Goal: Information Seeking & Learning: Learn about a topic

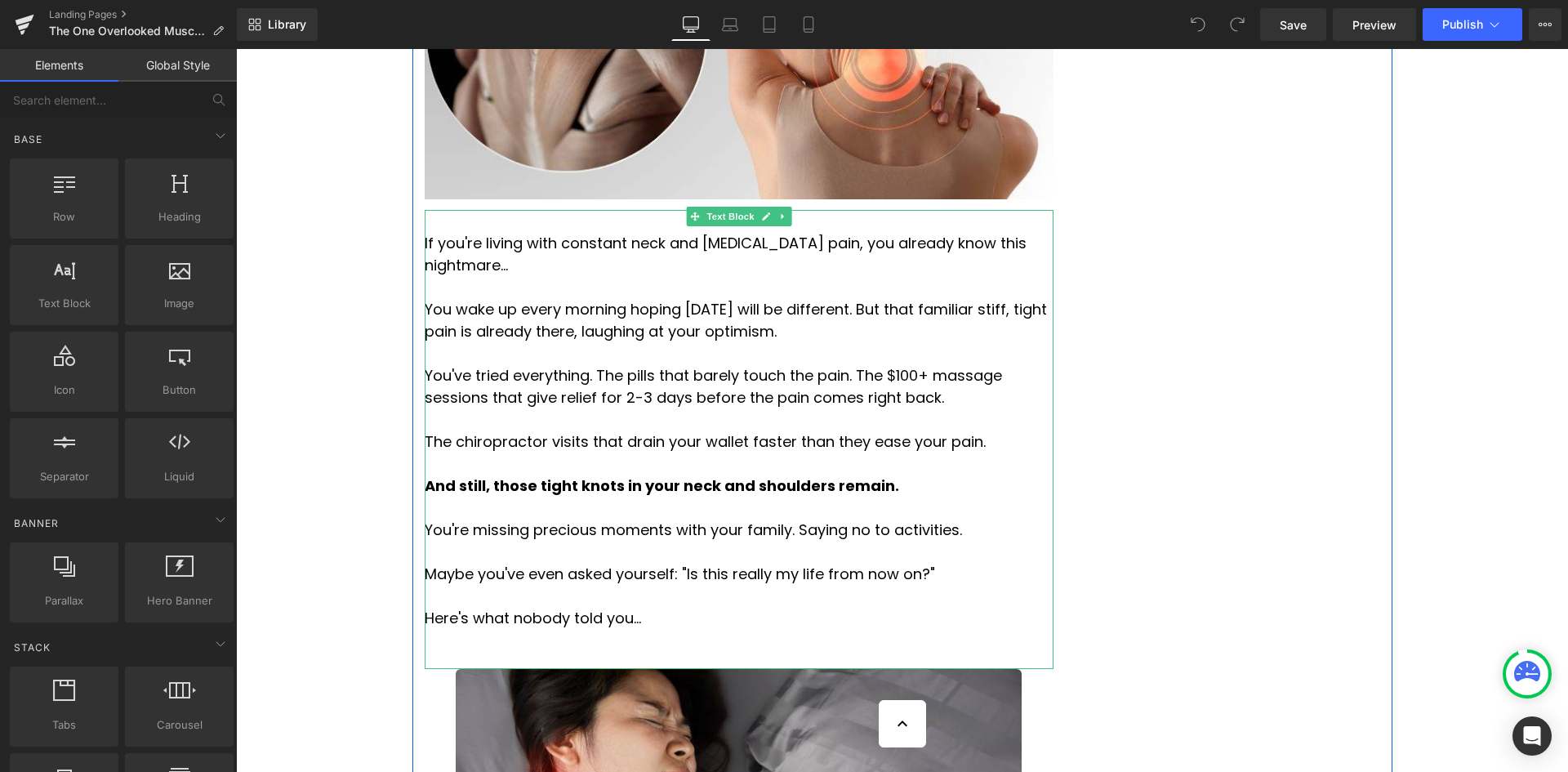
scroll to position [817, 0]
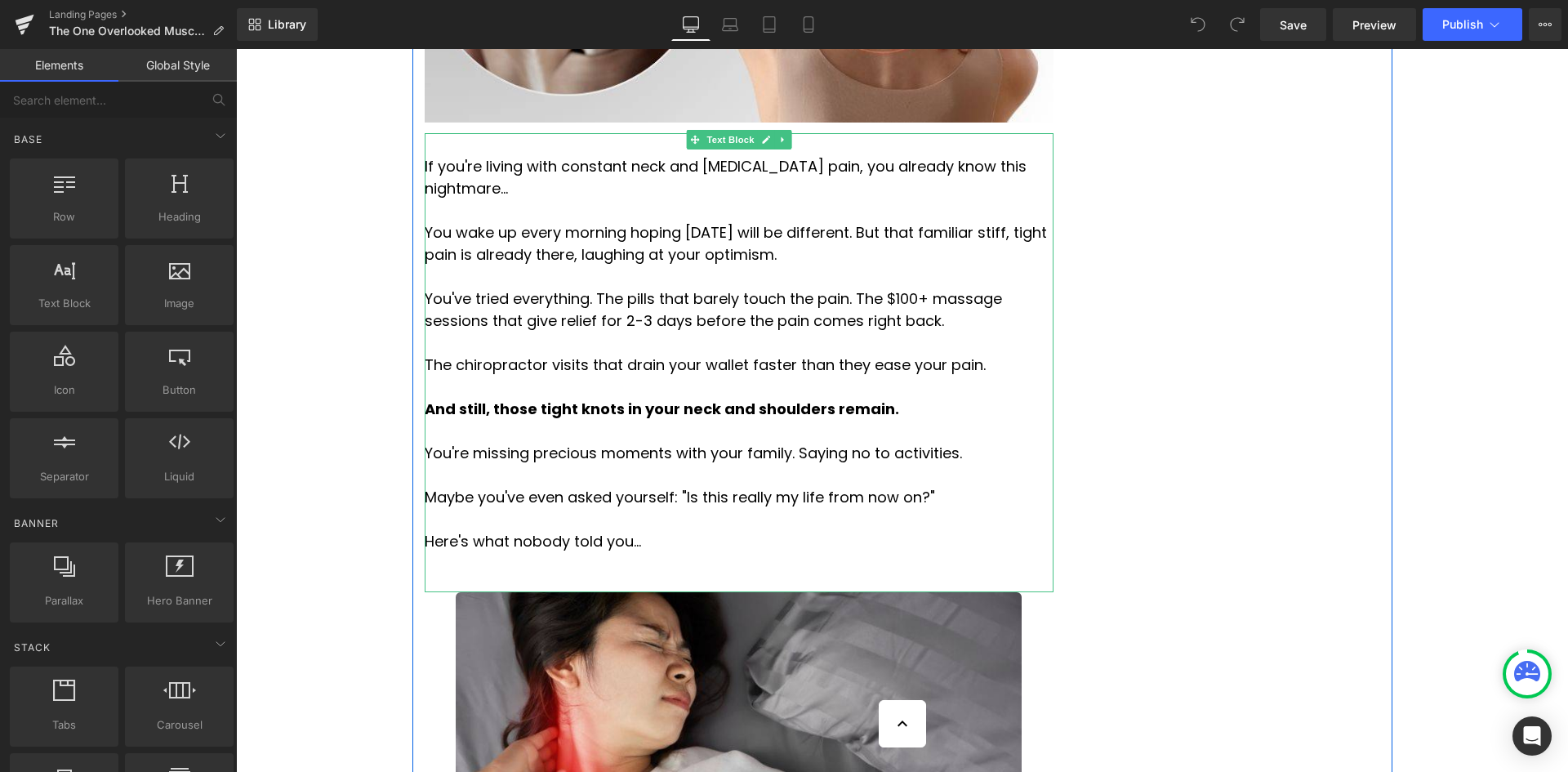
click at [826, 486] on p "Maybe you've even asked yourself: "Is this really my life from now on?"" at bounding box center [739, 497] width 628 height 22
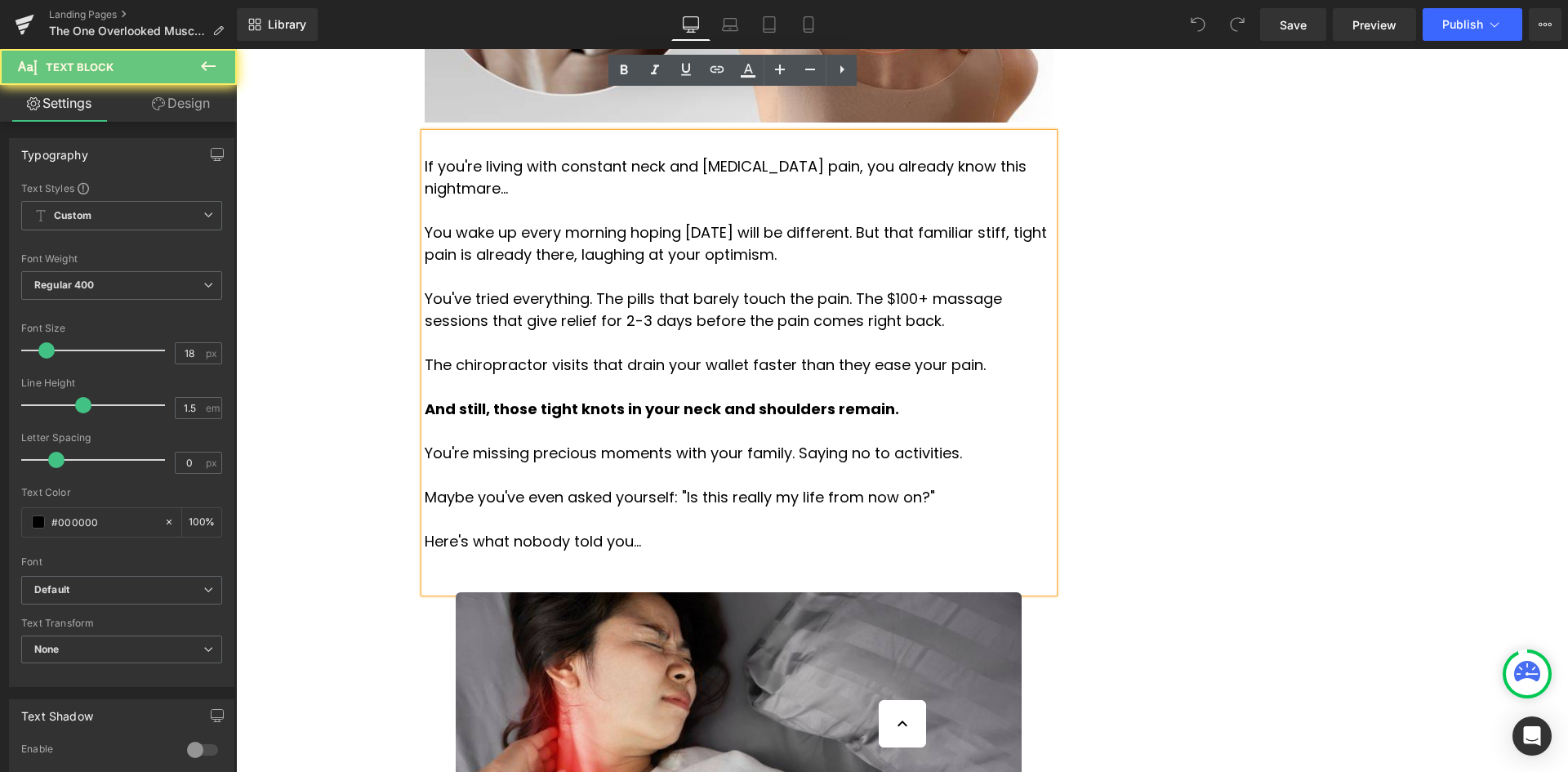
click at [818, 486] on p "Maybe you've even asked yourself: "Is this really my life from now on?"" at bounding box center [739, 497] width 628 height 22
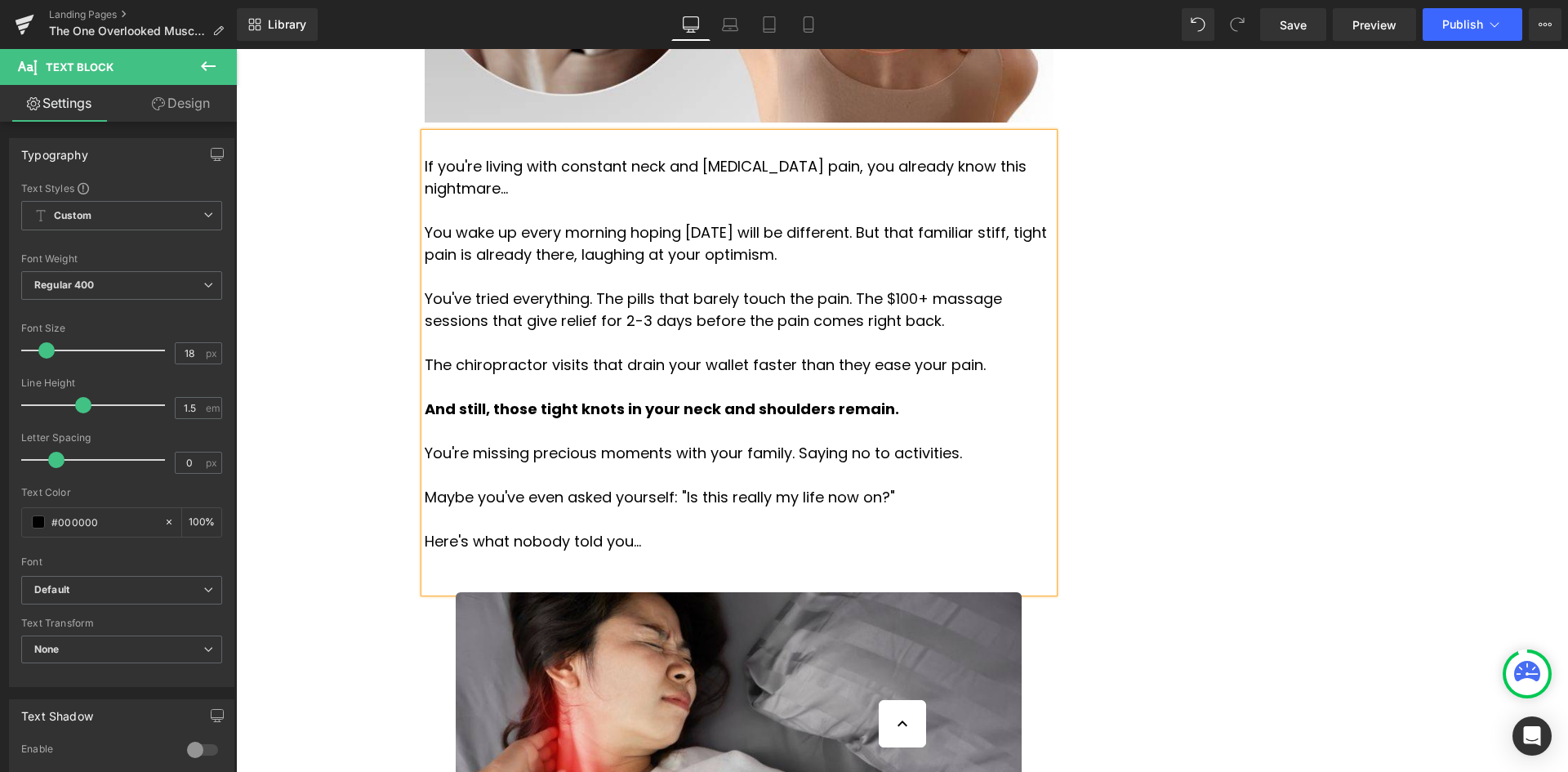
click at [831, 486] on p "Maybe you've even asked yourself: "Is this really my life now on?"" at bounding box center [739, 497] width 628 height 22
click at [872, 508] on p at bounding box center [739, 519] width 628 height 22
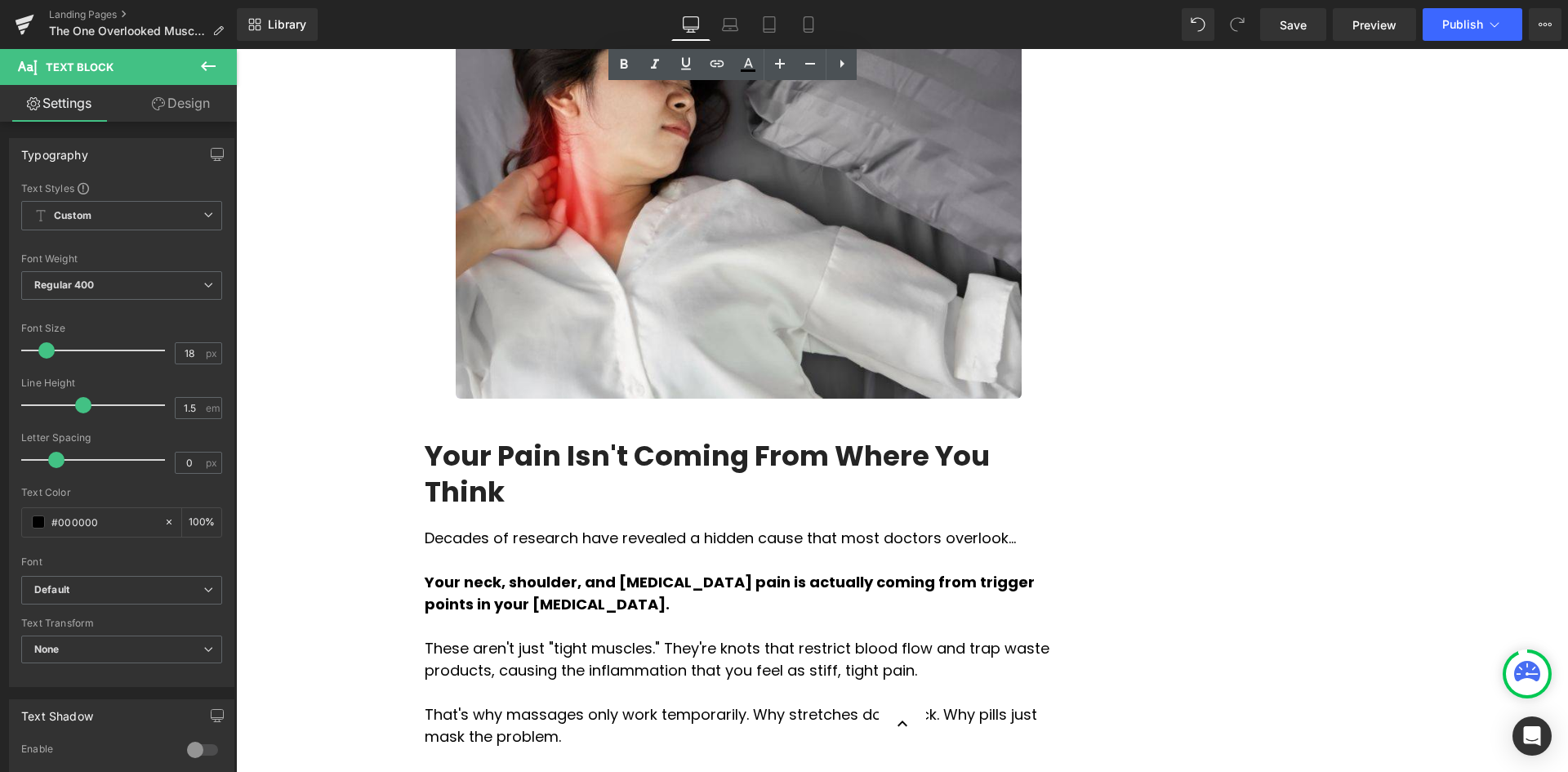
scroll to position [1388, 0]
click at [809, 436] on h2 "Your Pain Isn't Coming From Where You Think" at bounding box center [739, 472] width 628 height 72
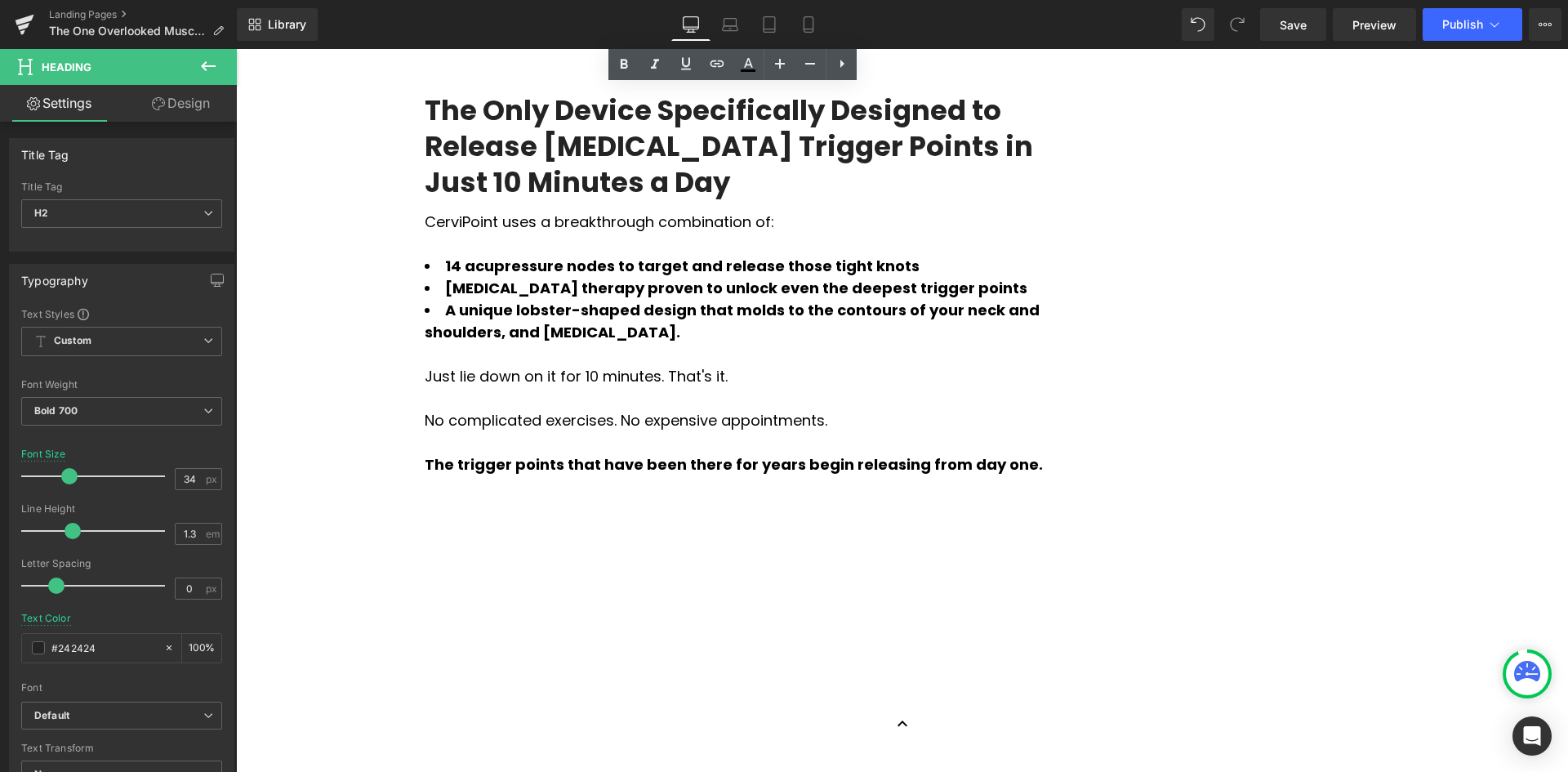
scroll to position [2204, 0]
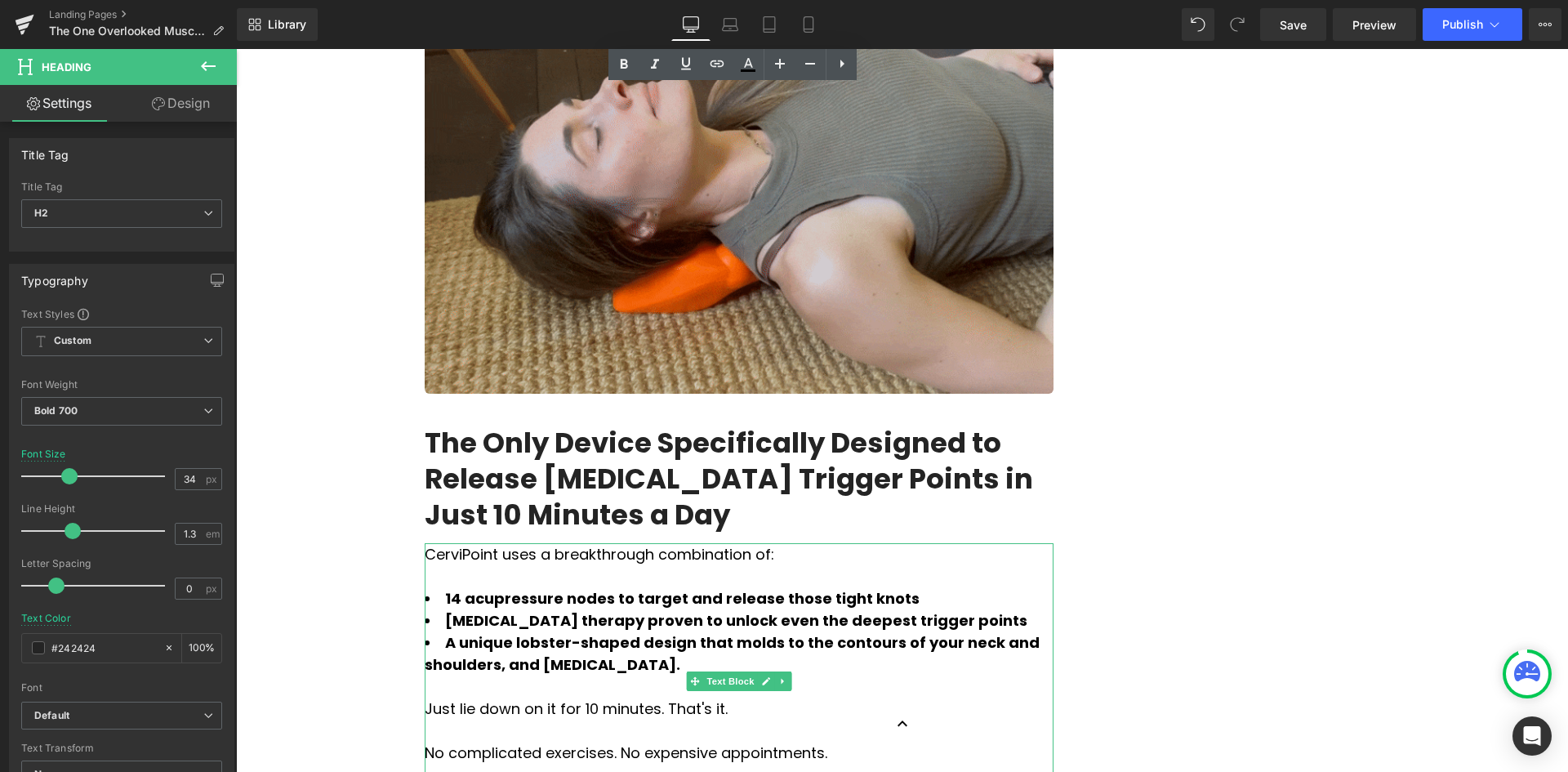
click at [871, 587] on li "14 acupressure nodes to target and release those tight knots" at bounding box center [739, 597] width 628 height 22
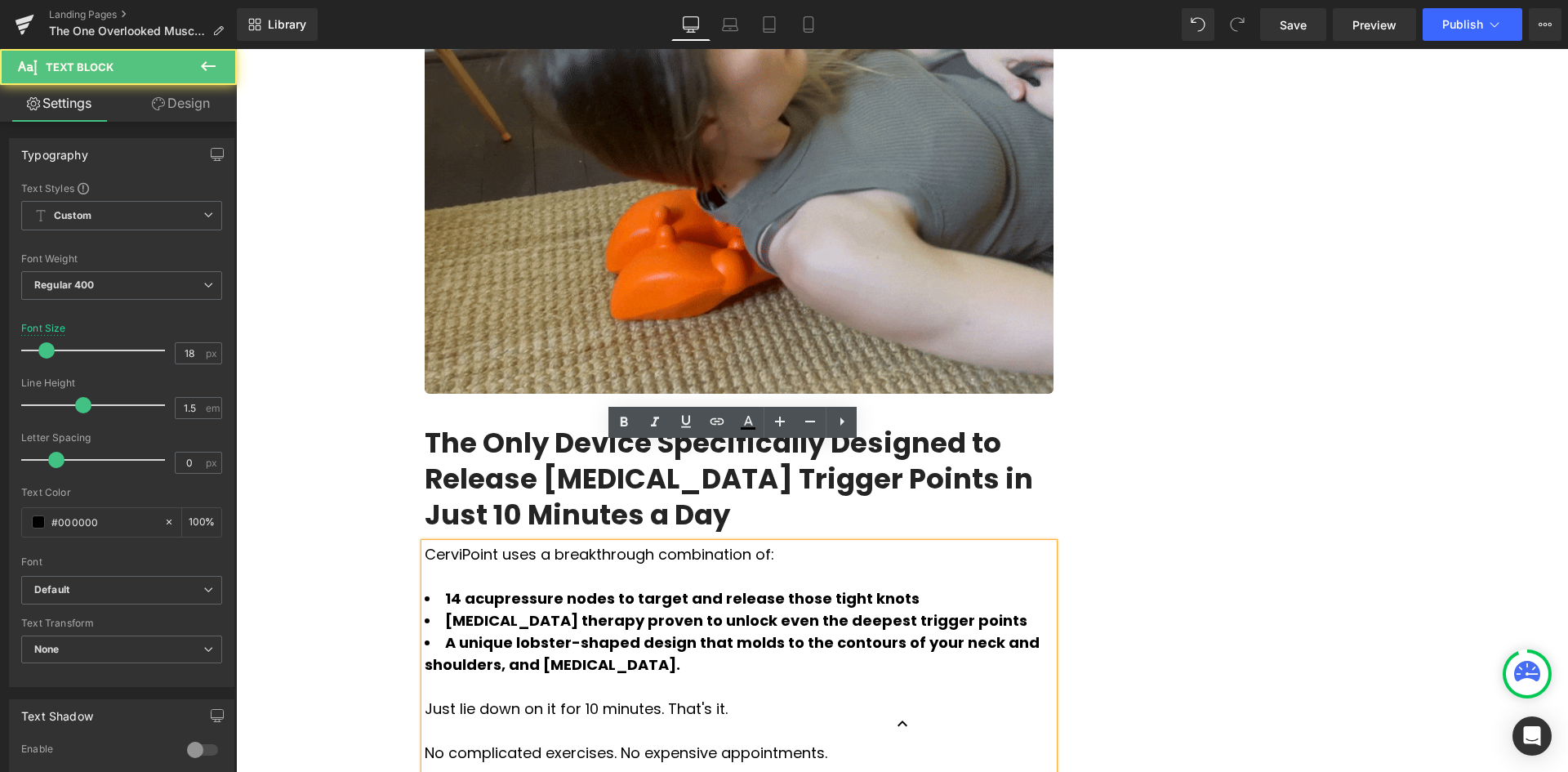
click at [871, 587] on li "14 acupressure nodes to target and release those tight knots" at bounding box center [739, 597] width 628 height 22
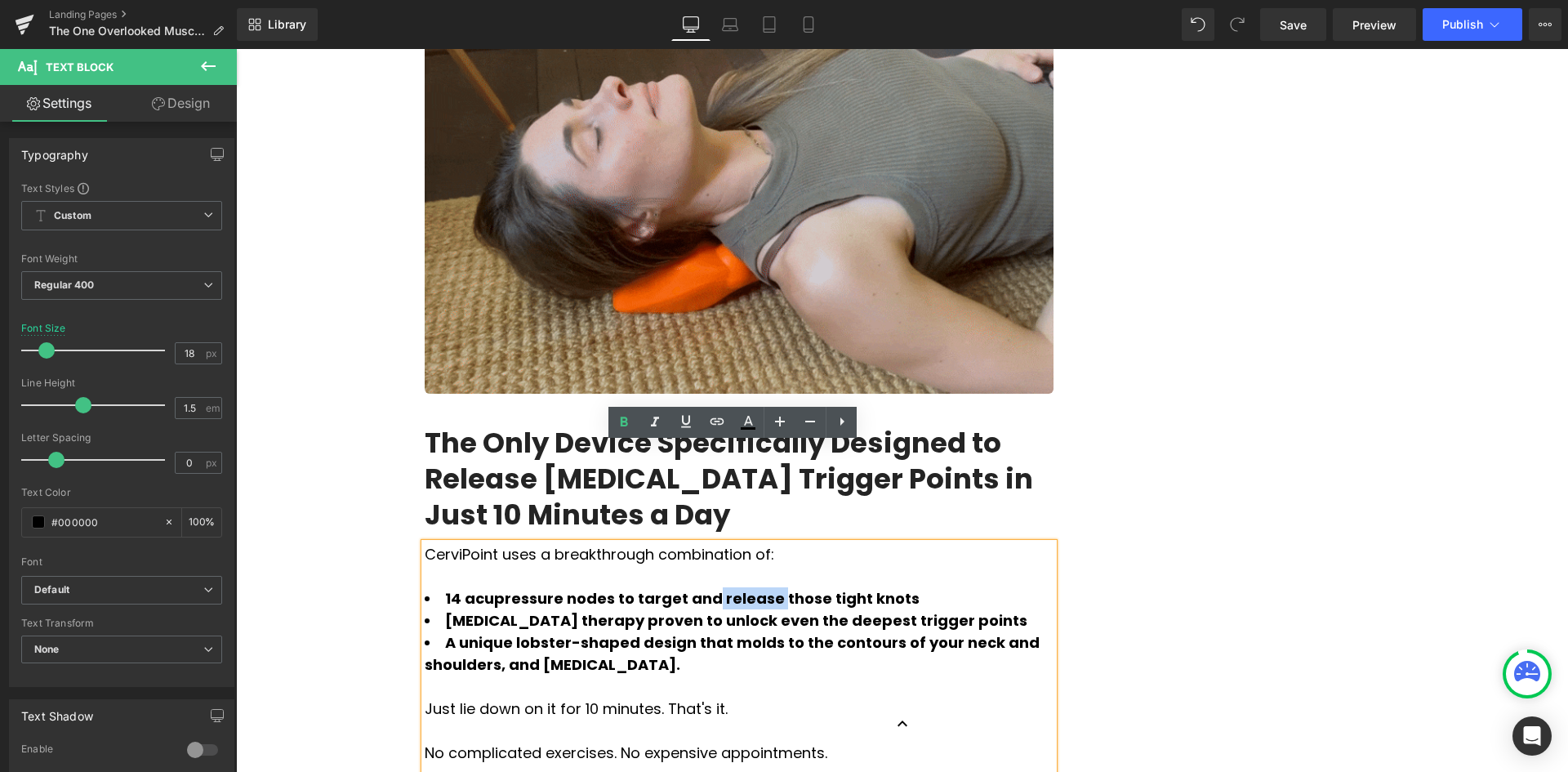
drag, startPoint x: 688, startPoint y: 501, endPoint x: 743, endPoint y: 504, distance: 55.1
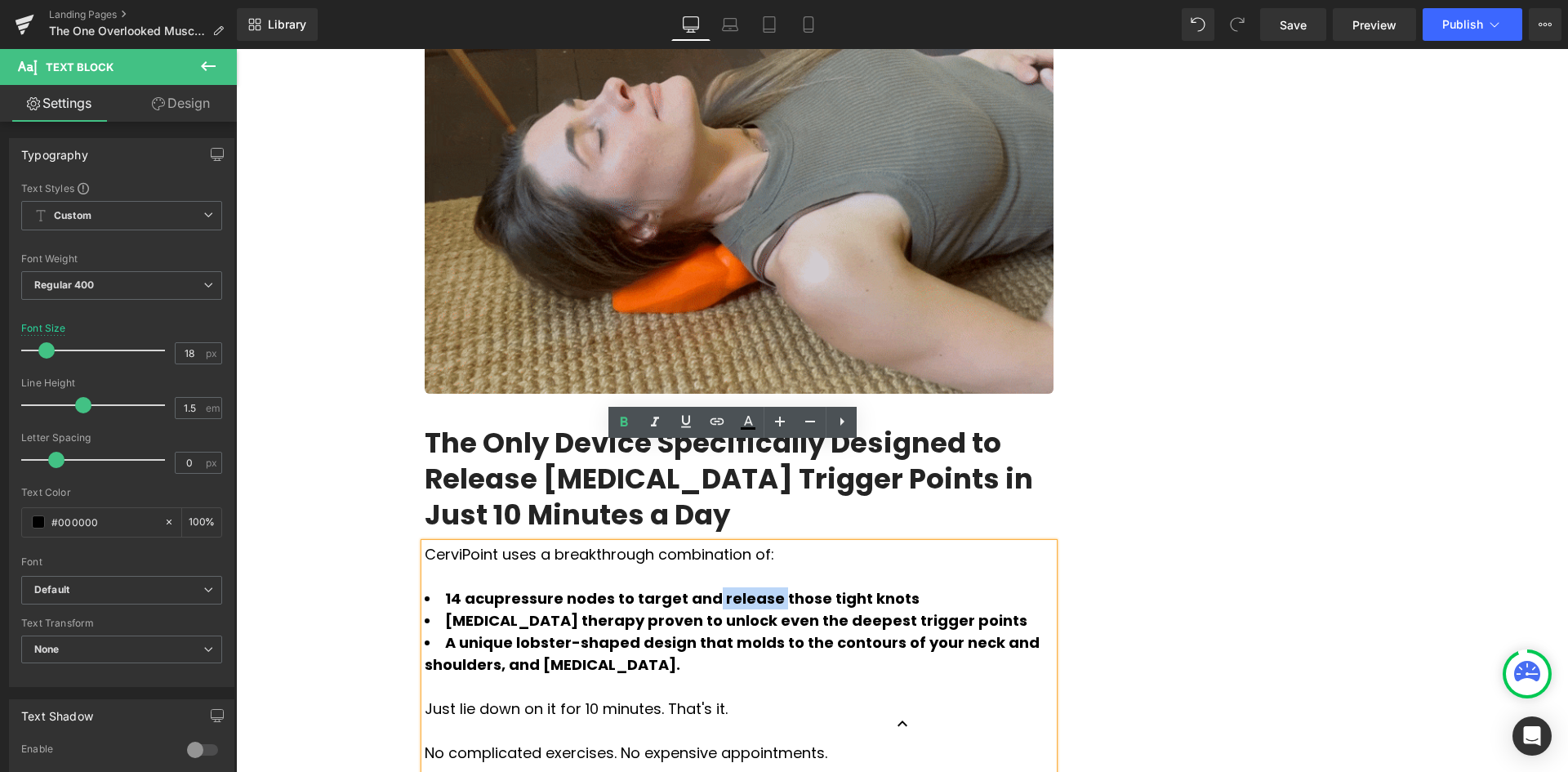
click at [743, 588] on strong "14 acupressure nodes to target and release those tight knots" at bounding box center [682, 597] width 474 height 20
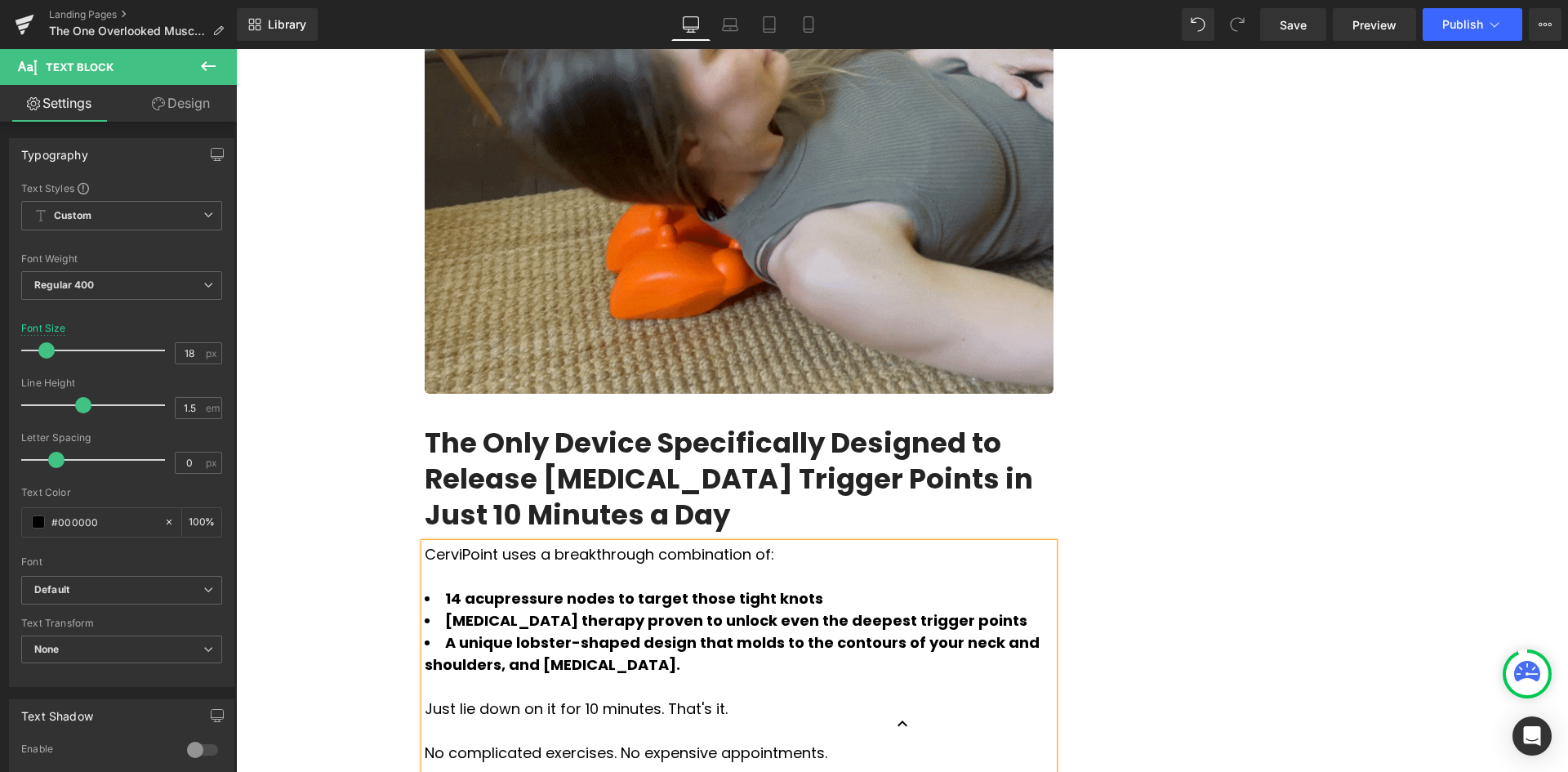
click at [795, 587] on li "14 acupressure nodes to target those tight knots" at bounding box center [739, 597] width 628 height 22
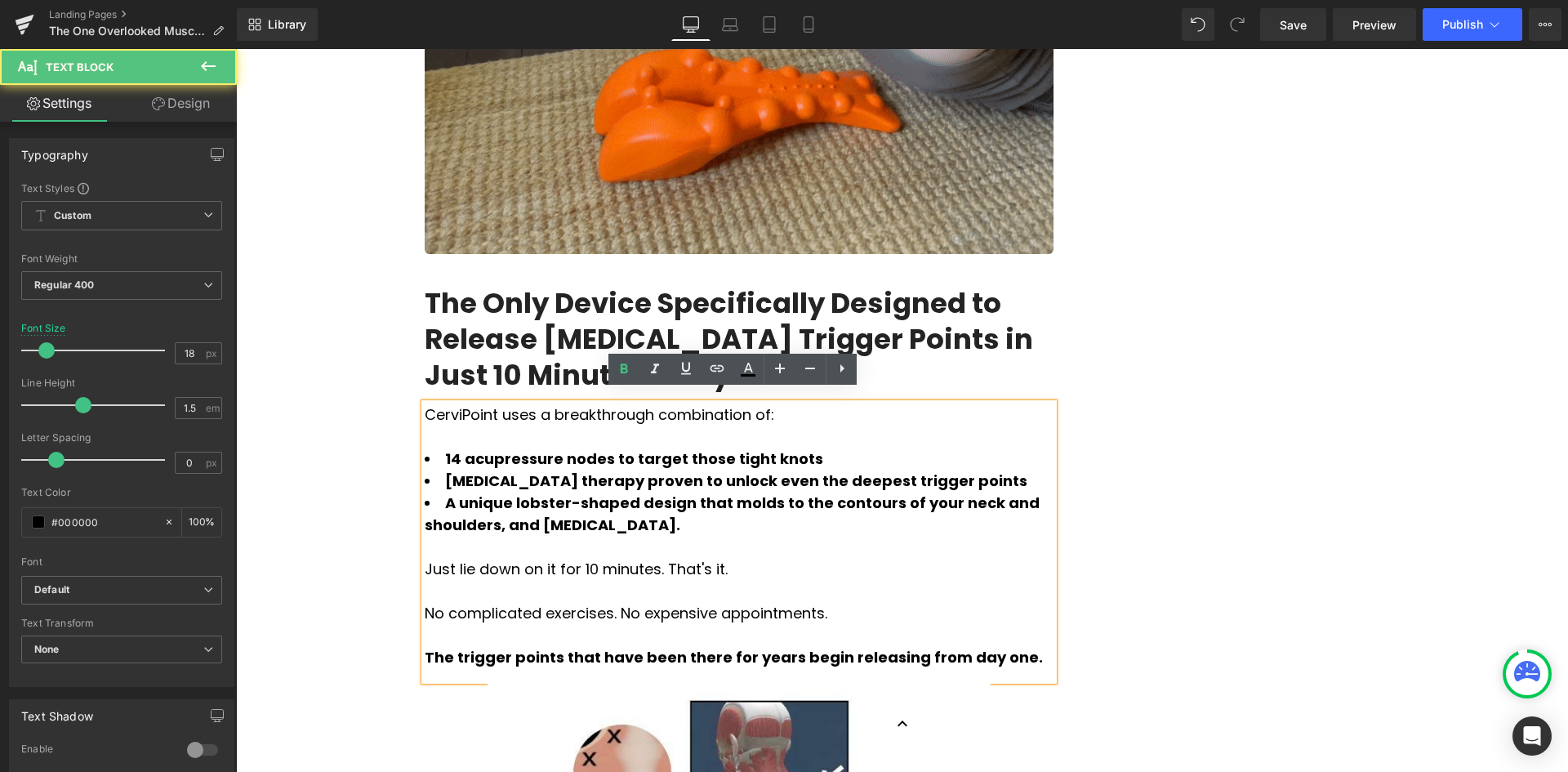
scroll to position [2368, 0]
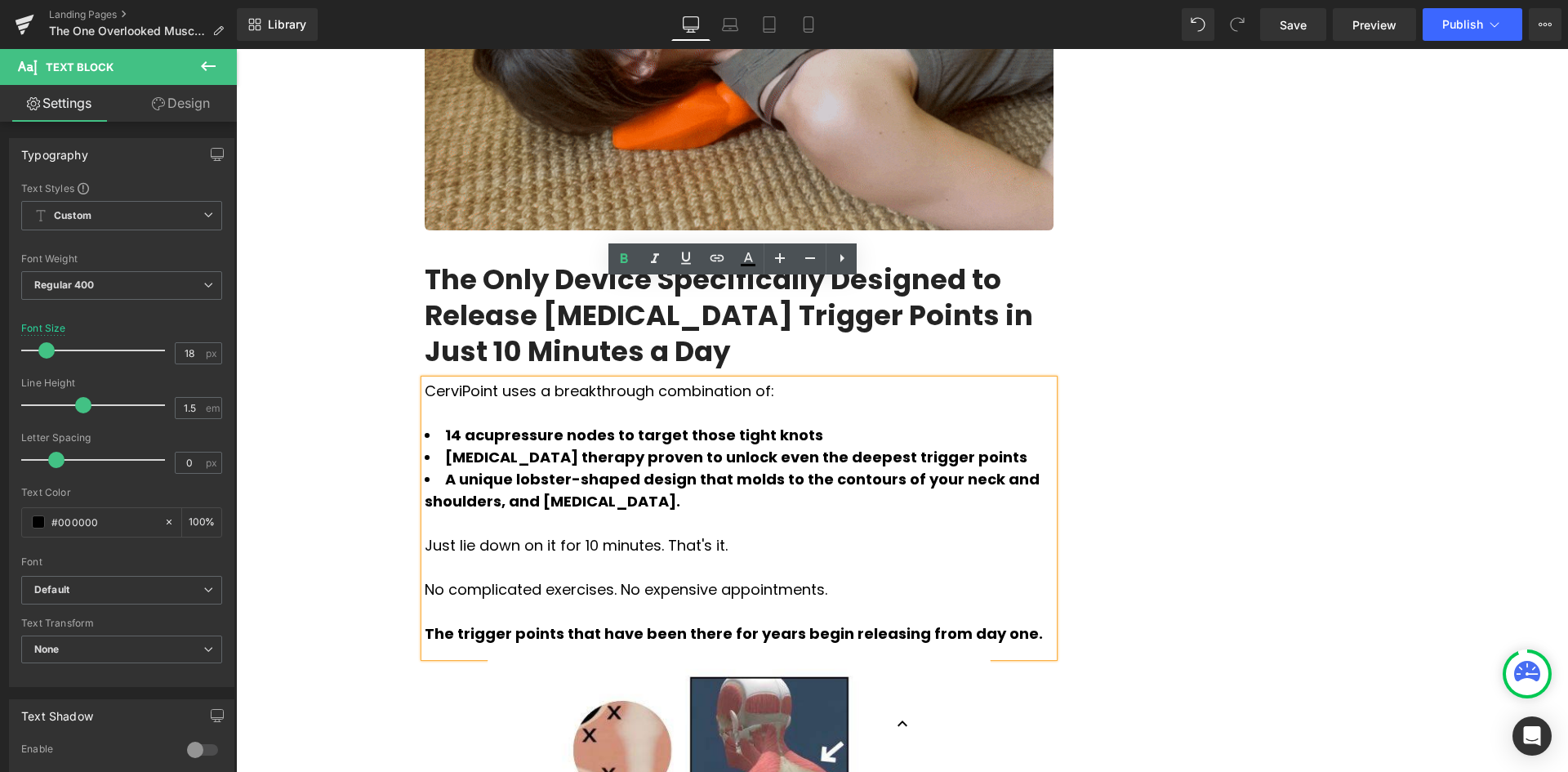
click at [790, 468] on strong "A unique lobster-shaped design that molds to the contours of your neck and shou…" at bounding box center [732, 490] width 615 height 43
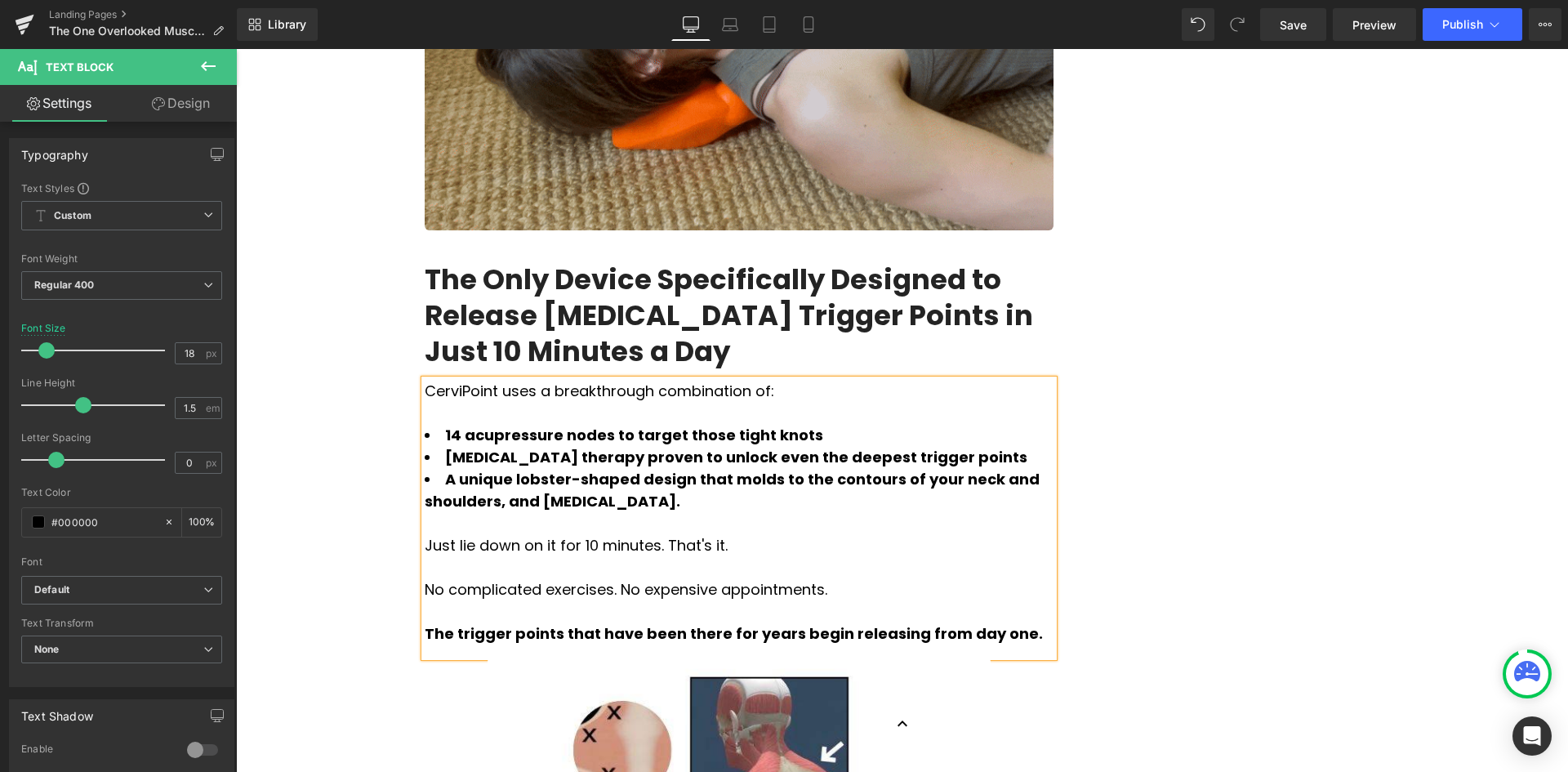
click at [976, 467] on li "A unique lobster-shaped design that molds to the contours of your neck and shou…" at bounding box center [739, 489] width 628 height 44
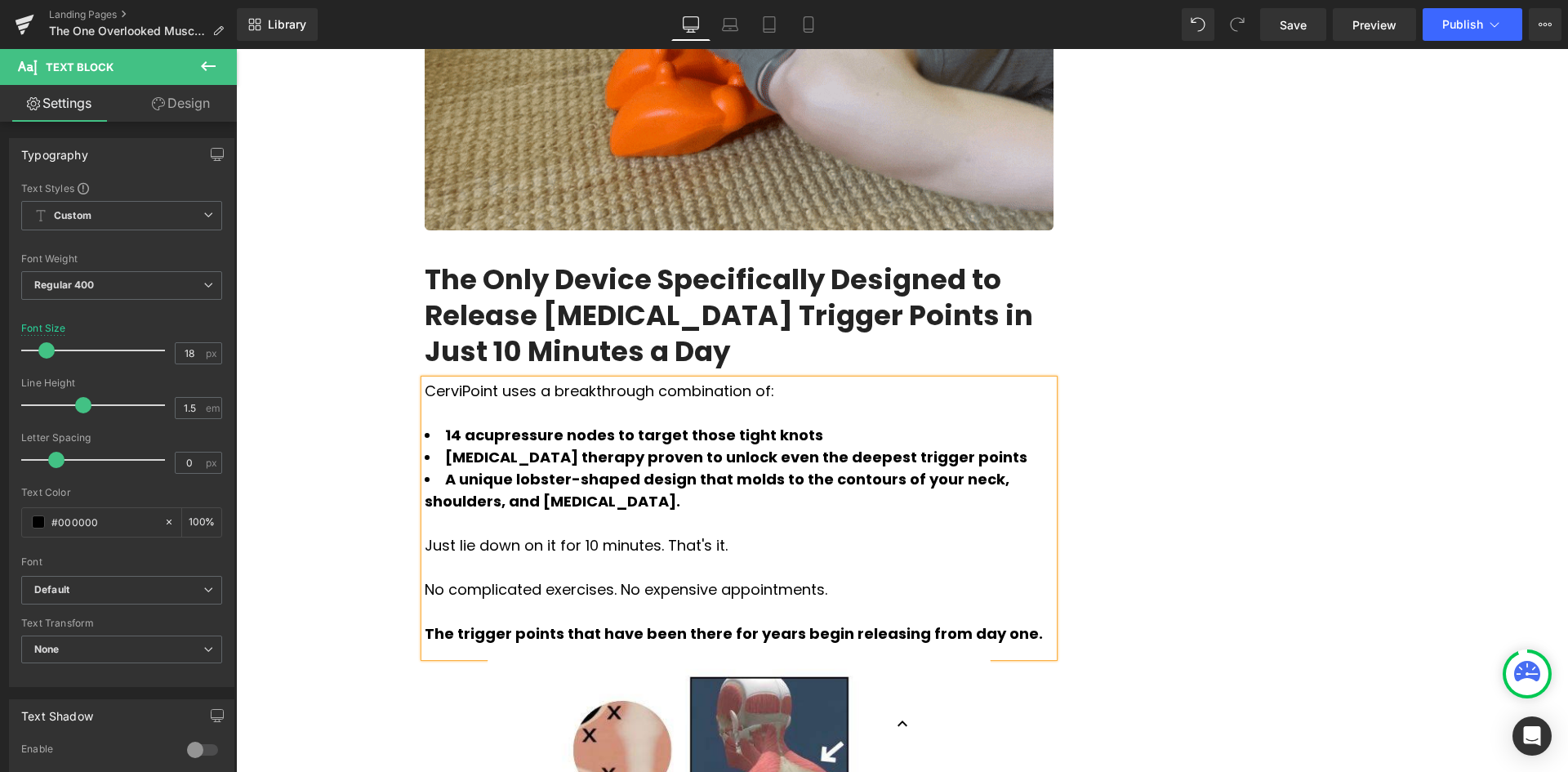
click at [926, 467] on li "A unique lobster-shaped design that molds to the contours of your neck, shoulde…" at bounding box center [739, 489] width 628 height 44
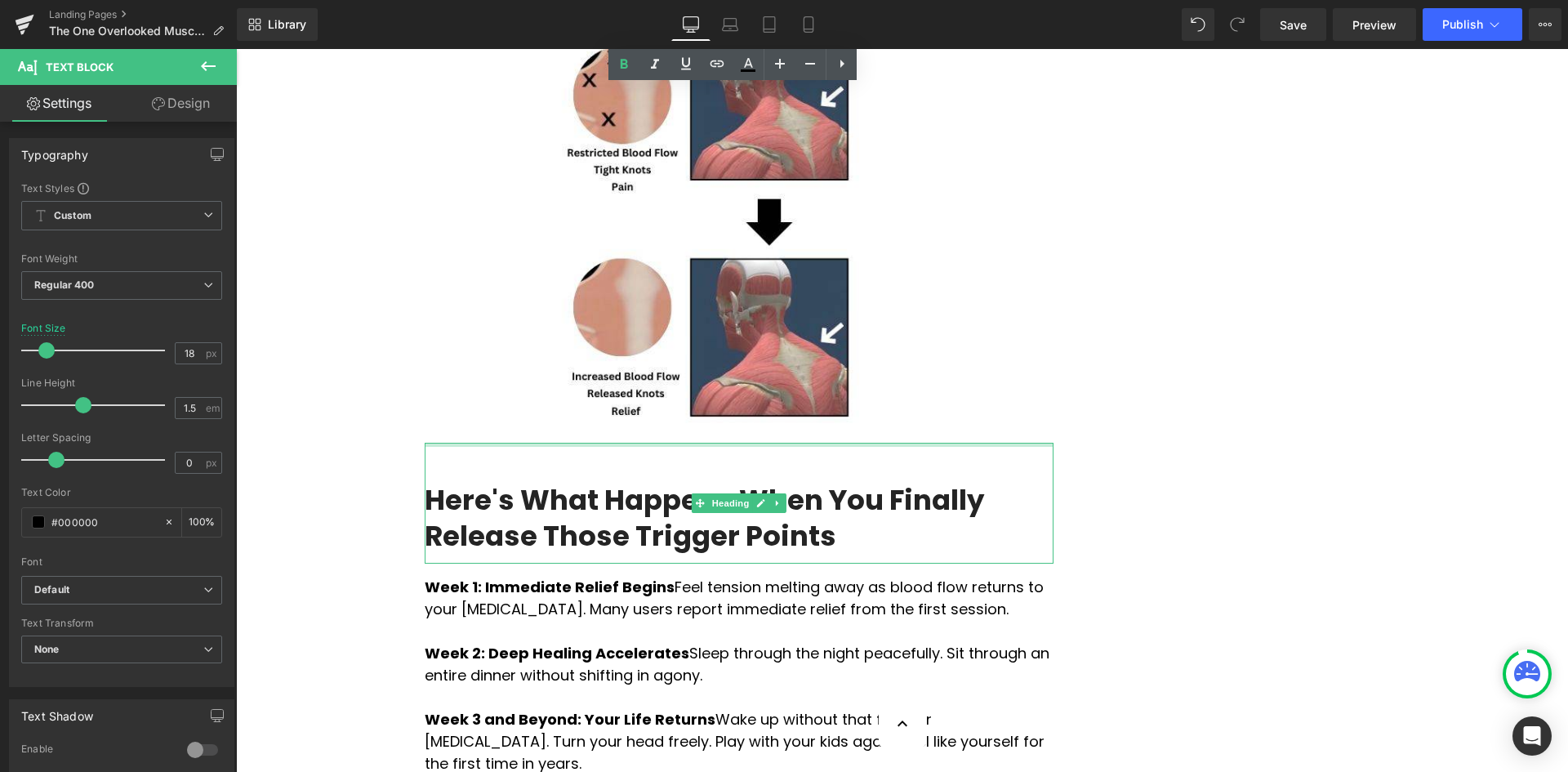
scroll to position [3104, 0]
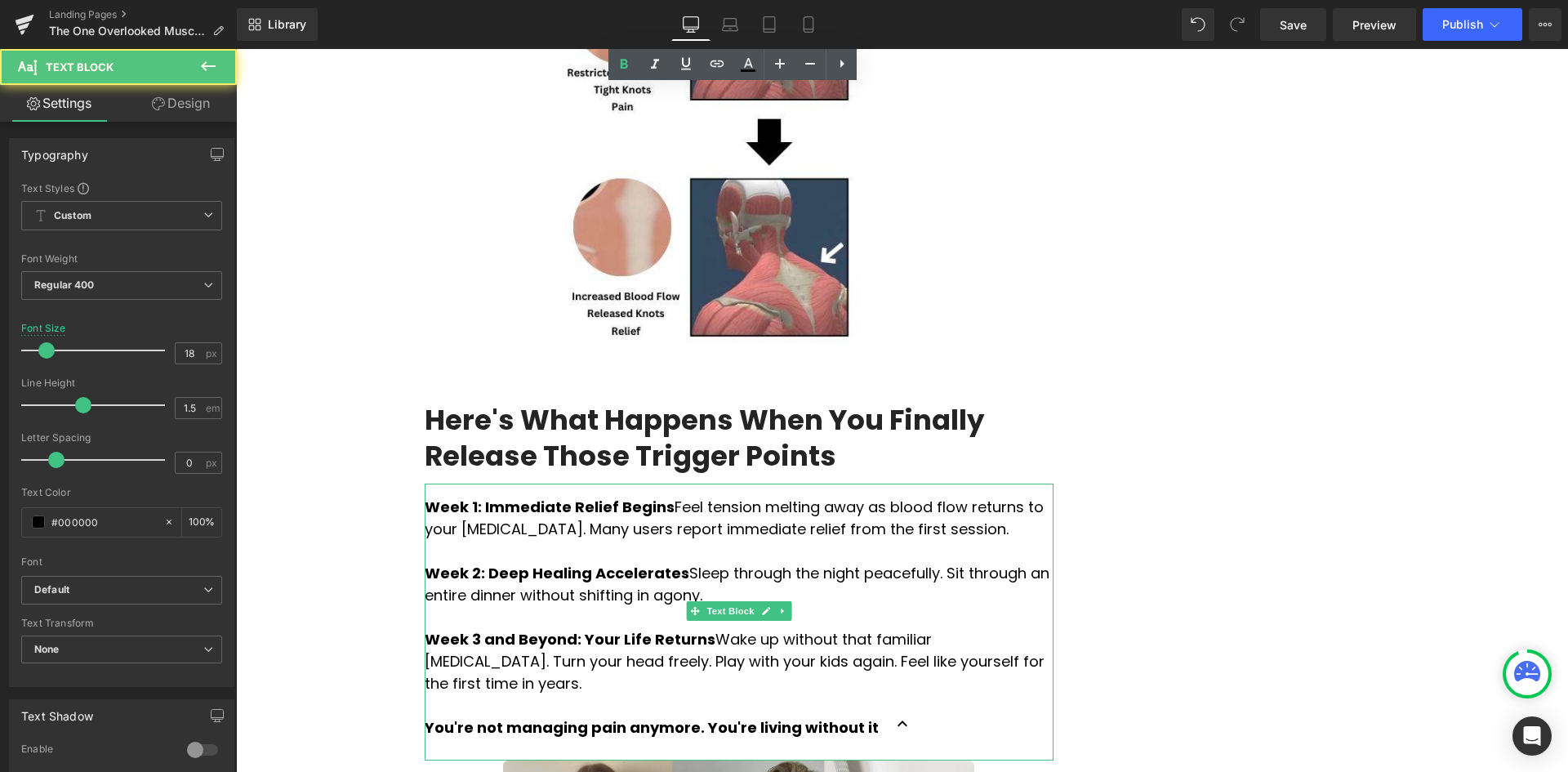
click at [891, 562] on p "Week 2: Deep Healing Accelerates Sleep through the night peacefully. Sit throug…" at bounding box center [739, 583] width 628 height 44
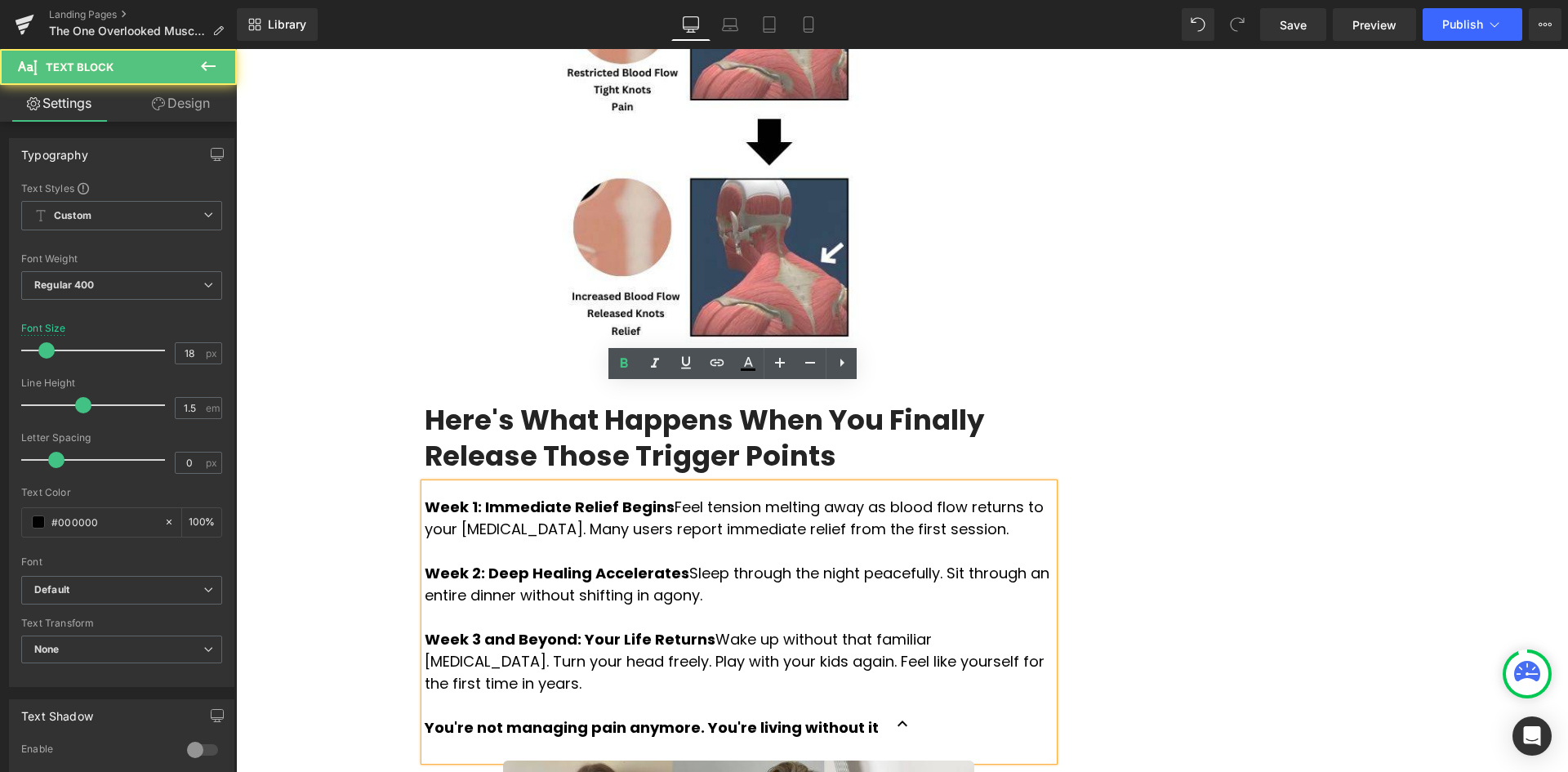
click at [891, 562] on p "Week 2: Deep Healing Accelerates Sleep through the night peacefully. Sit throug…" at bounding box center [739, 583] width 628 height 44
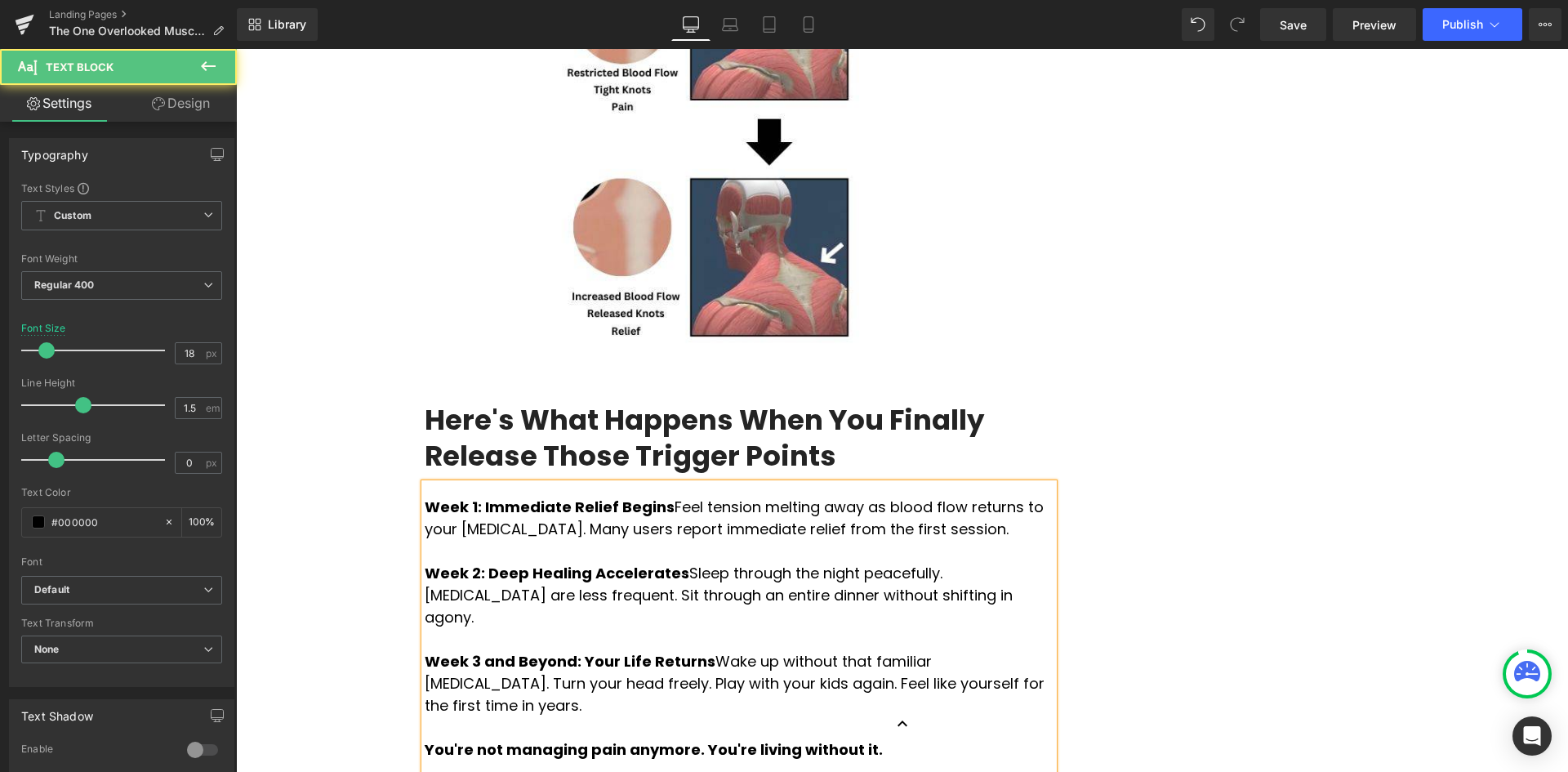
drag, startPoint x: 514, startPoint y: 494, endPoint x: 873, endPoint y: 502, distance: 359.1
click at [873, 562] on p "Week 2: Deep Healing Accelerates Sleep through the night peacefully. [MEDICAL_D…" at bounding box center [739, 595] width 628 height 66
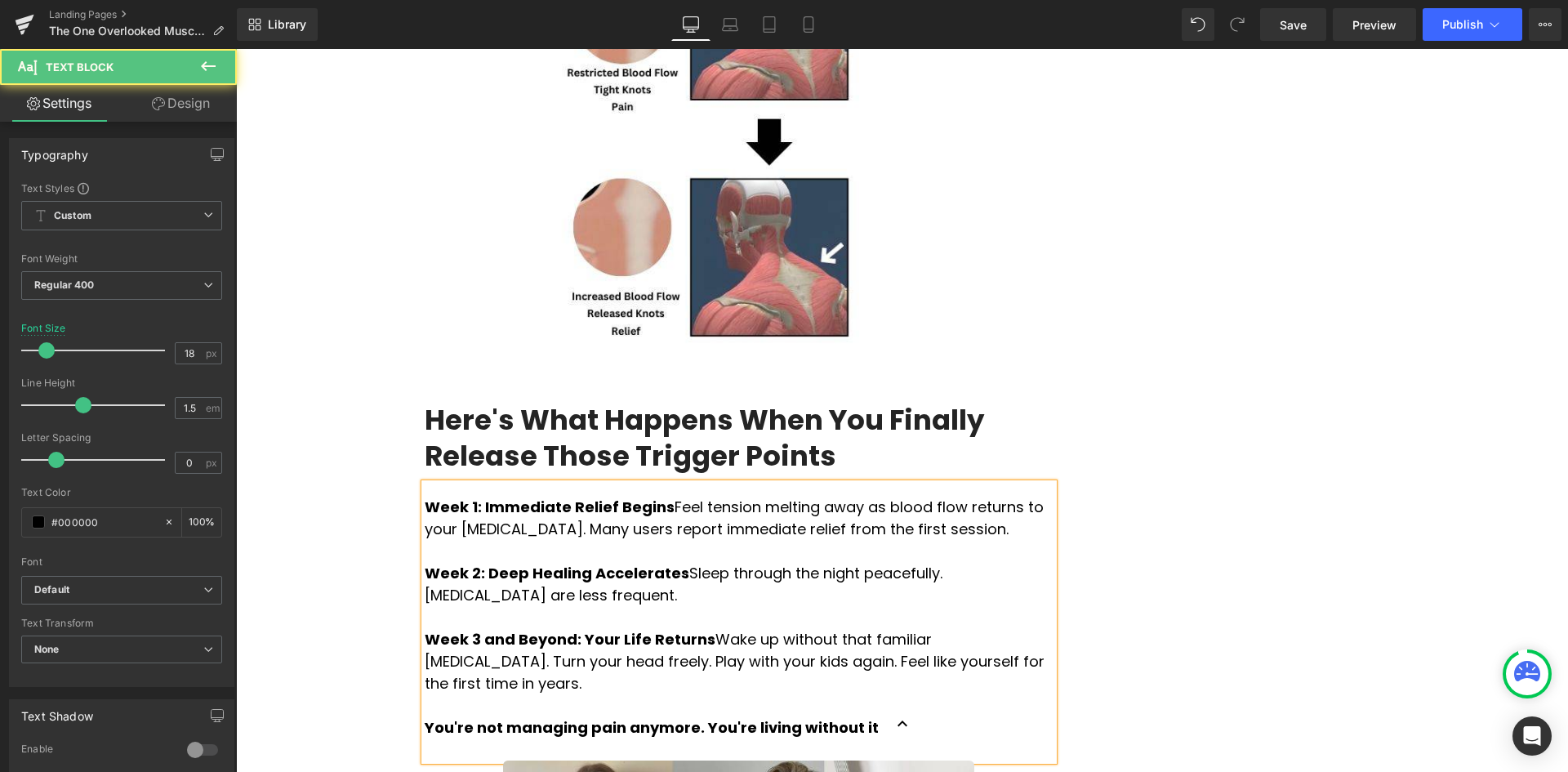
click at [900, 562] on p "Week 2: Deep Healing Accelerates Sleep through the night peacefully. [MEDICAL_D…" at bounding box center [739, 583] width 628 height 44
click at [722, 562] on p "Week 2: Deep Healing Accelerates Sleep through the night peacefully. Your [MEDI…" at bounding box center [739, 583] width 628 height 44
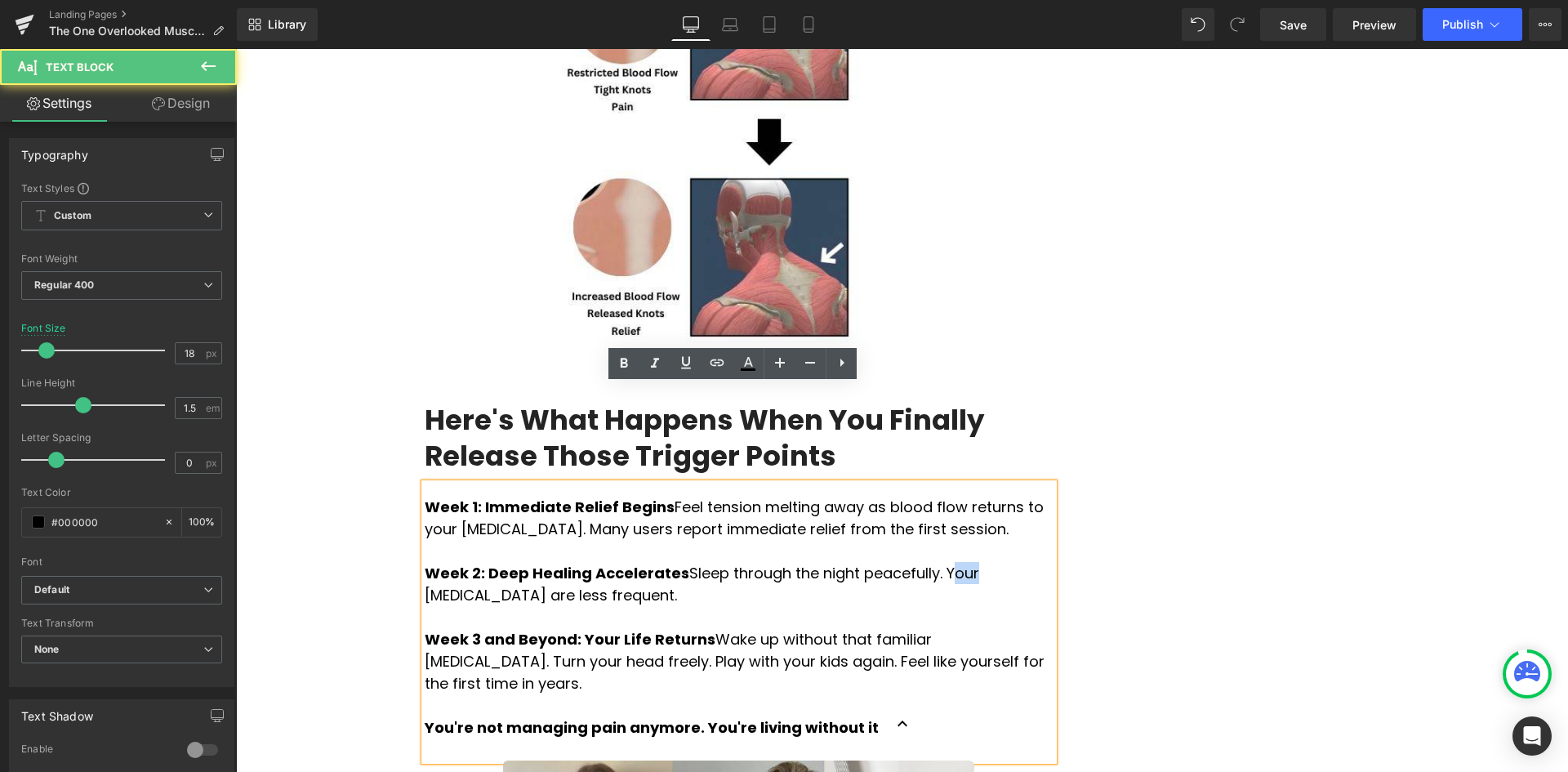
drag, startPoint x: 907, startPoint y: 479, endPoint x: 891, endPoint y: 473, distance: 17.1
click at [891, 562] on p "Week 2: Deep Healing Accelerates Sleep through the night peacefully. Your [MEDI…" at bounding box center [739, 583] width 628 height 44
click at [866, 606] on p at bounding box center [739, 617] width 628 height 22
drag, startPoint x: 928, startPoint y: 475, endPoint x: 900, endPoint y: 474, distance: 28.0
click at [900, 562] on p "Week 2: Deep Healing Accelerates Sleep through the night peacefully. Your [MEDI…" at bounding box center [739, 583] width 628 height 44
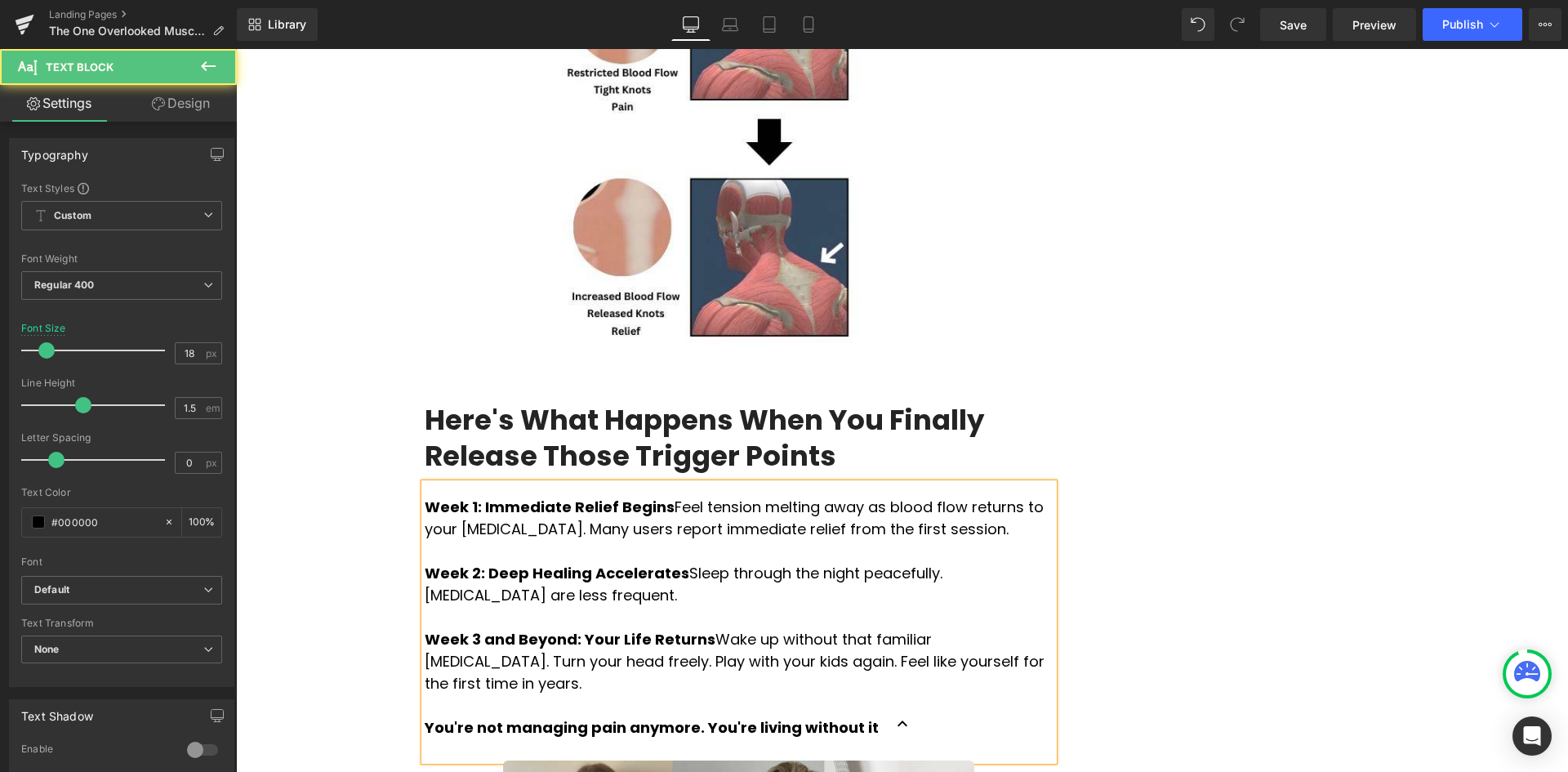
click at [790, 562] on p "Week 2: Deep Healing Accelerates Sleep through the night peacefully. [MEDICAL_D…" at bounding box center [739, 583] width 628 height 44
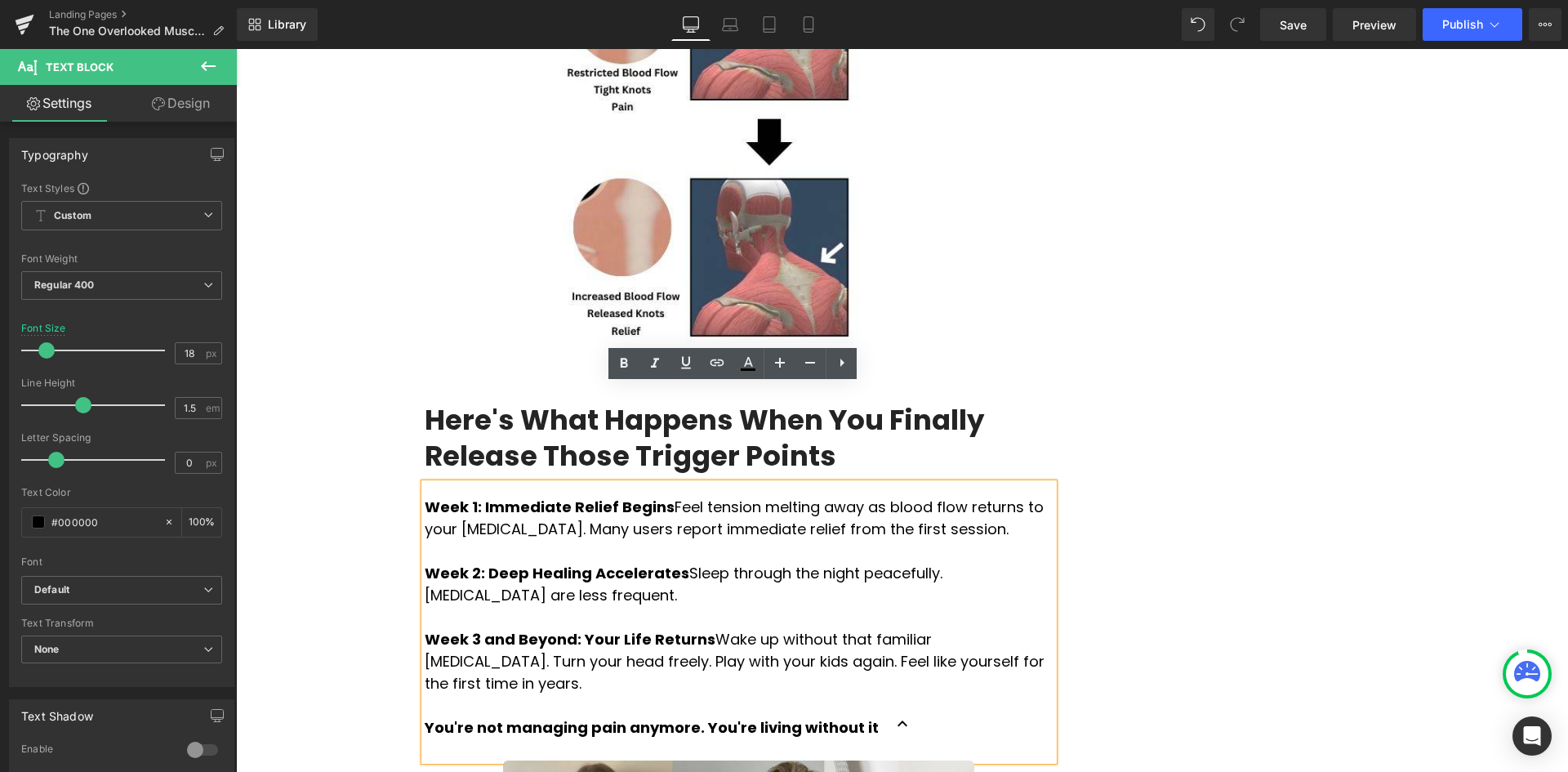
drag, startPoint x: 867, startPoint y: 484, endPoint x: 878, endPoint y: 484, distance: 11.0
click at [685, 562] on p "Week 2: Deep Healing Accelerates Sleep through the night peacefully. [MEDICAL_D…" at bounding box center [739, 583] width 628 height 44
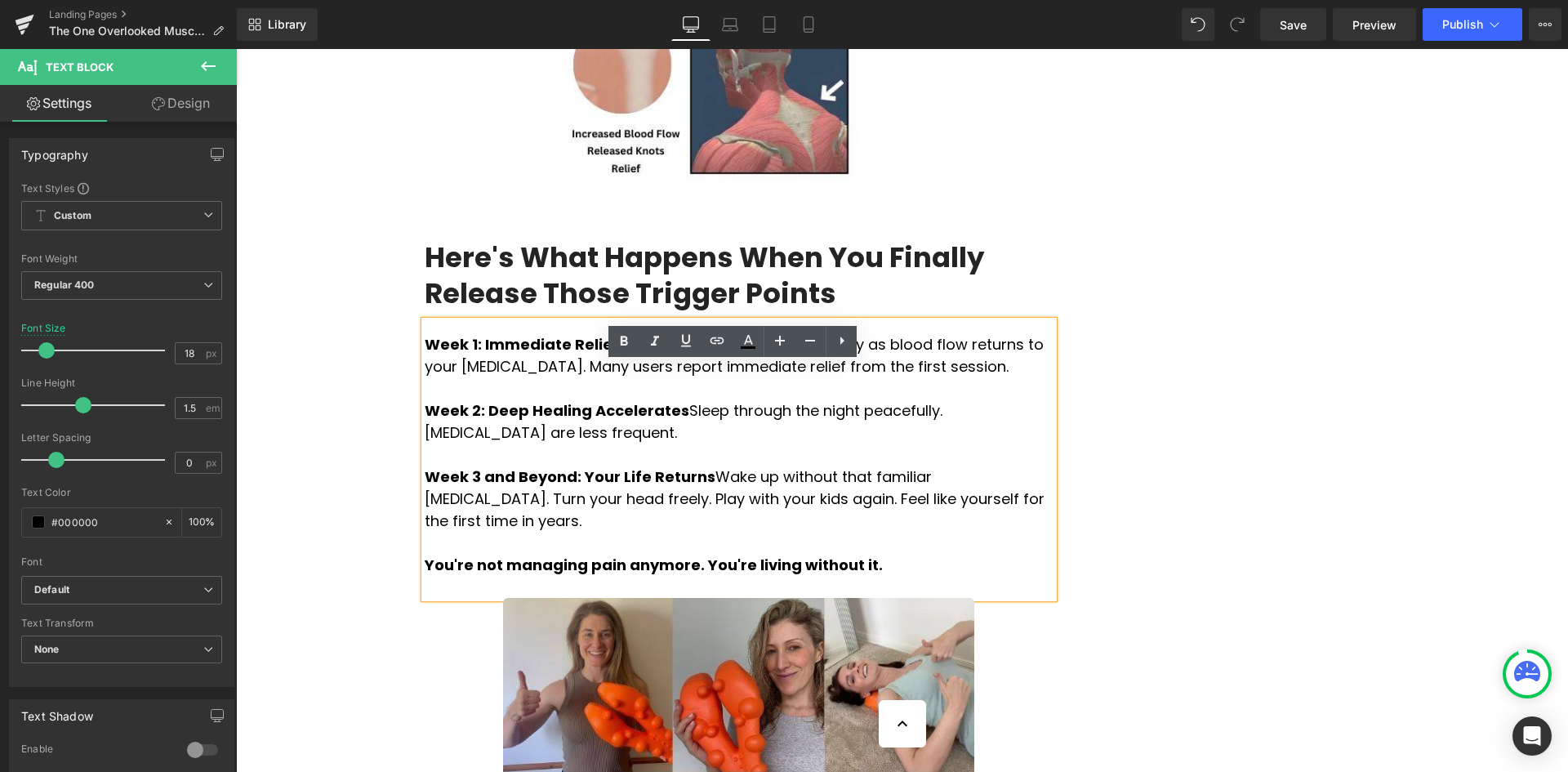
scroll to position [3266, 0]
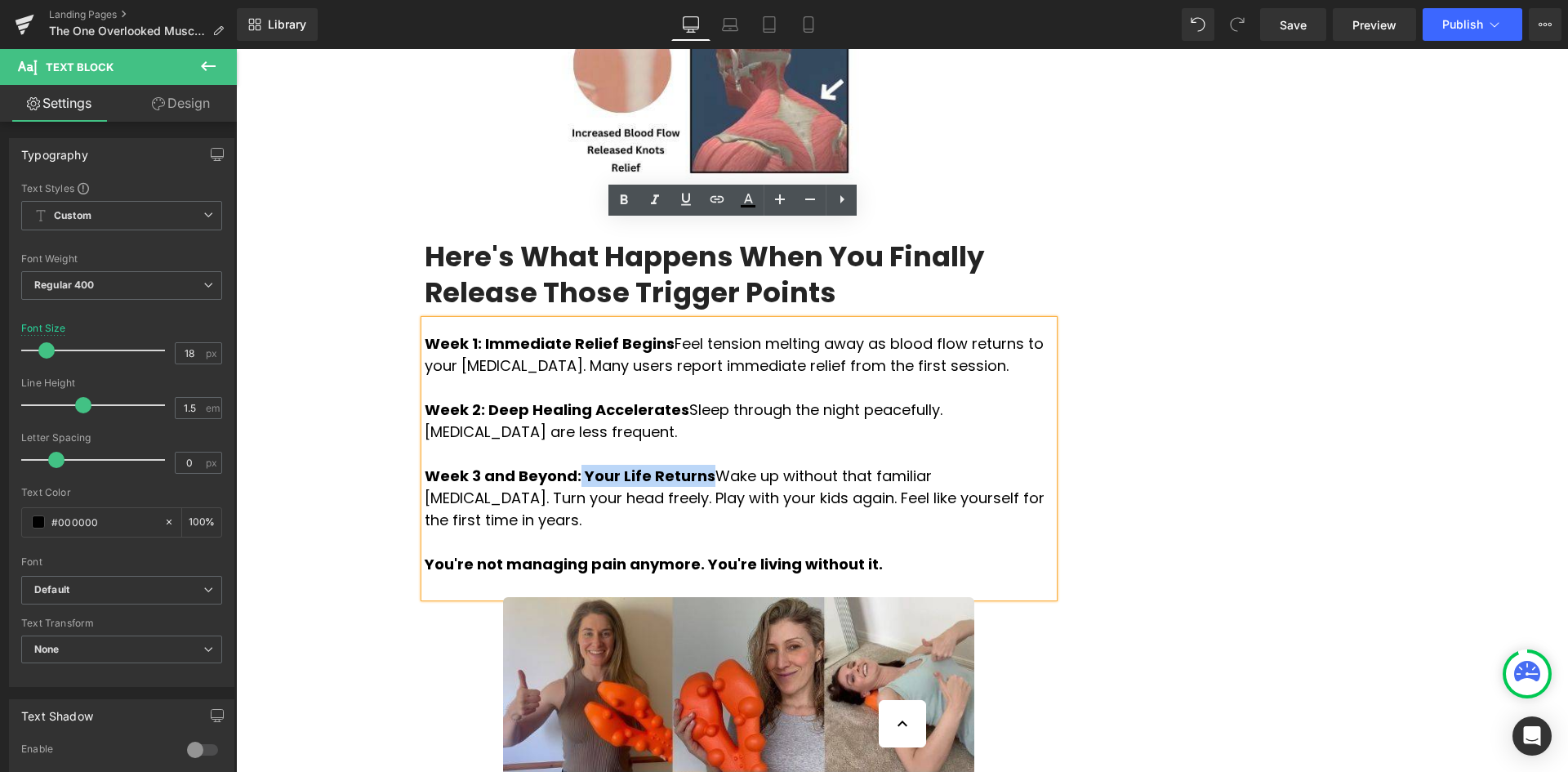
drag, startPoint x: 565, startPoint y: 382, endPoint x: 685, endPoint y: 383, distance: 120.0
click at [685, 466] on strong "Week 3 and Beyond: Your Life Returns" at bounding box center [570, 475] width 291 height 20
click at [786, 465] on p "Week 3 and Beyond: Your Life Returns Wake up without that familiar [MEDICAL_DAT…" at bounding box center [739, 498] width 628 height 66
click at [881, 465] on p "Week 3 and Beyond: Your Life Returns Wake up without that familiar [MEDICAL_DAT…" at bounding box center [739, 498] width 628 height 66
click at [944, 465] on p "Week 3 and Beyond: Your Life Returns Wake up without that familiar [MEDICAL_DAT…" at bounding box center [739, 498] width 628 height 66
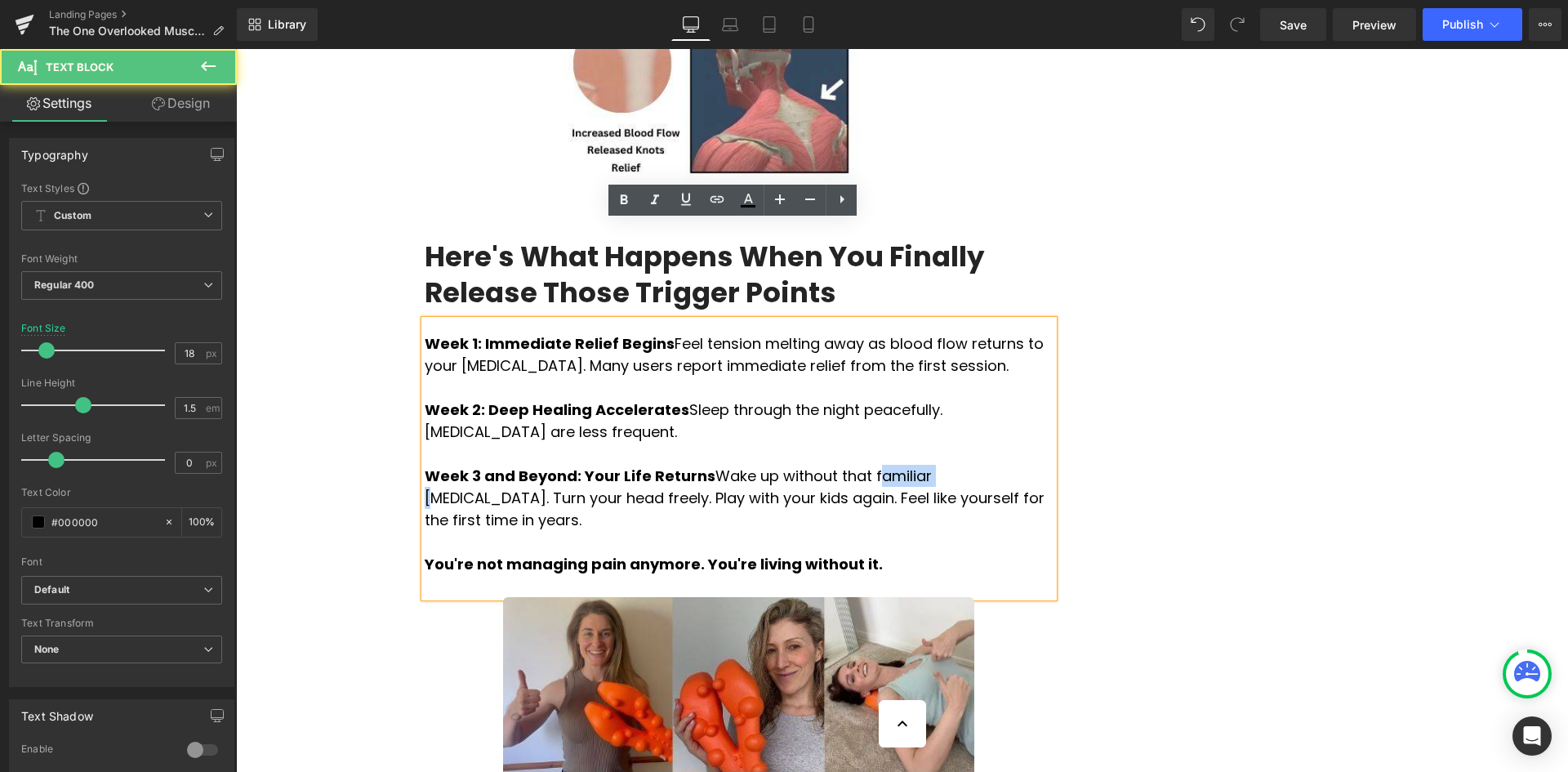
drag, startPoint x: 833, startPoint y: 380, endPoint x: 885, endPoint y: 378, distance: 52.0
click at [885, 465] on p "Week 3 and Beyond: Your Life Returns Wake up without that familiar [MEDICAL_DAT…" at bounding box center [739, 498] width 628 height 66
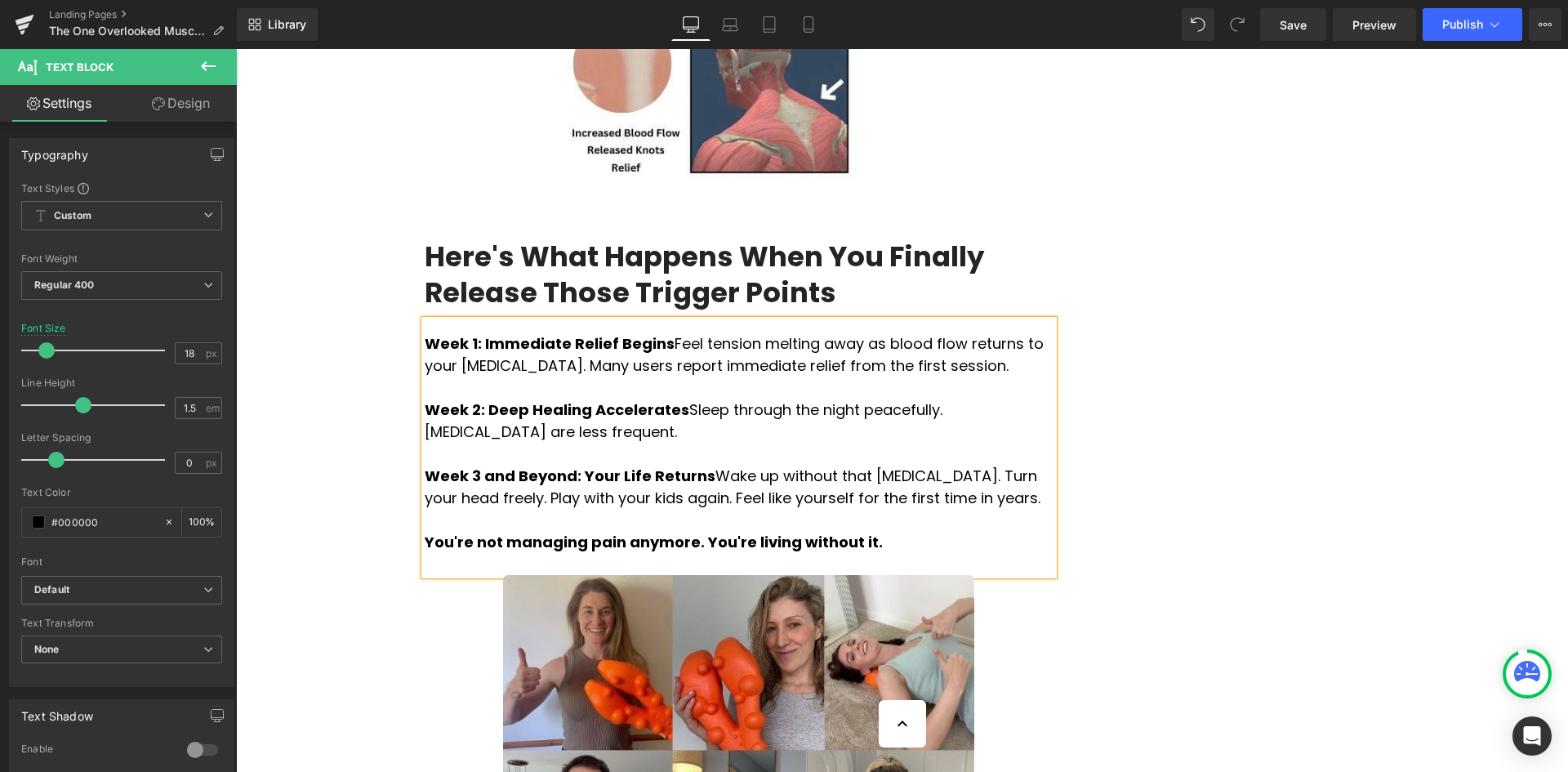
click at [886, 465] on p "Week 3 and Beyond: Your Life Returns Wake up without that [MEDICAL_DATA]. Turn …" at bounding box center [739, 486] width 628 height 44
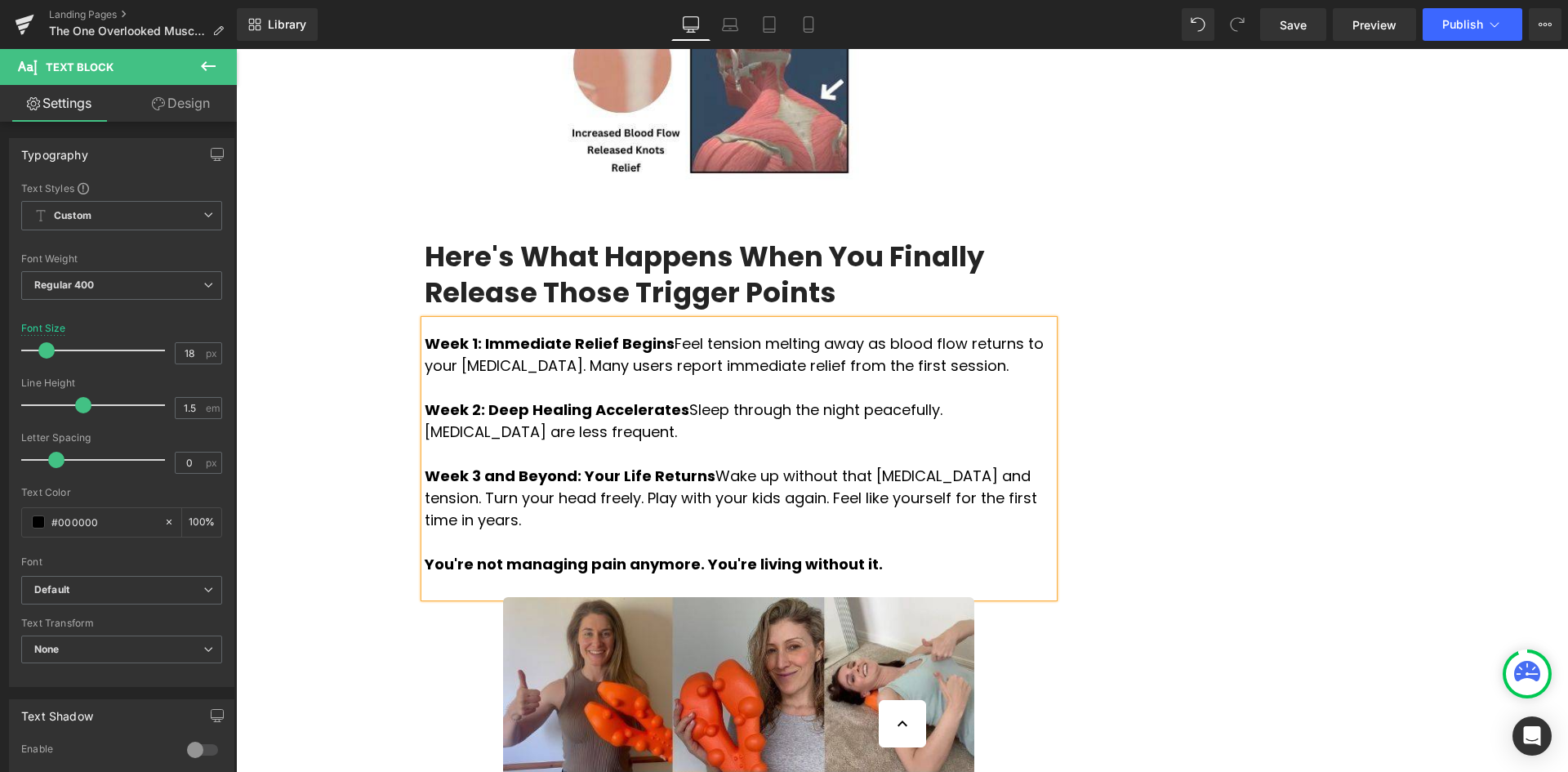
click at [958, 465] on p "Week 3 and Beyond: Your Life Returns Wake up without that [MEDICAL_DATA] and te…" at bounding box center [739, 498] width 628 height 66
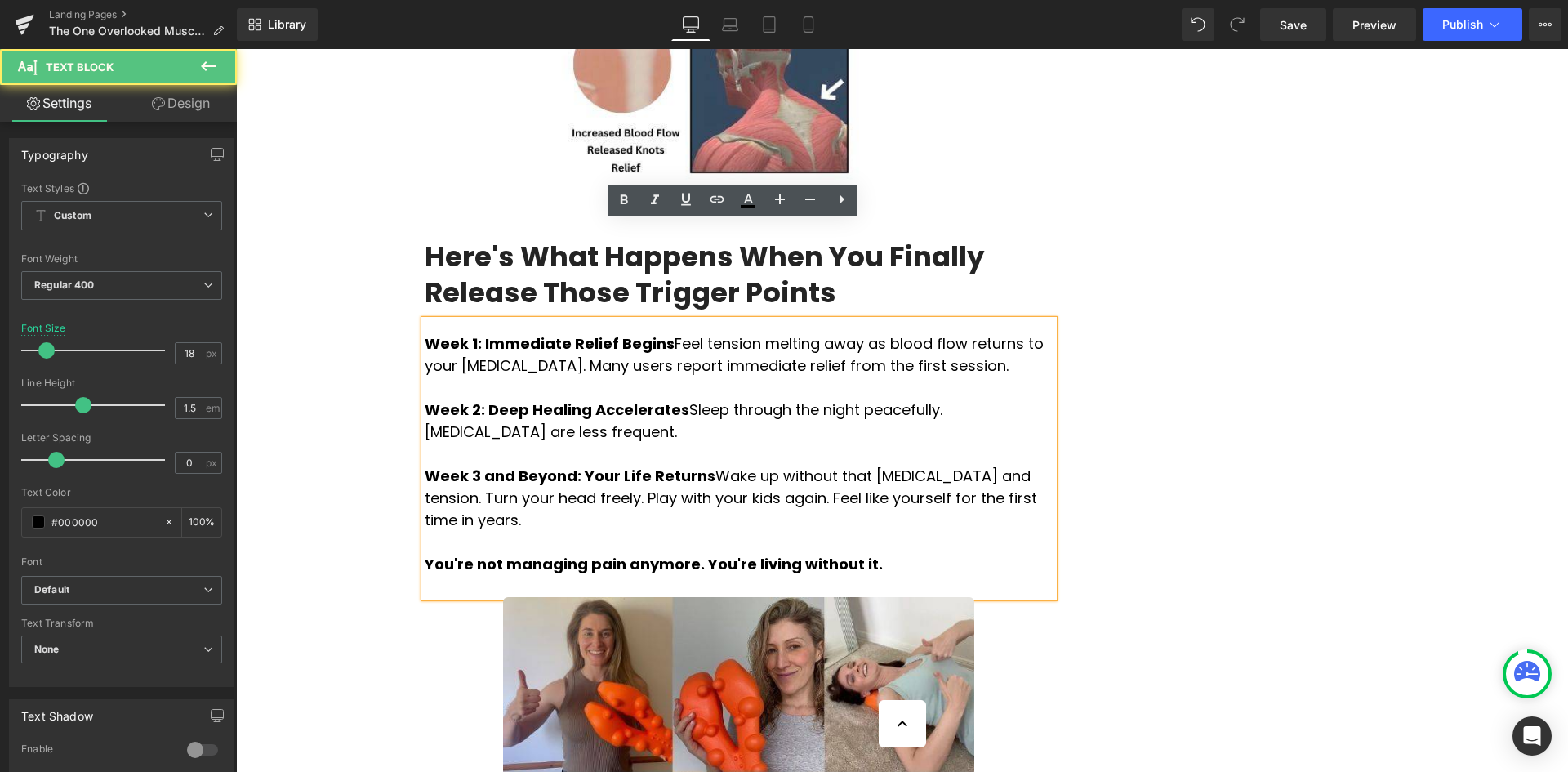
click at [983, 465] on p "Week 3 and Beyond: Your Life Returns Wake up without that [MEDICAL_DATA] and te…" at bounding box center [739, 498] width 628 height 66
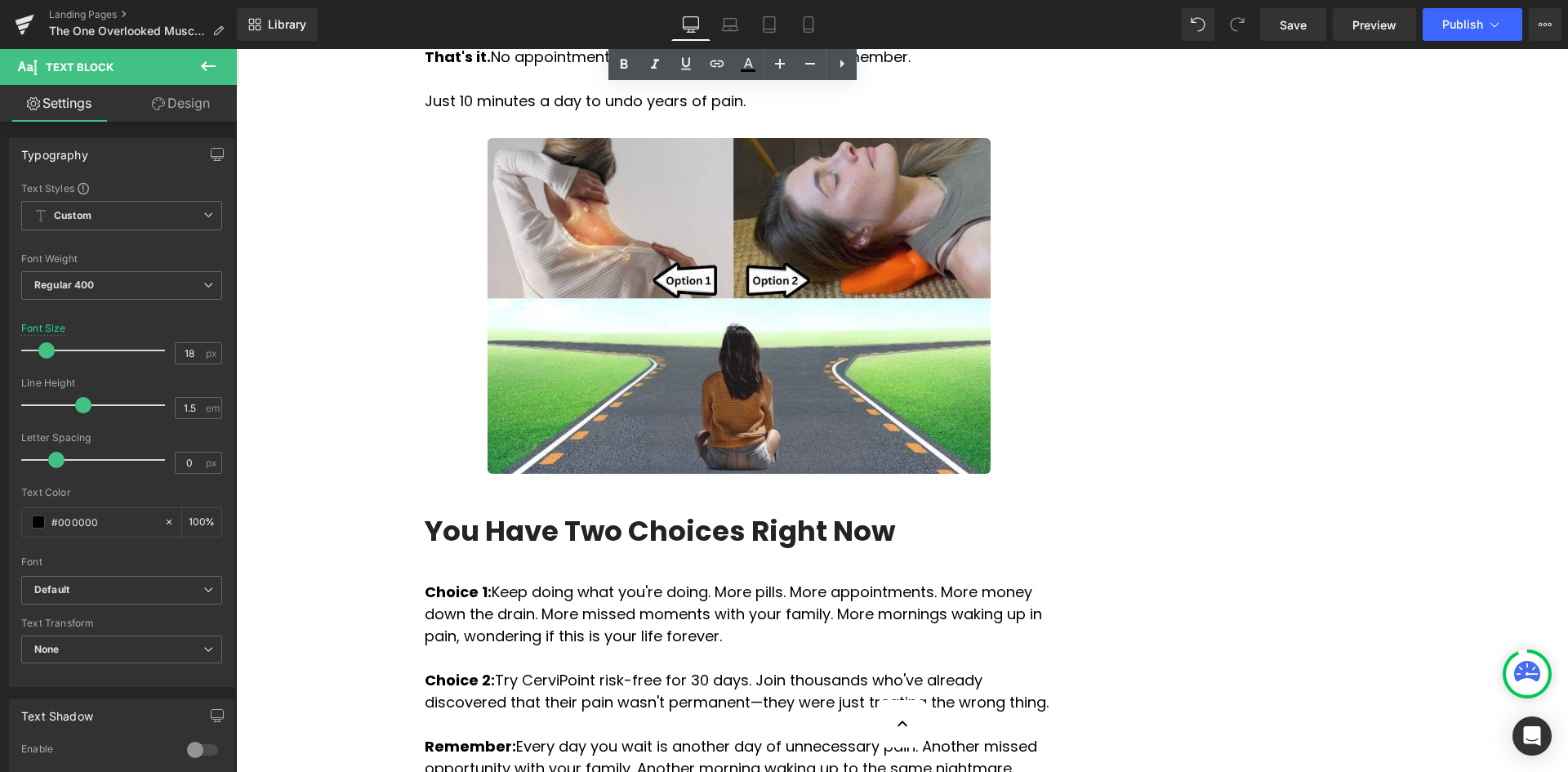
scroll to position [6125, 0]
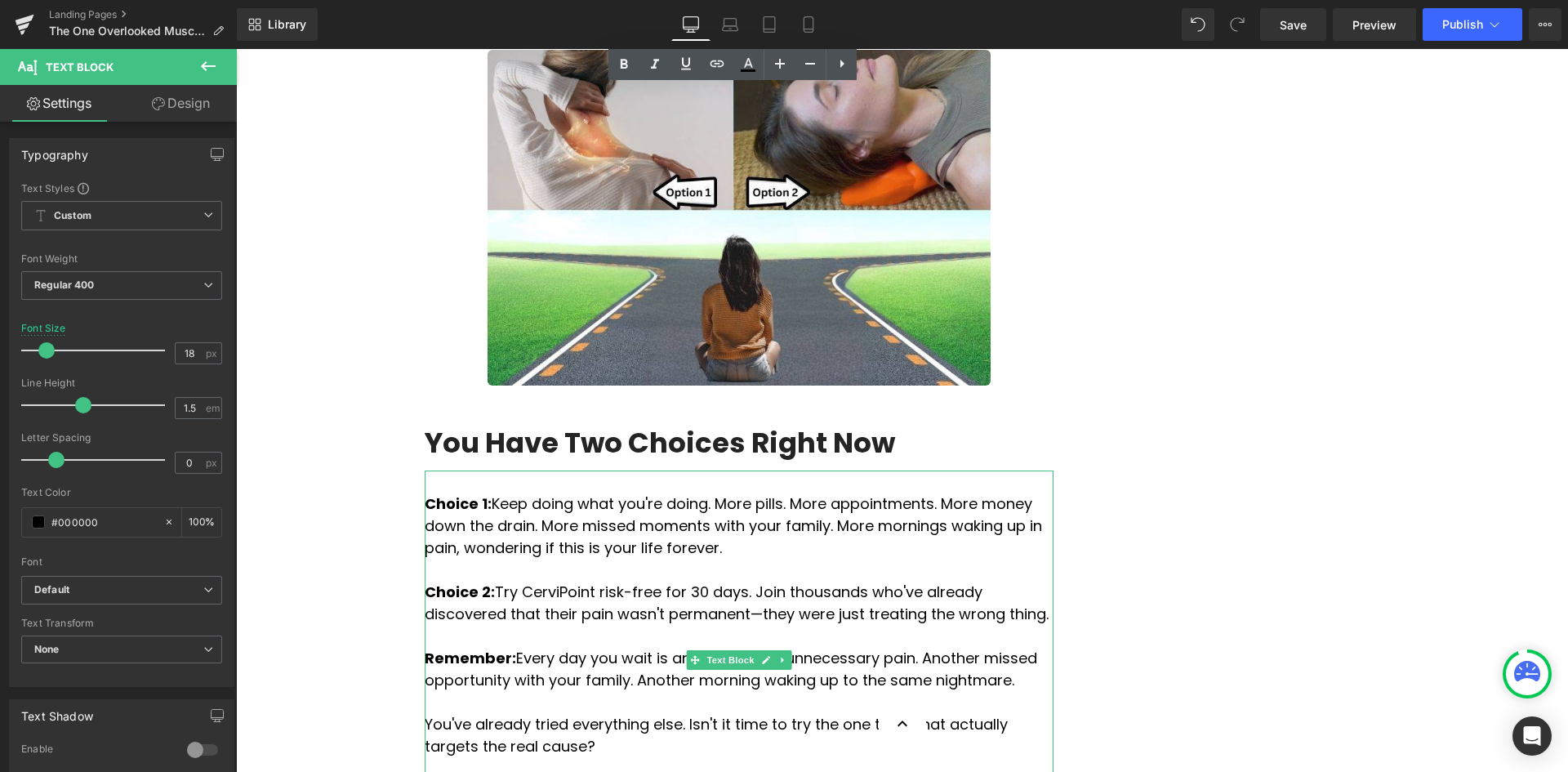
click at [513, 494] on span "Choice 1: Keep doing what you're doing. More pills. More appointments. More mon…" at bounding box center [733, 526] width 618 height 65
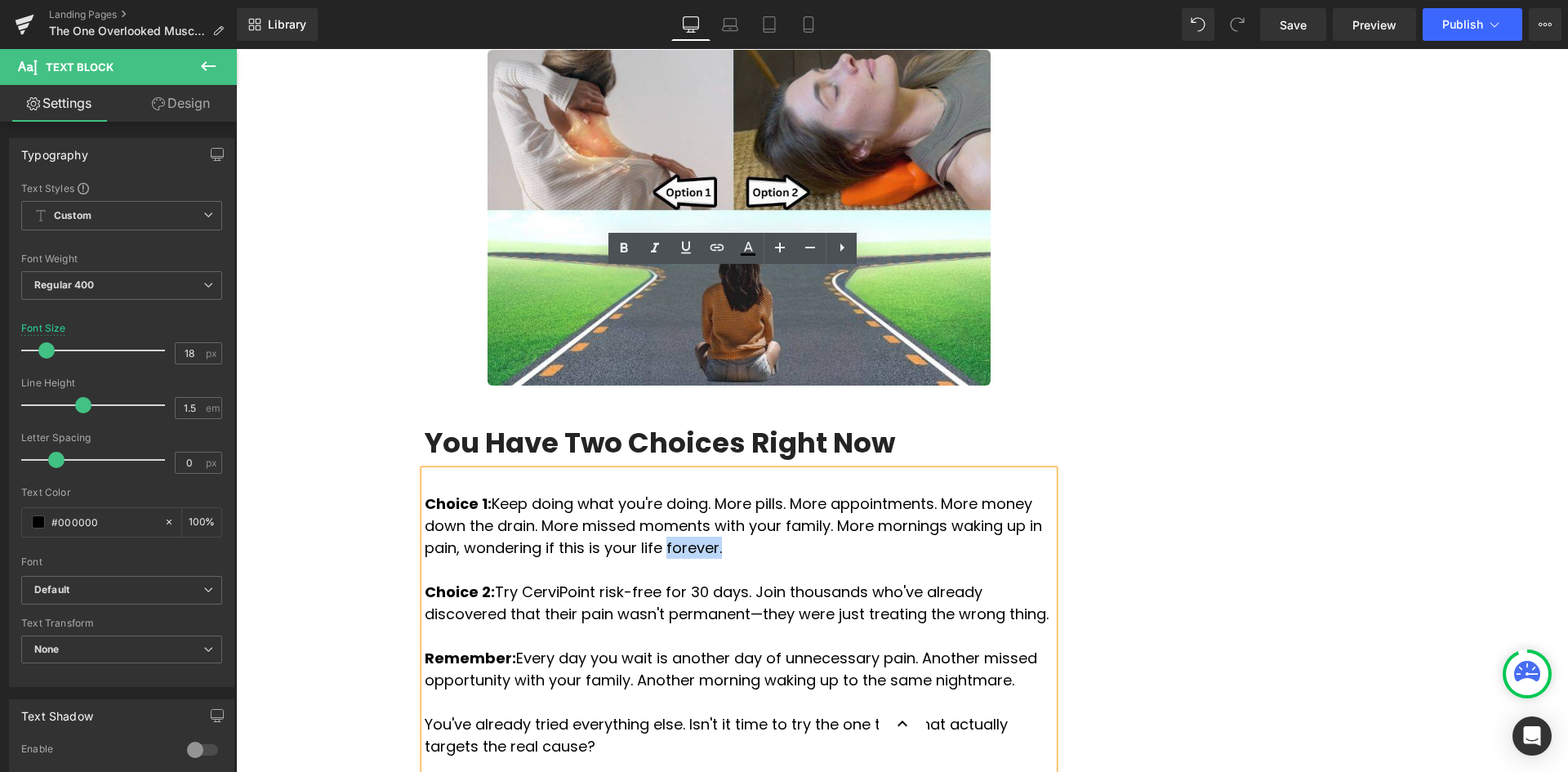
drag, startPoint x: 514, startPoint y: 347, endPoint x: 571, endPoint y: 349, distance: 57.0
click at [571, 493] on p "Choice 1: Keep doing what you're doing. More pills. More appointments. More mon…" at bounding box center [739, 526] width 628 height 66
click at [491, 493] on p "Choice 1: Keep doing what you're doing. More pills. More appointments. More mon…" at bounding box center [739, 526] width 628 height 66
drag, startPoint x: 540, startPoint y: 348, endPoint x: 583, endPoint y: 346, distance: 43.0
click at [583, 493] on p "Choice 1: Keep doing what you're doing. More pills. More appointments. More mon…" at bounding box center [739, 526] width 628 height 66
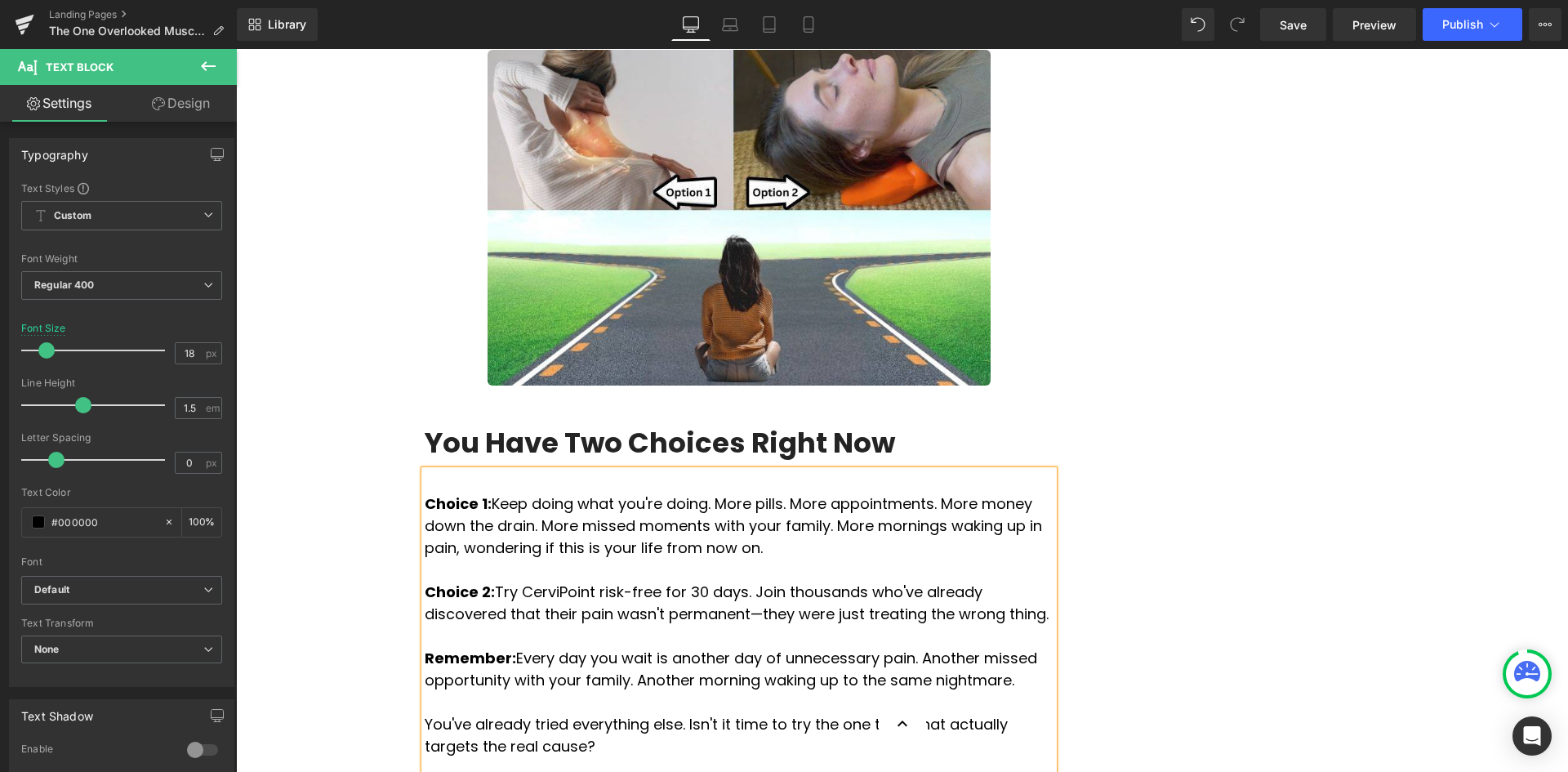
click at [1218, 19] on div at bounding box center [1217, 24] width 72 height 33
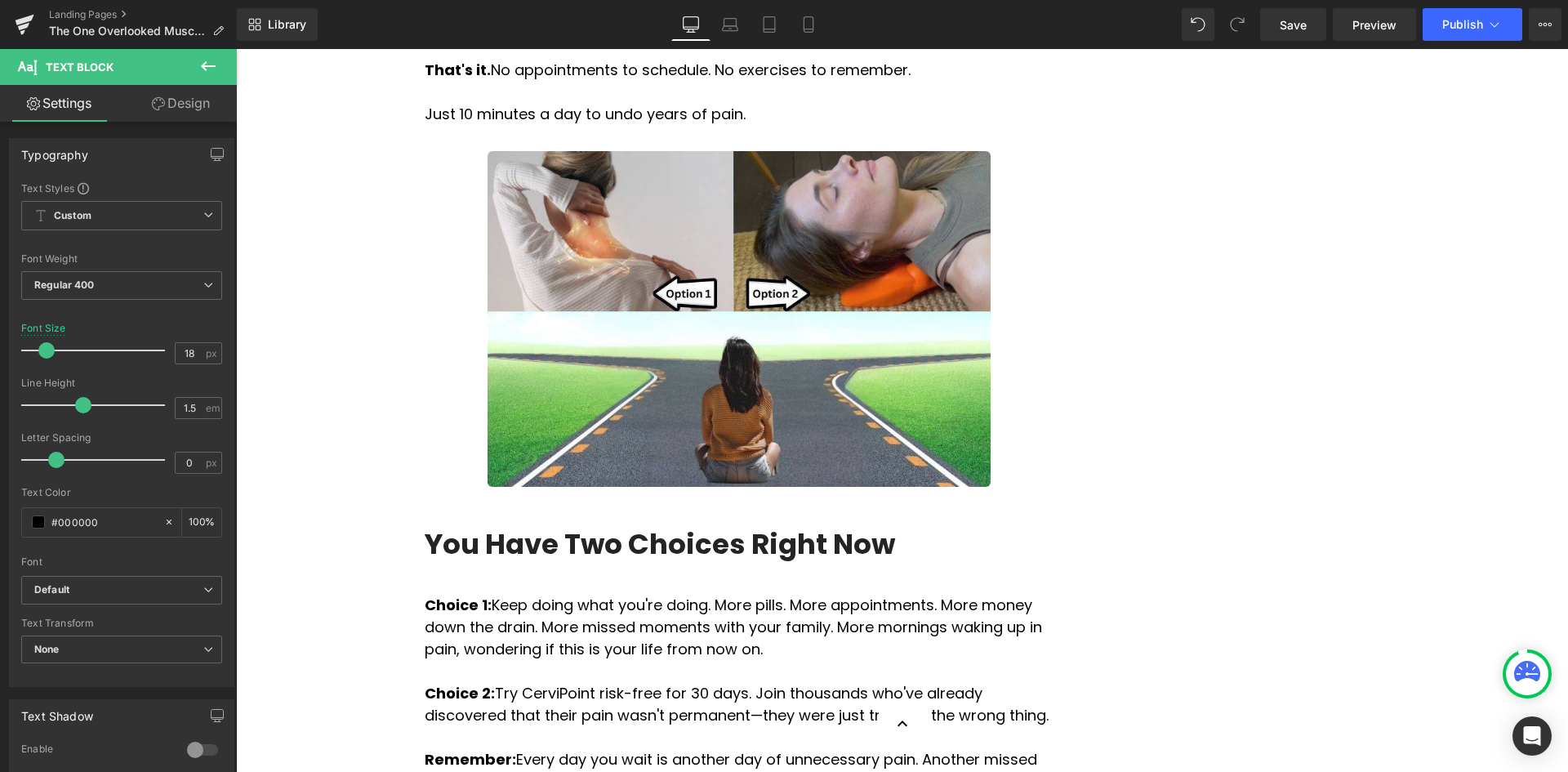
scroll to position [6101, 0]
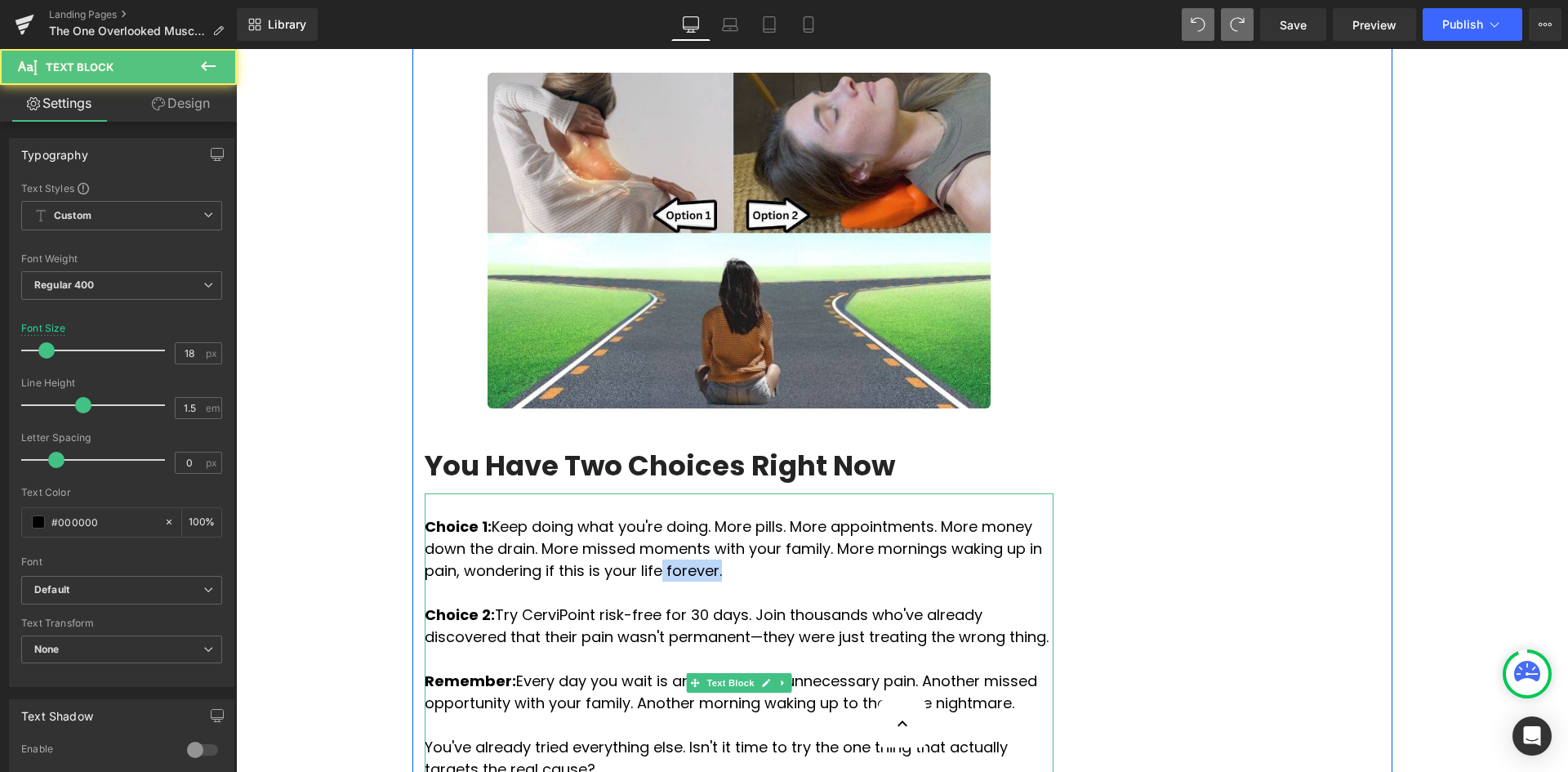
drag, startPoint x: 514, startPoint y: 372, endPoint x: 564, endPoint y: 374, distance: 50.0
click at [564, 516] on span "Choice 1: Keep doing what you're doing. More pills. More appointments. More mon…" at bounding box center [733, 548] width 618 height 65
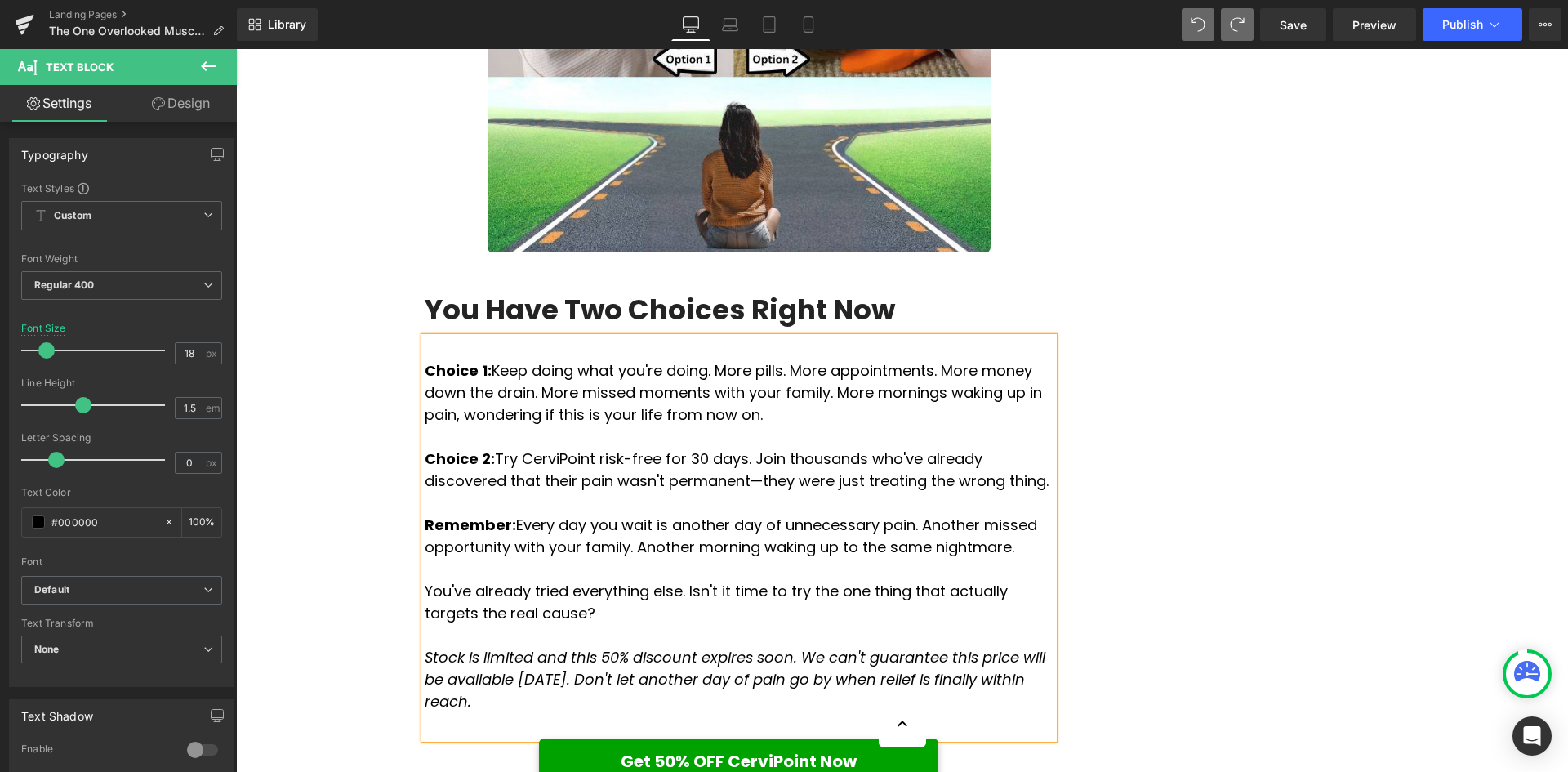
scroll to position [6265, 0]
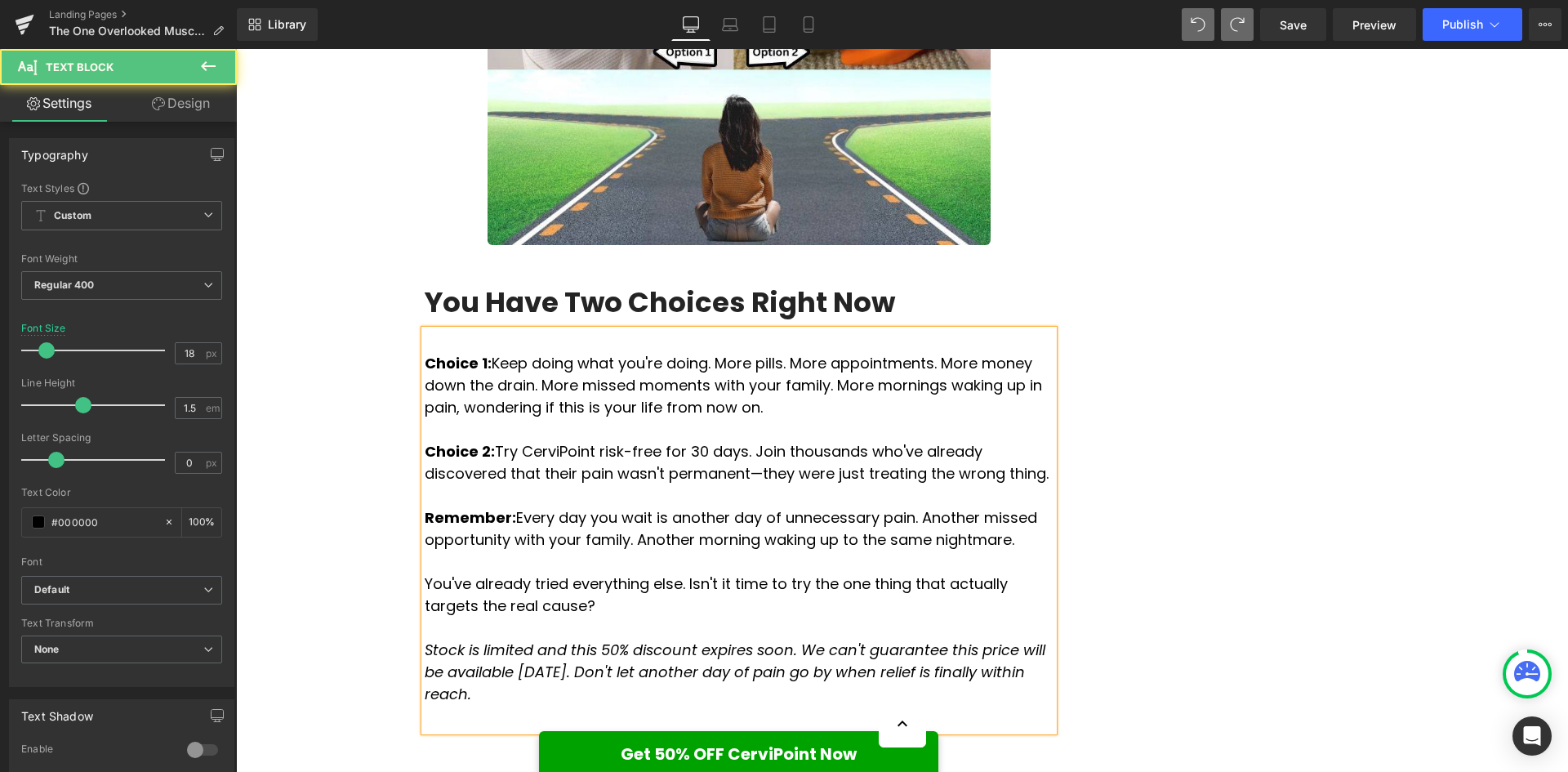
click at [713, 440] on p "Choice 2: Try CerviPoint risk-free for 30 days. Join thousands who've already d…" at bounding box center [739, 462] width 628 height 44
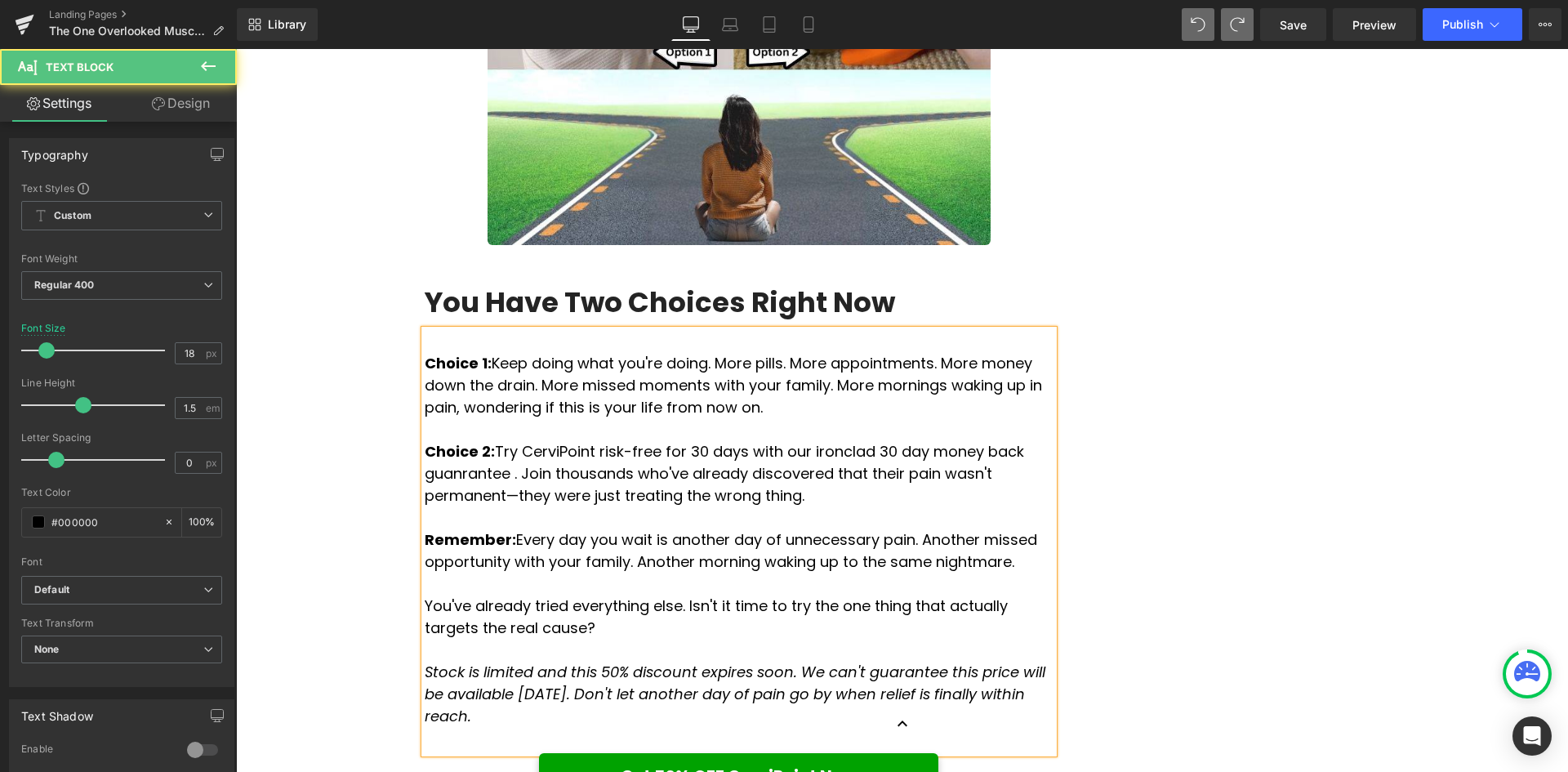
click at [999, 440] on p "Choice 2: Try CerviPoint risk-free for 30 days with our ironclad 30 day money b…" at bounding box center [739, 473] width 628 height 66
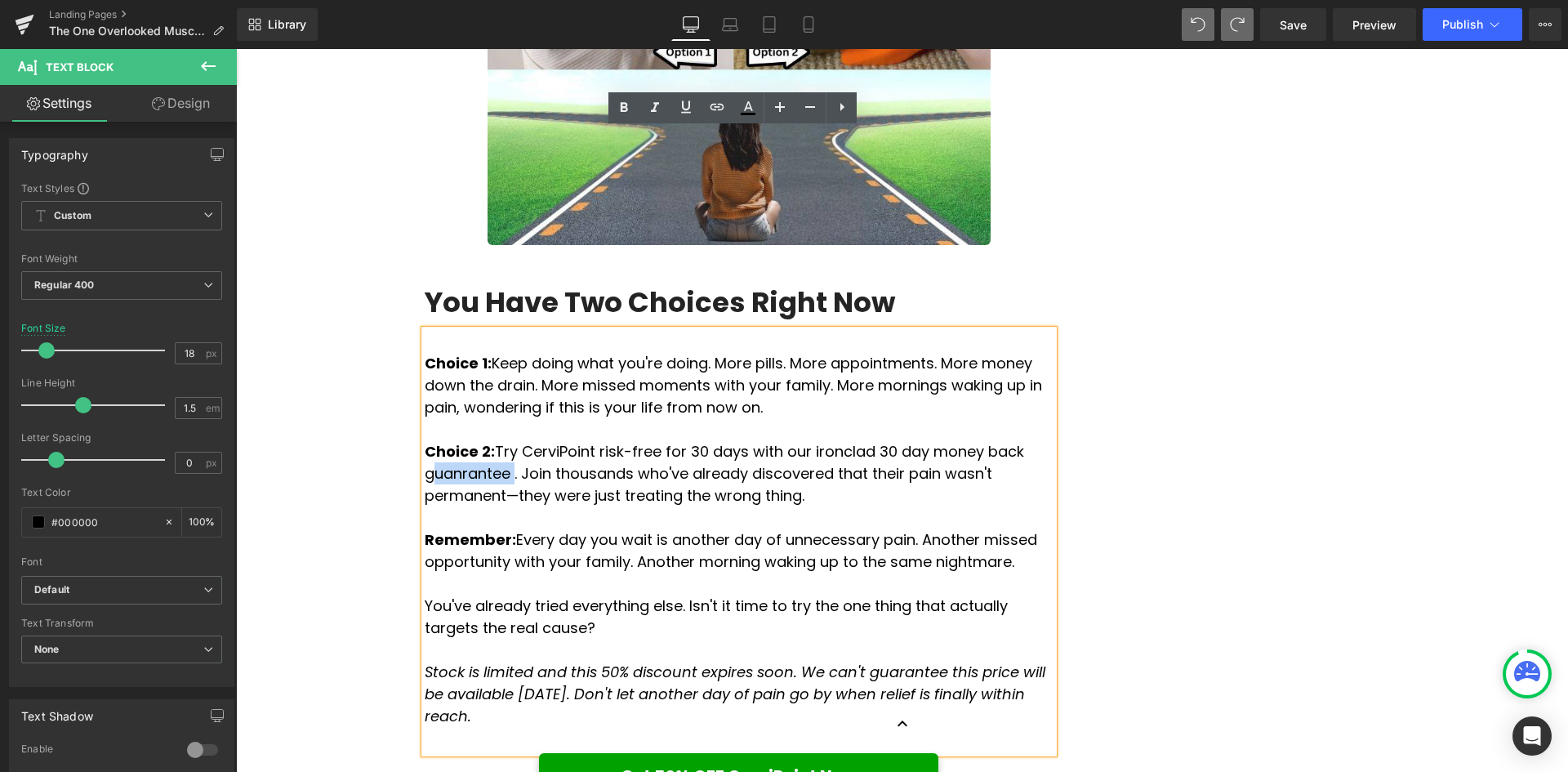
drag, startPoint x: 1036, startPoint y: 252, endPoint x: 964, endPoint y: 250, distance: 72.0
click at [964, 440] on p "Choice 2: Try CerviPoint risk-free for 30 days with our ironclad 30 day money b…" at bounding box center [739, 473] width 628 height 66
click at [1008, 440] on p "Choice 2: Try CerviPoint risk-free for 30 days with our ironclad 30 day money b…" at bounding box center [739, 473] width 628 height 66
click at [988, 440] on p "Choice 2: Try CerviPoint risk-free for 30 days with our ironclad 30 day money b…" at bounding box center [739, 473] width 628 height 66
click at [992, 440] on p "Choice 2: Try CerviPoint risk-free for 30 days with our ironclad 30 day money b…" at bounding box center [739, 473] width 628 height 66
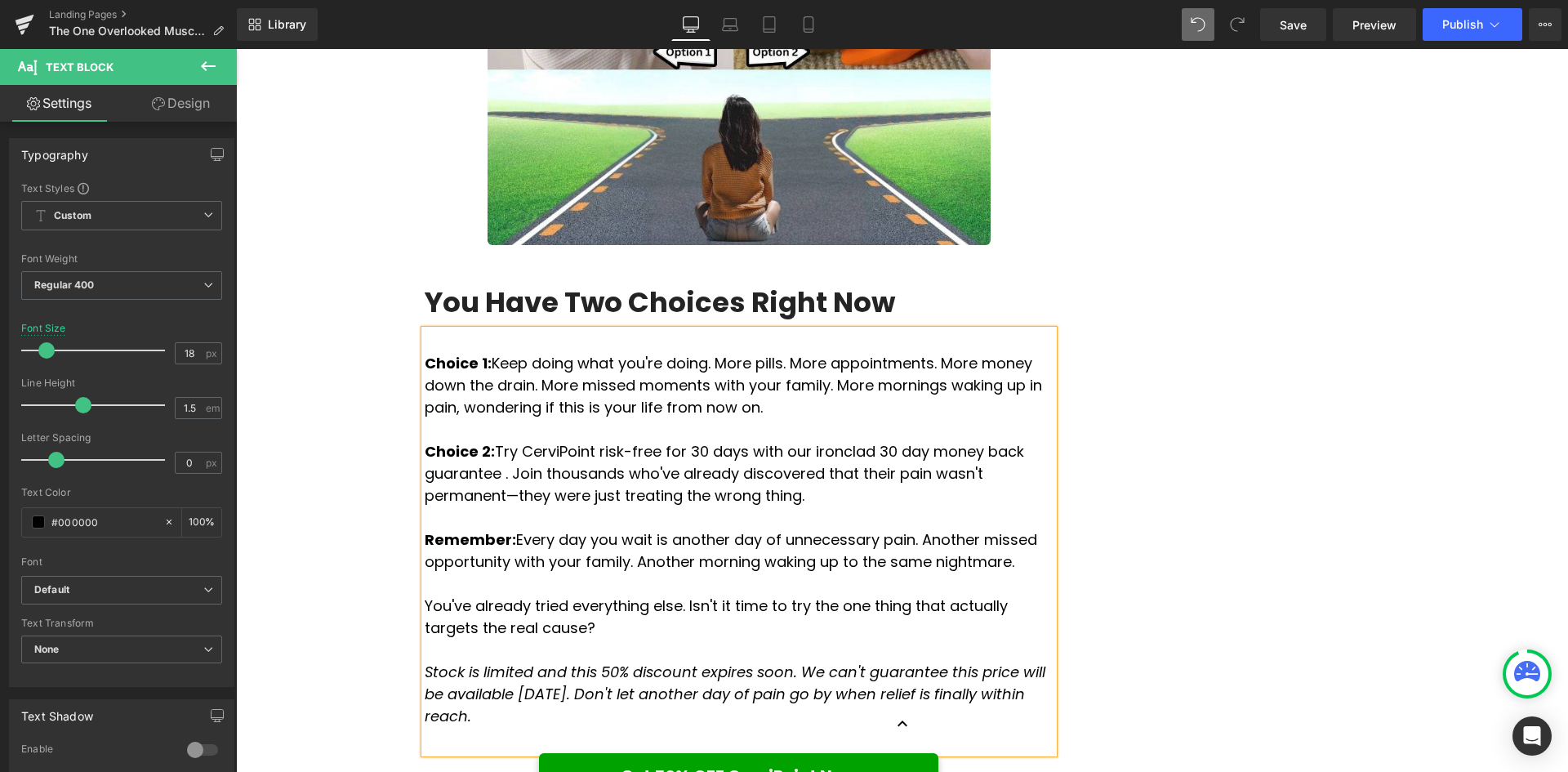
click at [919, 506] on p at bounding box center [739, 517] width 628 height 22
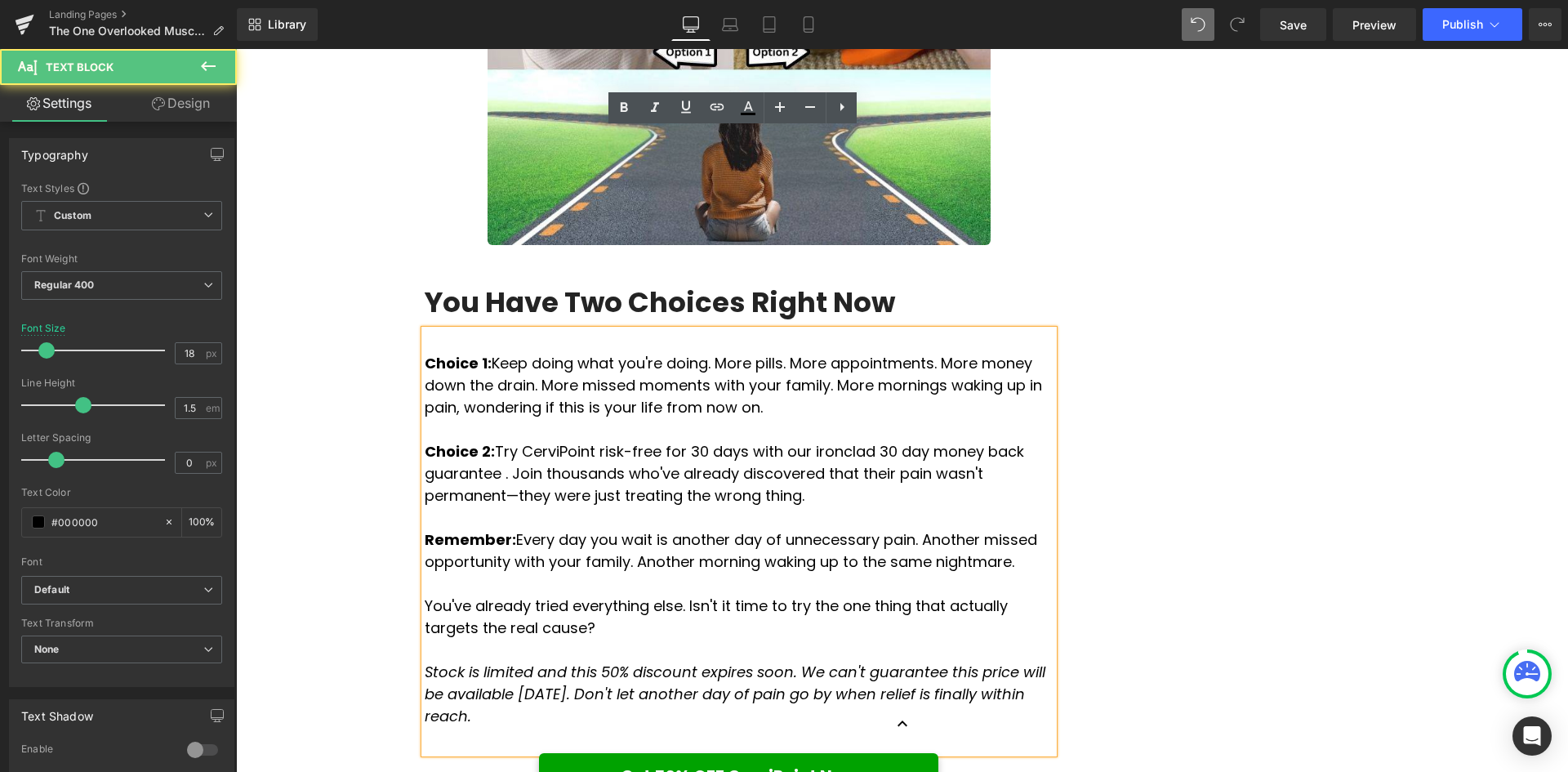
click at [1033, 440] on p "Choice 2: Try CerviPoint risk-free for 30 days with our ironclad 30 day money b…" at bounding box center [739, 473] width 628 height 66
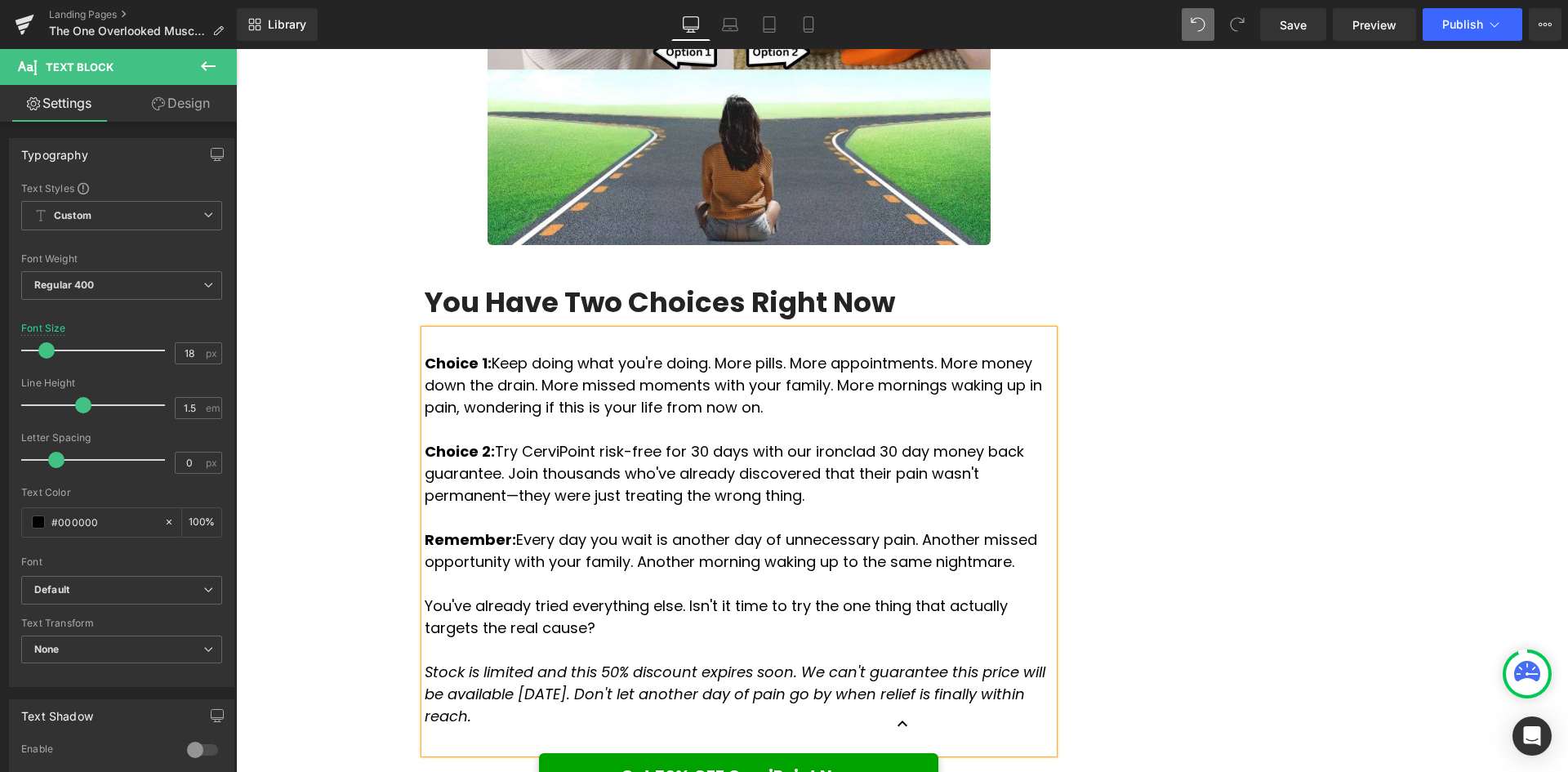
click at [766, 440] on p "Choice 2: Try CerviPoint risk-free for 30 days with our ironclad 30 day money b…" at bounding box center [739, 473] width 628 height 66
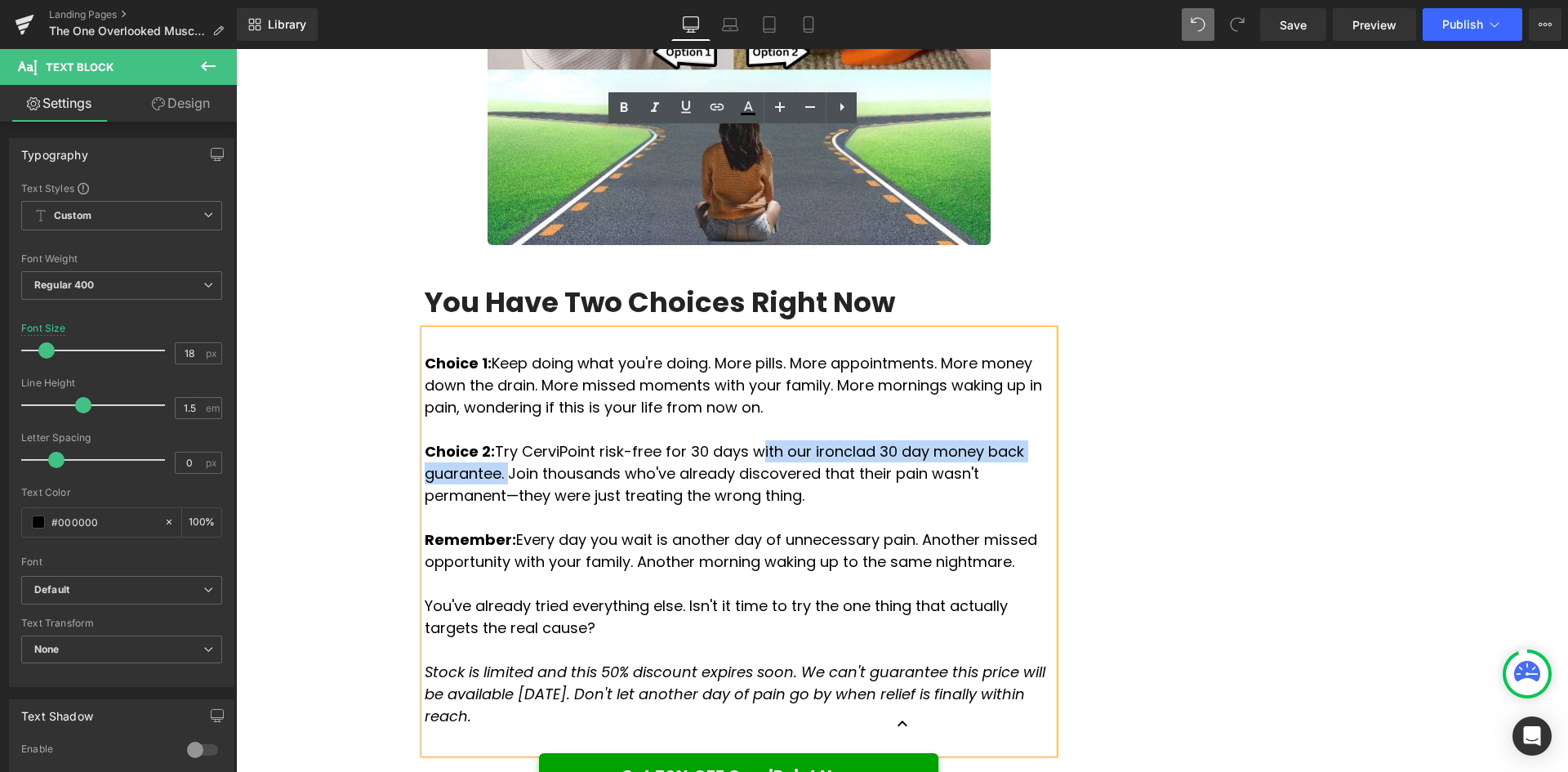
drag, startPoint x: 720, startPoint y: 250, endPoint x: 1036, endPoint y: 243, distance: 316.1
click at [1036, 440] on p "Choice 2: Try CerviPoint risk-free for 30 days with our ironclad 30 day money b…" at bounding box center [739, 473] width 628 height 66
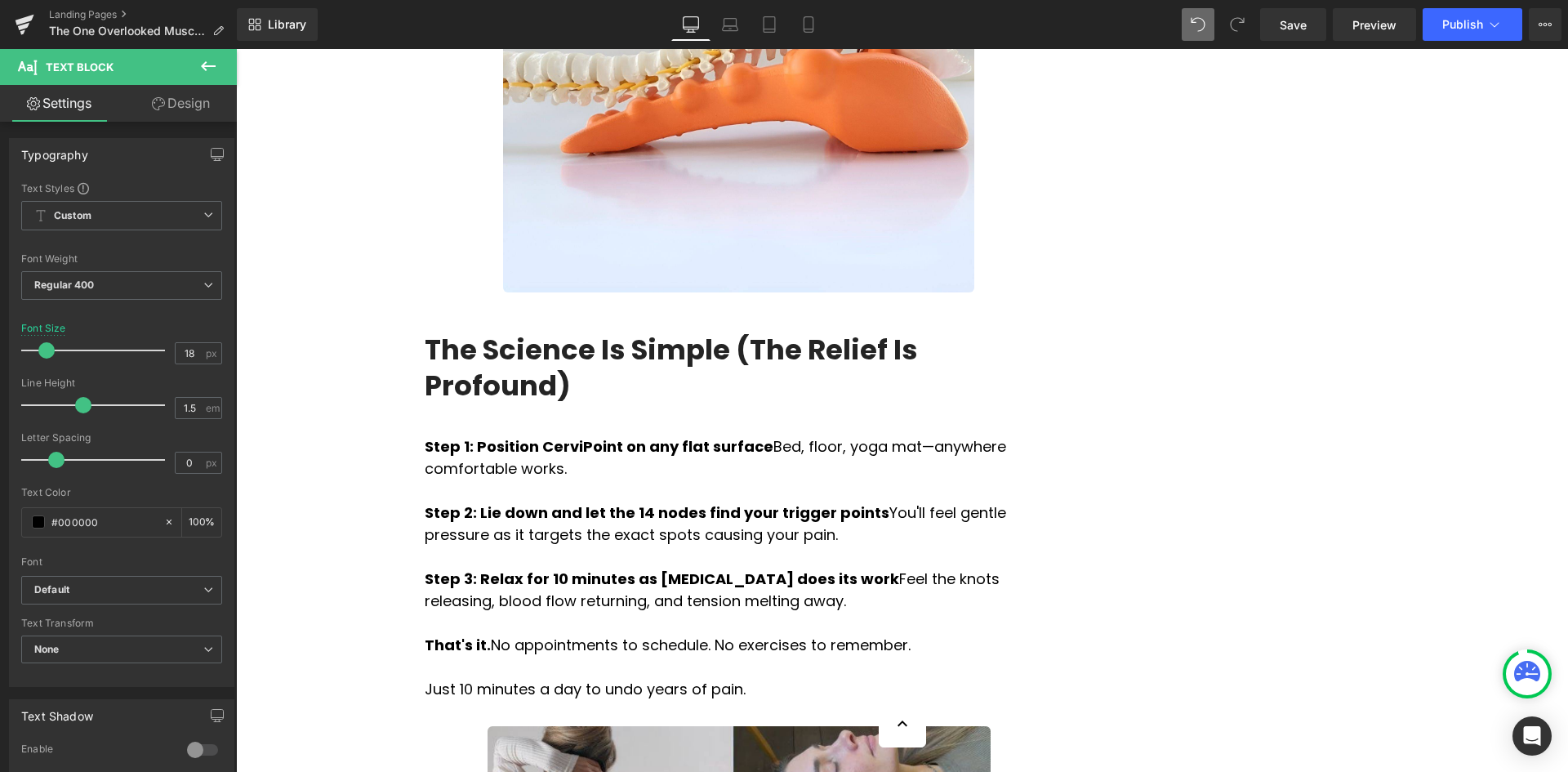
scroll to position [5040, 0]
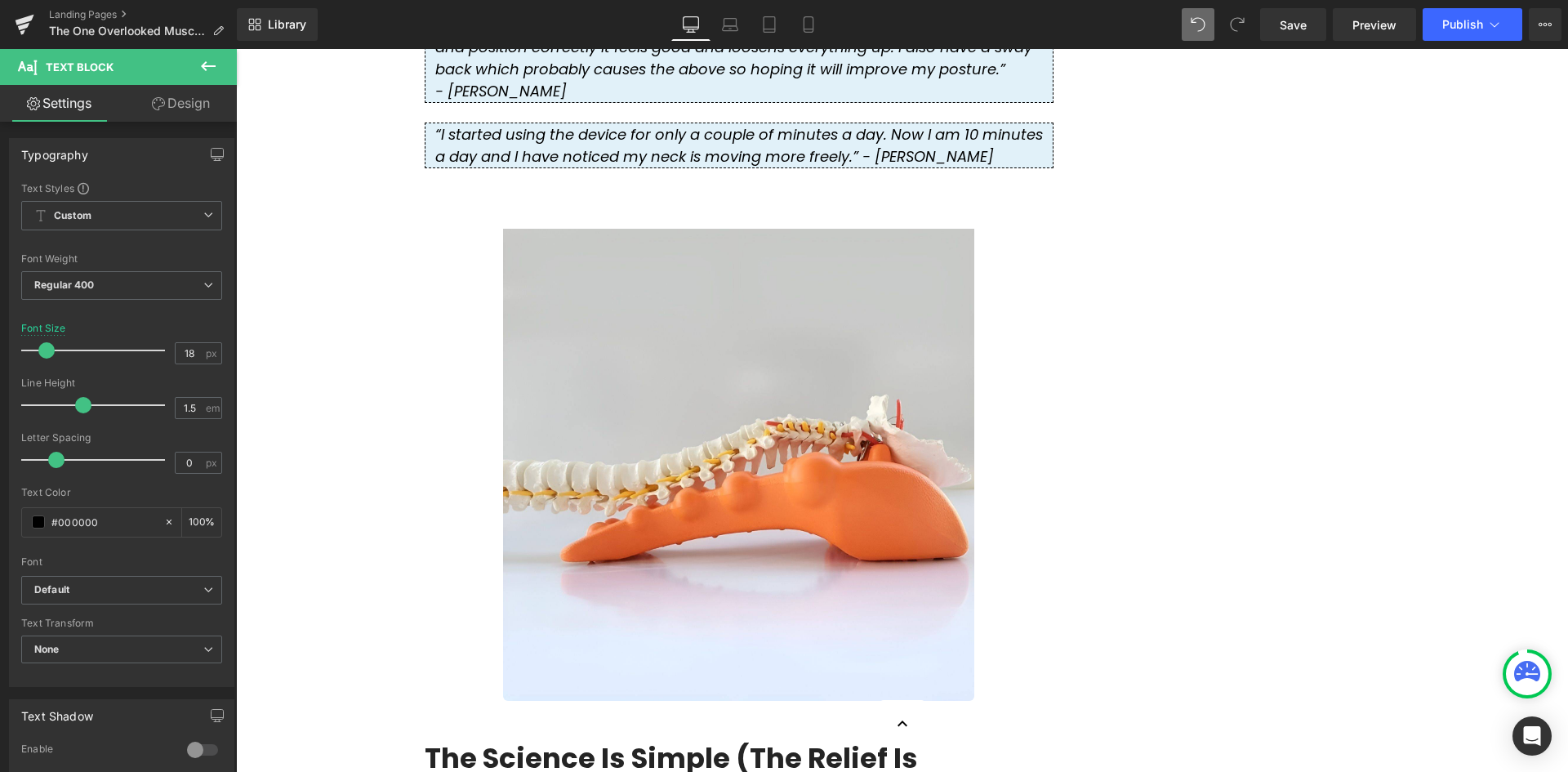
drag, startPoint x: 1293, startPoint y: 23, endPoint x: 1291, endPoint y: 43, distance: 20.1
click at [1293, 23] on span "Save" at bounding box center [1293, 25] width 27 height 17
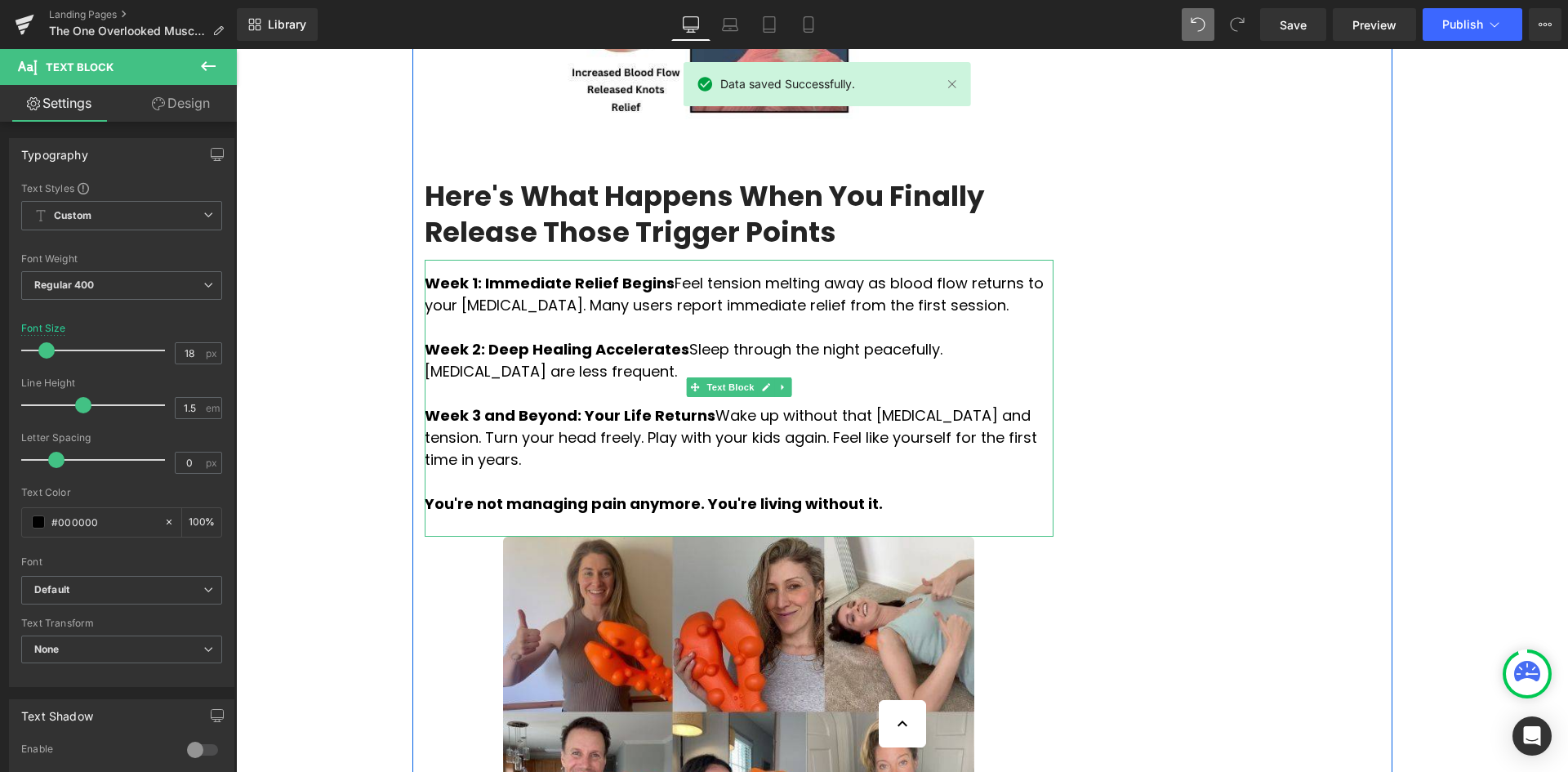
scroll to position [3221, 0]
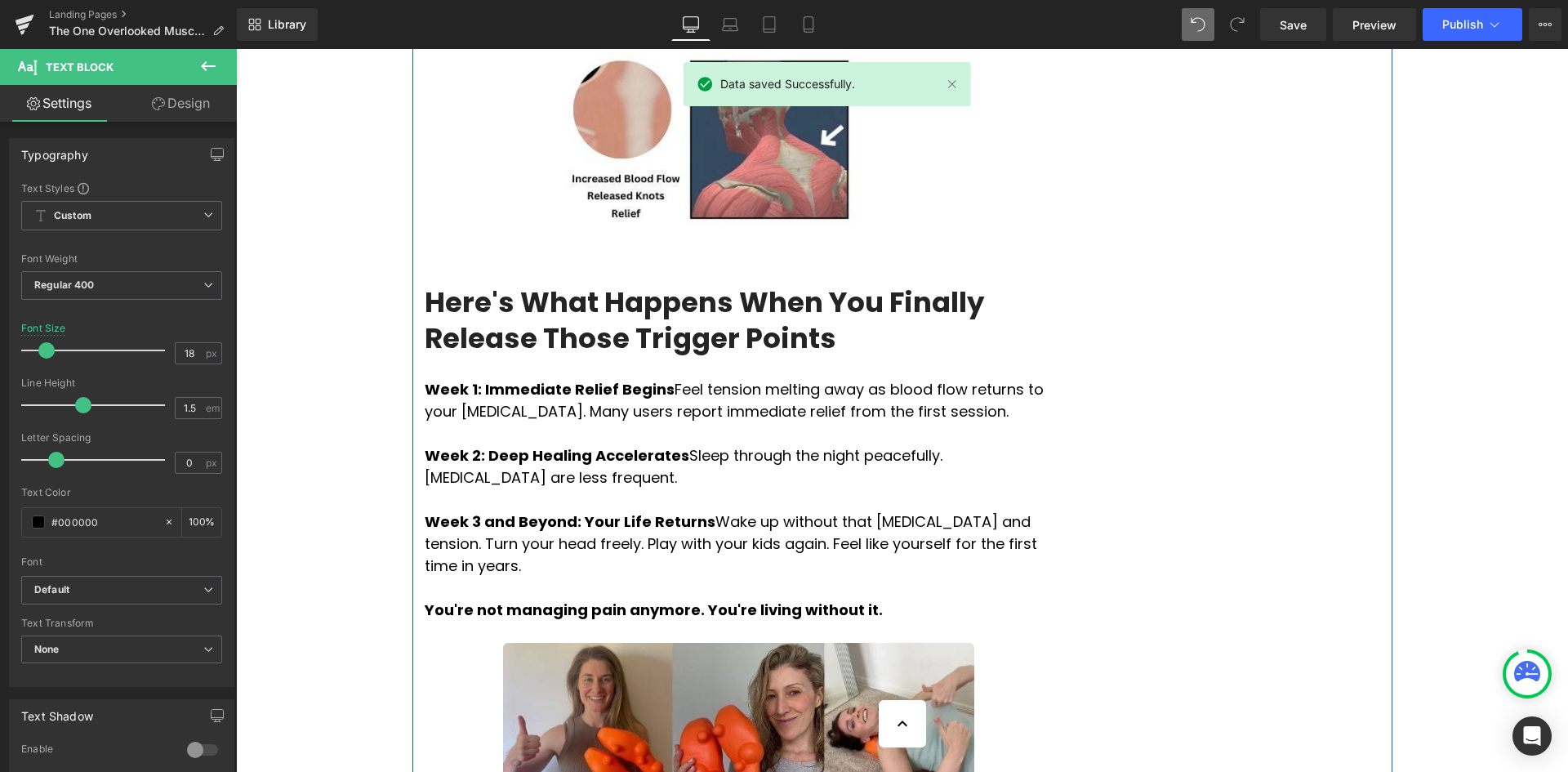
click at [566, 284] on h3 "Here's What Happens When You Finally Release Those Trigger Points" at bounding box center [739, 320] width 628 height 72
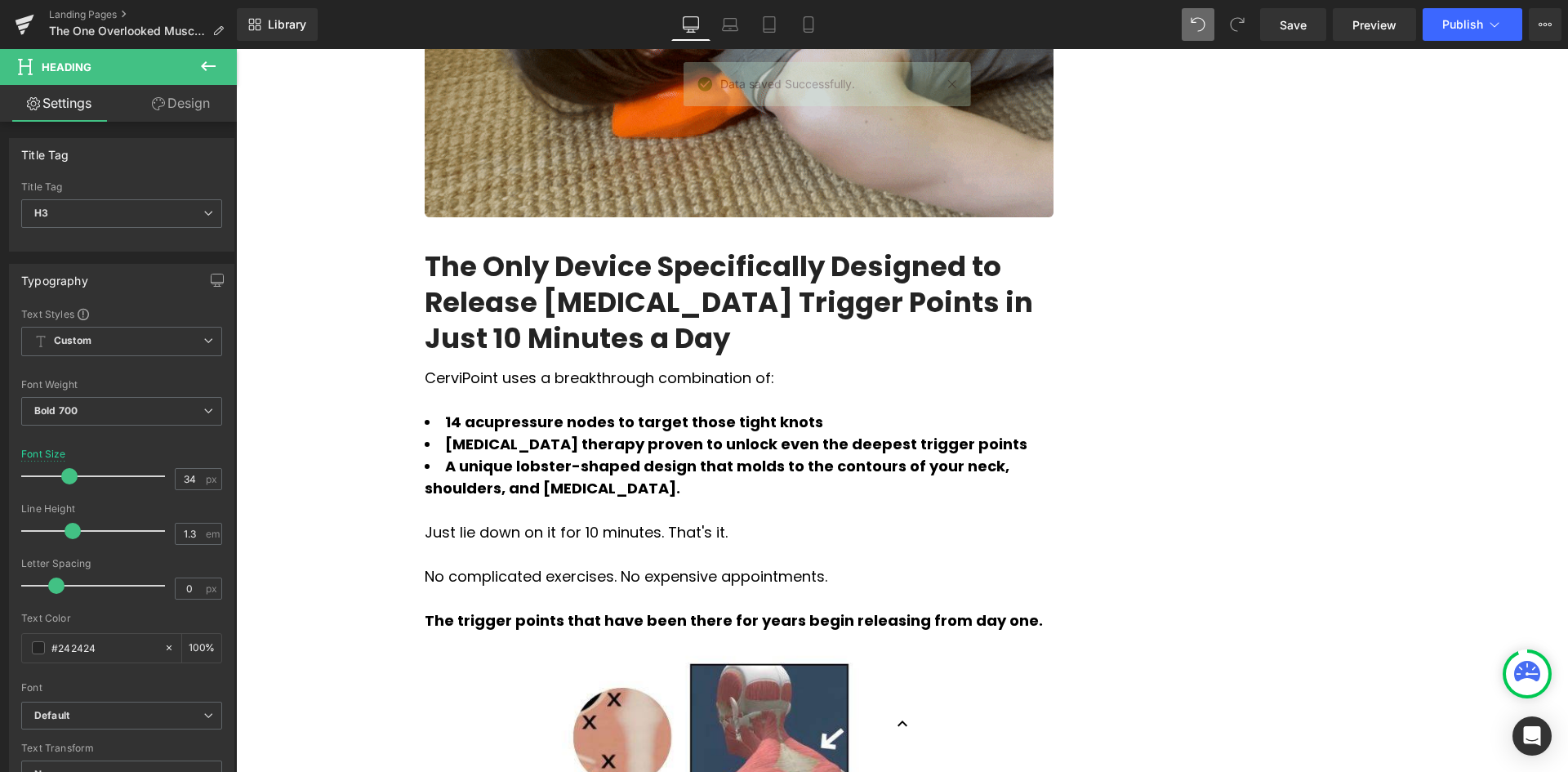
scroll to position [2240, 0]
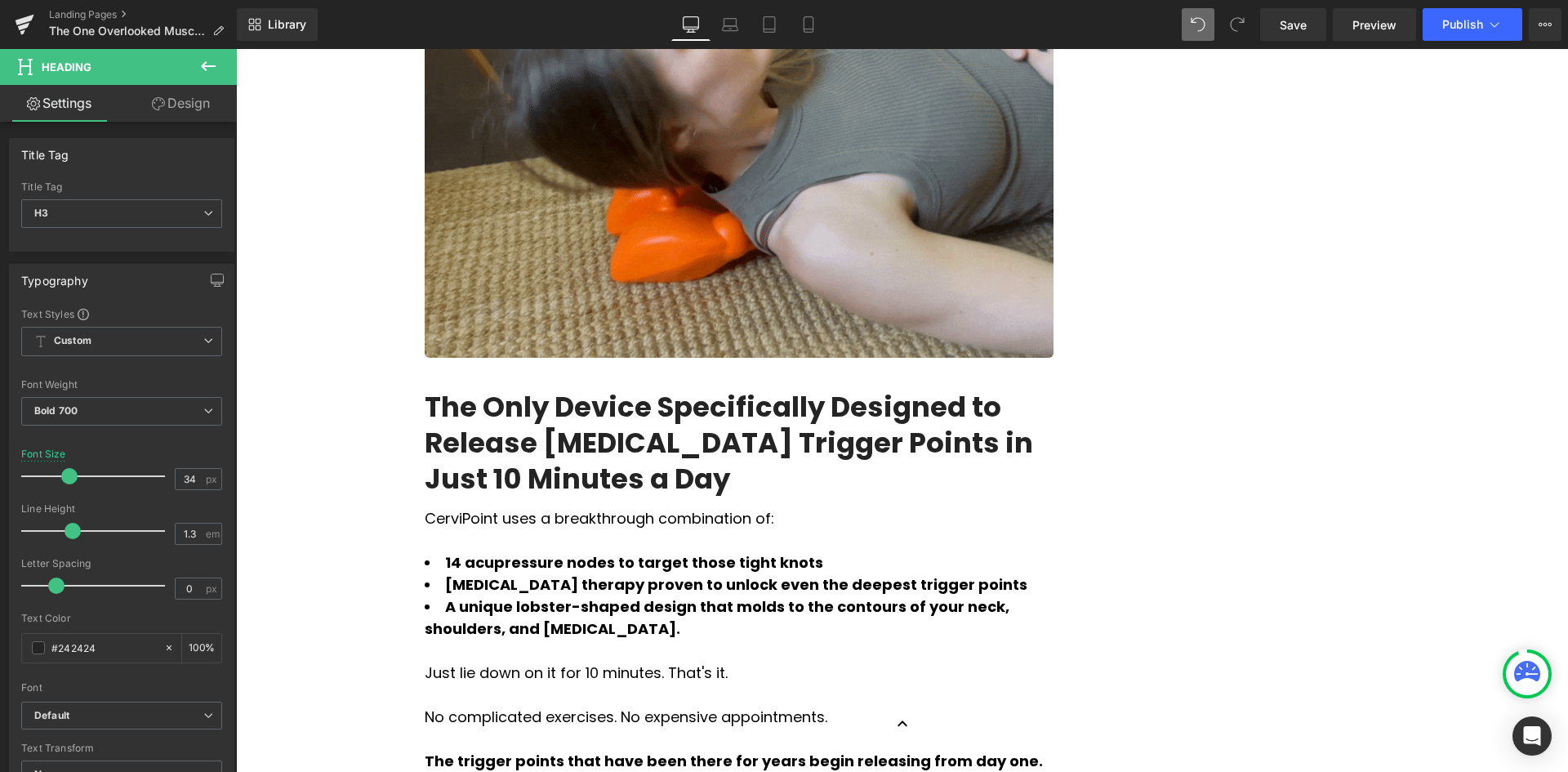
click at [619, 389] on h3 "The Only Device Specifically Designed to Release [MEDICAL_DATA] Trigger Points …" at bounding box center [739, 443] width 628 height 109
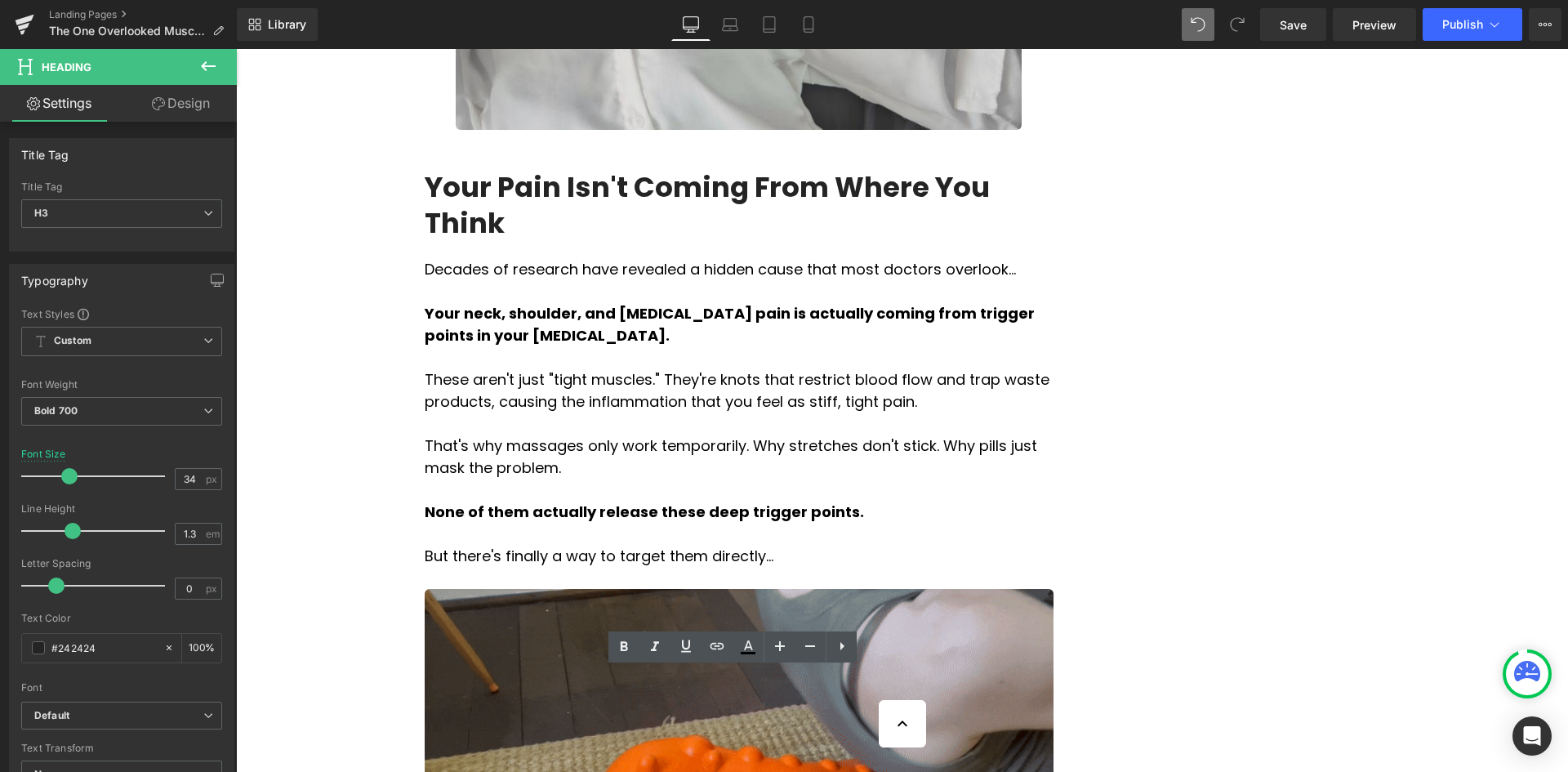
scroll to position [1424, 0]
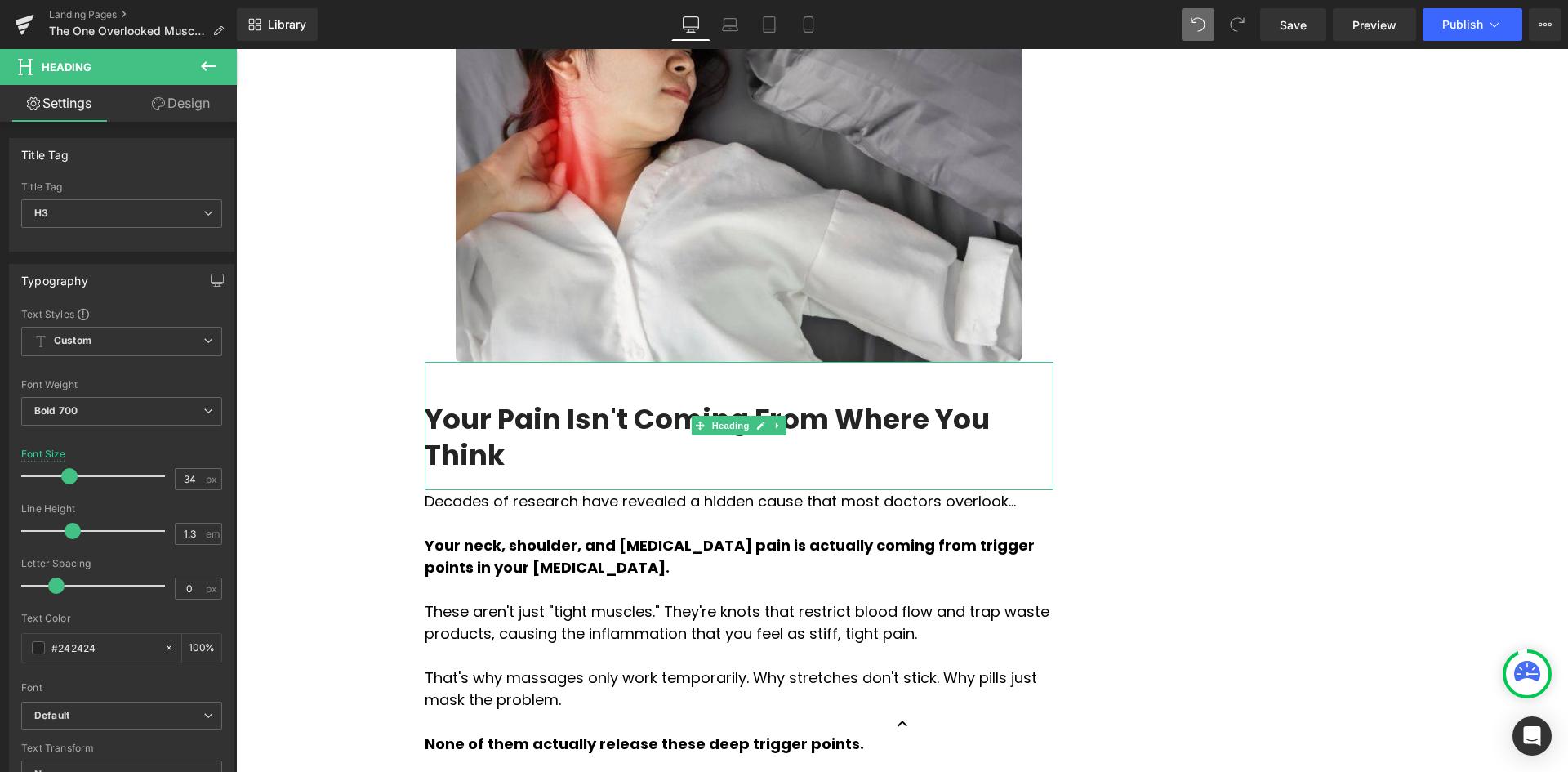
click at [666, 401] on h2 "Your Pain Isn't Coming From Where You Think" at bounding box center [739, 436] width 628 height 72
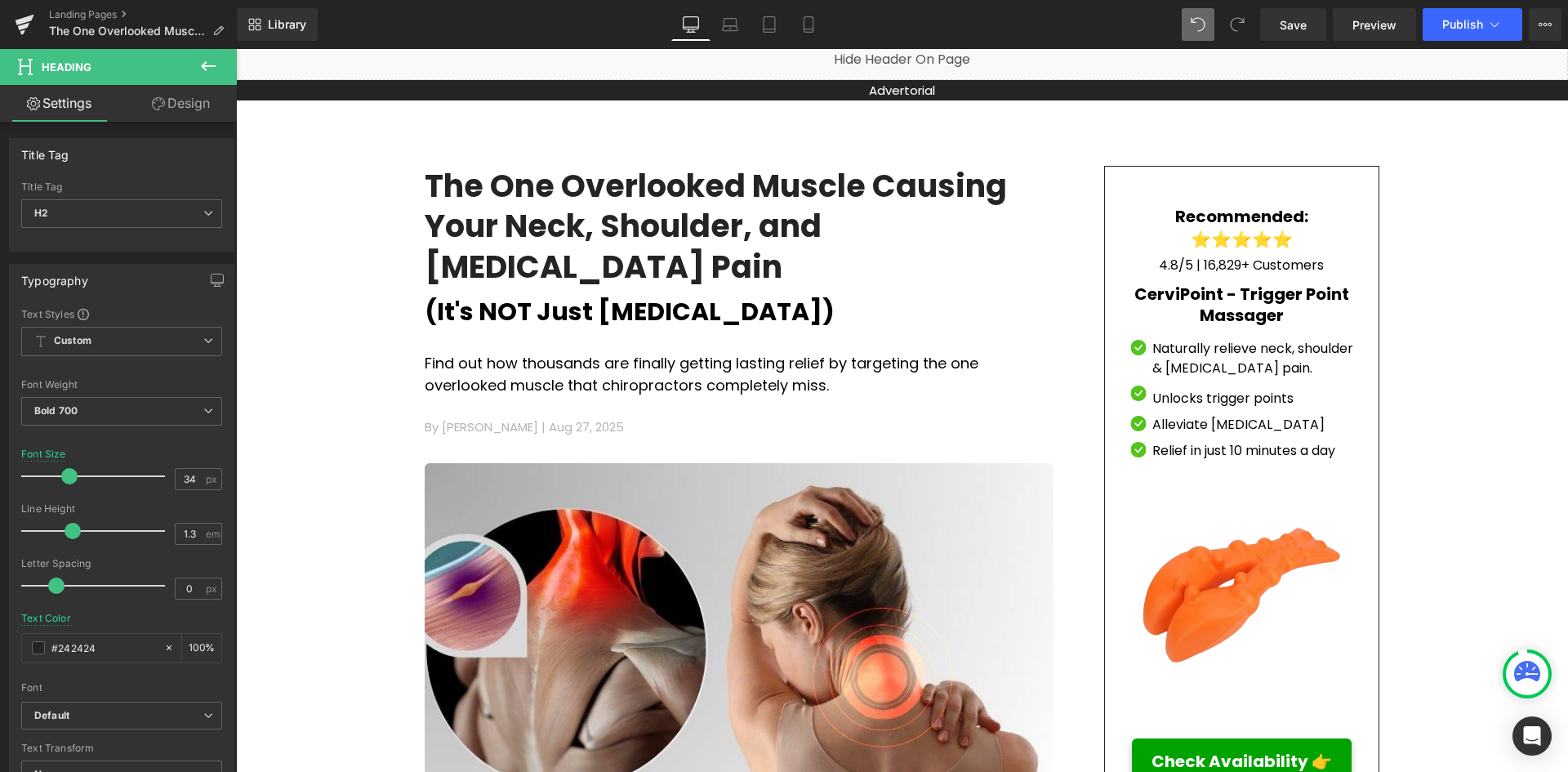
scroll to position [117, 0]
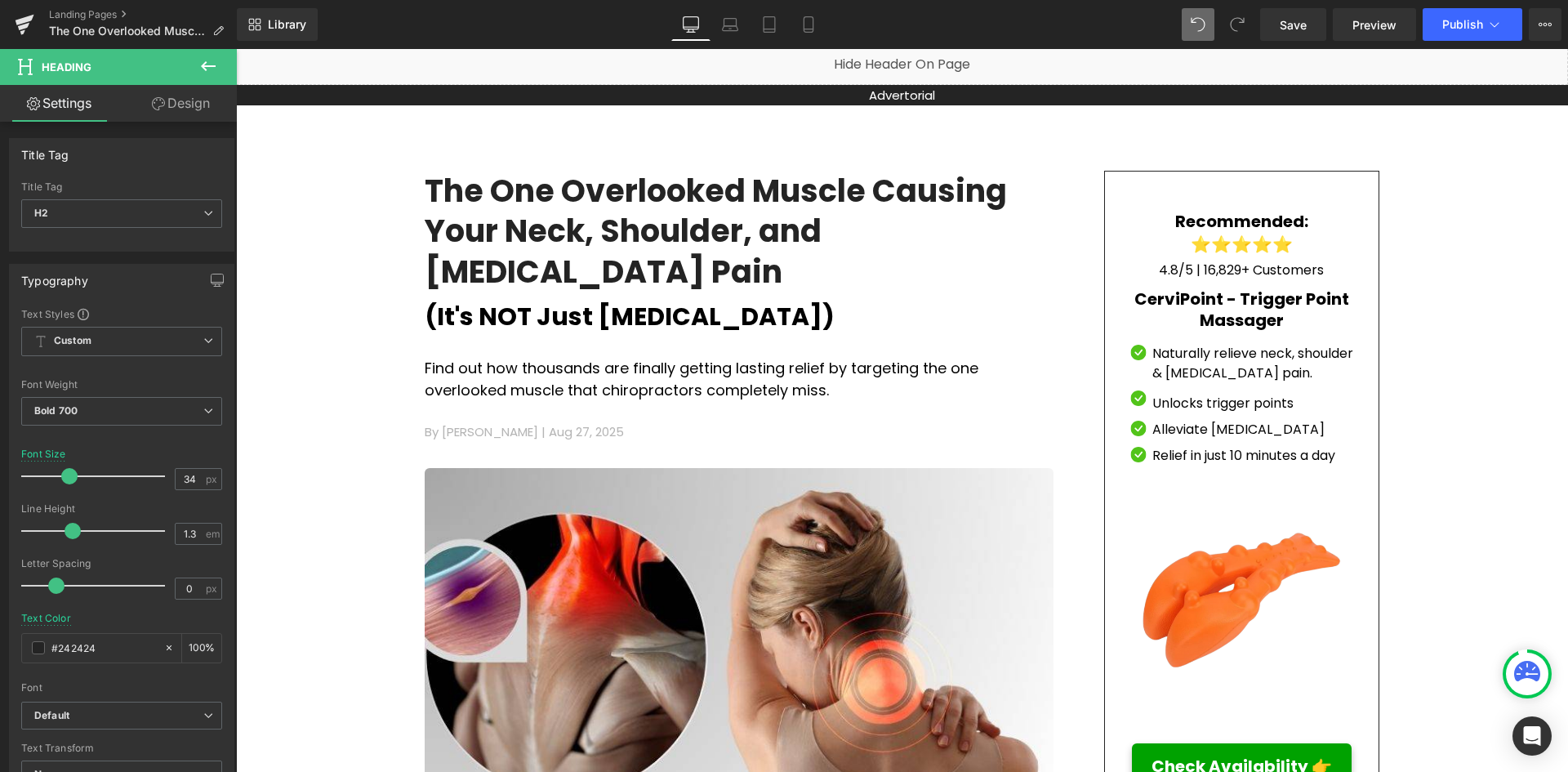
click at [651, 234] on h1 "The One Overlooked Muscle Causing Your Neck, Shoulder, and [MEDICAL_DATA] Pain" at bounding box center [739, 231] width 628 height 121
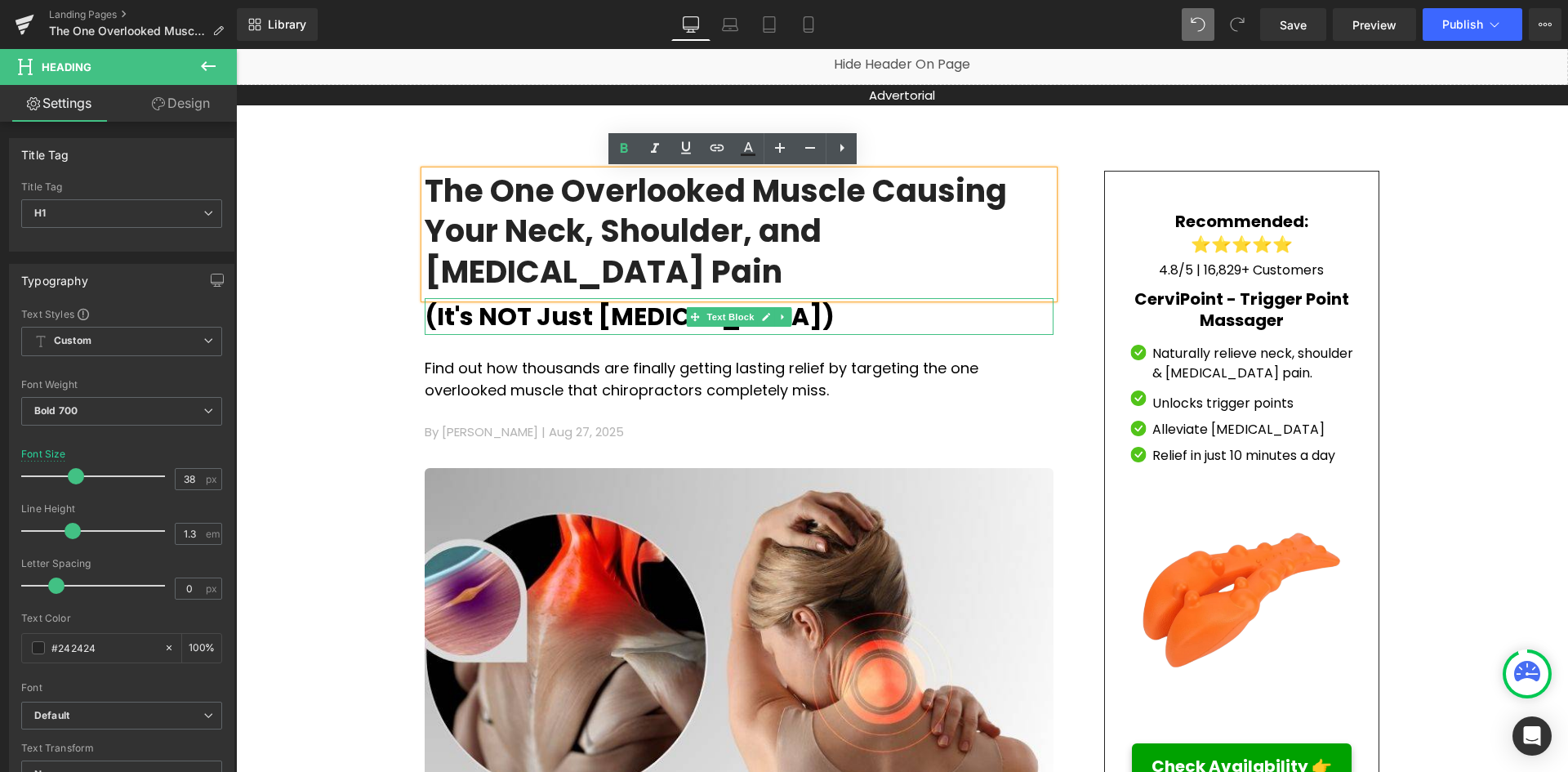
click at [892, 298] on p "(It's NOT Just [MEDICAL_DATA])" at bounding box center [739, 316] width 628 height 37
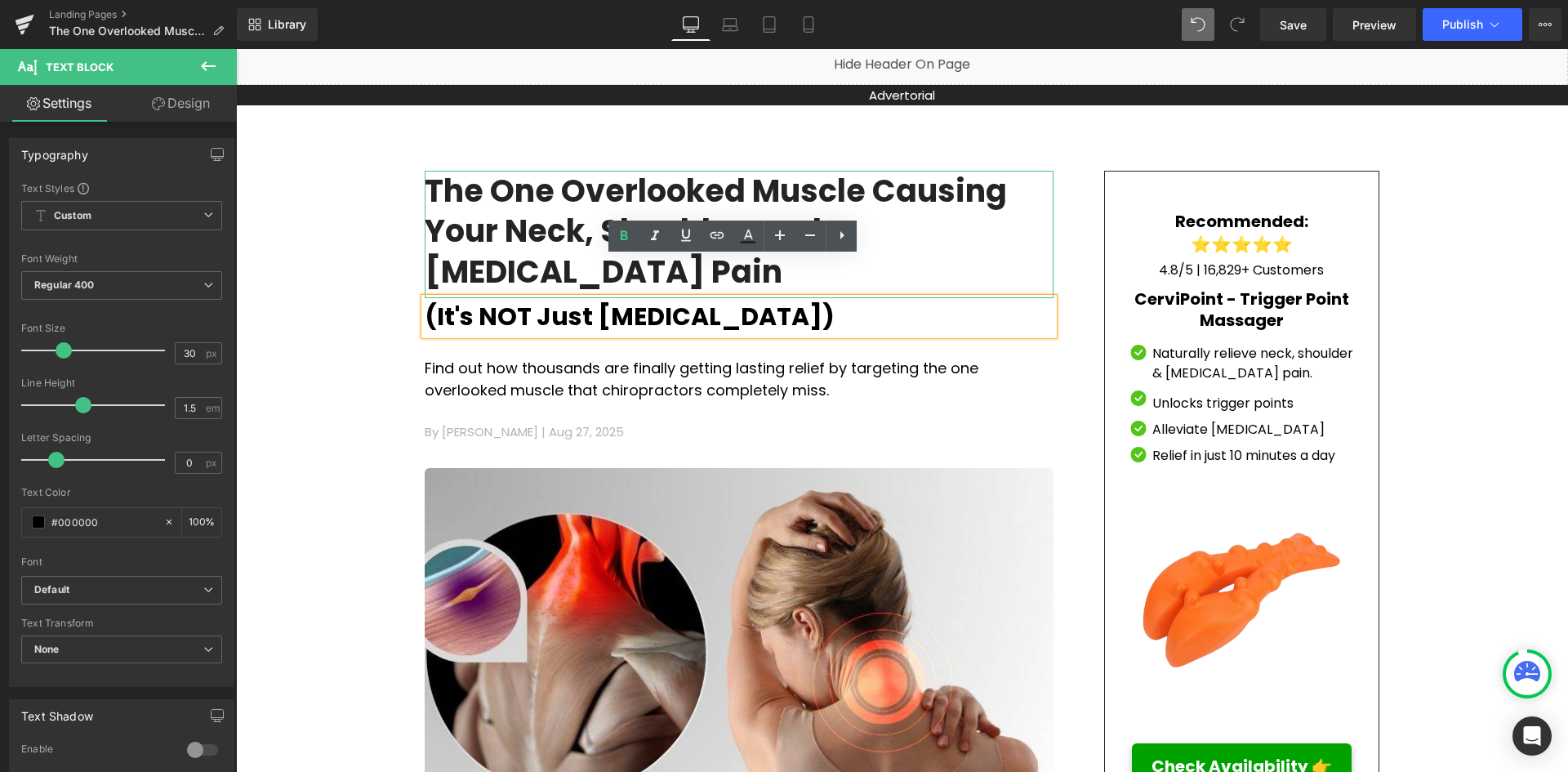
click at [968, 210] on h1 "The One Overlooked Muscle Causing Your Neck, Shoulder, and [MEDICAL_DATA] Pain" at bounding box center [739, 231] width 628 height 121
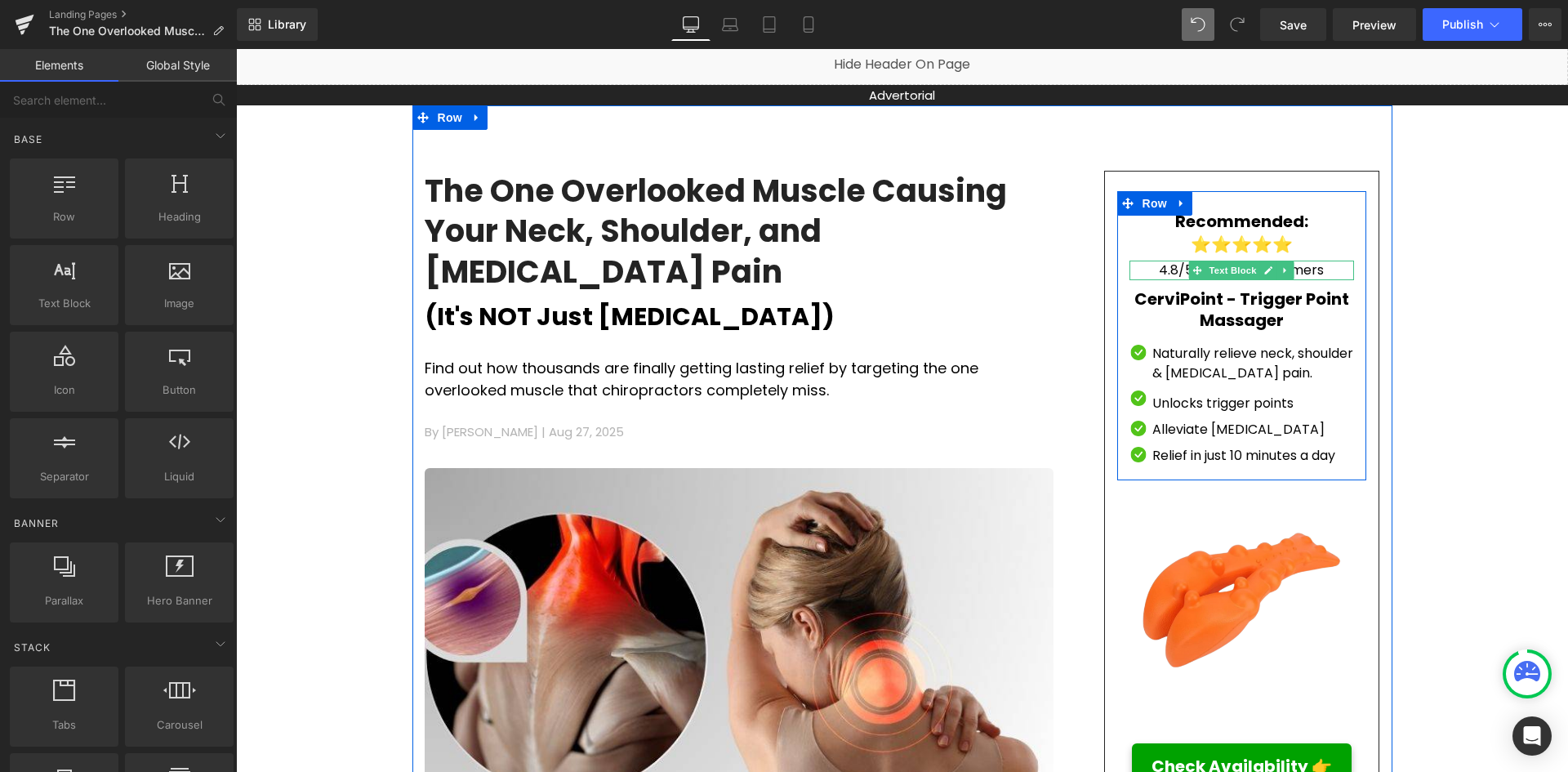
click at [1315, 271] on p "4.8/5 | 16,829+ Customers" at bounding box center [1241, 271] width 225 height 19
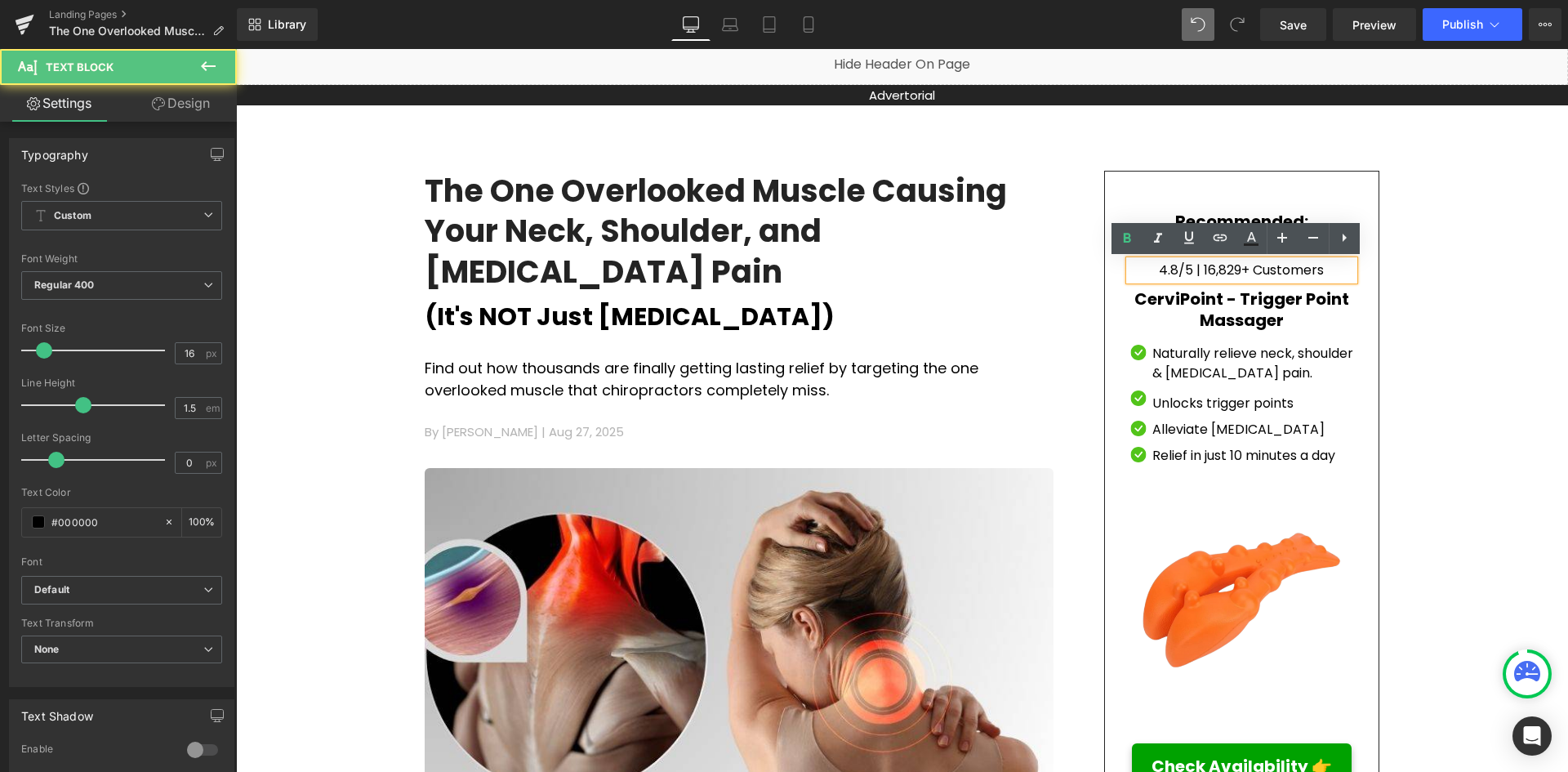
click at [1318, 271] on p "4.8/5 | 16,829+ Customers" at bounding box center [1241, 271] width 225 height 19
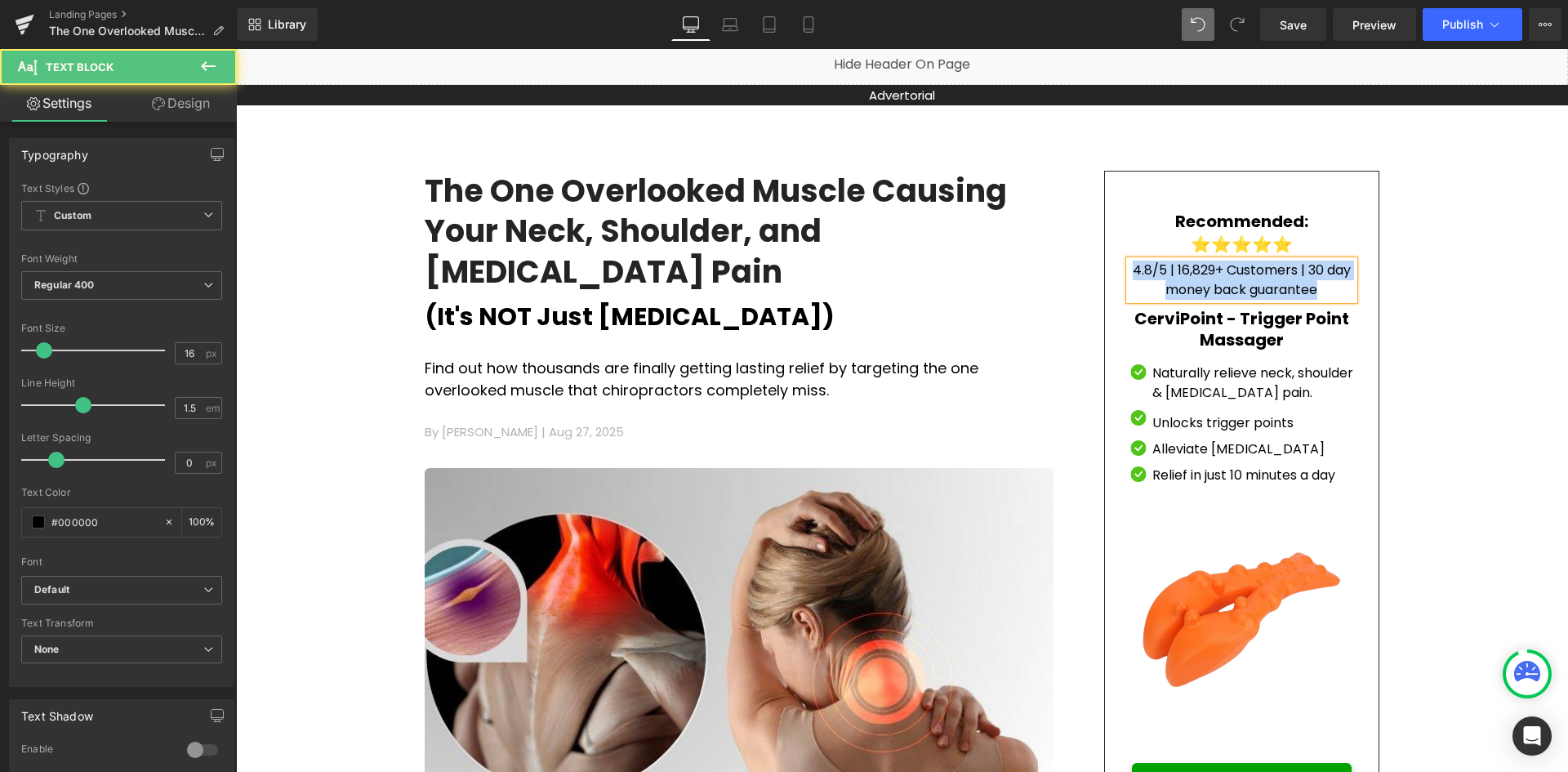
drag, startPoint x: 1338, startPoint y: 285, endPoint x: 1124, endPoint y: 274, distance: 214.3
click at [1129, 274] on p "4.8/5 | 16,829+ Customers | 30 day money back guarantee" at bounding box center [1241, 280] width 225 height 39
click at [1317, 276] on p "4.8/5 | 16,829+ Customers | 30 day money back guarantee" at bounding box center [1241, 280] width 225 height 39
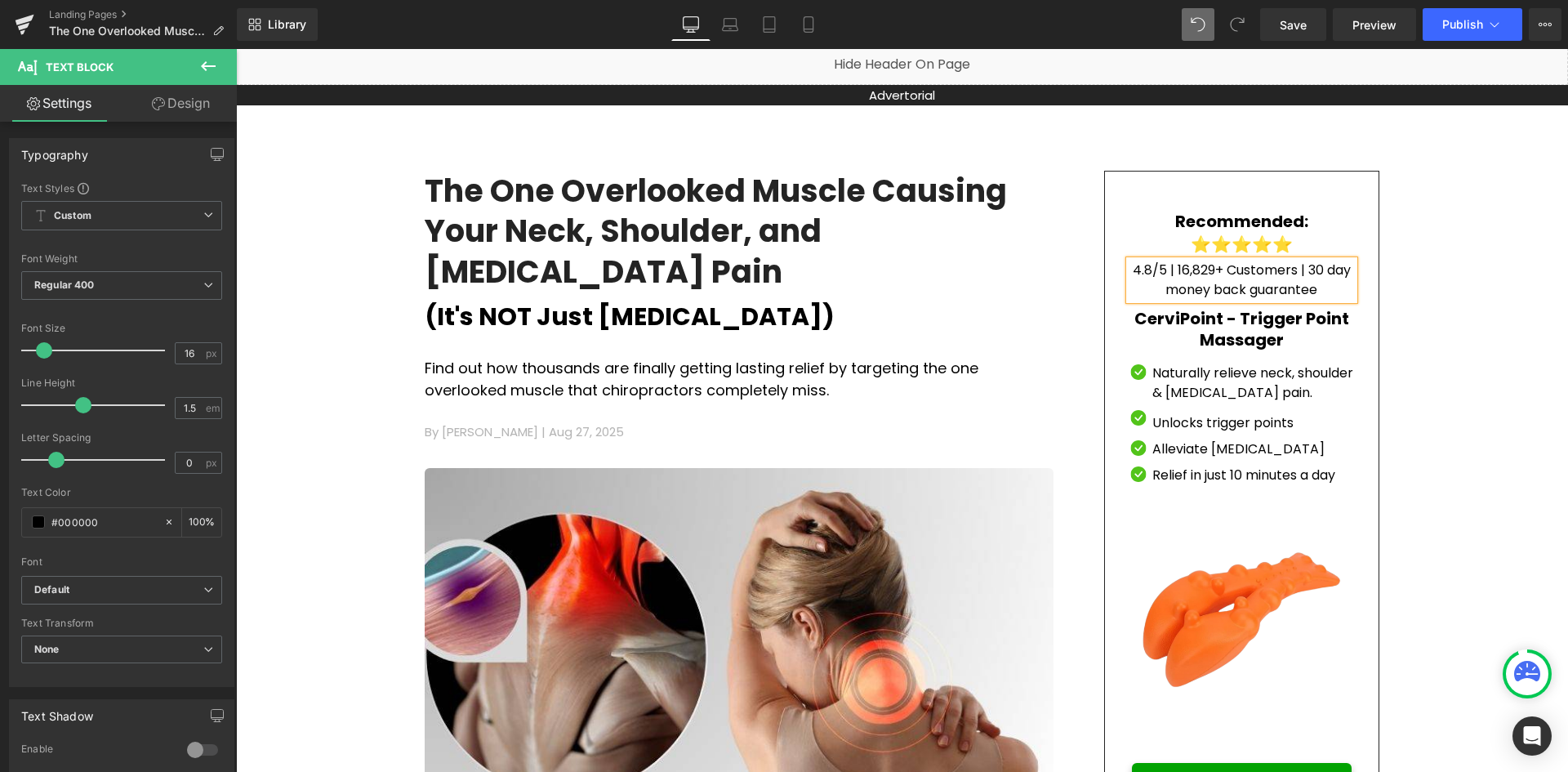
click at [1212, 292] on p "4.8/5 | 16,829+ Customers | 30 day money back guarantee" at bounding box center [1241, 280] width 225 height 39
click at [1243, 289] on p "4.8/5 | 16,829+ Customers | 30 day money-back guarantee" at bounding box center [1241, 280] width 225 height 39
click at [1310, 292] on p "4.8/5 | 16,829+ Customers | 30 day money-back-guarantee" at bounding box center [1241, 280] width 225 height 39
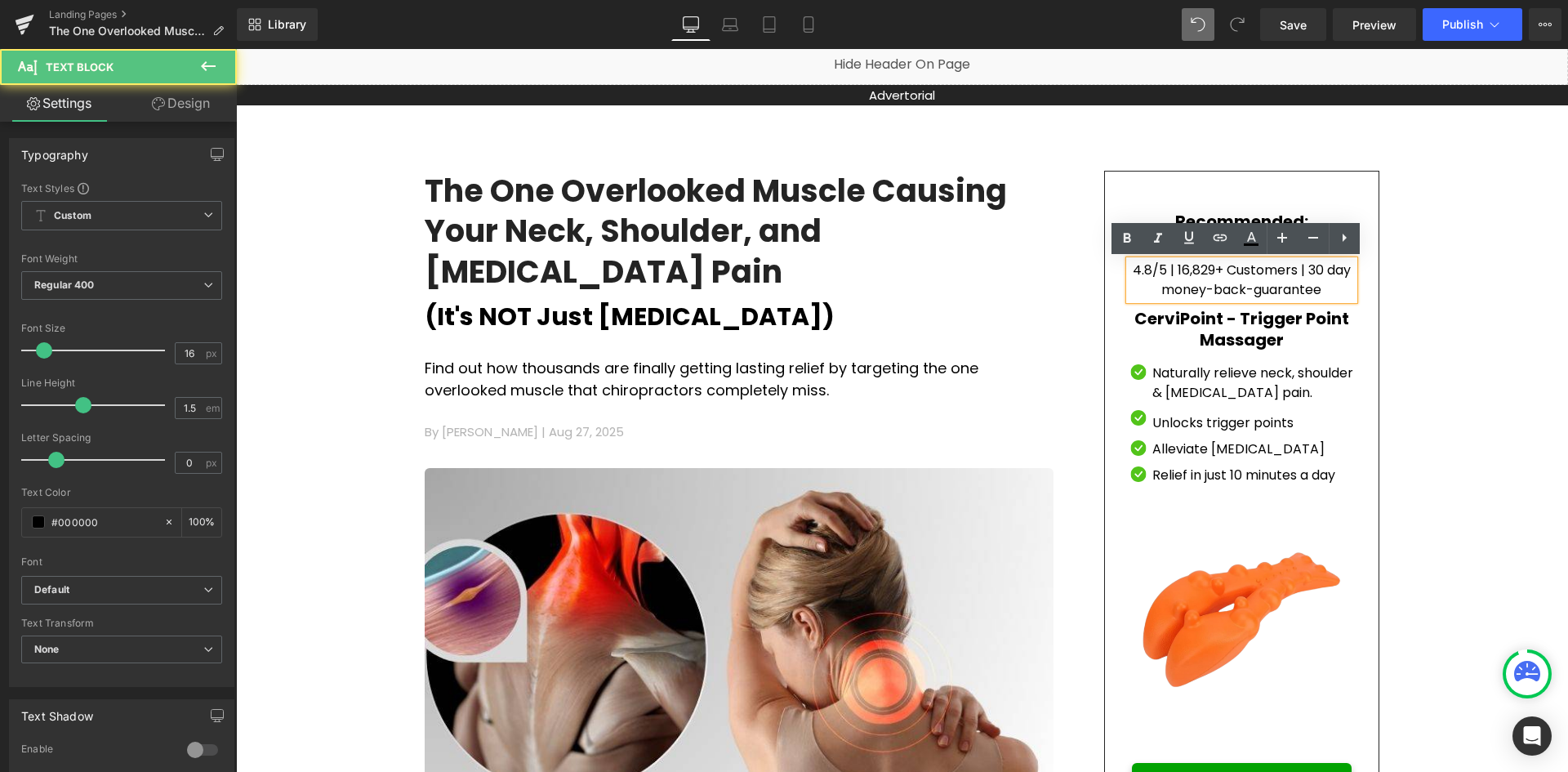
click at [1241, 290] on p "4.8/5 | 16,829+ Customers | 30 day money-back-guarantee" at bounding box center [1241, 280] width 225 height 39
click at [1245, 292] on p "4.8/5 | 16,829+ Customers | 30 day money-back-guarantee" at bounding box center [1241, 280] width 225 height 39
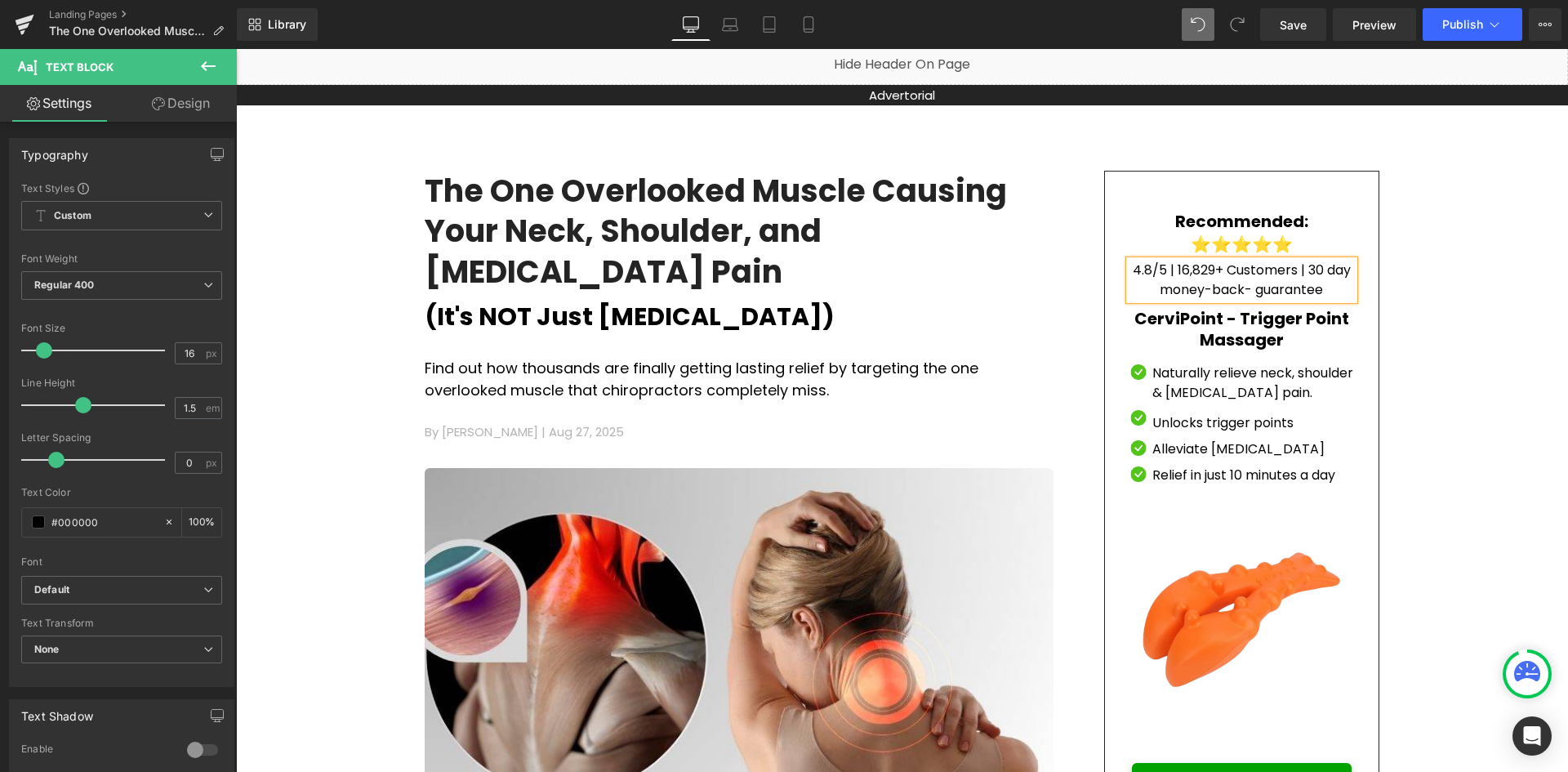
click at [1237, 292] on p "4.8/5 | 16,829+ Customers | 30 day money-back- guarantee" at bounding box center [1241, 280] width 225 height 39
click at [1206, 292] on p "4.8/5 | 16,829+ Customers | 30 day money-back - guarantee" at bounding box center [1241, 280] width 225 height 39
click at [1201, 292] on p "4.8/5 | 16,829+ Customers | 30 day money- back - guarantee" at bounding box center [1241, 280] width 225 height 39
click at [1248, 293] on p "4.8/5 | 16,829+ Customers | 30 day money - back - guarantee" at bounding box center [1241, 280] width 225 height 39
click at [1216, 293] on p "4.8/5 | 16,829+ Customers | 30 day money - back guarantee" at bounding box center [1241, 280] width 225 height 39
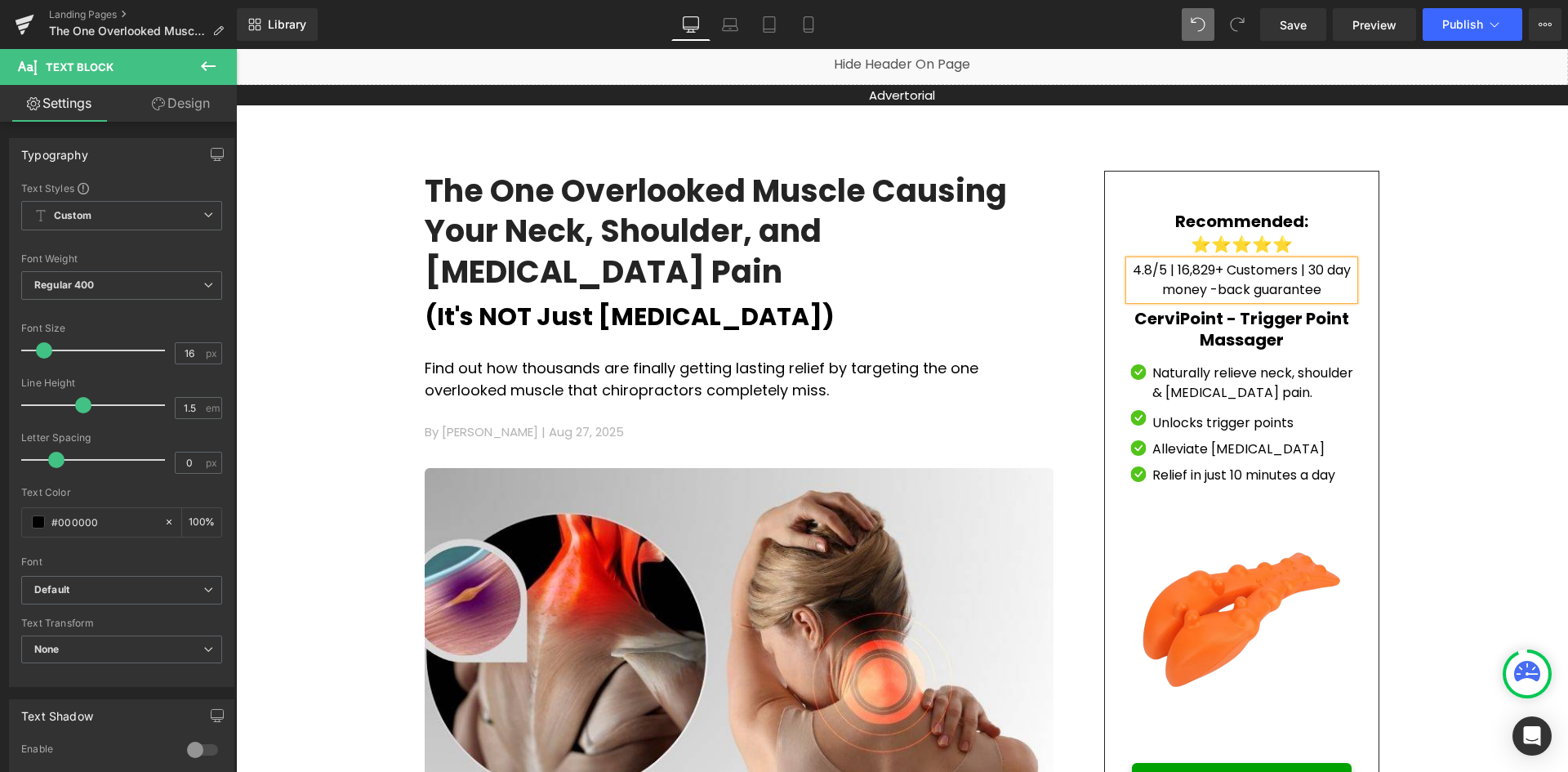
click at [1208, 291] on p "4.8/5 | 16,829+ Customers | 30 day money -back guarantee" at bounding box center [1241, 280] width 225 height 39
click at [1326, 291] on p "4.8/5 | 16,829+ Customers | 30 day money-back guarantee" at bounding box center [1241, 280] width 225 height 39
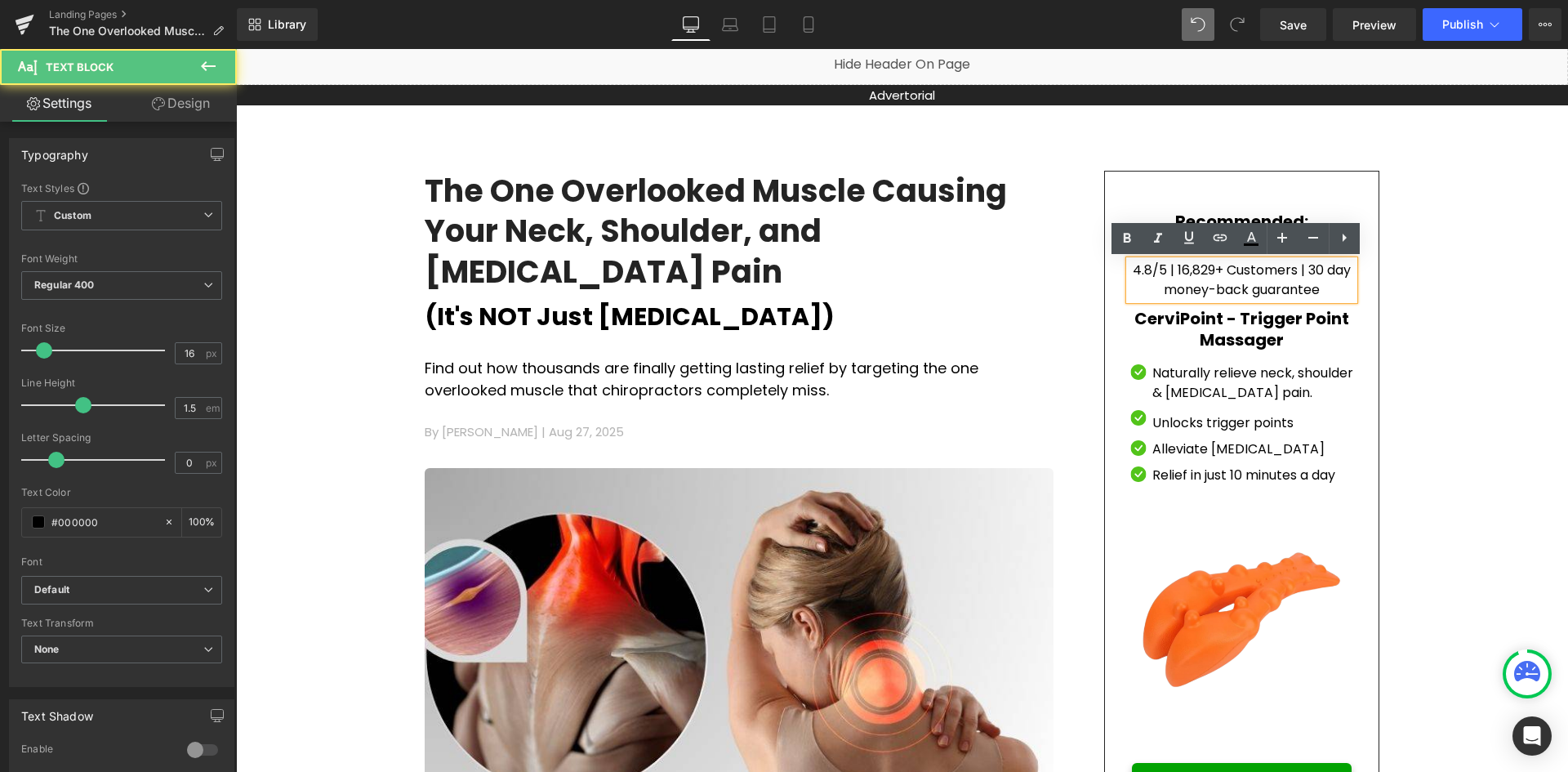
click at [1210, 291] on p "4.8/5 | 16,829+ Customers | 30 day money-back guarantee" at bounding box center [1241, 280] width 225 height 39
click at [1318, 272] on p "4.8/5 | 16,829+ Customers | 30 day moneyback guarantee" at bounding box center [1241, 280] width 225 height 39
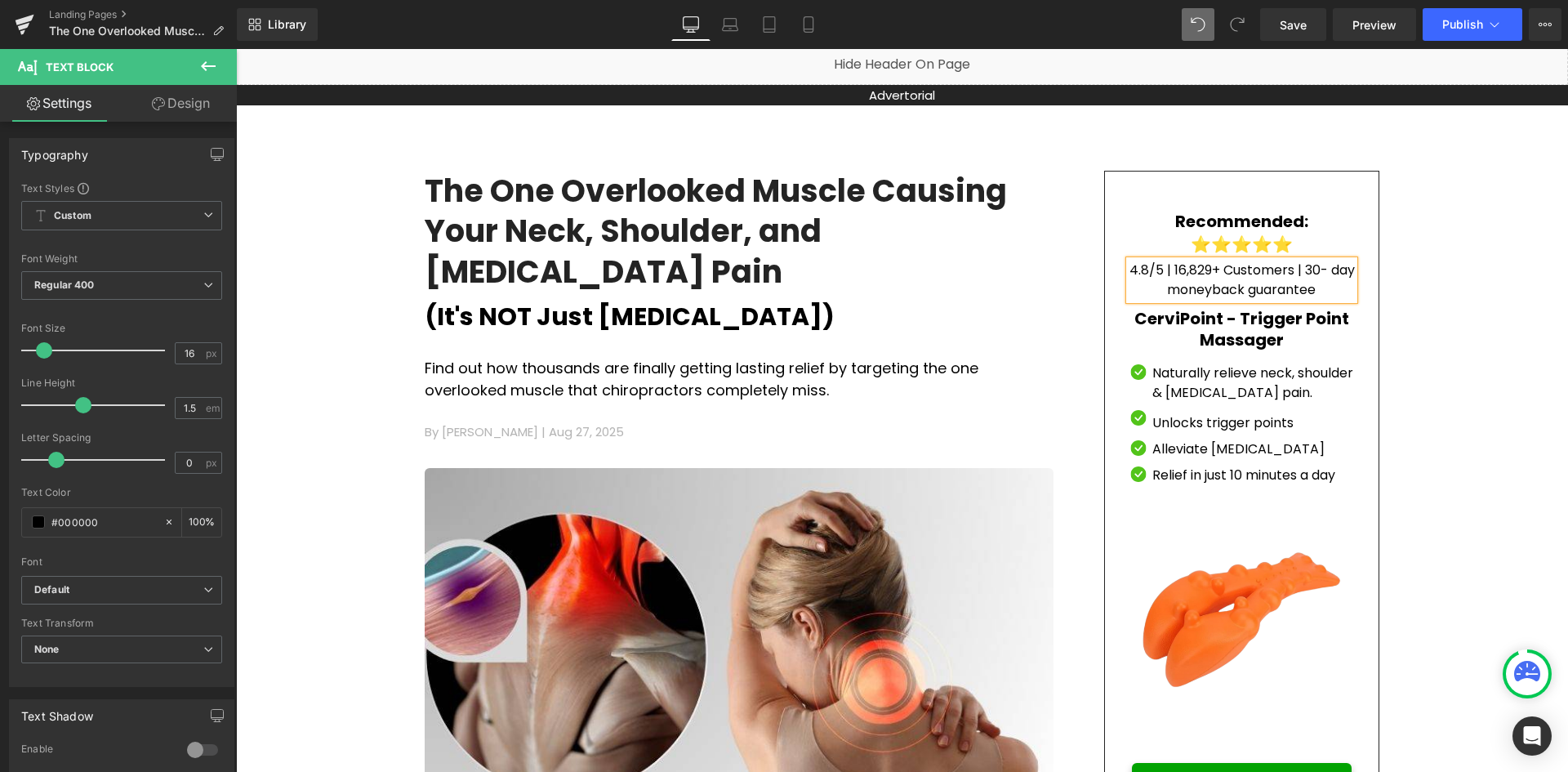
click at [1313, 273] on p "4.8/5 | 16,829+ Customers | 30- day moneyback guarantee" at bounding box center [1241, 280] width 225 height 39
click at [1320, 273] on p "4.8/5 | 16,829+ Customers | 30- day moneyback guarantee" at bounding box center [1241, 280] width 225 height 39
click at [1208, 292] on p "4.8/5 | 16,829+ Customers | 30-day moneyback guarantee" at bounding box center [1241, 280] width 225 height 39
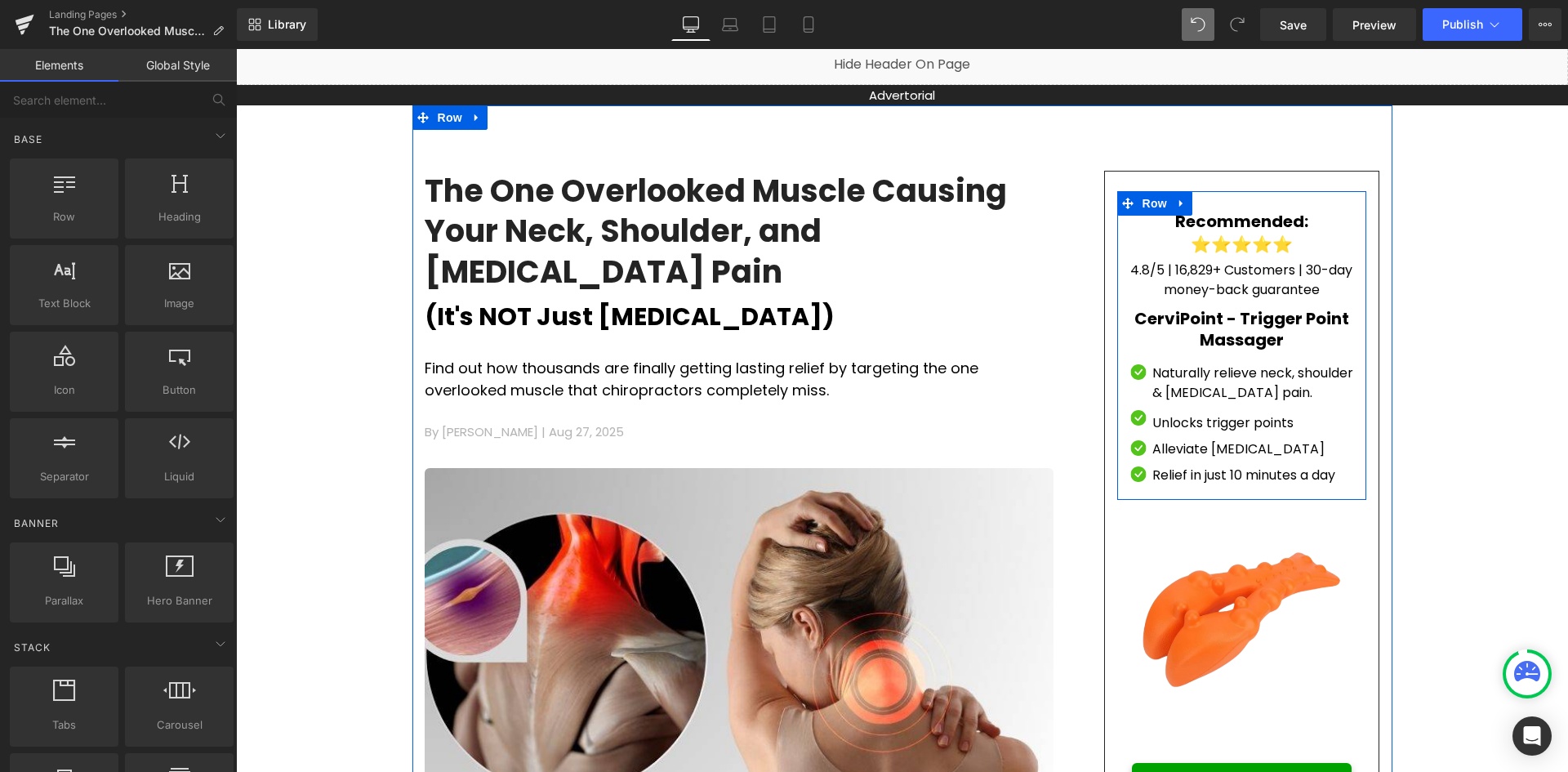
click at [1286, 280] on link at bounding box center [1286, 271] width 17 height 19
click at [1316, 287] on p "4.8/5 | 16,829+ Customers | 30-day money-back guarantee" at bounding box center [1241, 280] width 225 height 39
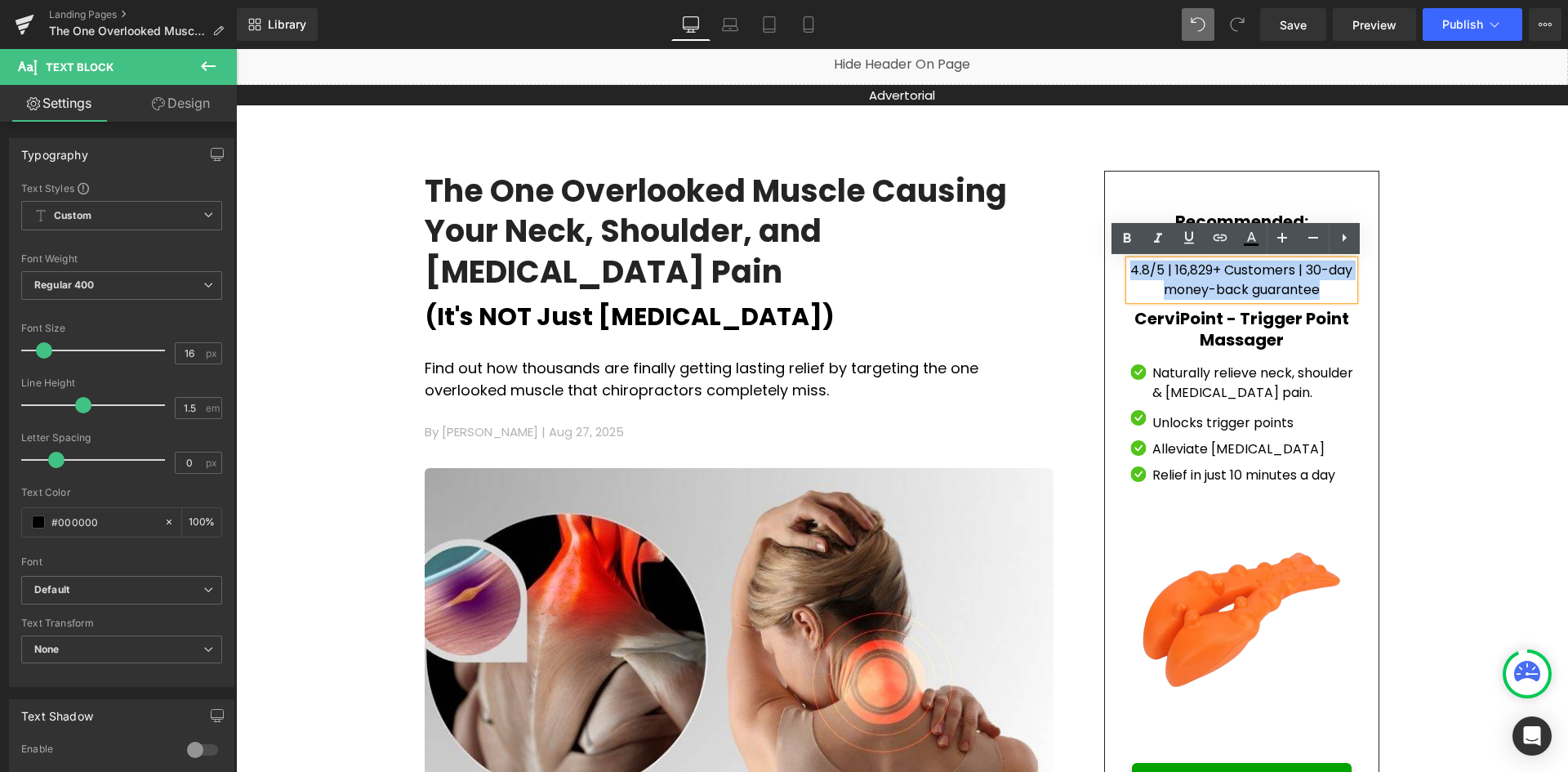
drag, startPoint x: 1212, startPoint y: 274, endPoint x: 1112, endPoint y: 253, distance: 102.2
click at [1117, 253] on div "Recommended: ⭐⭐⭐⭐⭐ Heading 4.8/5 | 16,829+ Customers | 30-day money-back guaran…" at bounding box center [1242, 351] width 250 height 281
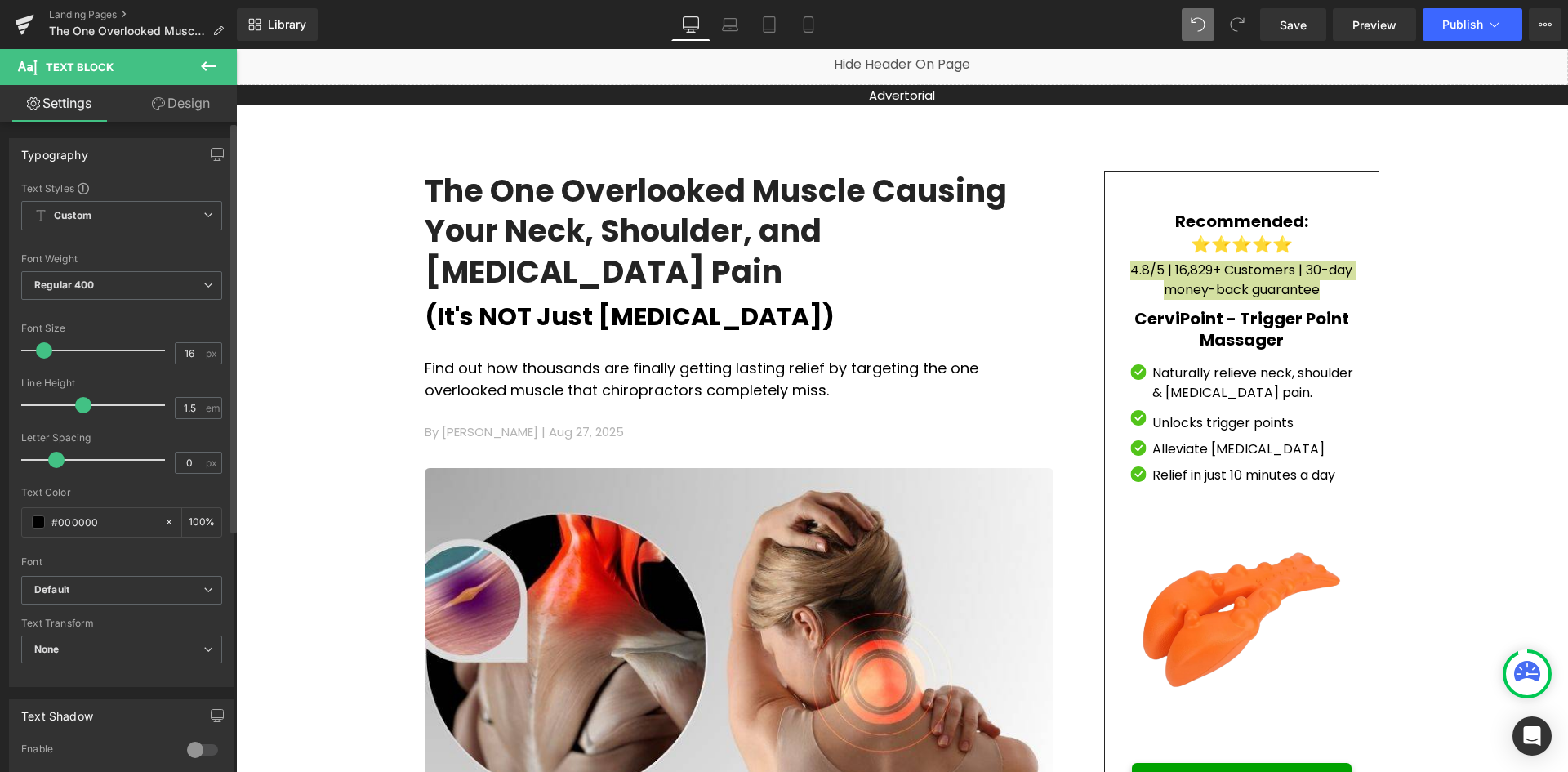
drag, startPoint x: 43, startPoint y: 354, endPoint x: 54, endPoint y: 340, distance: 17.8
click at [42, 352] on span at bounding box center [44, 350] width 16 height 16
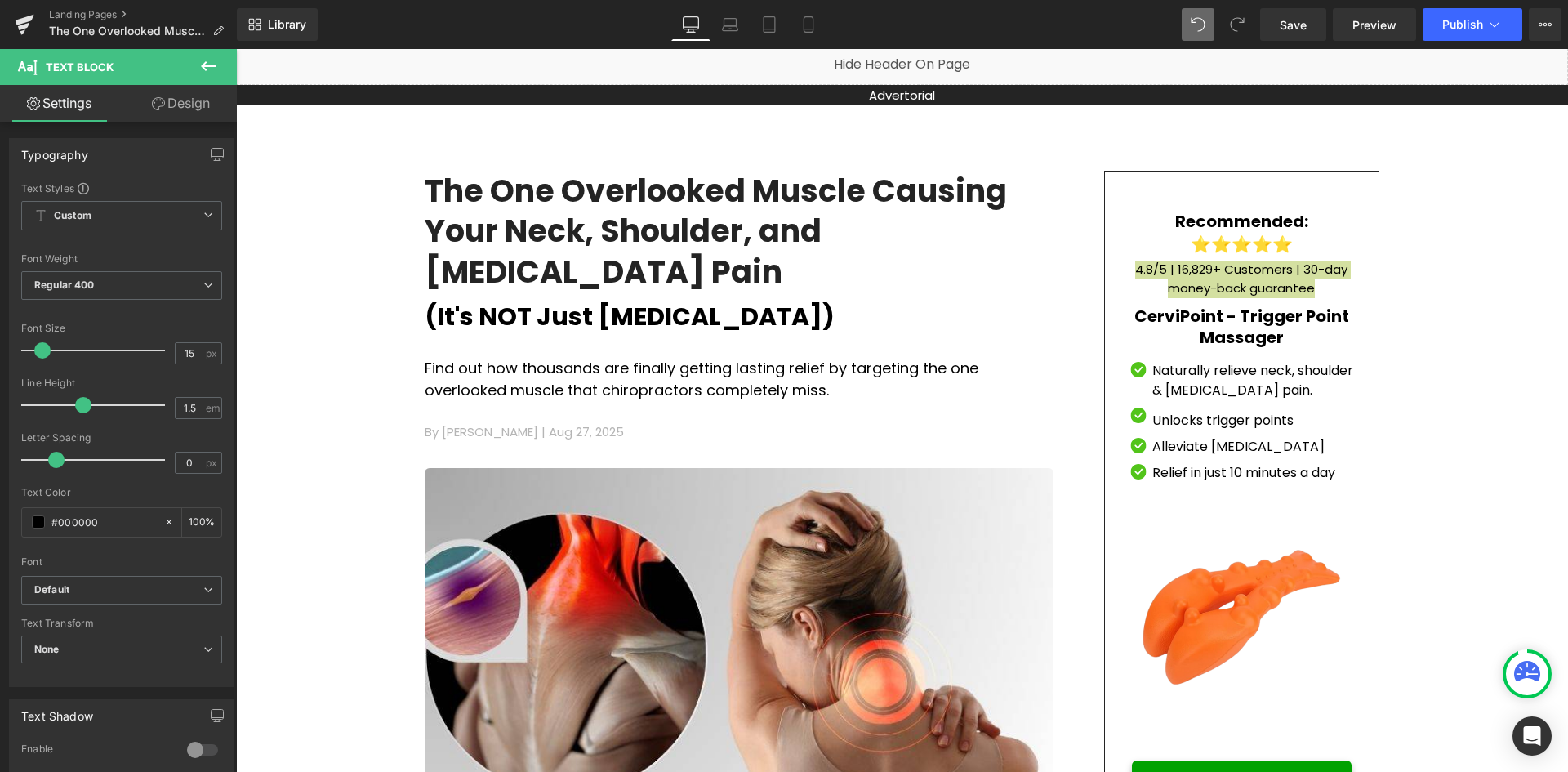
type input "16"
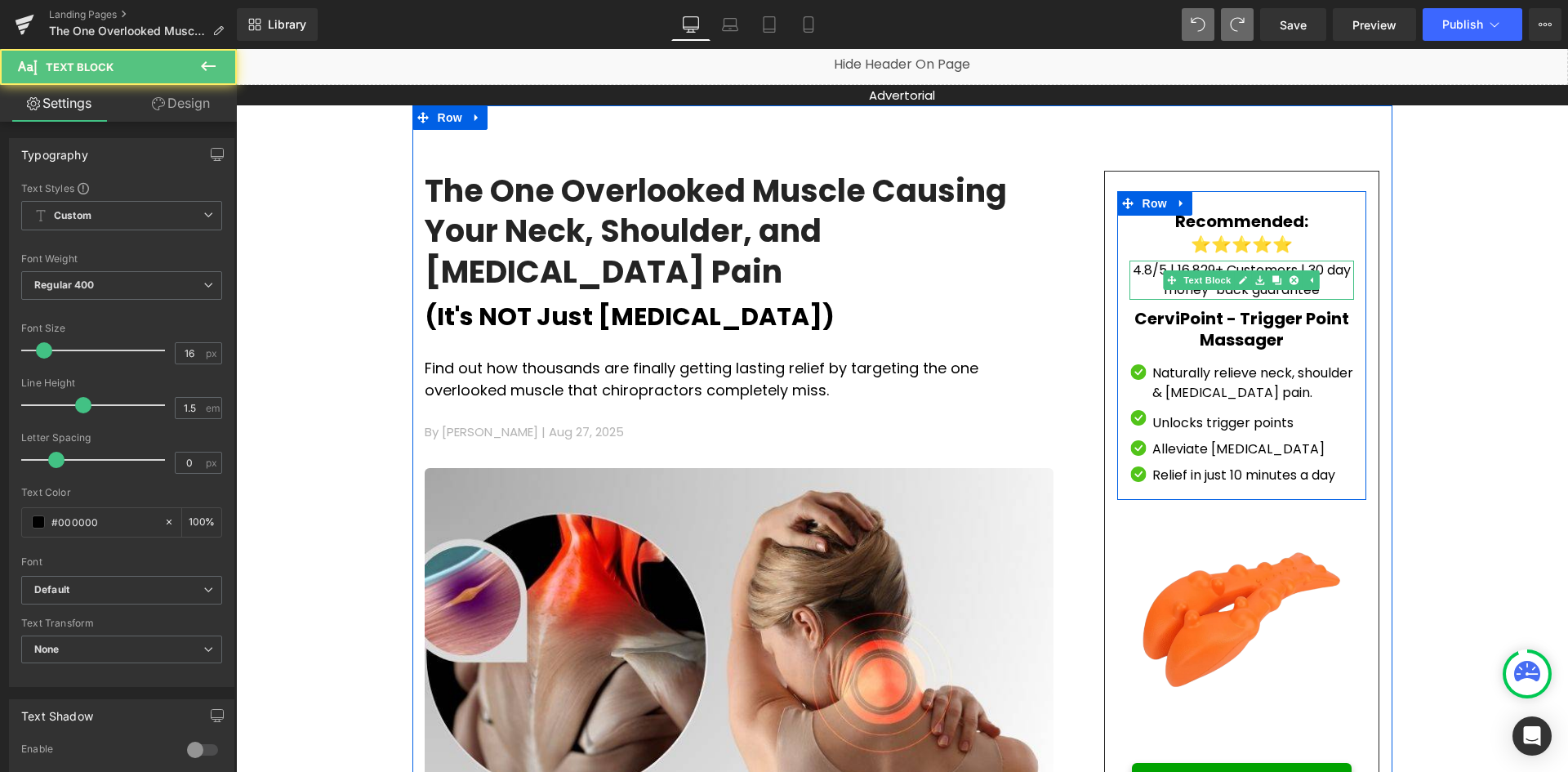
click at [1339, 268] on p "4.8/5 | 16,829+ Customers | 30 day money-back guarantee" at bounding box center [1241, 280] width 225 height 39
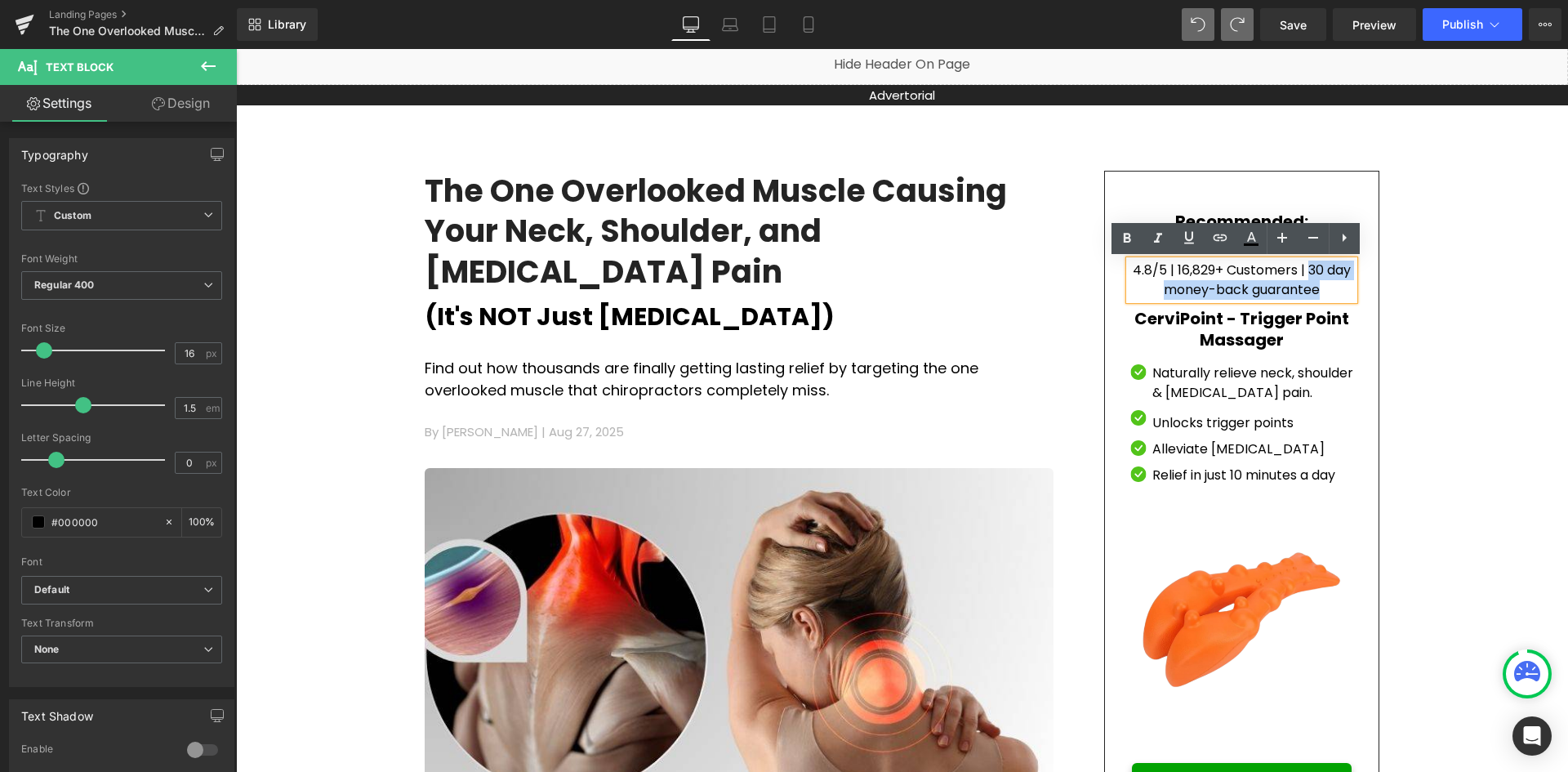
drag, startPoint x: 1299, startPoint y: 273, endPoint x: 1305, endPoint y: 292, distance: 19.9
click at [1305, 292] on p "4.8/5 | 16,829+ Customers | 30 day money-back guarantee" at bounding box center [1241, 280] width 225 height 39
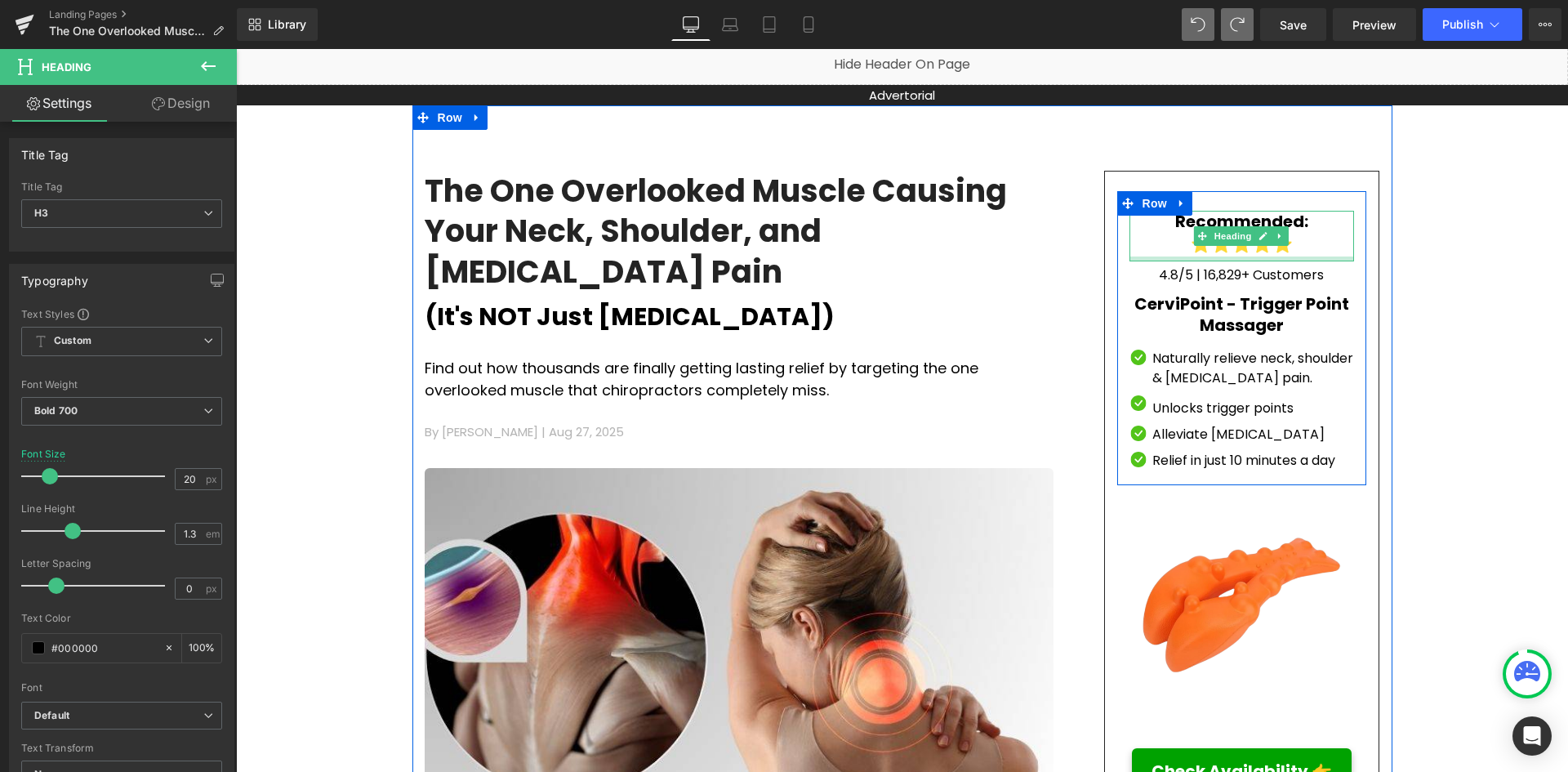
click at [1303, 261] on div at bounding box center [1241, 258] width 225 height 5
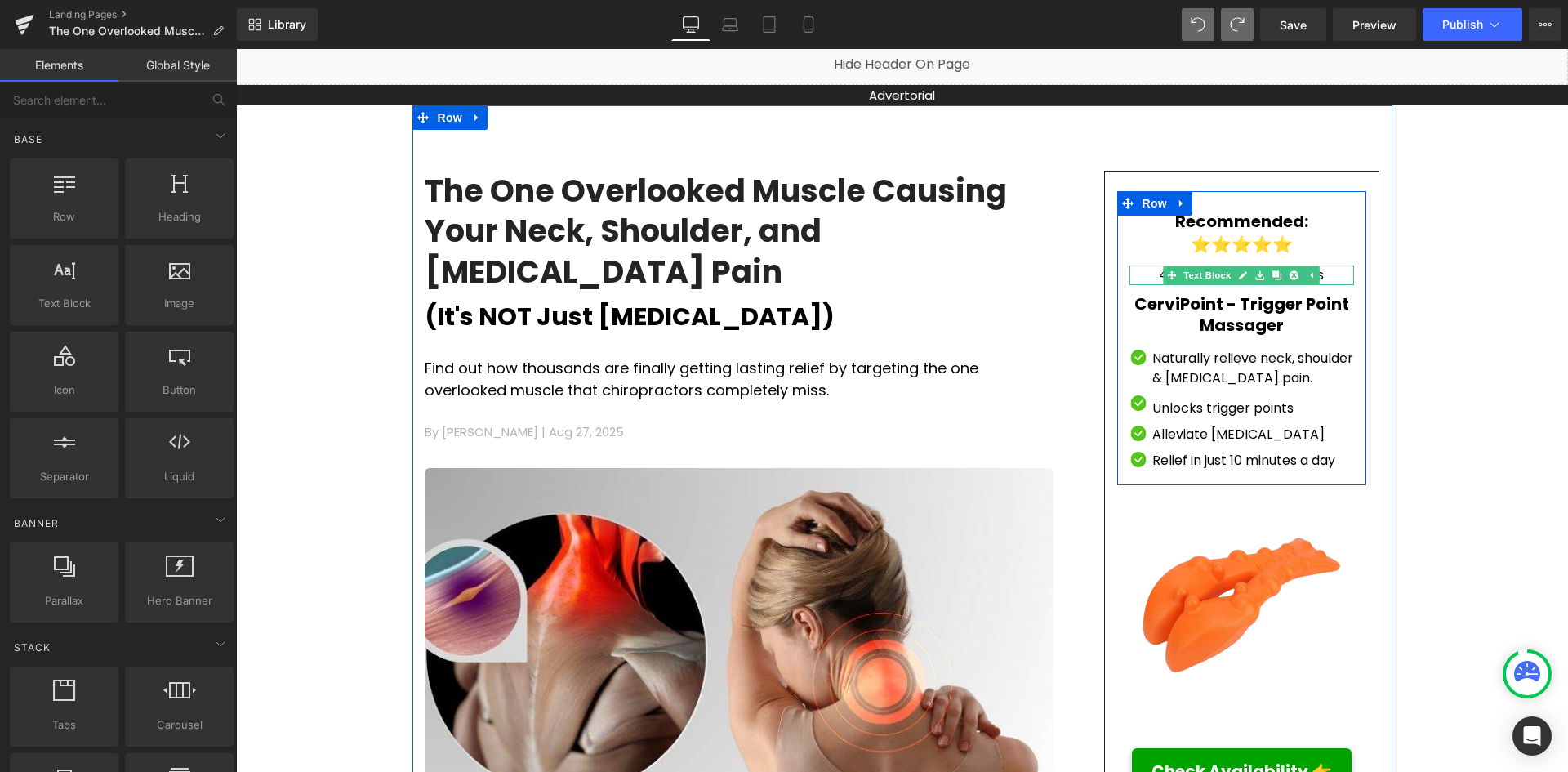
click at [1336, 278] on p "4.8/5 | 16,829+ Customers" at bounding box center [1241, 275] width 225 height 19
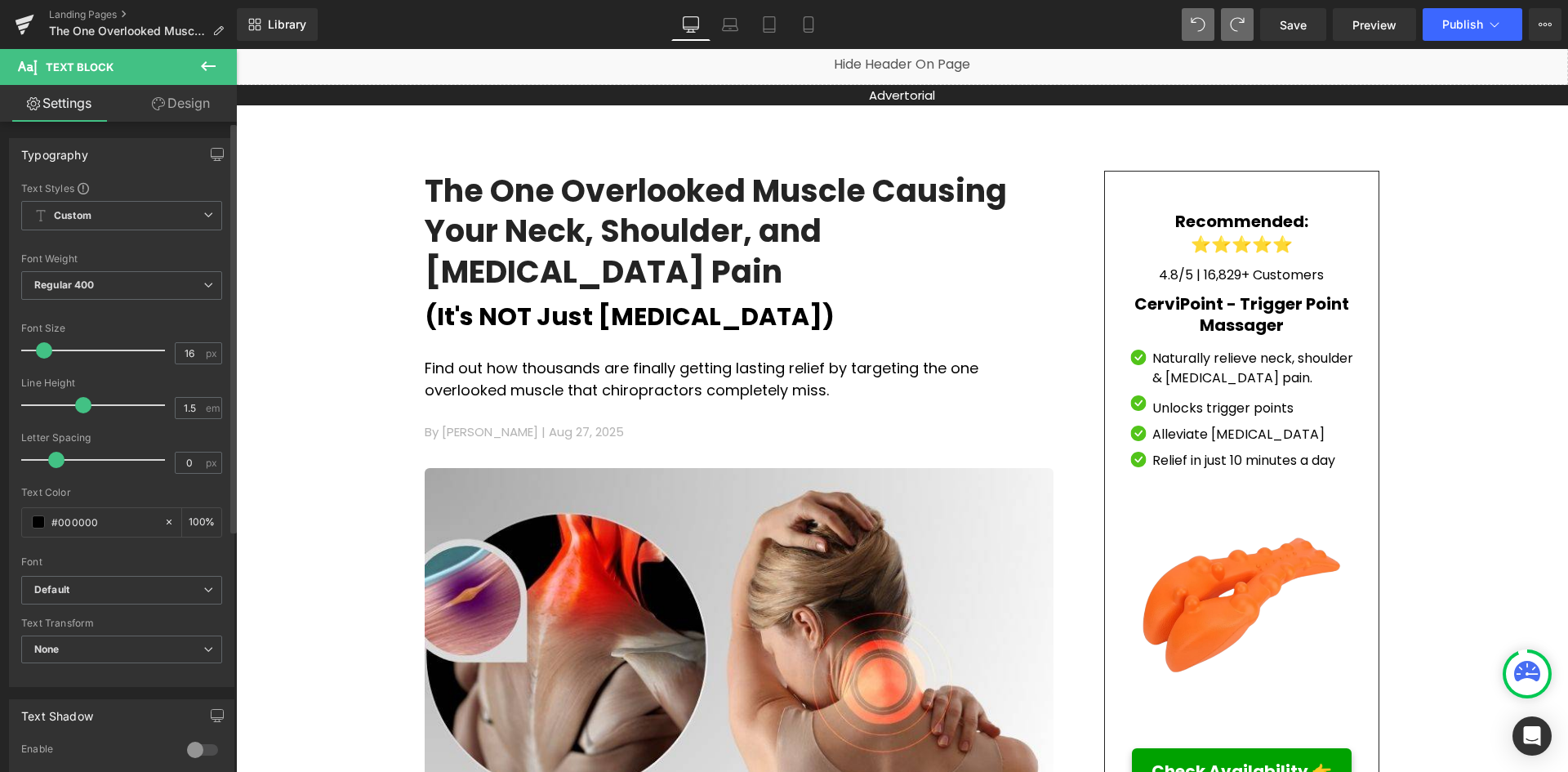
type input "17"
click at [51, 349] on span at bounding box center [45, 350] width 16 height 16
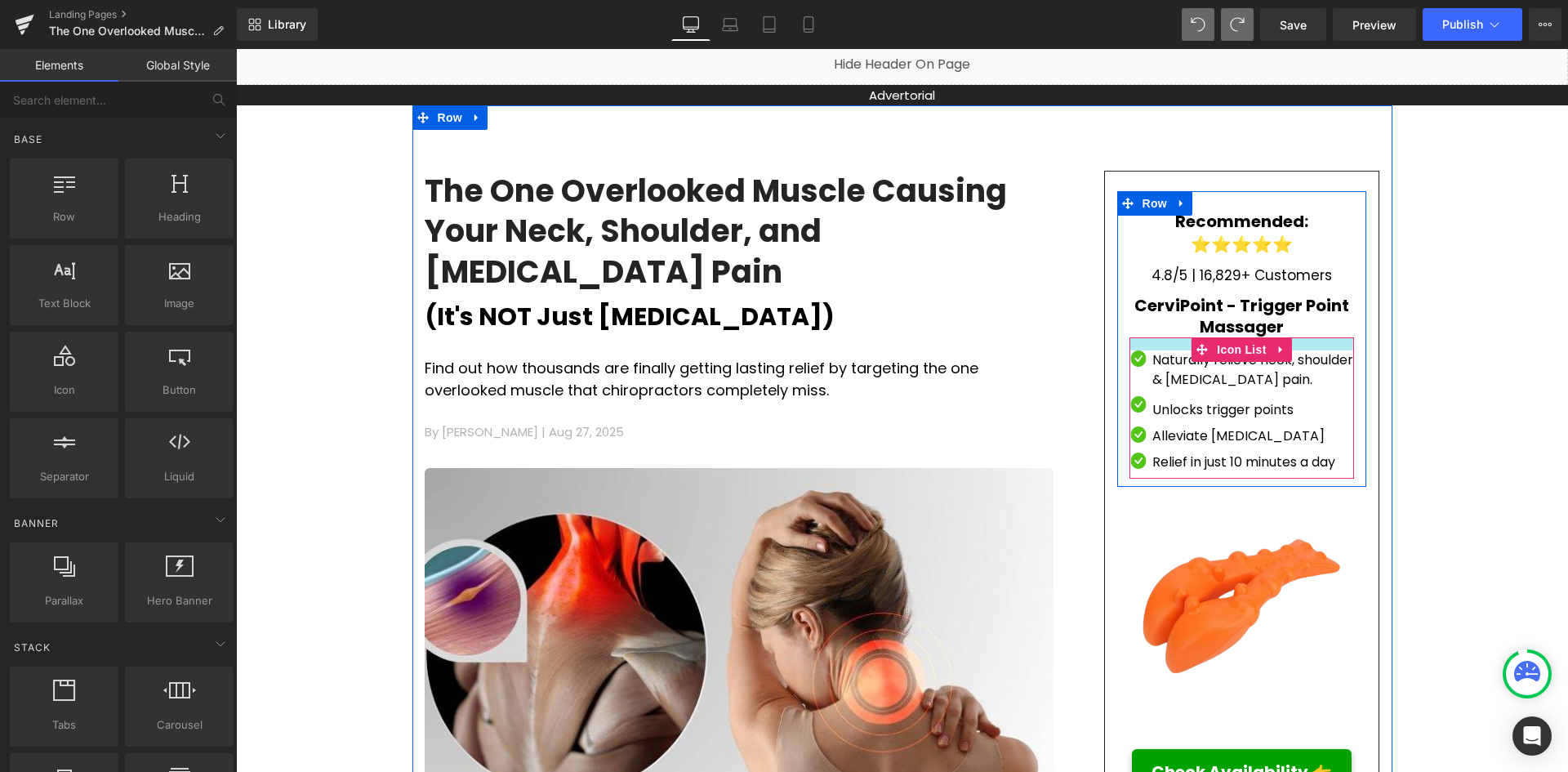
click at [1326, 338] on div at bounding box center [1241, 343] width 225 height 13
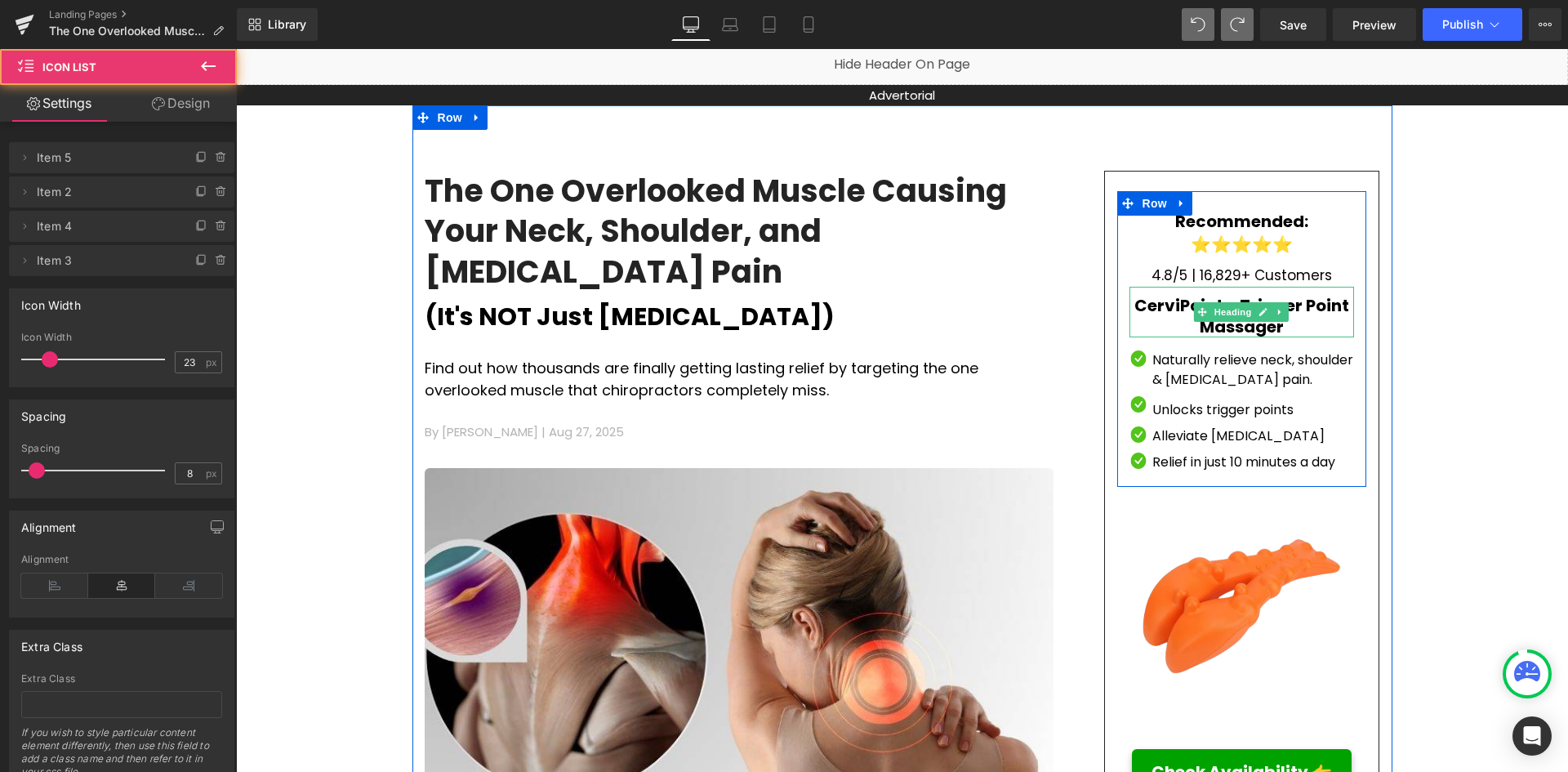
click at [1295, 307] on h3 "CerviPoint - Trigger Point Massager" at bounding box center [1241, 316] width 225 height 43
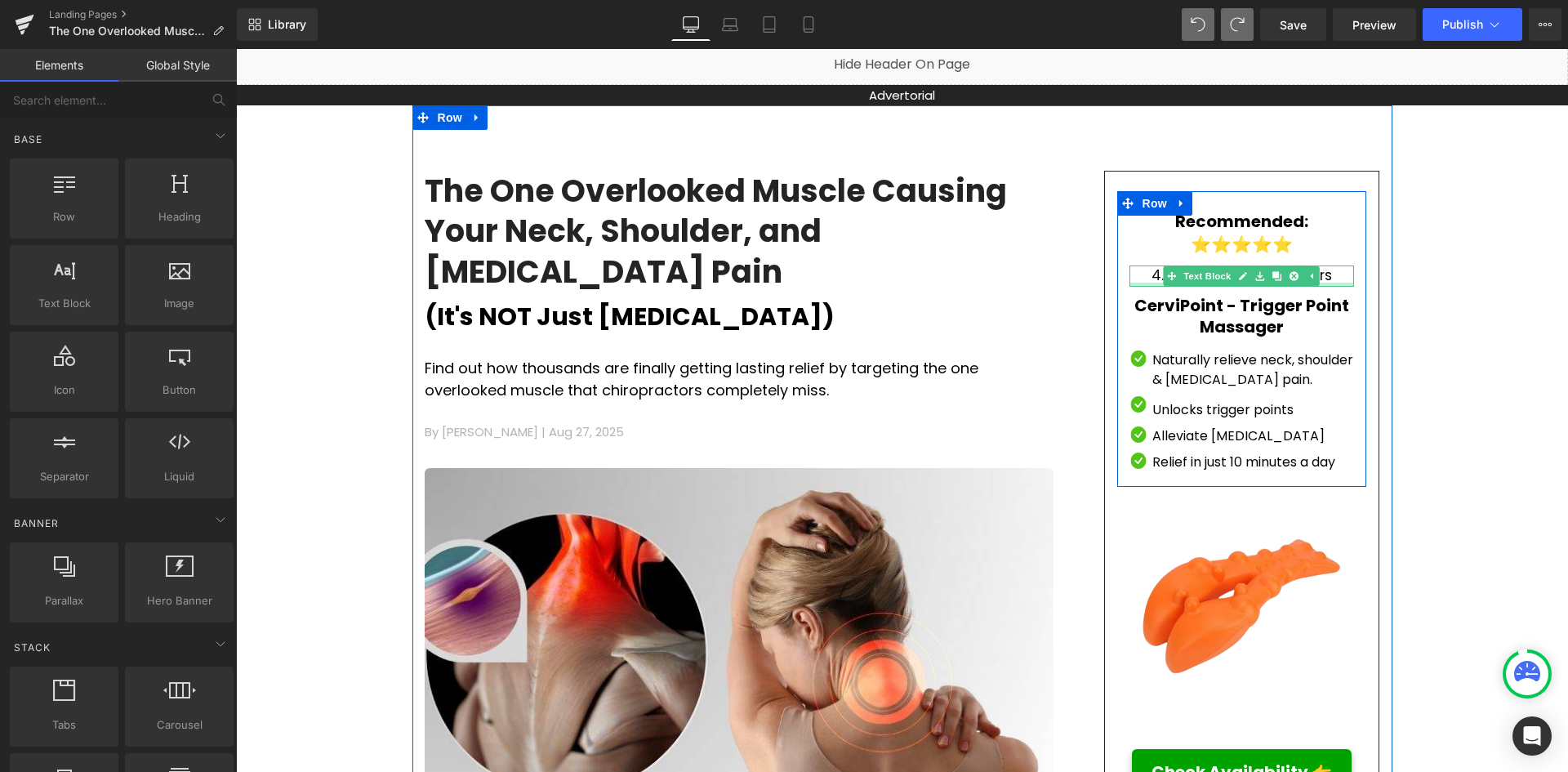
click at [1321, 276] on p "4.8/5 | 16,829+ Customers" at bounding box center [1241, 276] width 225 height 21
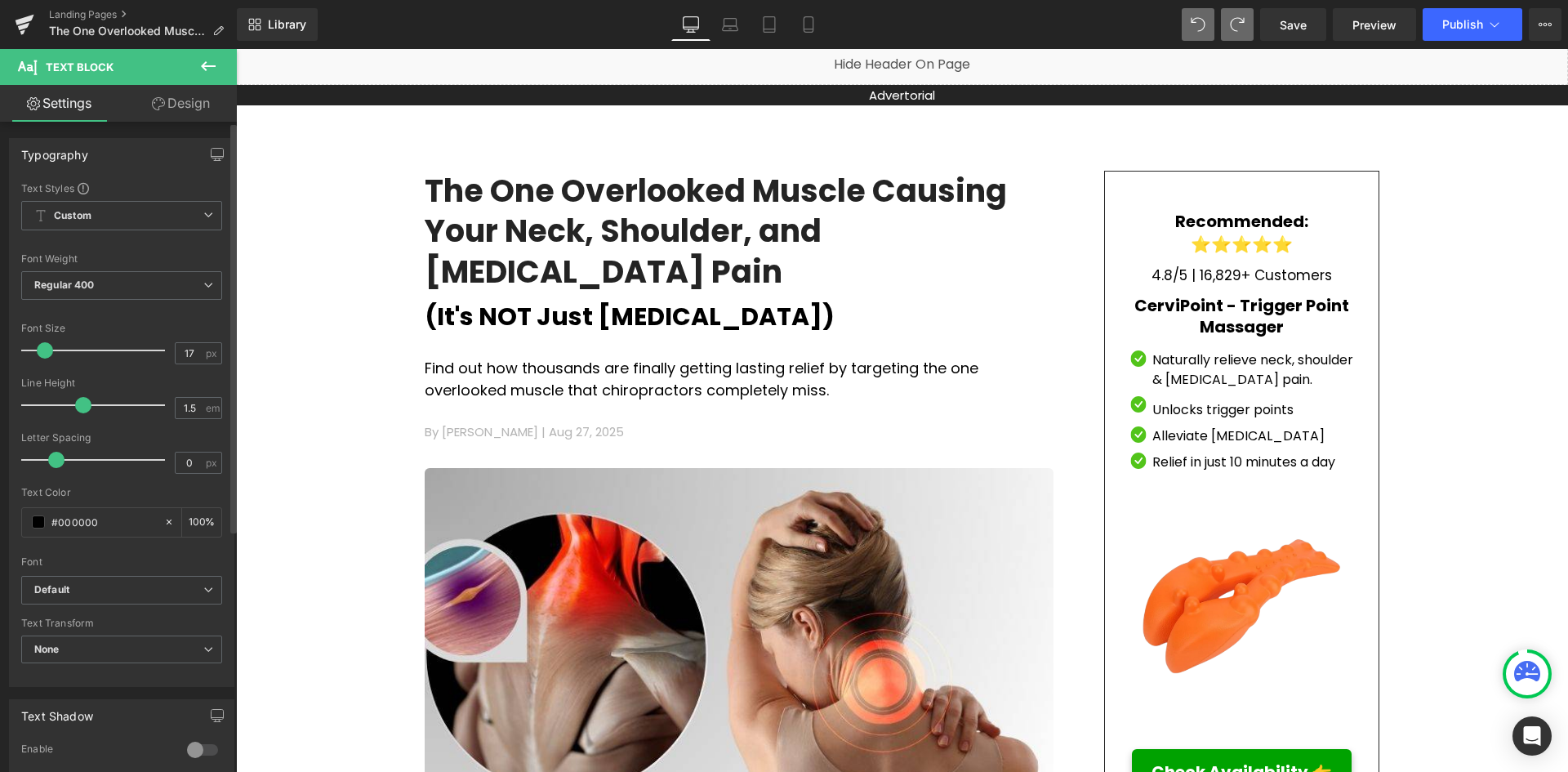
type input "18"
click at [47, 353] on span at bounding box center [47, 350] width 16 height 16
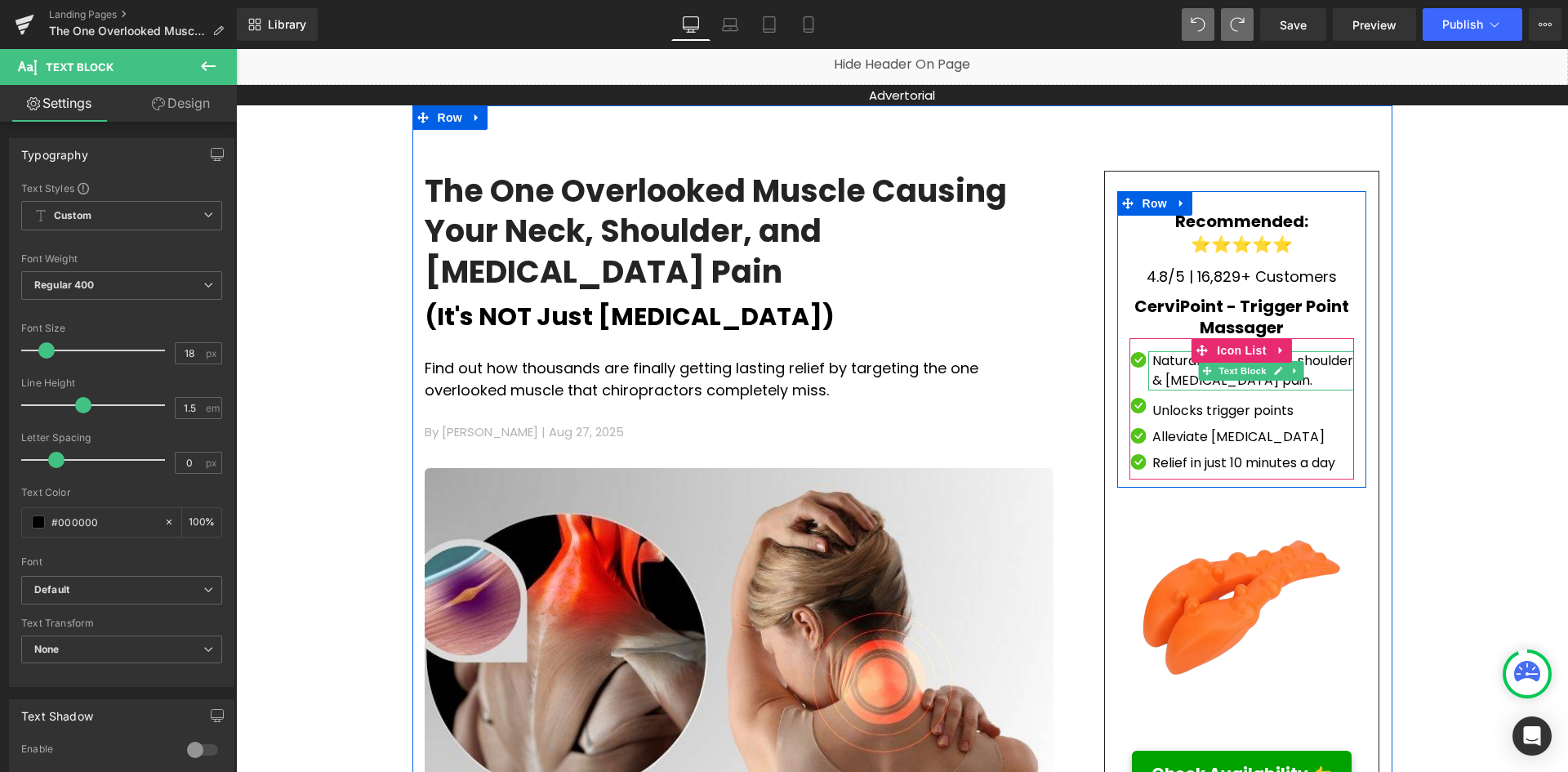
click at [1167, 370] on p "Naturally relieve neck, shoulder & [MEDICAL_DATA] pain." at bounding box center [1253, 370] width 203 height 39
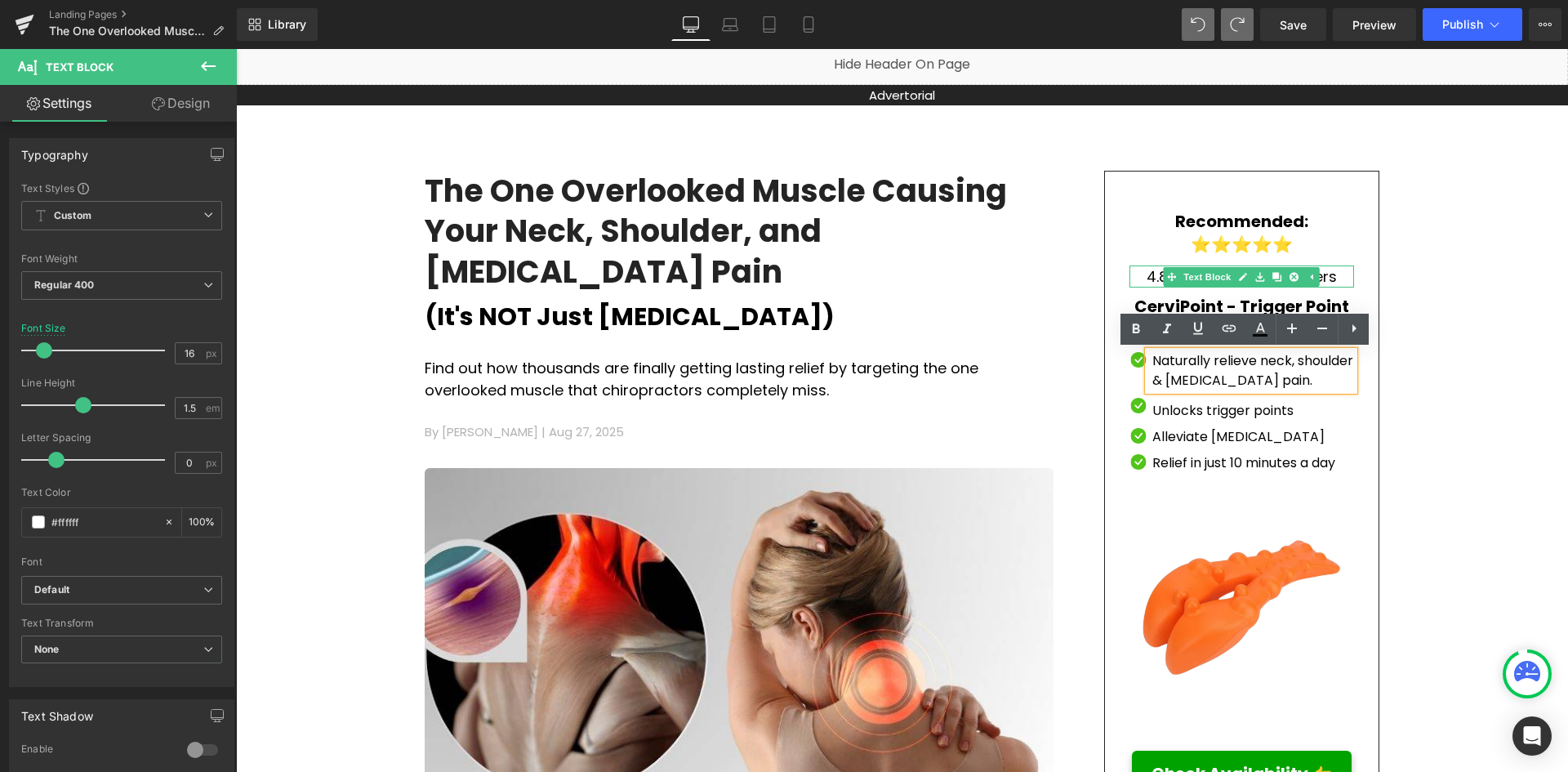
click at [1302, 278] on link at bounding box center [1311, 276] width 17 height 19
click at [1316, 273] on p "4.8/5 | 16,829+ Customers" at bounding box center [1241, 276] width 225 height 22
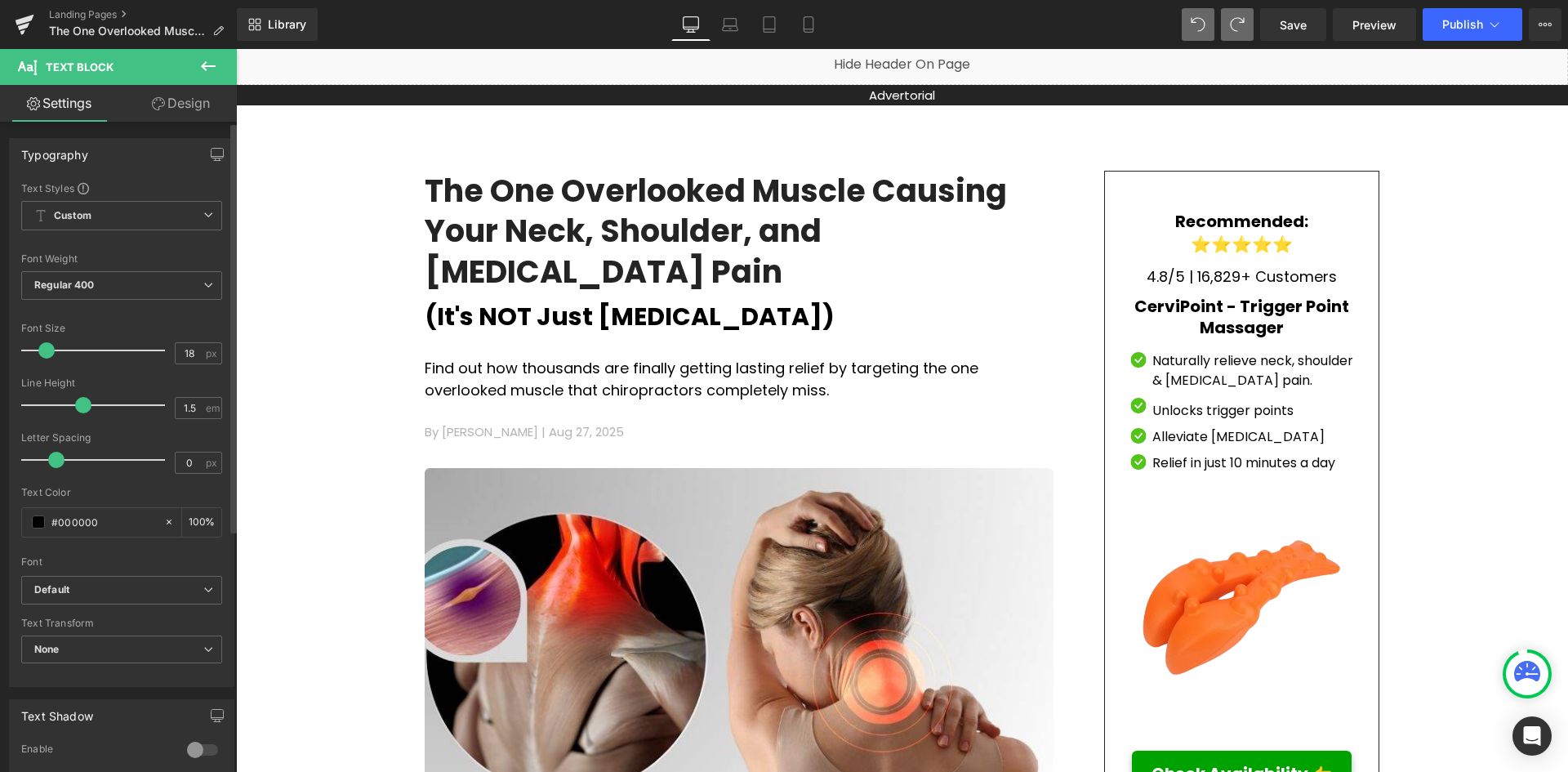
type input "17"
click at [47, 346] on span at bounding box center [45, 350] width 16 height 16
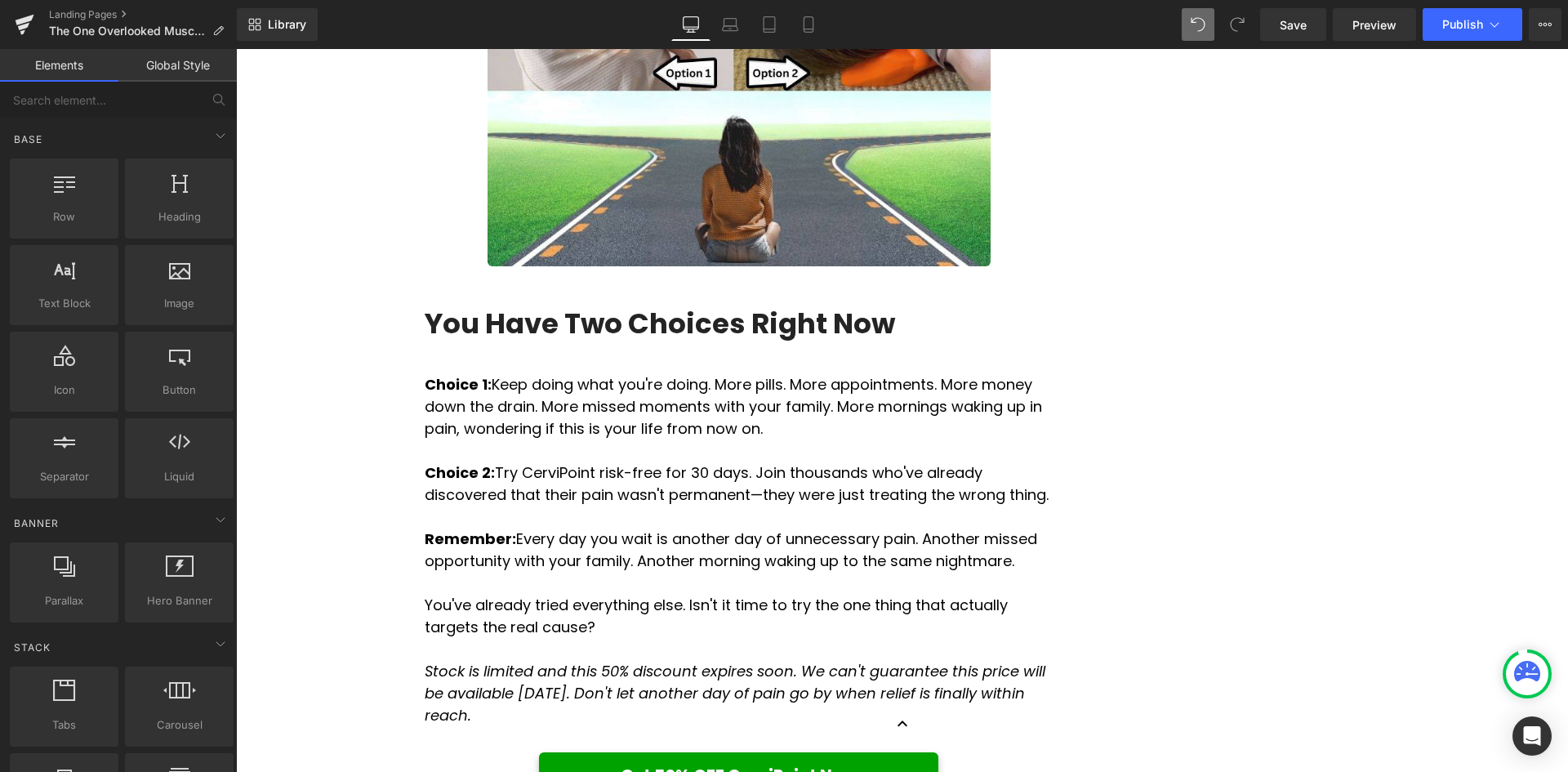
scroll to position [6242, 0]
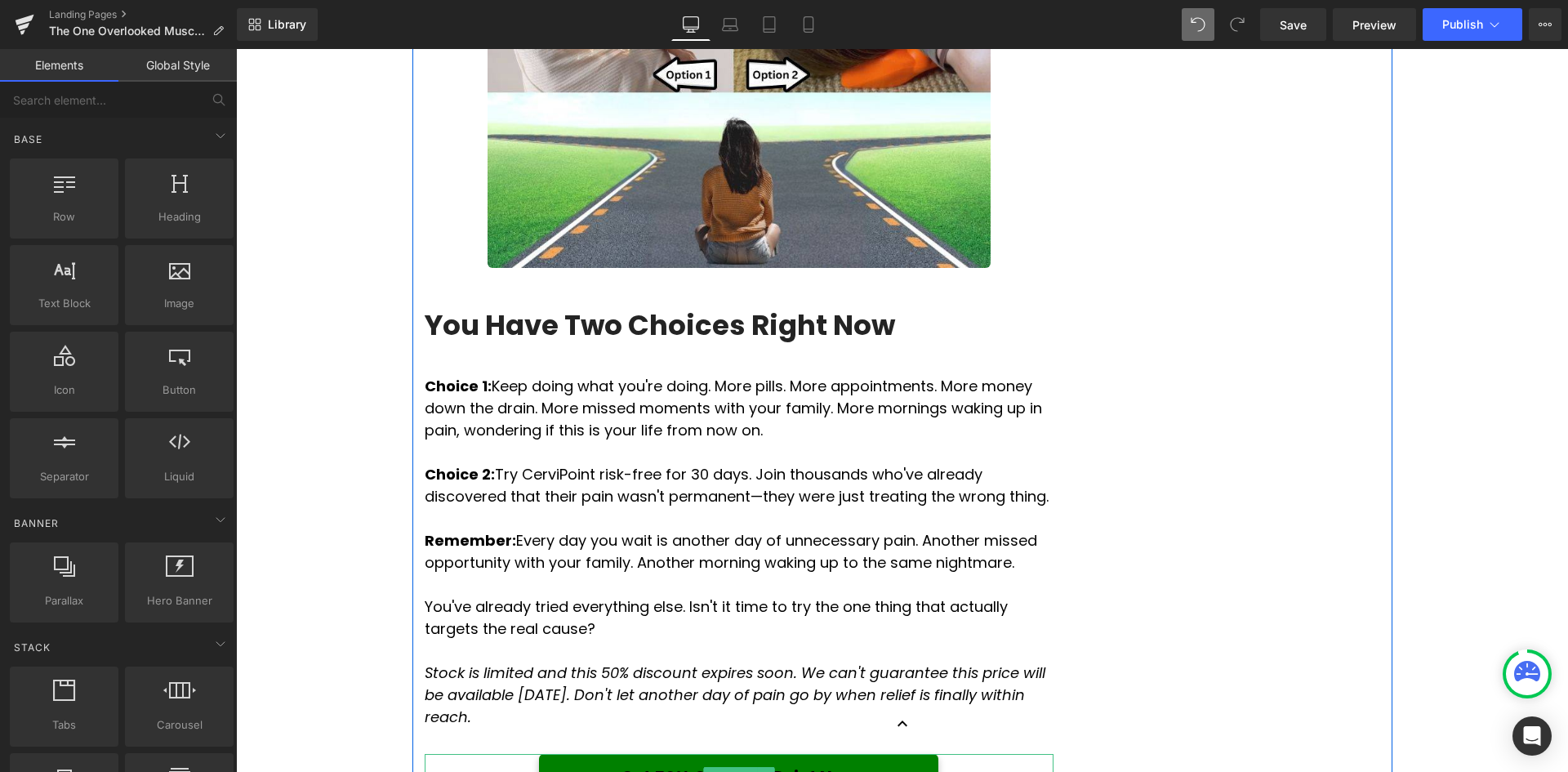
click at [869, 754] on link "Get 50% OFF CerviPoint Now" at bounding box center [739, 776] width 400 height 46
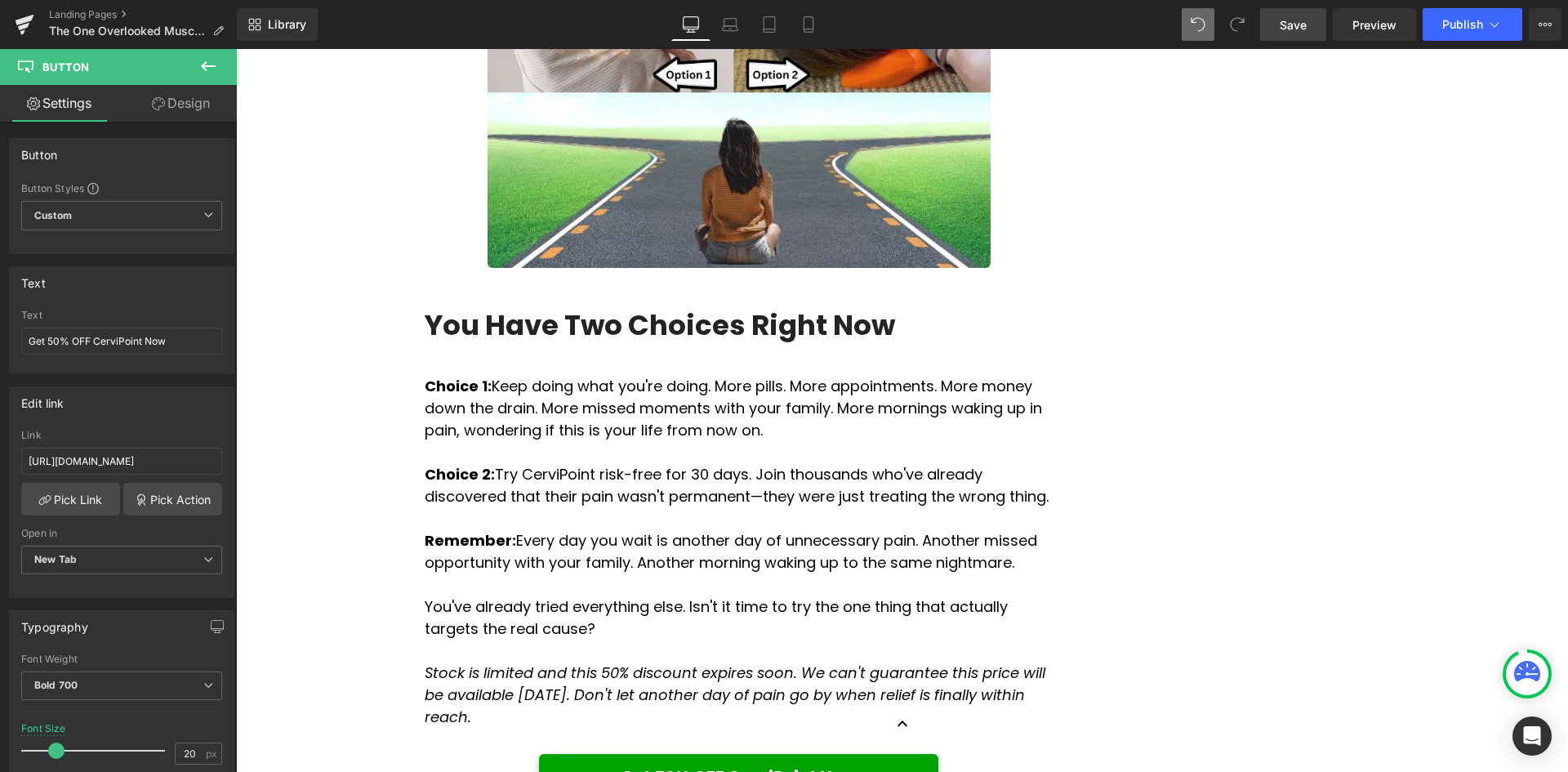
click at [1293, 25] on span "Save" at bounding box center [1293, 25] width 27 height 17
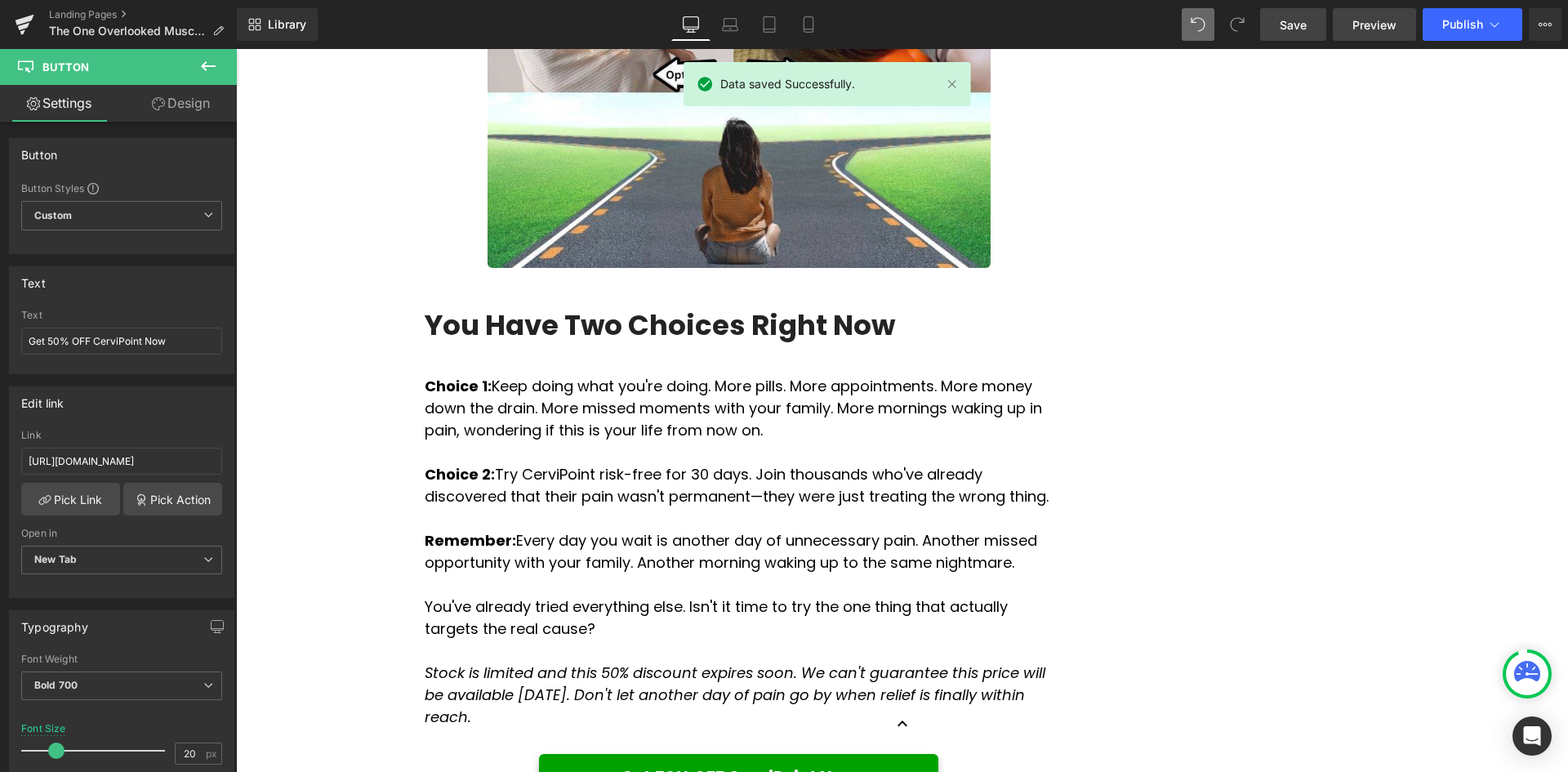
click at [1391, 15] on link "Preview" at bounding box center [1374, 24] width 83 height 33
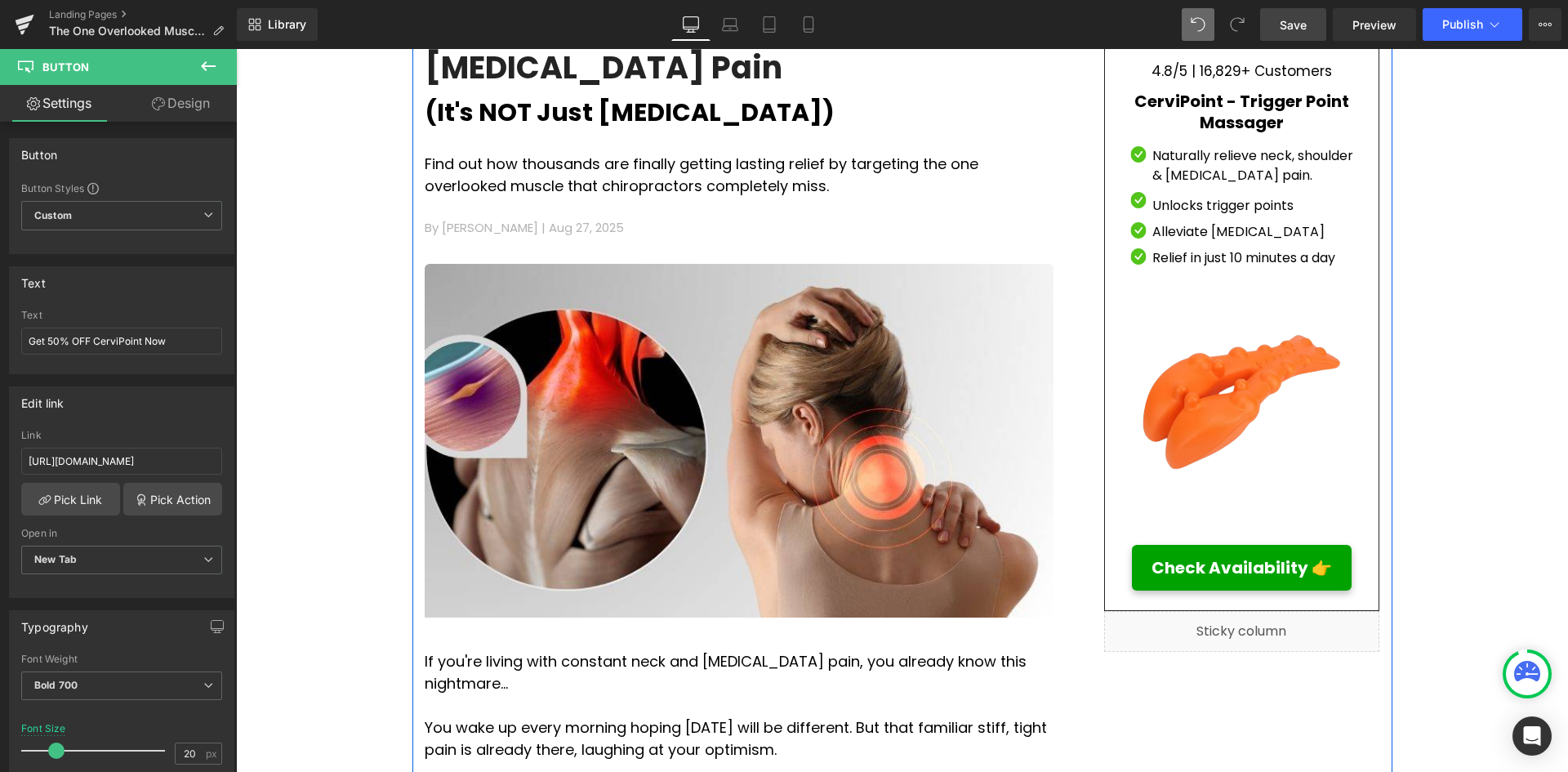
scroll to position [117, 0]
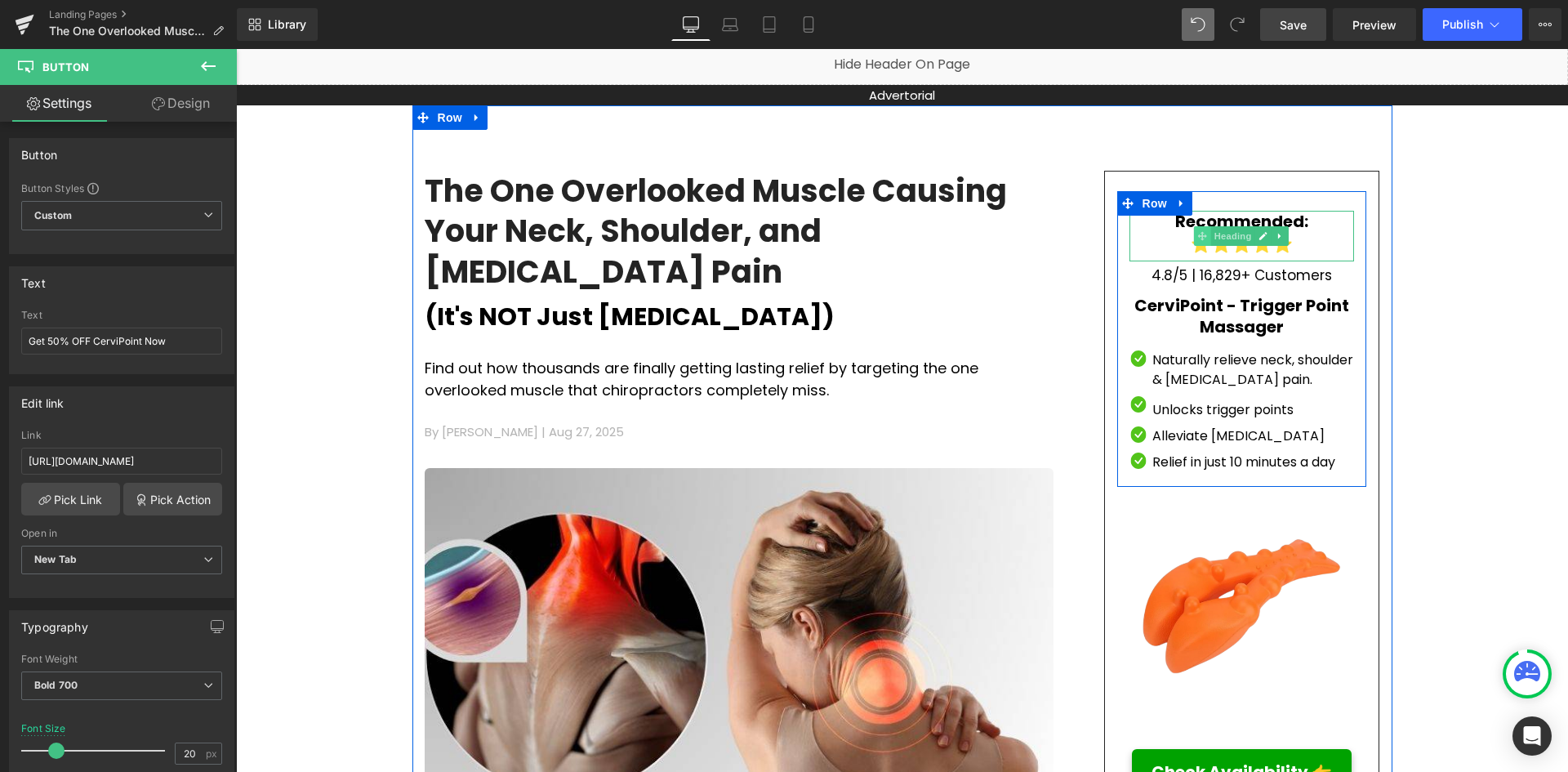
click at [1196, 244] on span at bounding box center [1202, 236] width 17 height 19
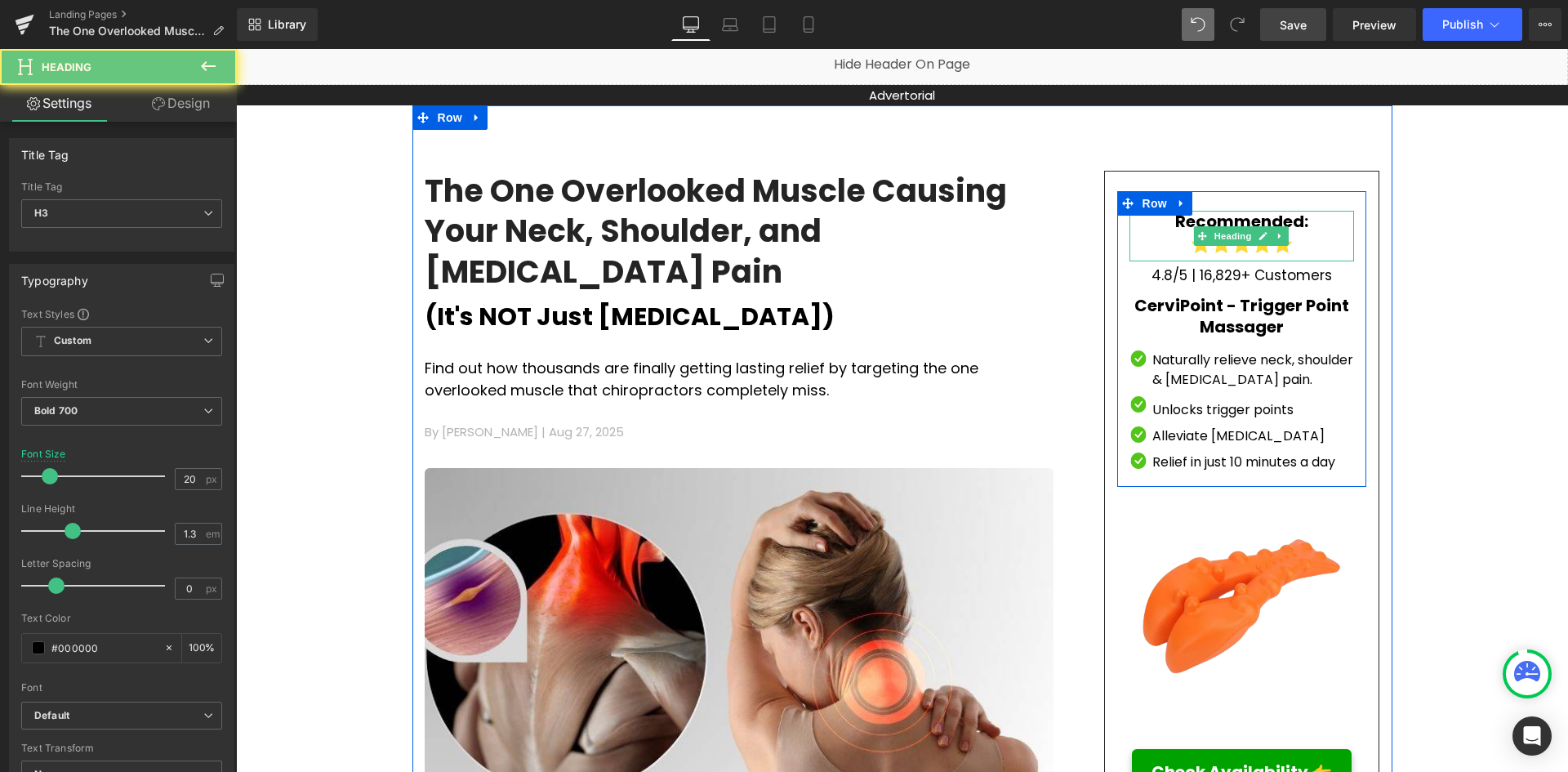
click at [1191, 251] on span "⭐⭐⭐⭐⭐" at bounding box center [1241, 244] width 102 height 23
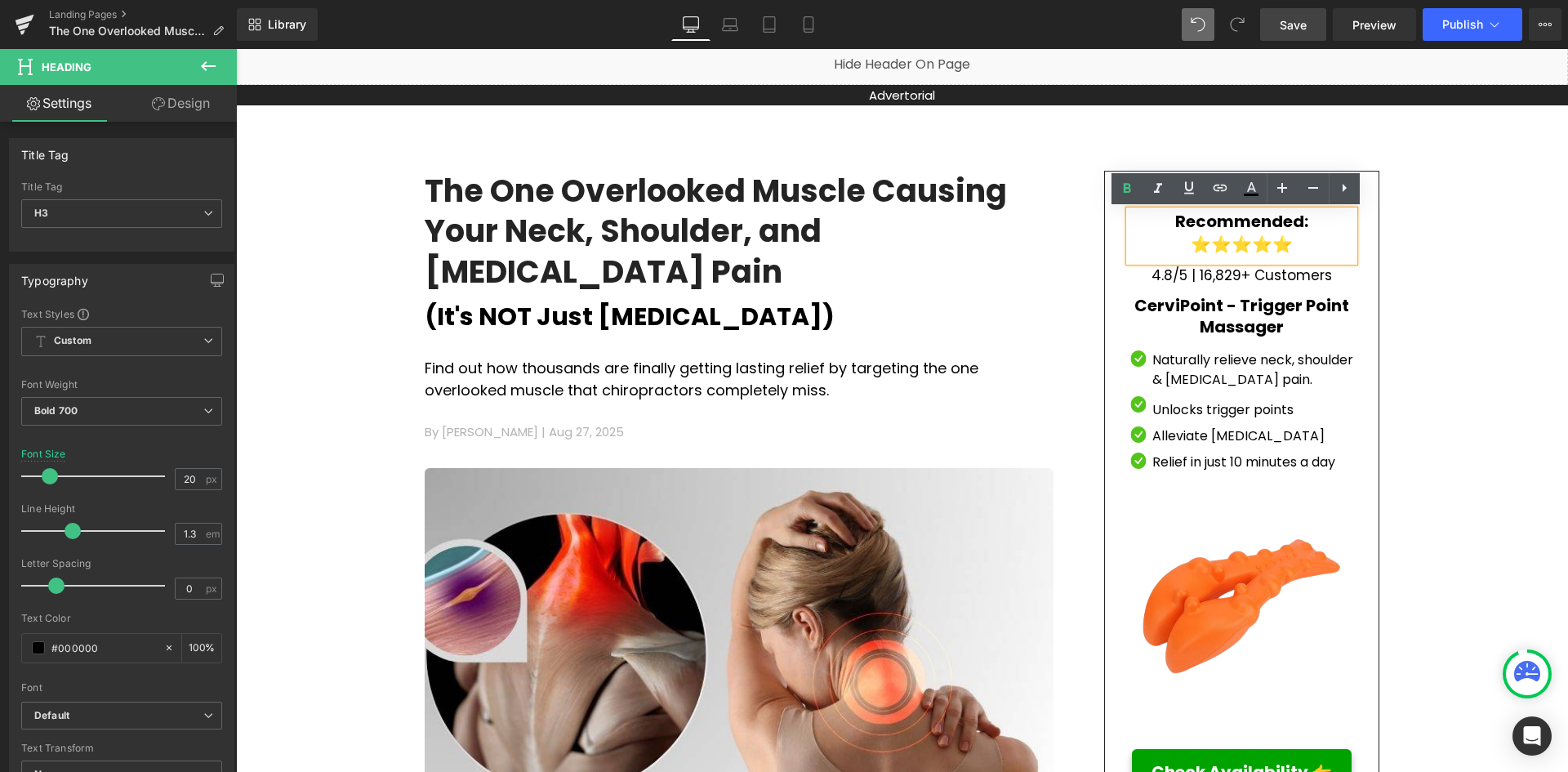
click at [1197, 249] on span "⭐⭐⭐⭐⭐" at bounding box center [1241, 244] width 102 height 23
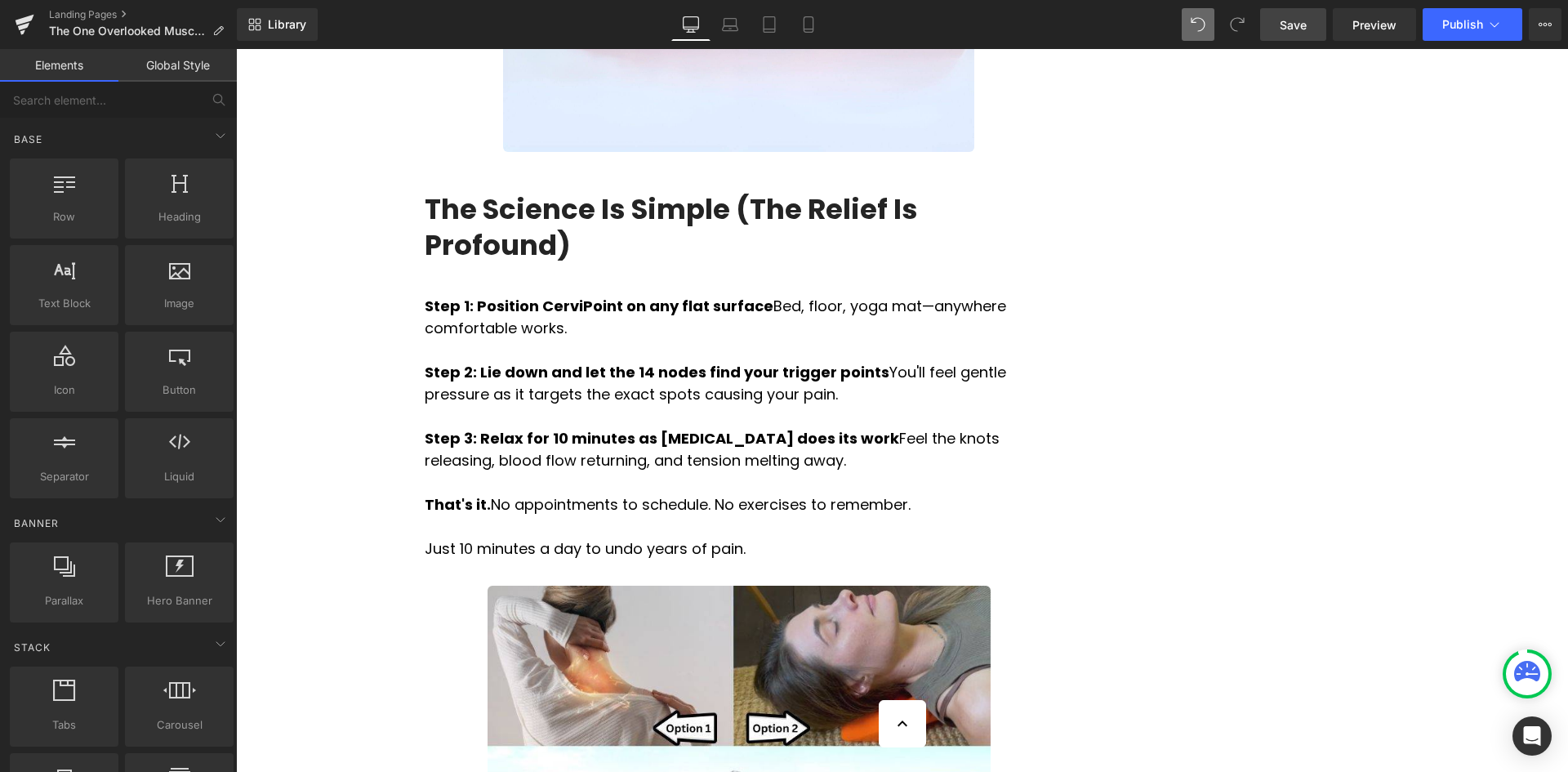
scroll to position [5425, 0]
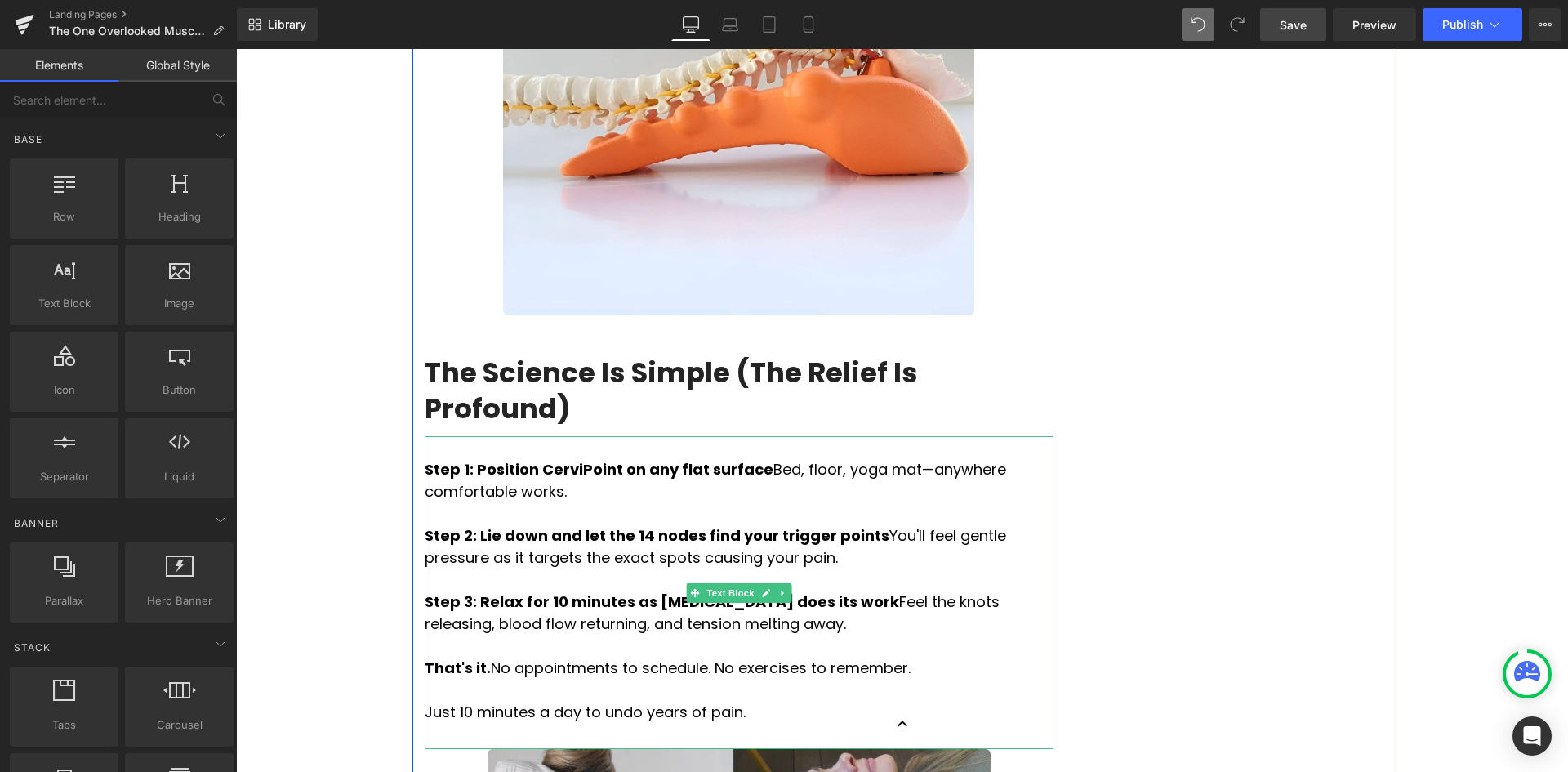
click at [727, 700] on p "Just 10 minutes a day to undo years of pain." at bounding box center [739, 711] width 628 height 22
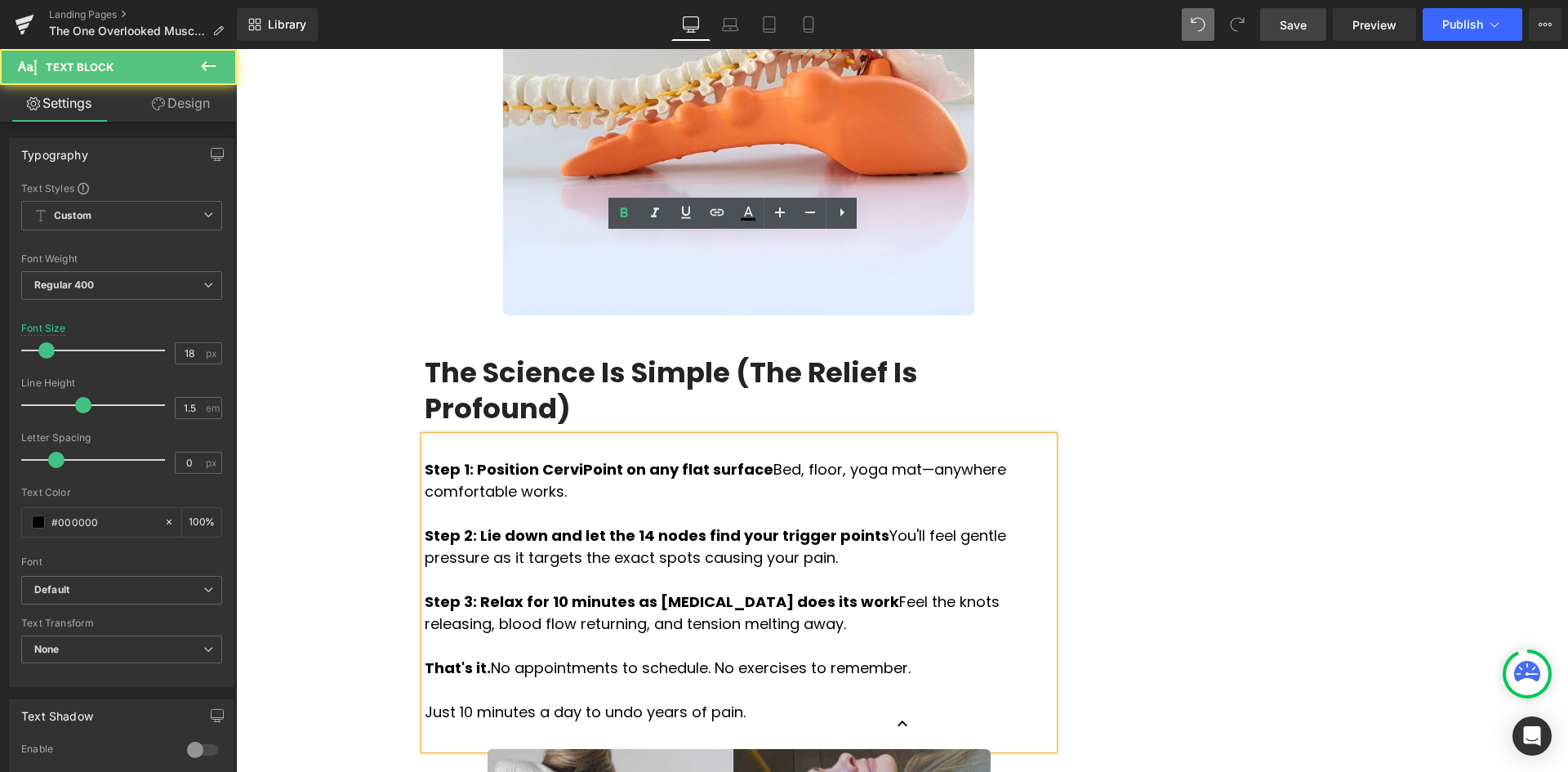
click at [730, 700] on p "Just 10 minutes a day to undo years of pain." at bounding box center [739, 711] width 628 height 22
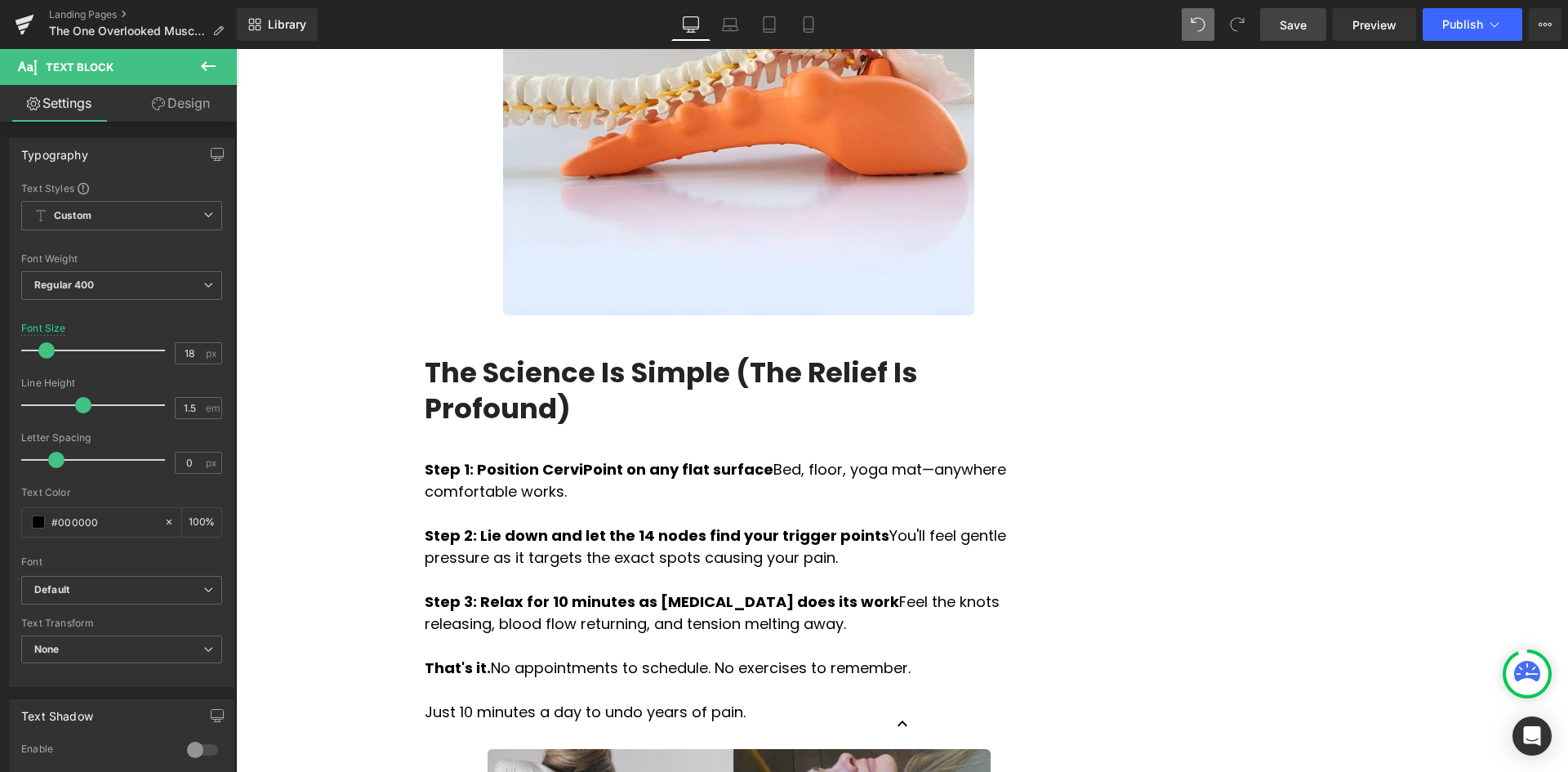
click at [209, 62] on icon at bounding box center [208, 66] width 19 height 19
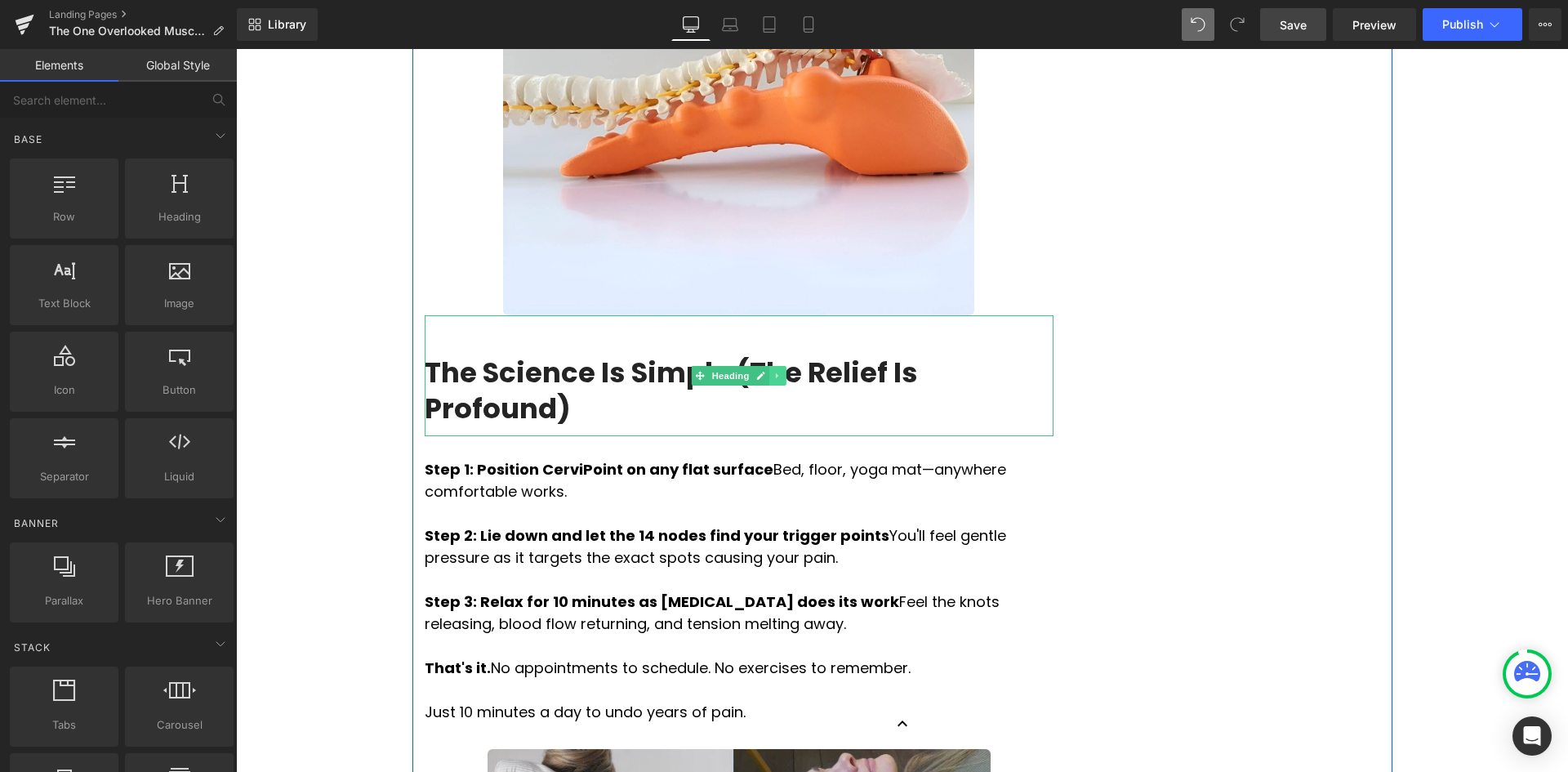
click at [773, 370] on icon at bounding box center [777, 375] width 9 height 10
click at [764, 370] on icon at bounding box center [768, 375] width 9 height 10
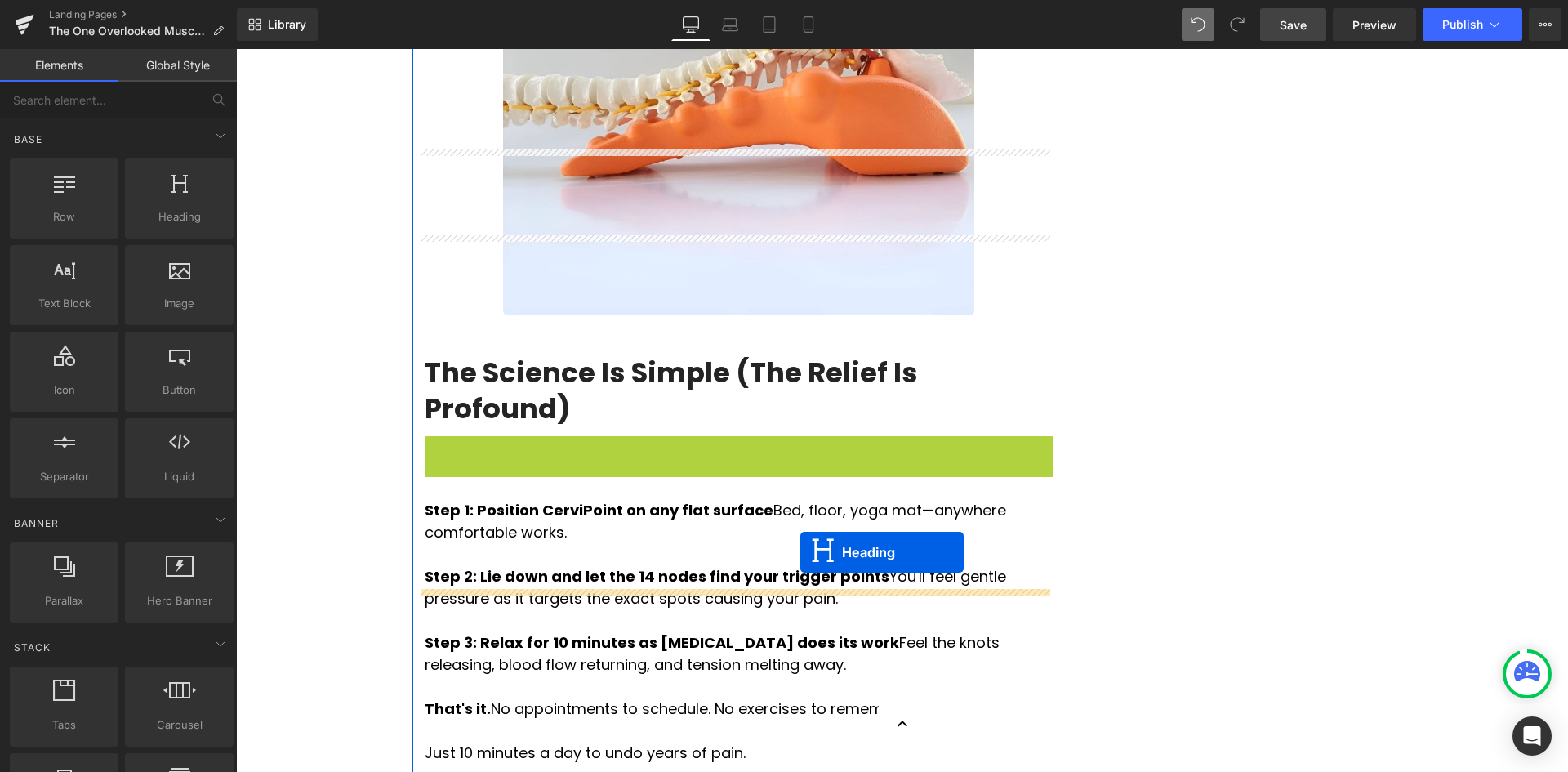
drag, startPoint x: 695, startPoint y: 279, endPoint x: 800, endPoint y: 552, distance: 292.5
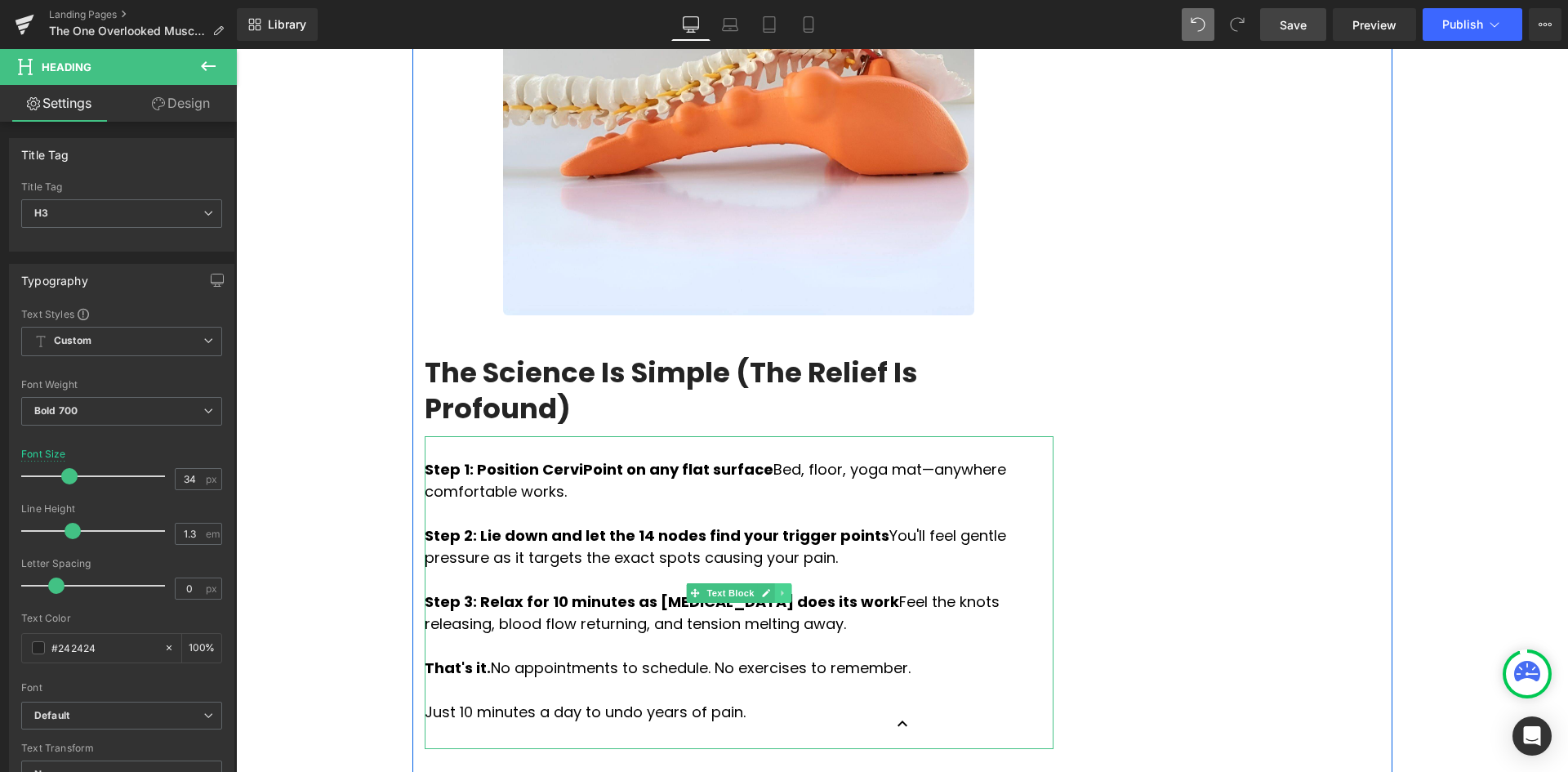
click at [781, 590] on icon at bounding box center [782, 593] width 3 height 6
click at [769, 588] on icon at bounding box center [773, 592] width 9 height 9
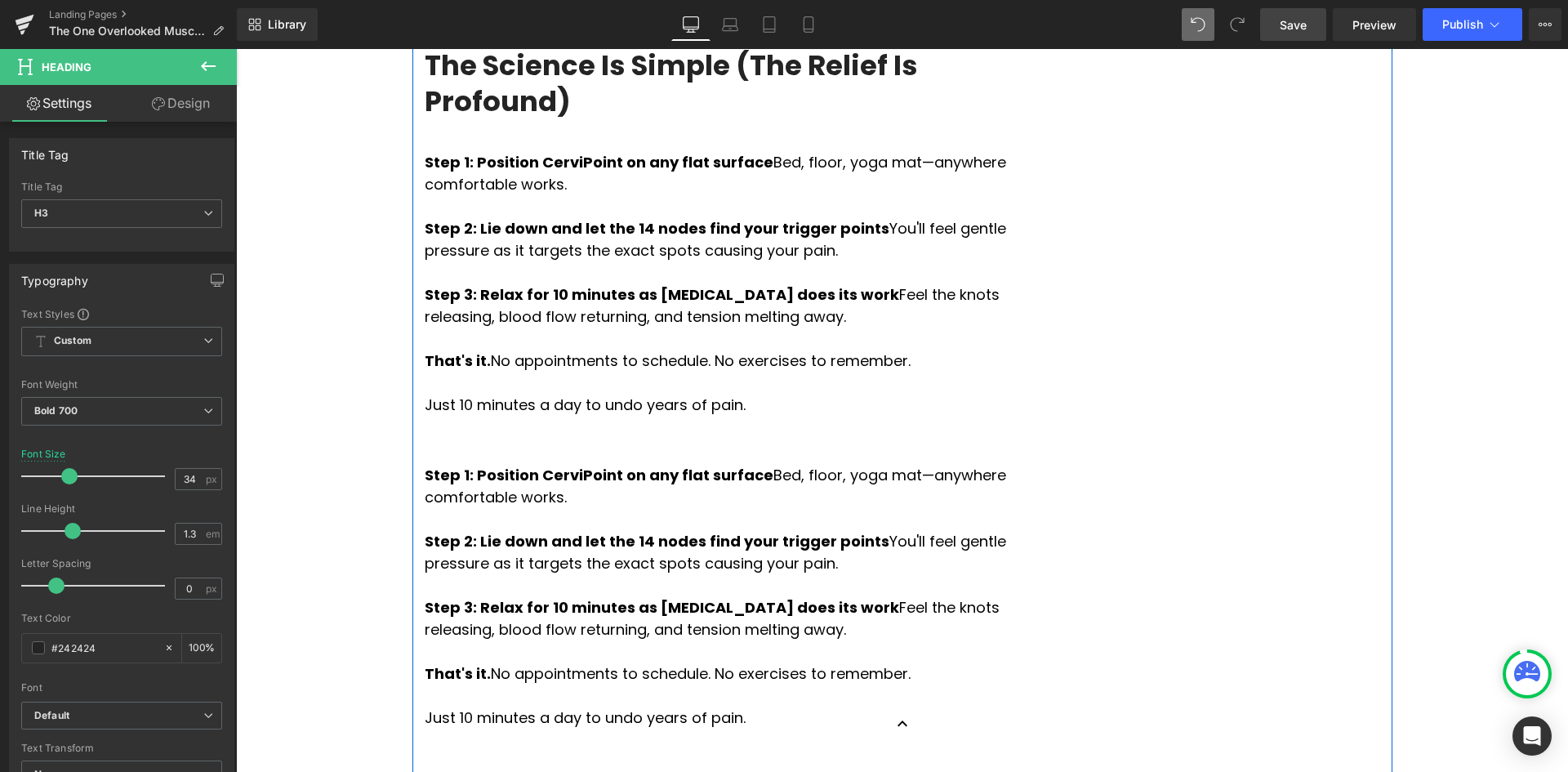
scroll to position [5752, 0]
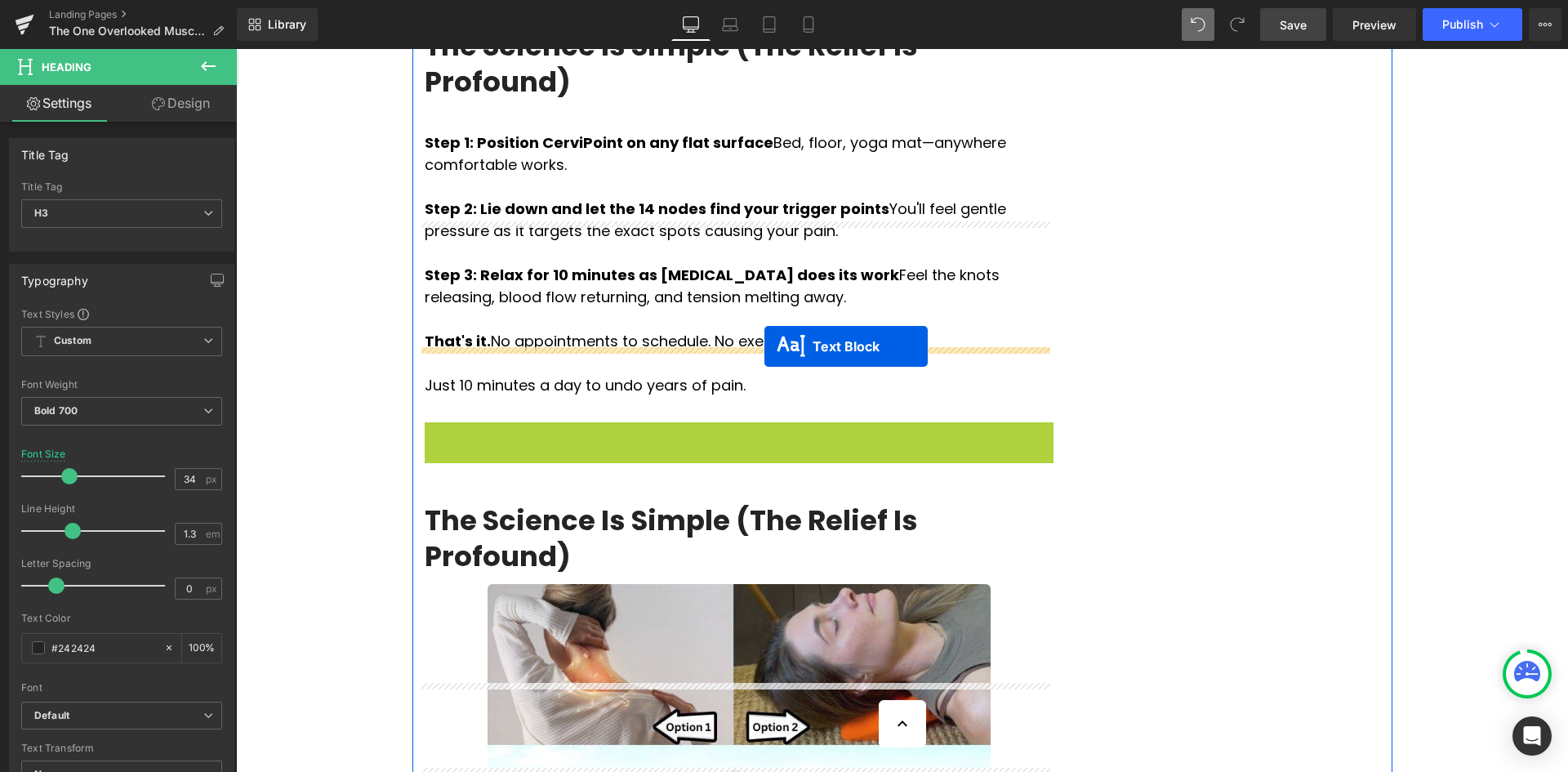
drag, startPoint x: 685, startPoint y: 375, endPoint x: 764, endPoint y: 346, distance: 84.2
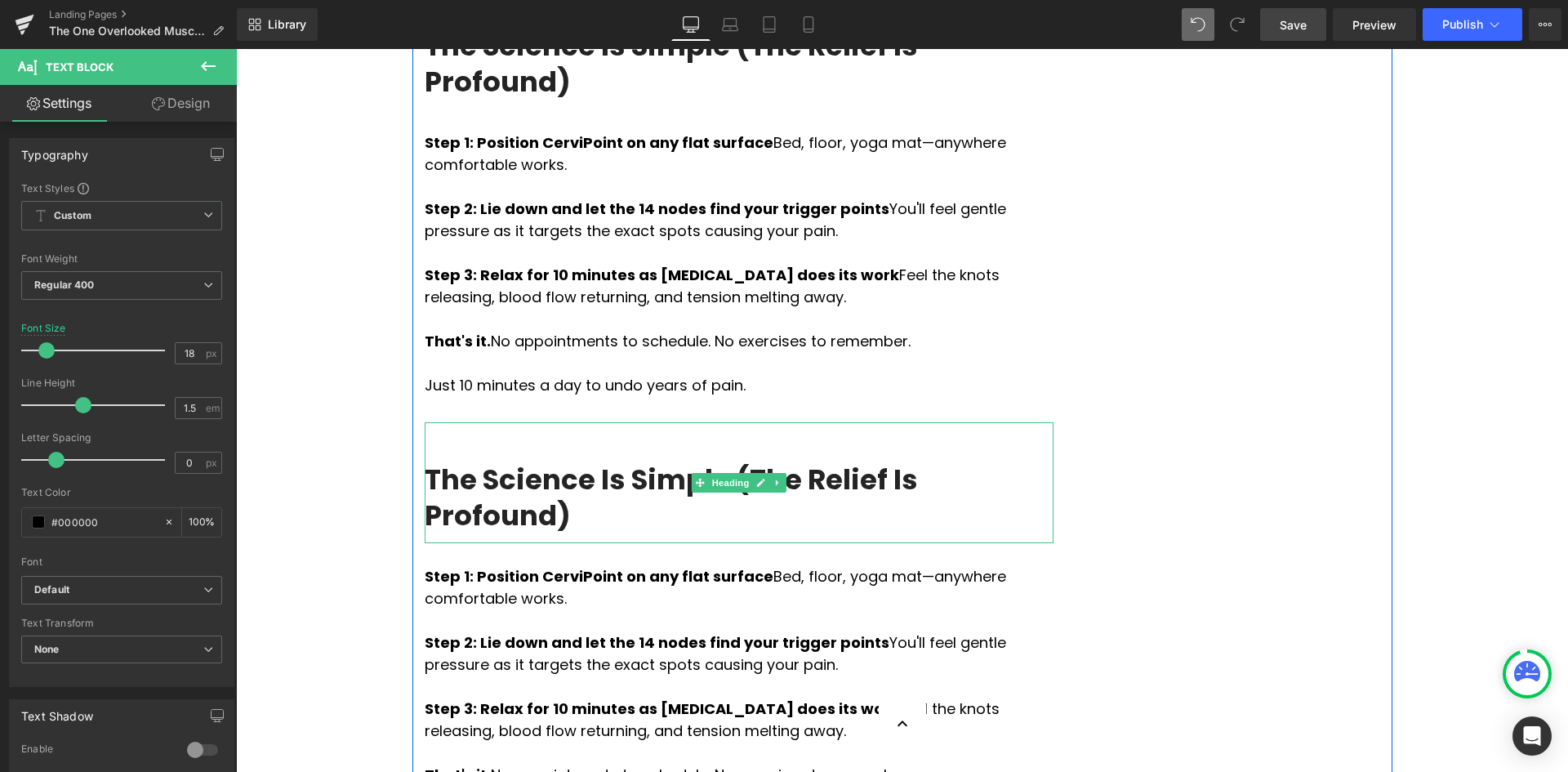
click at [578, 462] on h3 "The Science Is Simple (The Relief Is Profound)" at bounding box center [739, 498] width 628 height 72
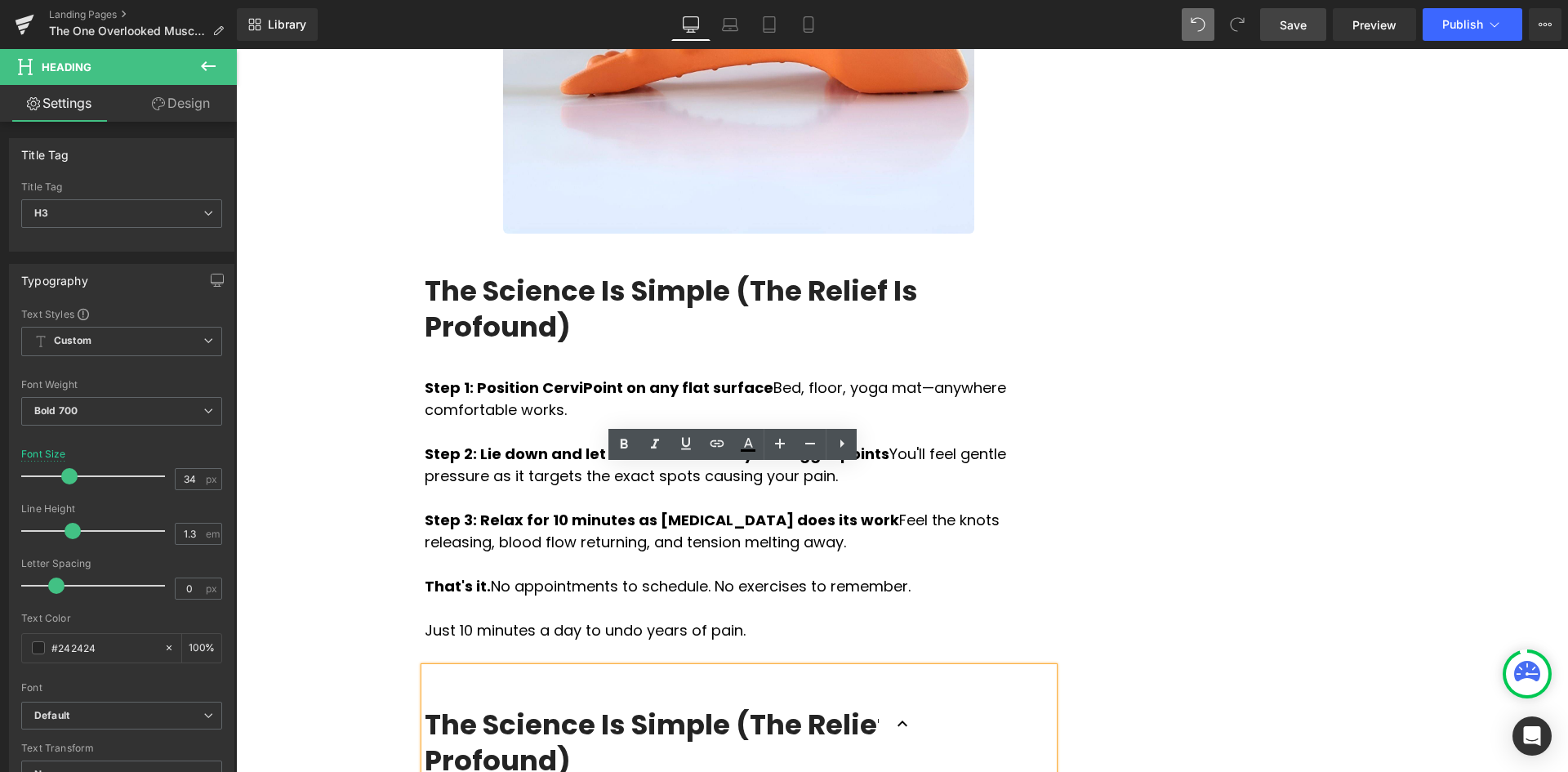
scroll to position [5915, 0]
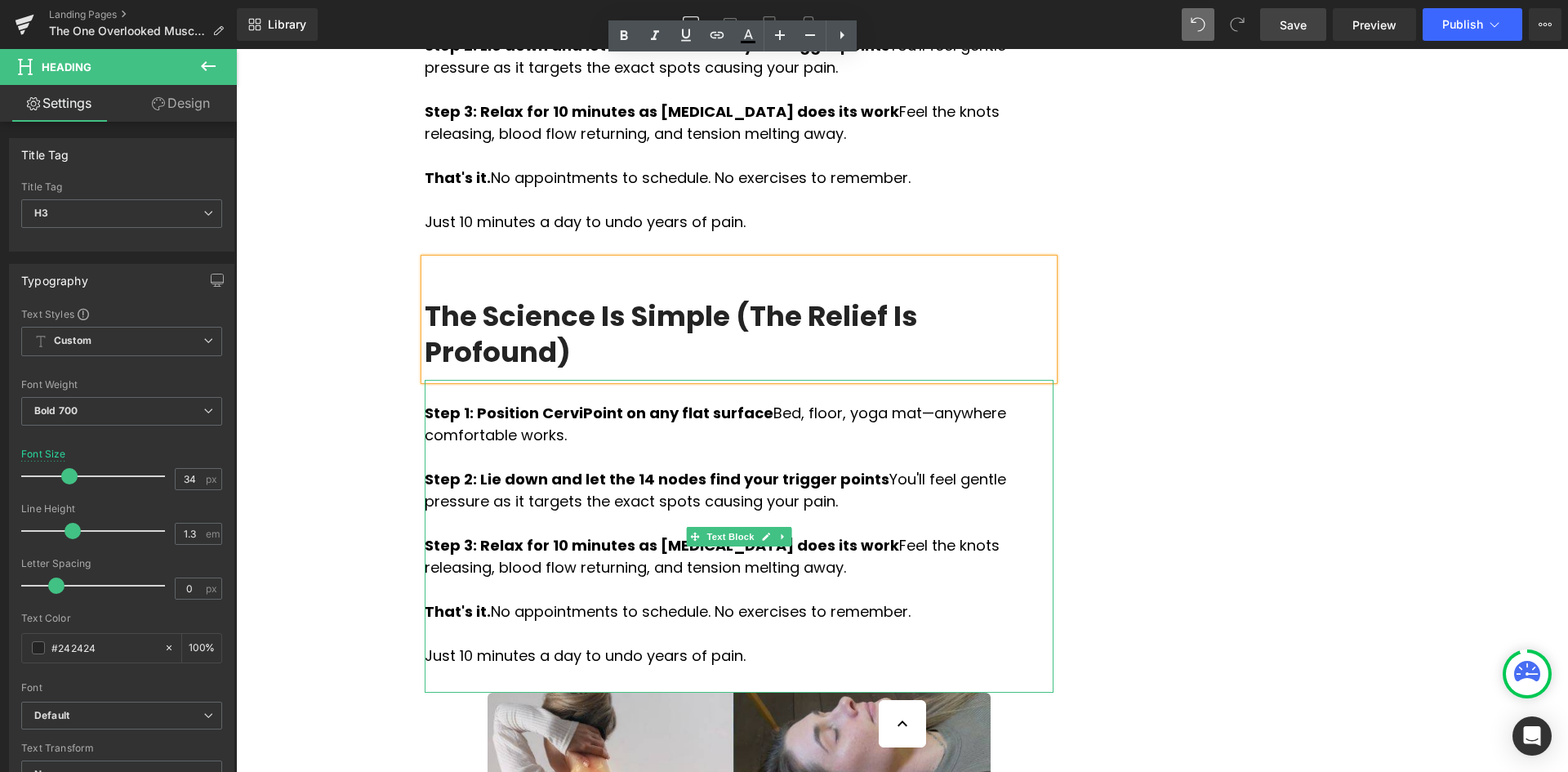
click at [752, 644] on p "Just 10 minutes a day to undo years of pain." at bounding box center [739, 655] width 628 height 22
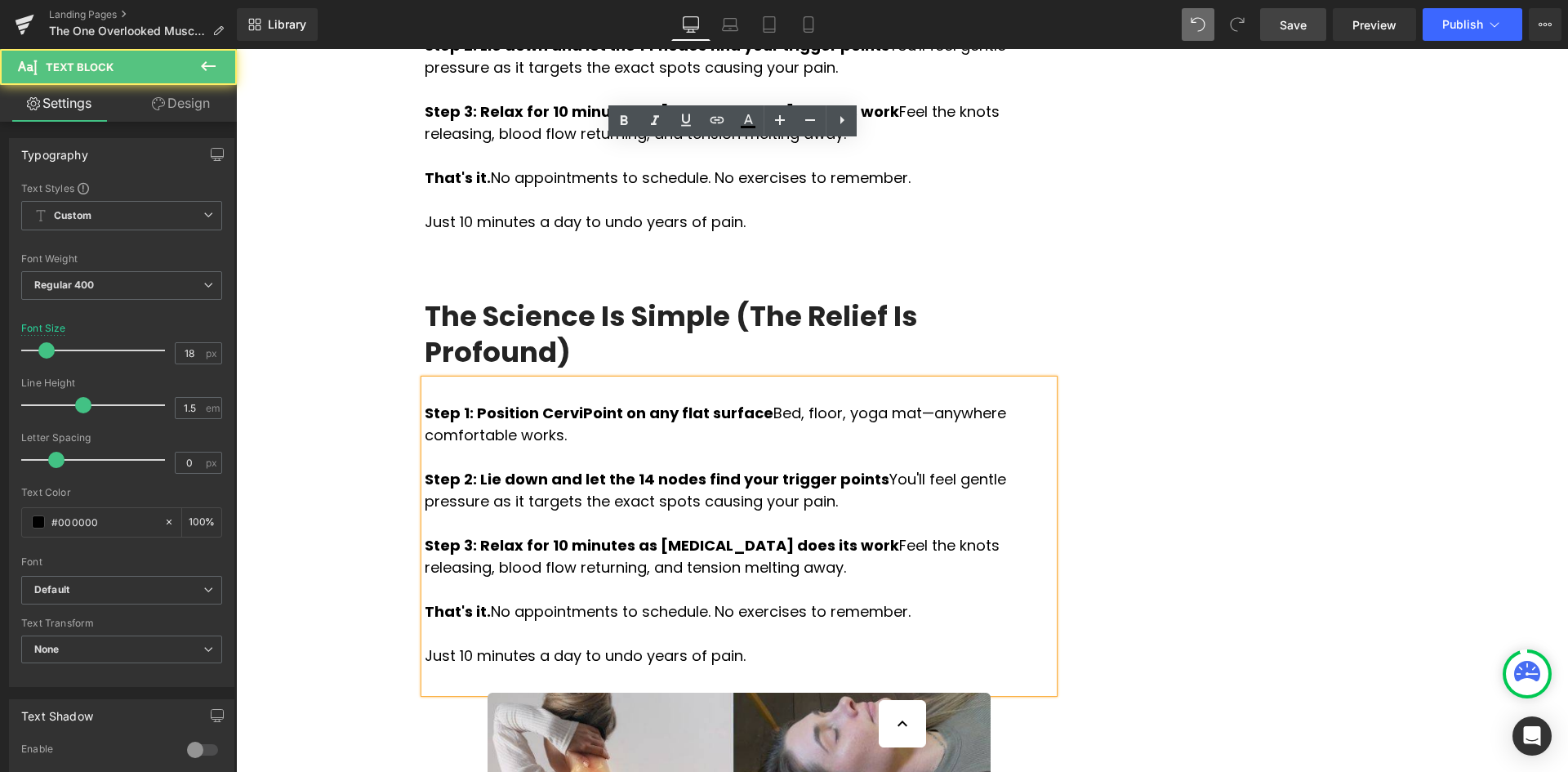
click at [752, 644] on p "Just 10 minutes a day to undo years of pain." at bounding box center [739, 655] width 628 height 22
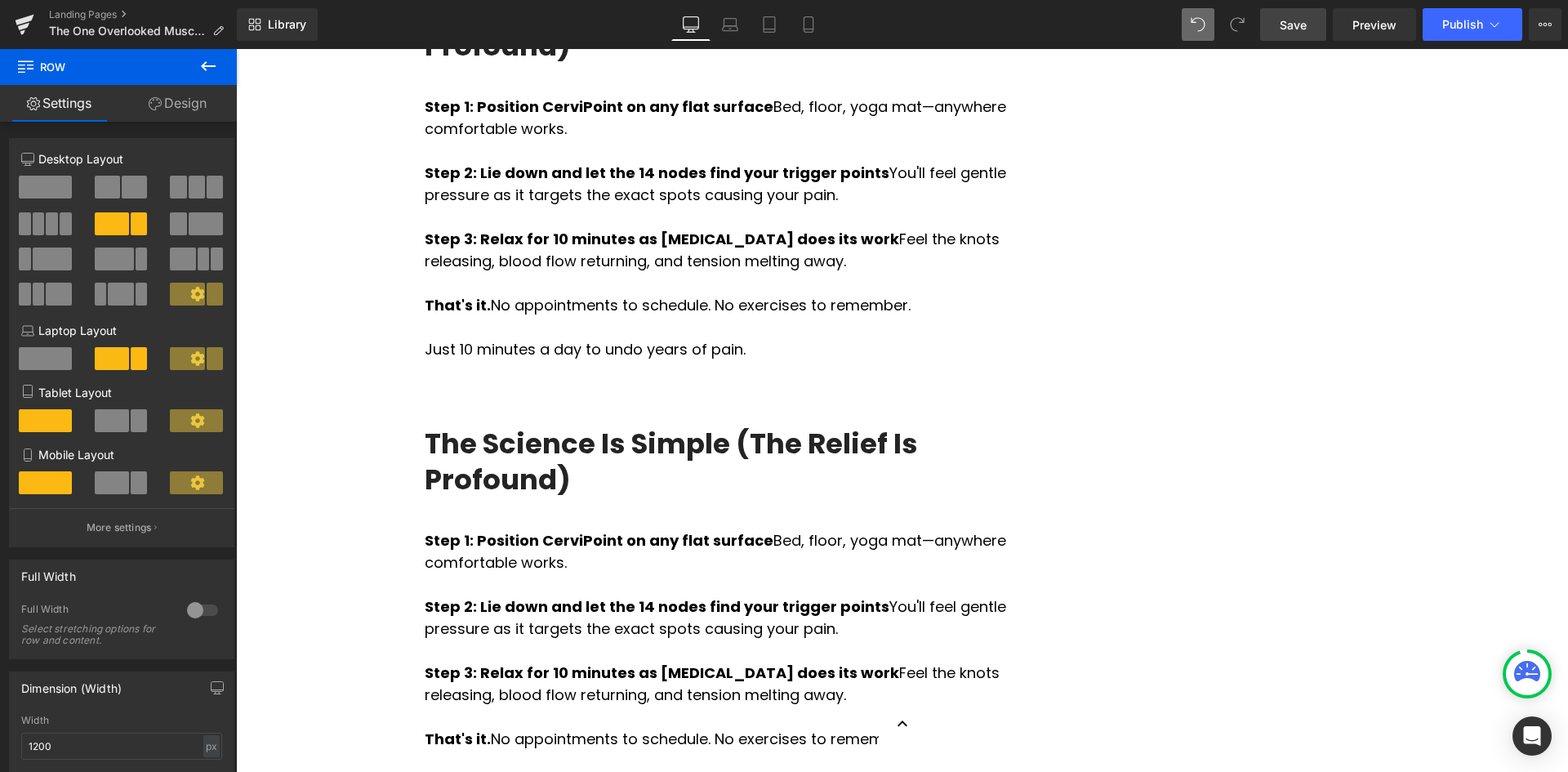
scroll to position [5752, 0]
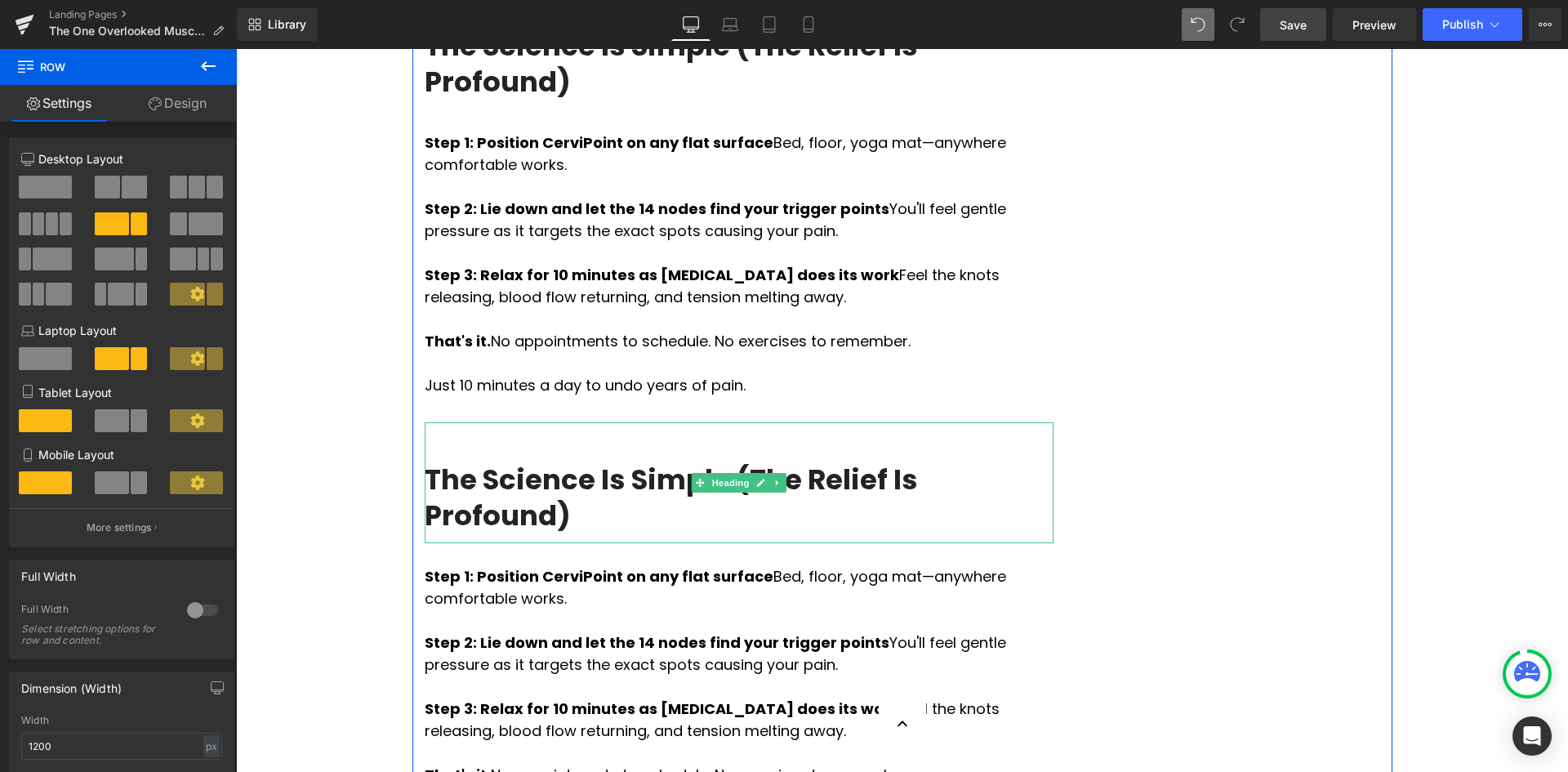
click at [545, 462] on h3 "The Science Is Simple (The Relief Is Profound)" at bounding box center [739, 498] width 628 height 72
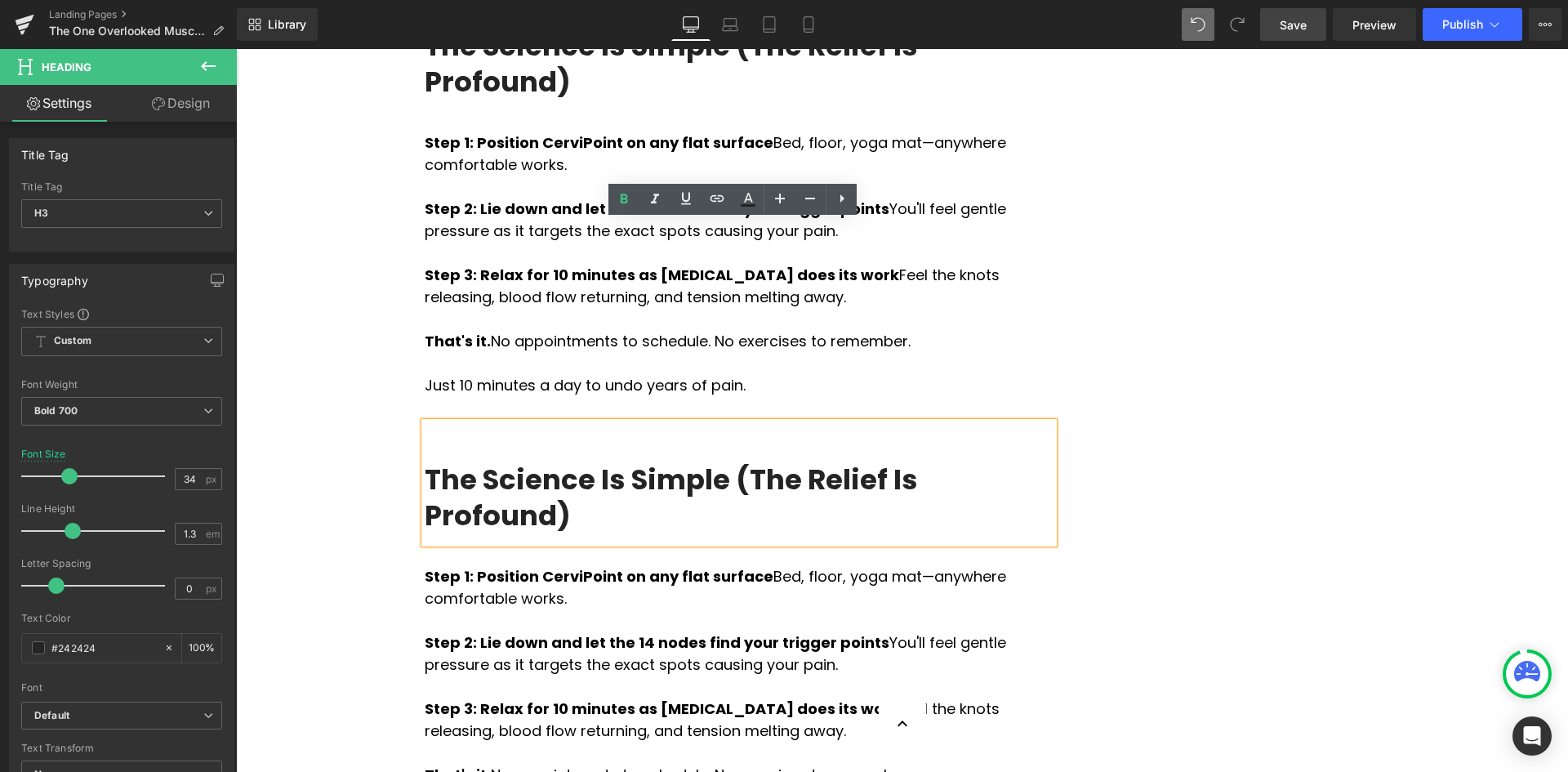
click at [434, 462] on h3 "The Science Is Simple (The Relief Is Profound)" at bounding box center [739, 498] width 628 height 72
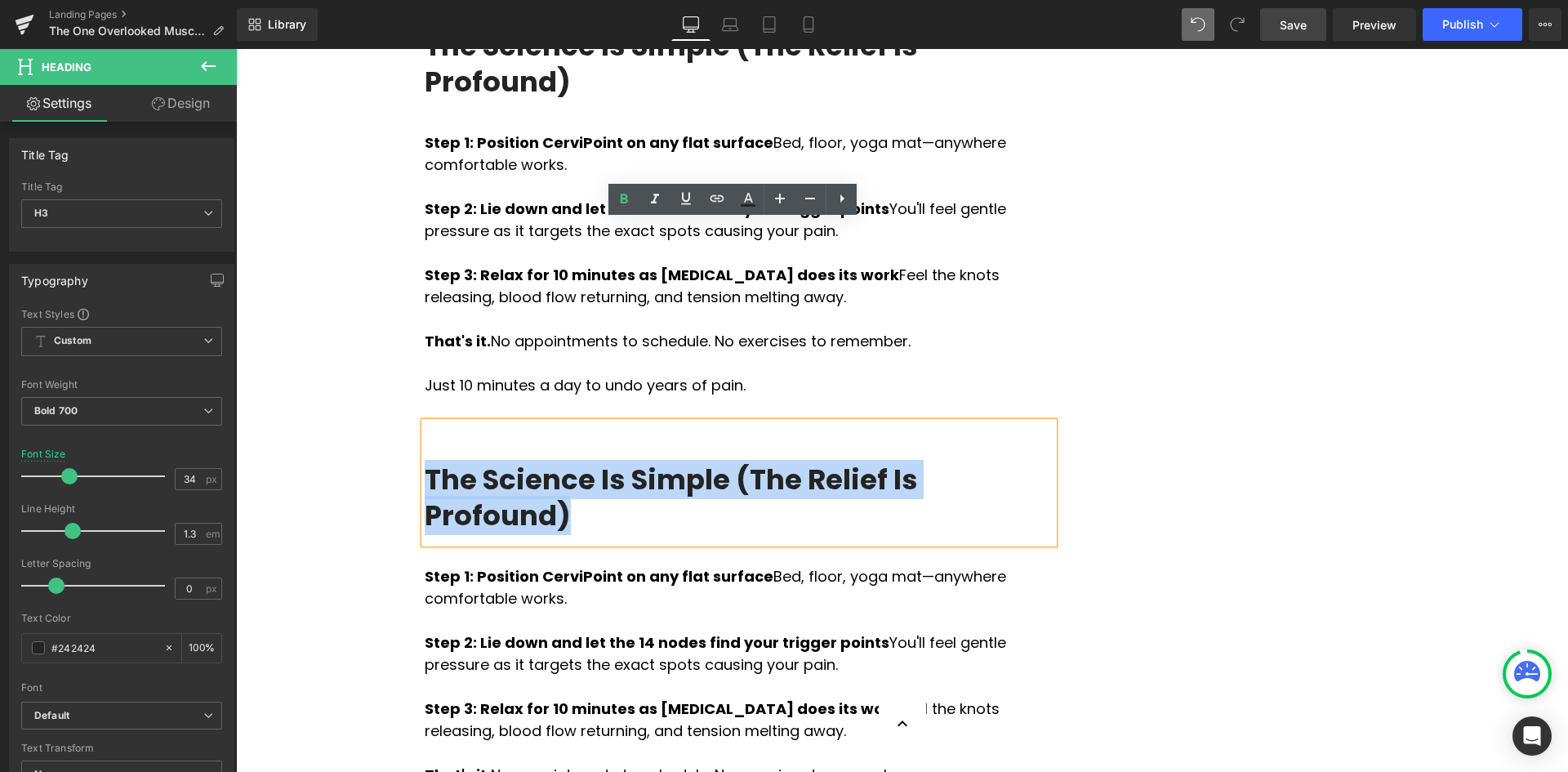
drag, startPoint x: 421, startPoint y: 277, endPoint x: 1053, endPoint y: 274, distance: 632.0
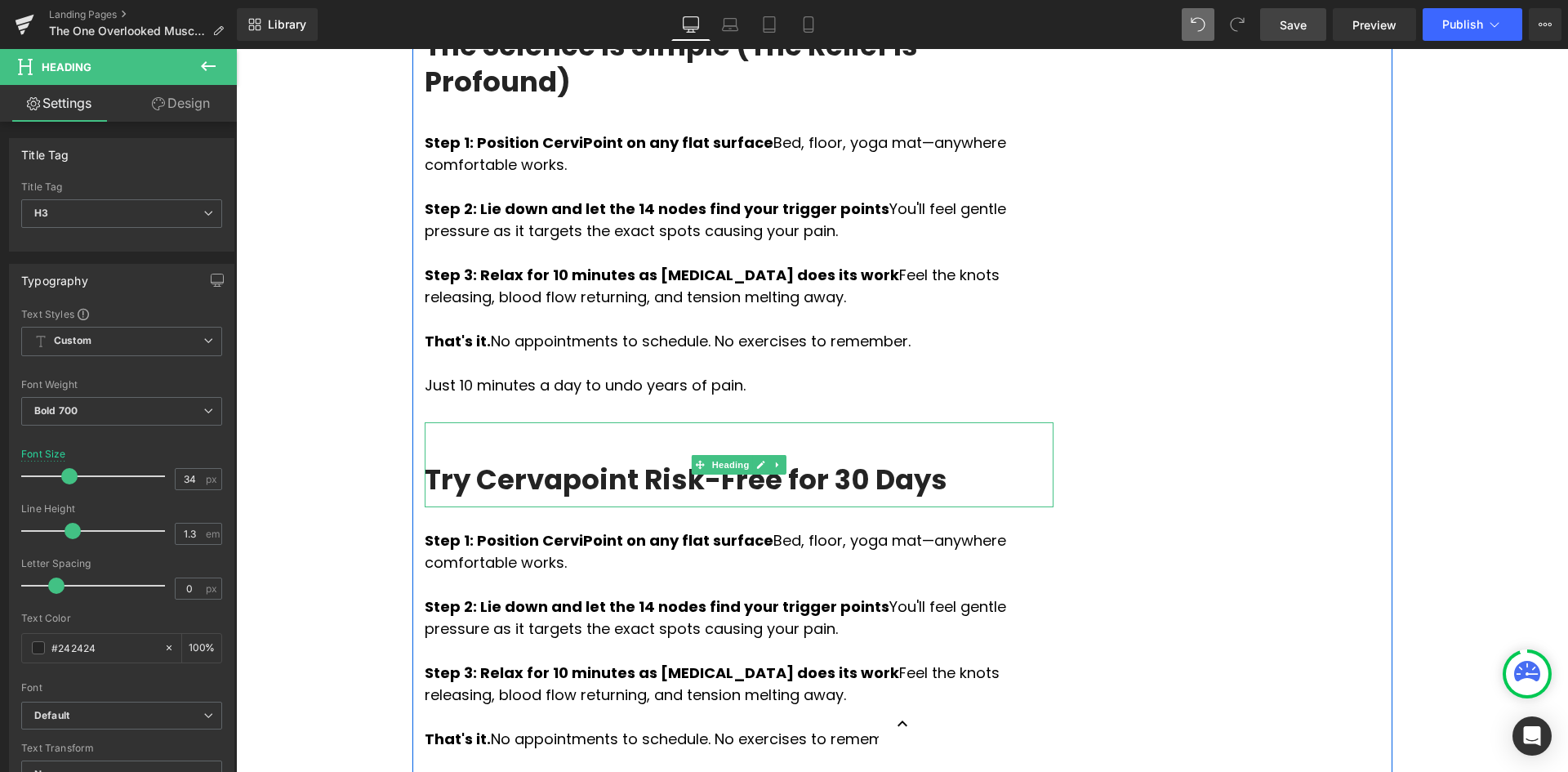
click at [426, 462] on h3 "Try Cervapoint Risk-Free for 30 Days" at bounding box center [739, 479] width 628 height 36
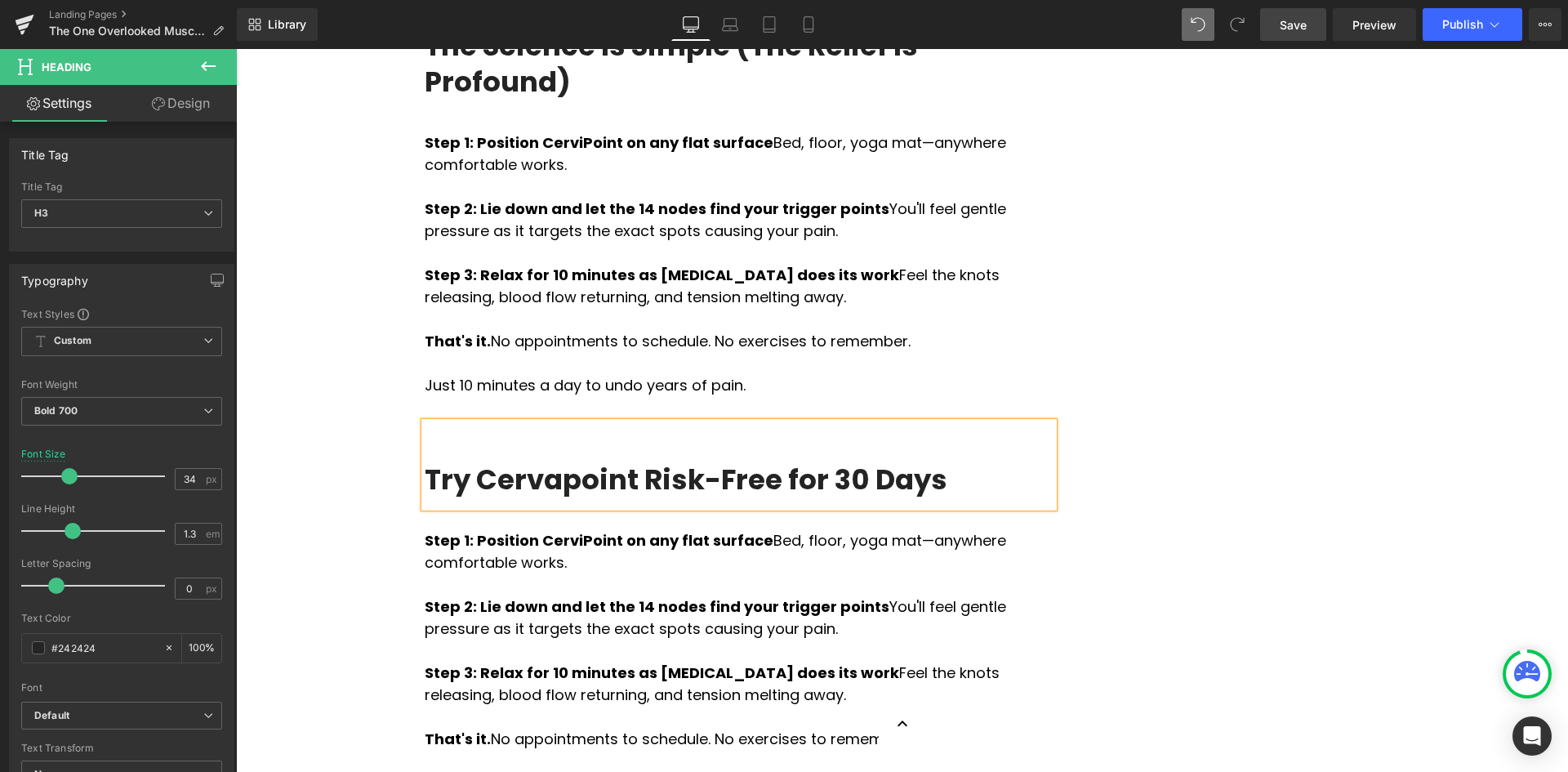
click at [453, 422] on div "Try Cervapoint Risk-Free for 30 Days" at bounding box center [739, 465] width 628 height 85
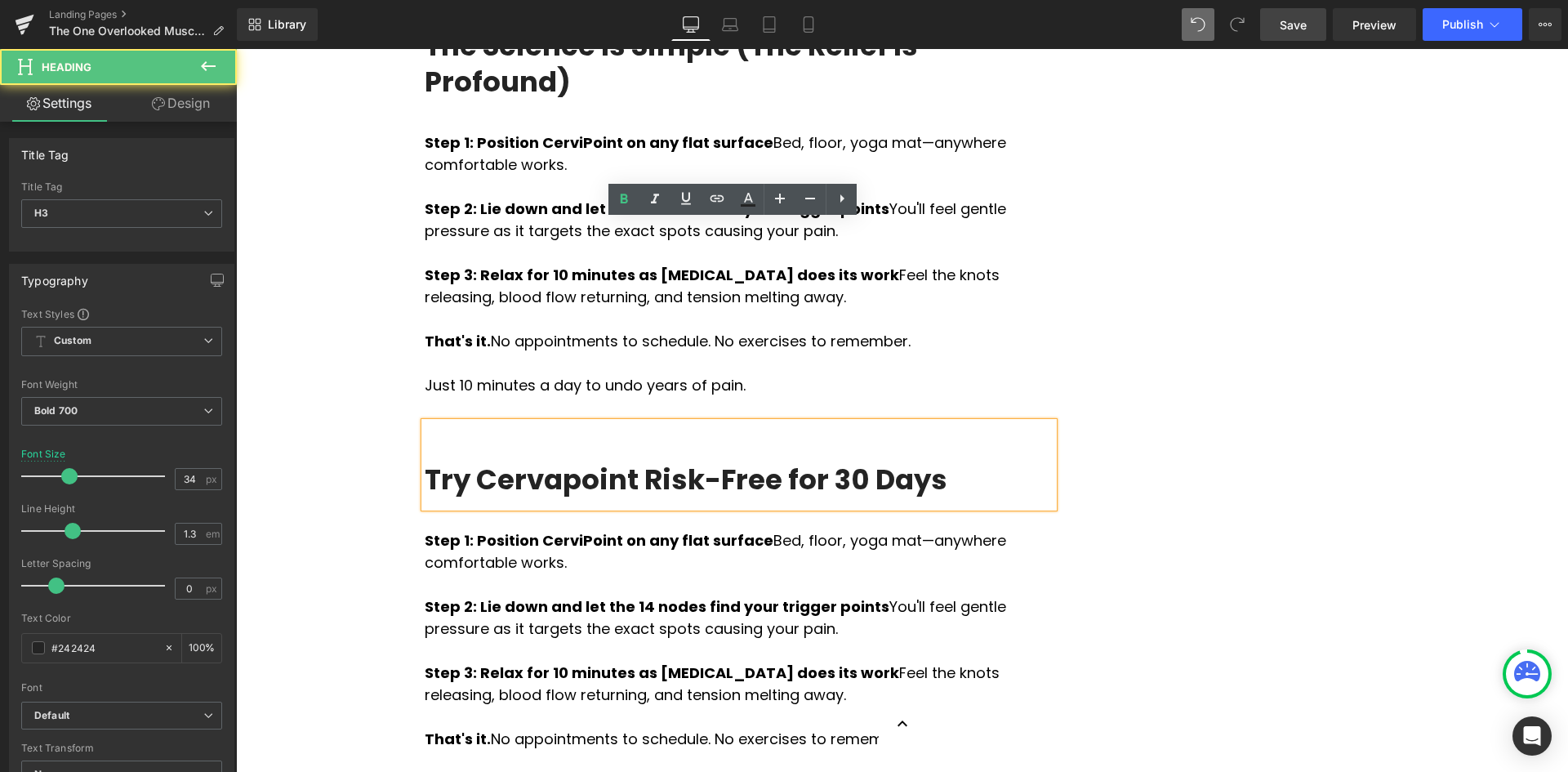
click at [429, 422] on div "Try Cervapoint Risk-Free for 30 Days" at bounding box center [739, 465] width 628 height 85
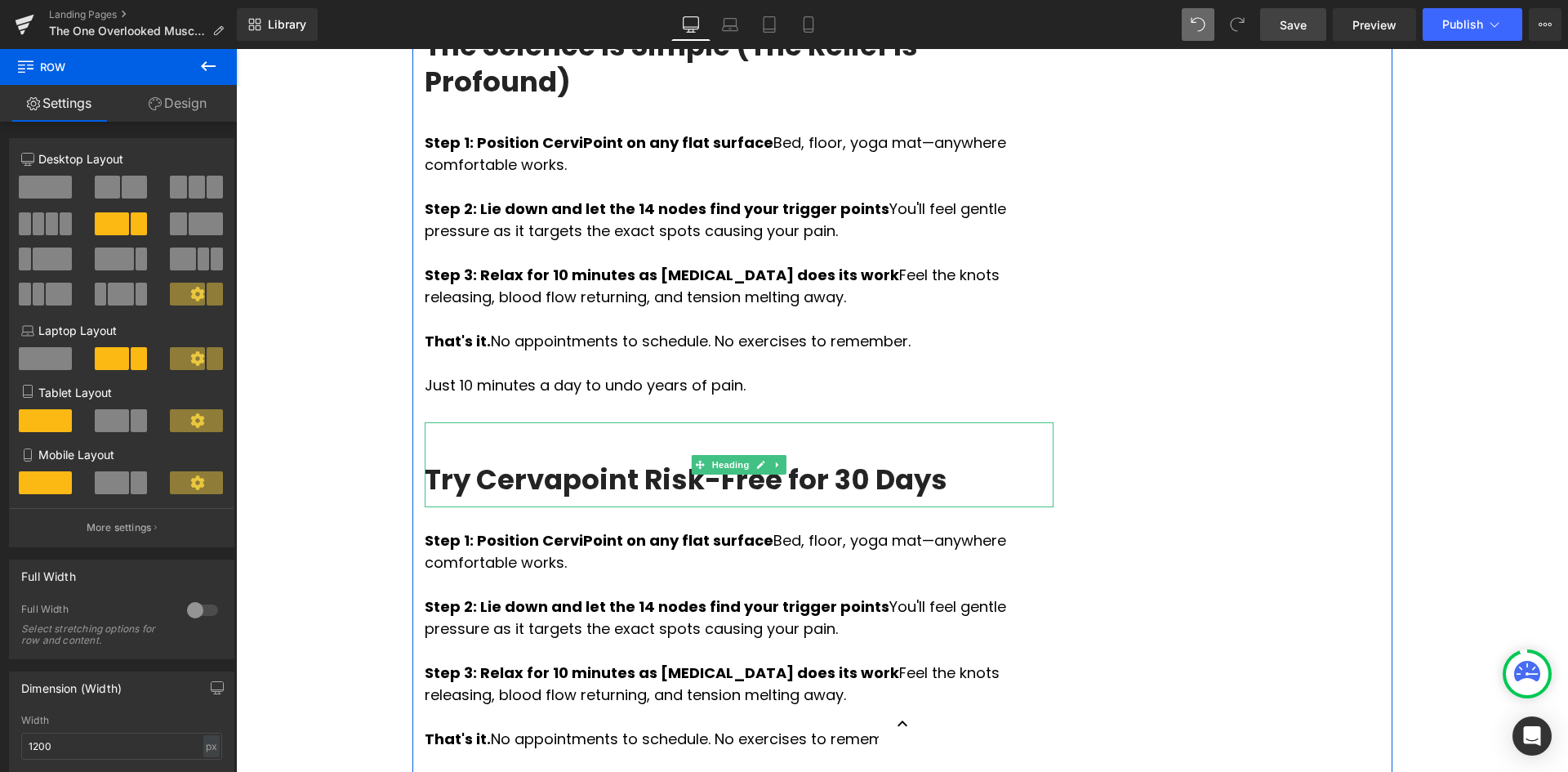
click at [542, 462] on h3 "Try Cervapoint Risk-Free for 30 Days" at bounding box center [739, 479] width 628 height 36
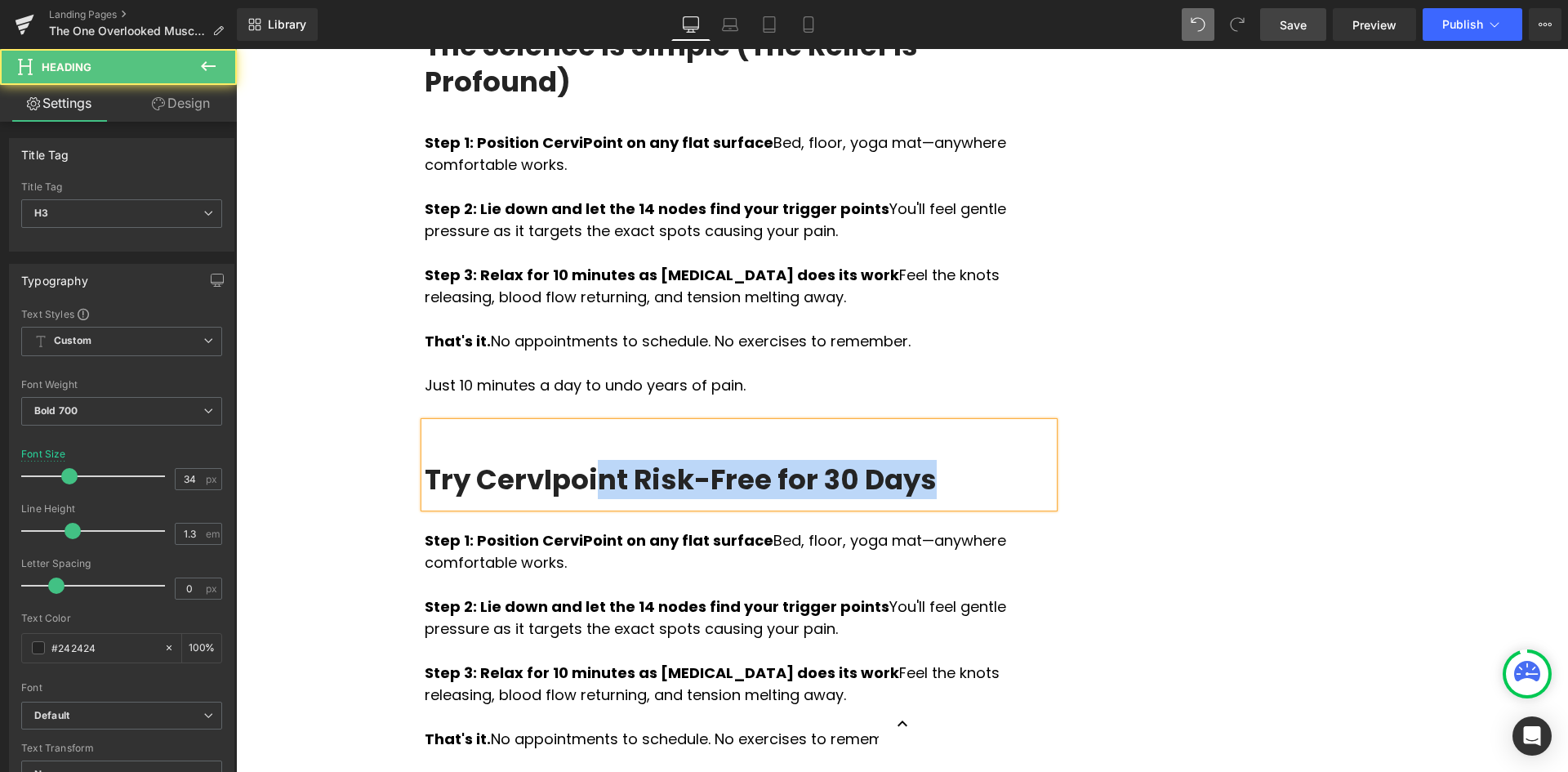
drag, startPoint x: 896, startPoint y: 289, endPoint x: 572, endPoint y: 280, distance: 324.1
click at [573, 462] on h3 "Try CervIpoint Risk-Free for 30 Days" at bounding box center [739, 479] width 628 height 36
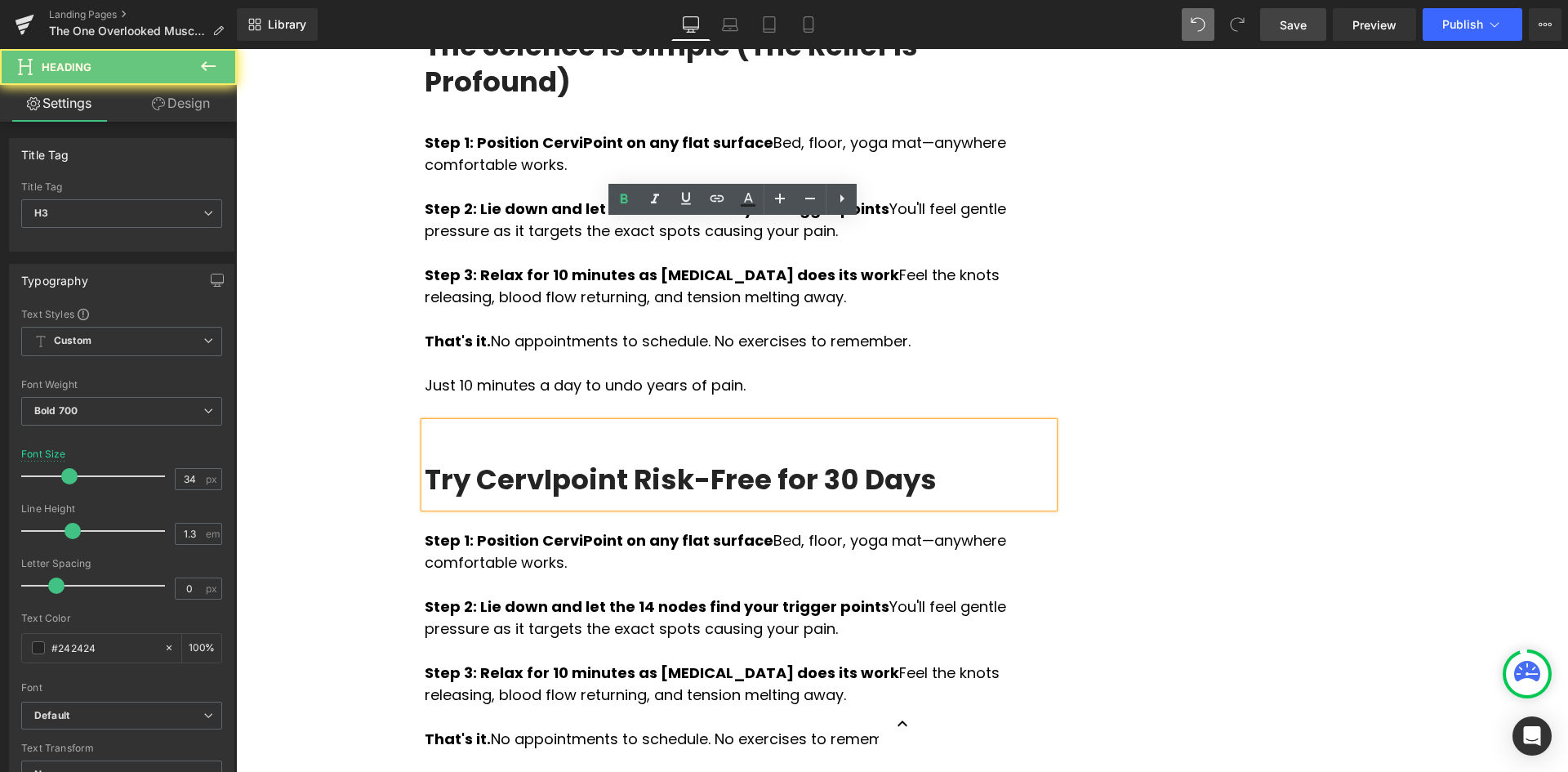
click at [533, 462] on h3 "Try CervIpoint Risk-Free for 30 Days" at bounding box center [739, 479] width 628 height 36
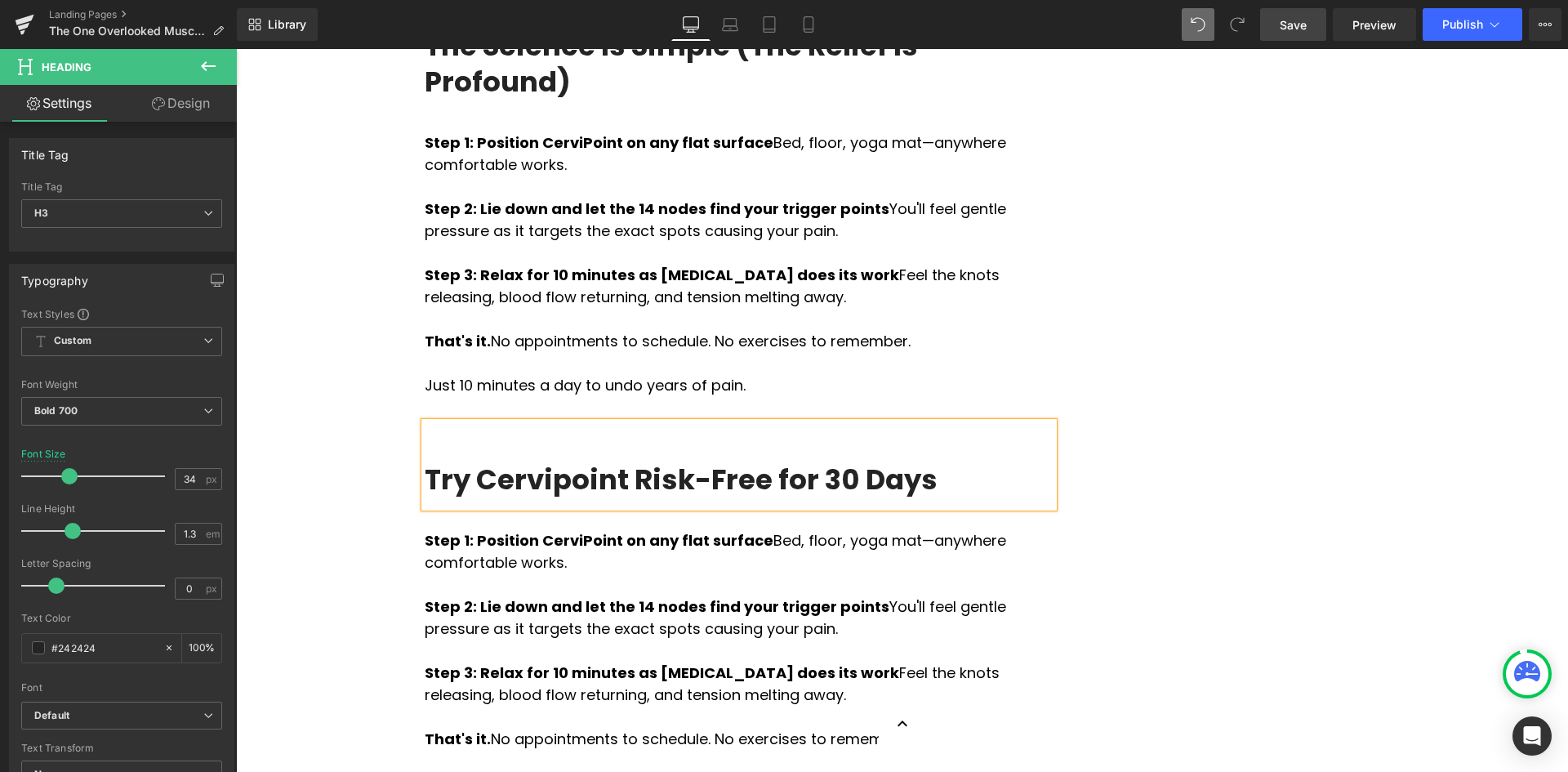
click at [548, 462] on h3 "Try Cervipoint Risk-Free for 30 Days" at bounding box center [739, 479] width 628 height 36
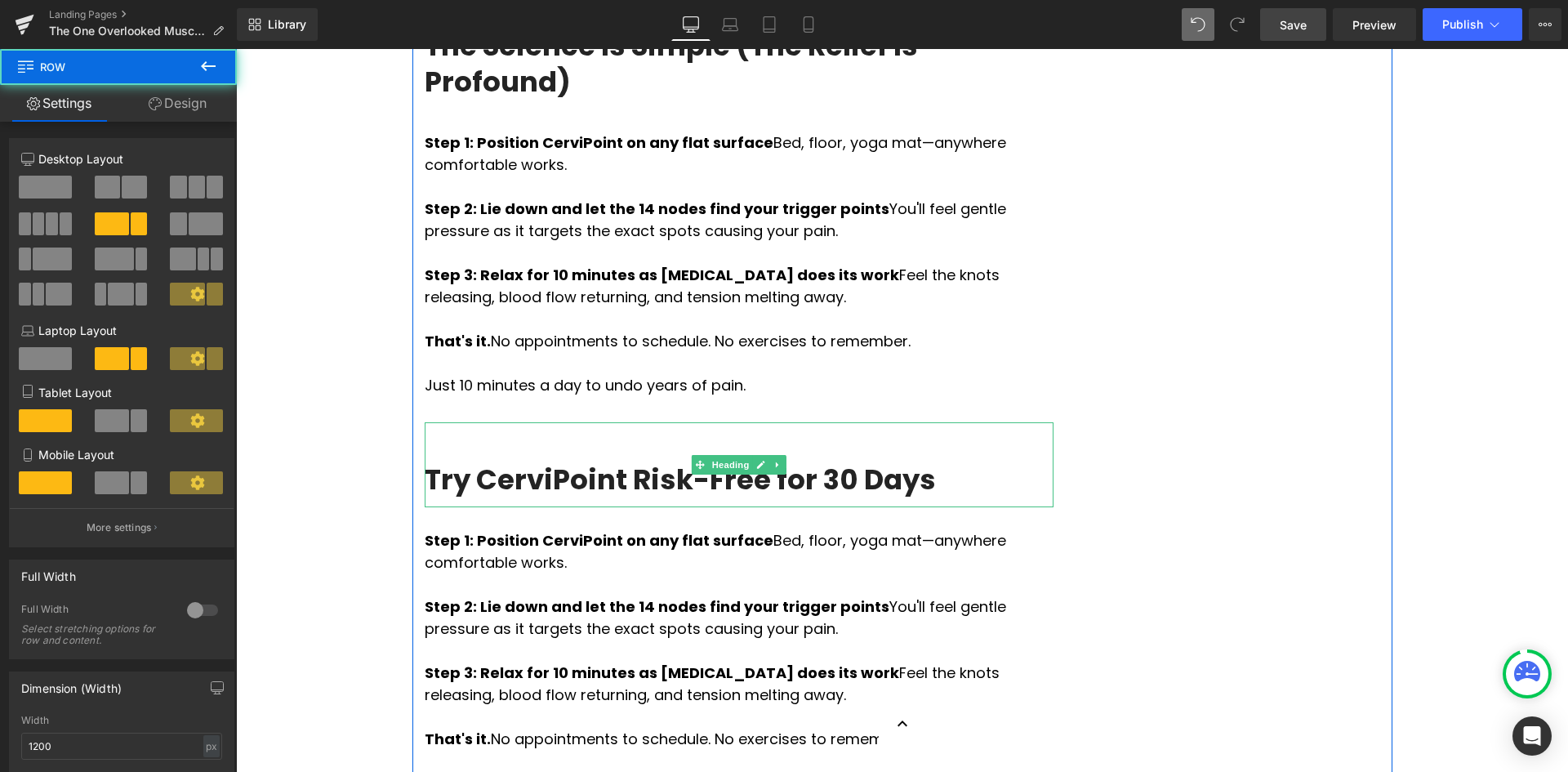
click at [897, 422] on div "Try CerviPoint Risk-Free for 30 Days" at bounding box center [739, 465] width 628 height 85
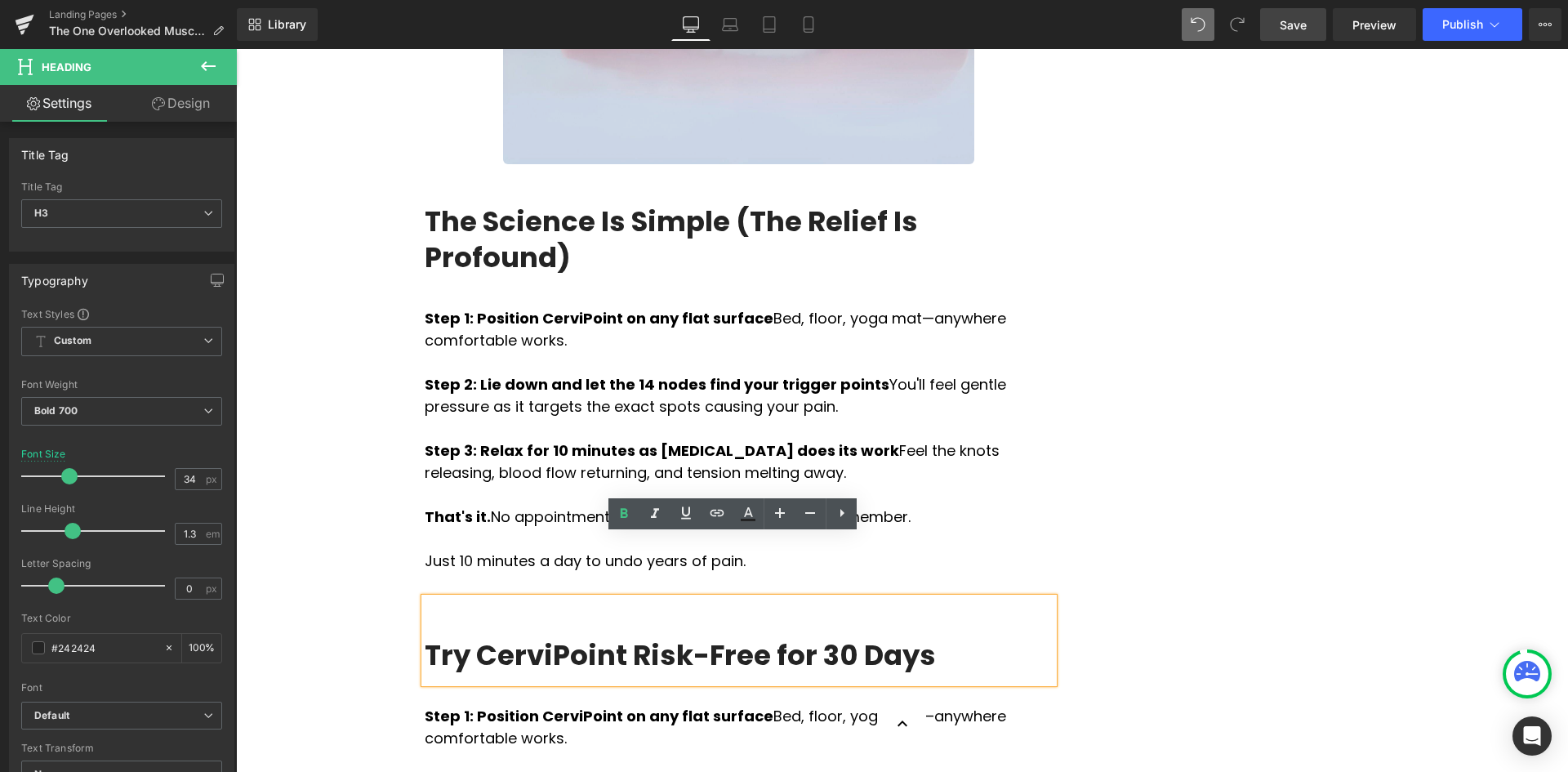
scroll to position [5344, 0]
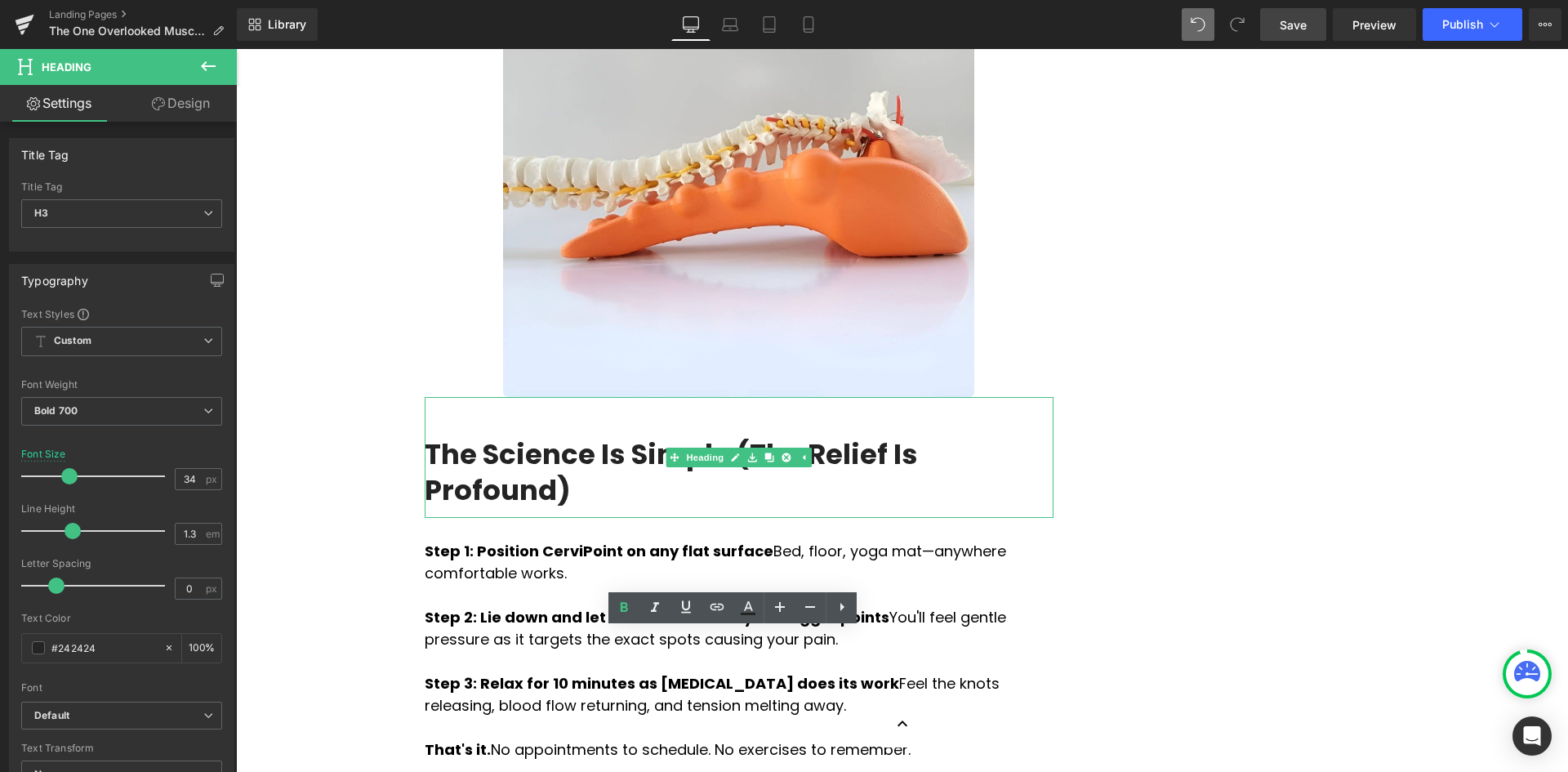
click at [712, 436] on h3 "The Science Is Simple (The Relief Is Profound)" at bounding box center [739, 472] width 628 height 72
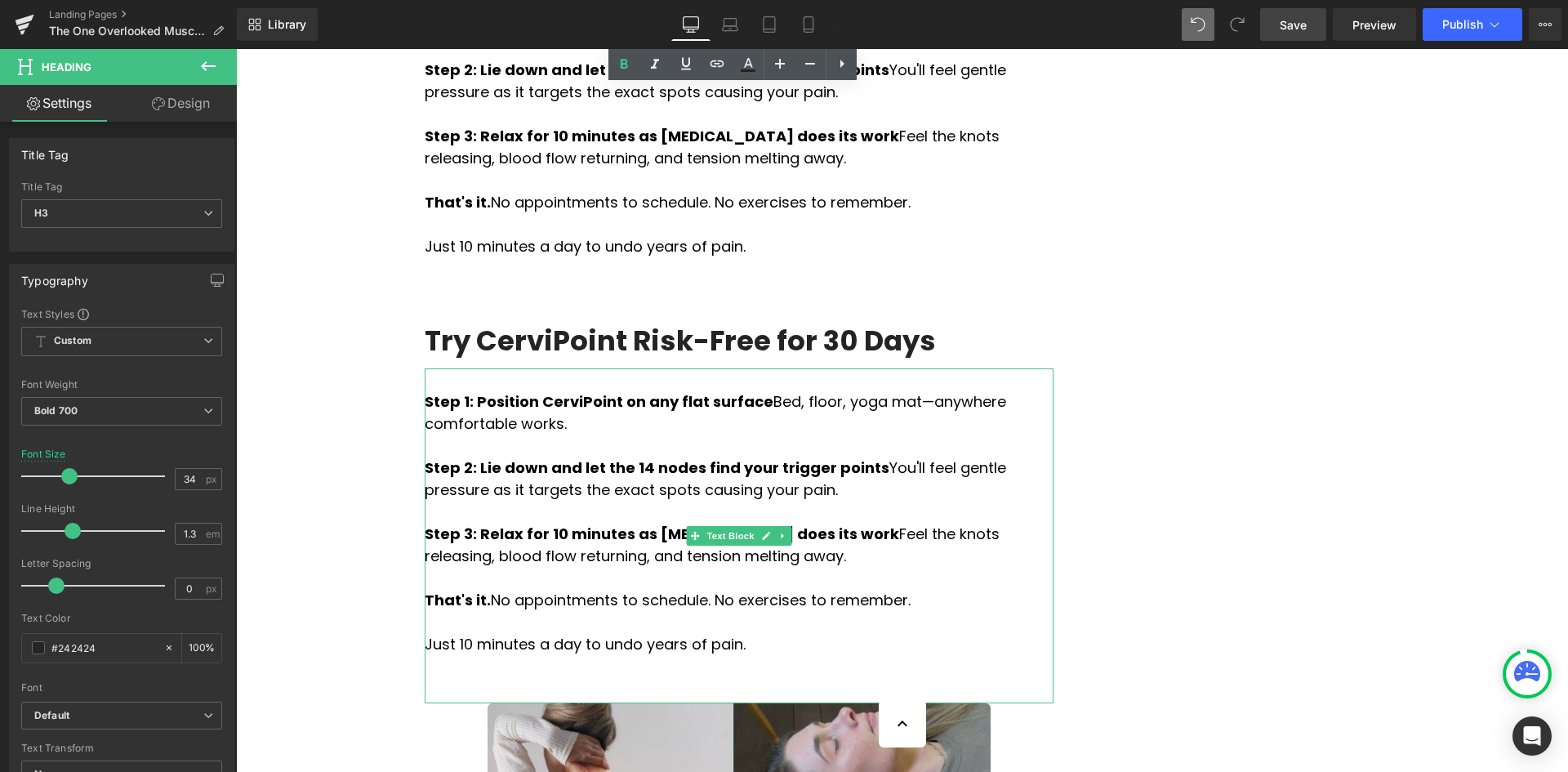
scroll to position [5915, 0]
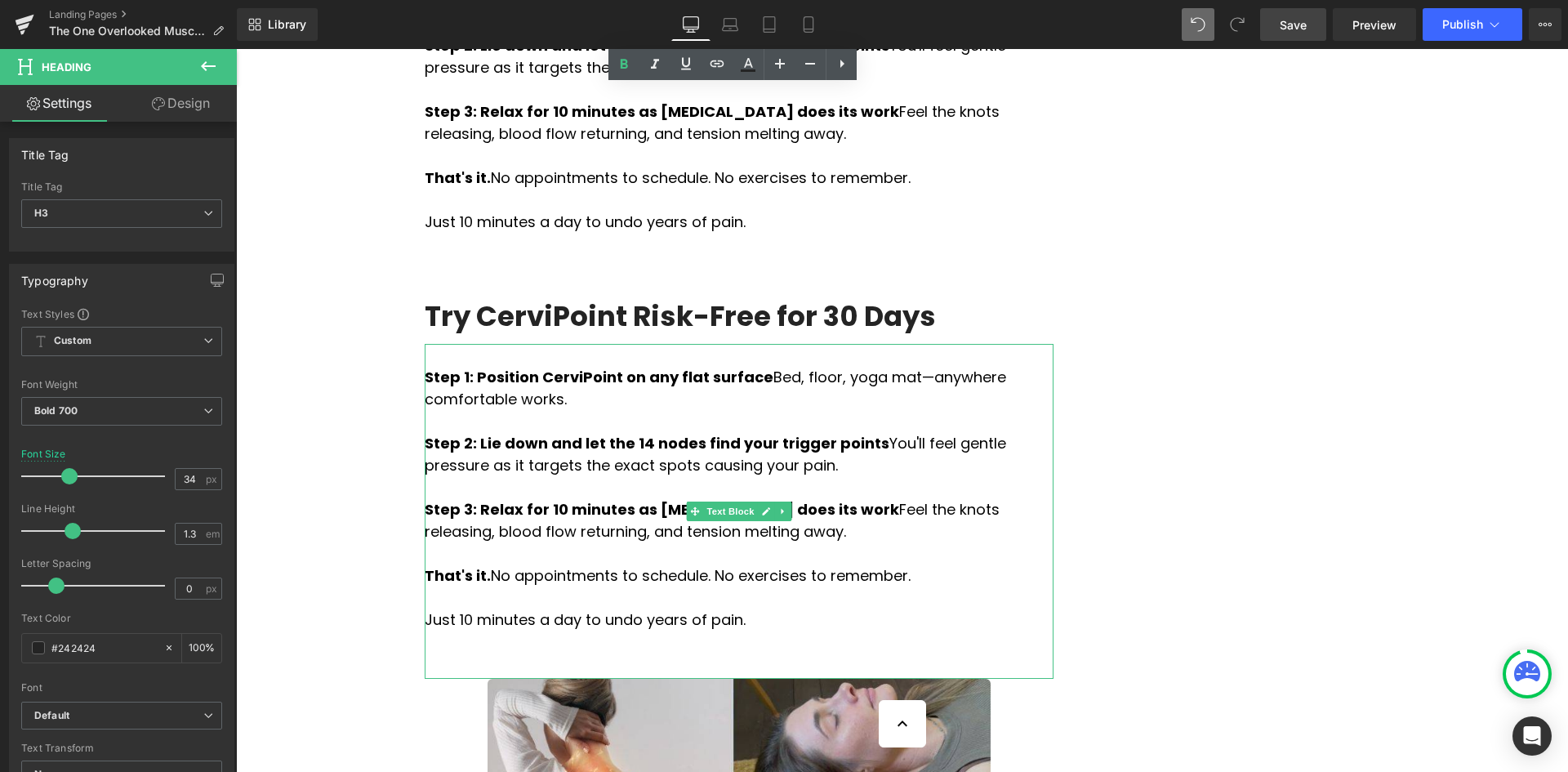
drag, startPoint x: 763, startPoint y: 439, endPoint x: 753, endPoint y: 429, distance: 14.1
click at [763, 630] on p at bounding box center [739, 641] width 628 height 22
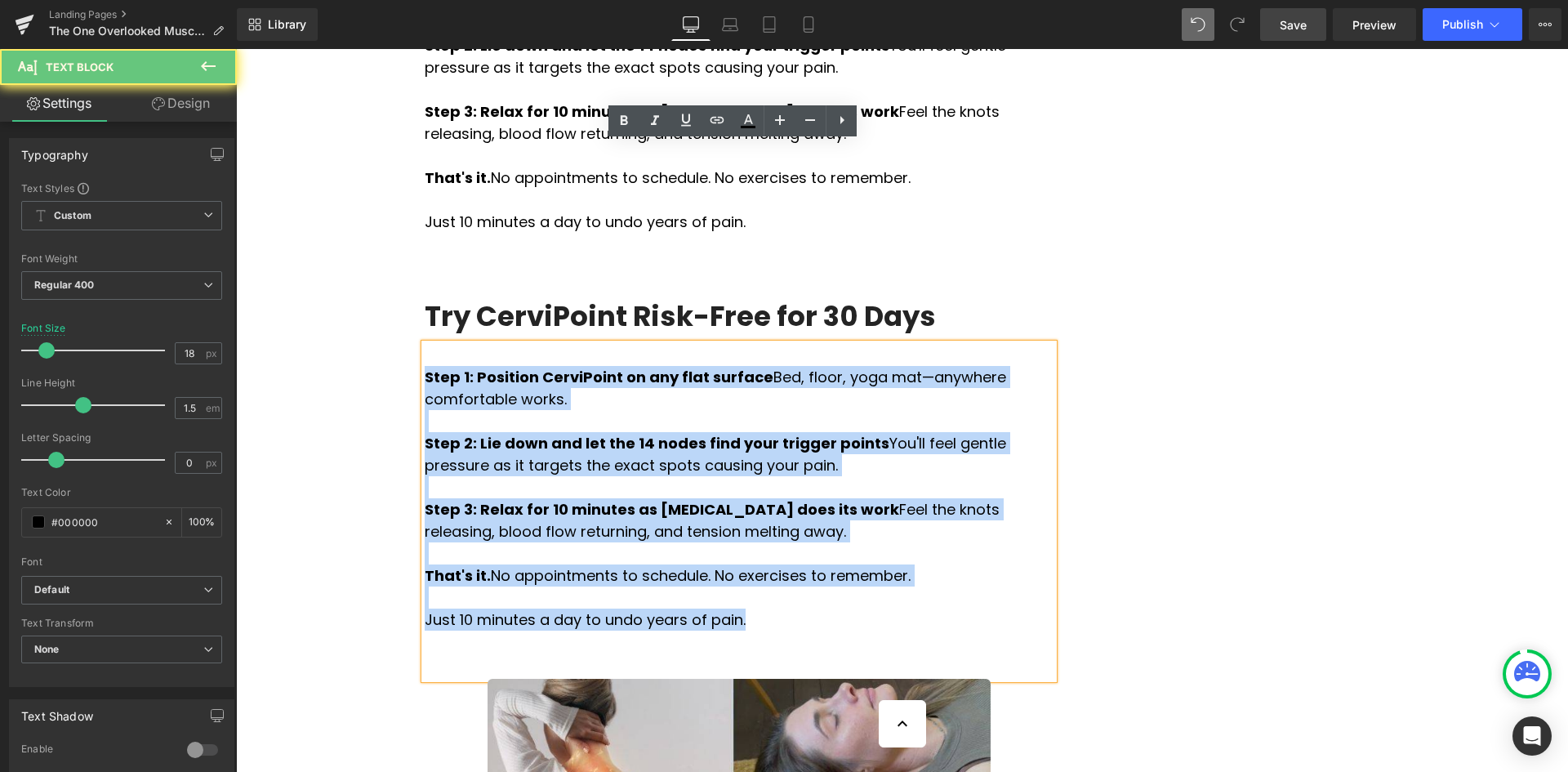
drag, startPoint x: 734, startPoint y: 419, endPoint x: 369, endPoint y: 181, distance: 435.7
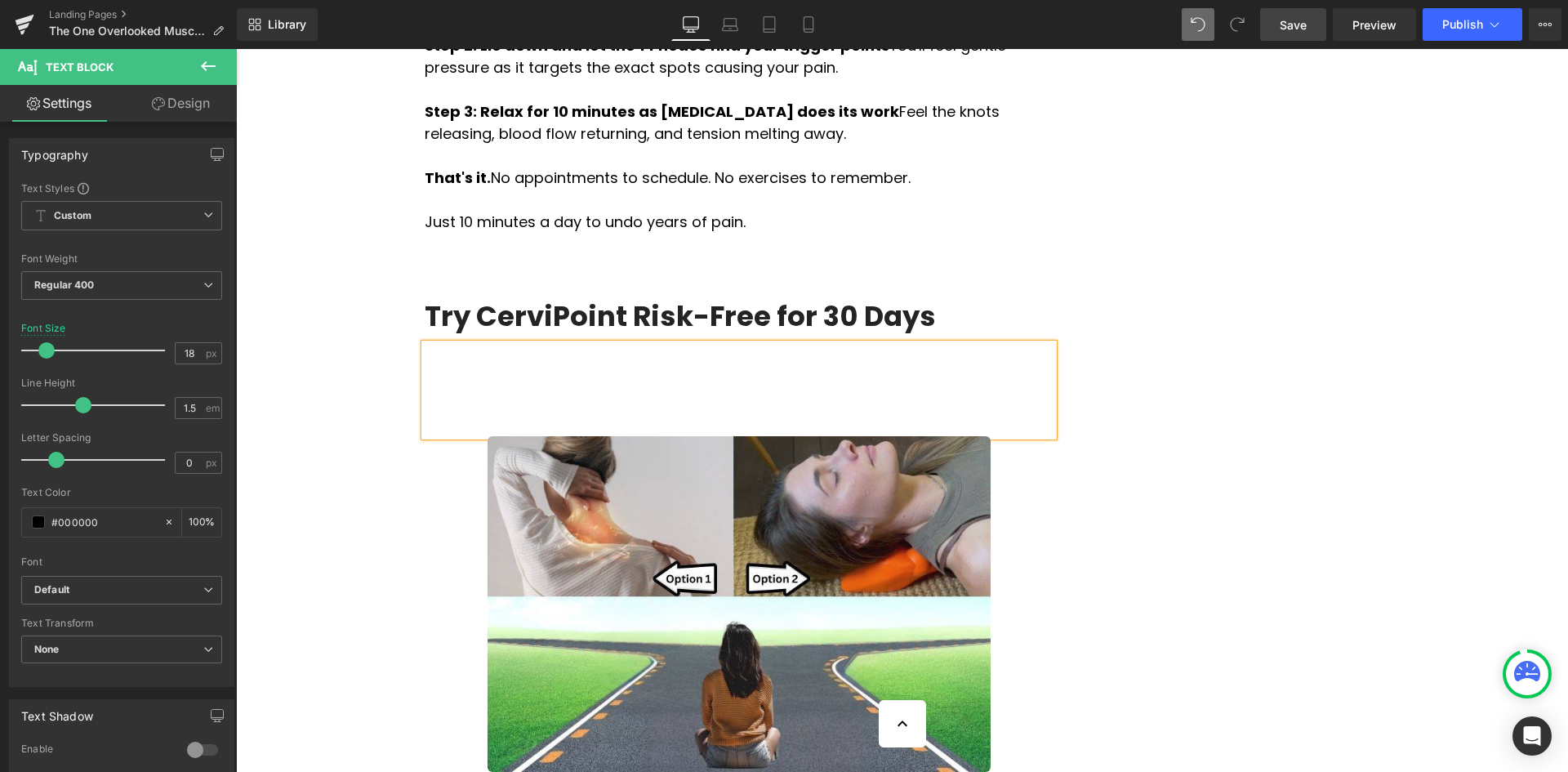
click at [462, 366] on p at bounding box center [739, 376] width 628 height 22
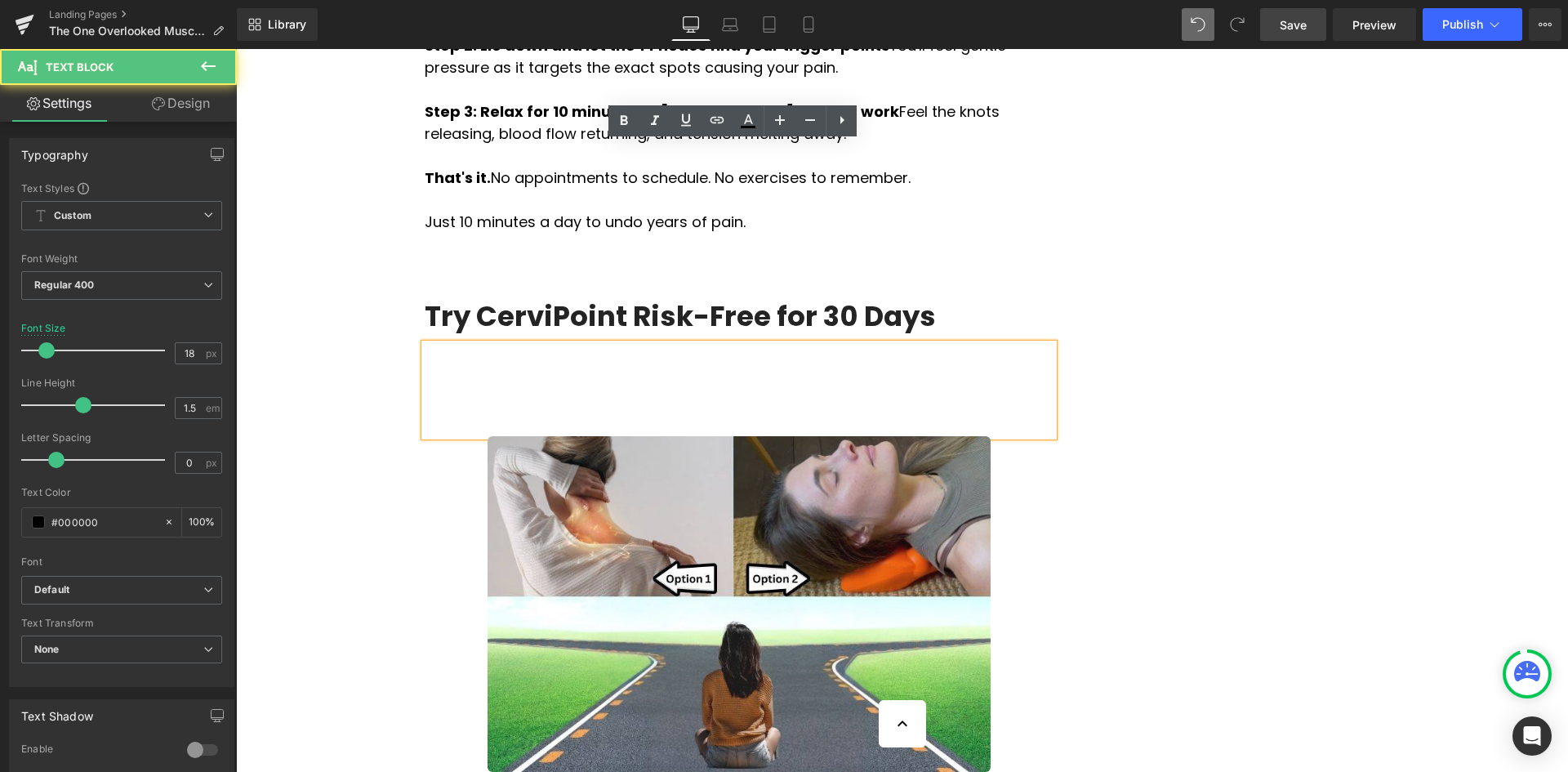
click at [443, 343] on p at bounding box center [739, 354] width 628 height 22
click at [444, 366] on p at bounding box center [739, 376] width 628 height 22
click at [436, 343] on p at bounding box center [739, 354] width 628 height 22
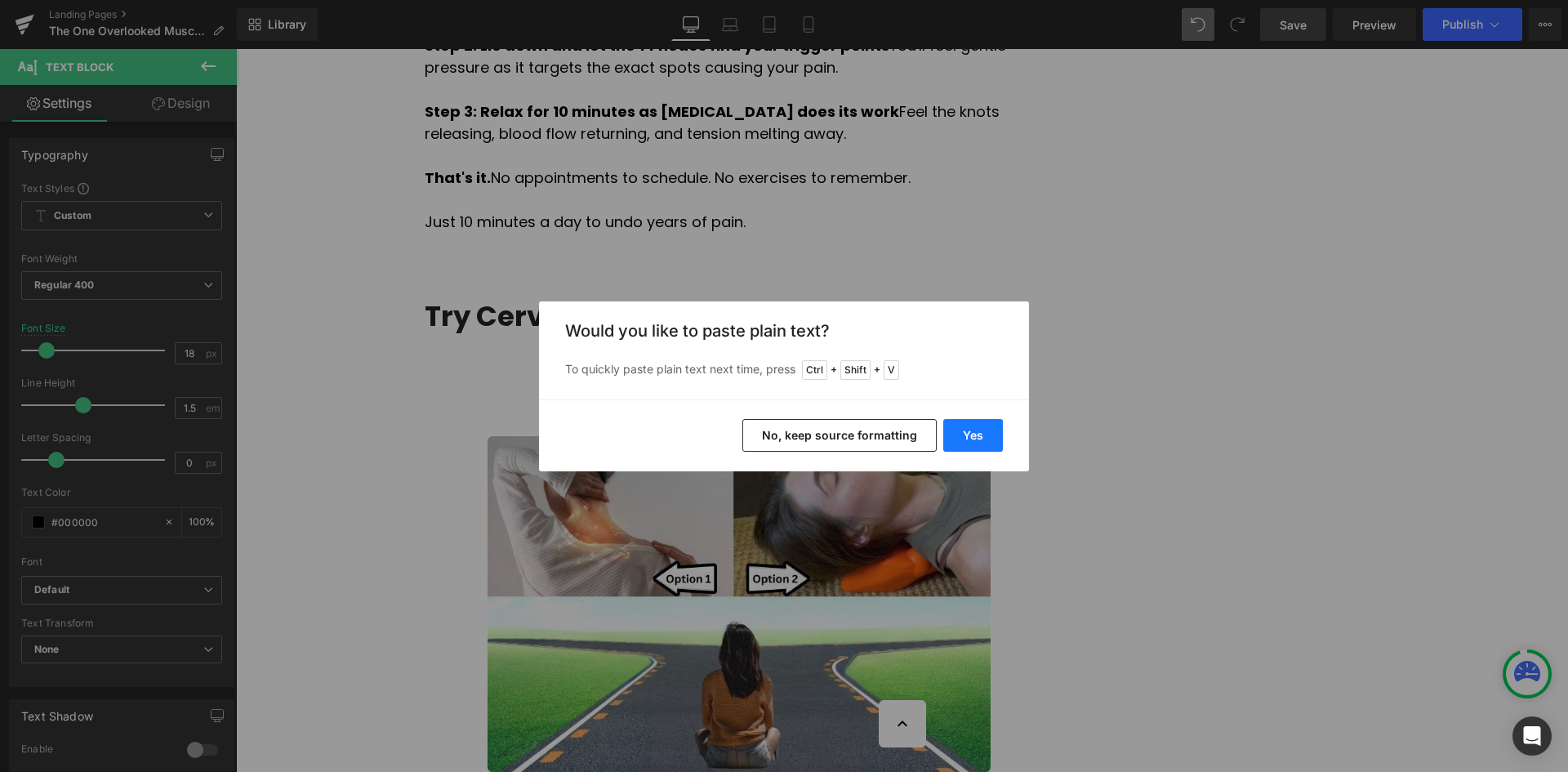
click at [969, 422] on button "Yes" at bounding box center [972, 435] width 59 height 33
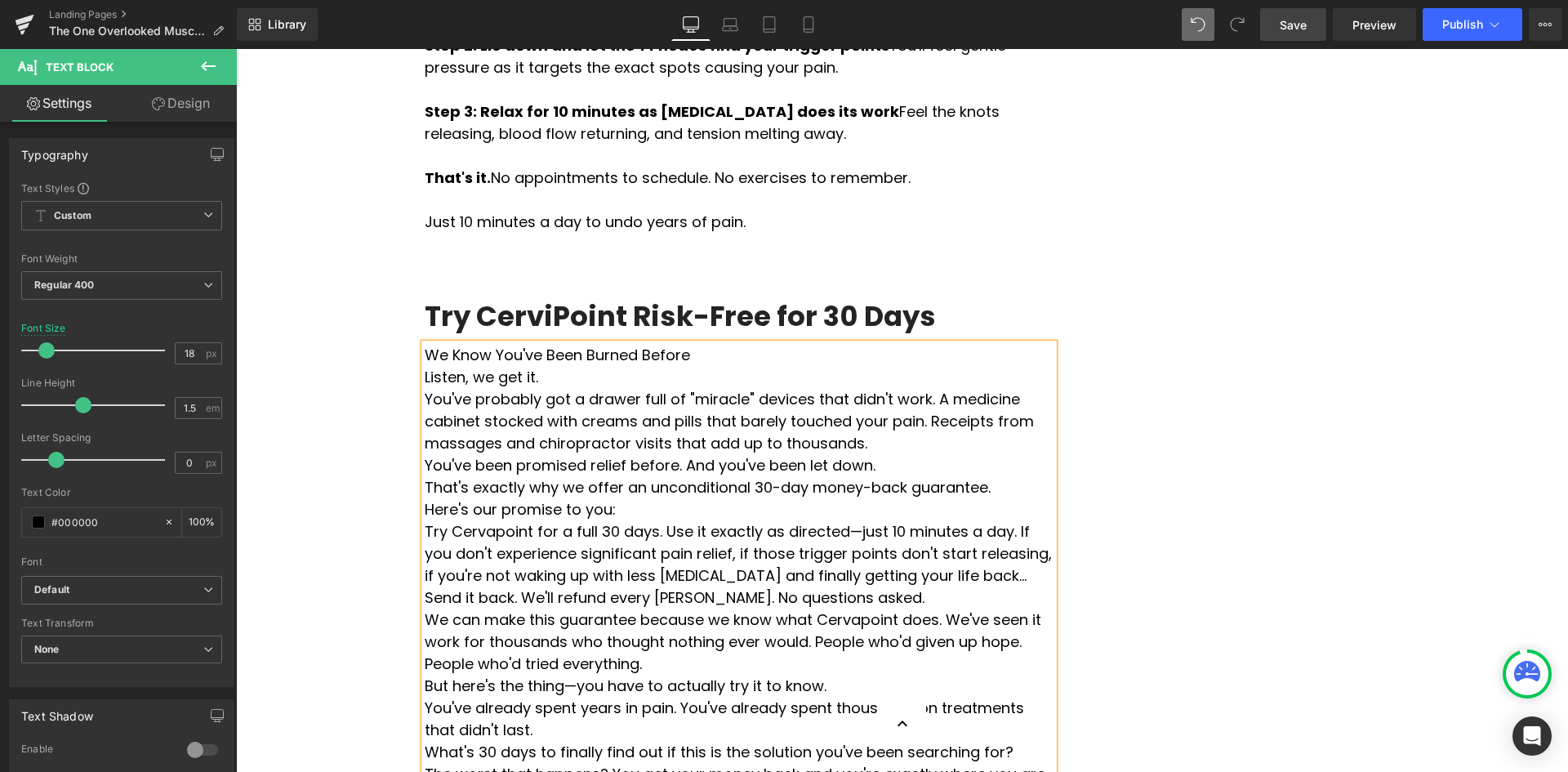
click at [425, 762] on p "The worst that happens? You get your money back and you're exactly where you ar…" at bounding box center [739, 784] width 628 height 44
click at [425, 546] on div "We Know You've Been Burned Before Listen, we get it. You've probably got a draw…" at bounding box center [739, 654] width 628 height 622
click at [425, 741] on p "What's 30 days to finally find out if this is the solution you've been searchin…" at bounding box center [739, 752] width 628 height 22
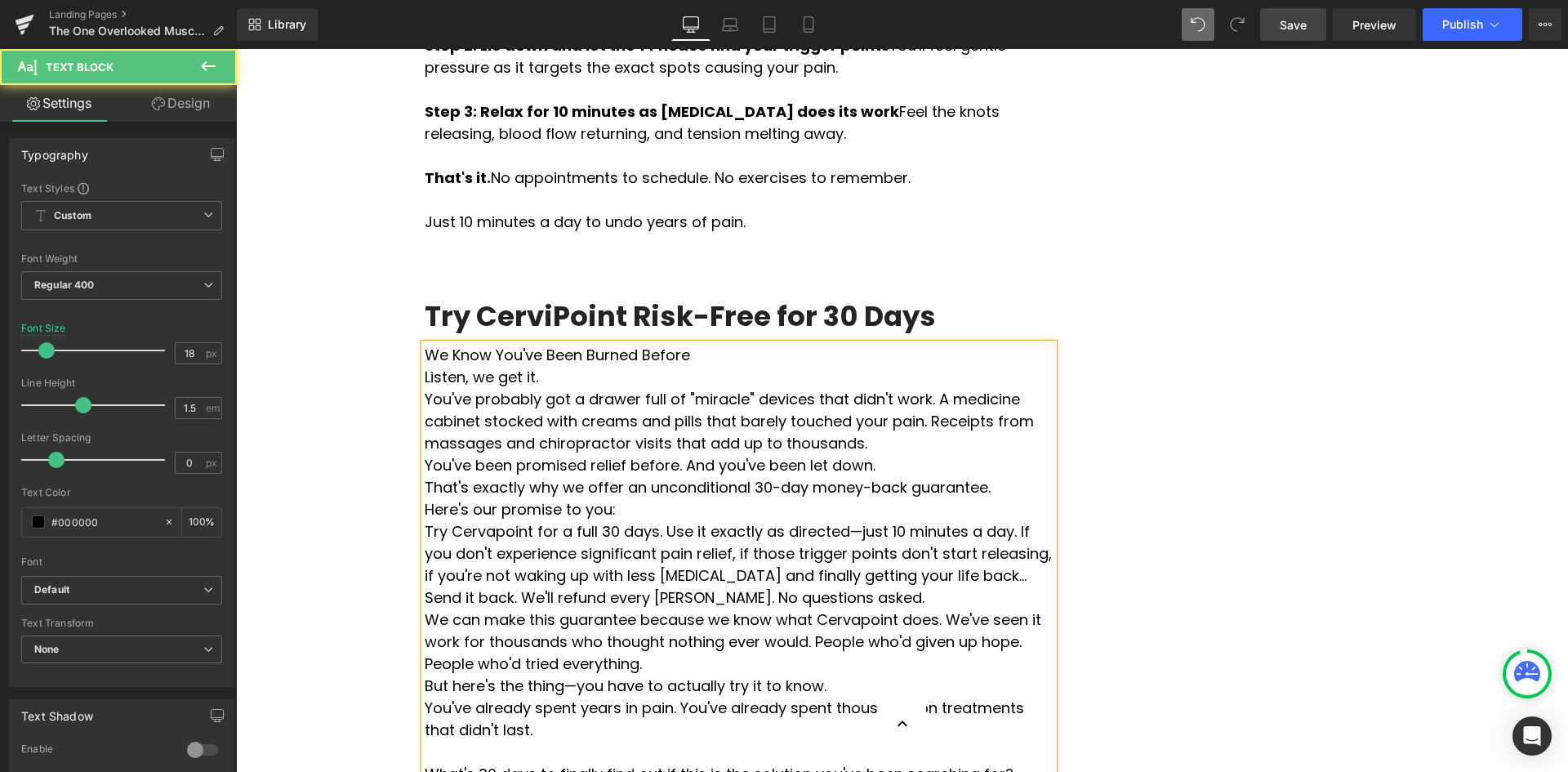
click at [425, 696] on p "You've already spent years in pain. You've already spent thousands on treatment…" at bounding box center [739, 718] width 628 height 44
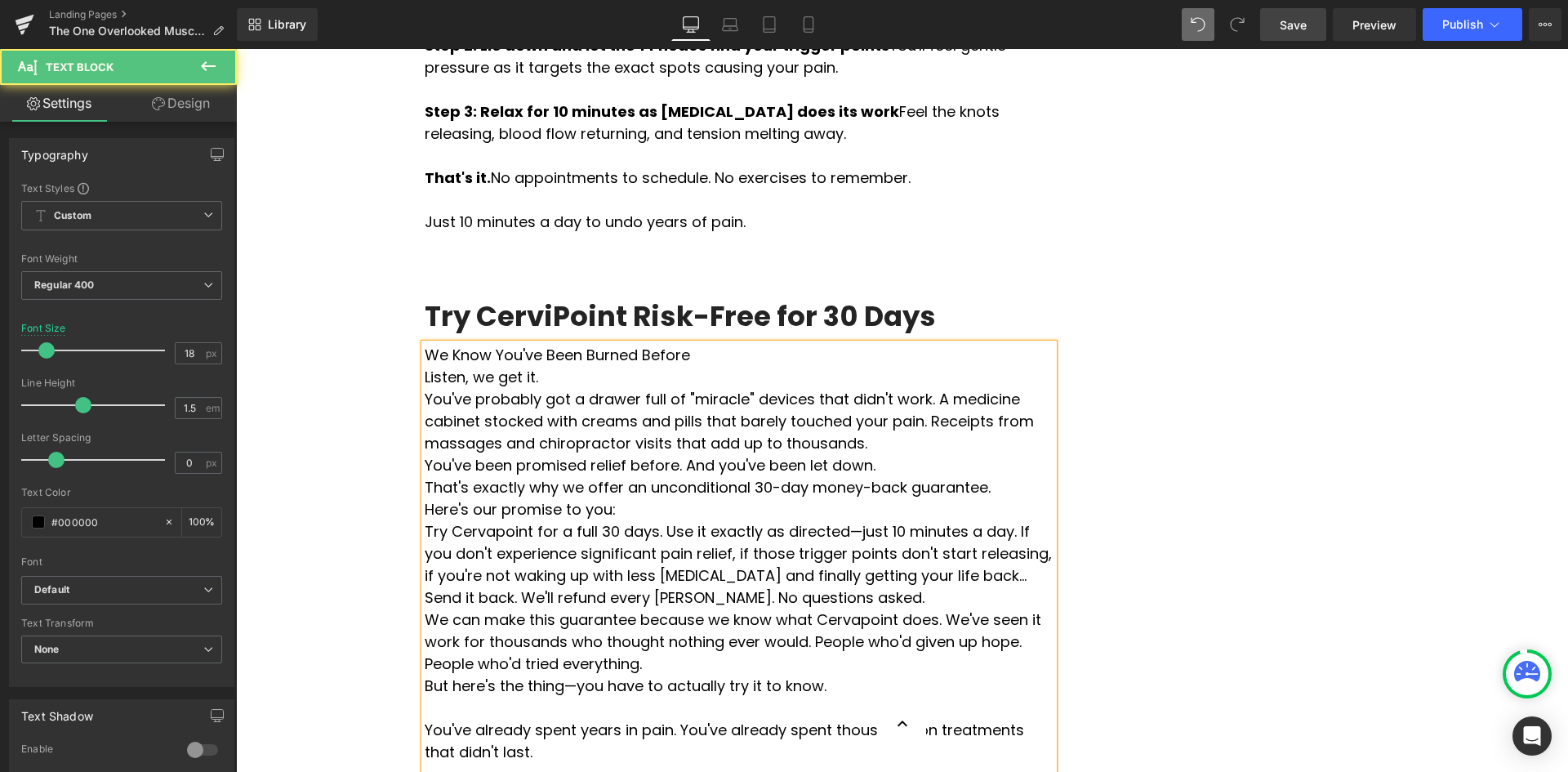
click at [425, 674] on p "But here's the thing—you have to actually try it to know." at bounding box center [739, 685] width 628 height 22
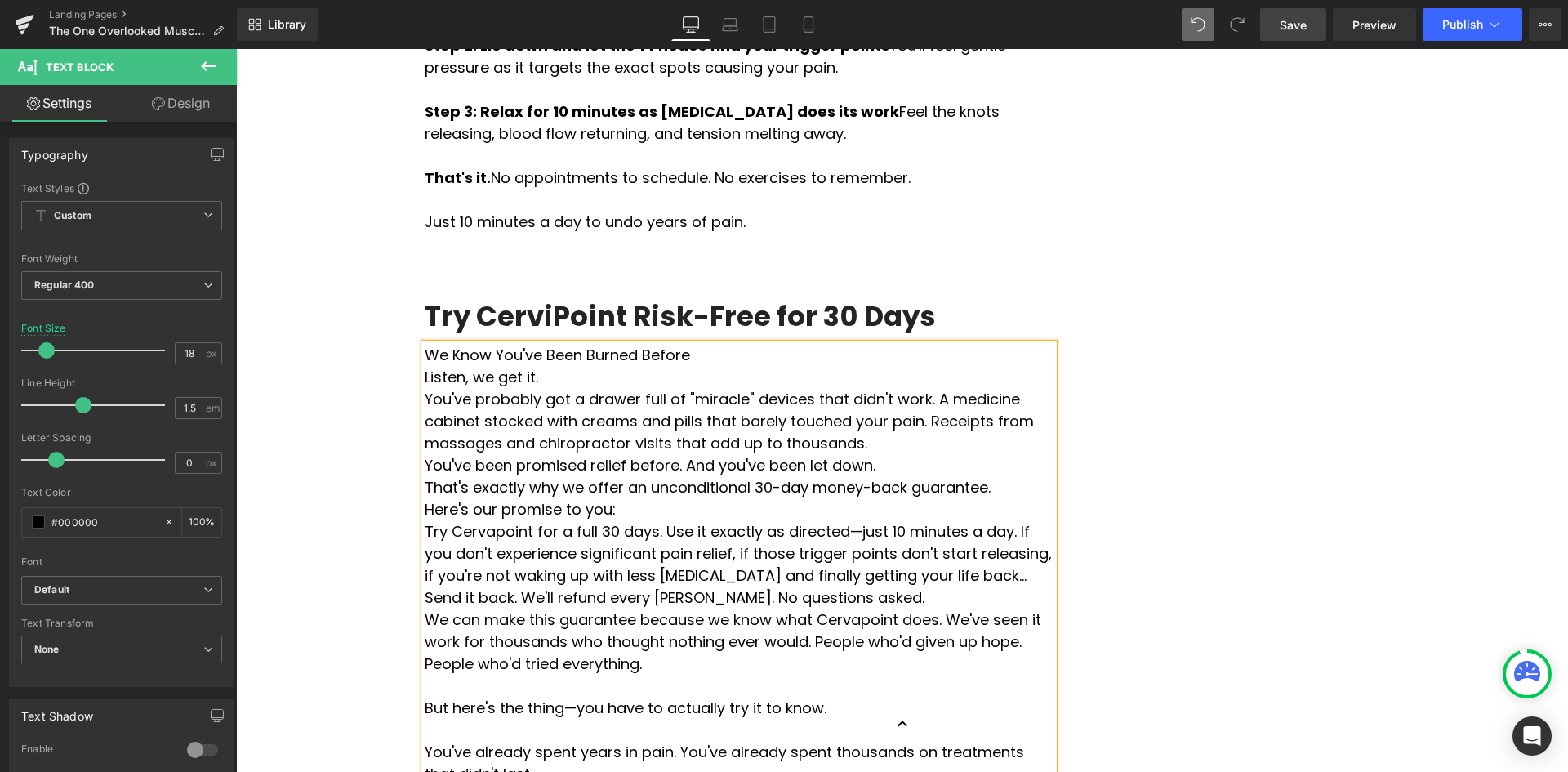
click at [425, 417] on div "We Know You've Been Burned Before Listen, we get it. You've probably got a draw…" at bounding box center [739, 687] width 628 height 688
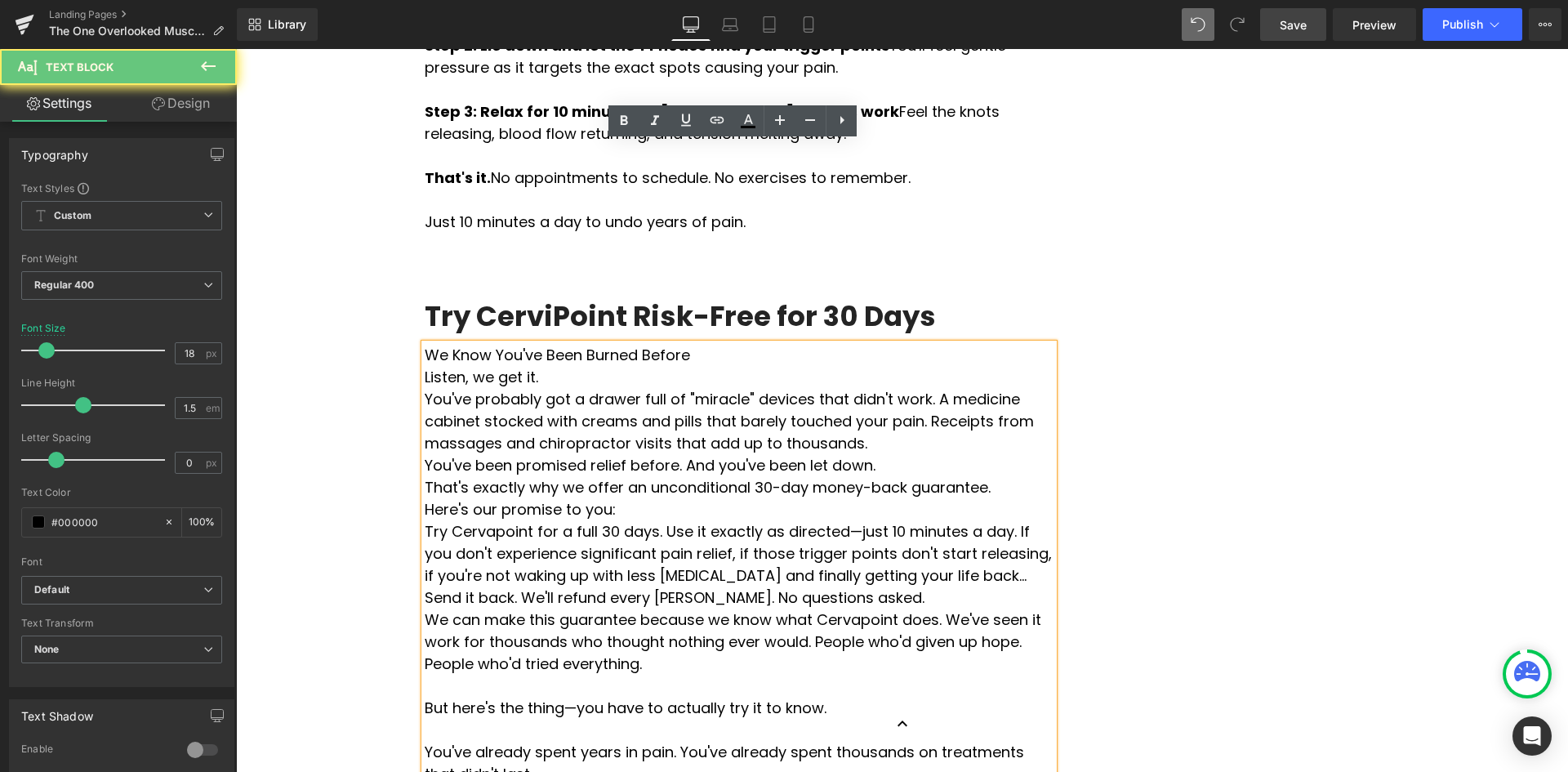
click at [425, 418] on div "We Know You've Been Burned Before Listen, we get it. You've probably got a draw…" at bounding box center [739, 687] width 628 height 688
click at [425, 608] on p "We can make this guarantee because we know what Cervapoint does. We've seen it …" at bounding box center [739, 641] width 628 height 66
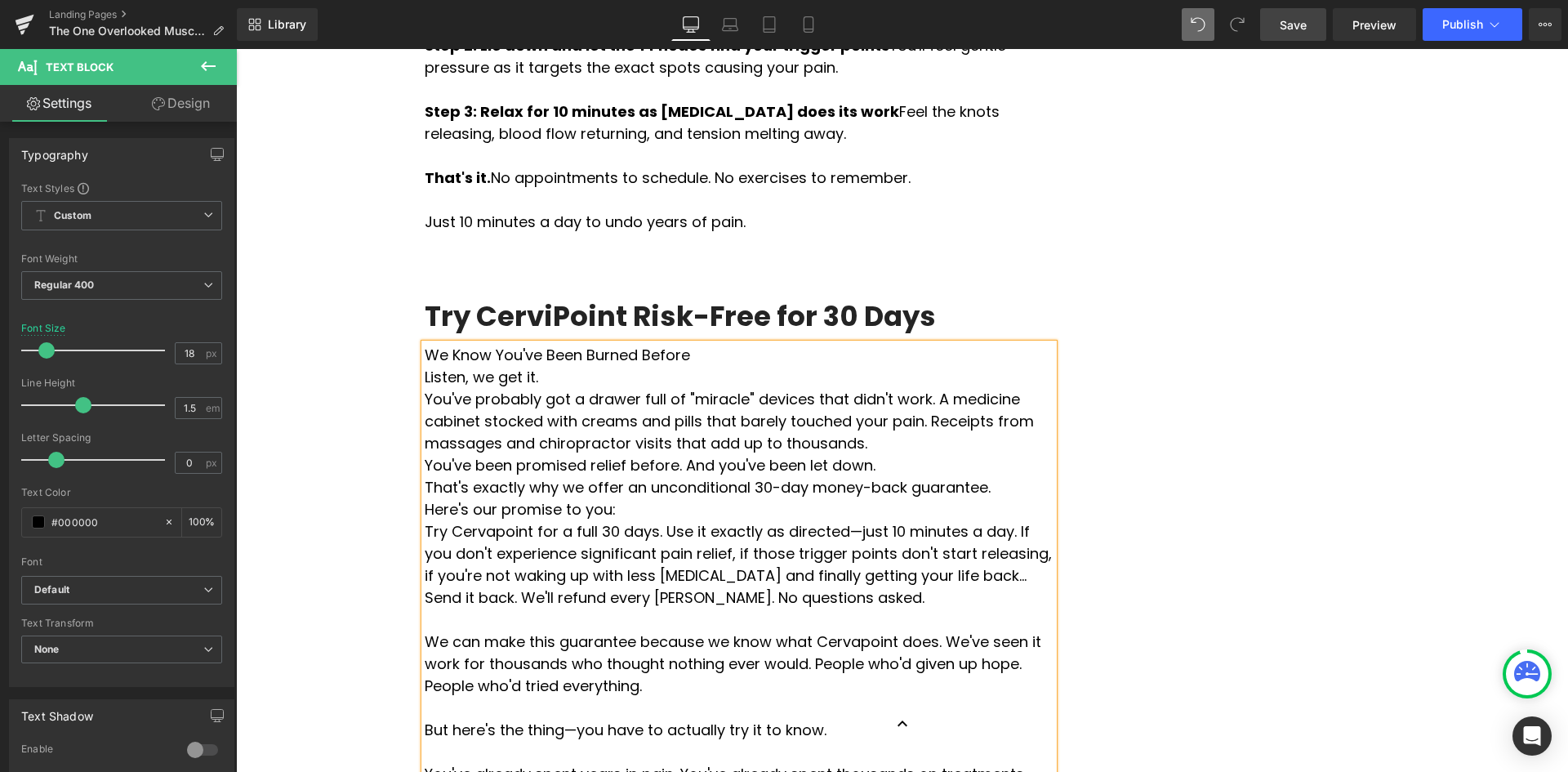
click at [425, 587] on p "Send it back. We'll refund every [PERSON_NAME]. No questions asked." at bounding box center [739, 597] width 628 height 22
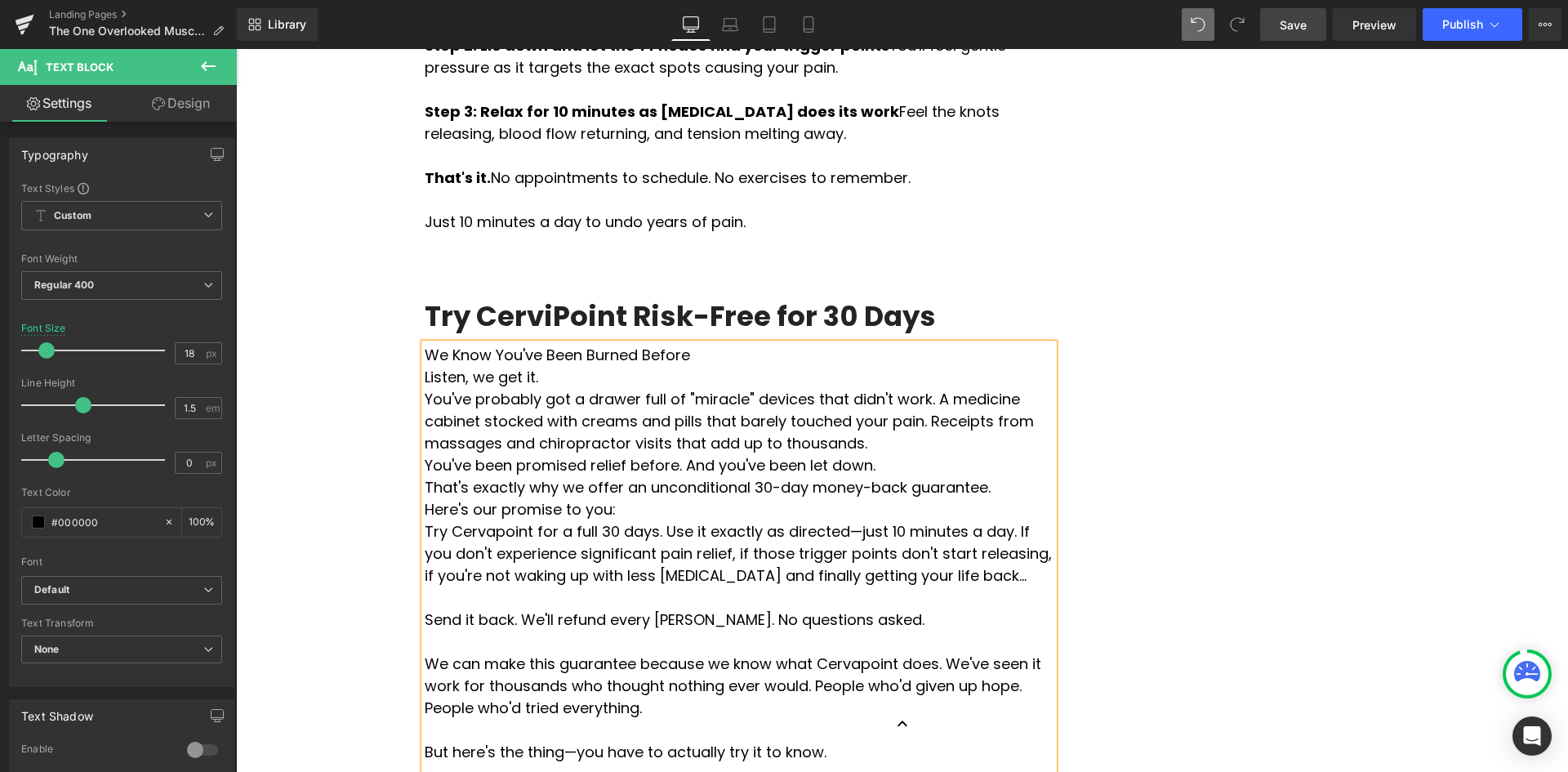
click at [425, 520] on p "Try Cervapoint for a full 30 days. Use it exactly as directed—just 10 minutes a…" at bounding box center [739, 553] width 628 height 66
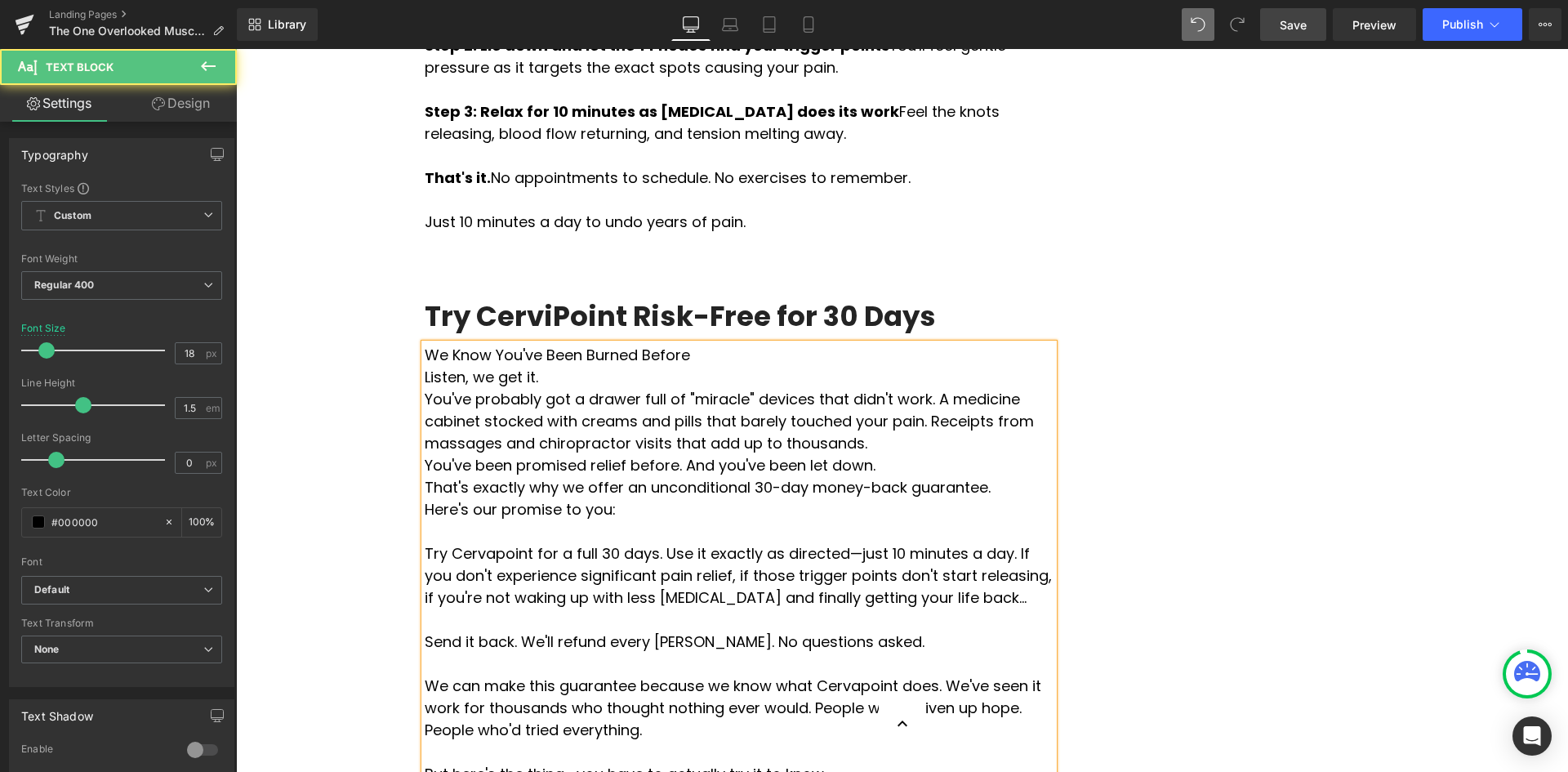
click at [425, 499] on p "Here's our promise to you:" at bounding box center [739, 509] width 628 height 22
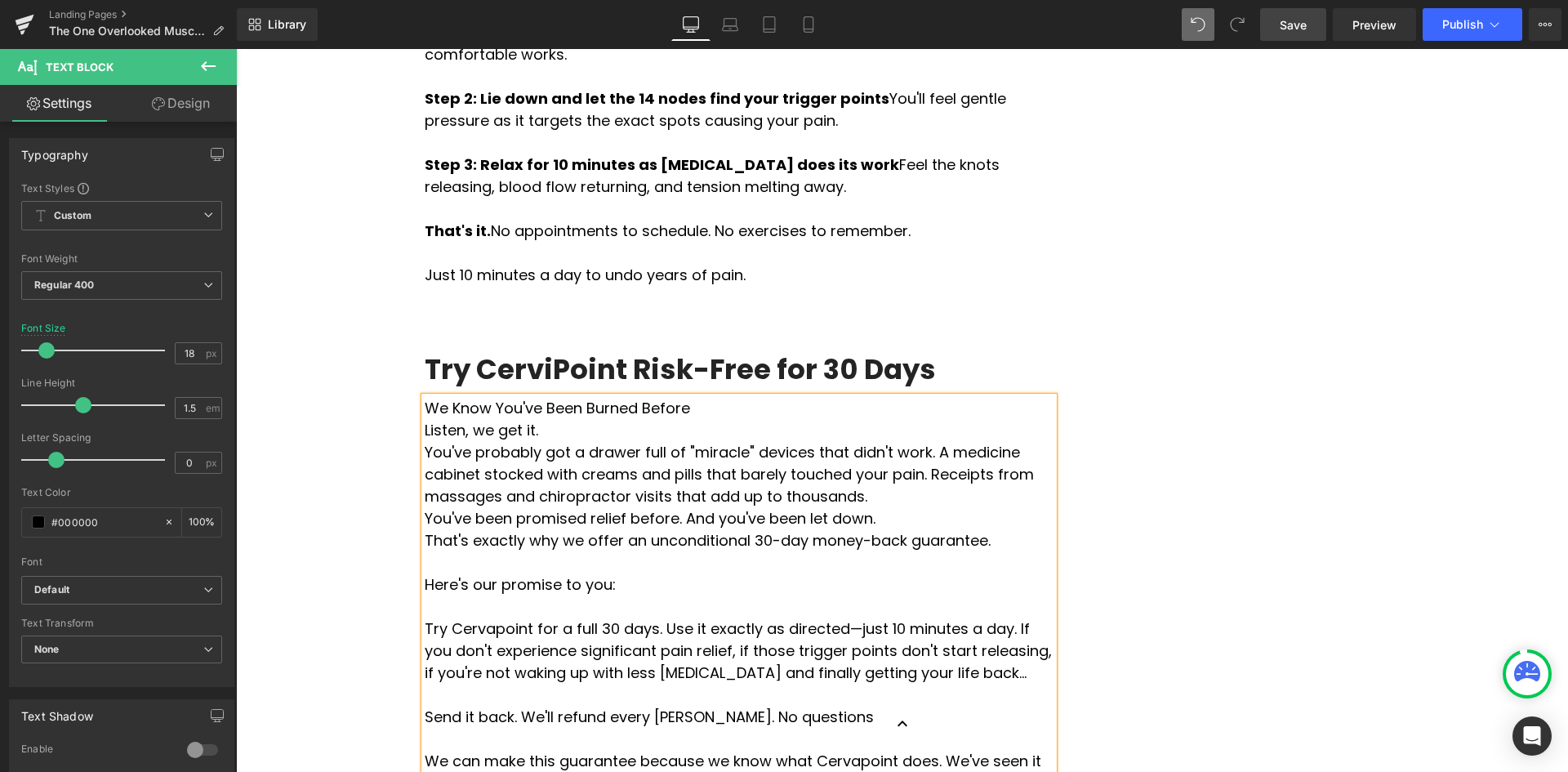
scroll to position [5834, 0]
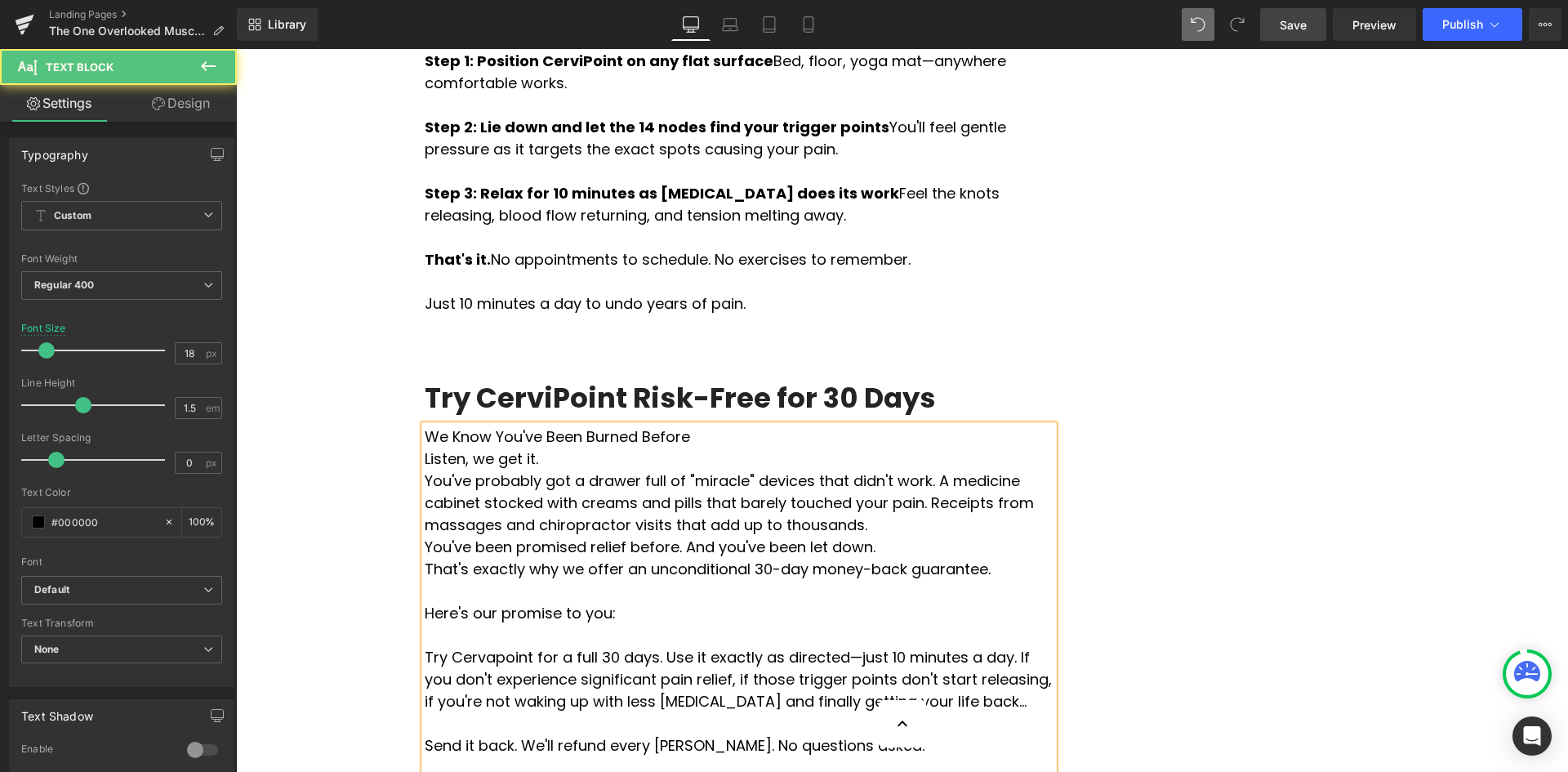
click at [425, 447] on p "Listen, we get it." at bounding box center [739, 458] width 628 height 22
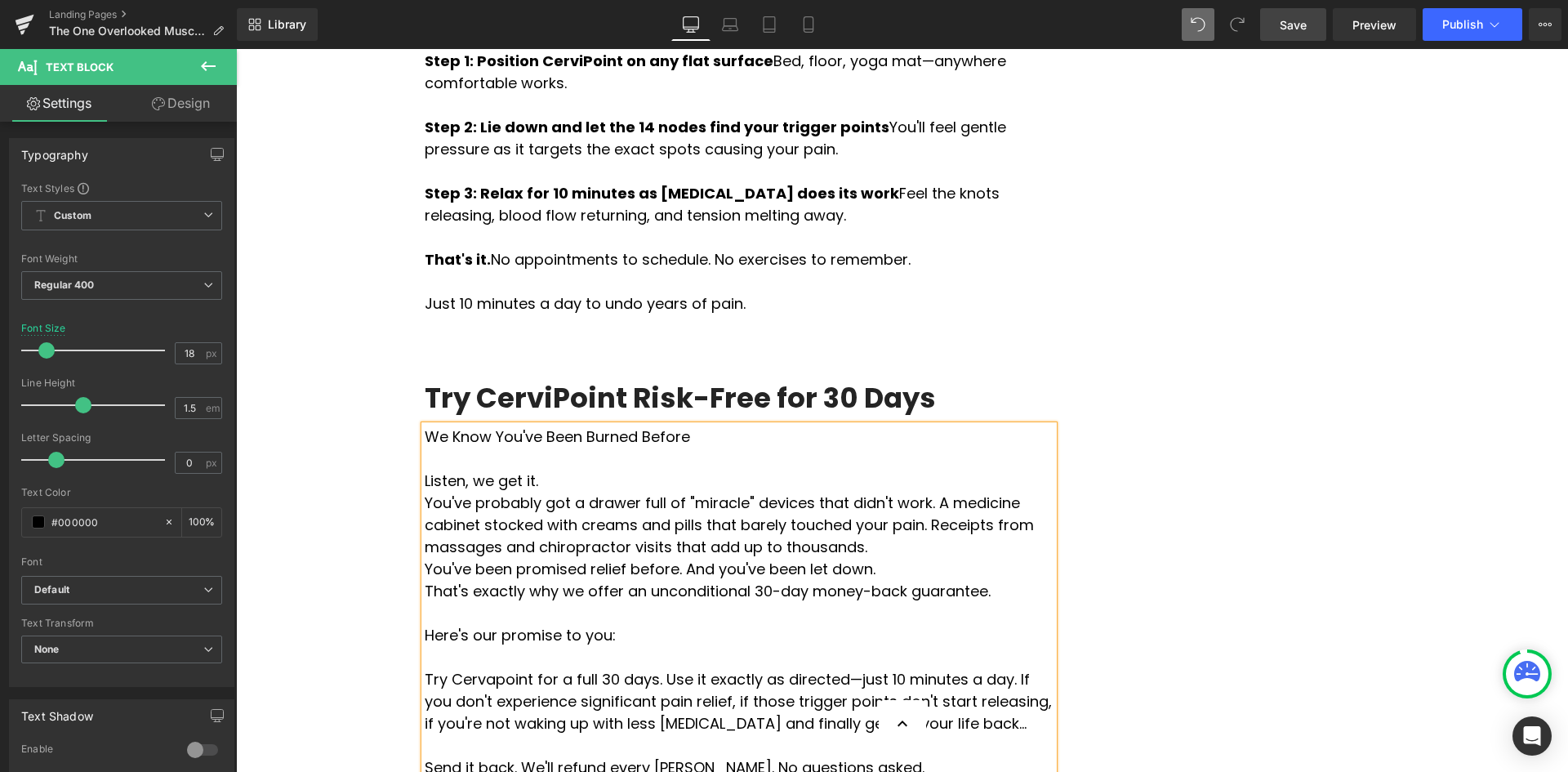
click at [425, 492] on p "You've probably got a drawer full of "miracle" devices that didn't work. A medi…" at bounding box center [739, 525] width 628 height 66
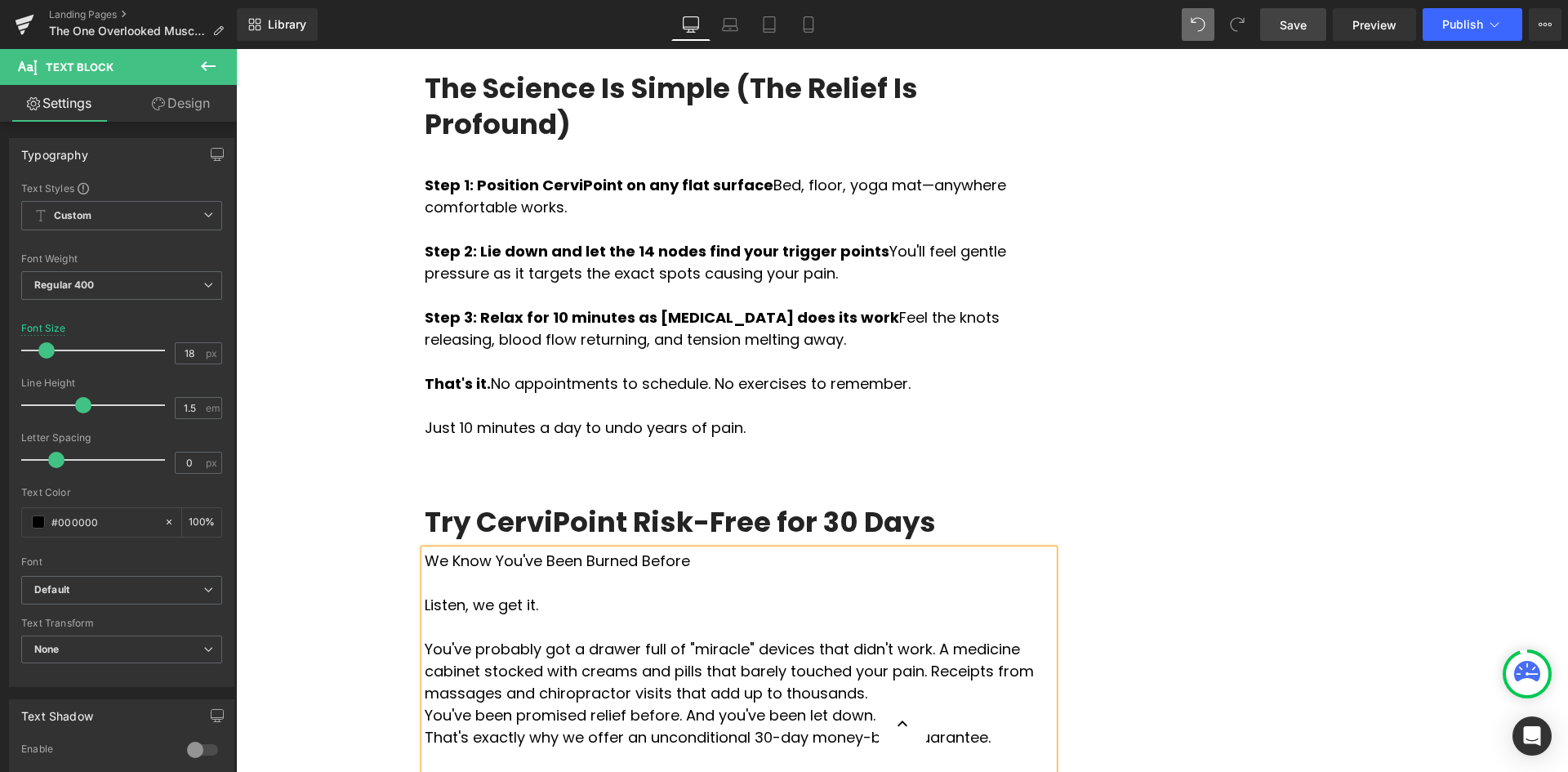
scroll to position [5507, 0]
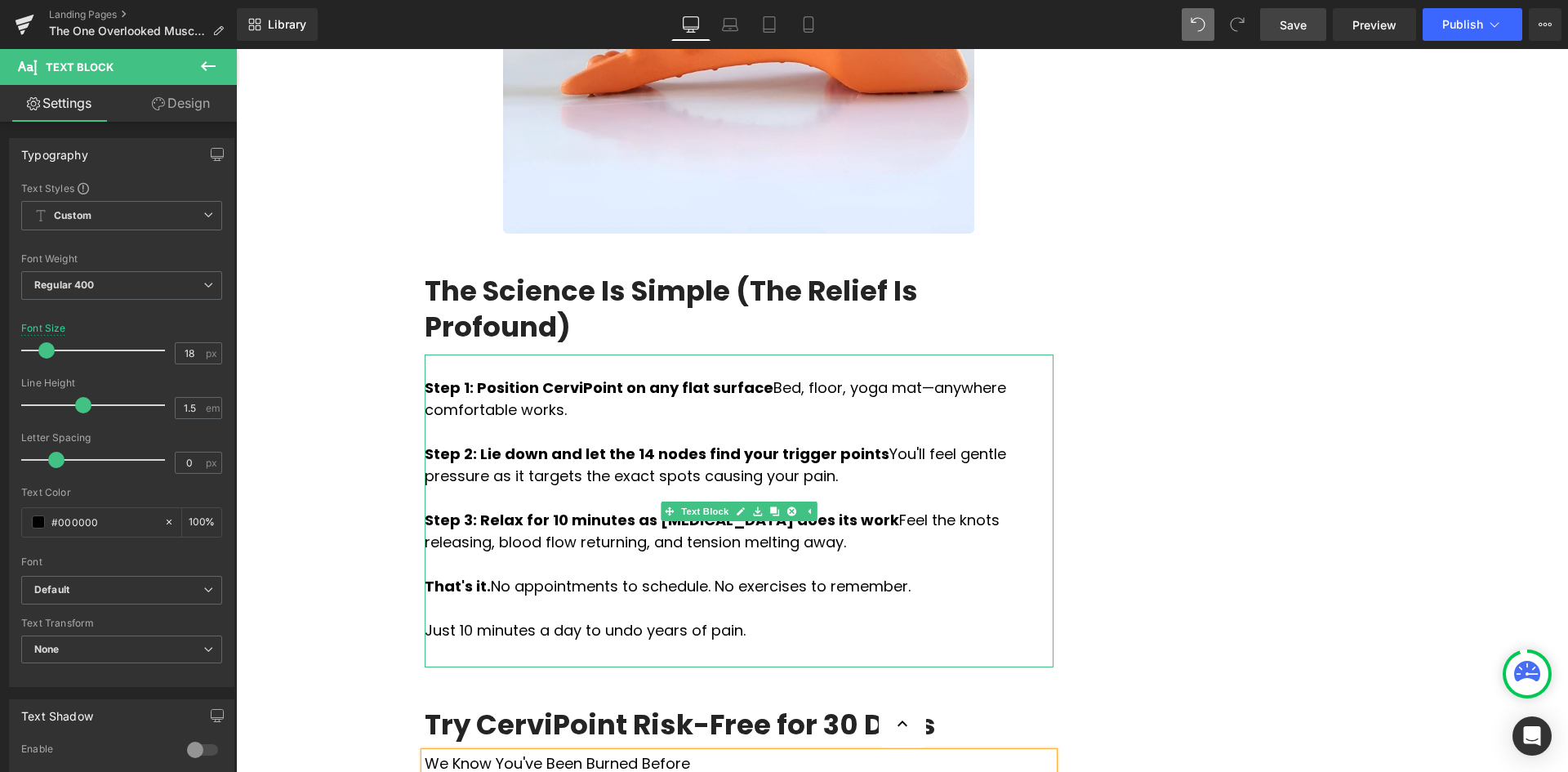
click at [482, 443] on strong "Step 2: Lie down and let the 14 nodes find your trigger points" at bounding box center [656, 453] width 464 height 20
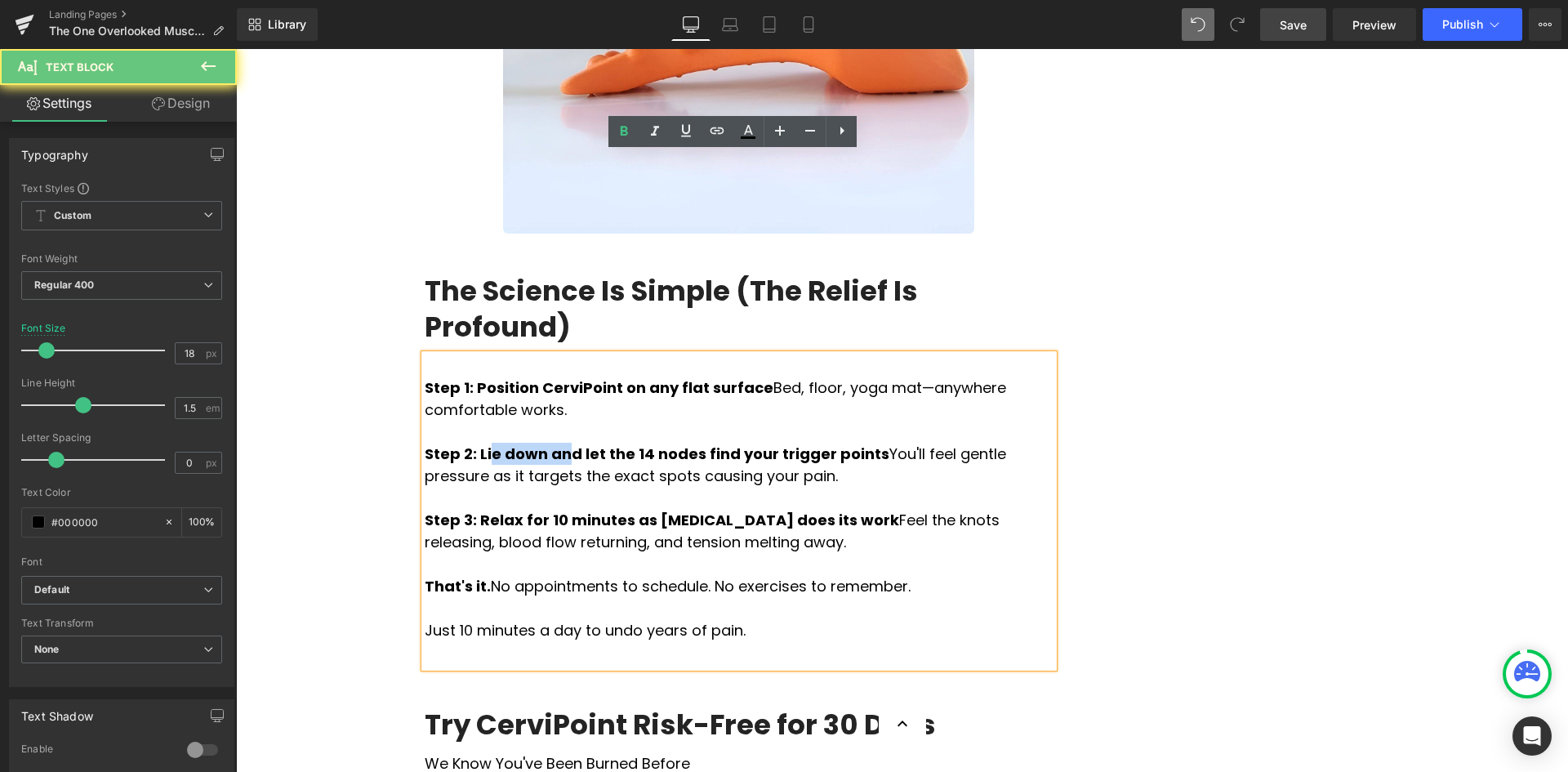
drag, startPoint x: 519, startPoint y: 252, endPoint x: 555, endPoint y: 252, distance: 36.0
click at [555, 443] on strong "Step 2: Lie down and let the 14 nodes find your trigger points" at bounding box center [656, 453] width 464 height 20
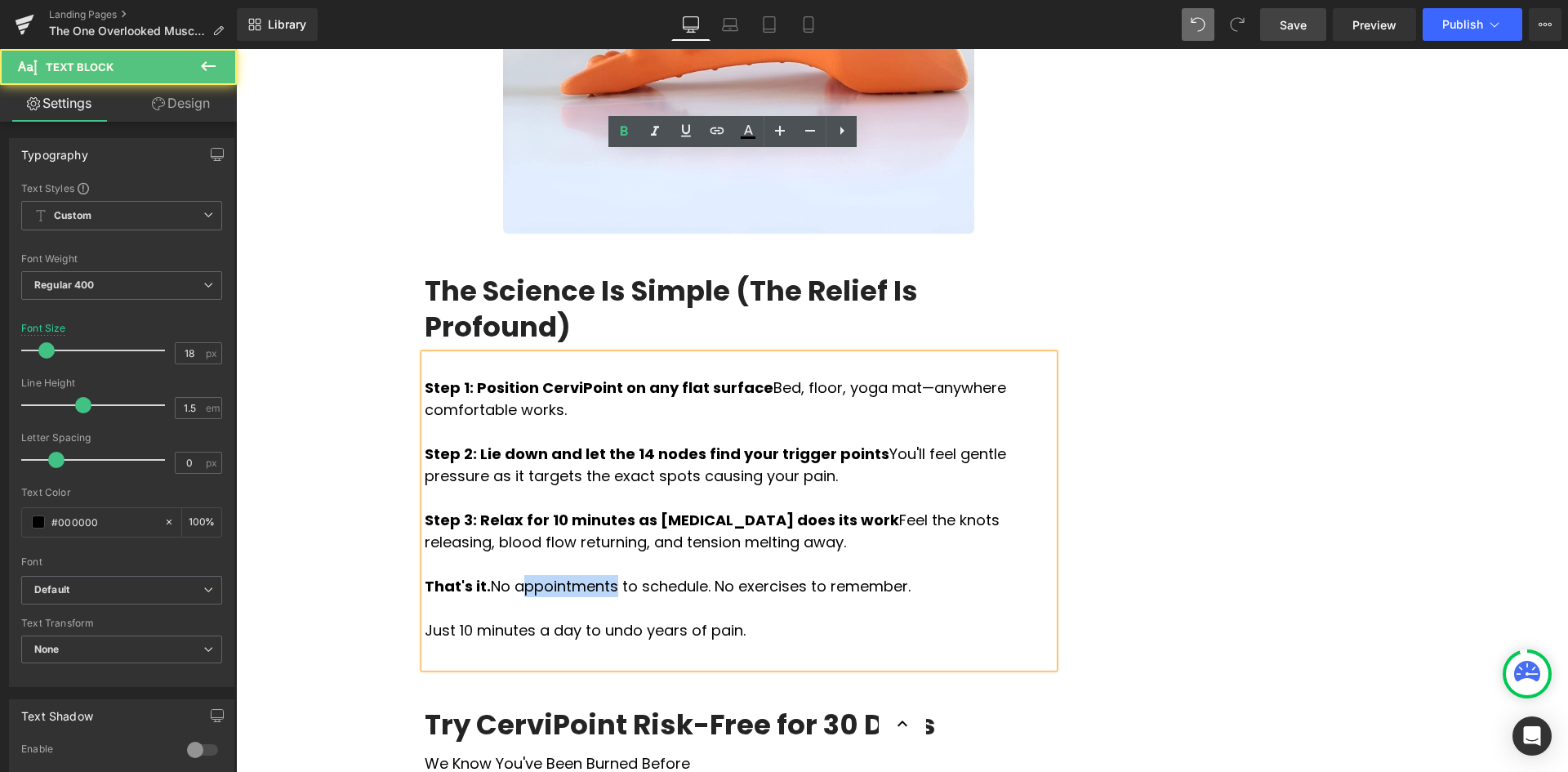
drag, startPoint x: 589, startPoint y: 387, endPoint x: 485, endPoint y: 374, distance: 104.8
click at [495, 575] on p "That's it. No appointments to schedule. No exercises to remember." at bounding box center [739, 586] width 628 height 22
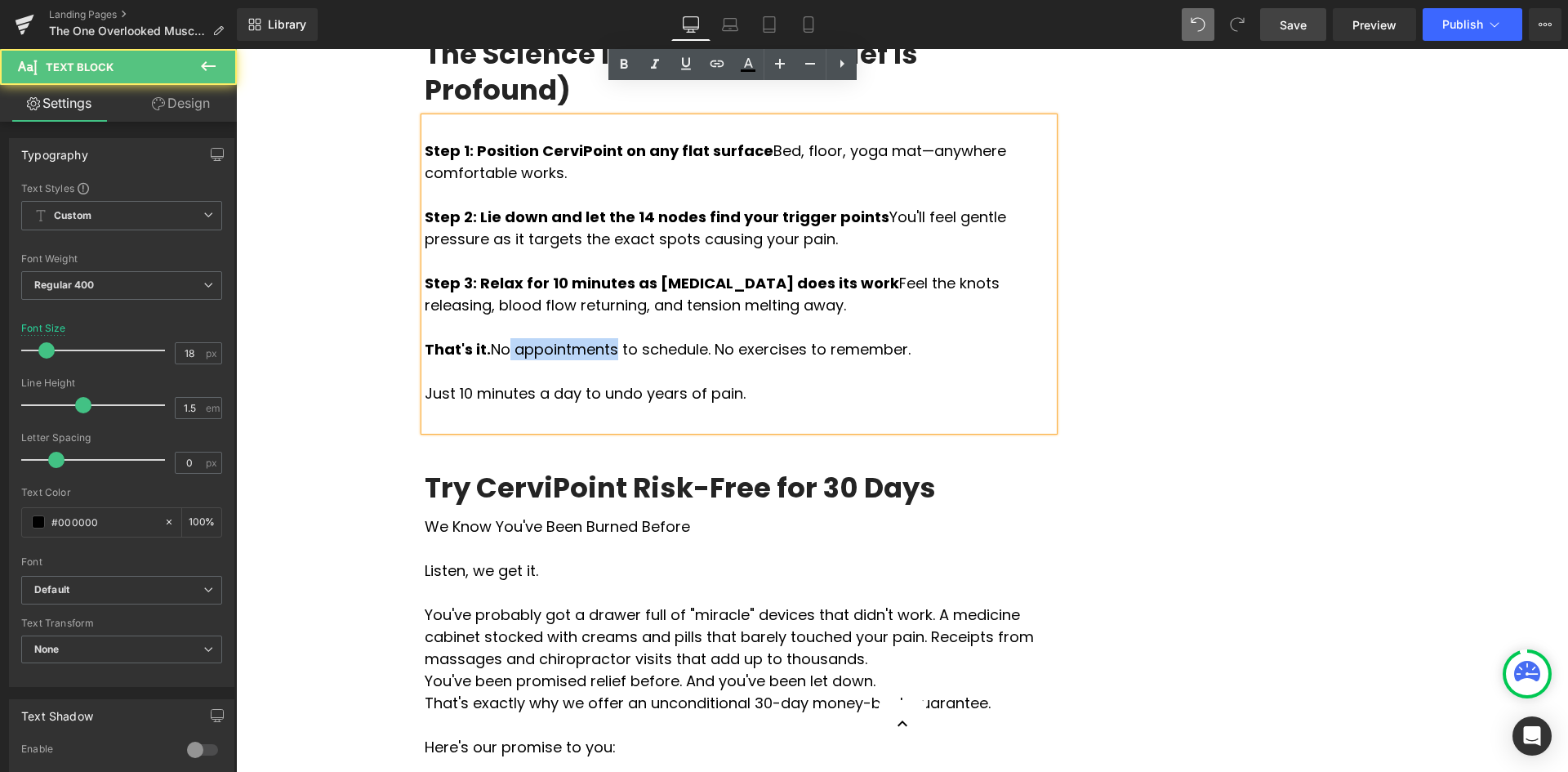
scroll to position [5752, 0]
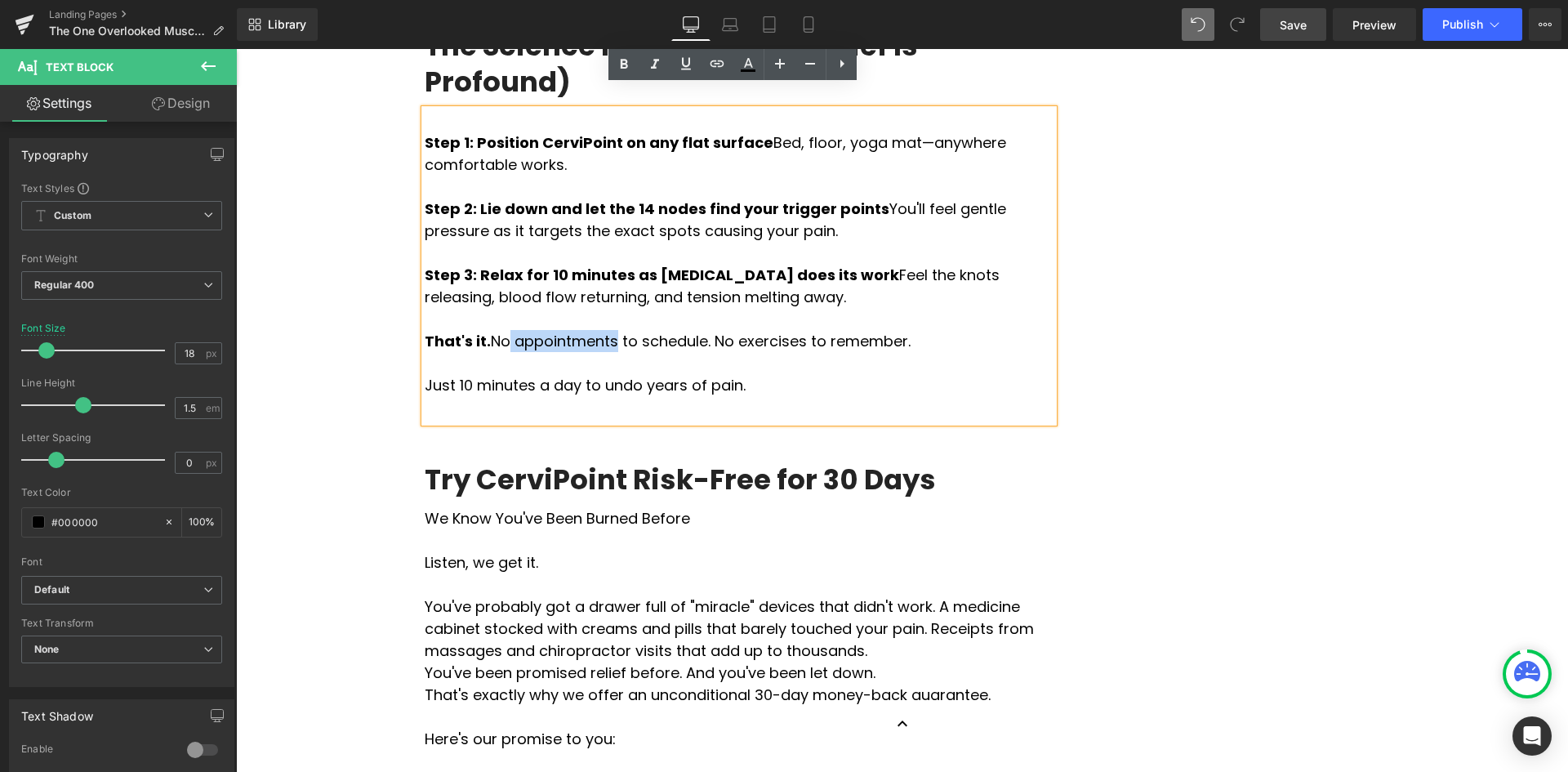
click at [527, 530] on p at bounding box center [739, 540] width 628 height 22
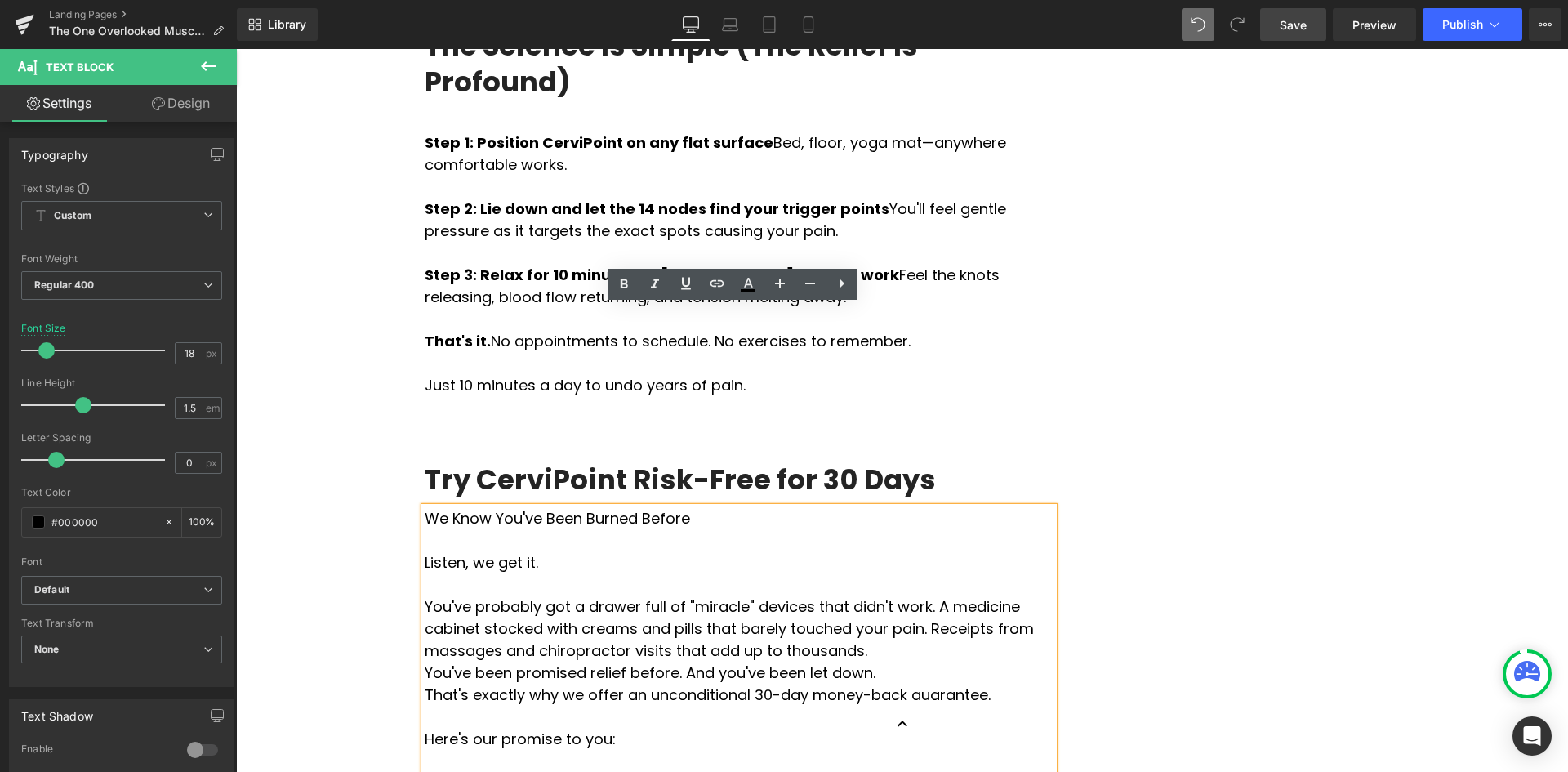
click at [425, 507] on p "We Know You've Been Burned Before" at bounding box center [739, 518] width 628 height 22
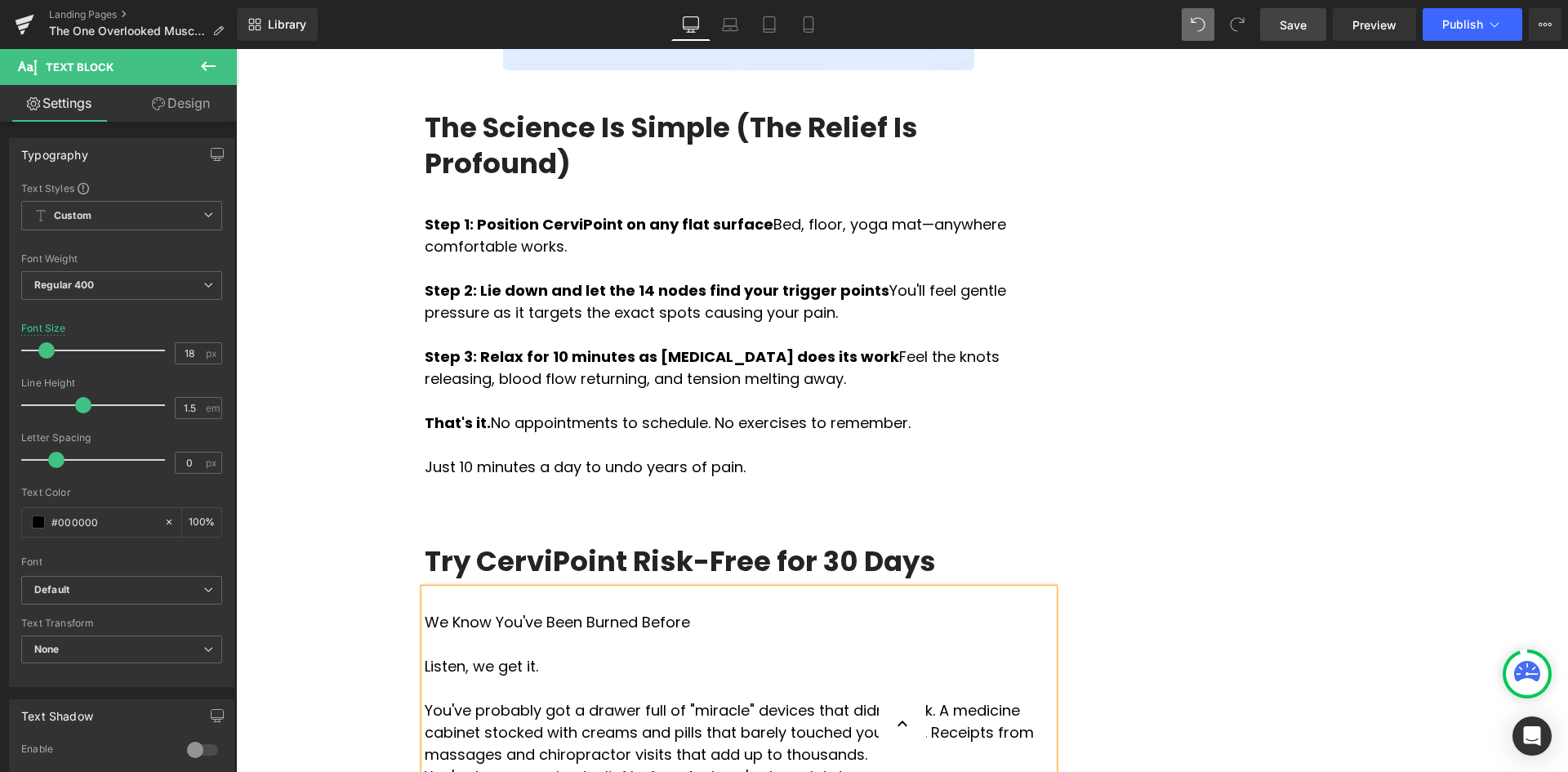
scroll to position [5692, 0]
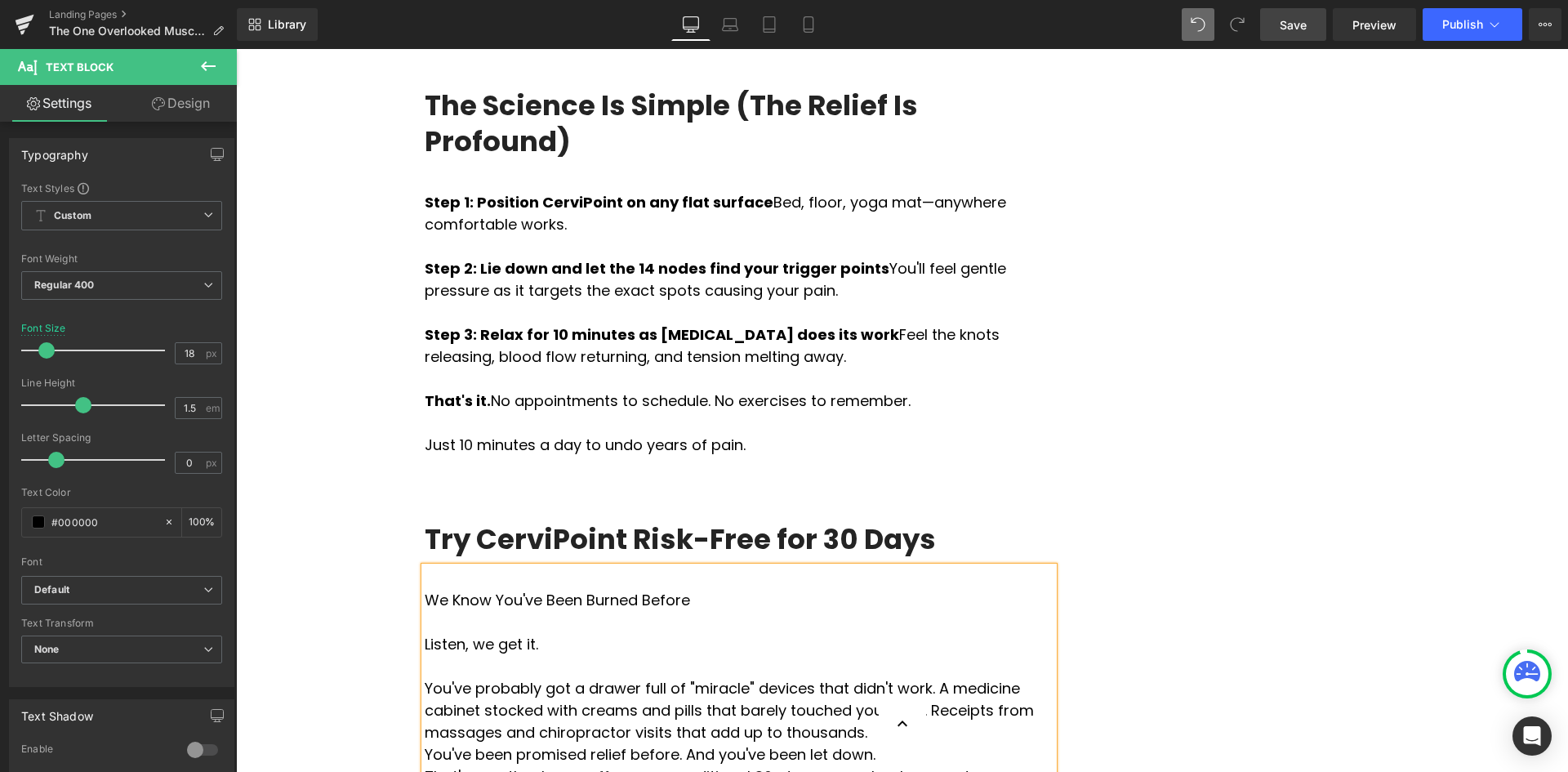
click at [767, 655] on p at bounding box center [739, 665] width 628 height 22
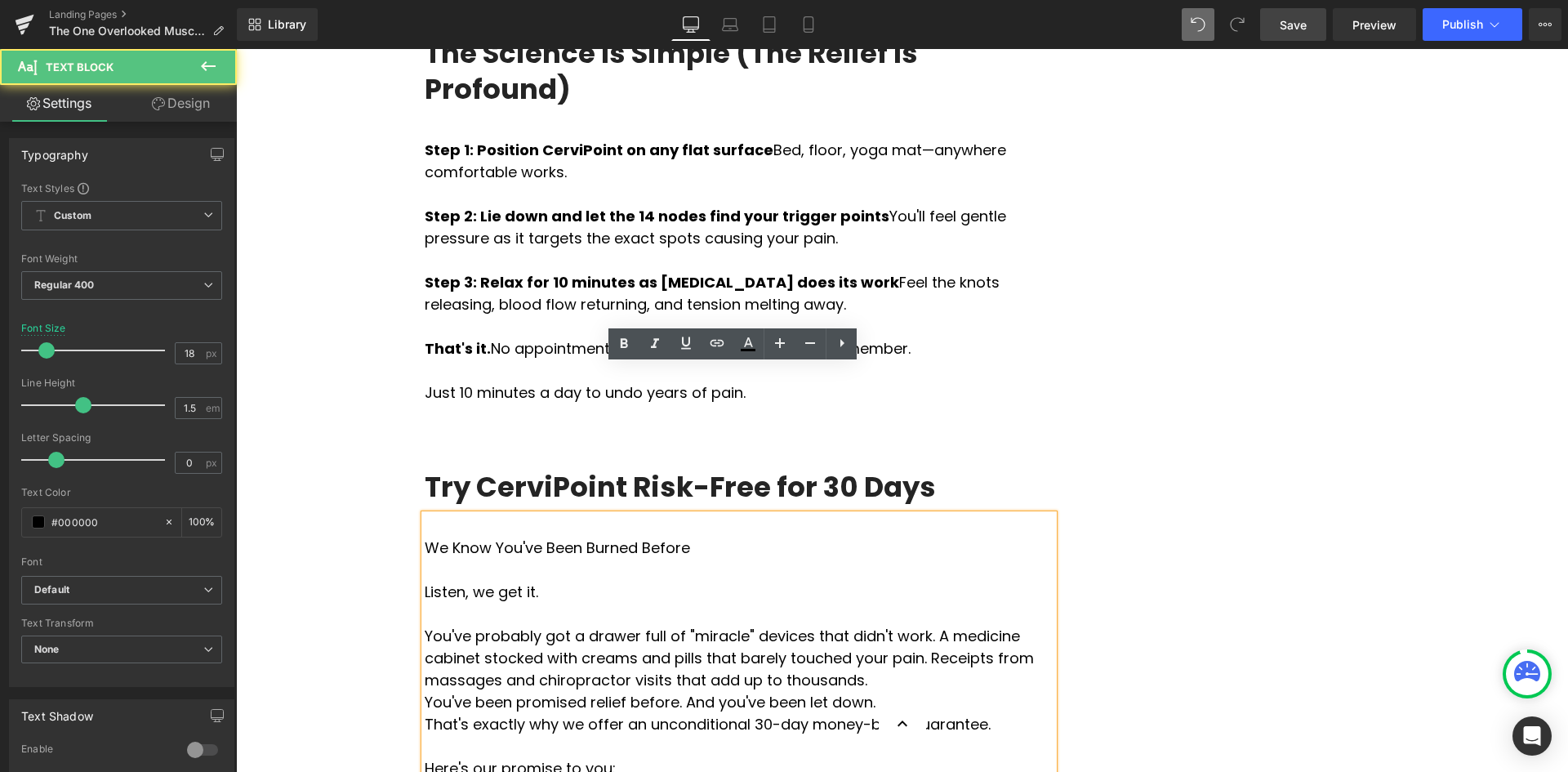
scroll to position [5774, 0]
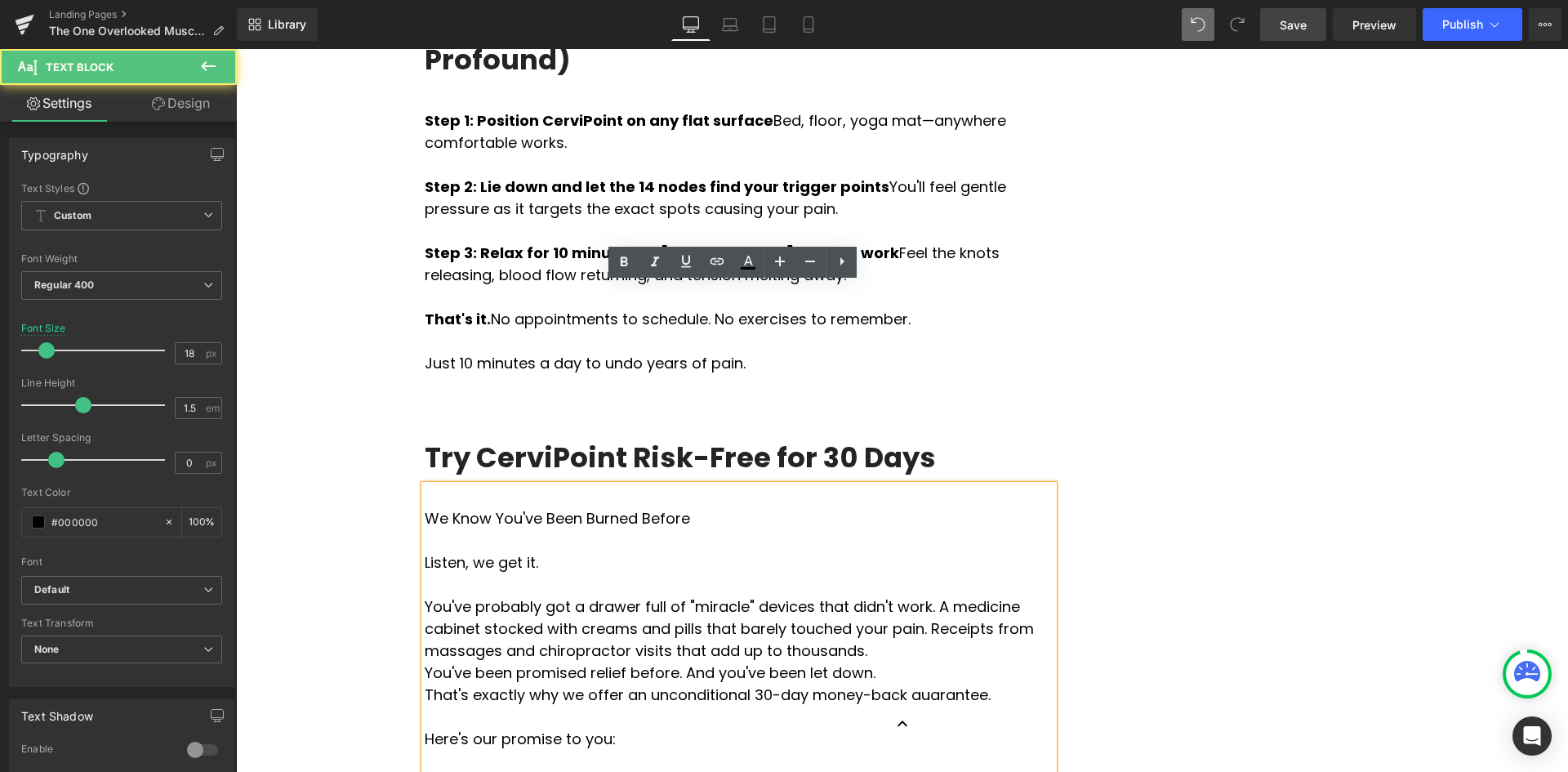
click at [435, 530] on p at bounding box center [739, 540] width 628 height 22
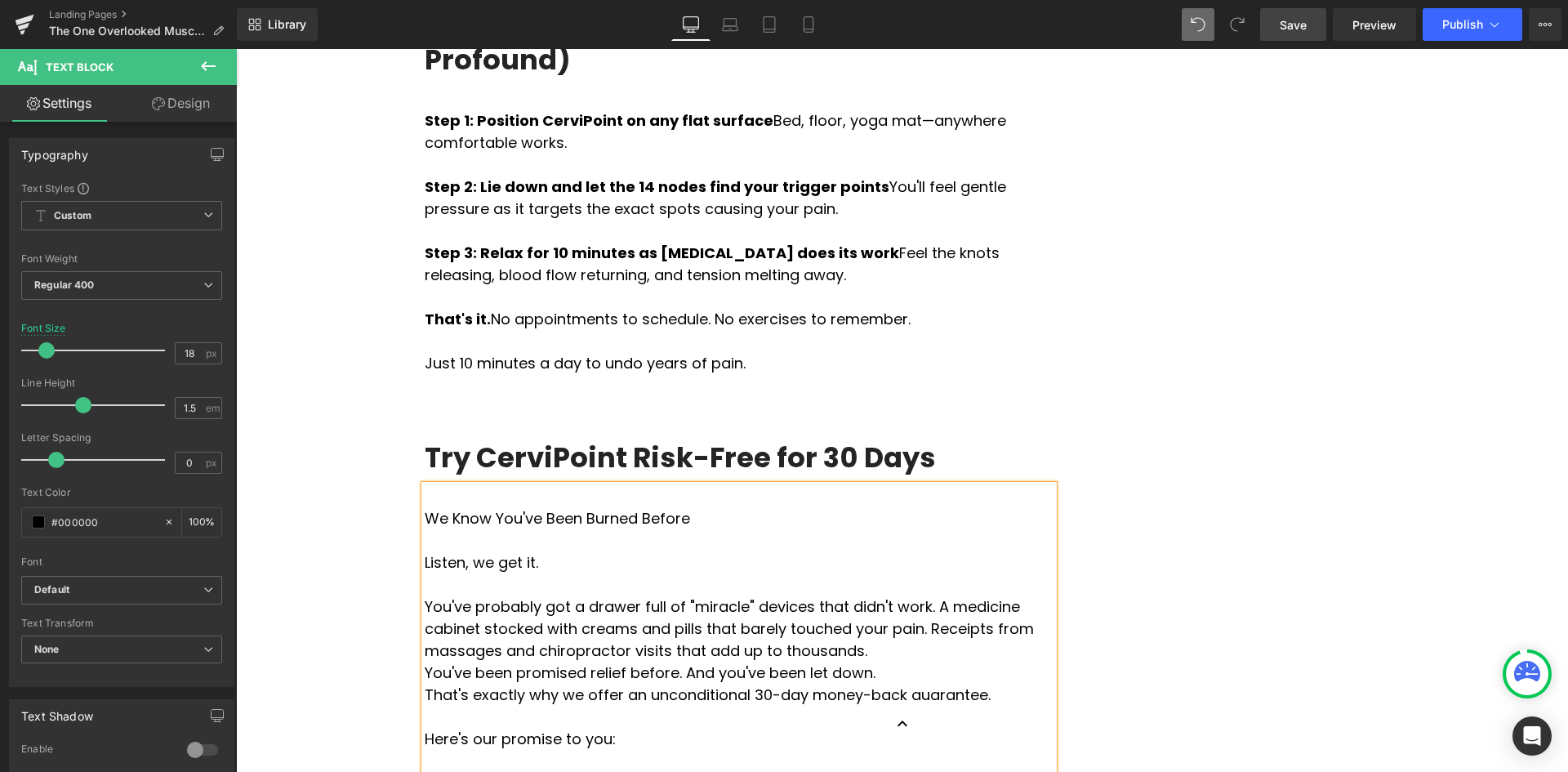
click at [425, 661] on p "You've been promised relief before. And you've been let down." at bounding box center [739, 672] width 628 height 22
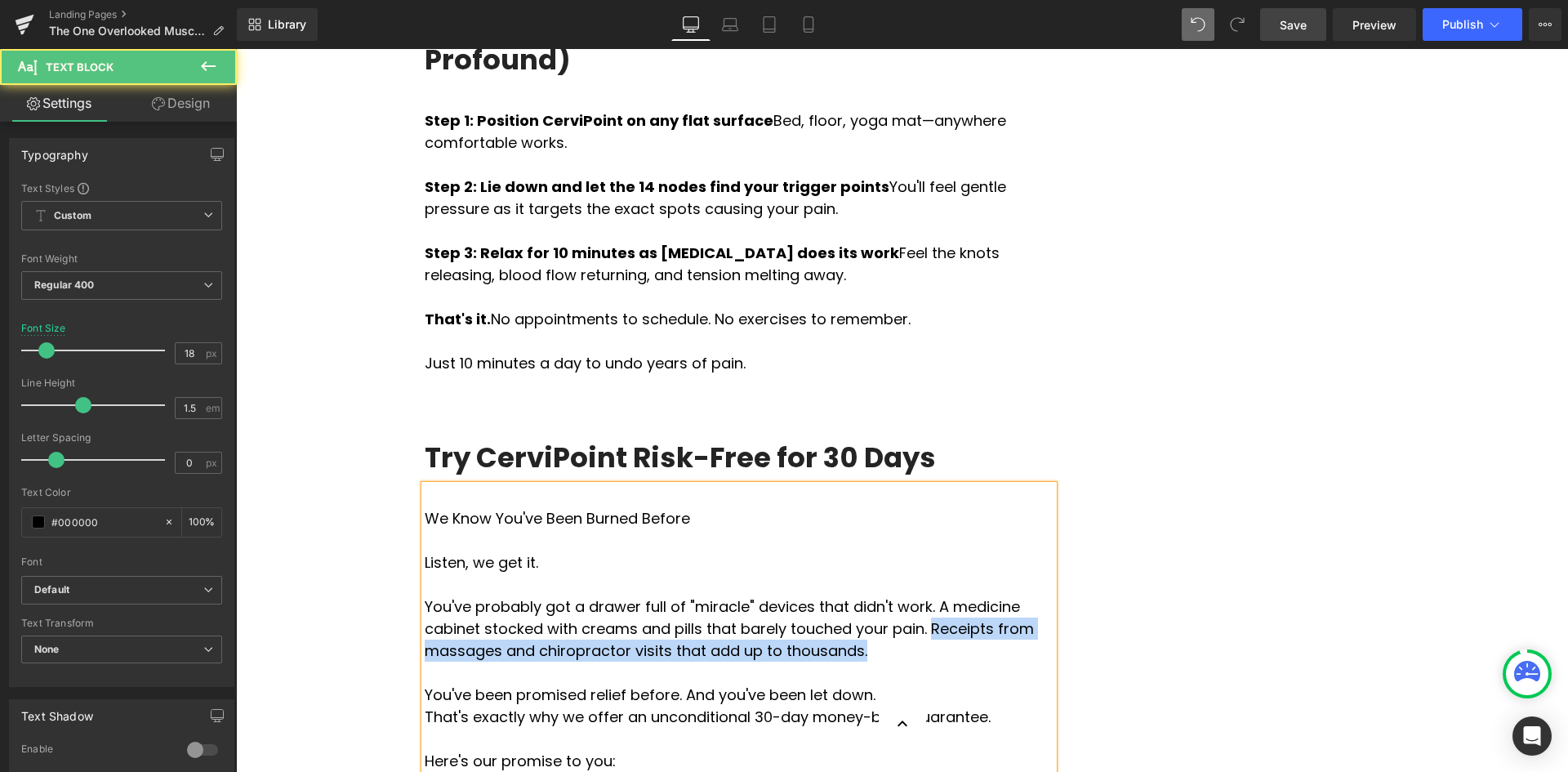
drag, startPoint x: 814, startPoint y: 429, endPoint x: 894, endPoint y: 449, distance: 82.5
click at [894, 595] on p "You've probably got a drawer full of "miracle" devices that didn't work. A medi…" at bounding box center [739, 628] width 628 height 66
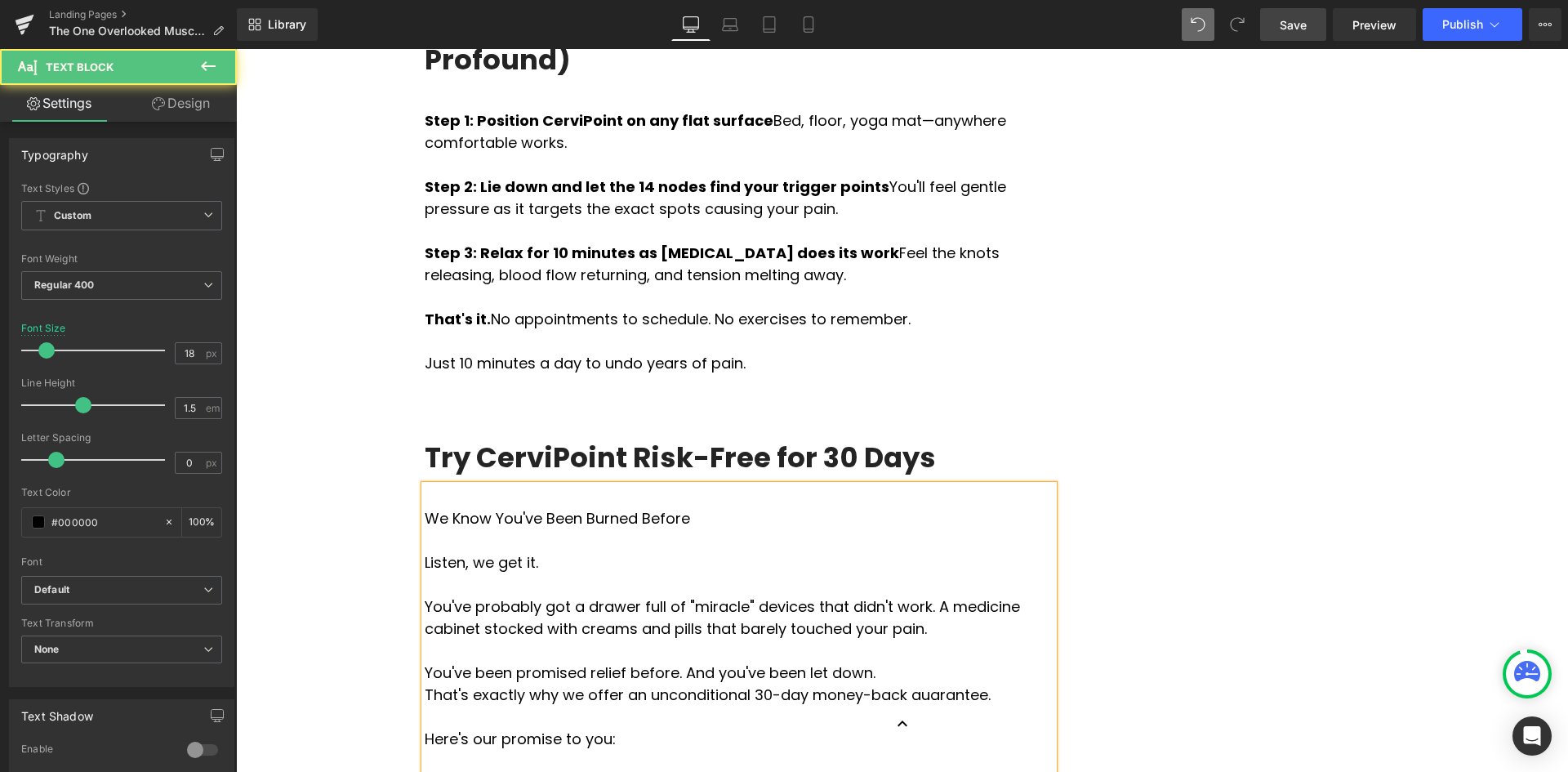
drag, startPoint x: 875, startPoint y: 410, endPoint x: 876, endPoint y: 434, distance: 24.0
click at [876, 595] on p "You've probably got a drawer full of "miracle" devices that didn't work. A medi…" at bounding box center [739, 617] width 628 height 44
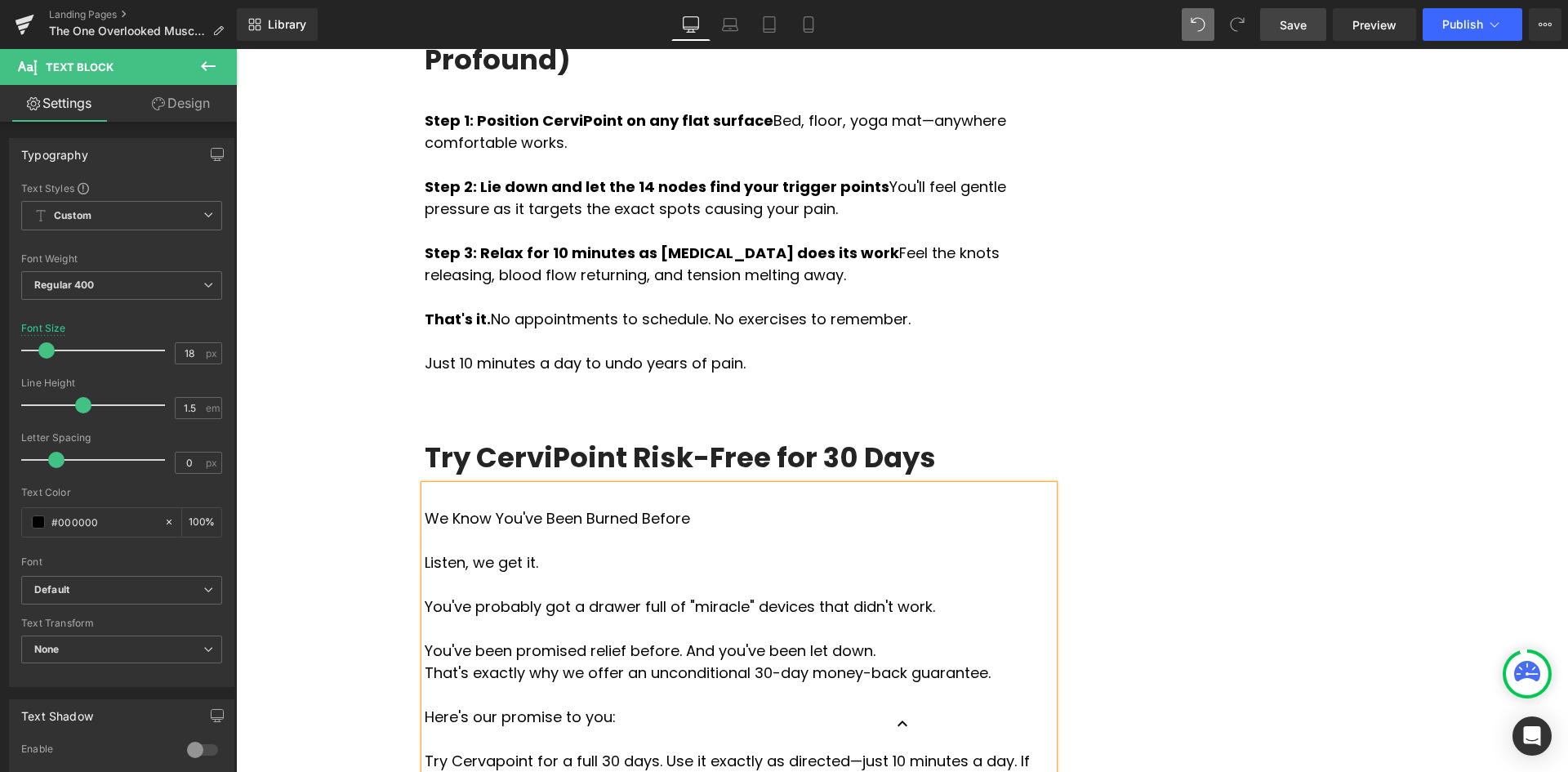
click at [845, 639] on p "You've been promised relief before. And you've been let down." at bounding box center [739, 650] width 628 height 22
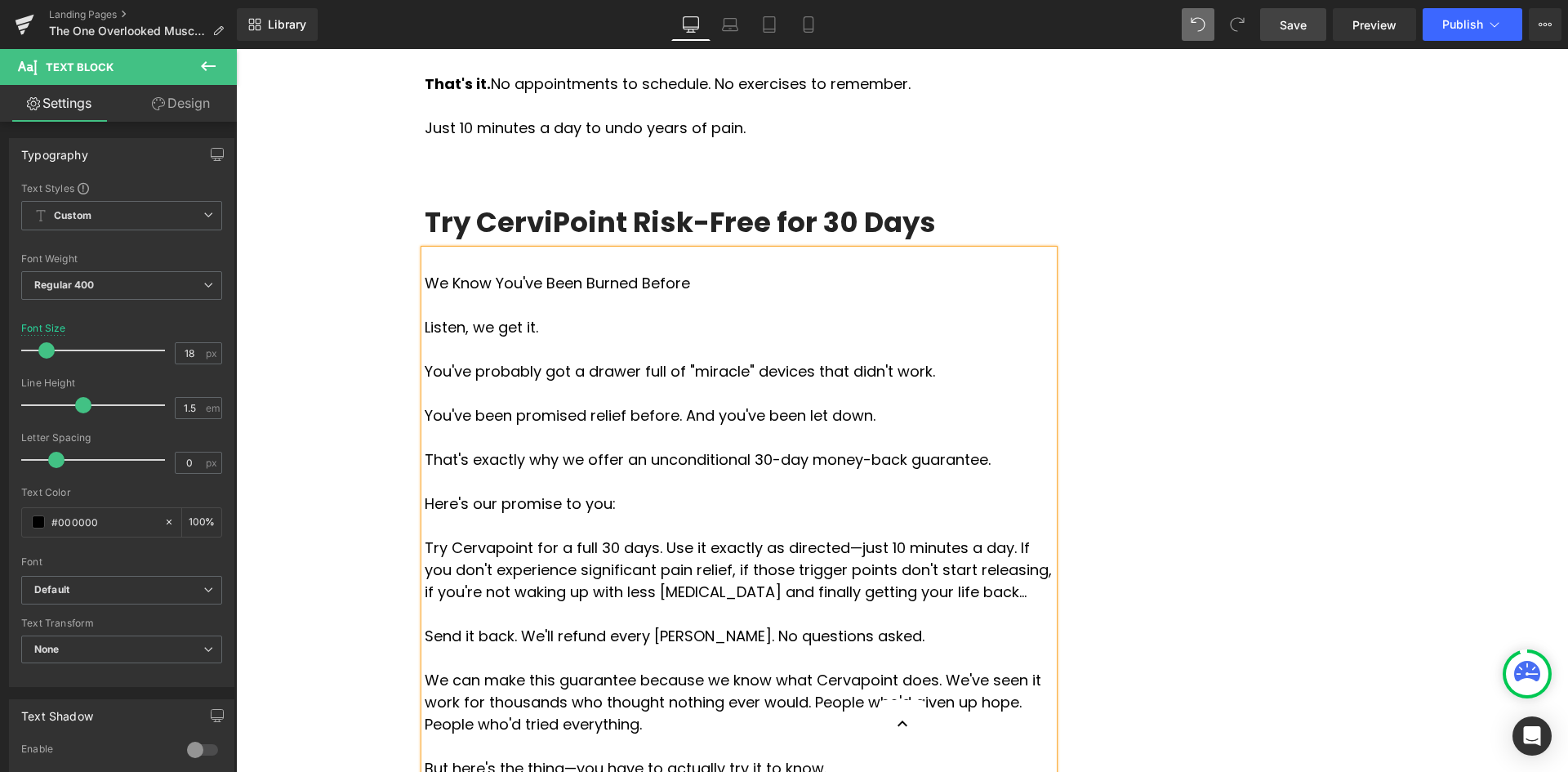
scroll to position [6019, 0]
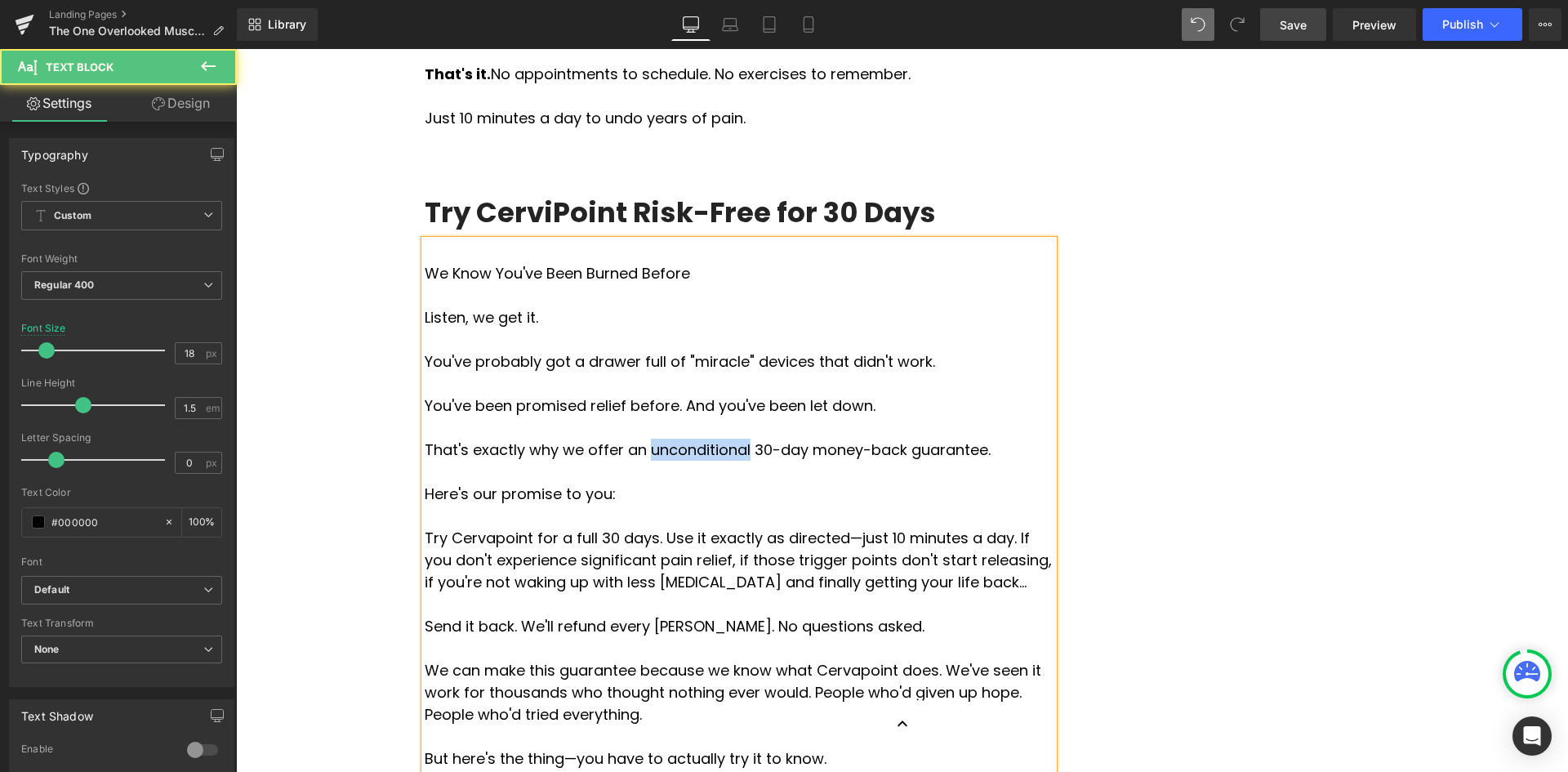
drag, startPoint x: 705, startPoint y: 248, endPoint x: 623, endPoint y: 250, distance: 82.0
click at [623, 438] on p "That's exactly why we offer an unconditional 30-day money-back guarantee." at bounding box center [739, 449] width 628 height 22
click at [489, 527] on p "Try Cervapoint for a full 30 days. Use it exactly as directed—just 10 minutes a…" at bounding box center [739, 560] width 628 height 66
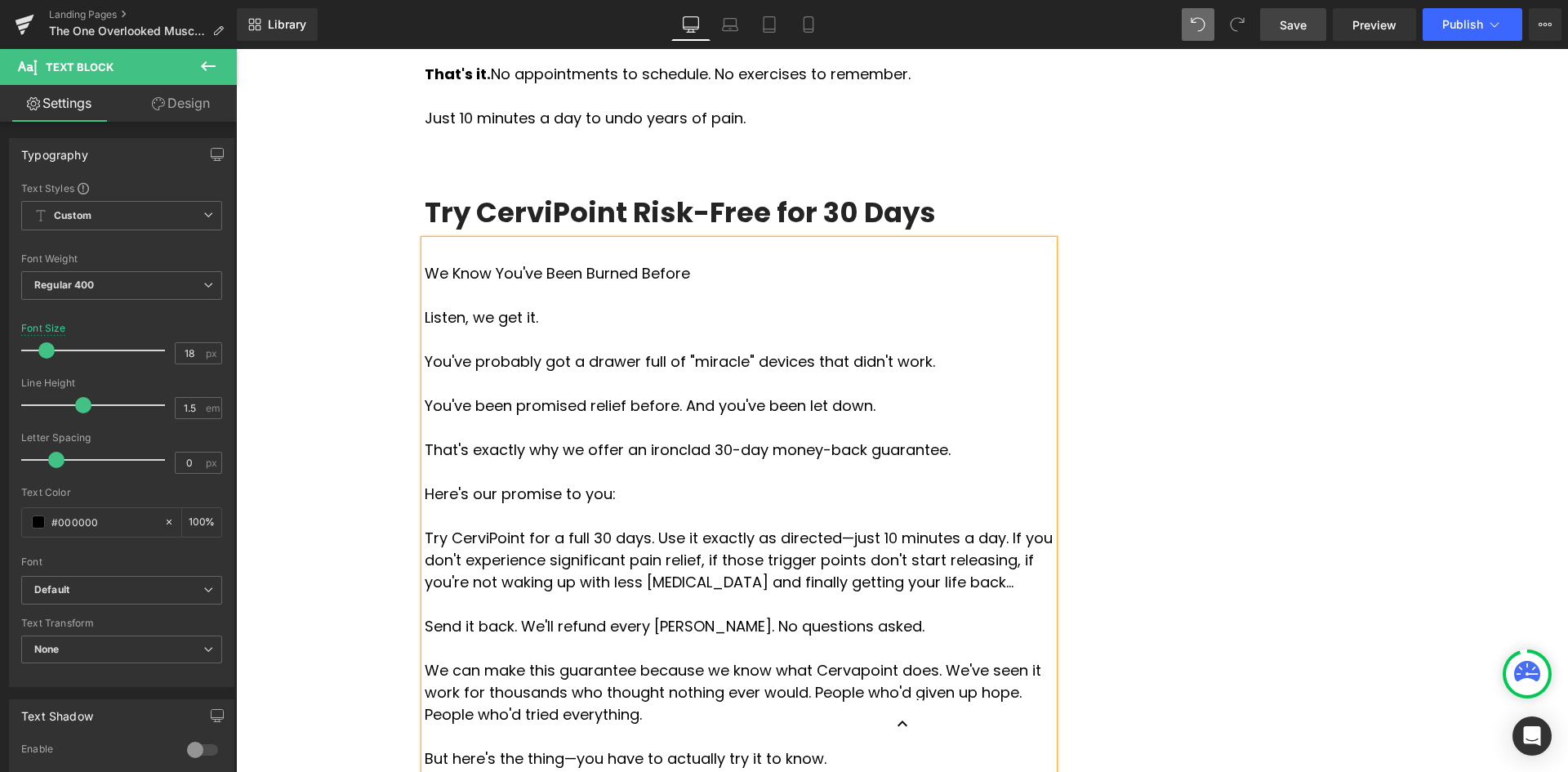
click at [630, 527] on p "Try CerviPoint for a full 30 days. Use it exactly as directed—just 10 minutes a…" at bounding box center [739, 560] width 628 height 66
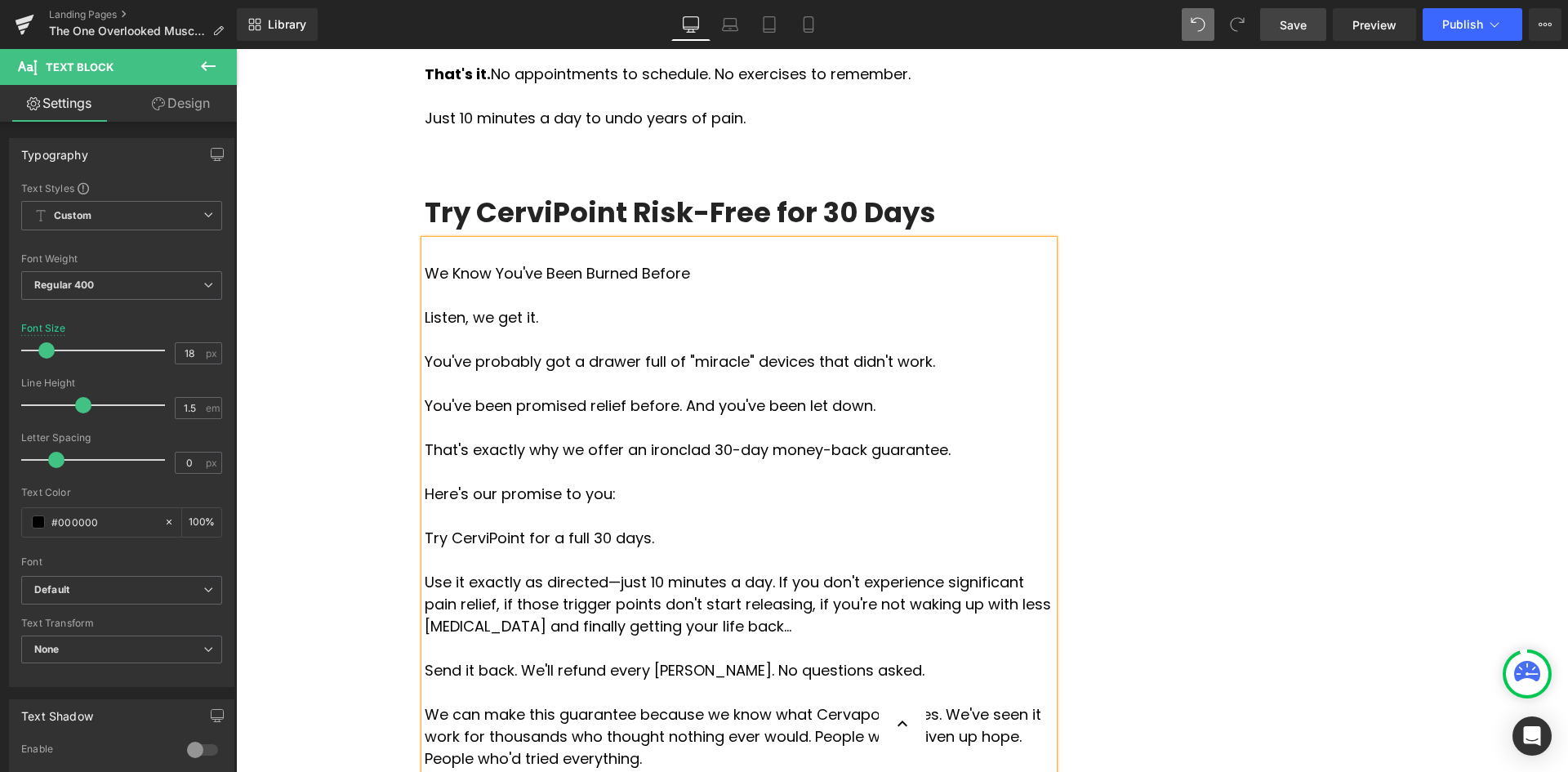
click at [699, 571] on p "Use it exactly as directed—just 10 minutes a day. If you don't experience signi…" at bounding box center [739, 604] width 628 height 66
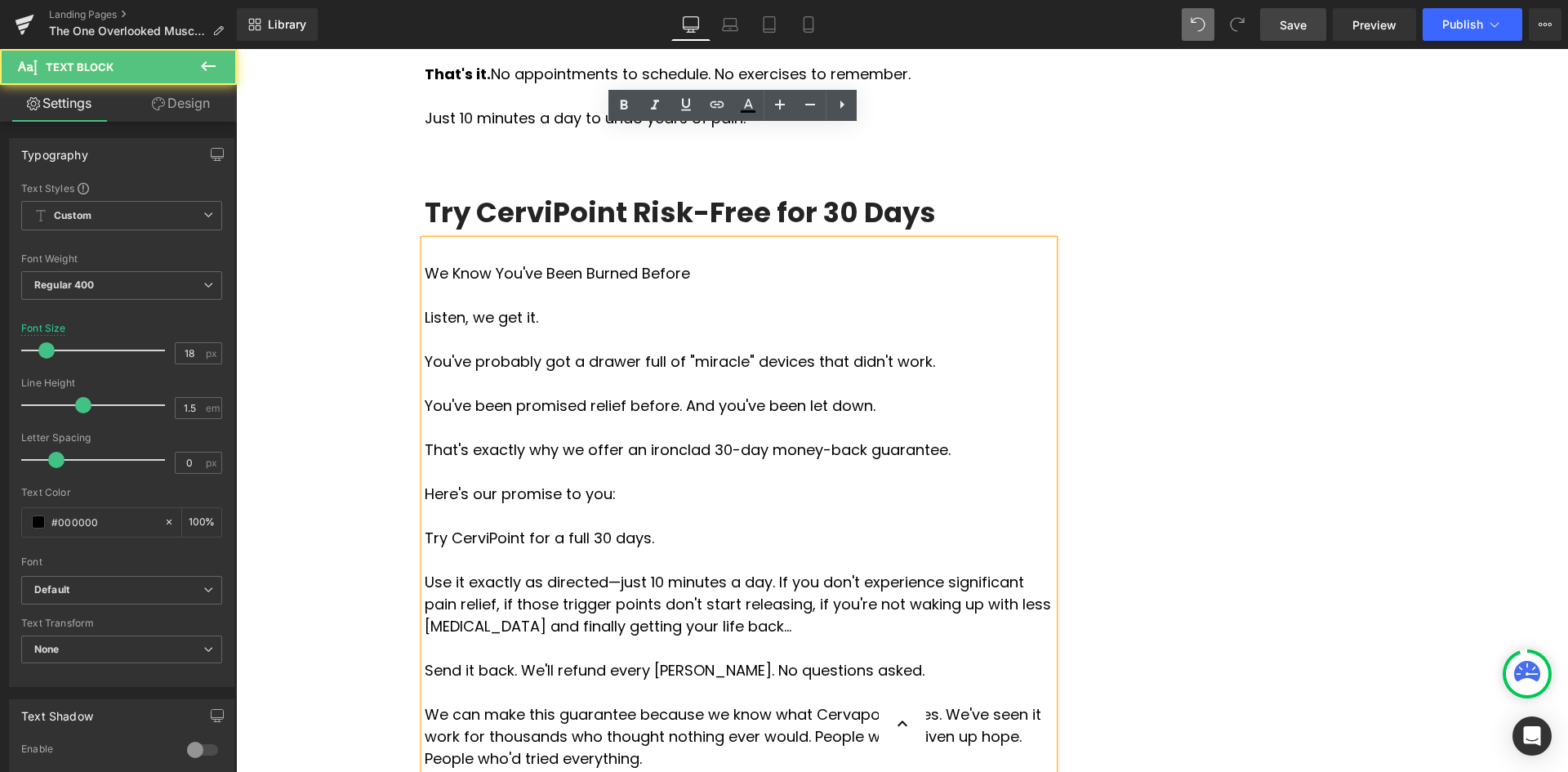
click at [742, 571] on p "Use it exactly as directed—just 10 minutes a day. If you don't experience signi…" at bounding box center [739, 604] width 628 height 66
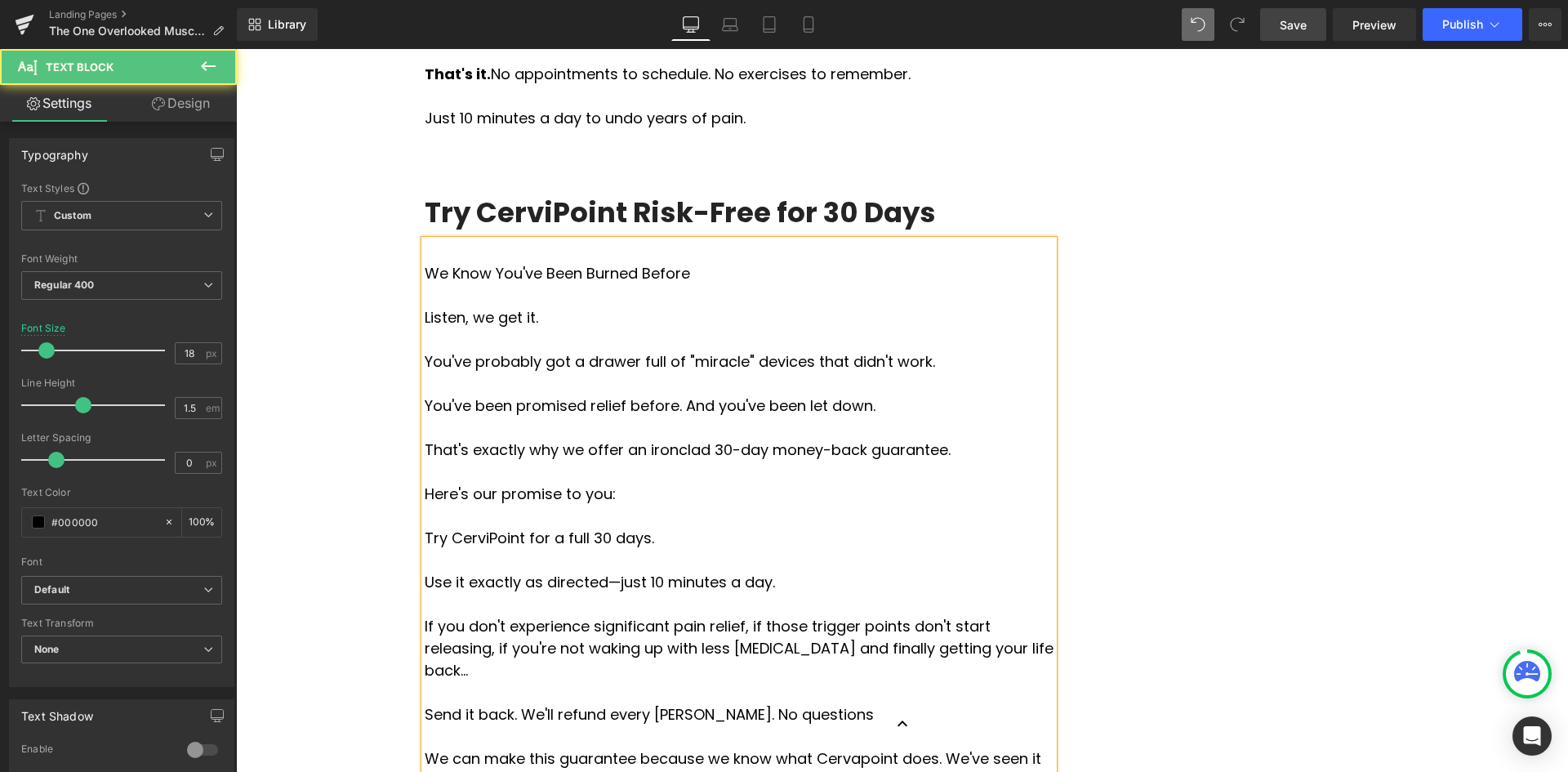
click at [425, 571] on p "Use it exactly as directed—just 10 minutes a day." at bounding box center [739, 582] width 628 height 22
click at [425, 615] on p "If you don't experience significant pain relief, if those trigger points don't …" at bounding box center [739, 648] width 628 height 66
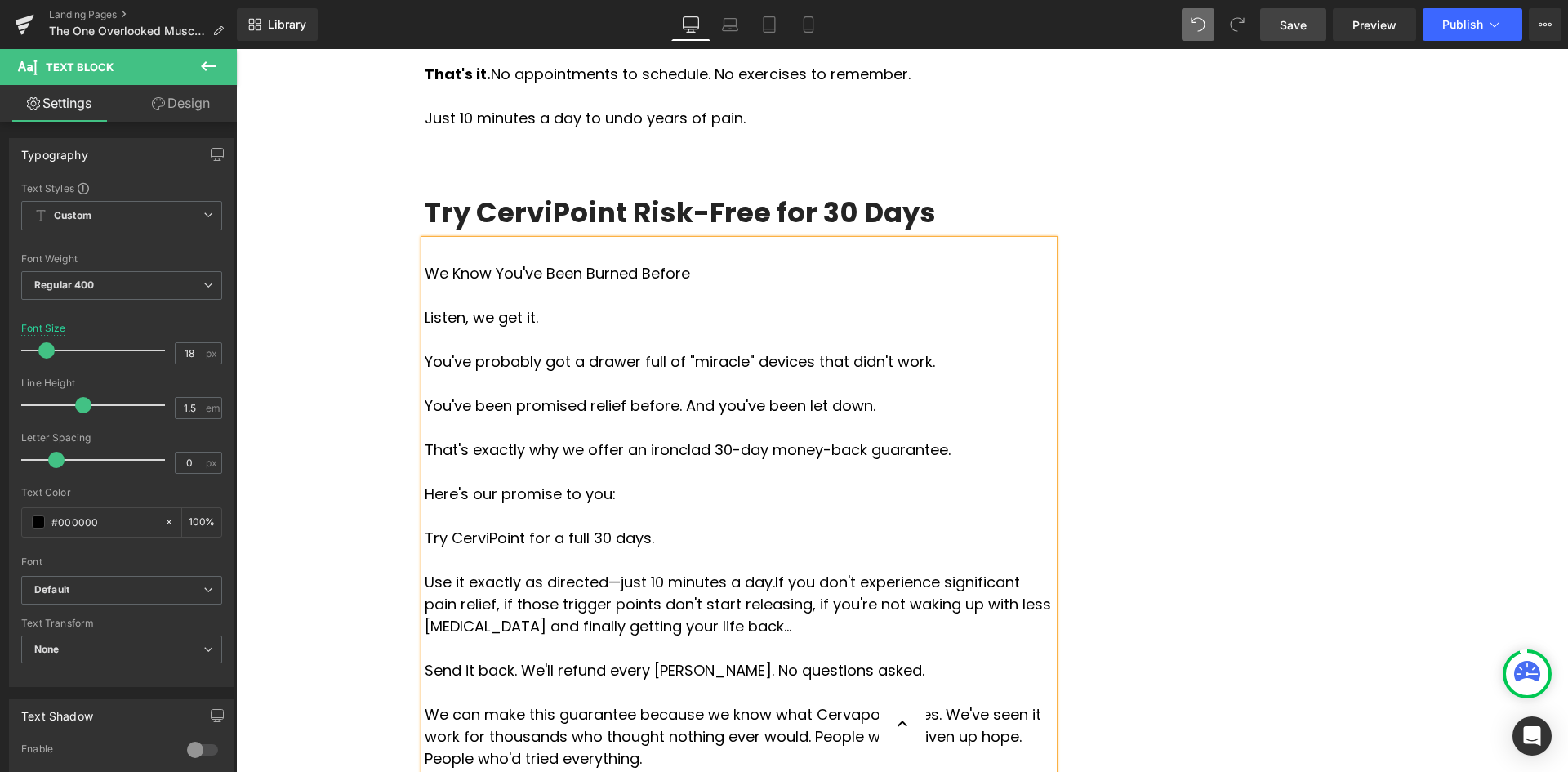
click at [731, 571] on p "Use it exactly as directed—just 10 minutes a day. If you don't experience signi…" at bounding box center [739, 604] width 628 height 66
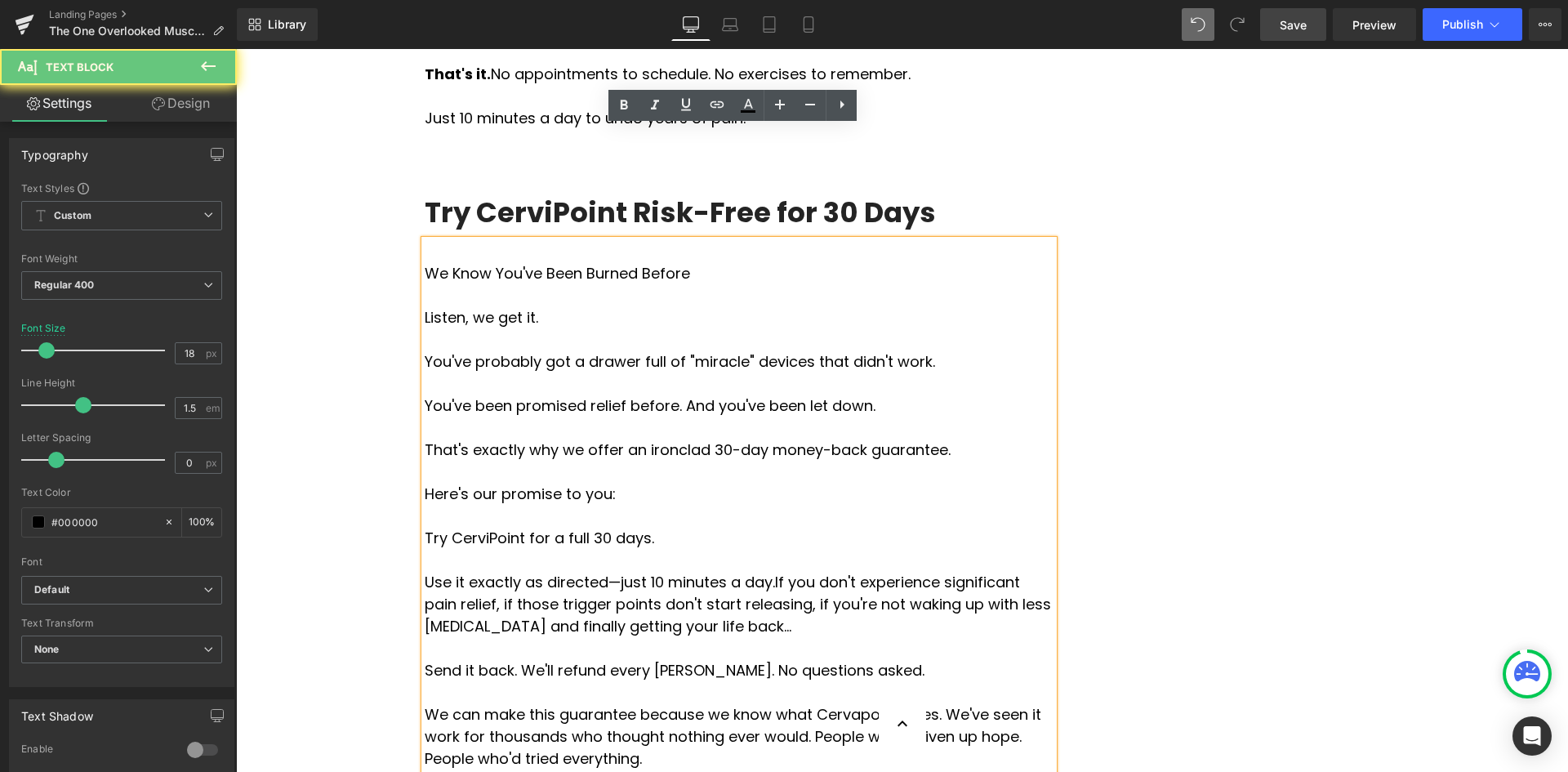
click at [756, 571] on p "Use it exactly as directed—just 10 minutes a day. If you don't experience signi…" at bounding box center [739, 604] width 628 height 66
click at [425, 571] on p "Use it exactly as directed—just 10 minutes a day. If you don't experience signi…" at bounding box center [739, 604] width 628 height 66
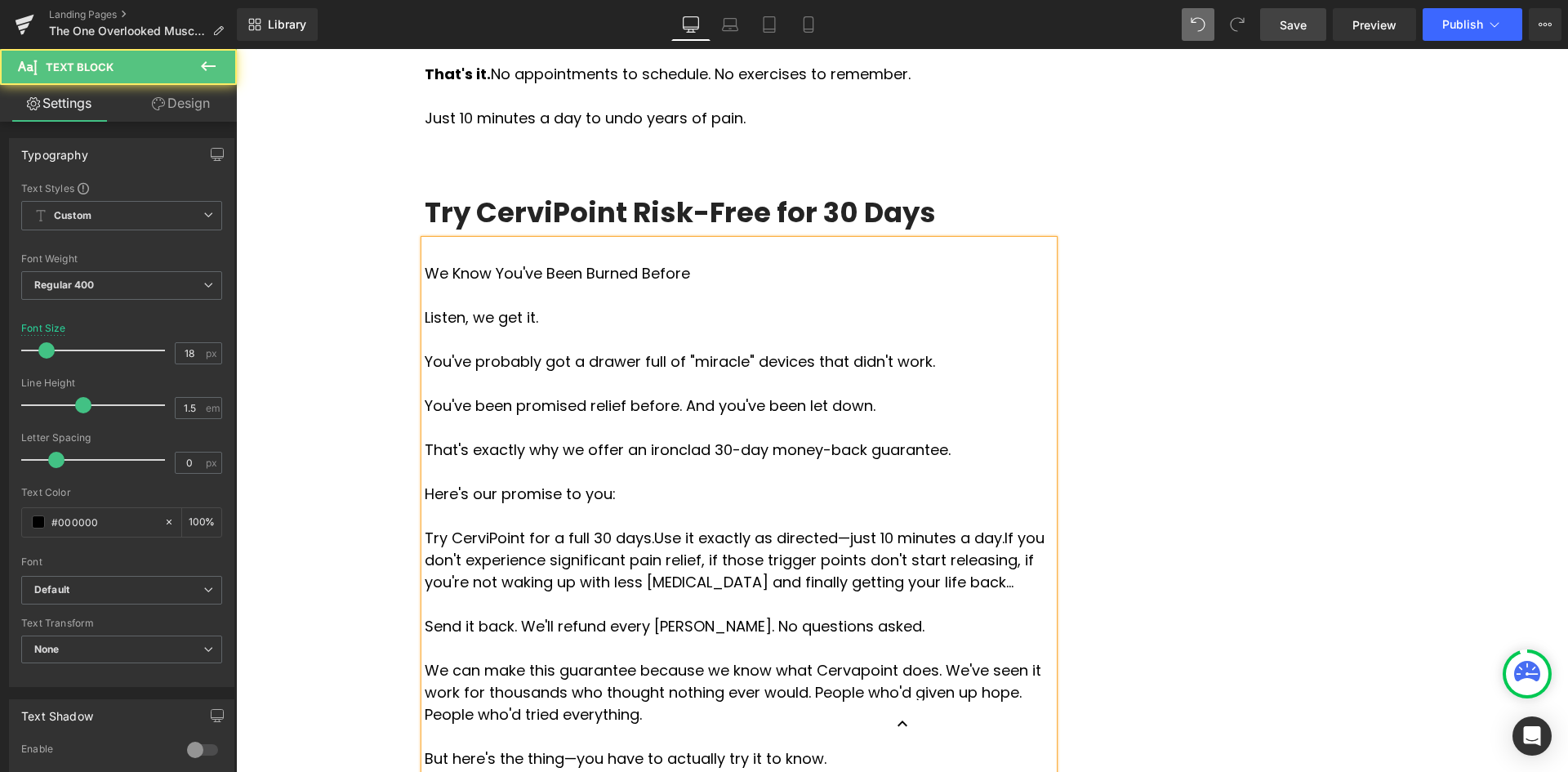
click at [984, 527] on p "Try CerviPoint for a full 30 days. Use it exactly as directed—just 10 minutes a…" at bounding box center [739, 560] width 628 height 66
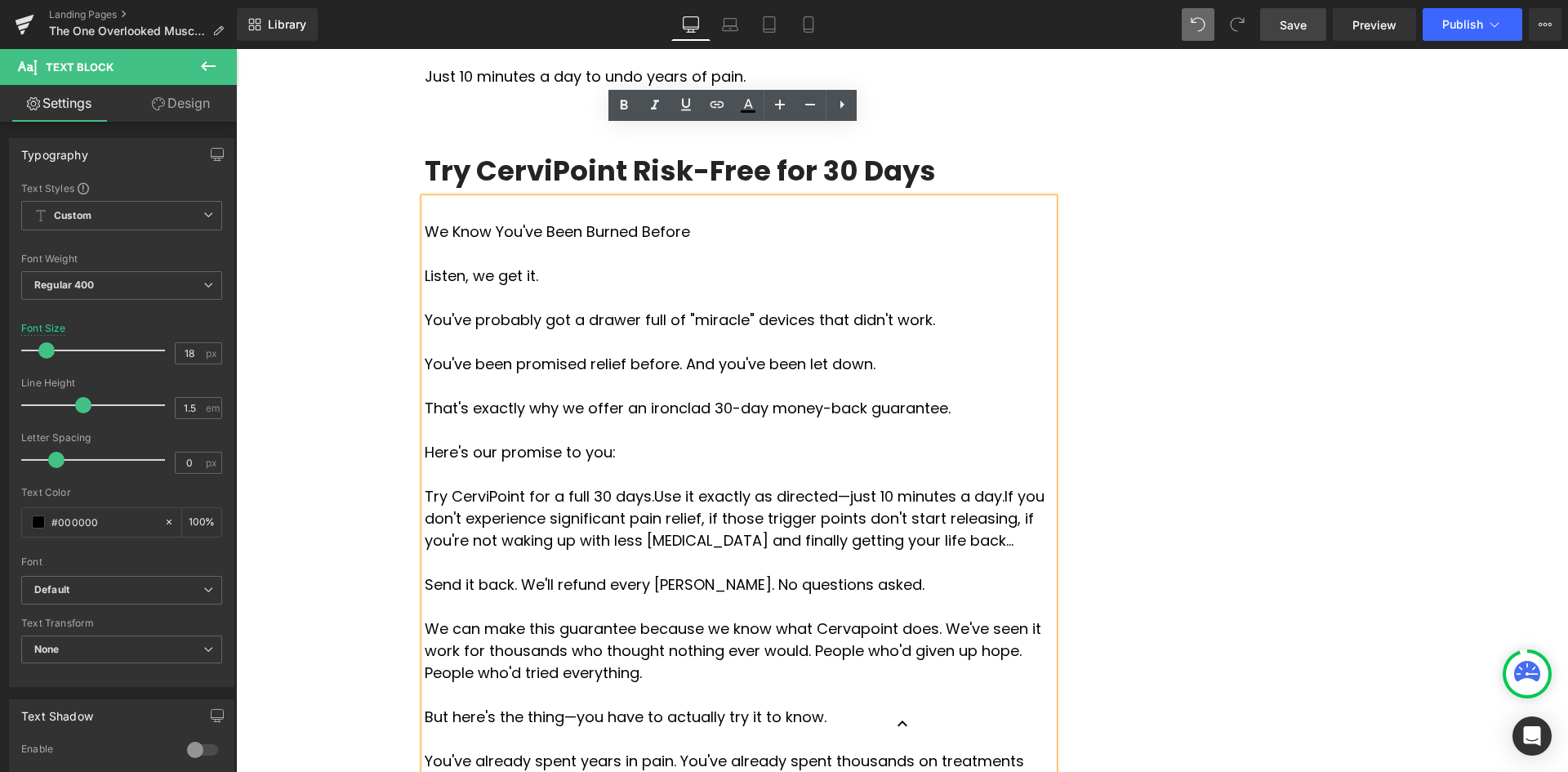
scroll to position [6100, 0]
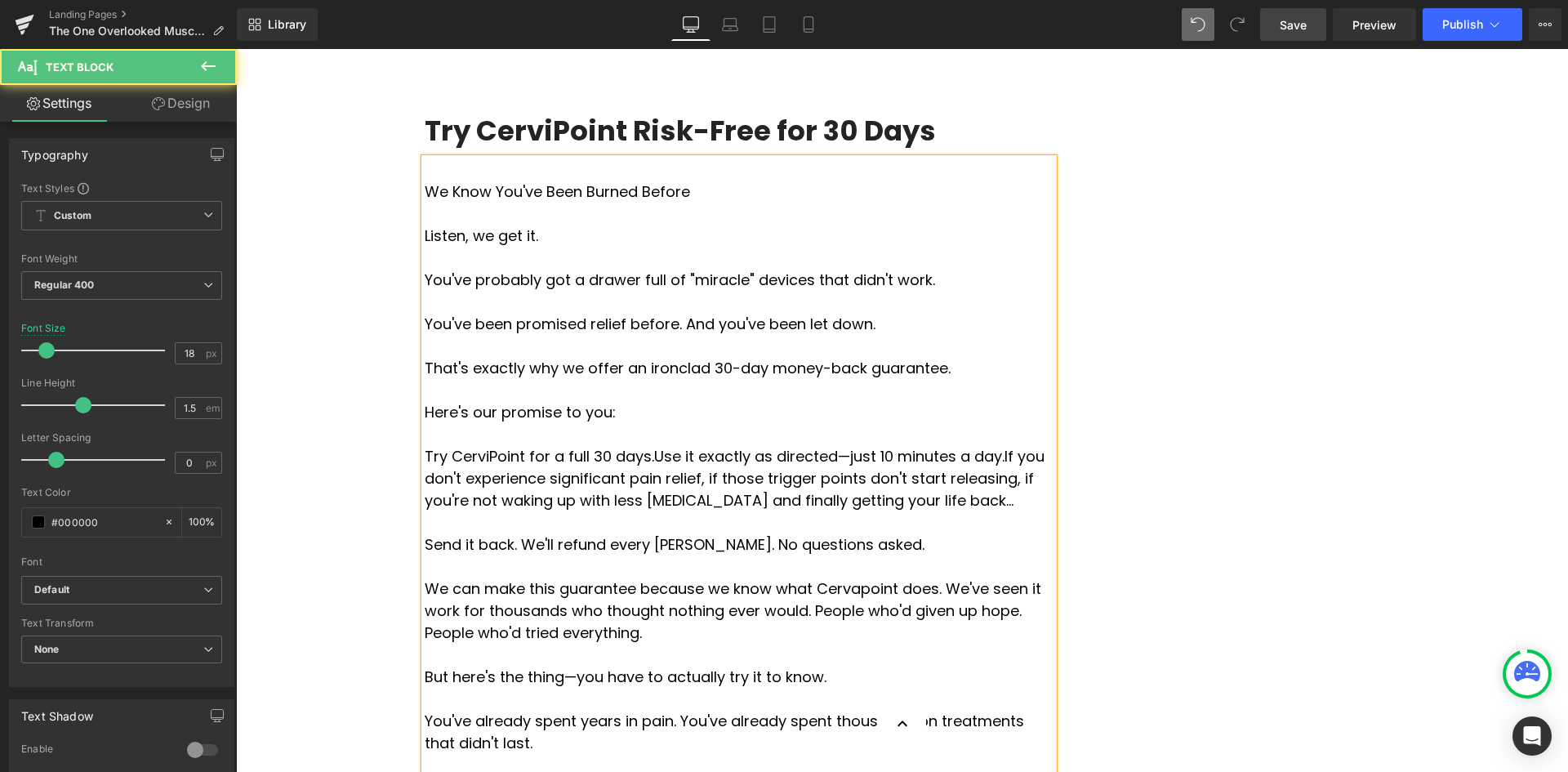
click at [812, 577] on p "We can make this guarantee because we know what Cervapoint does. We've seen it …" at bounding box center [739, 610] width 628 height 66
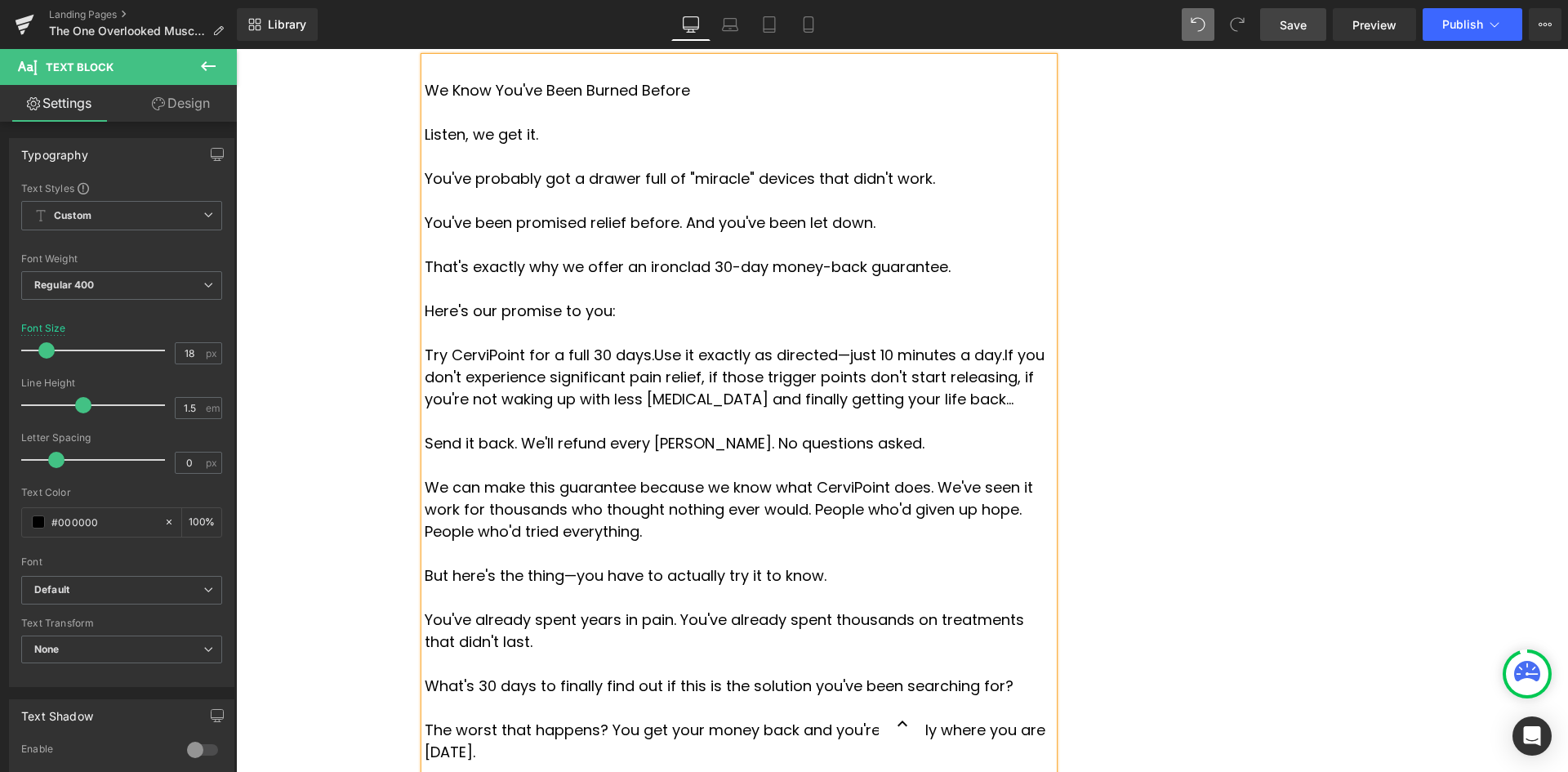
scroll to position [6346, 0]
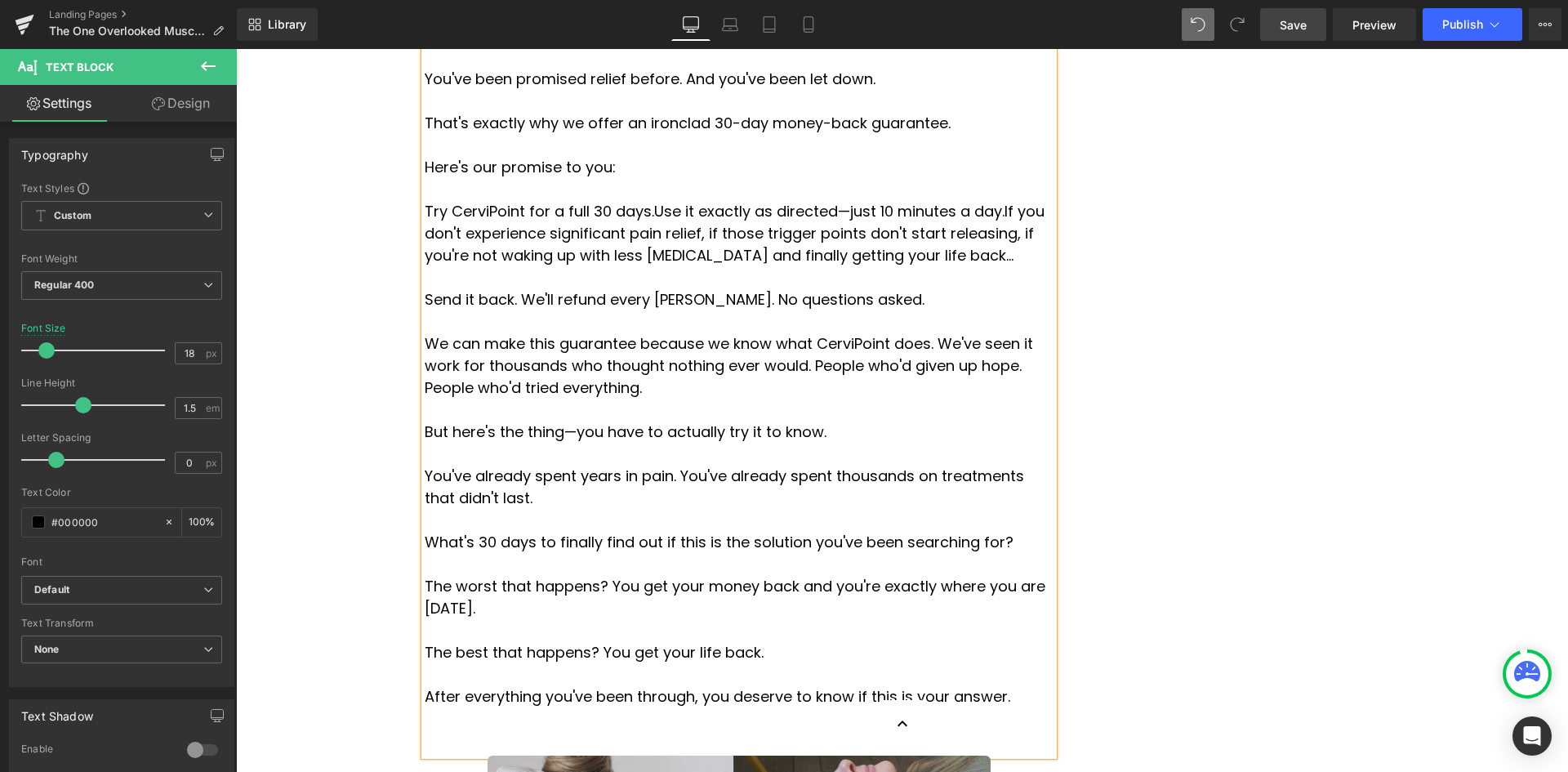
click at [486, 511] on div "We Know You've Been Burned Before Listen, we get it. You've probably got a draw…" at bounding box center [739, 335] width 628 height 842
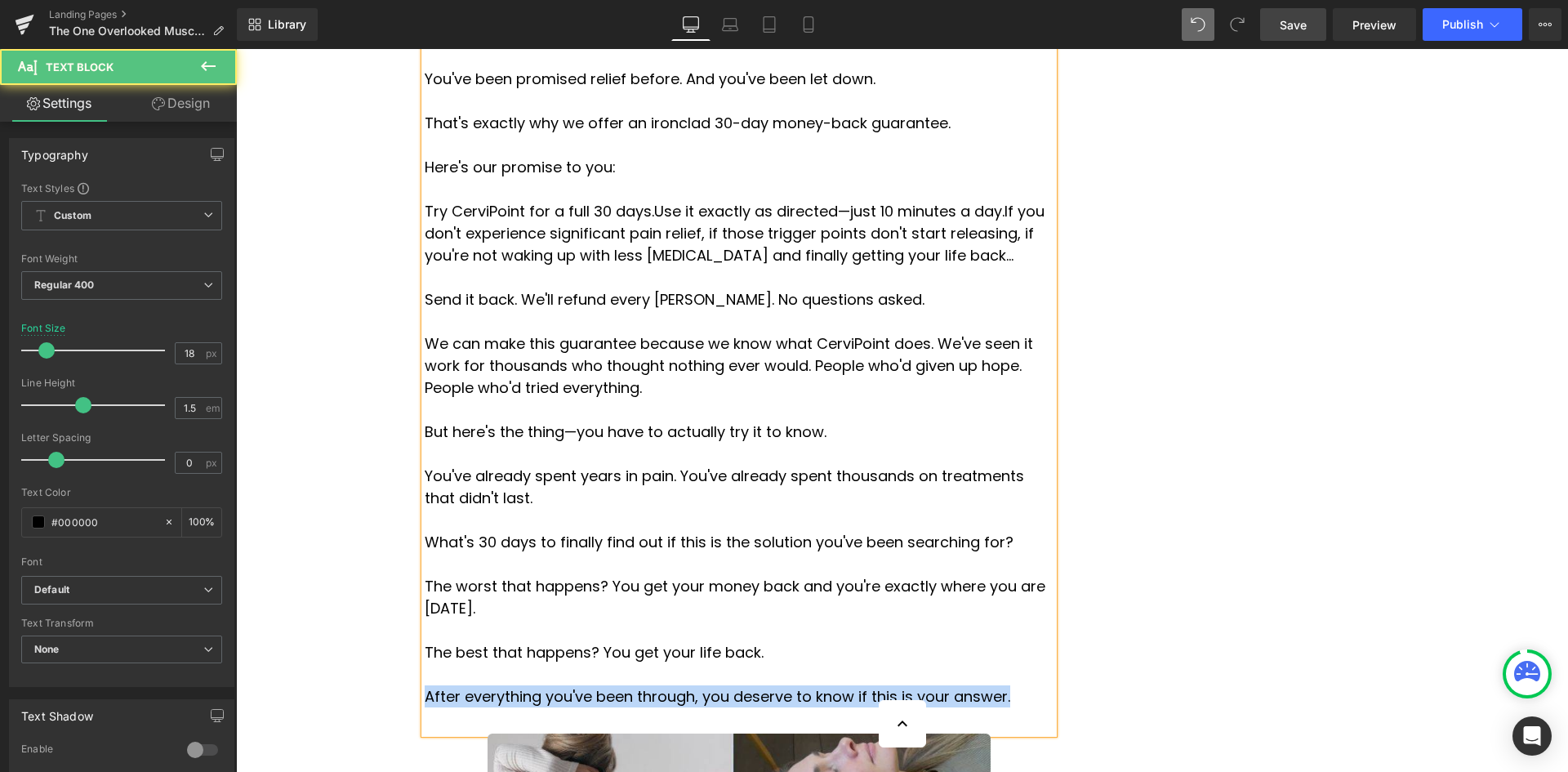
drag, startPoint x: 944, startPoint y: 473, endPoint x: 411, endPoint y: 468, distance: 533.0
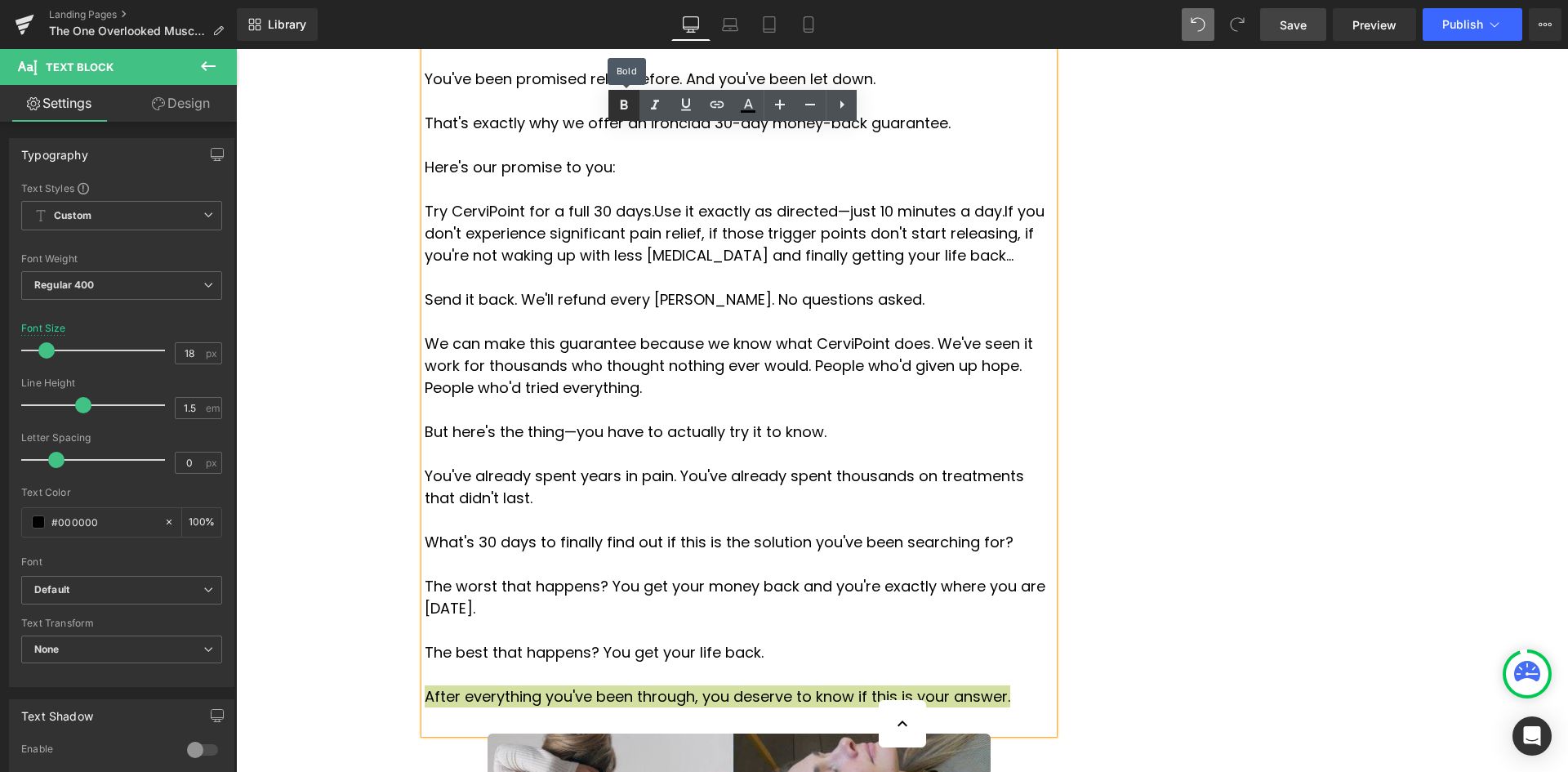
click at [613, 106] on link at bounding box center [624, 106] width 31 height 31
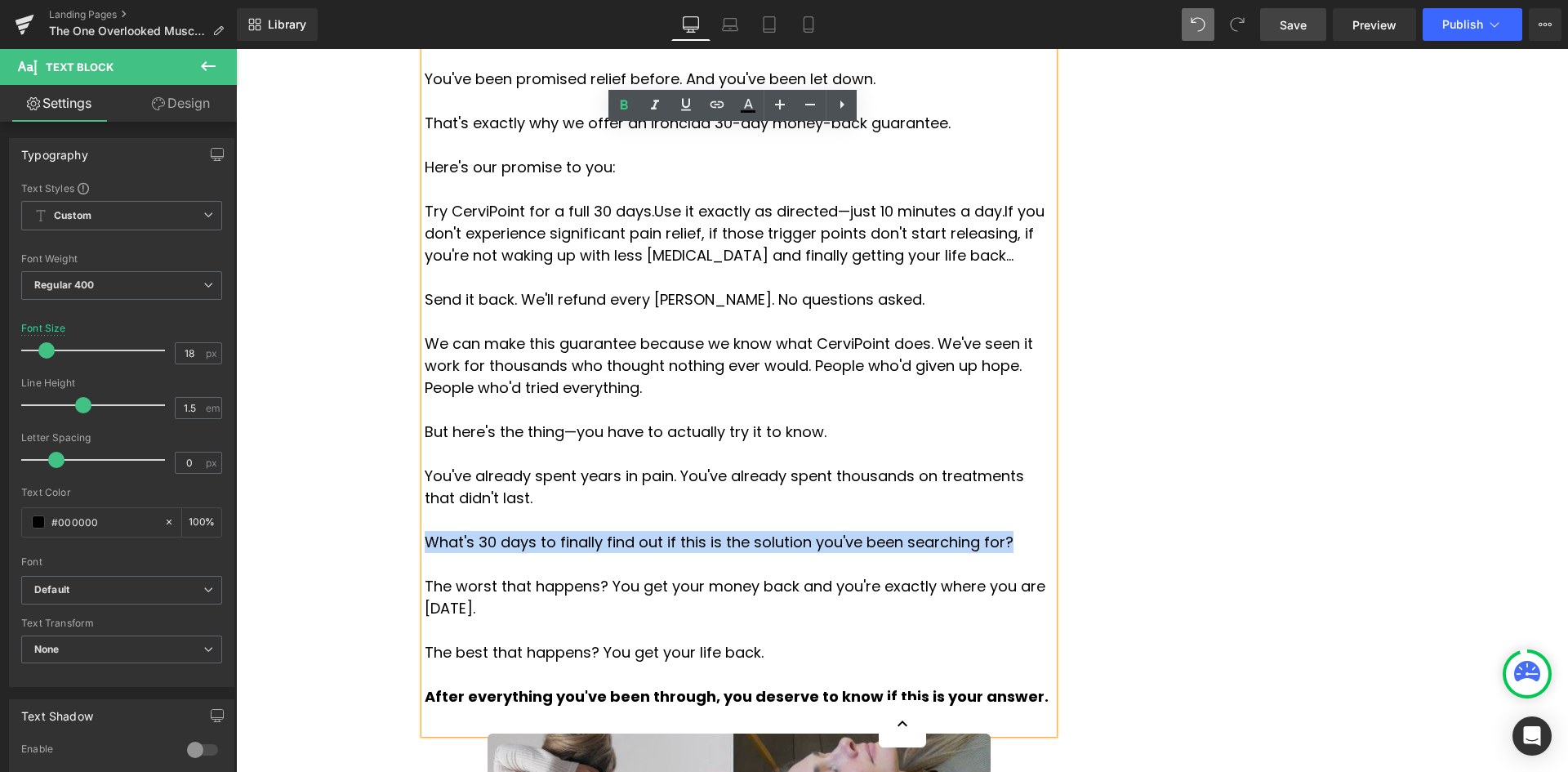
drag, startPoint x: 954, startPoint y: 341, endPoint x: 421, endPoint y: 334, distance: 533.0
click at [425, 531] on p "What's 30 days to finally find out if this is the solution you've been searchin…" at bounding box center [739, 541] width 628 height 22
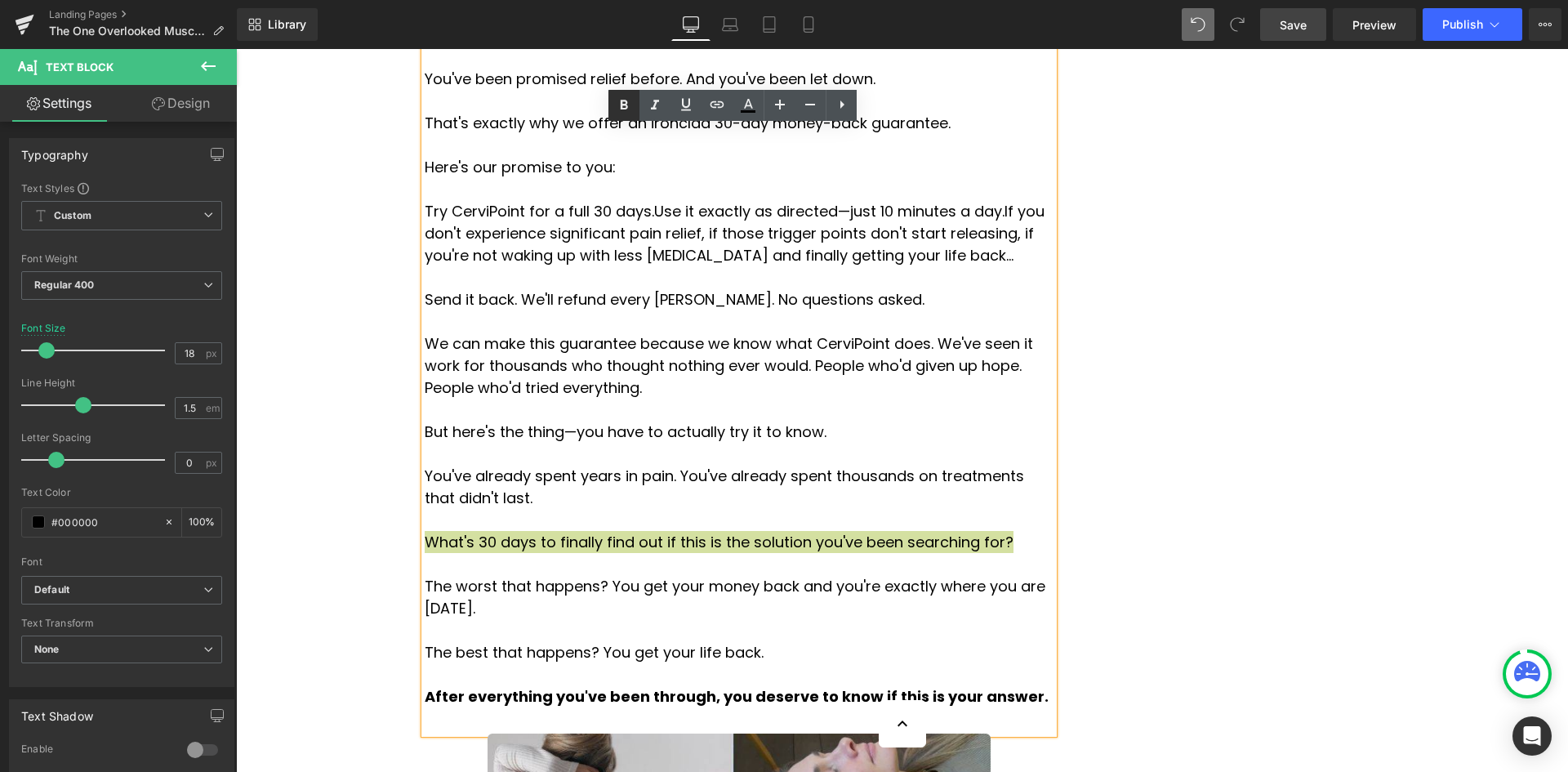
click at [633, 99] on link at bounding box center [624, 106] width 31 height 31
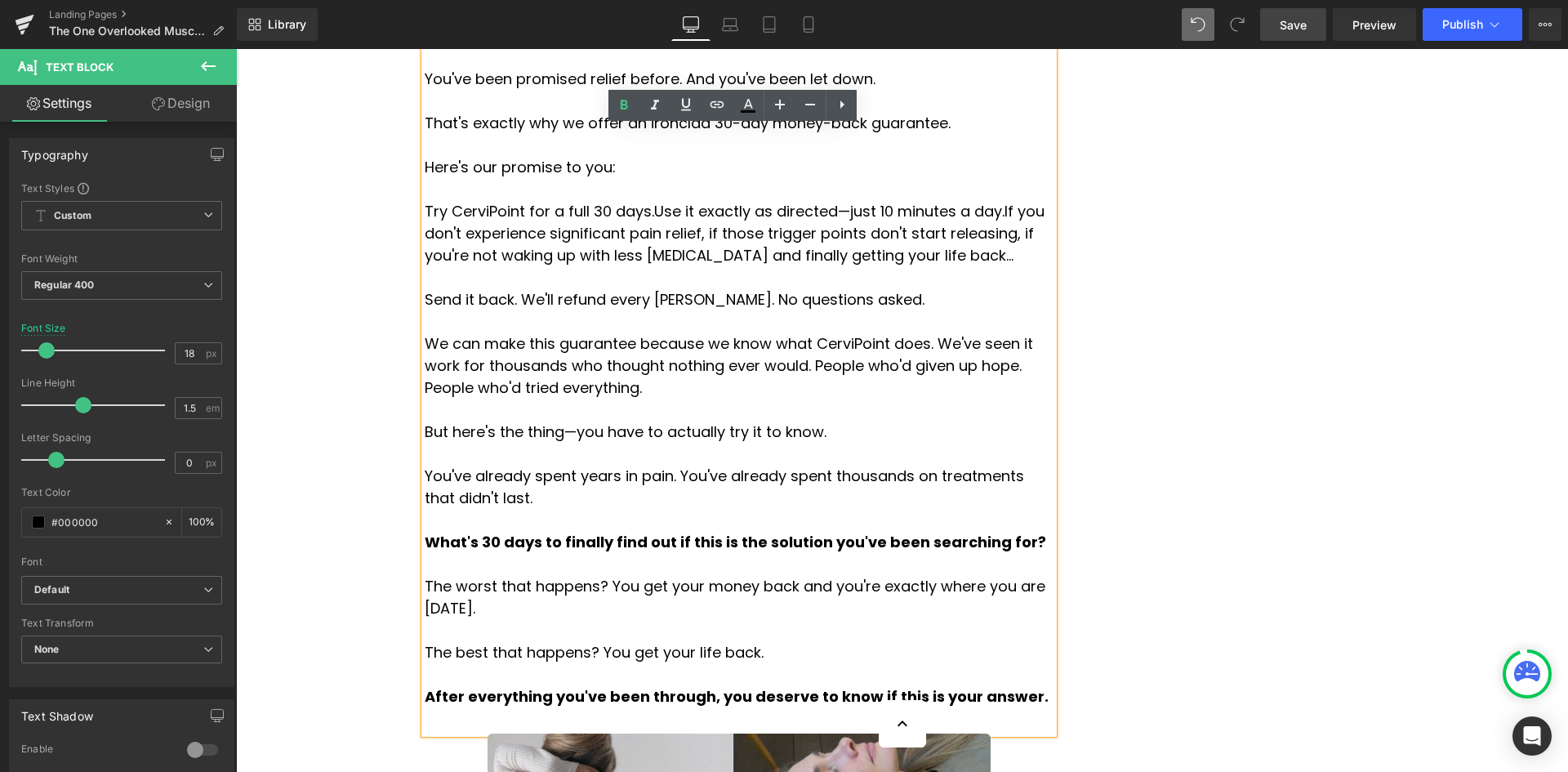
scroll to position [6264, 0]
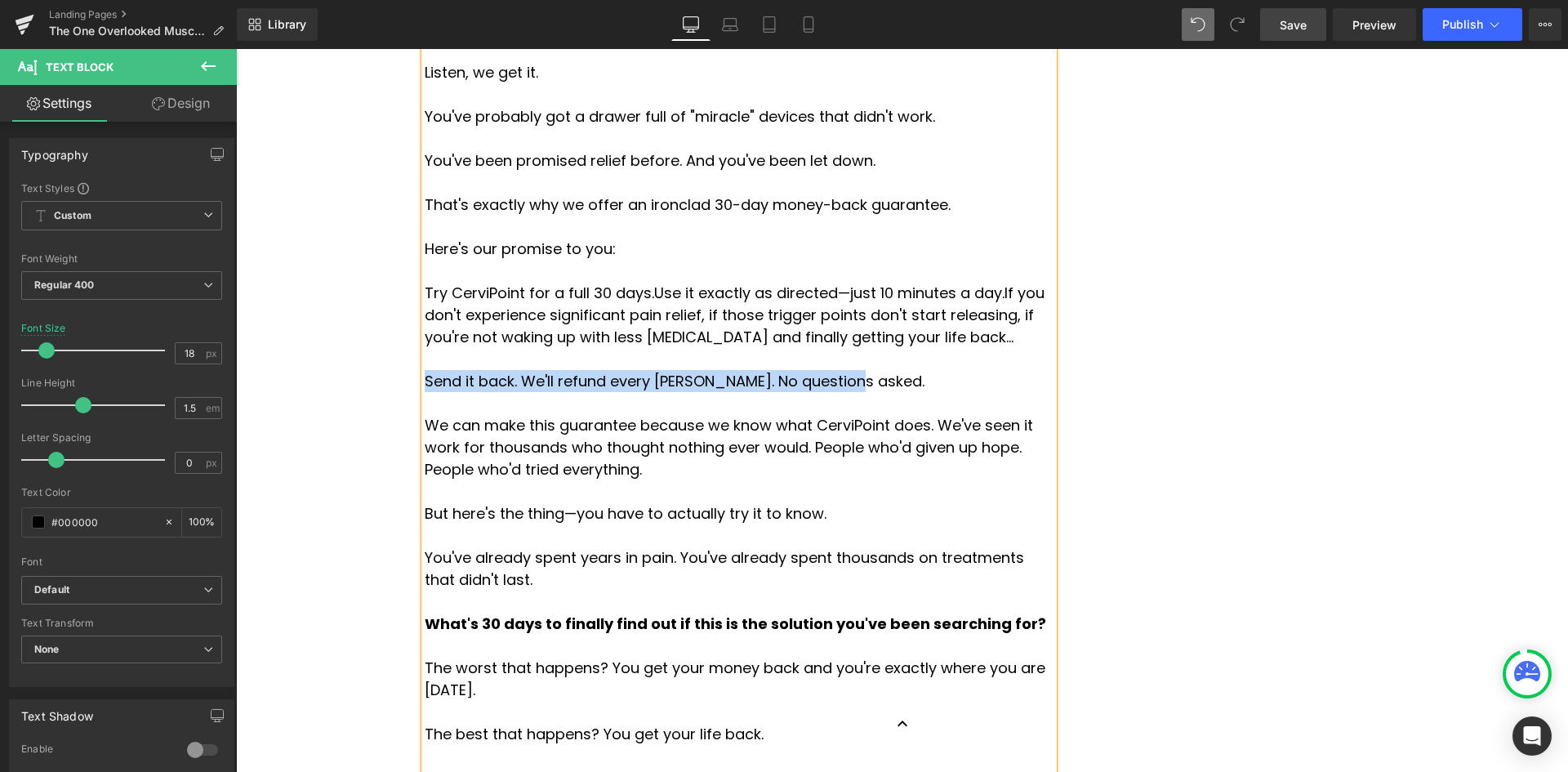
drag, startPoint x: 815, startPoint y: 183, endPoint x: 421, endPoint y: 183, distance: 394.0
click at [425, 370] on p "Send it back. We'll refund every [PERSON_NAME]. No questions asked." at bounding box center [739, 380] width 628 height 22
click at [638, 392] on p at bounding box center [739, 402] width 628 height 22
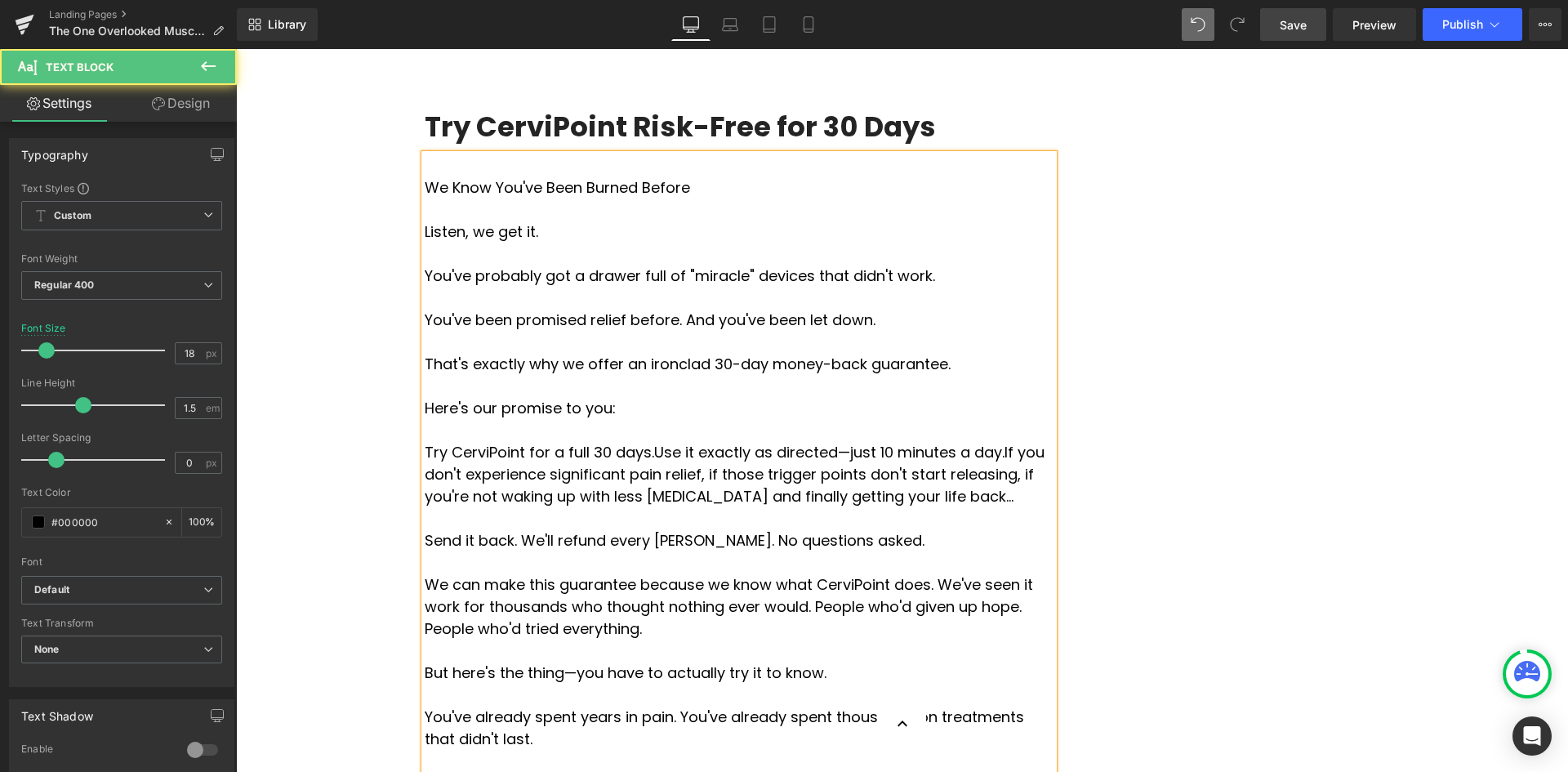
scroll to position [6100, 0]
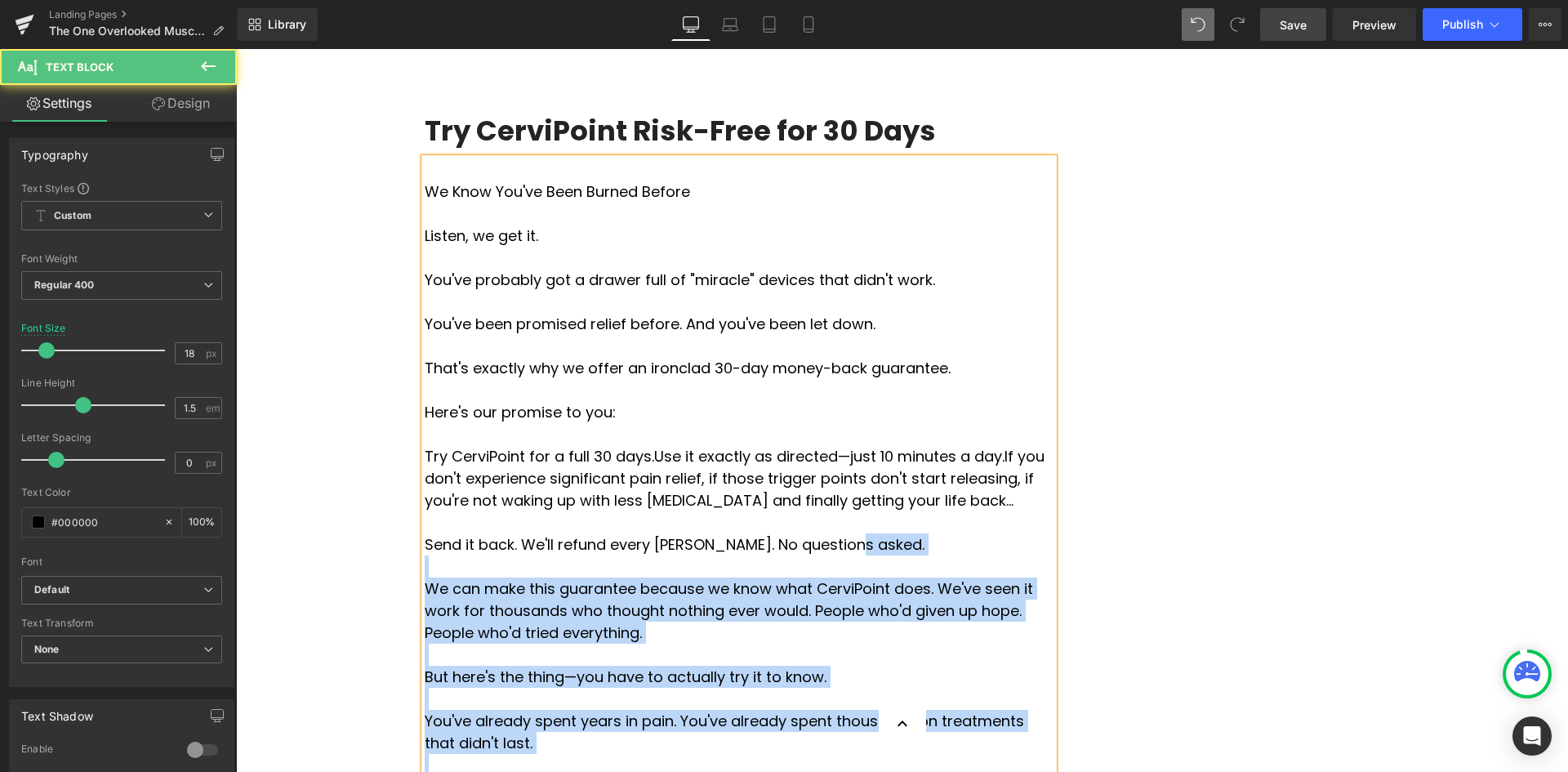
drag, startPoint x: 824, startPoint y: 349, endPoint x: 417, endPoint y: 339, distance: 407.1
click at [425, 339] on div "We Know You've Been Burned Before Listen, we get it. You've probably got a draw…" at bounding box center [739, 567] width 628 height 820
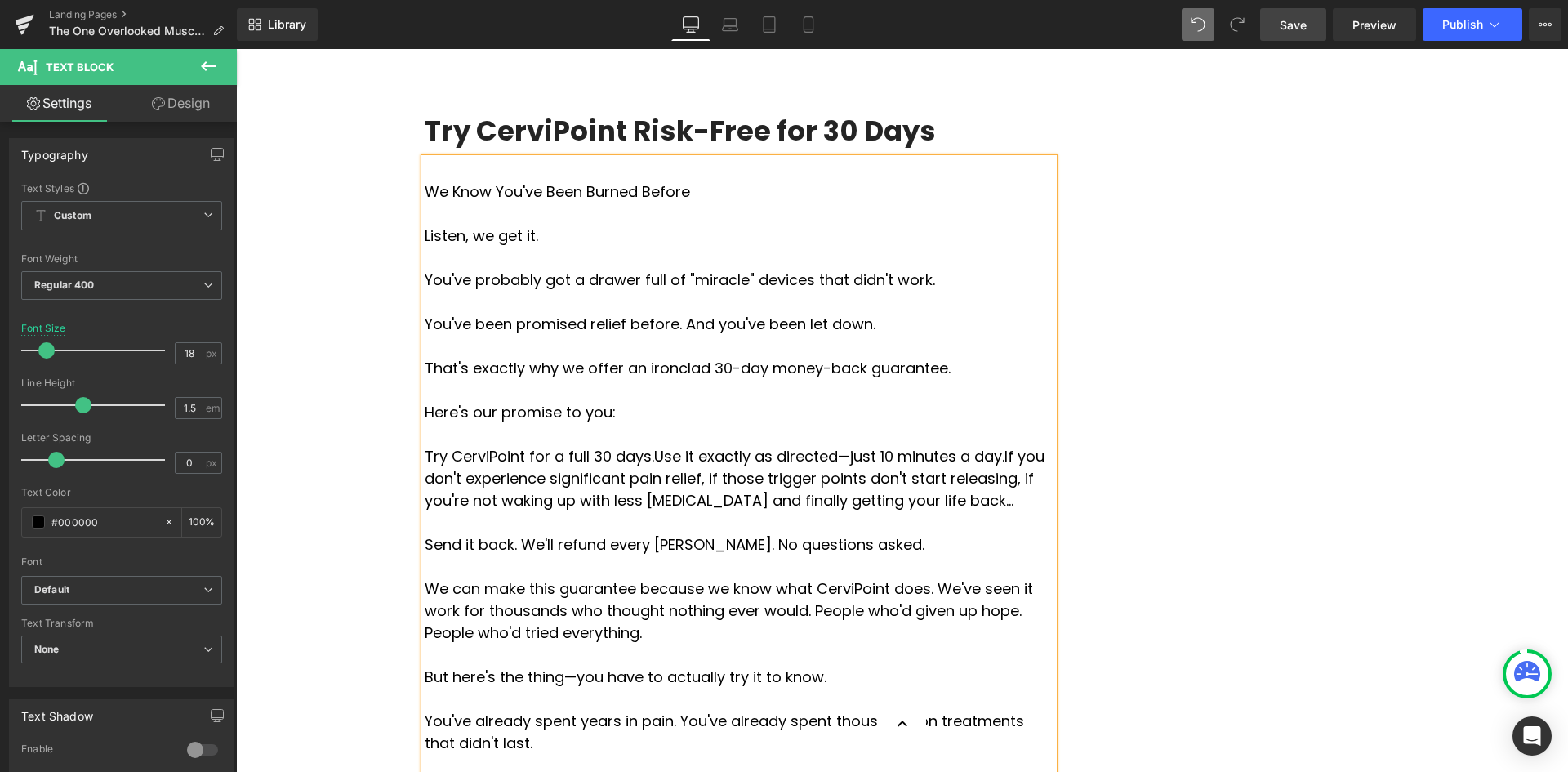
click at [425, 533] on p "Send it back. We'll refund every [PERSON_NAME]. No questions asked." at bounding box center [739, 544] width 628 height 22
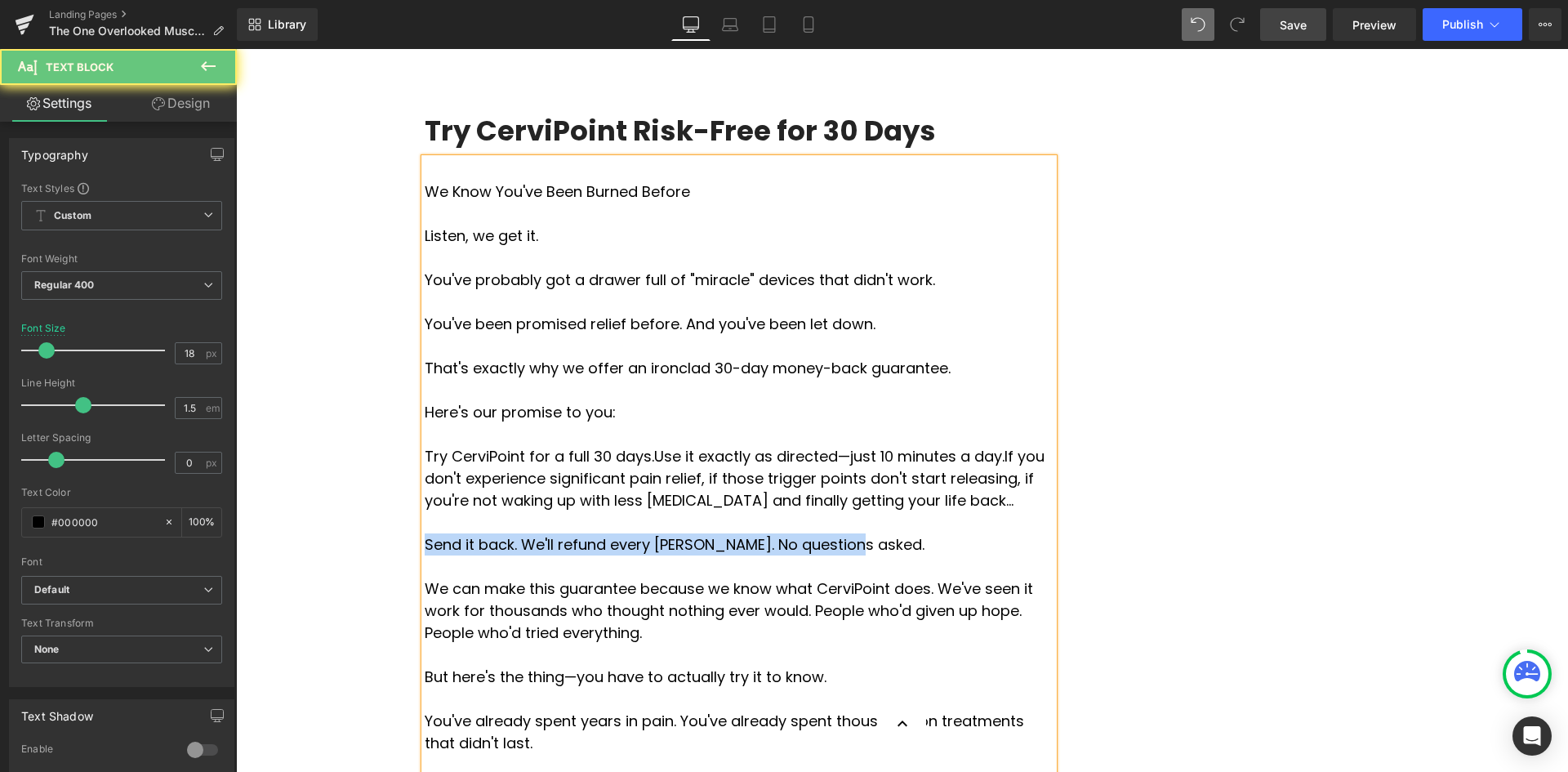
drag, startPoint x: 548, startPoint y: 339, endPoint x: 878, endPoint y: 339, distance: 330.0
click at [878, 533] on p "Send it back. We'll refund every [PERSON_NAME]. No questions asked." at bounding box center [739, 544] width 628 height 22
click at [716, 533] on p "Send it back. We'll refund every [PERSON_NAME]. No questions asked." at bounding box center [739, 544] width 628 height 22
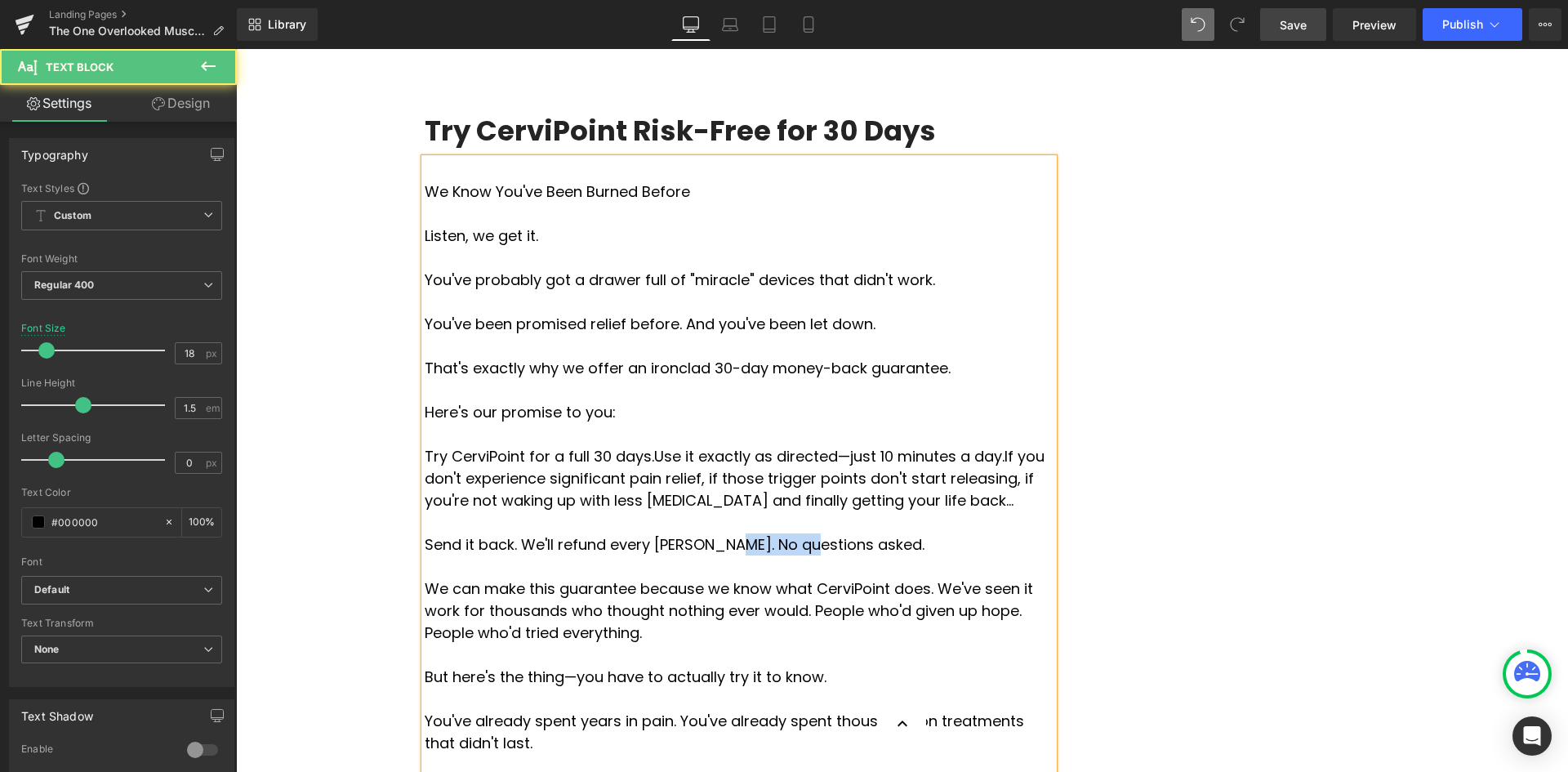
click at [716, 533] on p "Send it back. We'll refund every [PERSON_NAME]. No questions asked." at bounding box center [739, 544] width 628 height 22
click at [742, 533] on p "Send it back. We'll refund every [PERSON_NAME]. No questions asked." at bounding box center [739, 544] width 628 height 22
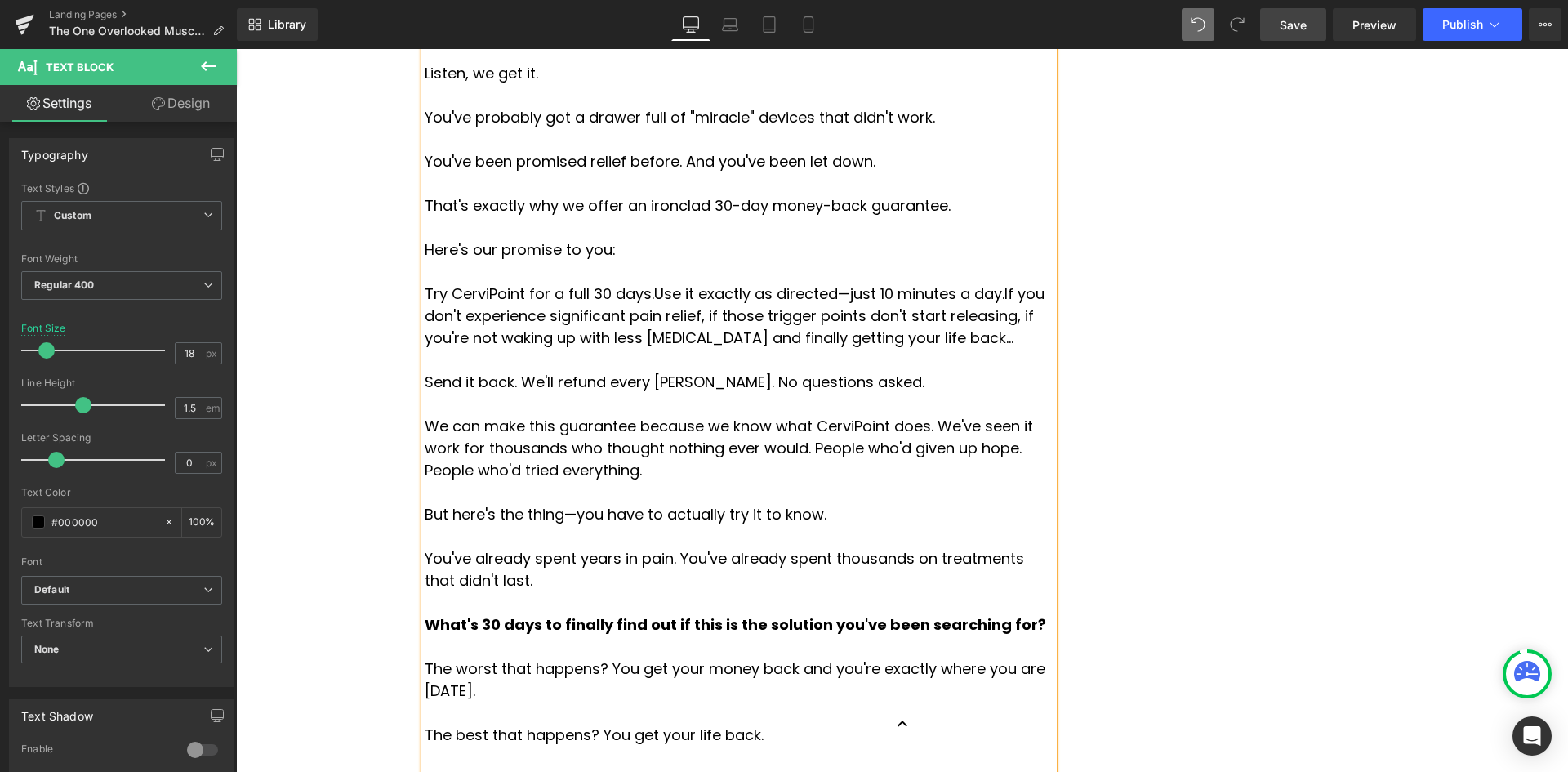
scroll to position [6264, 0]
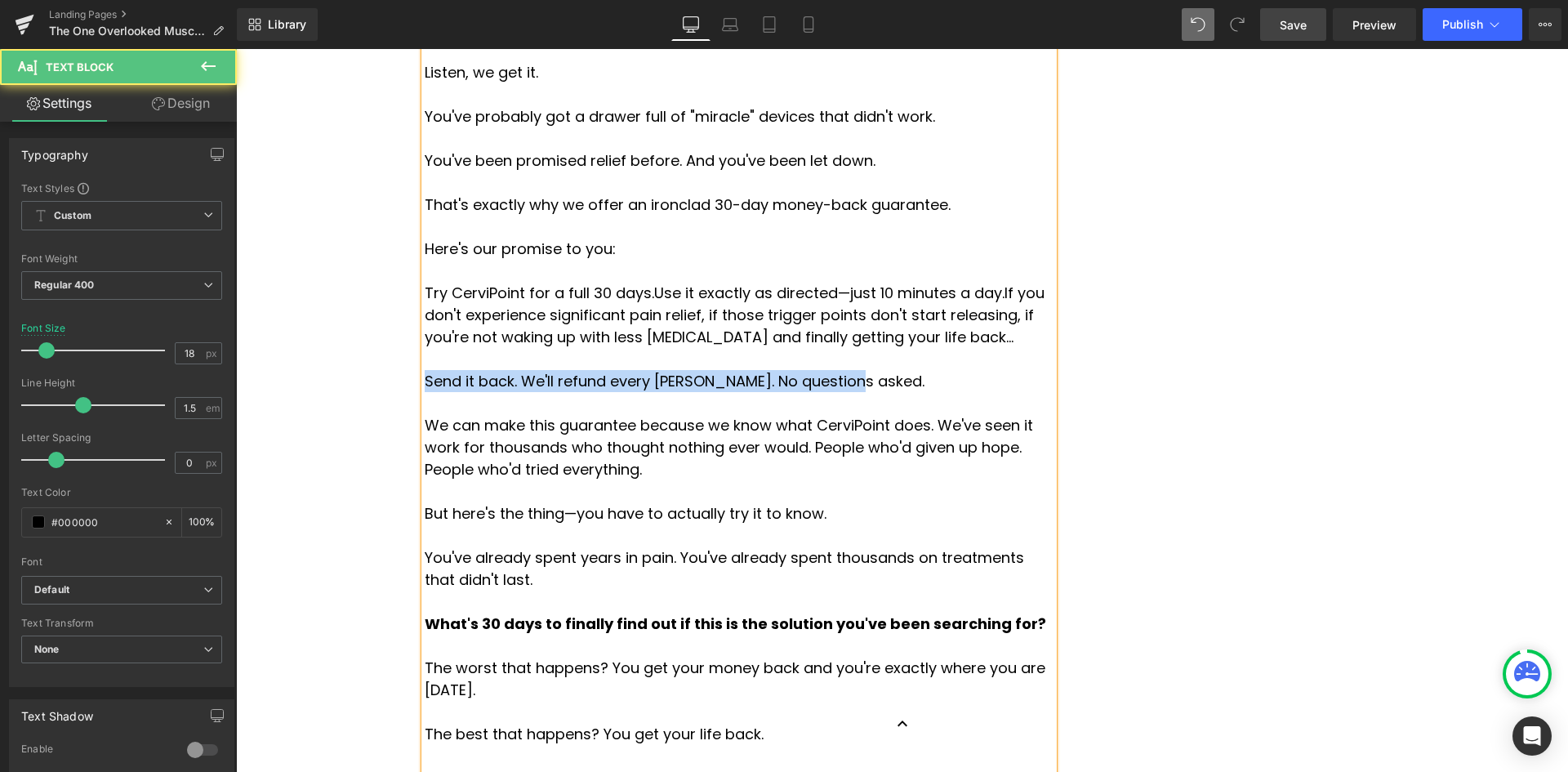
drag, startPoint x: 809, startPoint y: 179, endPoint x: 421, endPoint y: 177, distance: 388.0
click at [425, 370] on p "Send it back. We'll refund every [PERSON_NAME]. No questions asked." at bounding box center [739, 380] width 628 height 22
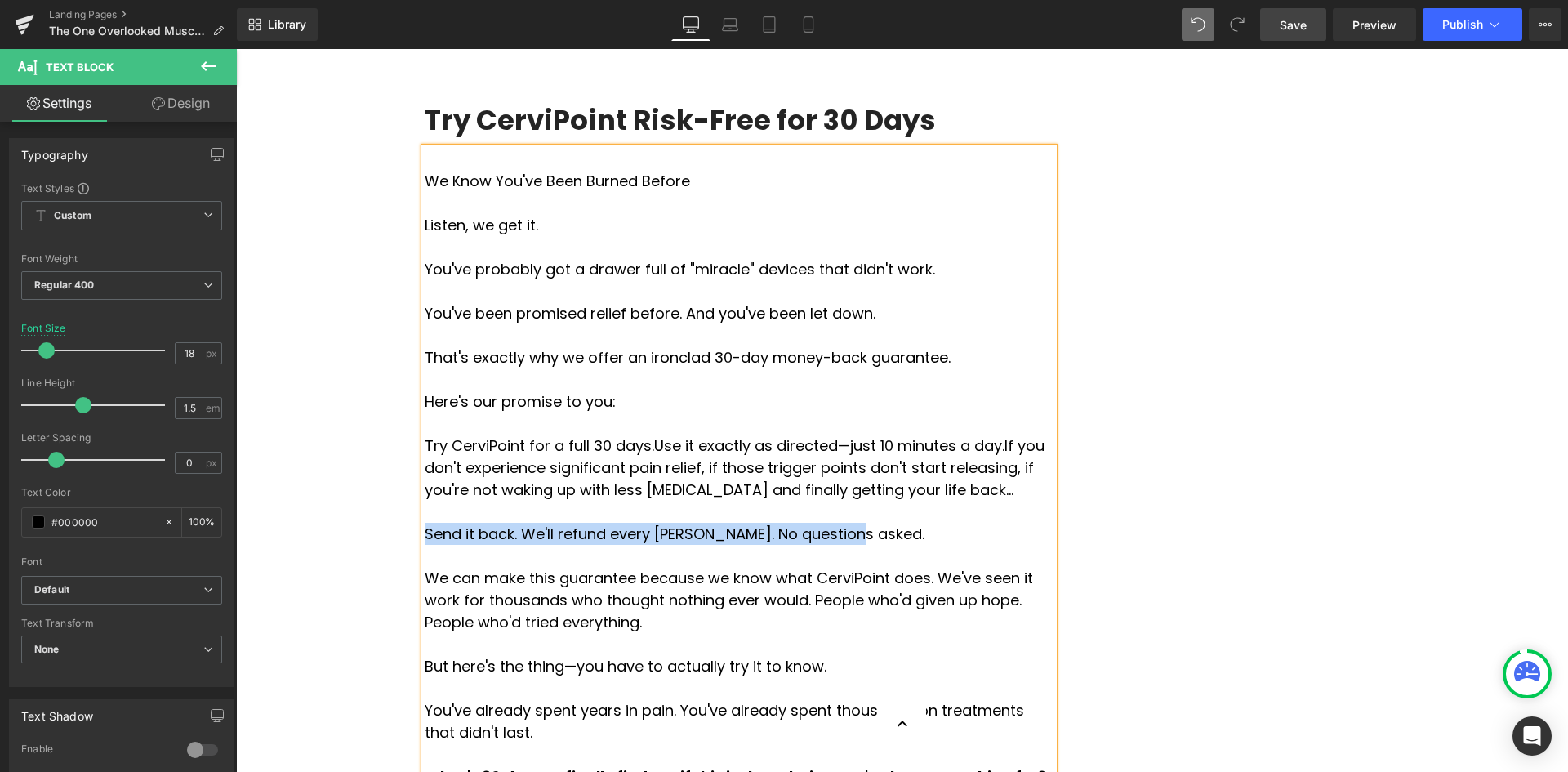
scroll to position [5937, 0]
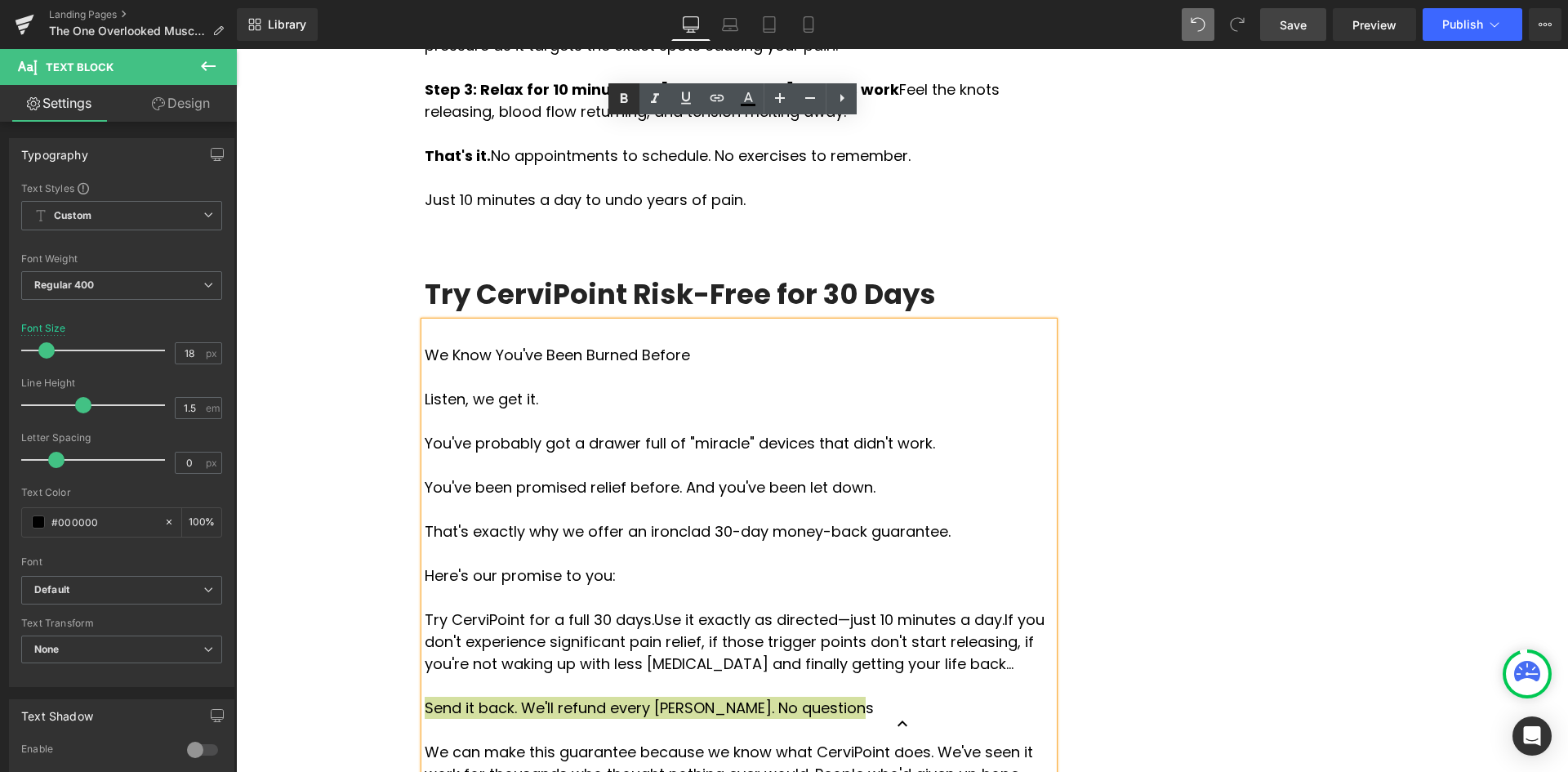
click at [618, 93] on icon at bounding box center [624, 99] width 19 height 19
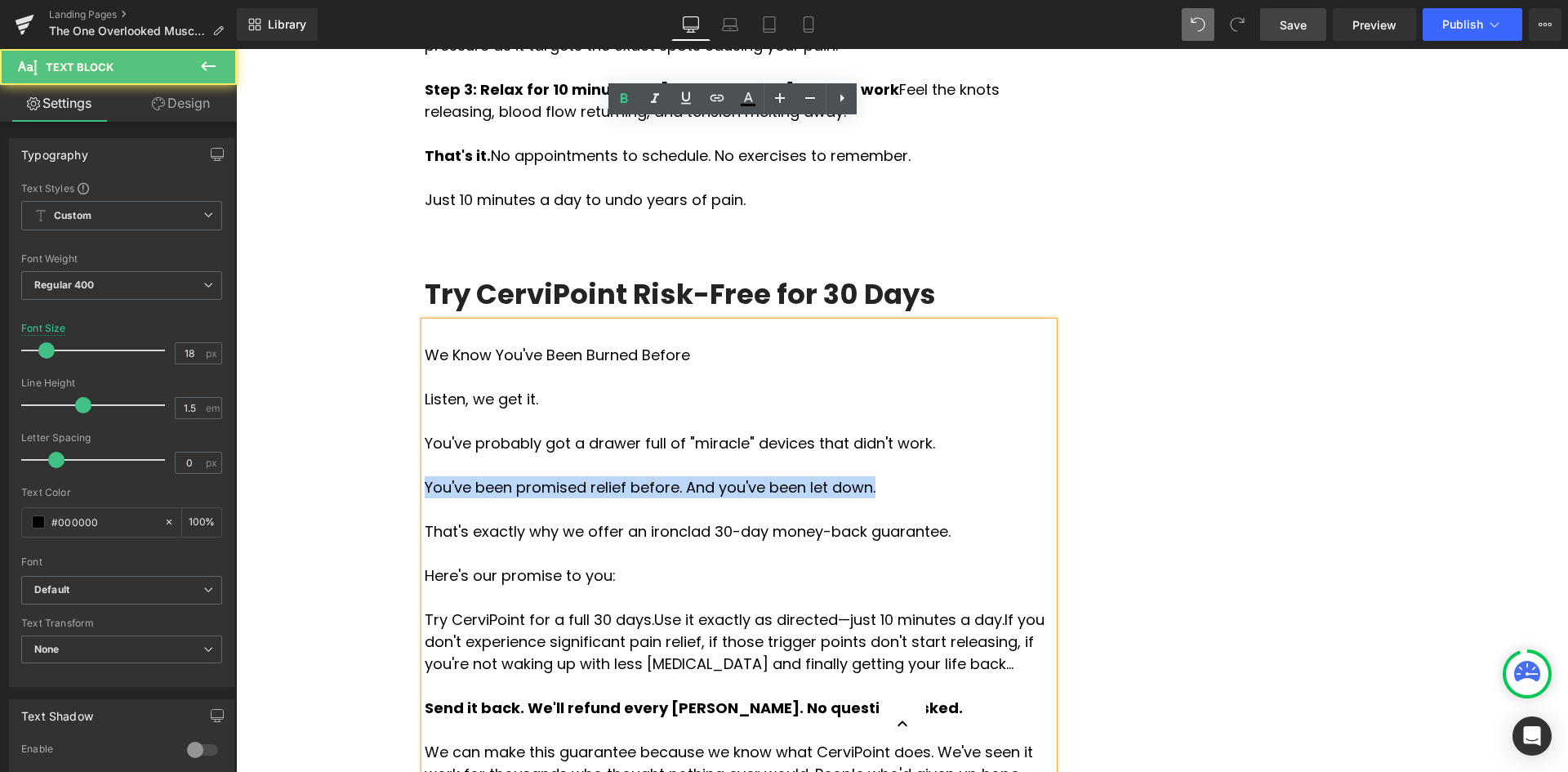
drag, startPoint x: 841, startPoint y: 286, endPoint x: 394, endPoint y: 283, distance: 447.0
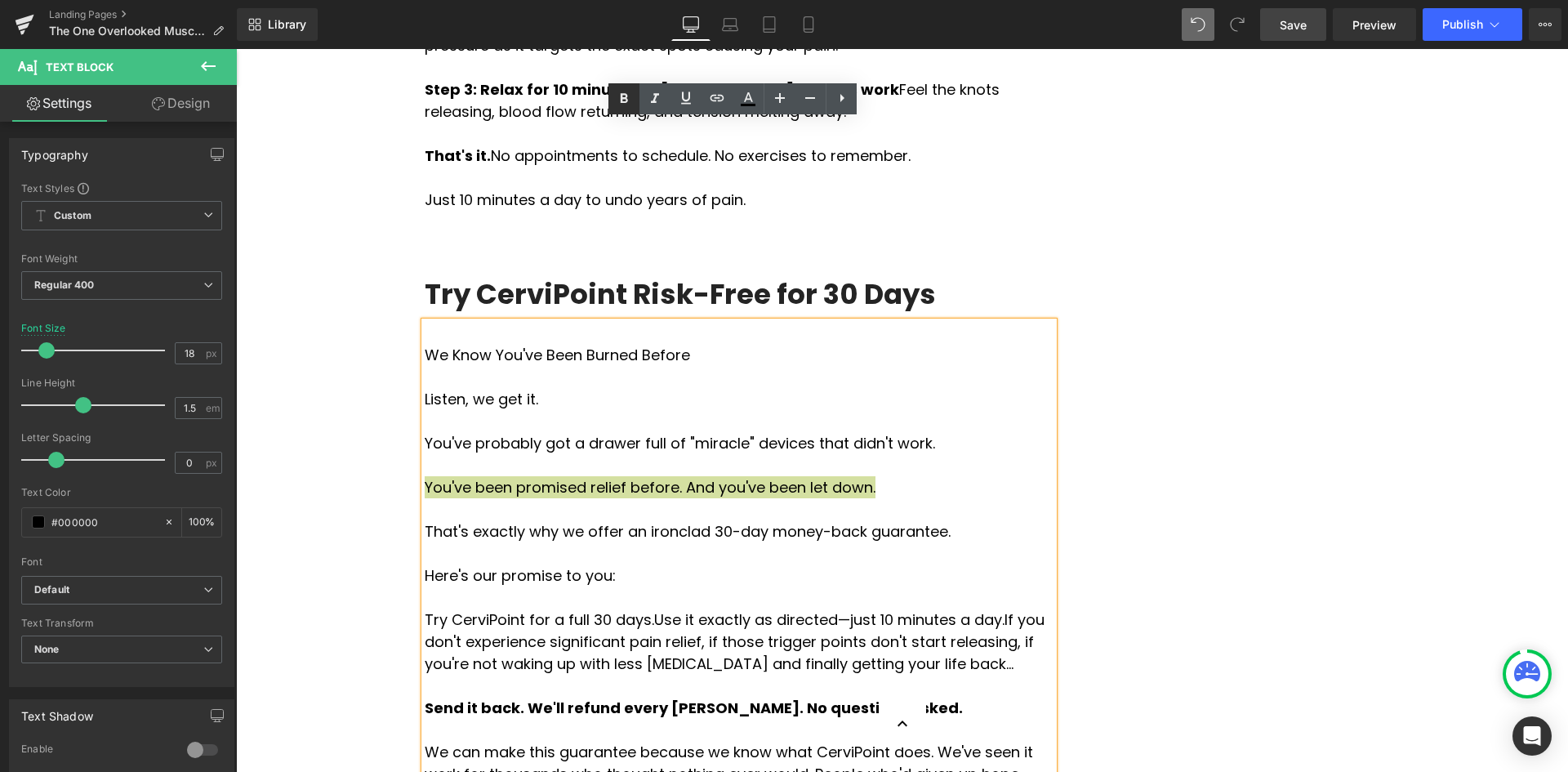
click at [624, 100] on icon at bounding box center [624, 99] width 19 height 19
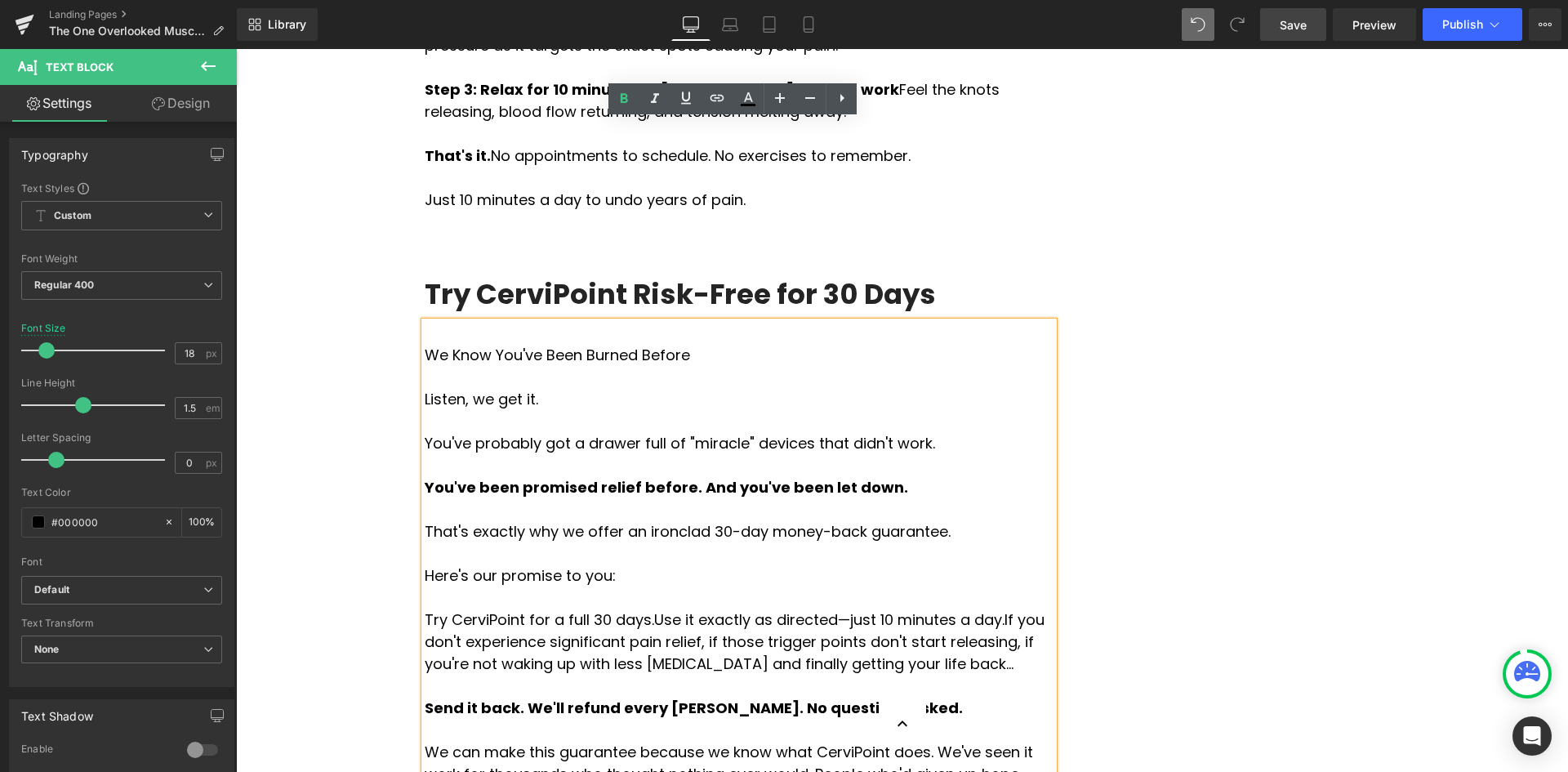
click at [927, 499] on p at bounding box center [739, 509] width 628 height 22
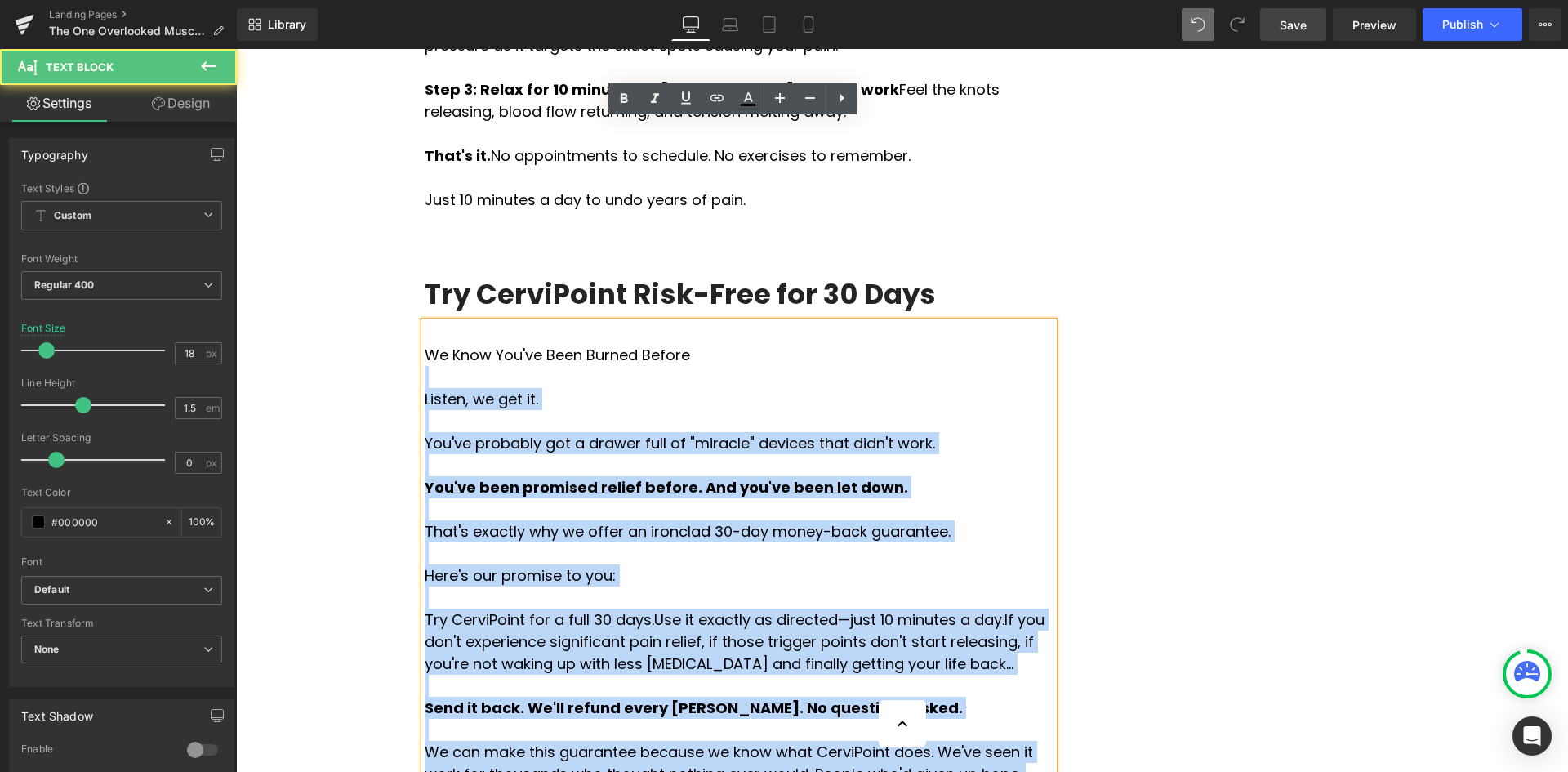
drag, startPoint x: 668, startPoint y: 151, endPoint x: 416, endPoint y: 153, distance: 252.0
click at [425, 322] on div "We Know You've Been Burned Before Listen, we get it. You've probably got a draw…" at bounding box center [739, 731] width 628 height 820
click at [514, 366] on p at bounding box center [739, 376] width 628 height 22
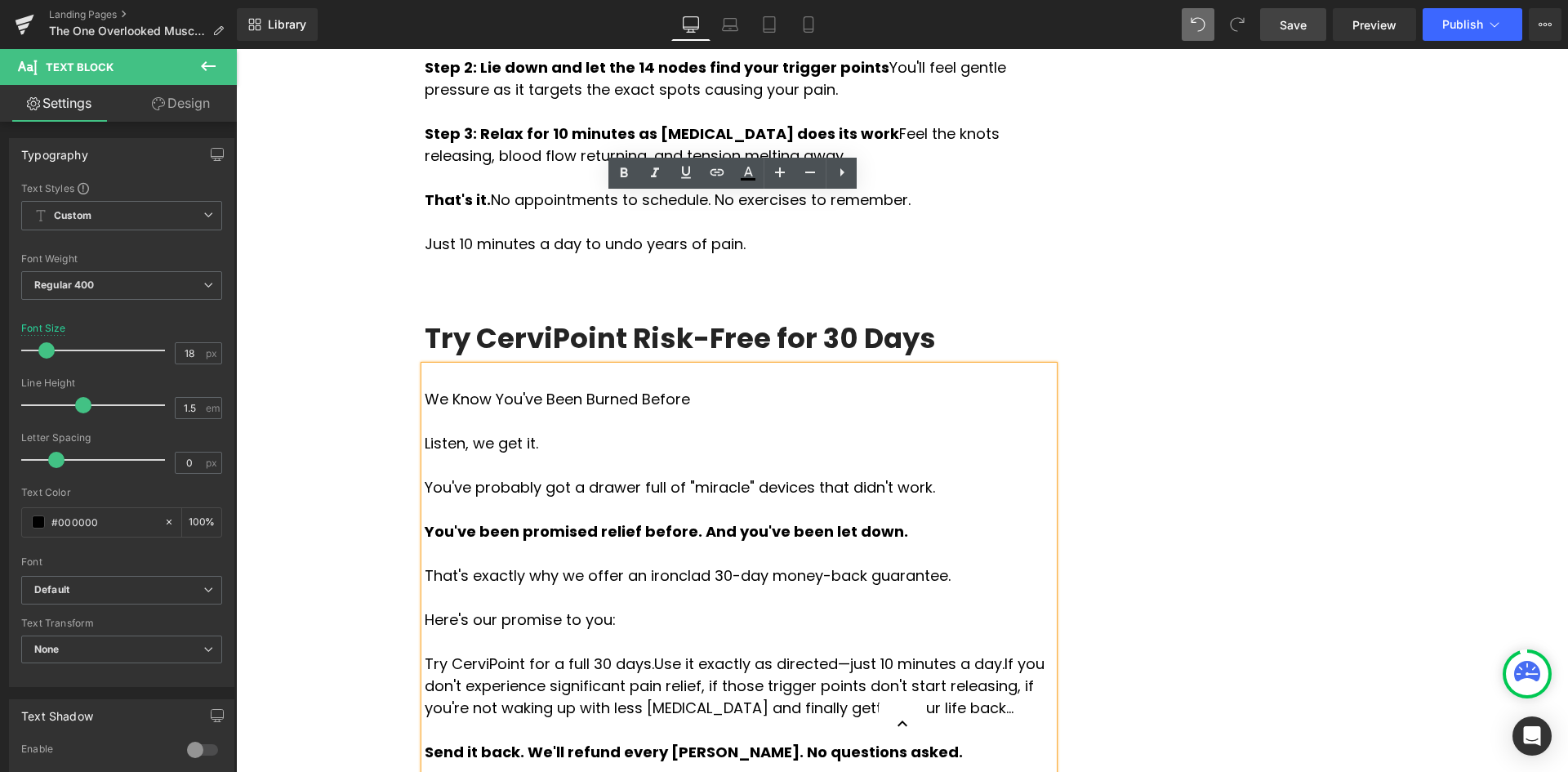
scroll to position [5856, 0]
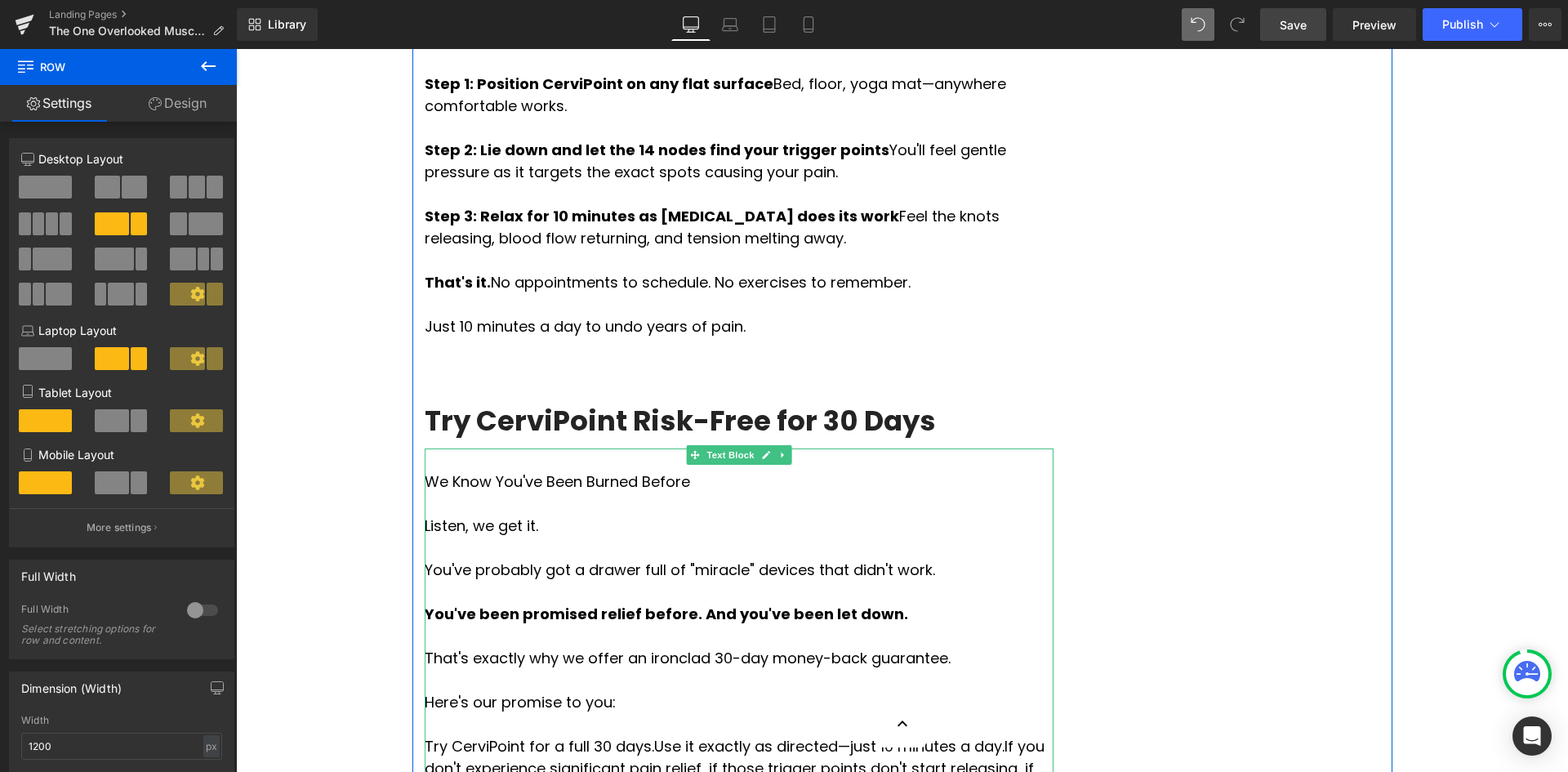
scroll to position [5774, 0]
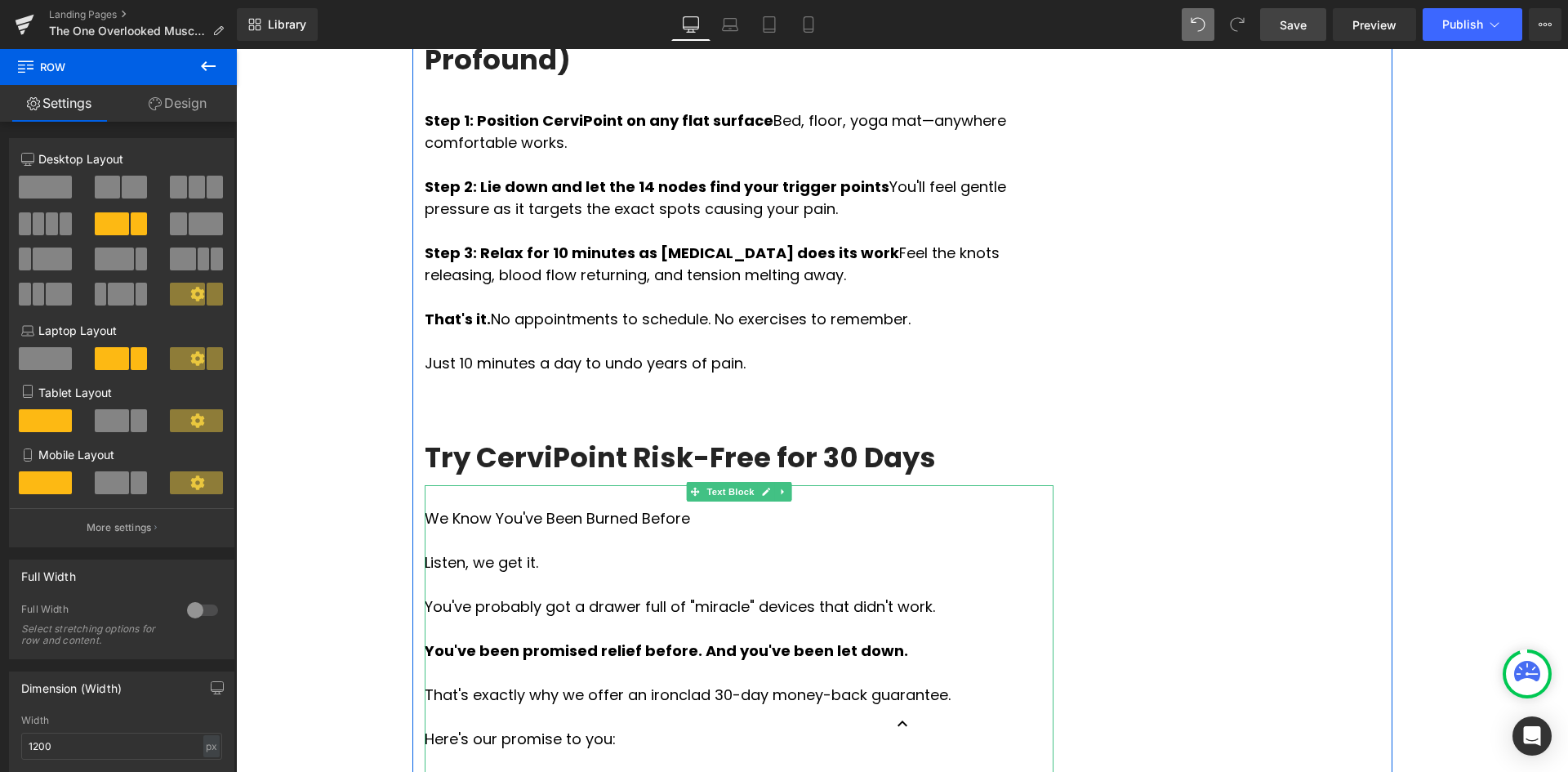
click at [451, 507] on p "We Know You've Been Burned Before" at bounding box center [739, 518] width 628 height 22
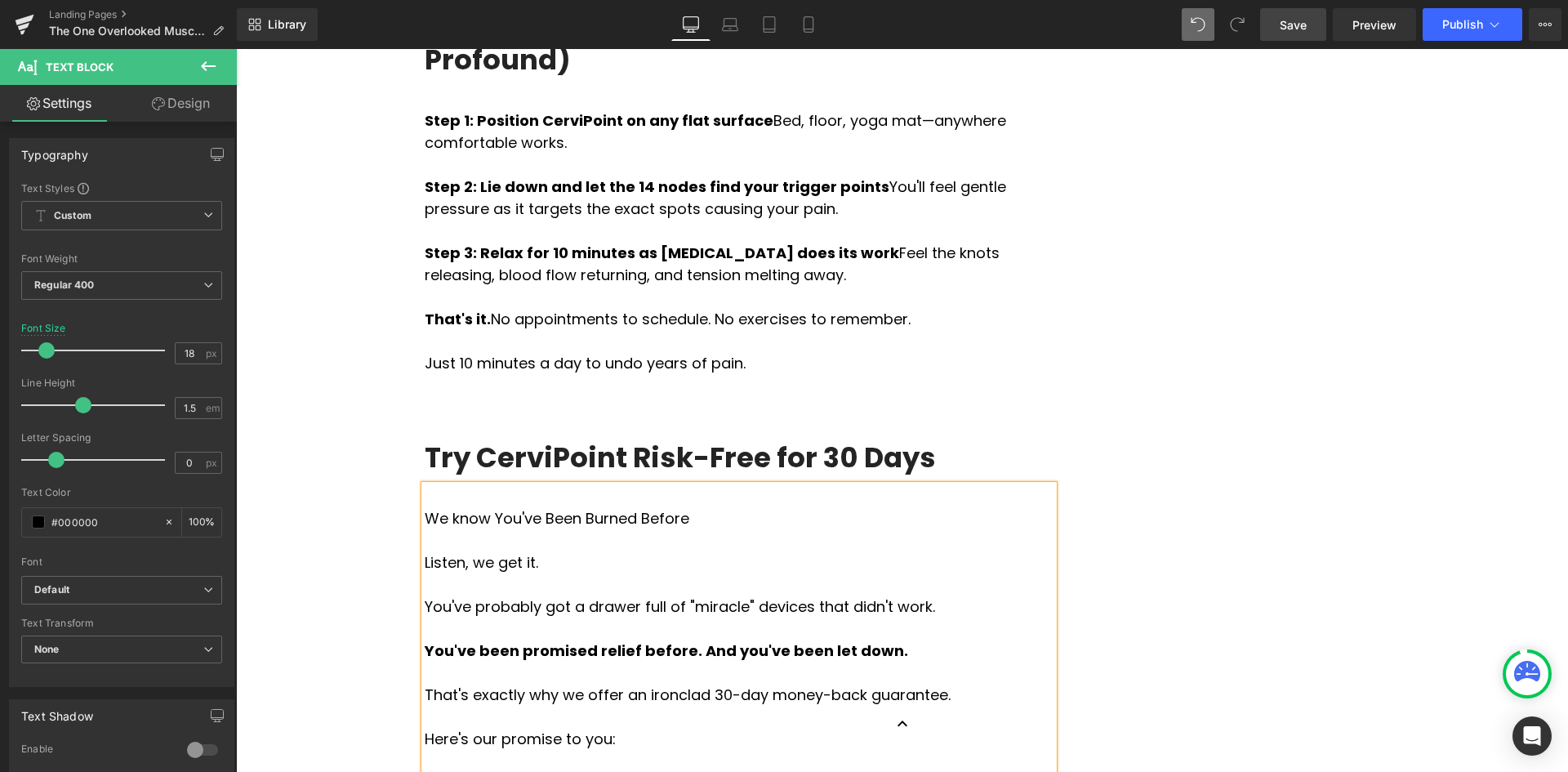
click at [489, 507] on p "We know You've Been Burned Before" at bounding box center [739, 518] width 628 height 22
drag, startPoint x: 537, startPoint y: 315, endPoint x: 538, endPoint y: 306, distance: 9.1
click at [537, 507] on p "We know you've Been Burned Before" at bounding box center [739, 518] width 628 height 22
click at [570, 507] on p "We know you've been Burned Before" at bounding box center [739, 518] width 628 height 22
click at [574, 507] on p "We know you've been Burned Before" at bounding box center [739, 518] width 628 height 22
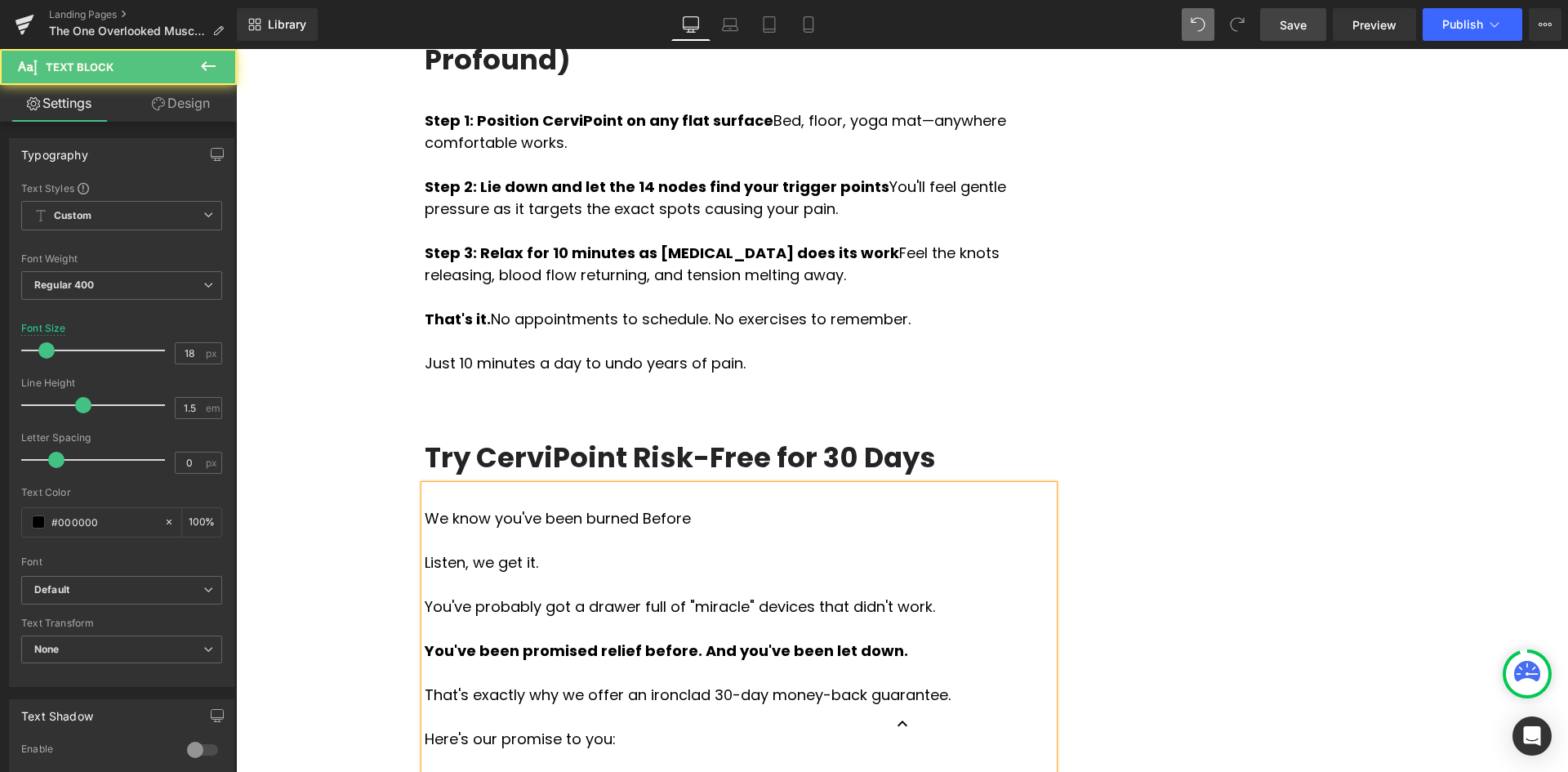
click at [625, 507] on p "We know you've been burned Before" at bounding box center [739, 518] width 628 height 22
click at [668, 595] on p "You've probably got a drawer full of "miracle" devices that didn't work." at bounding box center [739, 606] width 628 height 22
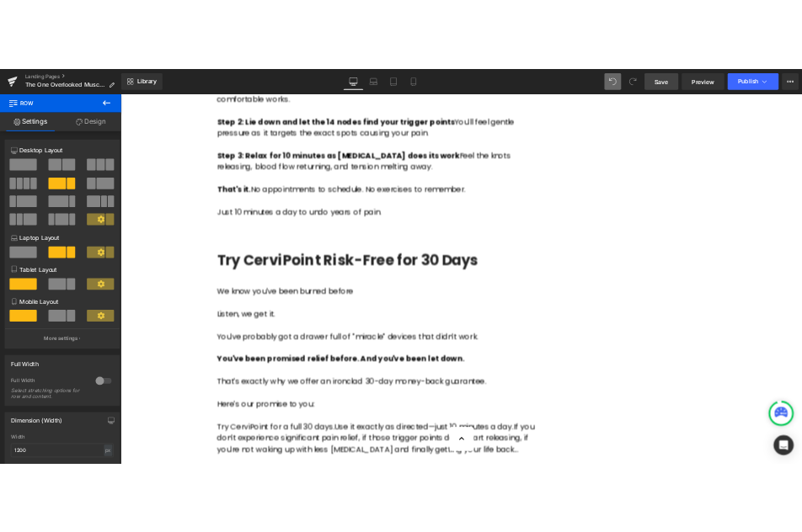
scroll to position [6206, 0]
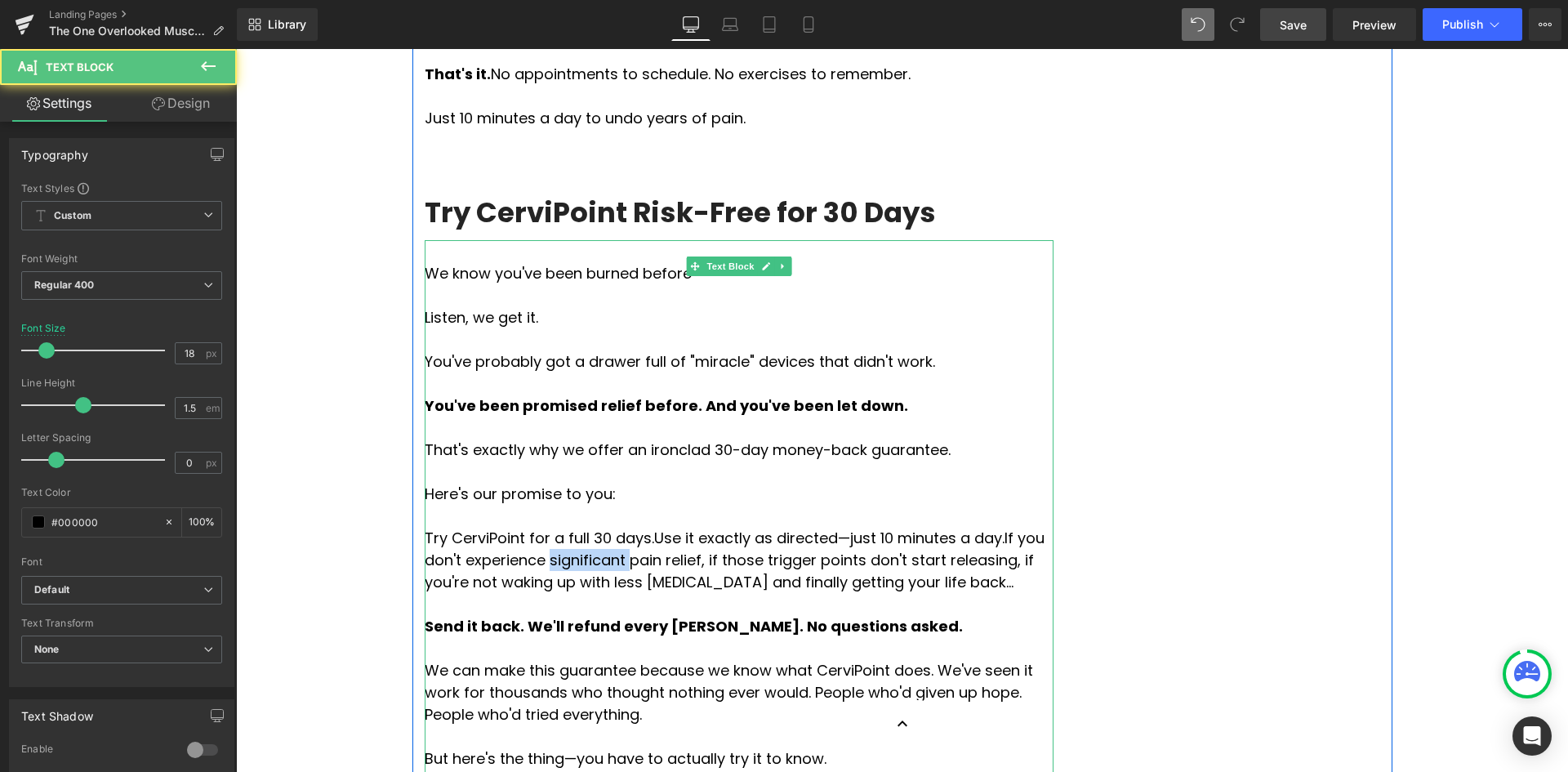
drag, startPoint x: 494, startPoint y: 358, endPoint x: 565, endPoint y: 365, distance: 71.3
click at [565, 528] on span "If you don't experience significant pain relief, if those trigger points don't …" at bounding box center [734, 560] width 620 height 65
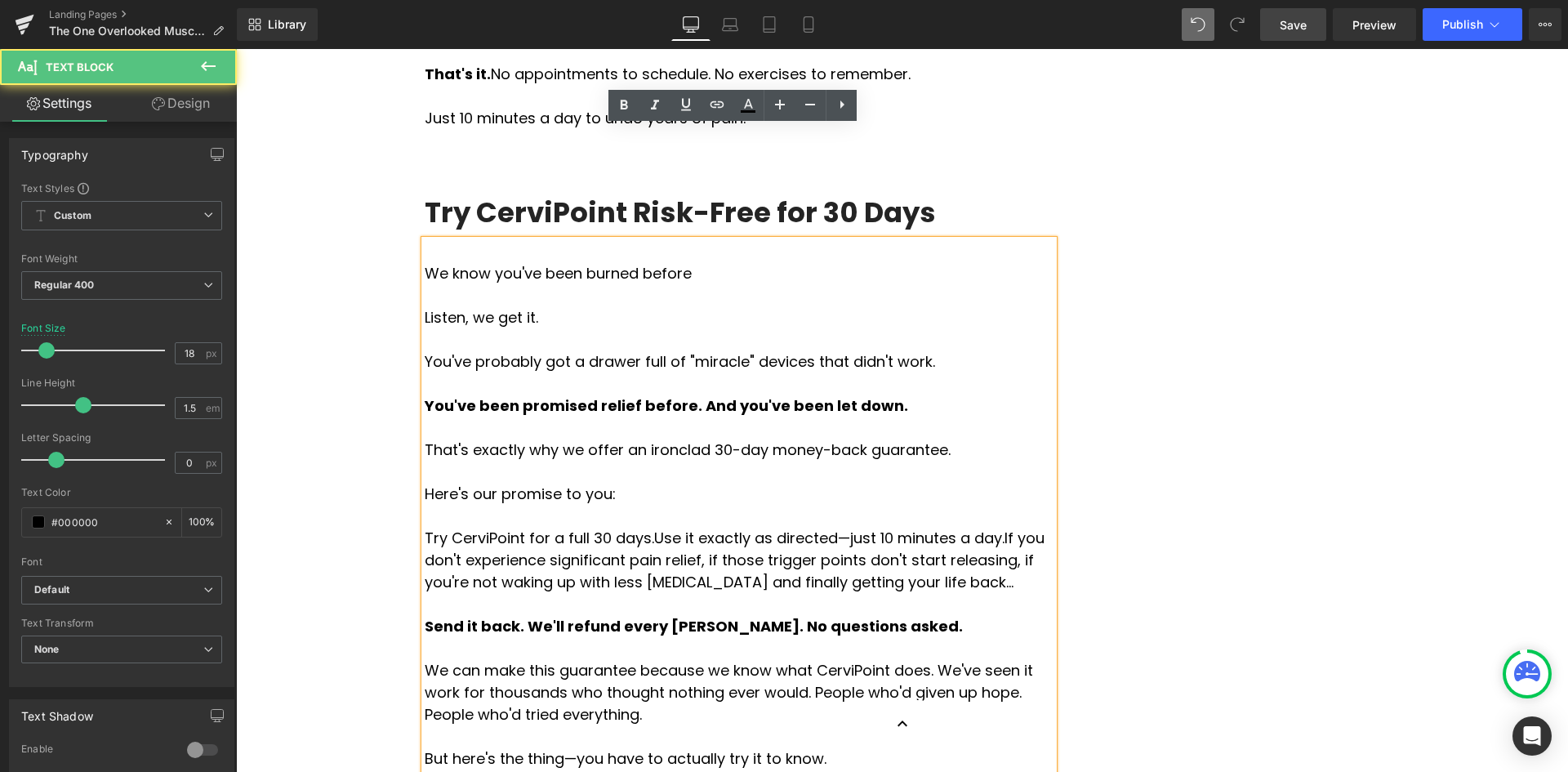
click at [945, 593] on p at bounding box center [739, 603] width 628 height 22
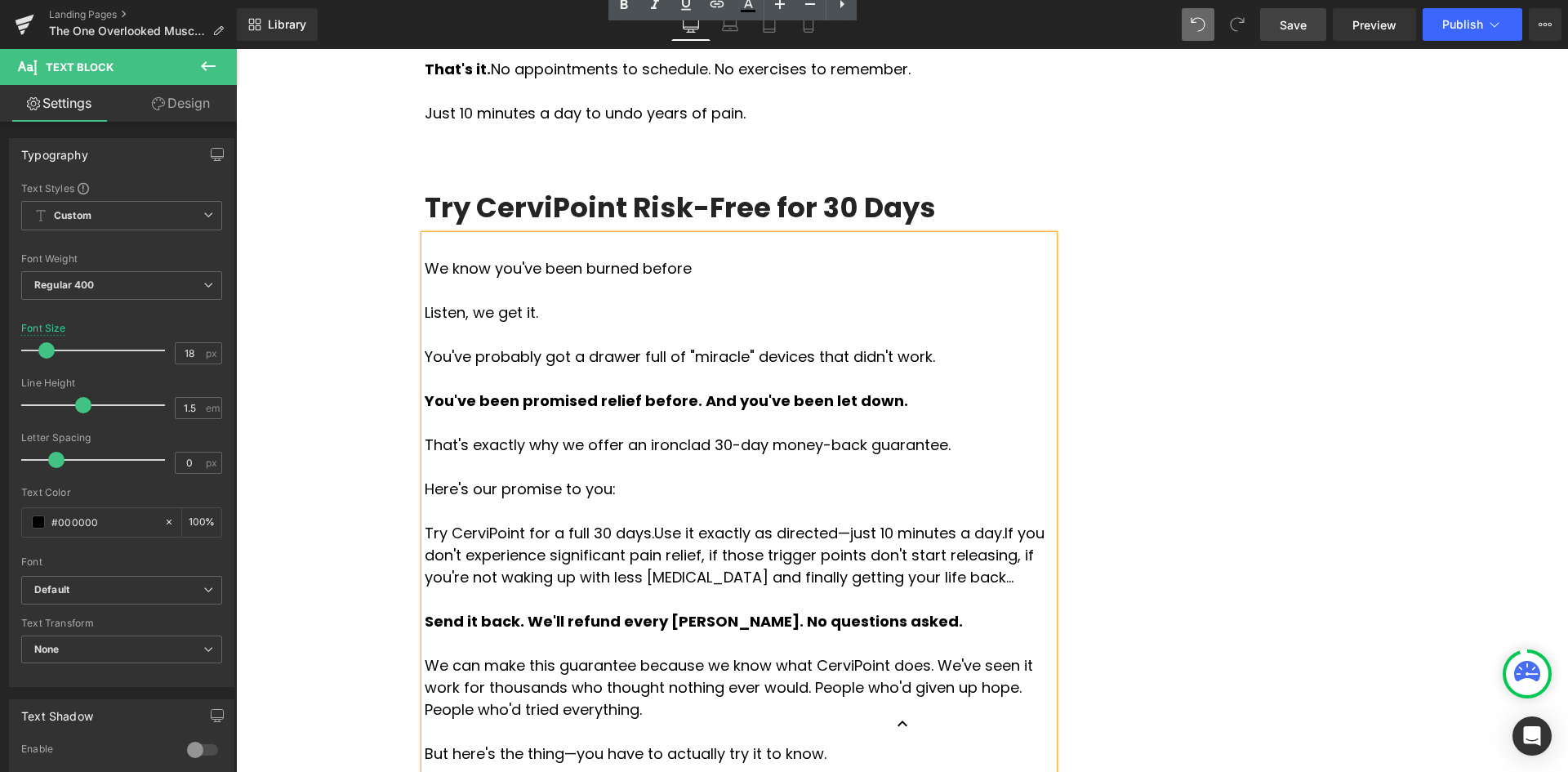
scroll to position [6346, 0]
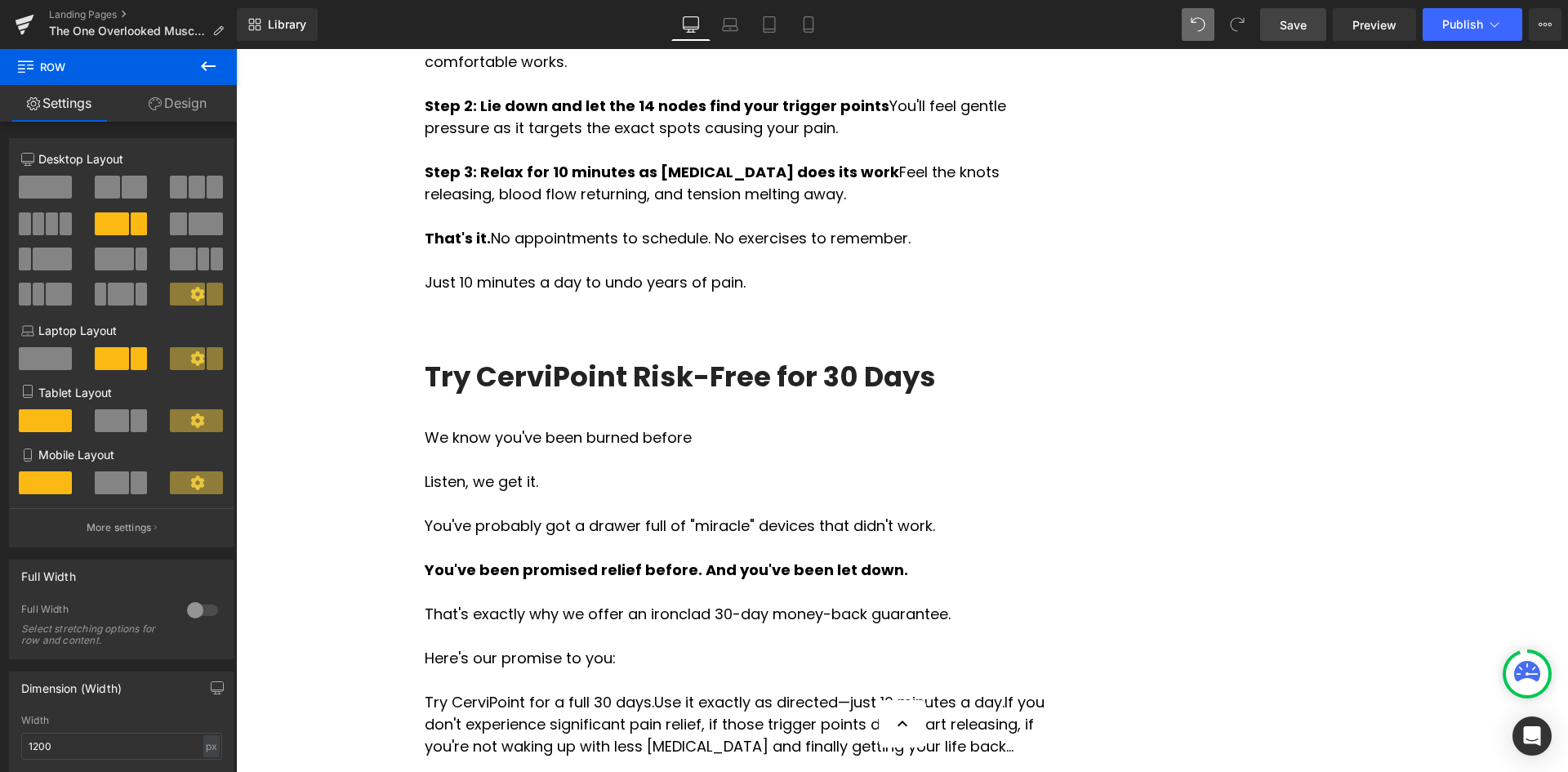
scroll to position [5856, 0]
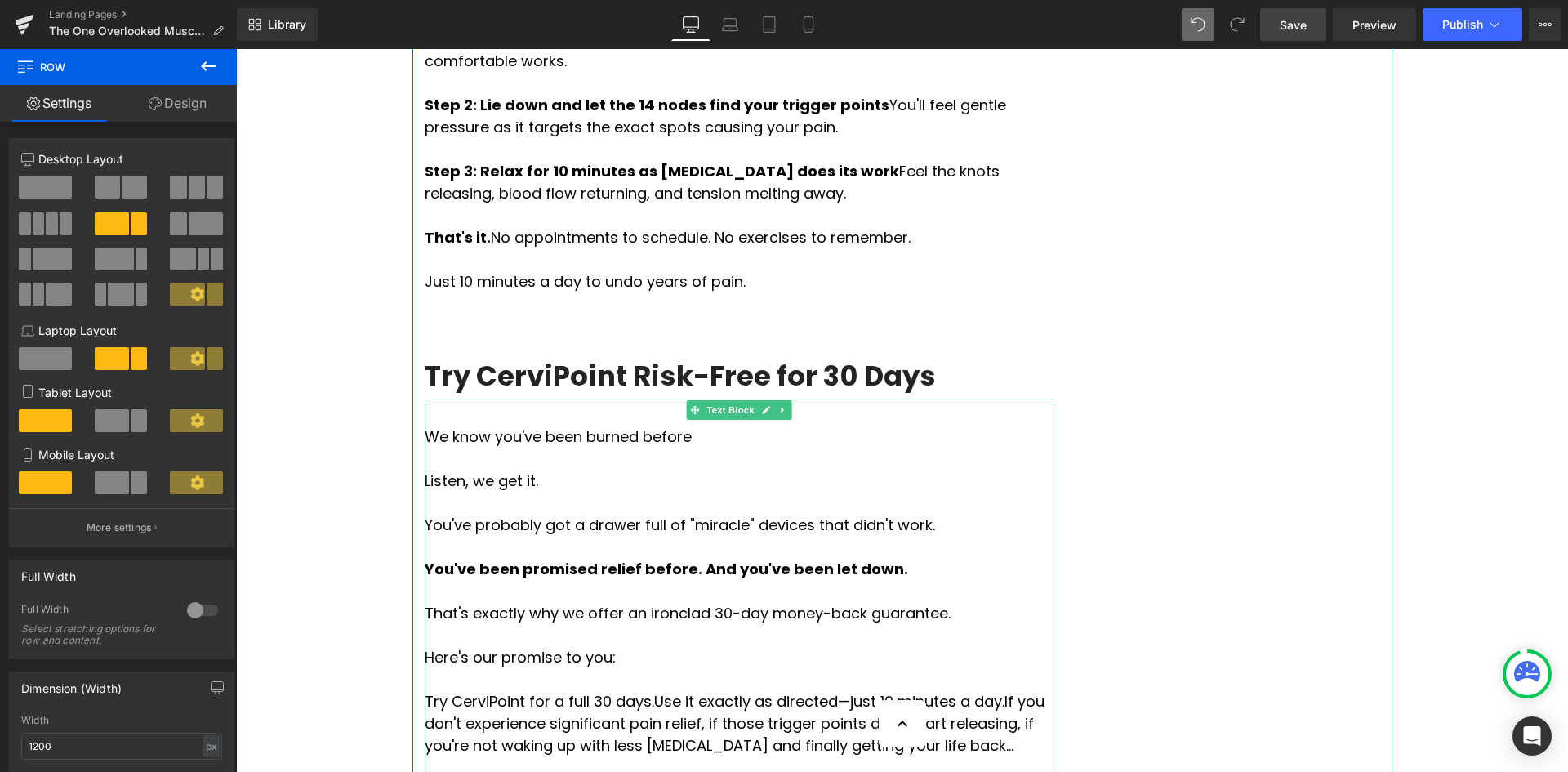
click at [439, 447] on p at bounding box center [739, 458] width 628 height 22
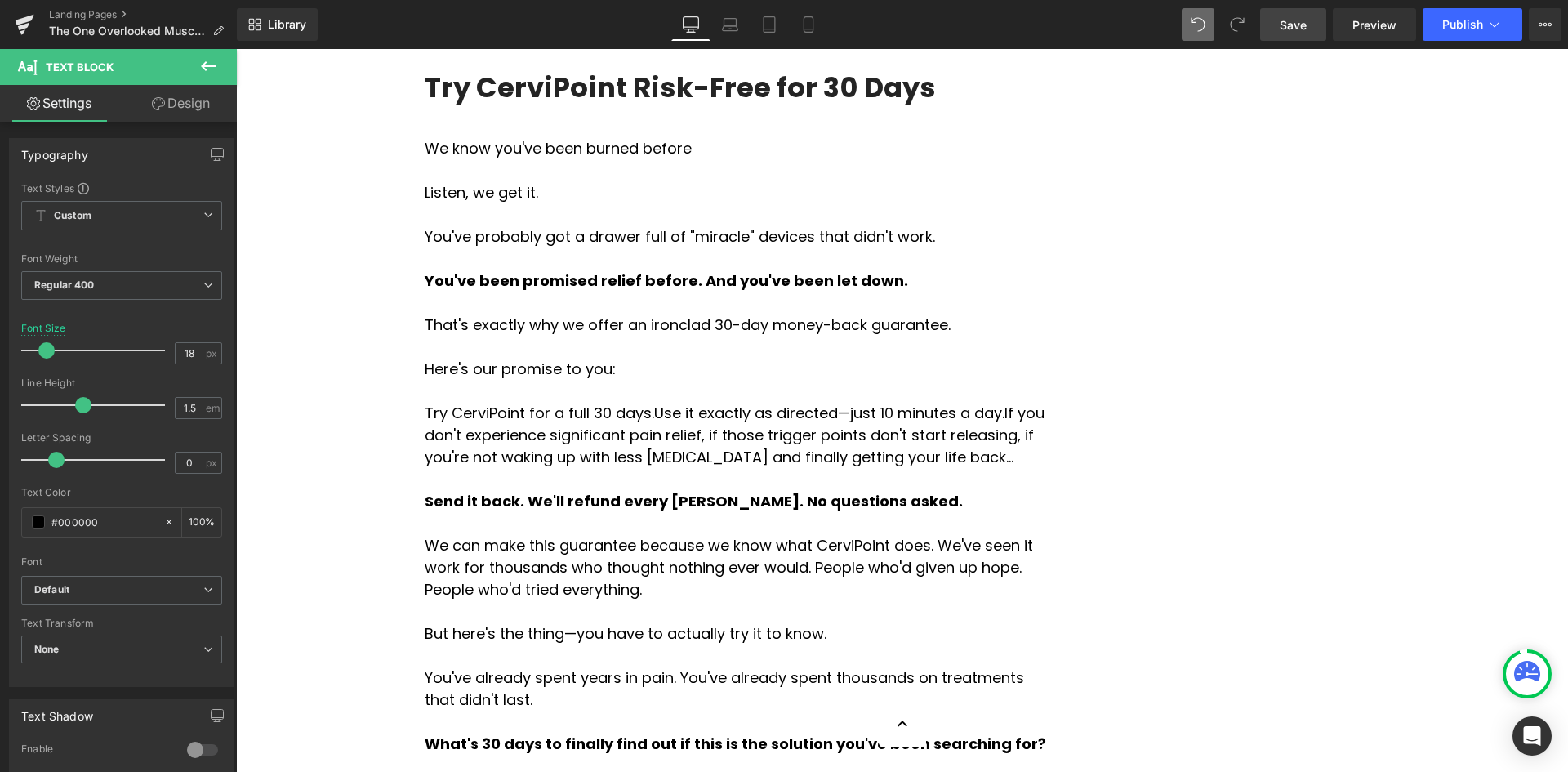
scroll to position [6427, 0]
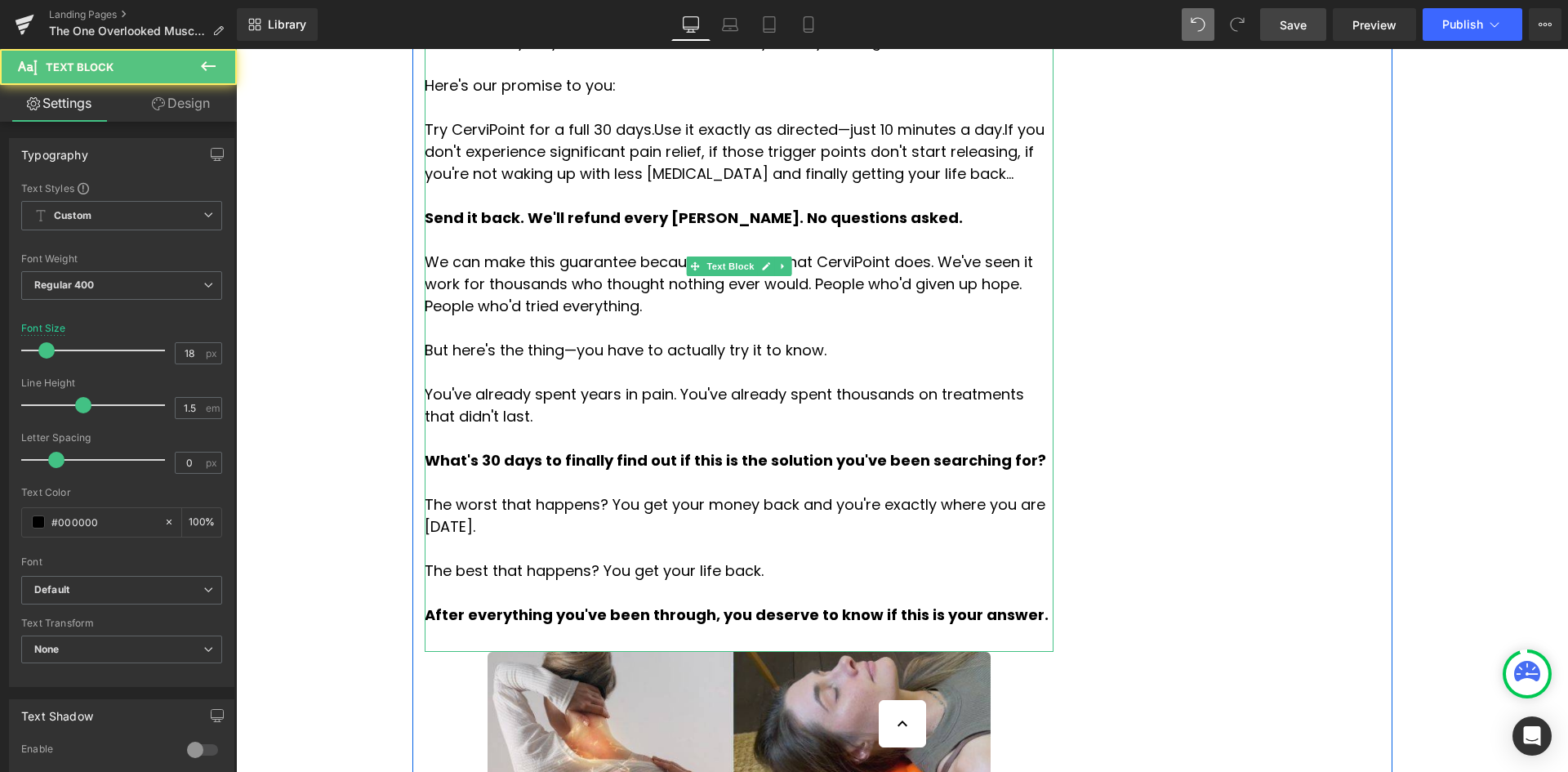
click at [974, 604] on strong "After everything you've been through, you deserve to know if this is your answe…" at bounding box center [736, 614] width 624 height 20
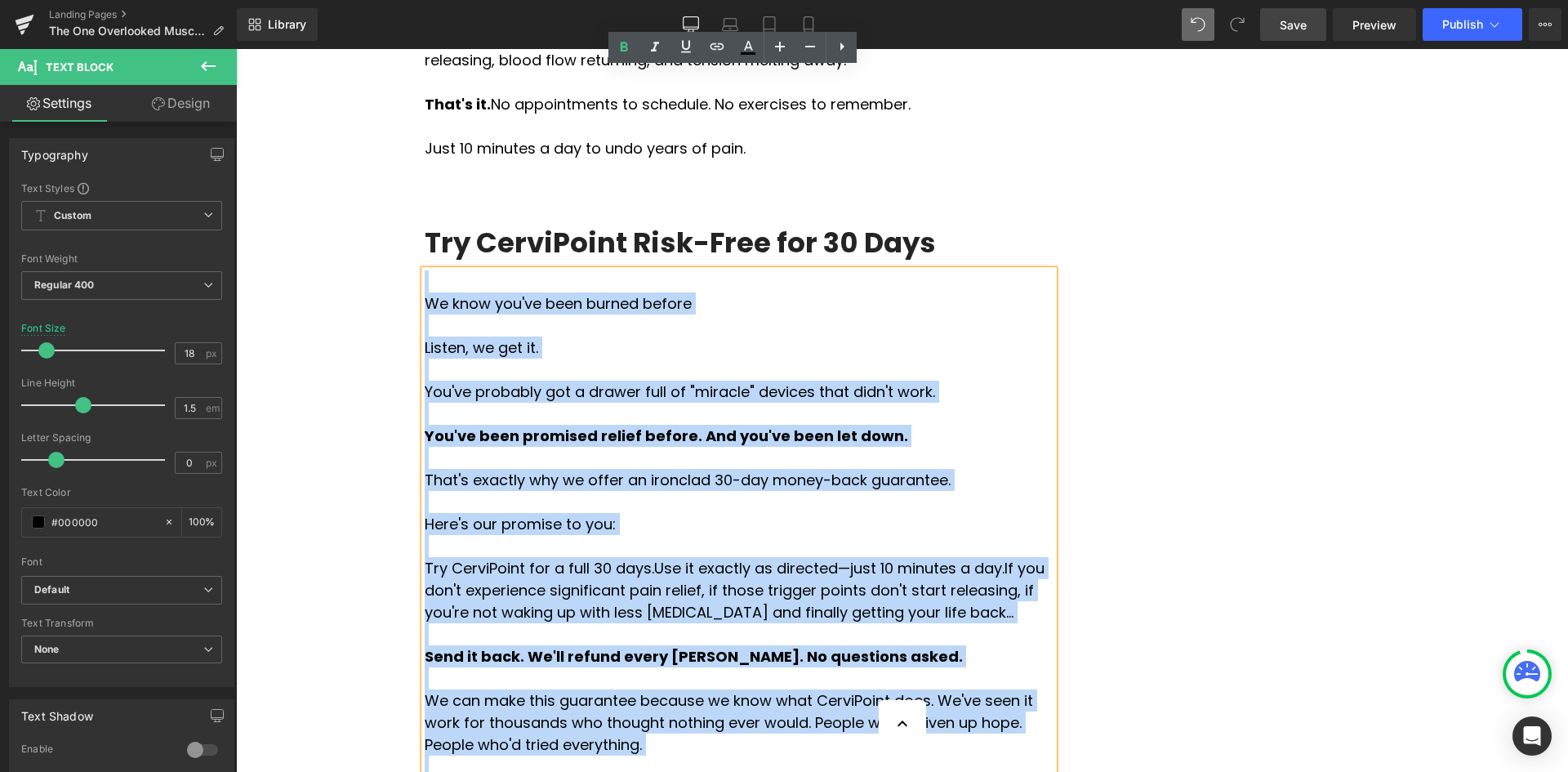
scroll to position [5982, 0]
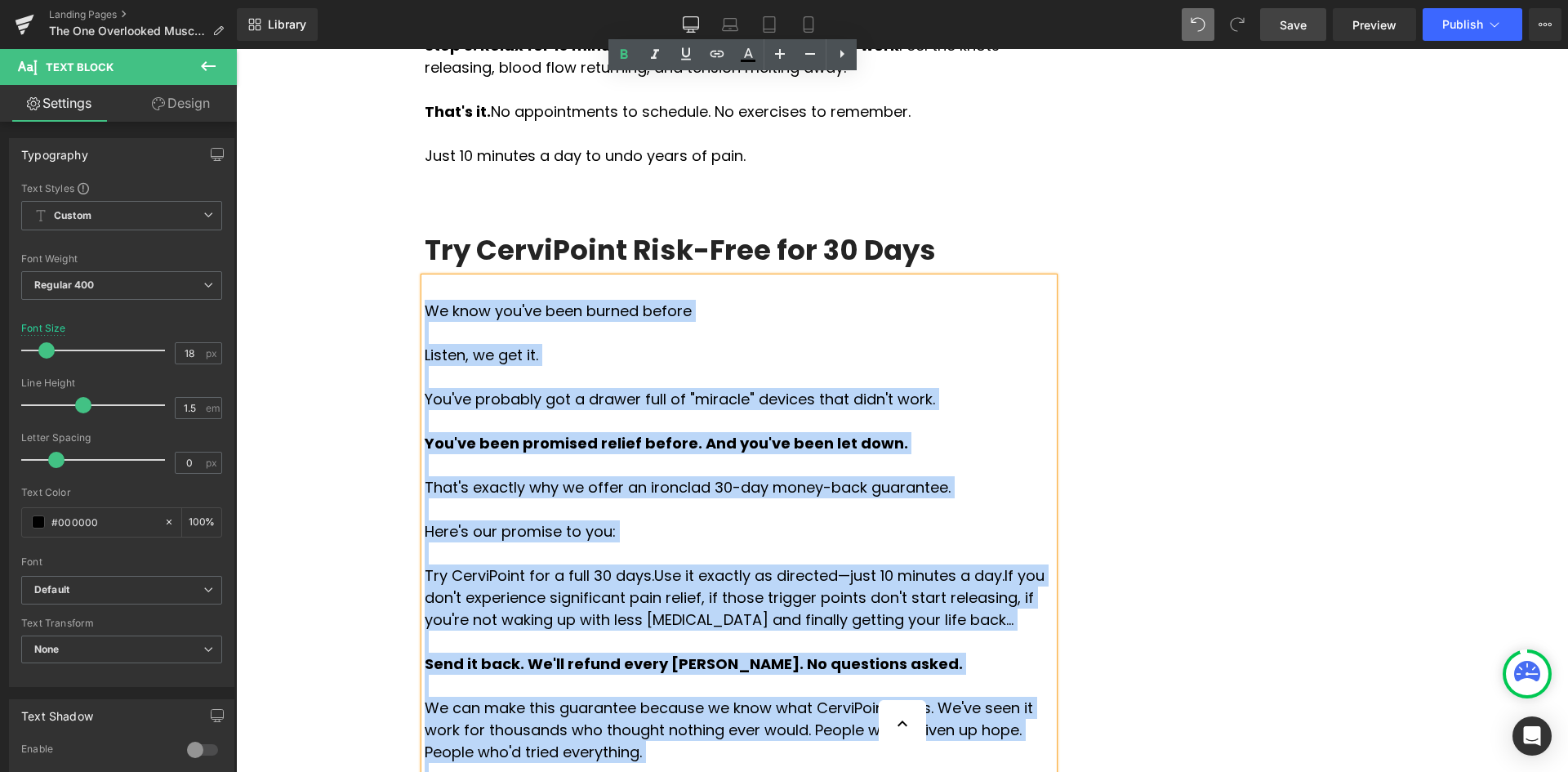
drag, startPoint x: 998, startPoint y: 392, endPoint x: 420, endPoint y: 109, distance: 643.6
click at [425, 277] on div "We know you've been burned before Listen, we get it. You've probably got a draw…" at bounding box center [739, 687] width 628 height 820
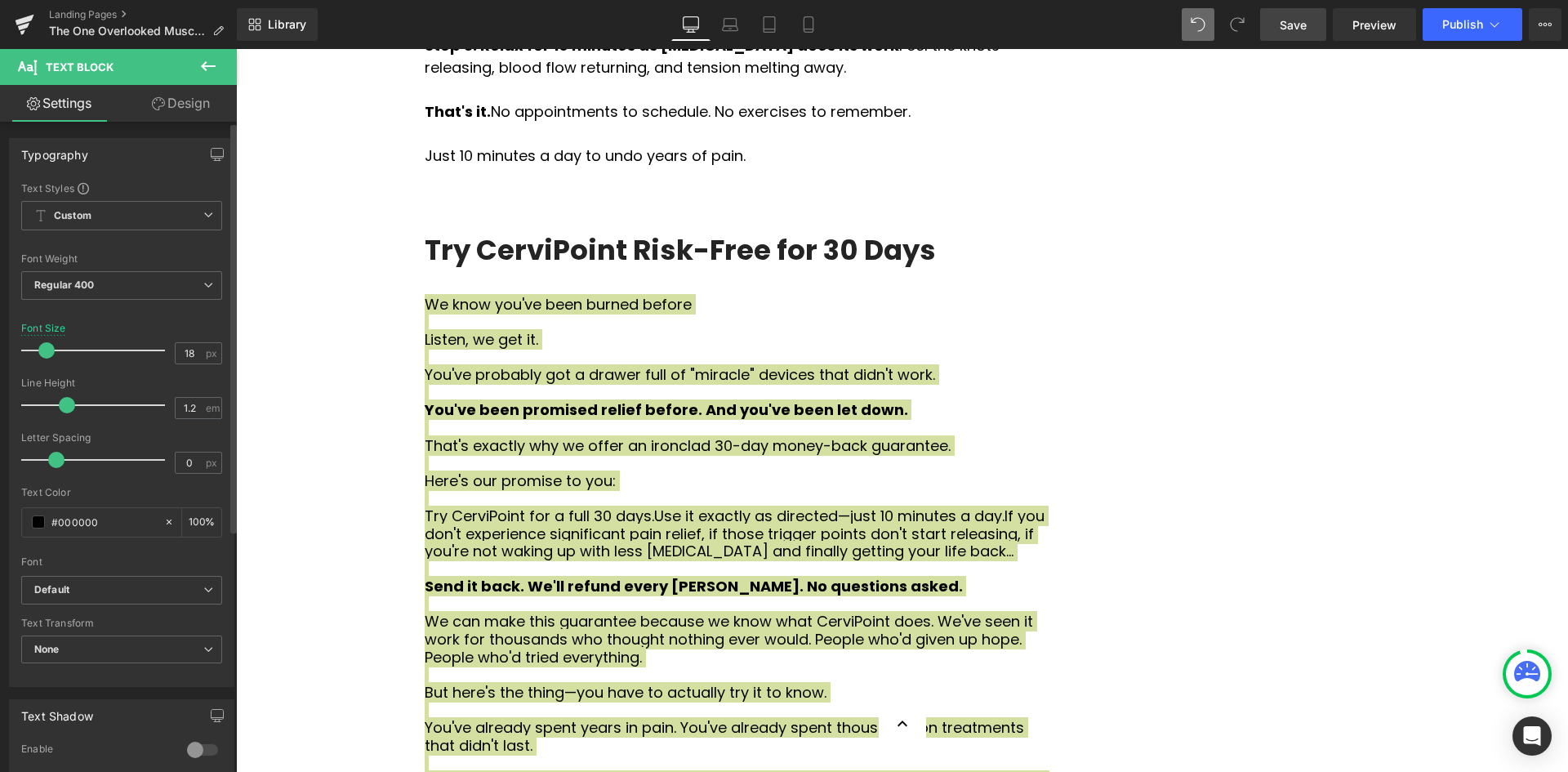
type input "1.3"
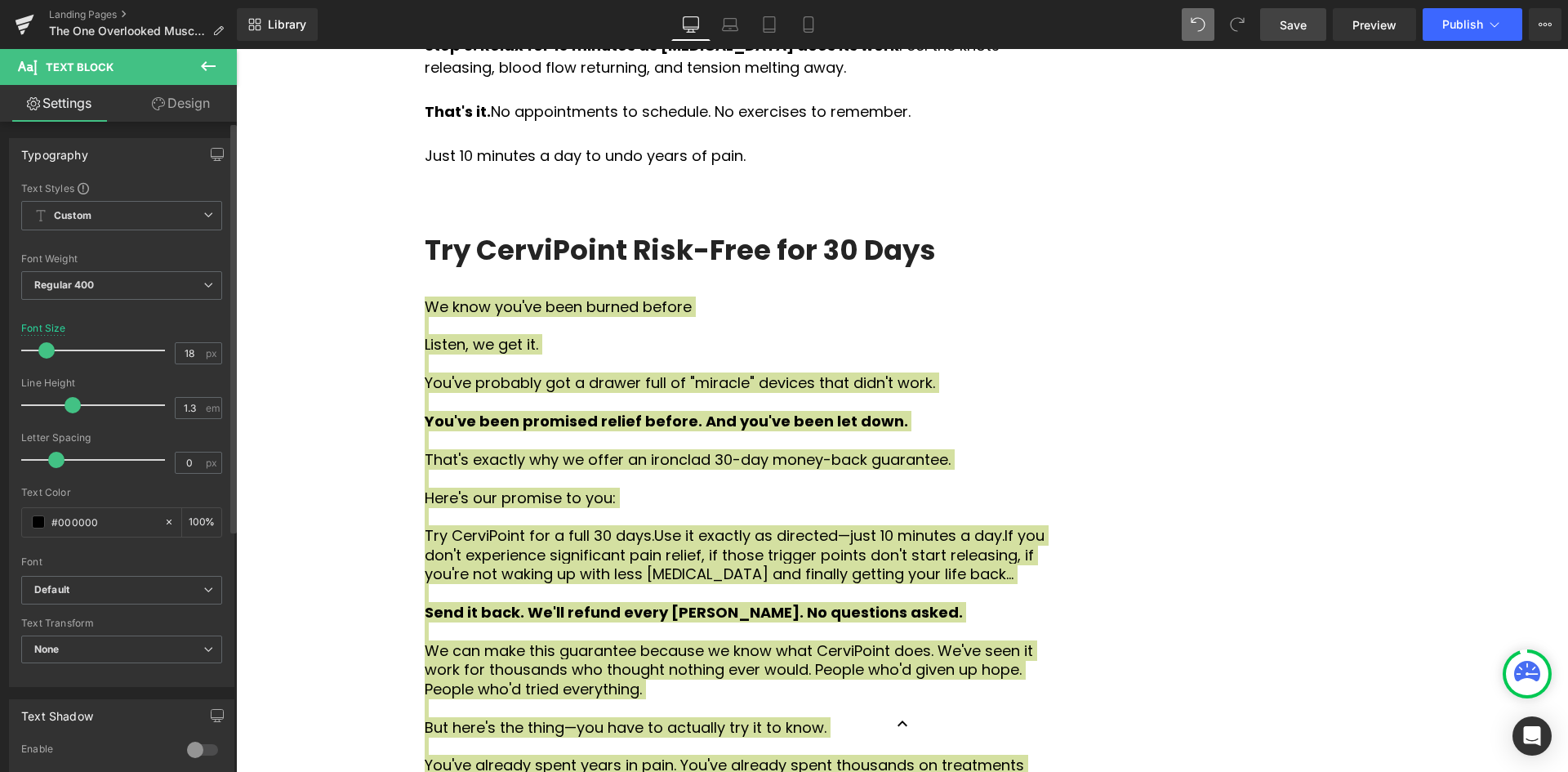
drag, startPoint x: 84, startPoint y: 405, endPoint x: 74, endPoint y: 403, distance: 10.2
click at [74, 403] on span at bounding box center [73, 404] width 16 height 16
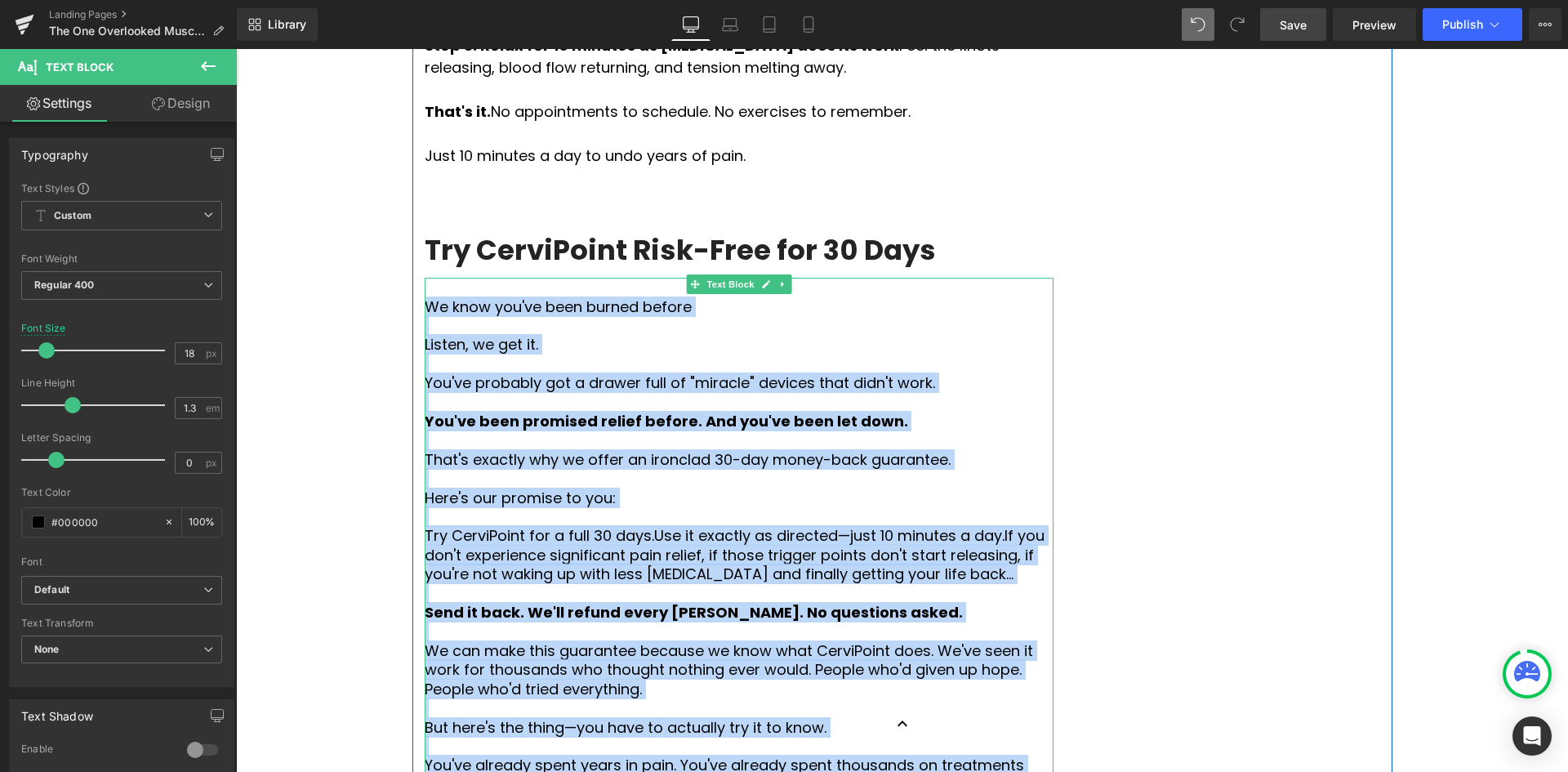
click at [769, 393] on p at bounding box center [739, 402] width 628 height 18
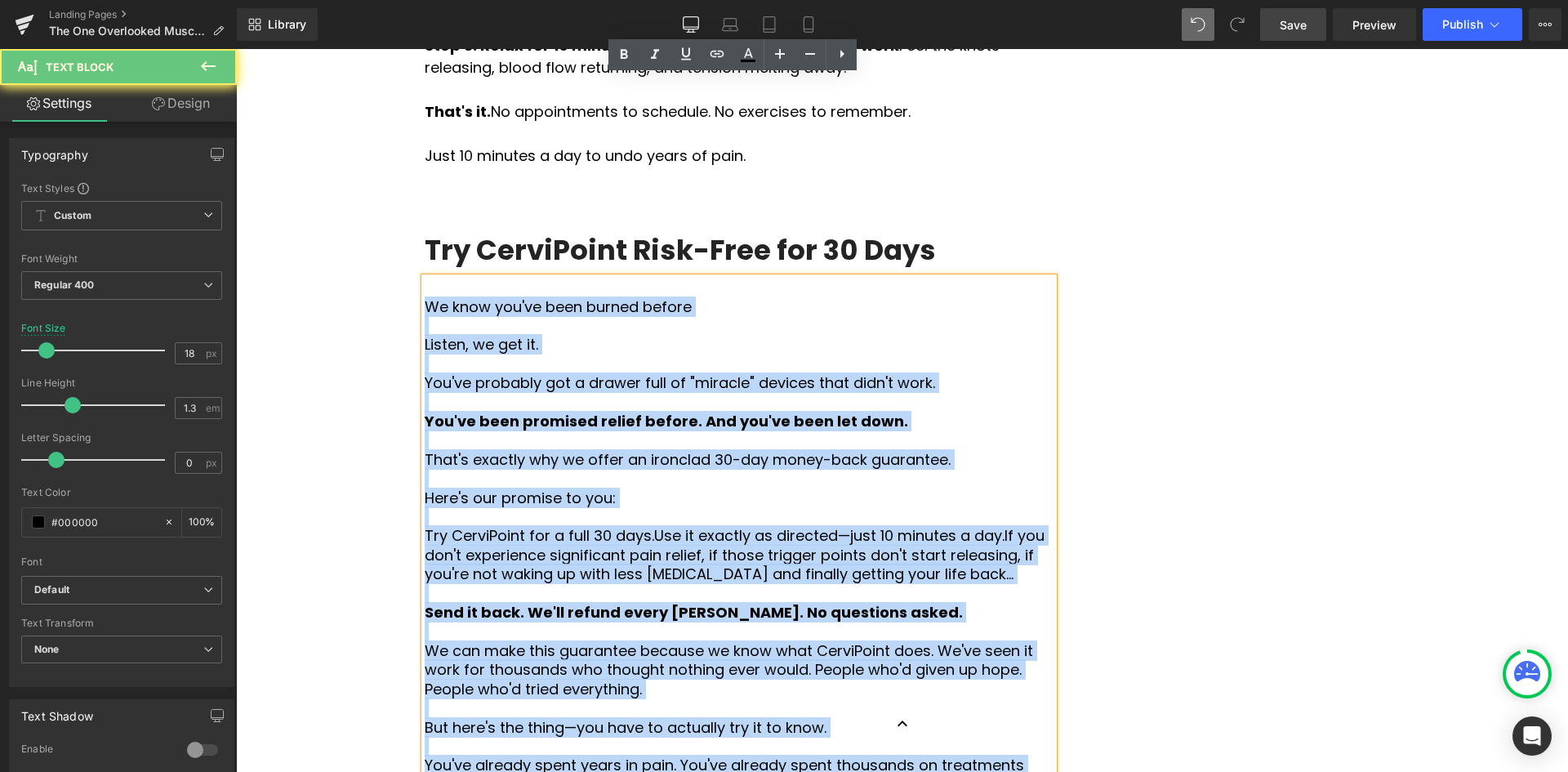
click at [902, 393] on p at bounding box center [739, 402] width 628 height 18
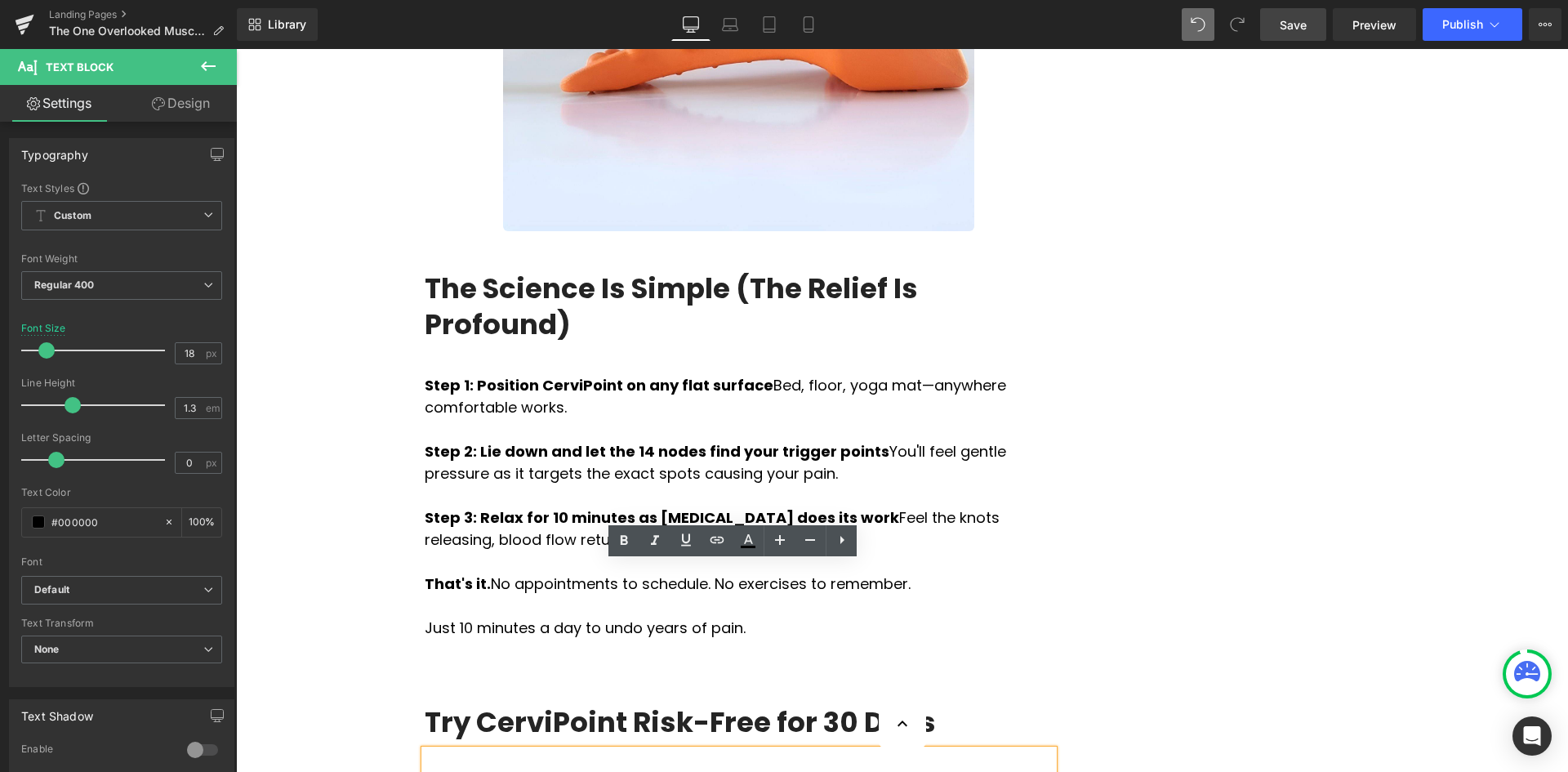
scroll to position [5491, 0]
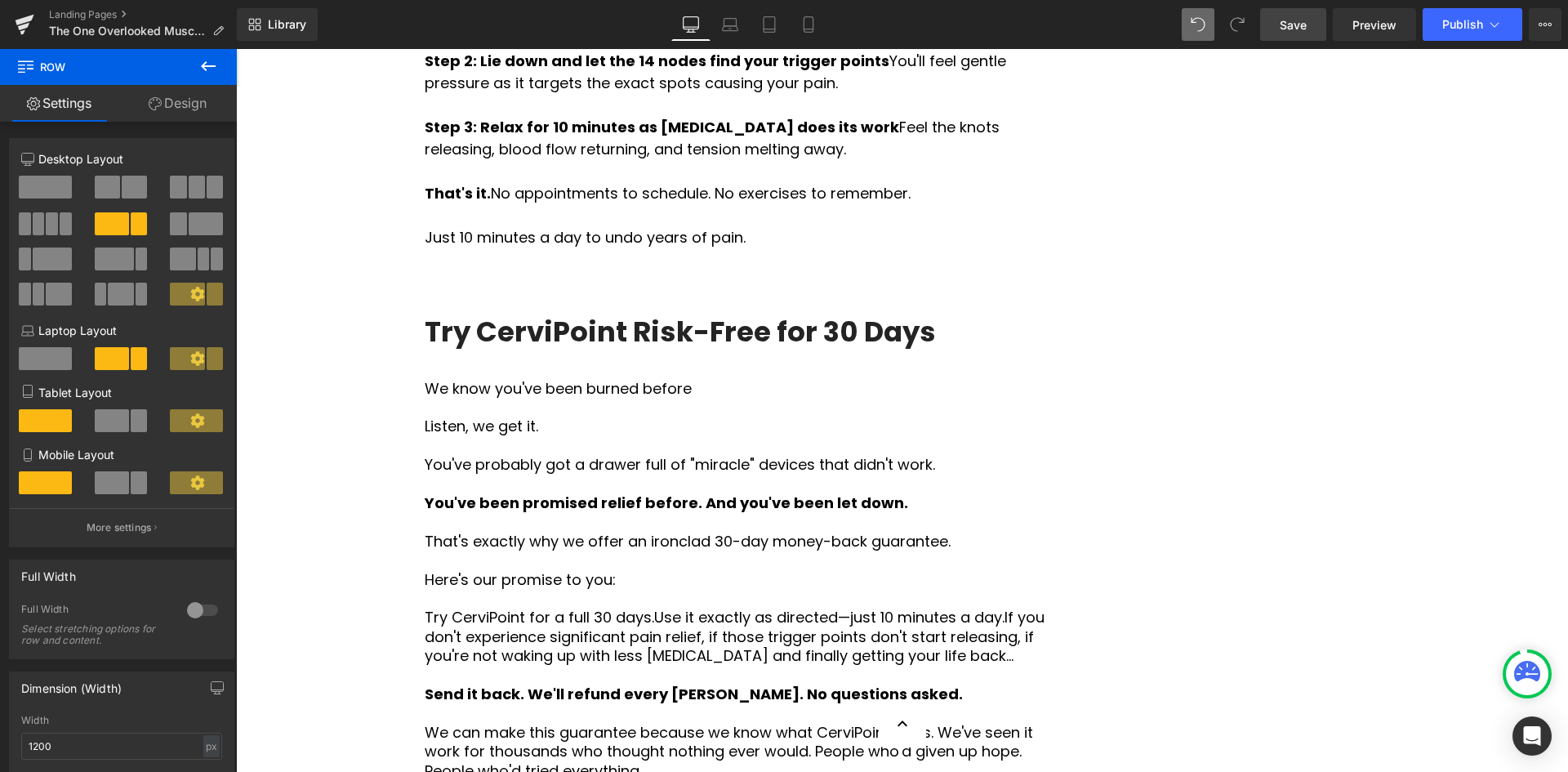
scroll to position [5574, 0]
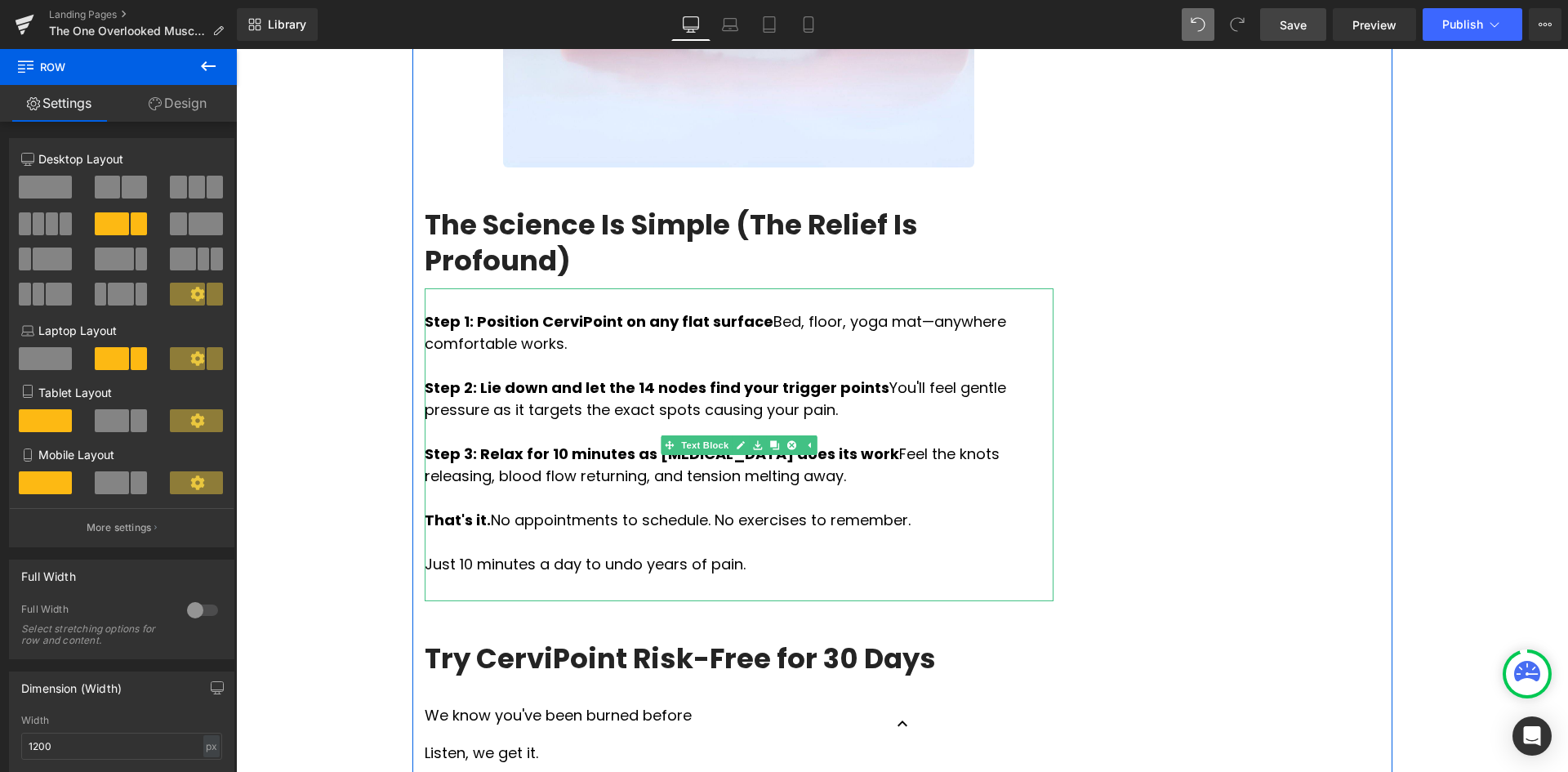
click at [728, 553] on p "Just 10 minutes a day to undo years of pain." at bounding box center [739, 563] width 628 height 22
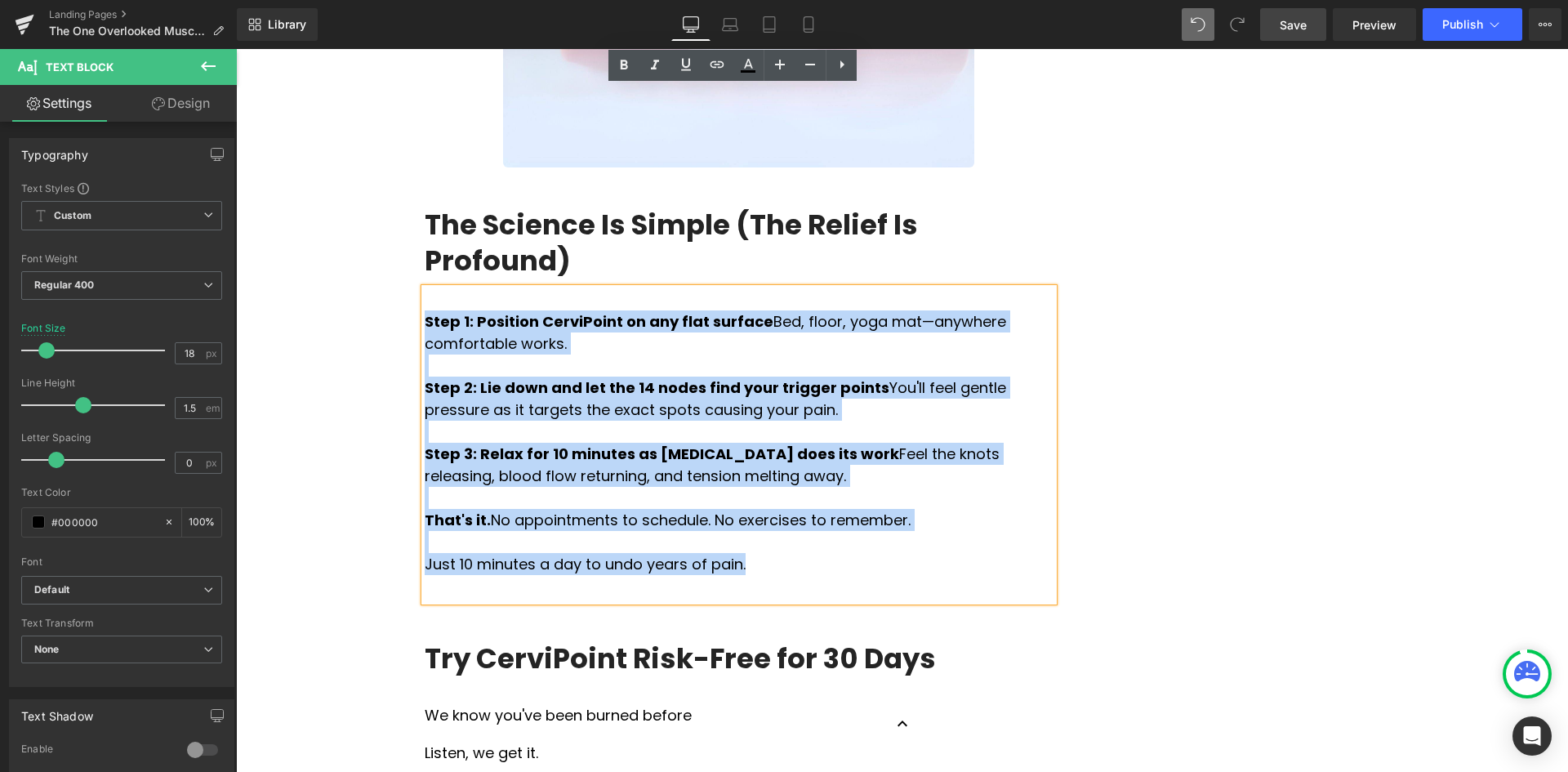
drag, startPoint x: 726, startPoint y: 366, endPoint x: 419, endPoint y: 120, distance: 393.4
click at [425, 288] on div "Step 1: Position CerviPoint on any flat surface Bed, floor, yoga mat—anywhere c…" at bounding box center [739, 444] width 628 height 312
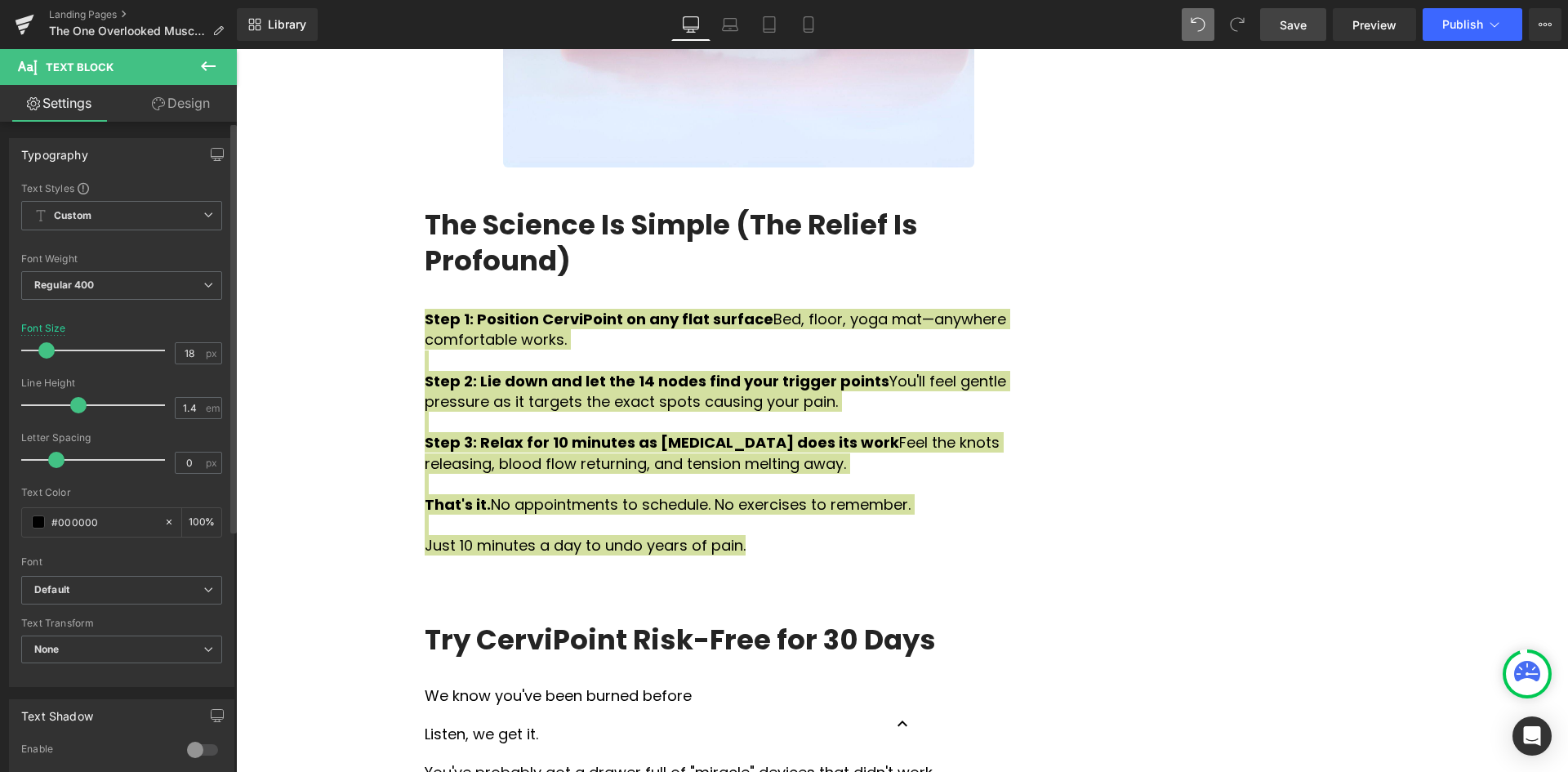
type input "1.3"
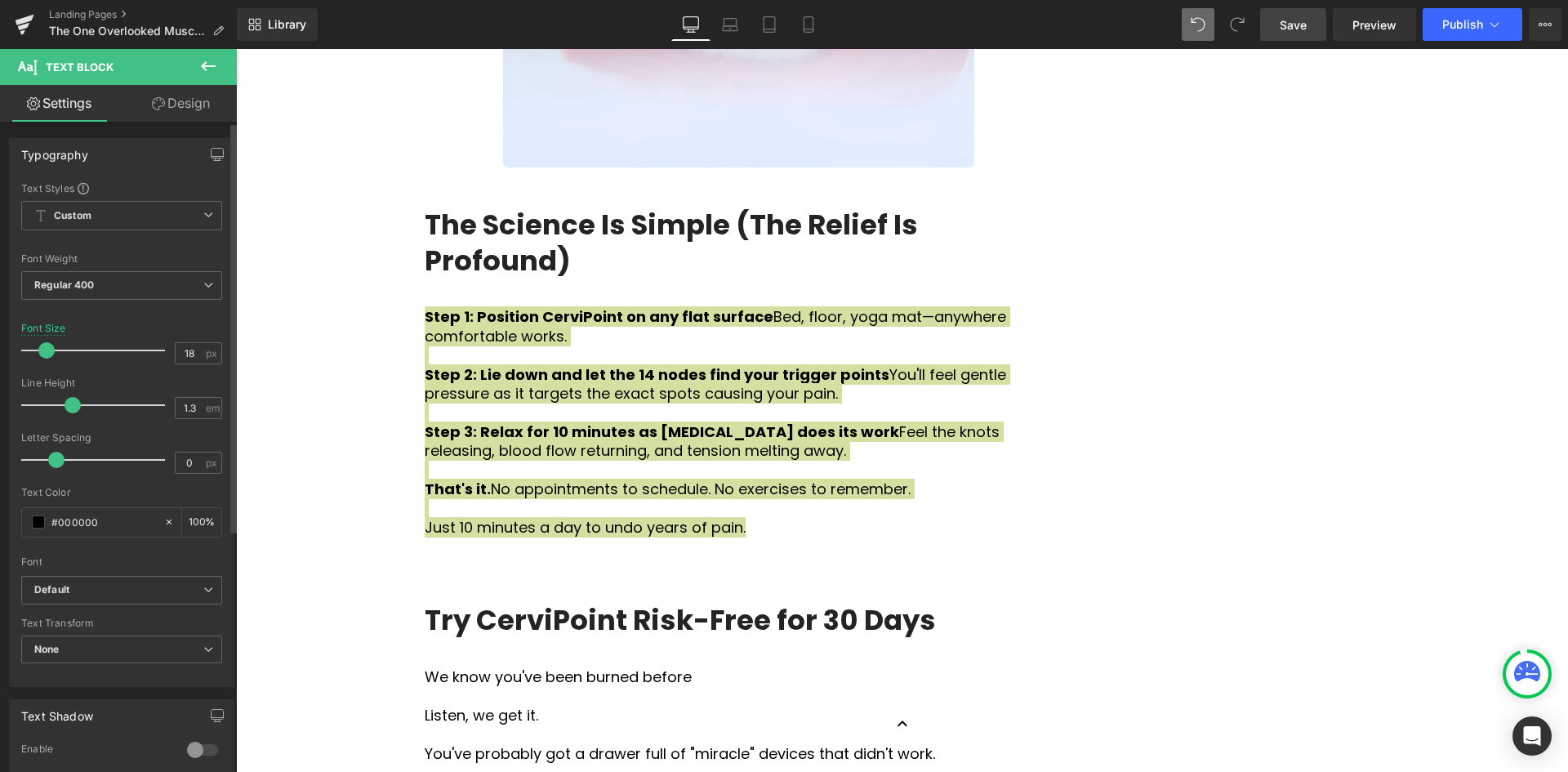
drag, startPoint x: 79, startPoint y: 405, endPoint x: 70, endPoint y: 405, distance: 9.0
click at [70, 405] on span at bounding box center [73, 404] width 16 height 16
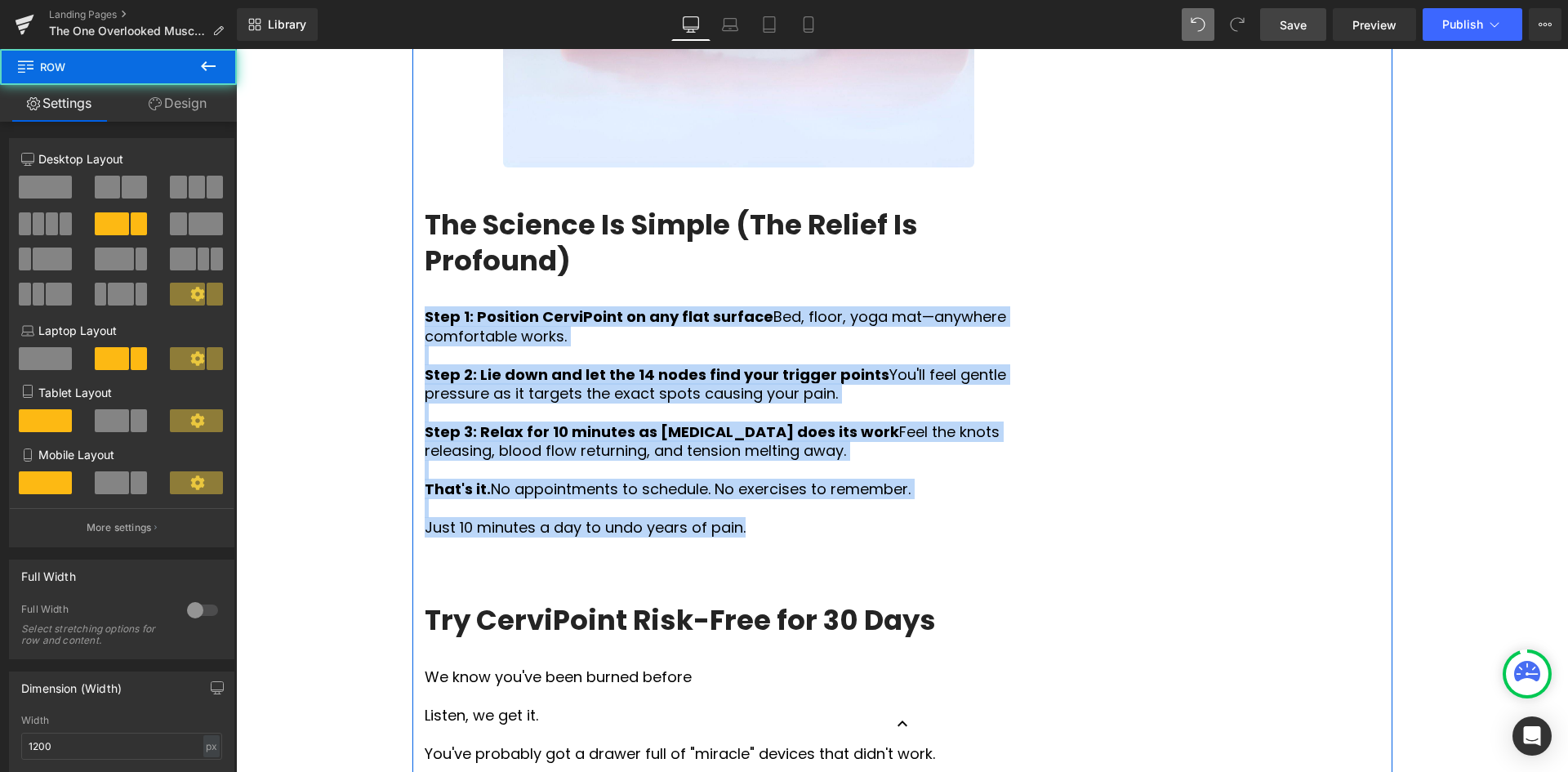
click at [1039, 518] on p "Just 10 minutes a day to undo years of pain." at bounding box center [739, 527] width 628 height 18
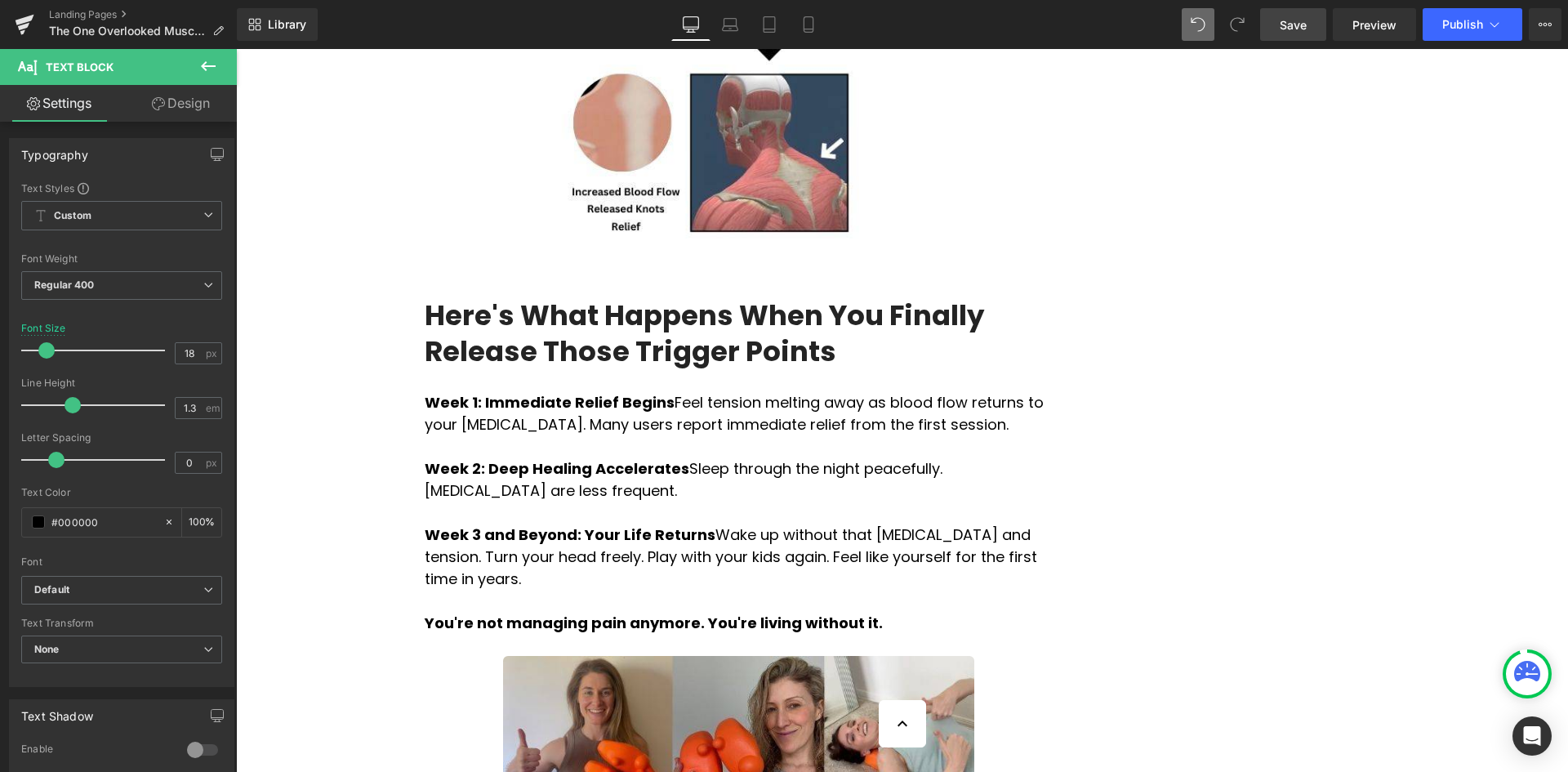
scroll to position [3205, 0]
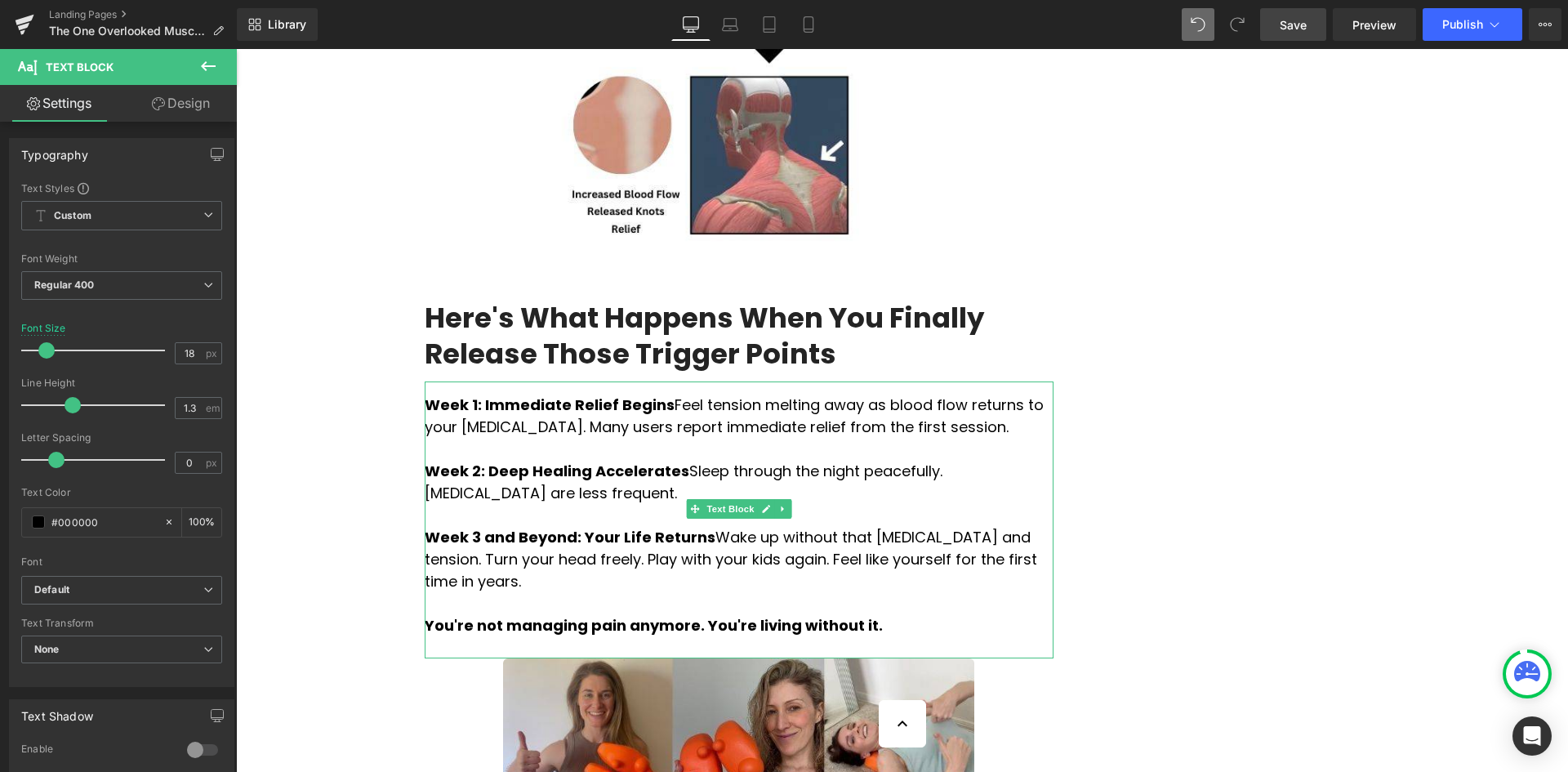
click at [860, 614] on p "You're not managing pain anymore. You're living without it." at bounding box center [739, 625] width 628 height 22
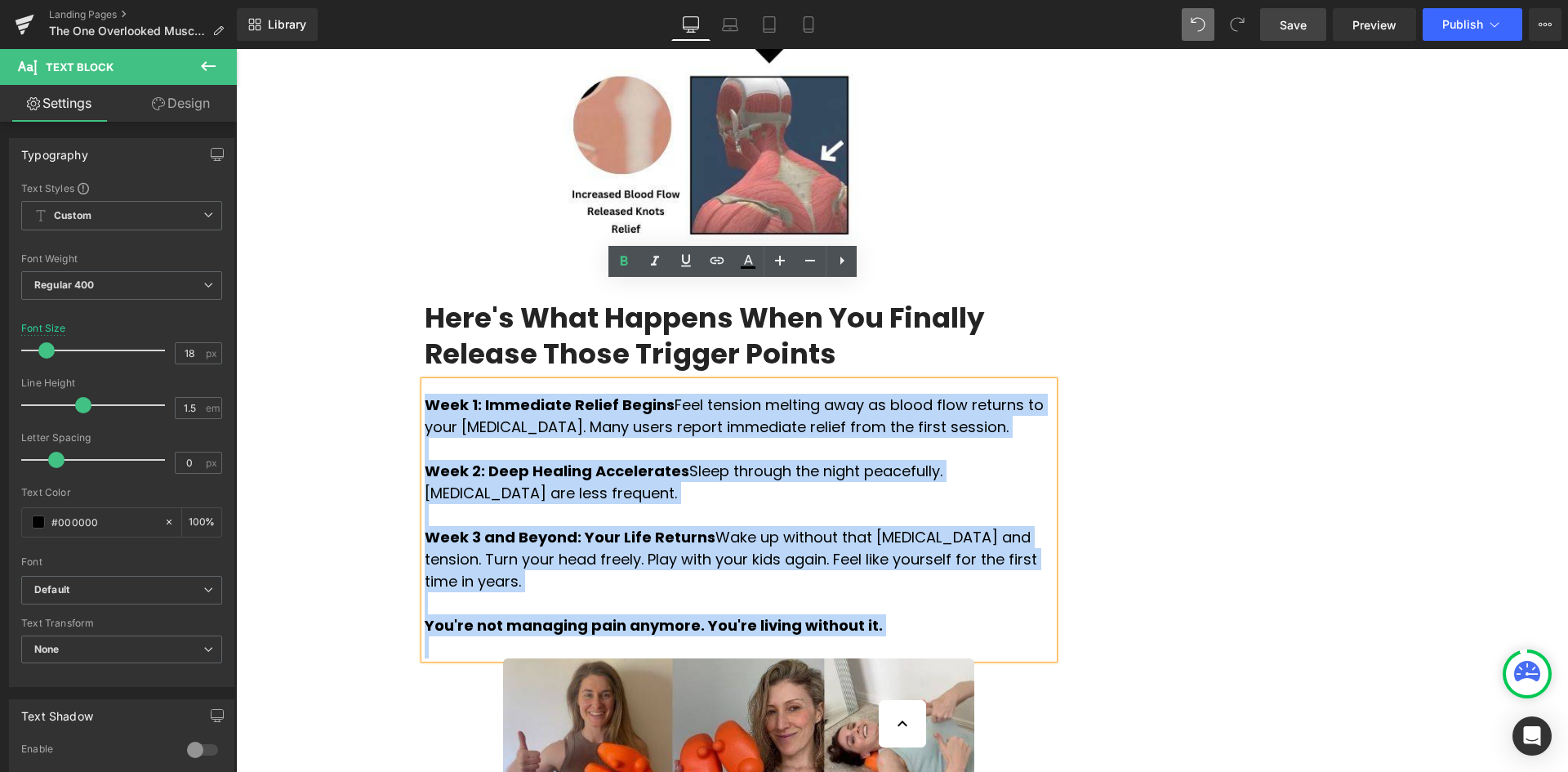
drag, startPoint x: 839, startPoint y: 500, endPoint x: 423, endPoint y: 306, distance: 459.0
click at [425, 381] on div "Week 1: Immediate Relief Begins Feel tension melting away as blood flow returns…" at bounding box center [739, 519] width 628 height 276
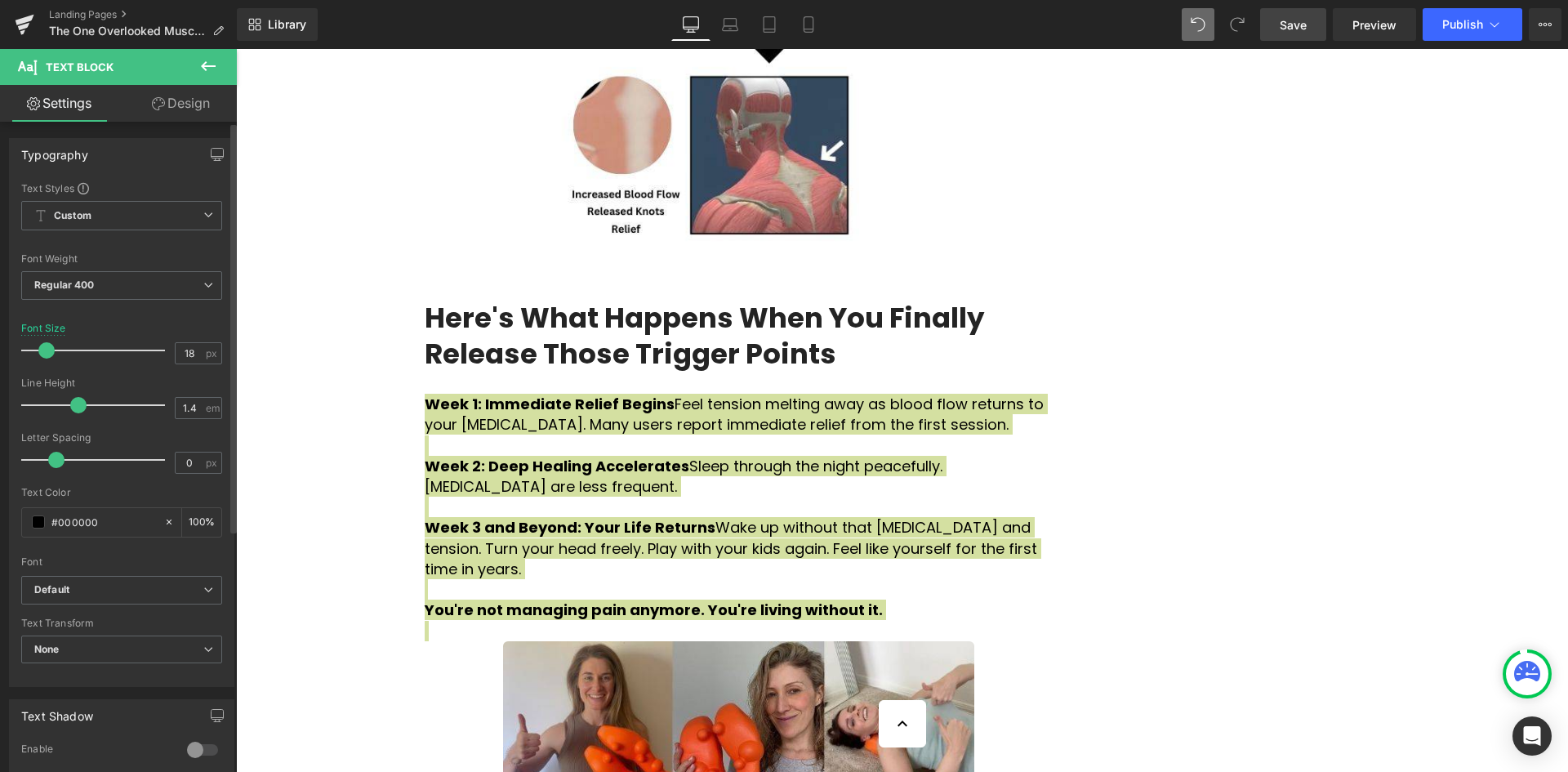
type input "1.3"
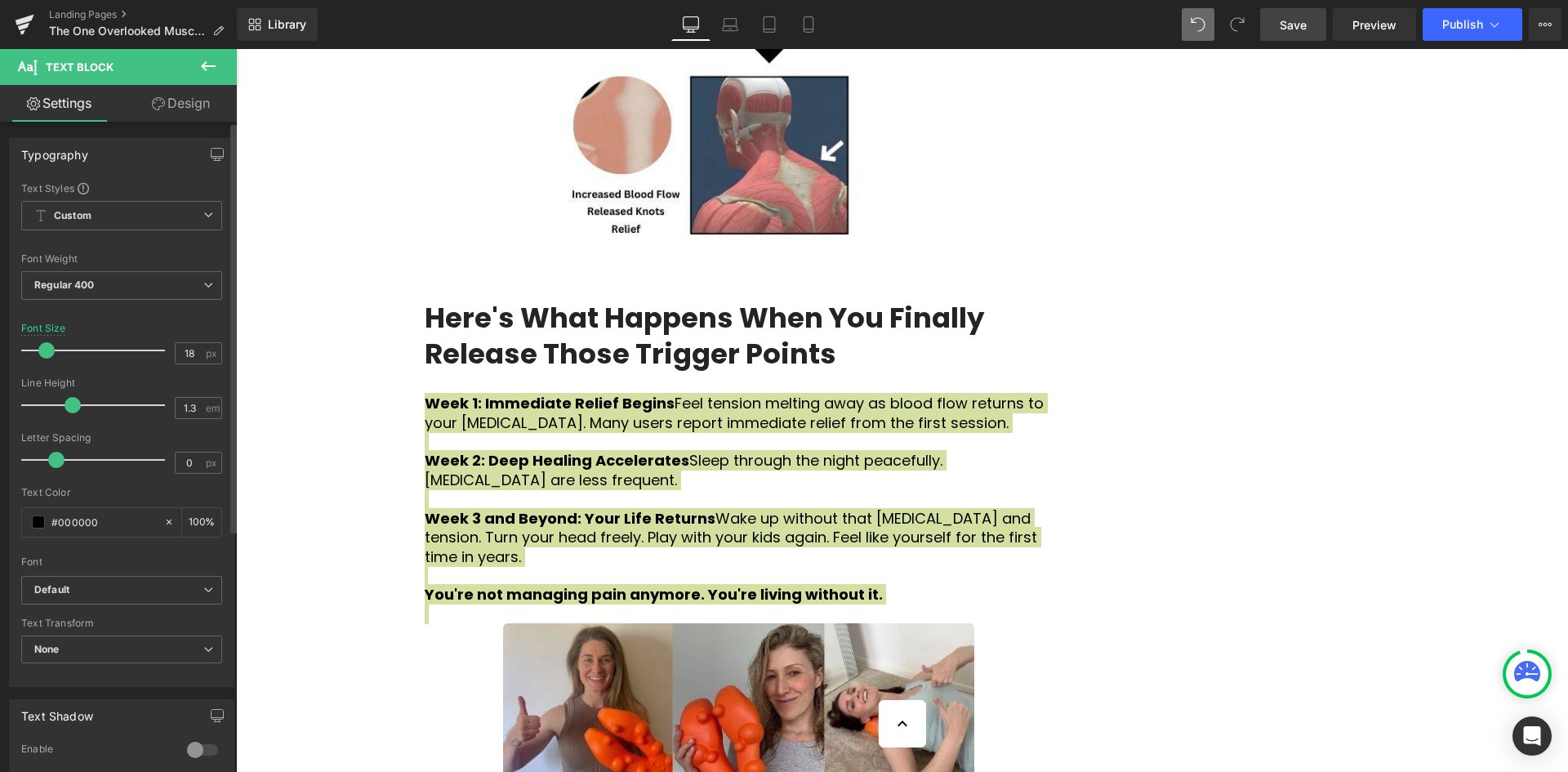
drag, startPoint x: 80, startPoint y: 409, endPoint x: 72, endPoint y: 409, distance: 8.0
click at [72, 409] on span at bounding box center [73, 404] width 16 height 16
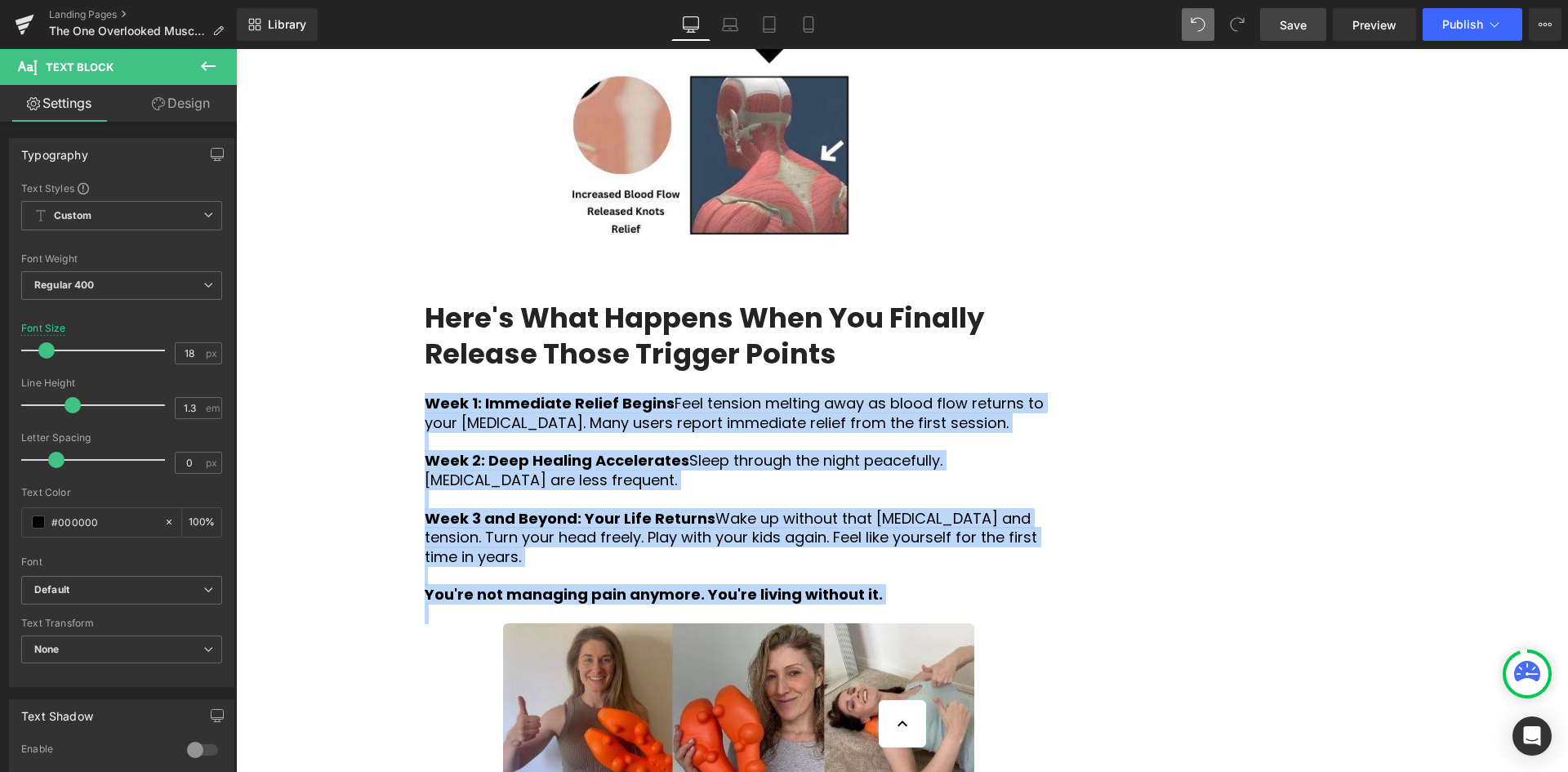
click at [728, 509] on p "Week 3 and Beyond: Your Life Returns Wake up without that [MEDICAL_DATA] and te…" at bounding box center [739, 537] width 628 height 57
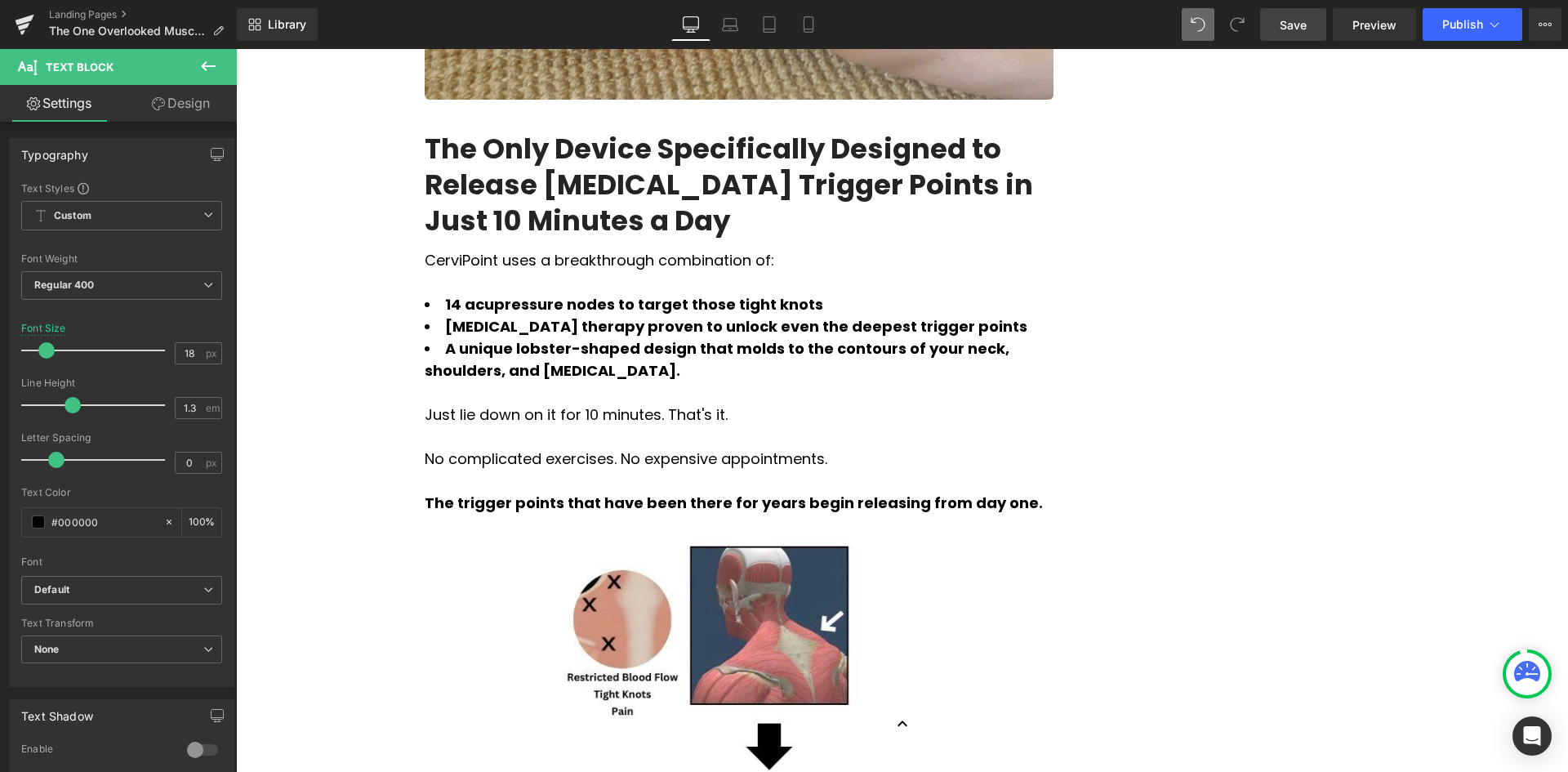
scroll to position [2470, 0]
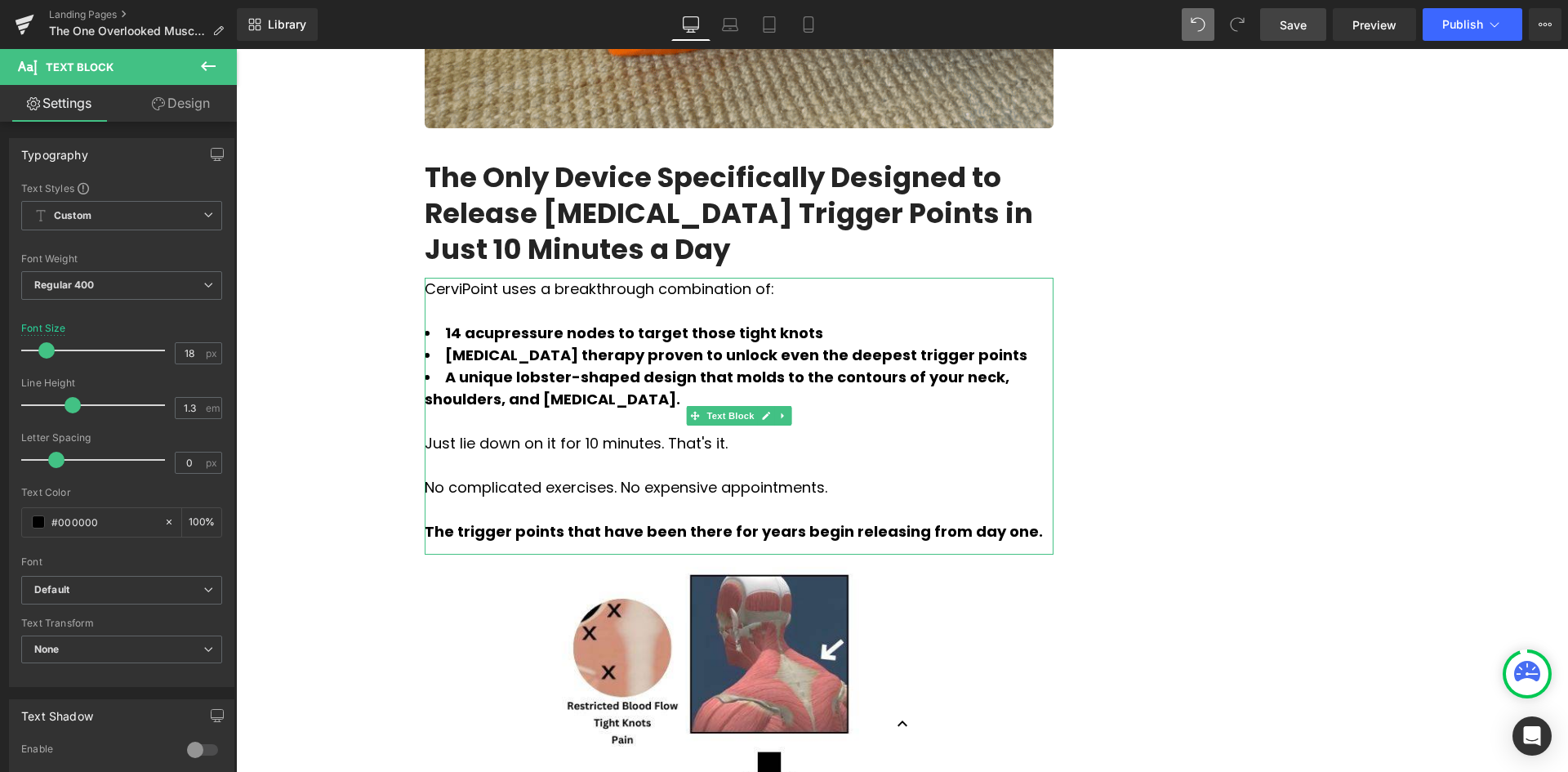
click at [982, 520] on div "The trigger points that have been there for years begin releasing from day one." at bounding box center [739, 531] width 628 height 22
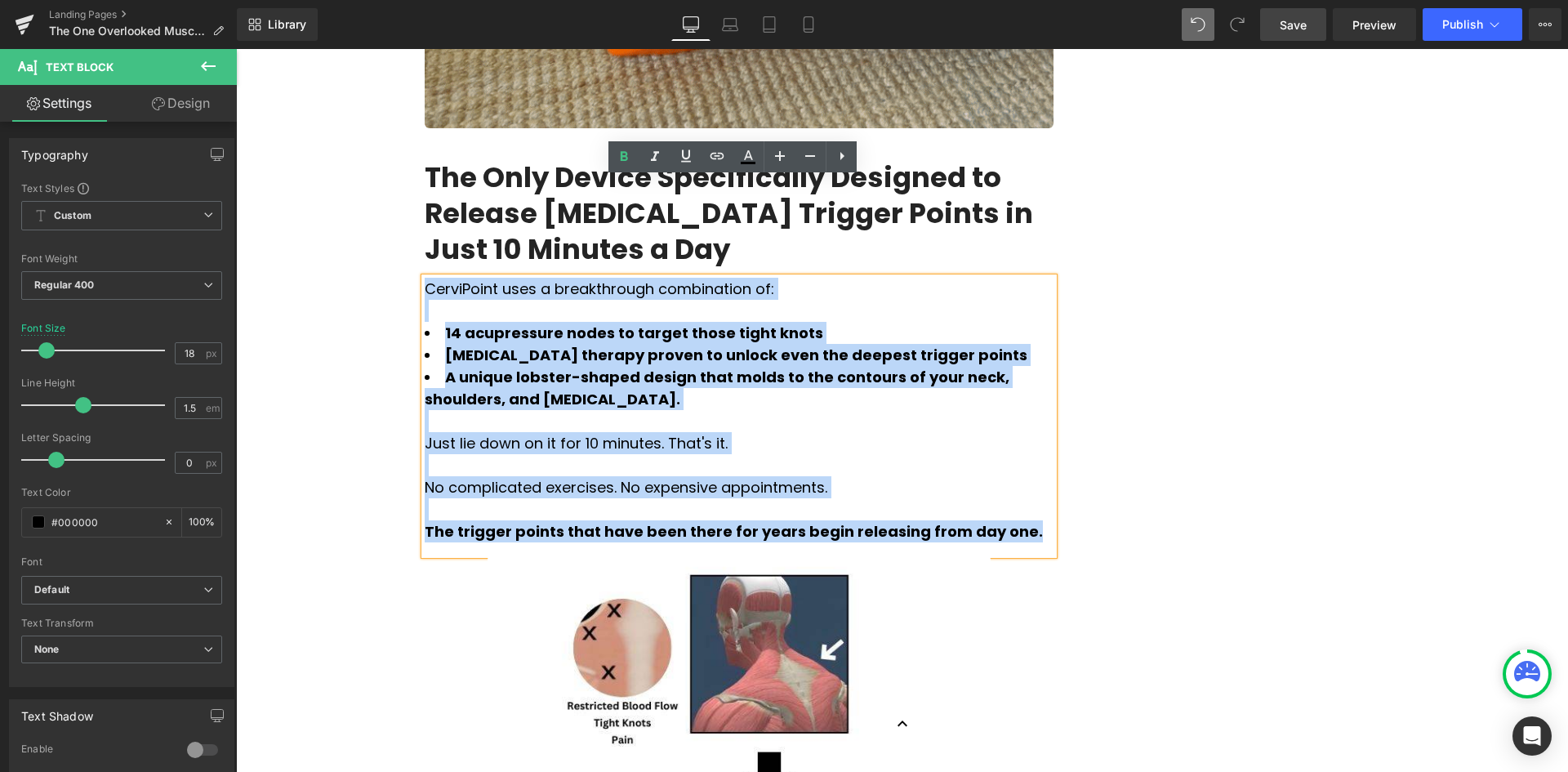
drag, startPoint x: 982, startPoint y: 431, endPoint x: 419, endPoint y: 194, distance: 610.9
click at [425, 277] on div "CerviPoint uses a breakthrough combination of: 14 acupressure nodes to target t…" at bounding box center [739, 415] width 628 height 276
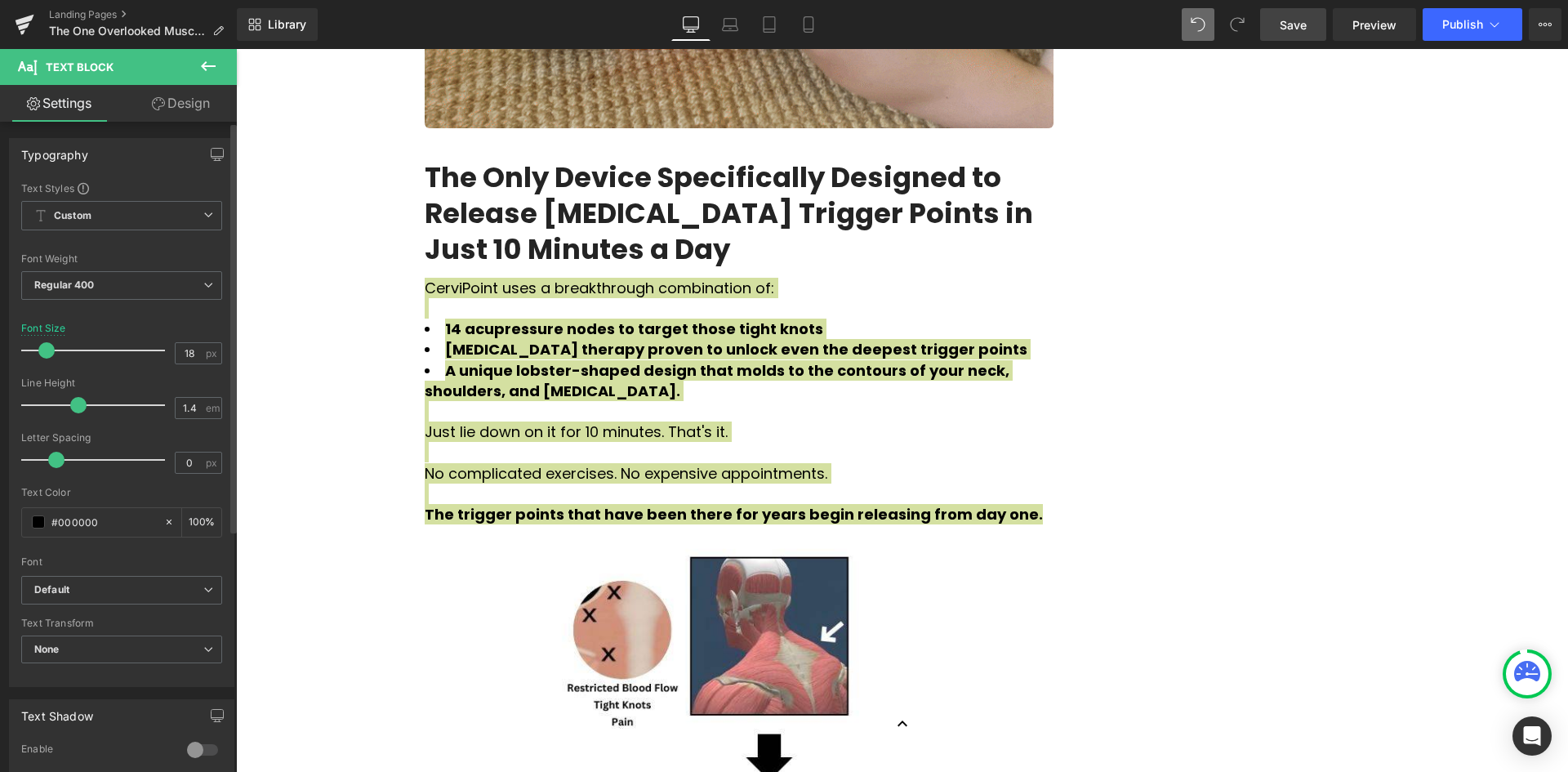
type input "1.3"
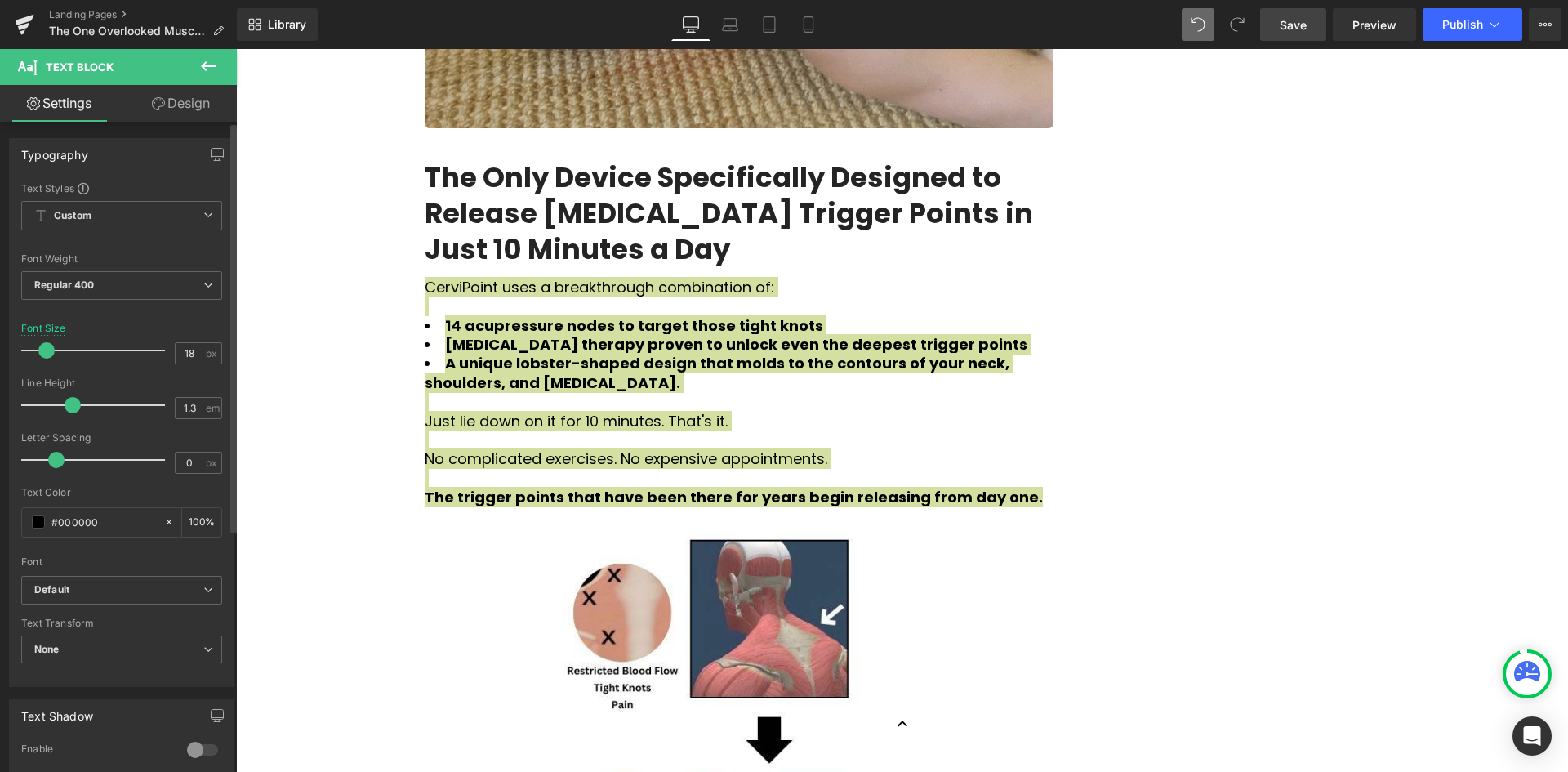
drag, startPoint x: 84, startPoint y: 403, endPoint x: 75, endPoint y: 405, distance: 9.2
click at [75, 405] on span at bounding box center [73, 404] width 16 height 16
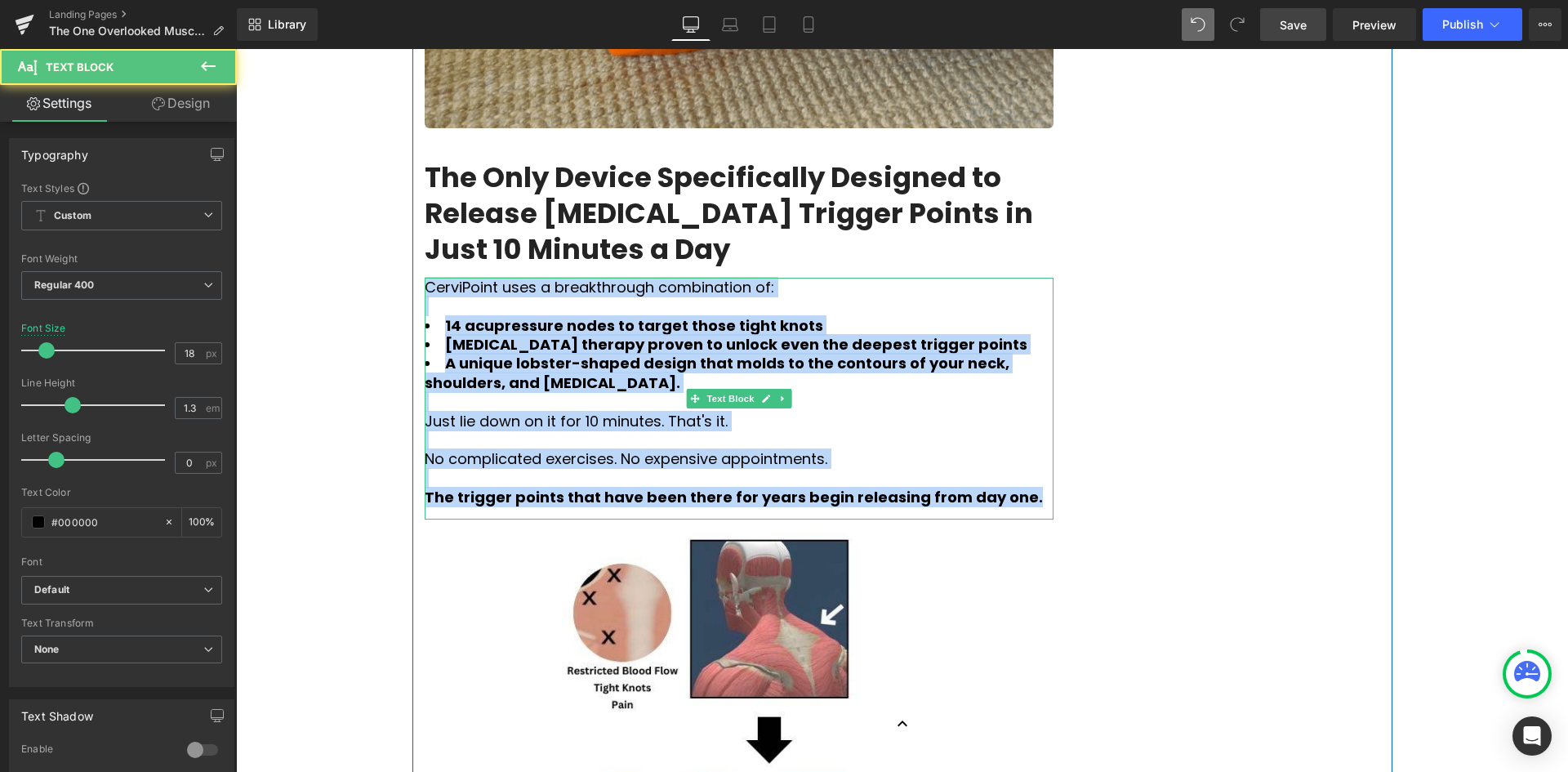
click at [847, 354] on li "A unique lobster-shaped design that molds to the contours of your neck, shoulde…" at bounding box center [739, 373] width 628 height 39
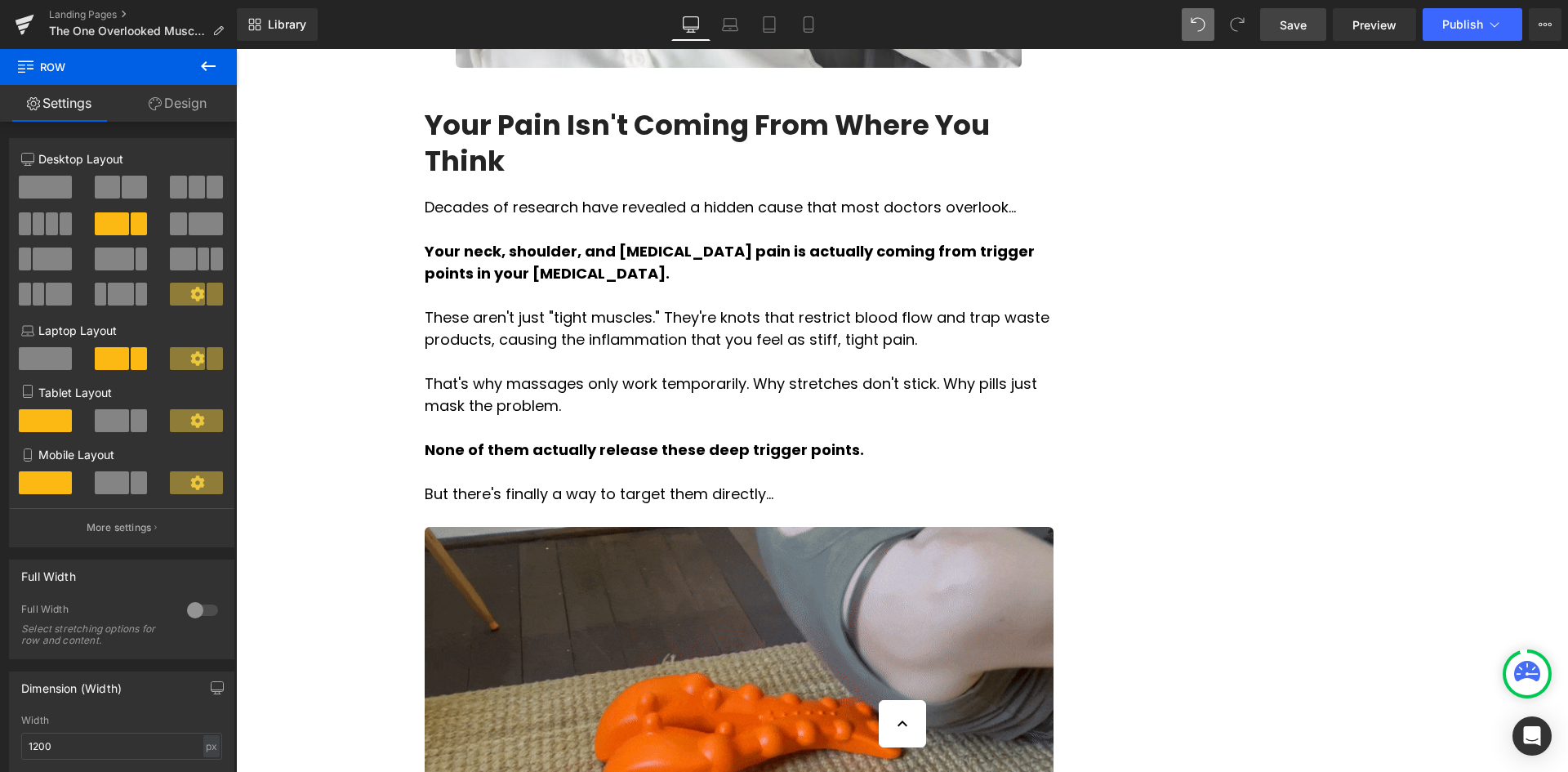
scroll to position [1654, 0]
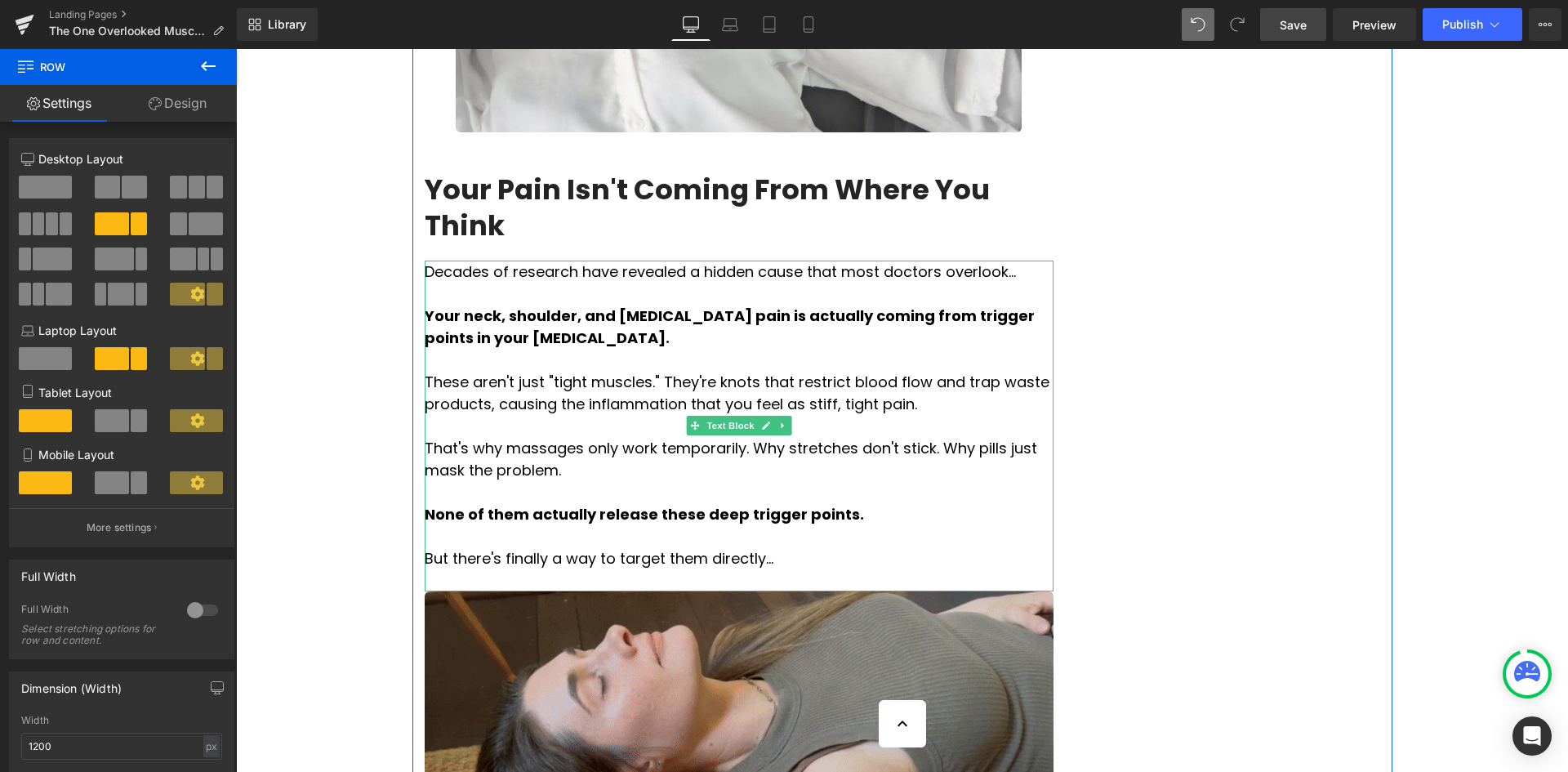
click at [758, 547] on p "But there's finally a way to target them directly..." at bounding box center [739, 558] width 628 height 22
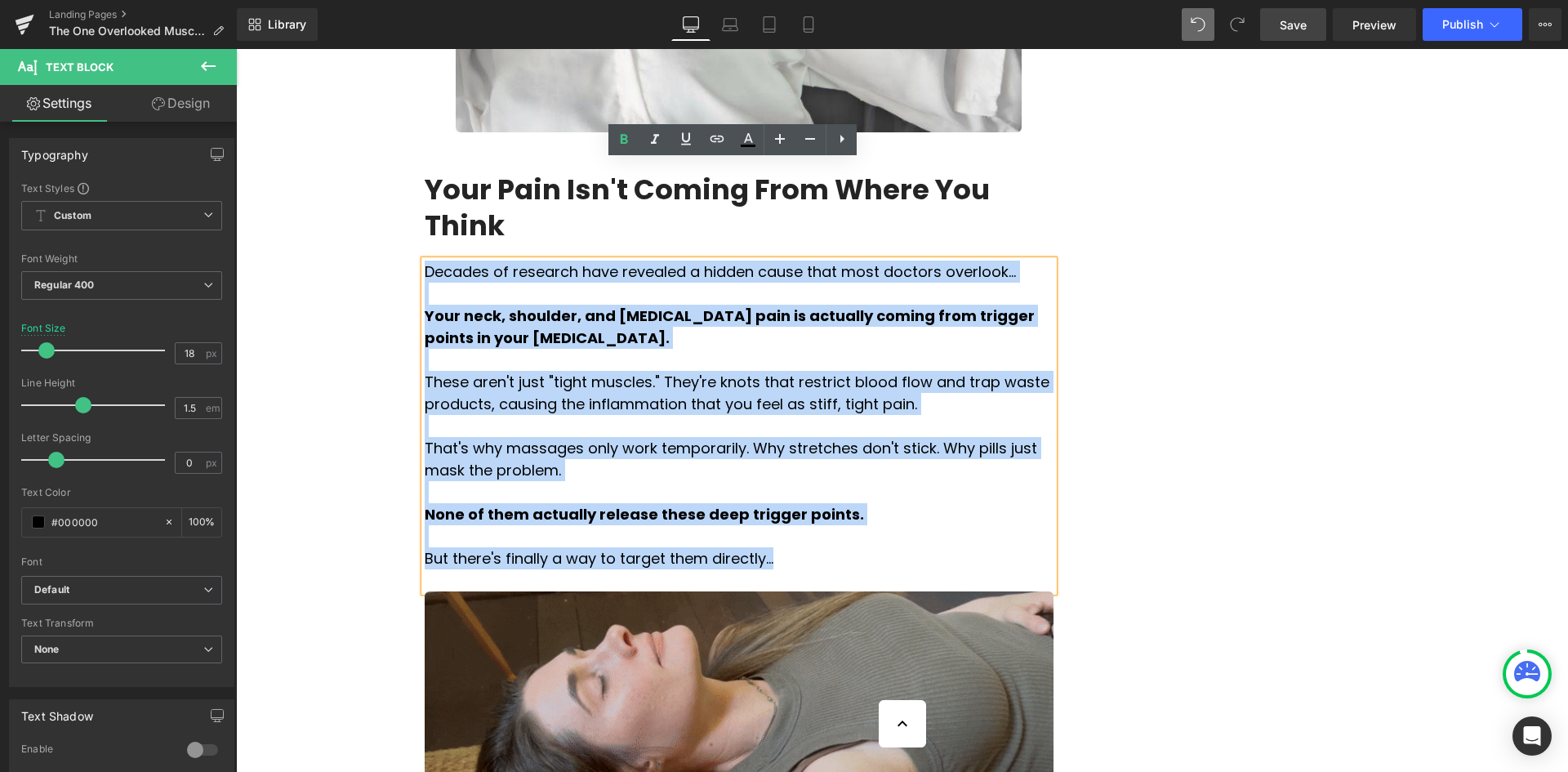
drag, startPoint x: 756, startPoint y: 461, endPoint x: 419, endPoint y: 167, distance: 447.2
click at [425, 261] on div "Decades of research have revealed a hidden cause that most doctors overlook… Yo…" at bounding box center [739, 426] width 628 height 331
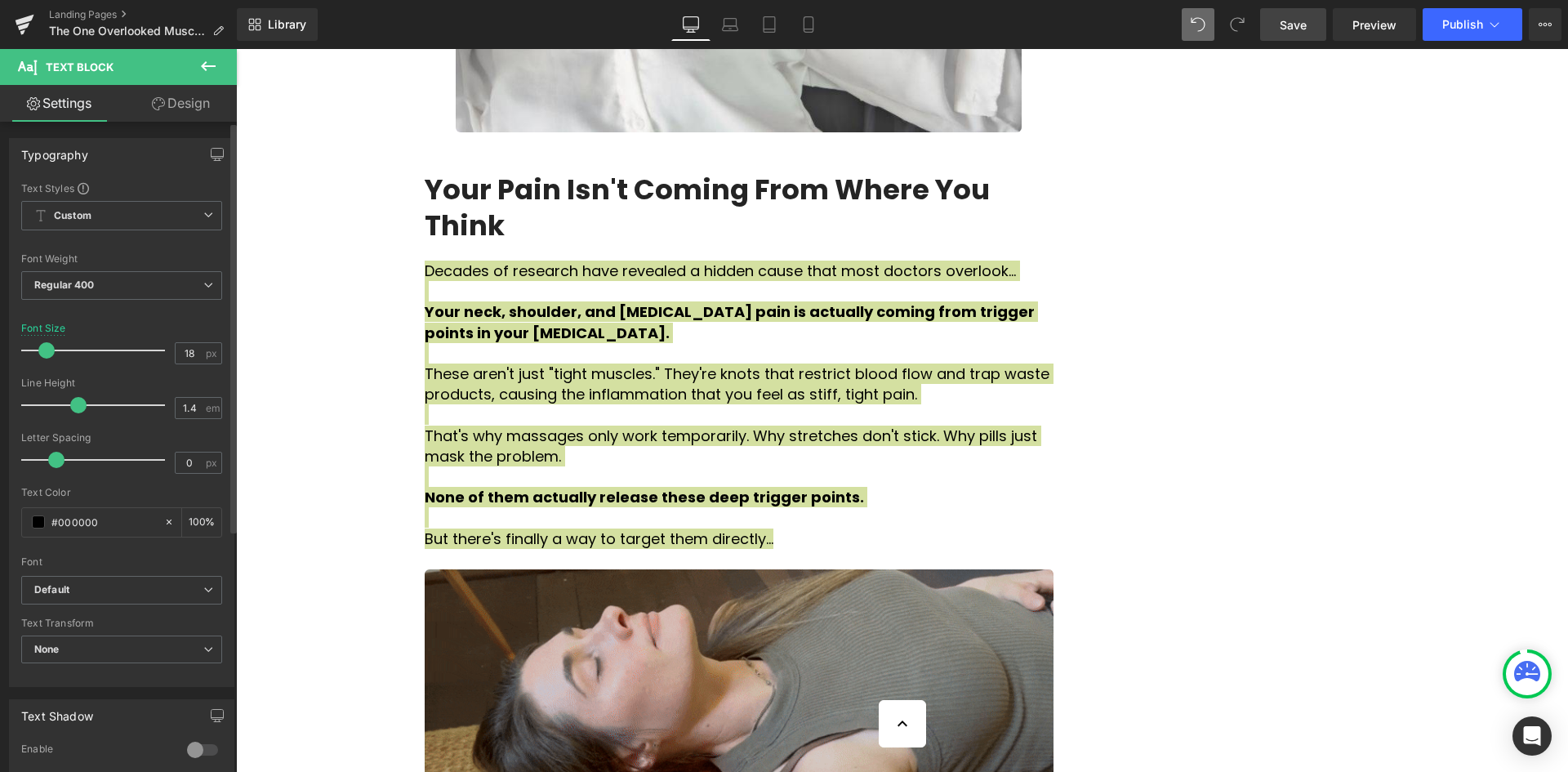
type input "1.3"
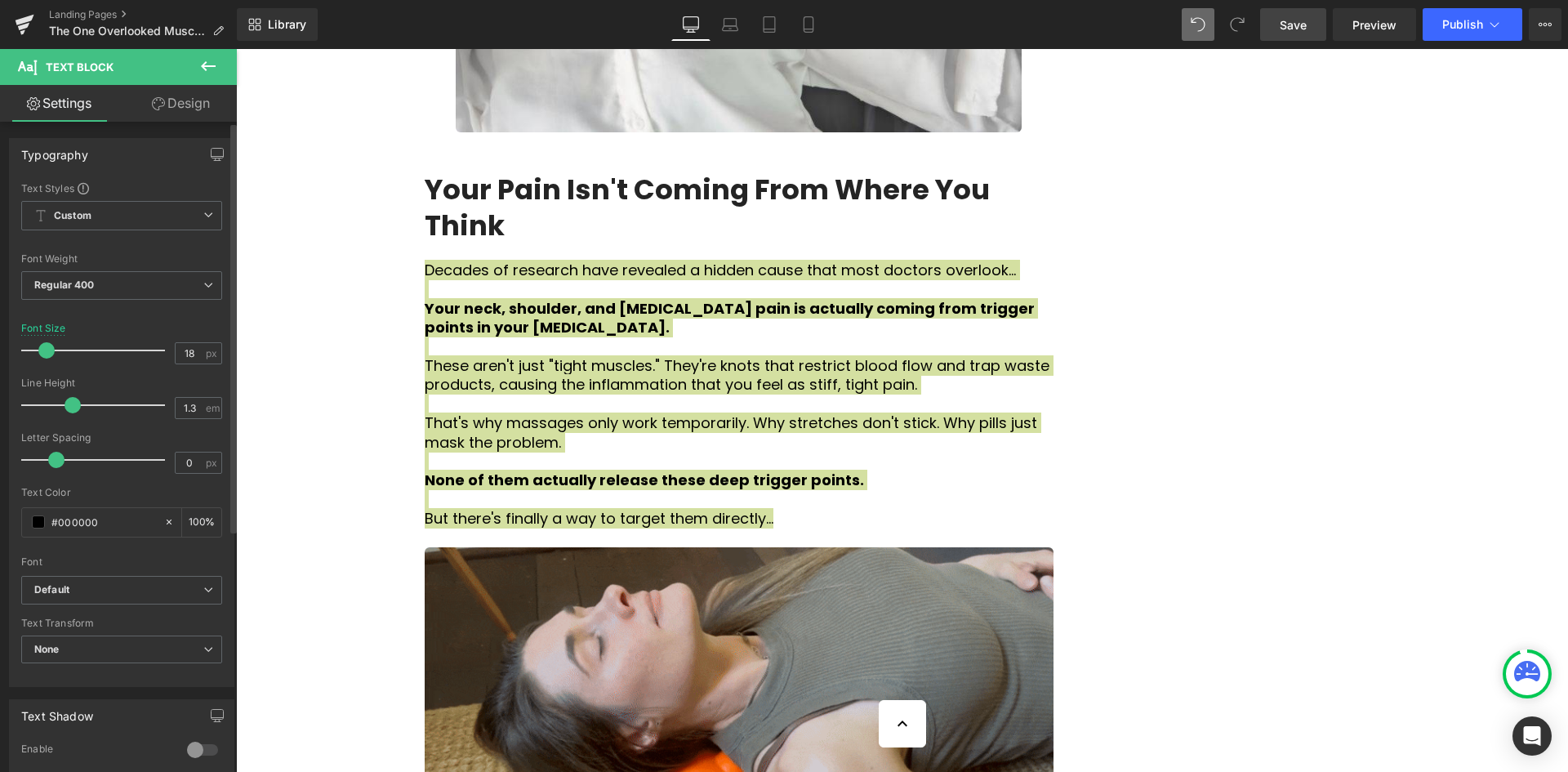
drag, startPoint x: 80, startPoint y: 406, endPoint x: 70, endPoint y: 407, distance: 10.0
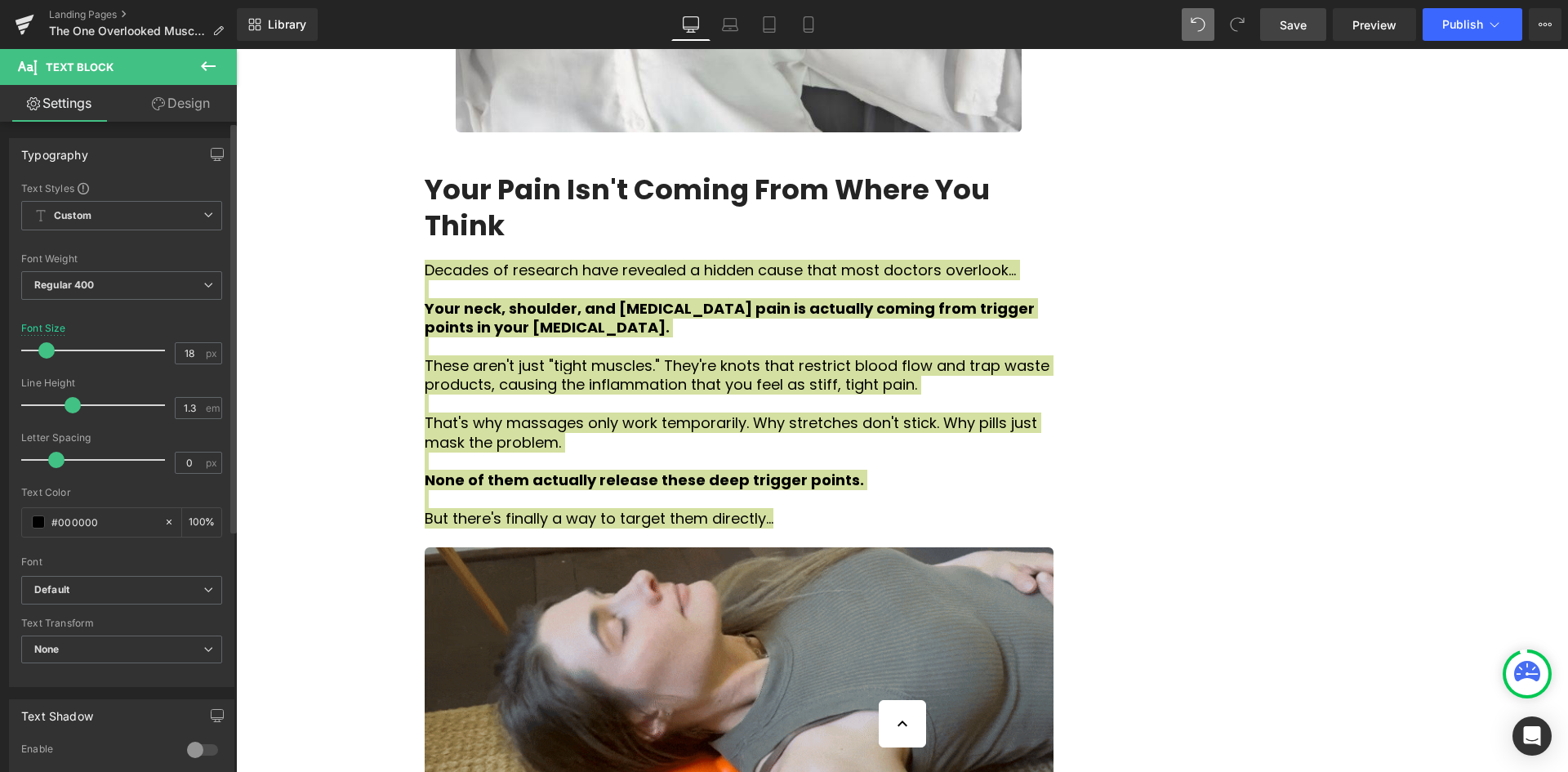
click at [70, 407] on span at bounding box center [73, 404] width 16 height 16
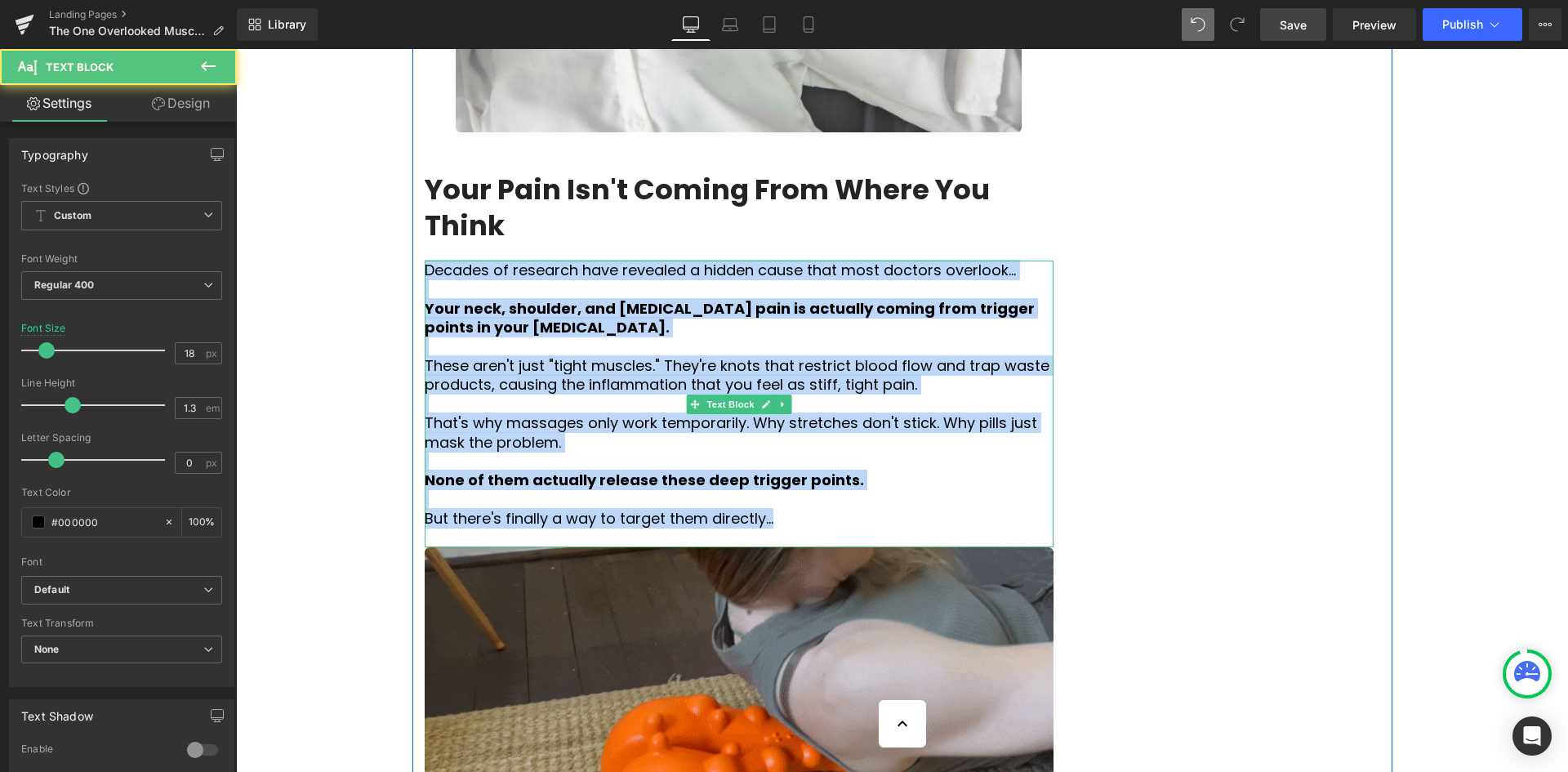
click at [945, 395] on p at bounding box center [739, 403] width 628 height 18
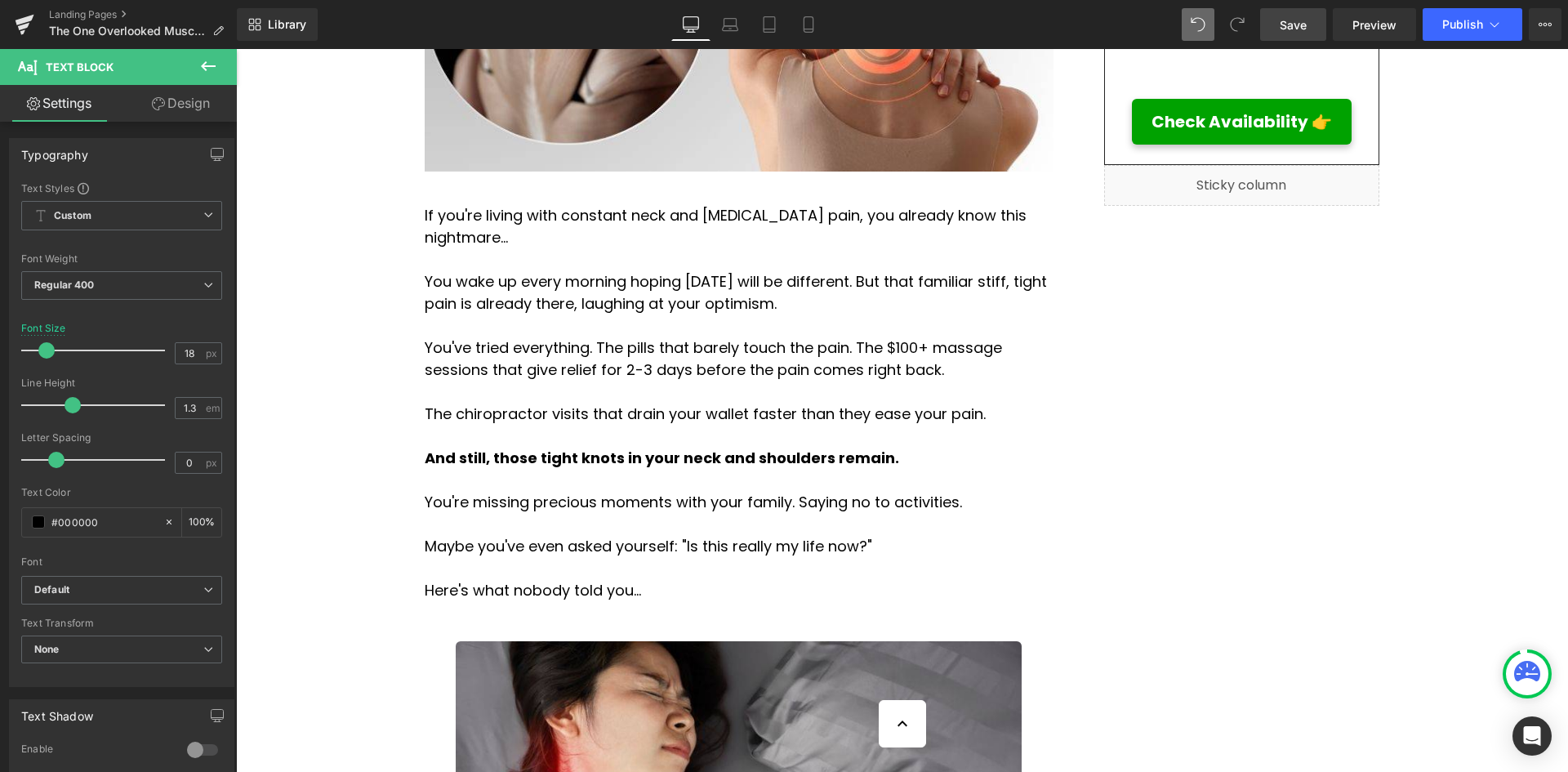
scroll to position [674, 0]
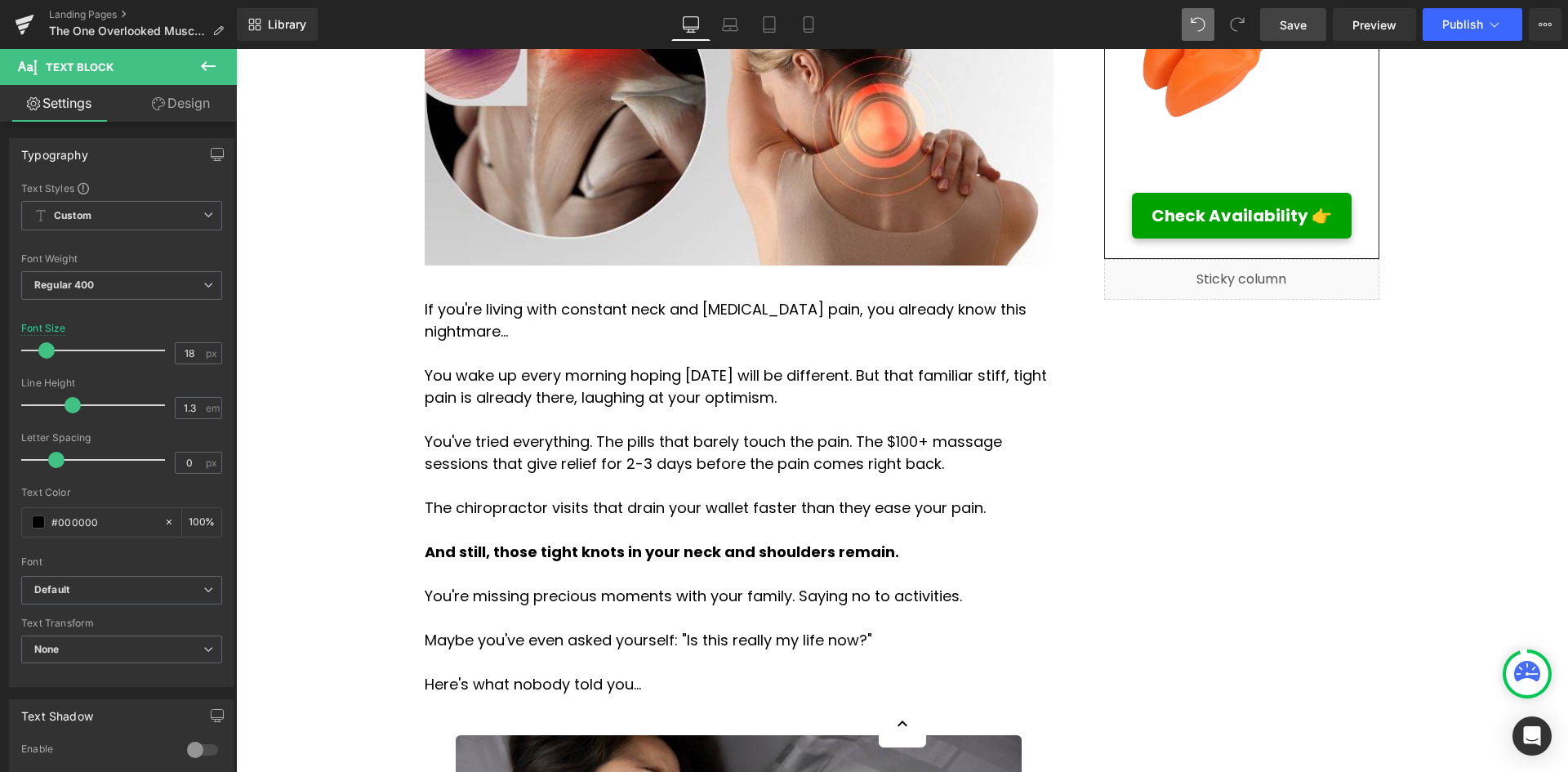
click at [631, 673] on p "Here's what nobody told you..." at bounding box center [739, 684] width 628 height 22
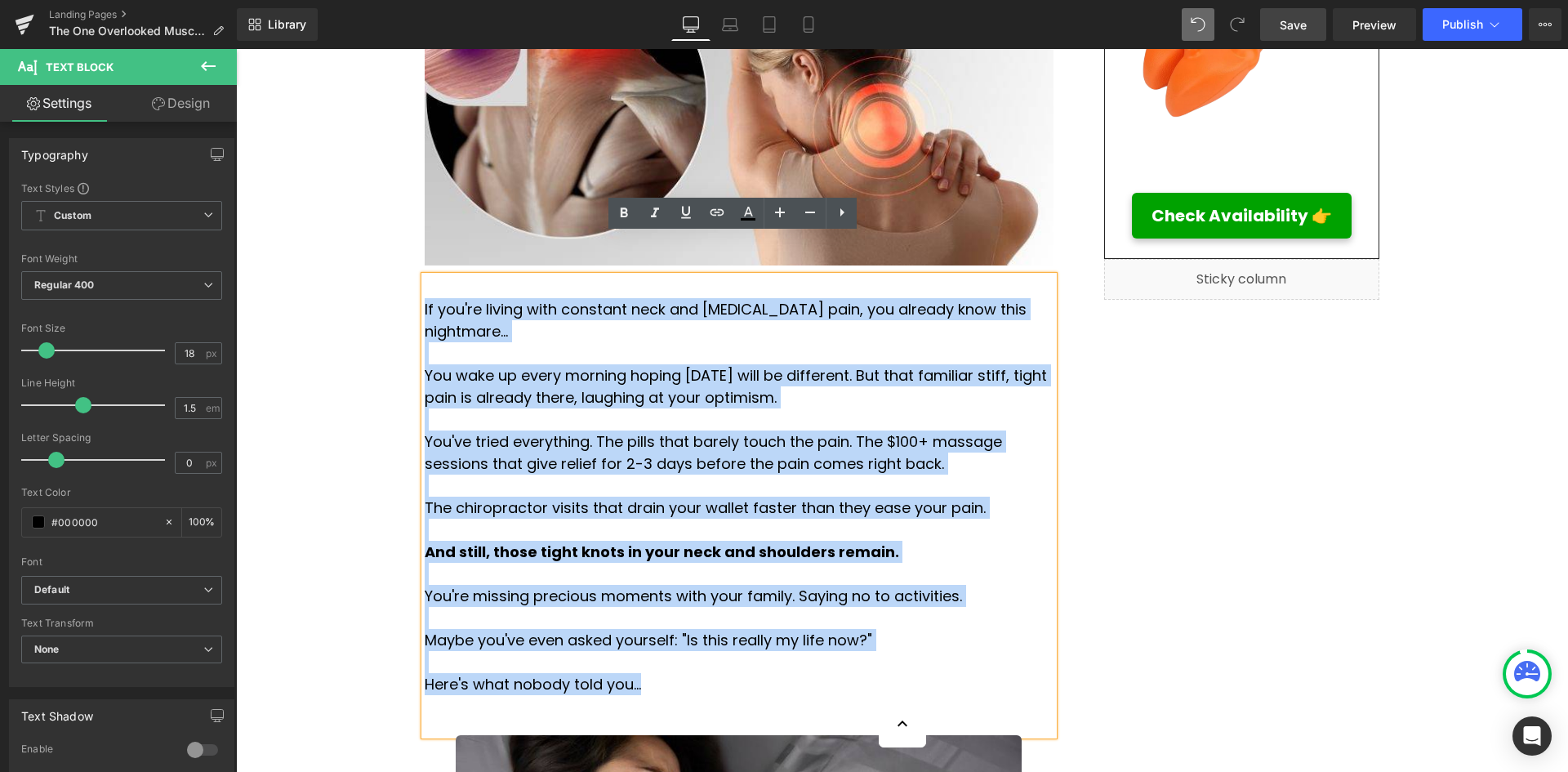
drag, startPoint x: 628, startPoint y: 622, endPoint x: 411, endPoint y: 271, distance: 412.7
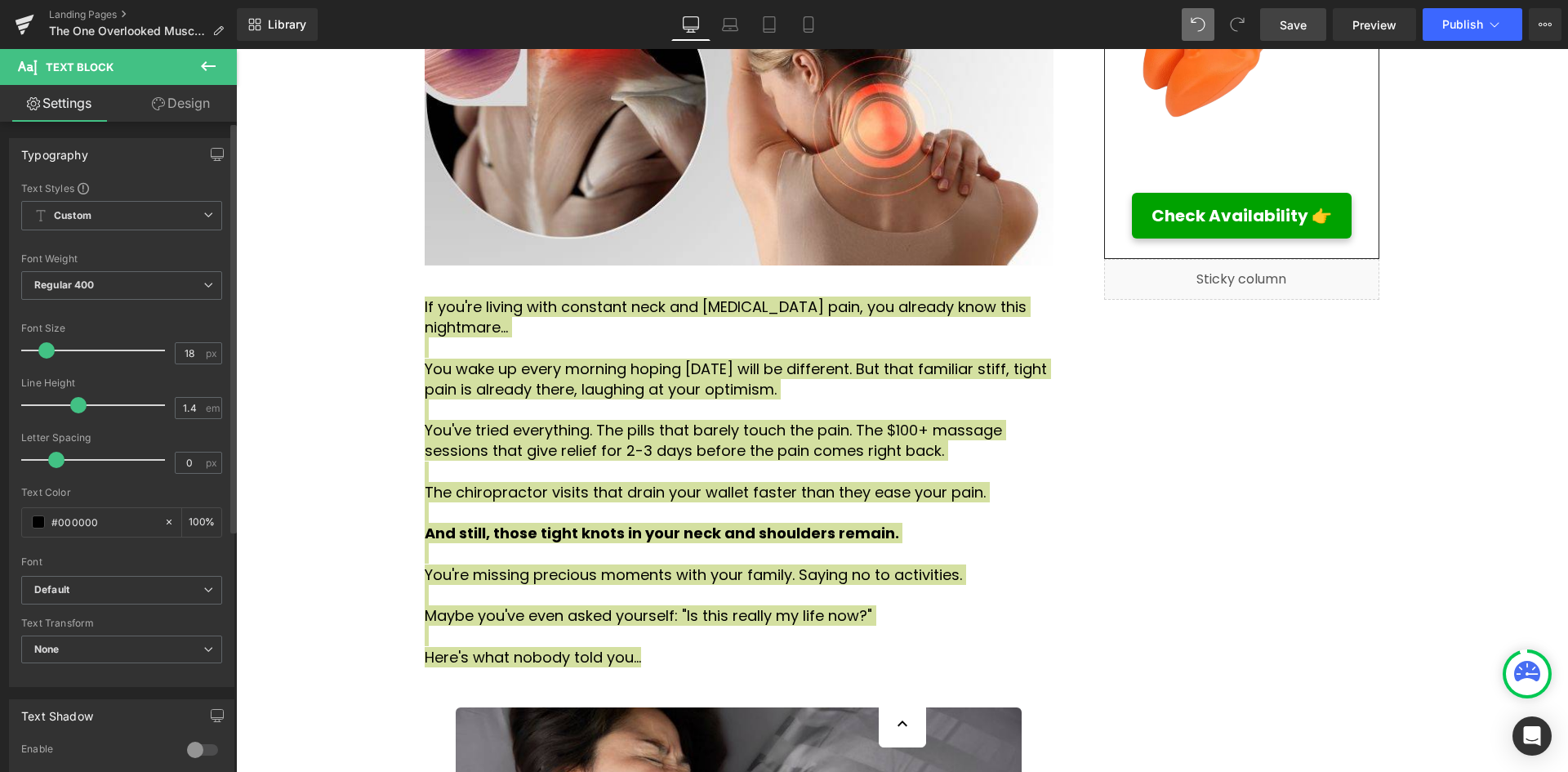
type input "1.3"
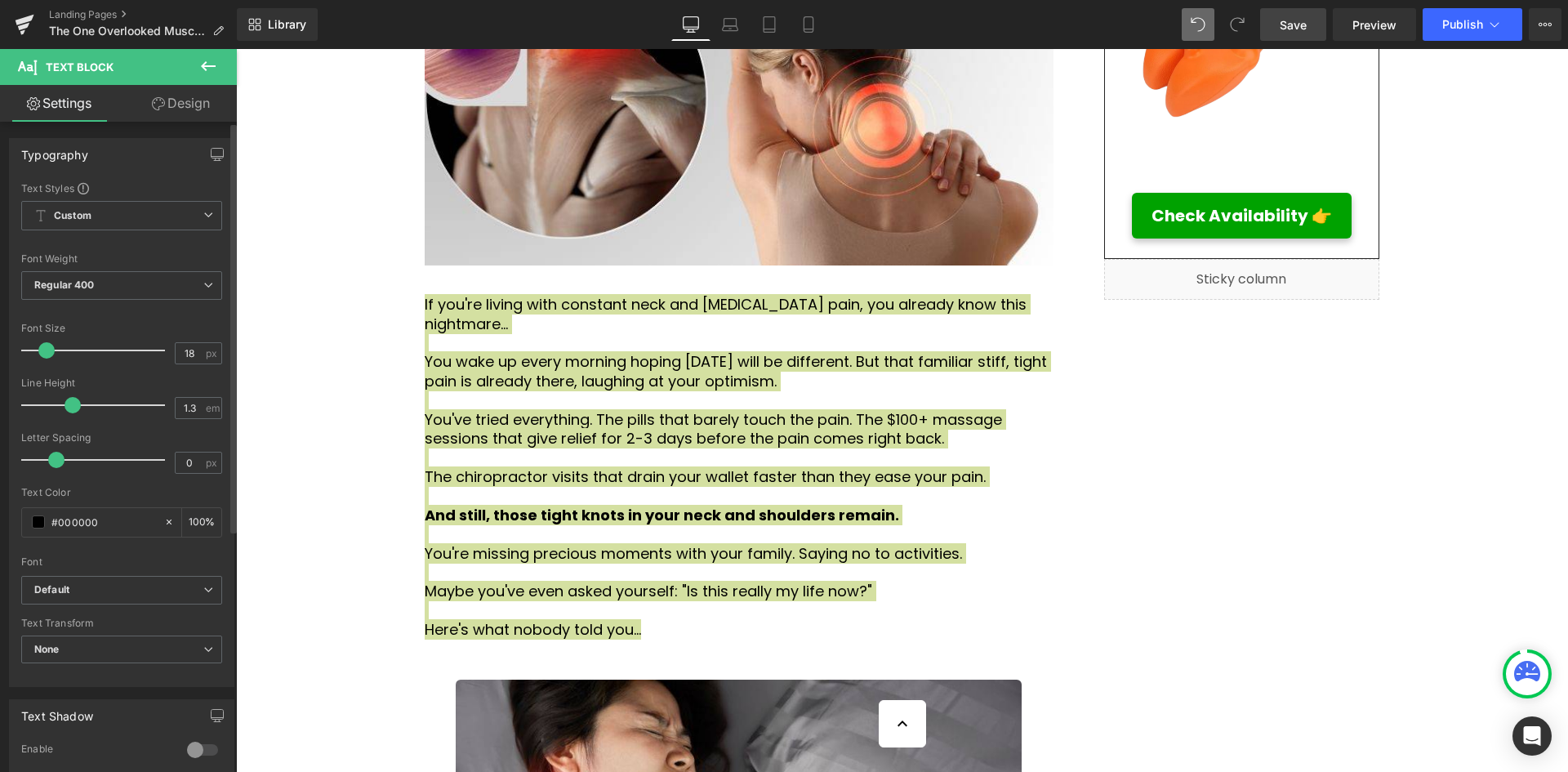
drag, startPoint x: 82, startPoint y: 408, endPoint x: 74, endPoint y: 408, distance: 8.0
click at [74, 408] on span at bounding box center [73, 404] width 16 height 16
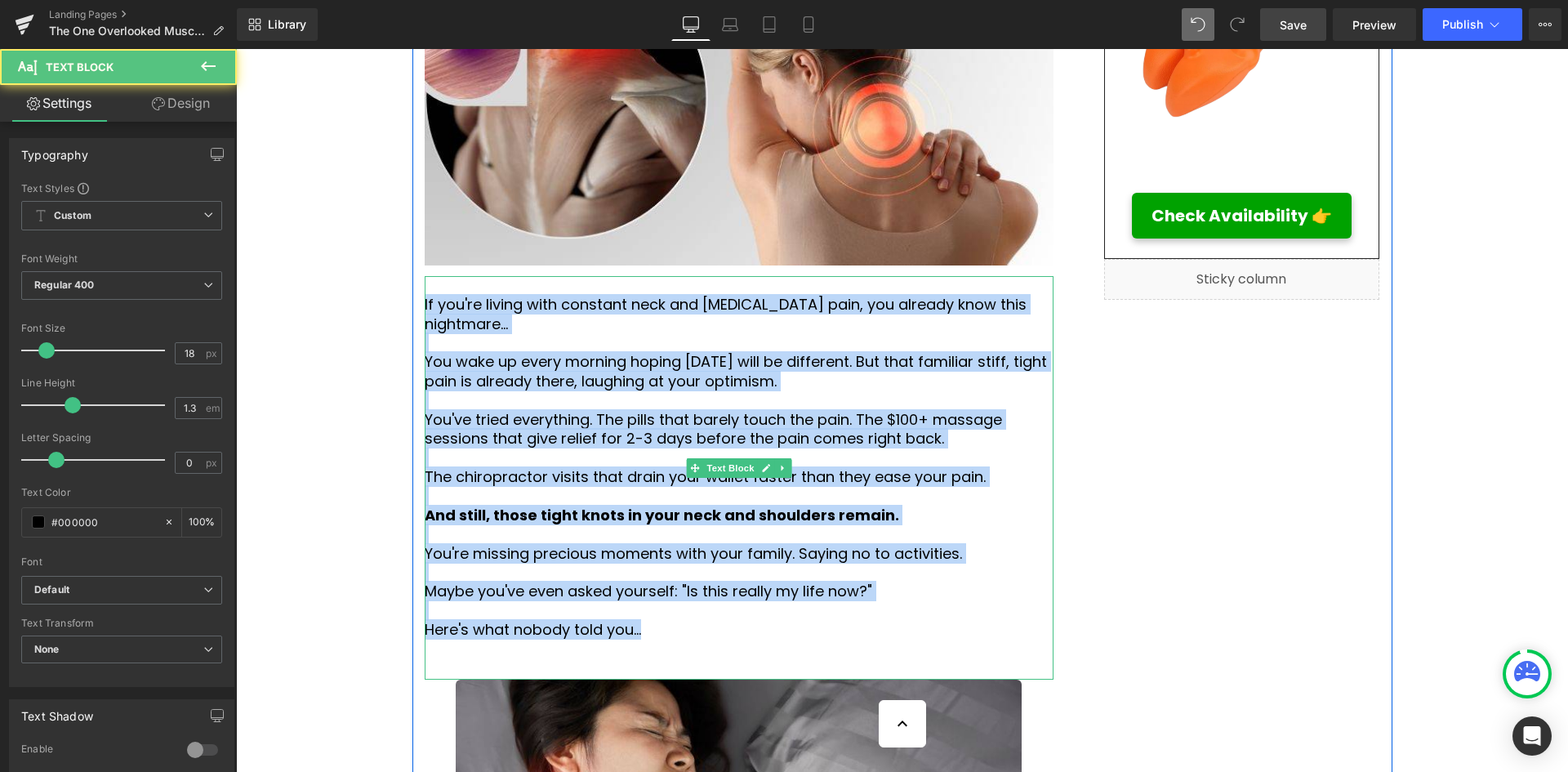
click at [967, 467] on p "The chiropractor visits that drain your wallet faster than they ease your pain." at bounding box center [739, 476] width 628 height 18
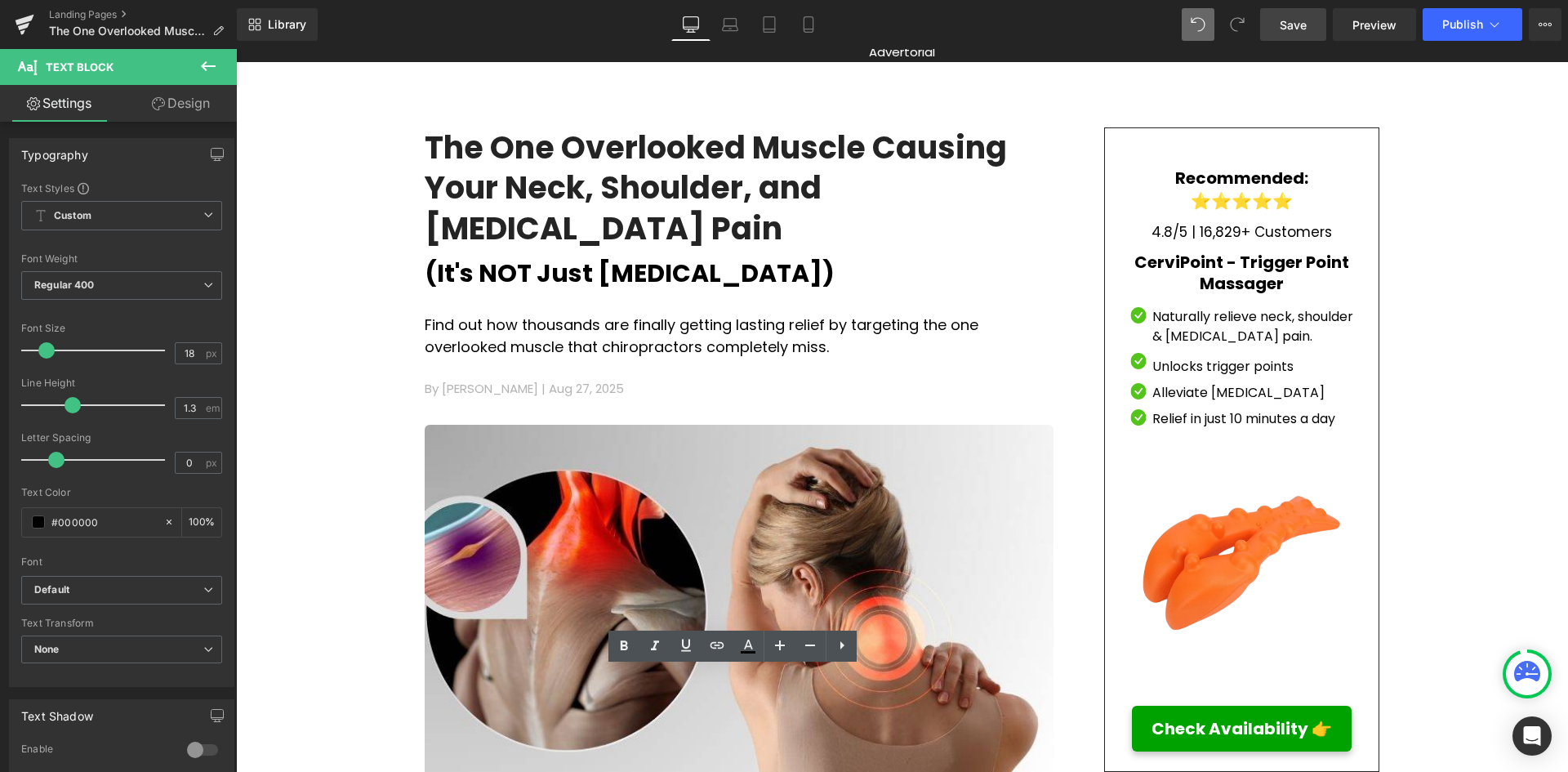
scroll to position [20, 0]
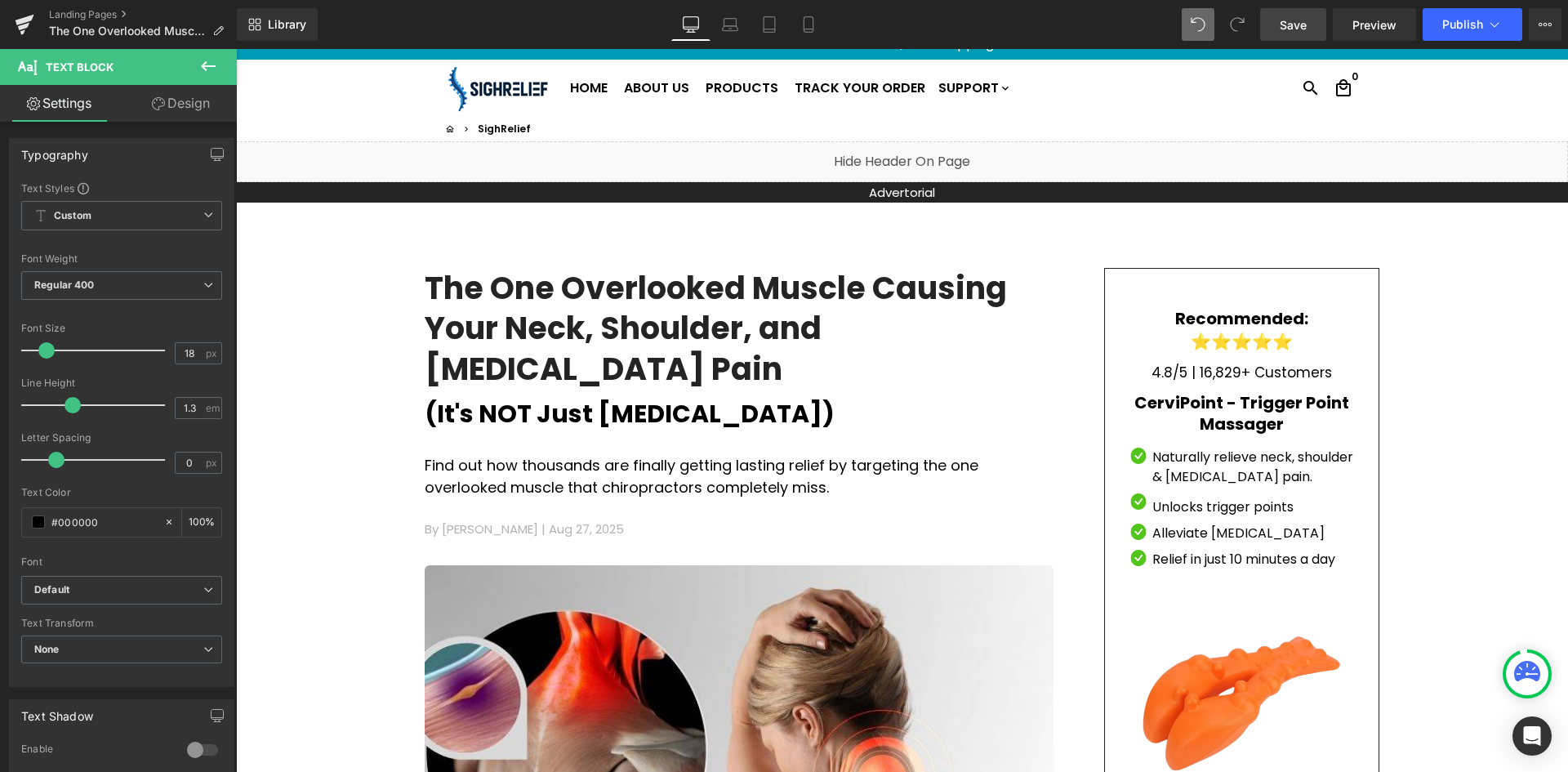
click at [709, 445] on div "Find out how thousands are finally getting lasting relief by targeting the one …" at bounding box center [739, 475] width 628 height 88
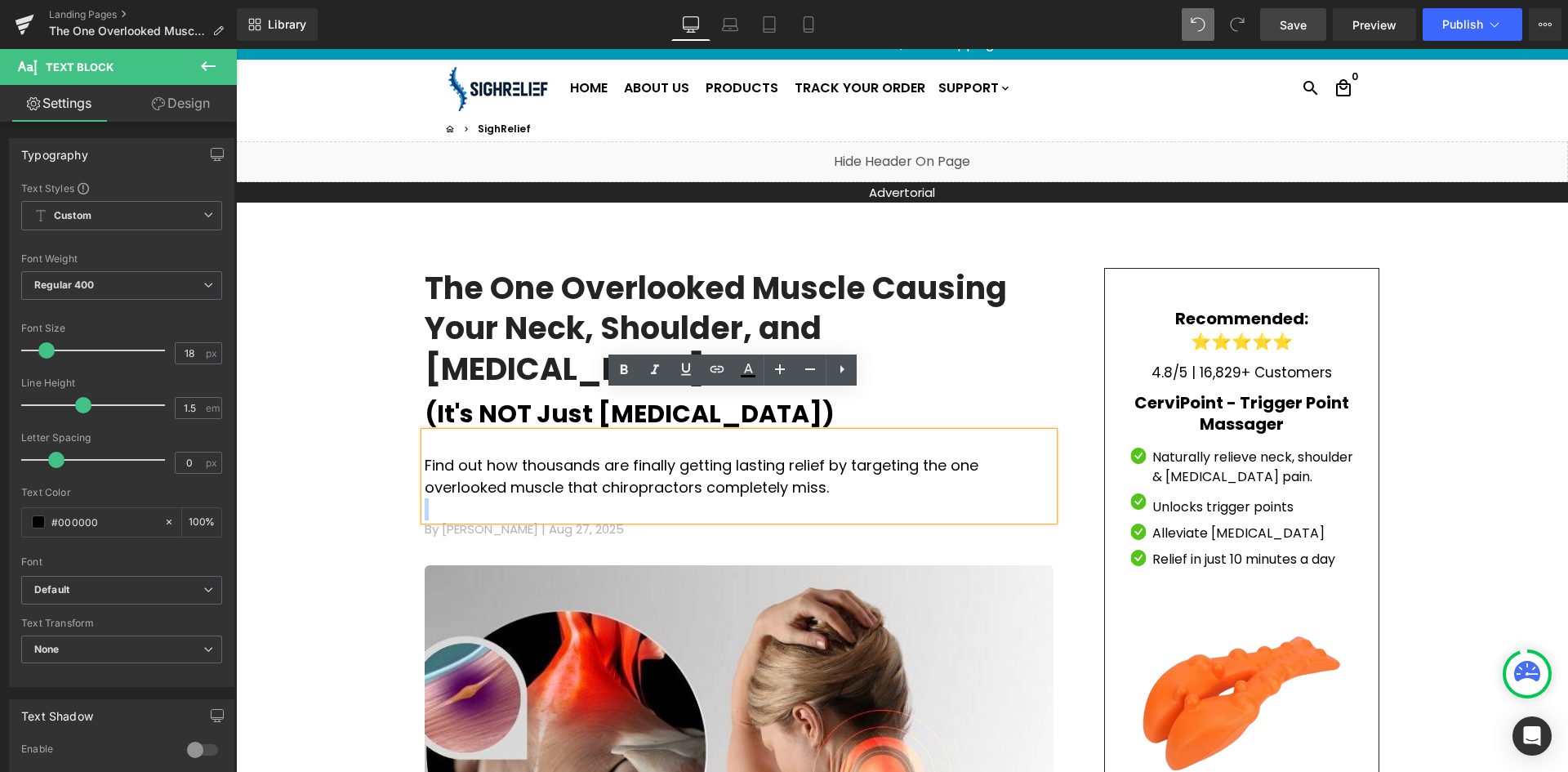
drag, startPoint x: 676, startPoint y: 445, endPoint x: 416, endPoint y: 416, distance: 261.6
click at [425, 432] on div "Find out how thousands are finally getting lasting relief by targeting the one …" at bounding box center [739, 475] width 628 height 88
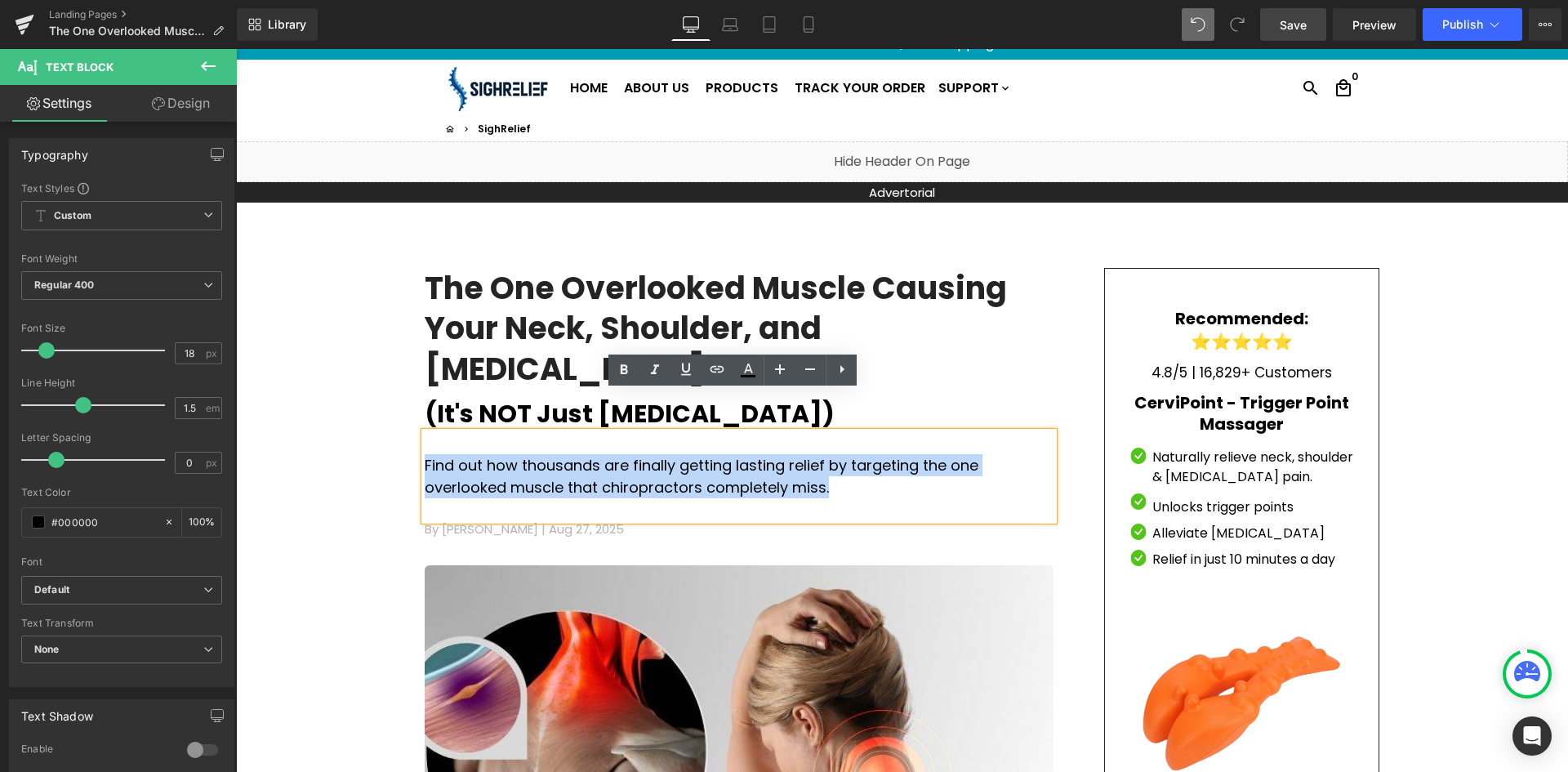
drag, startPoint x: 618, startPoint y: 448, endPoint x: 421, endPoint y: 417, distance: 199.4
click at [425, 454] on p "Find out how thousands are finally getting lasting relief by targeting the one …" at bounding box center [739, 475] width 628 height 44
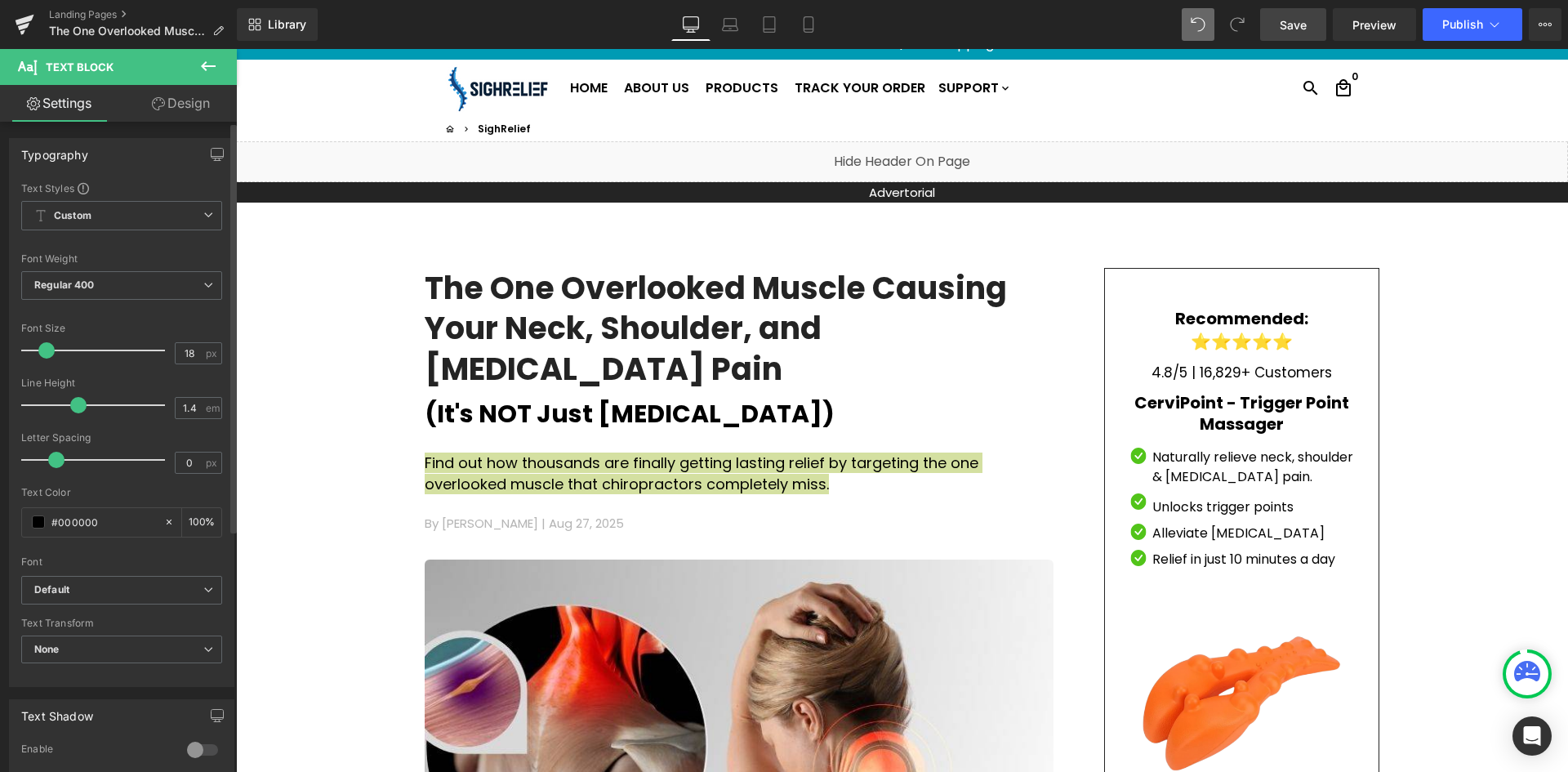
type input "1.3"
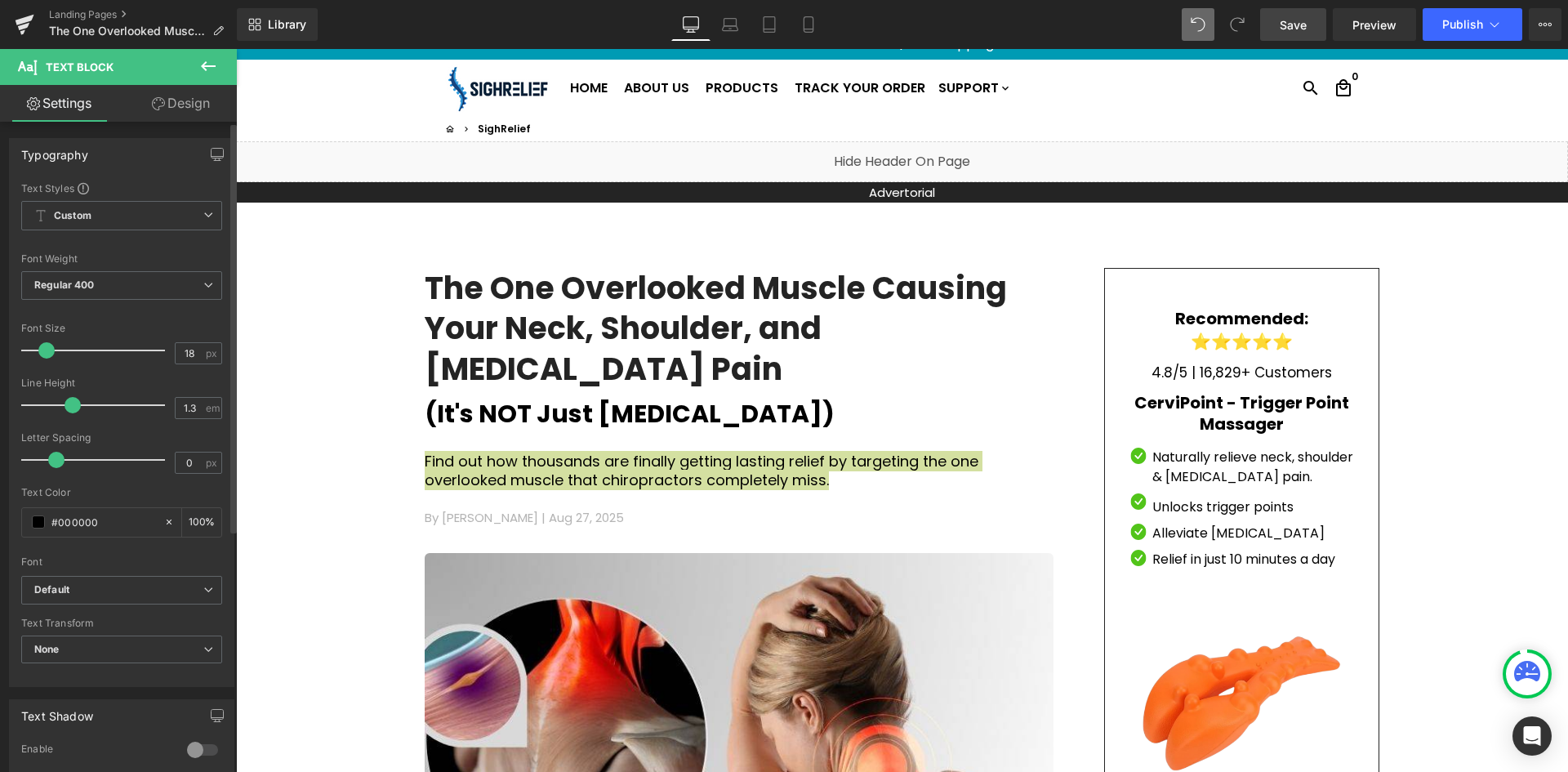
drag, startPoint x: 80, startPoint y: 404, endPoint x: 70, endPoint y: 404, distance: 10.0
click at [70, 404] on span at bounding box center [73, 404] width 16 height 16
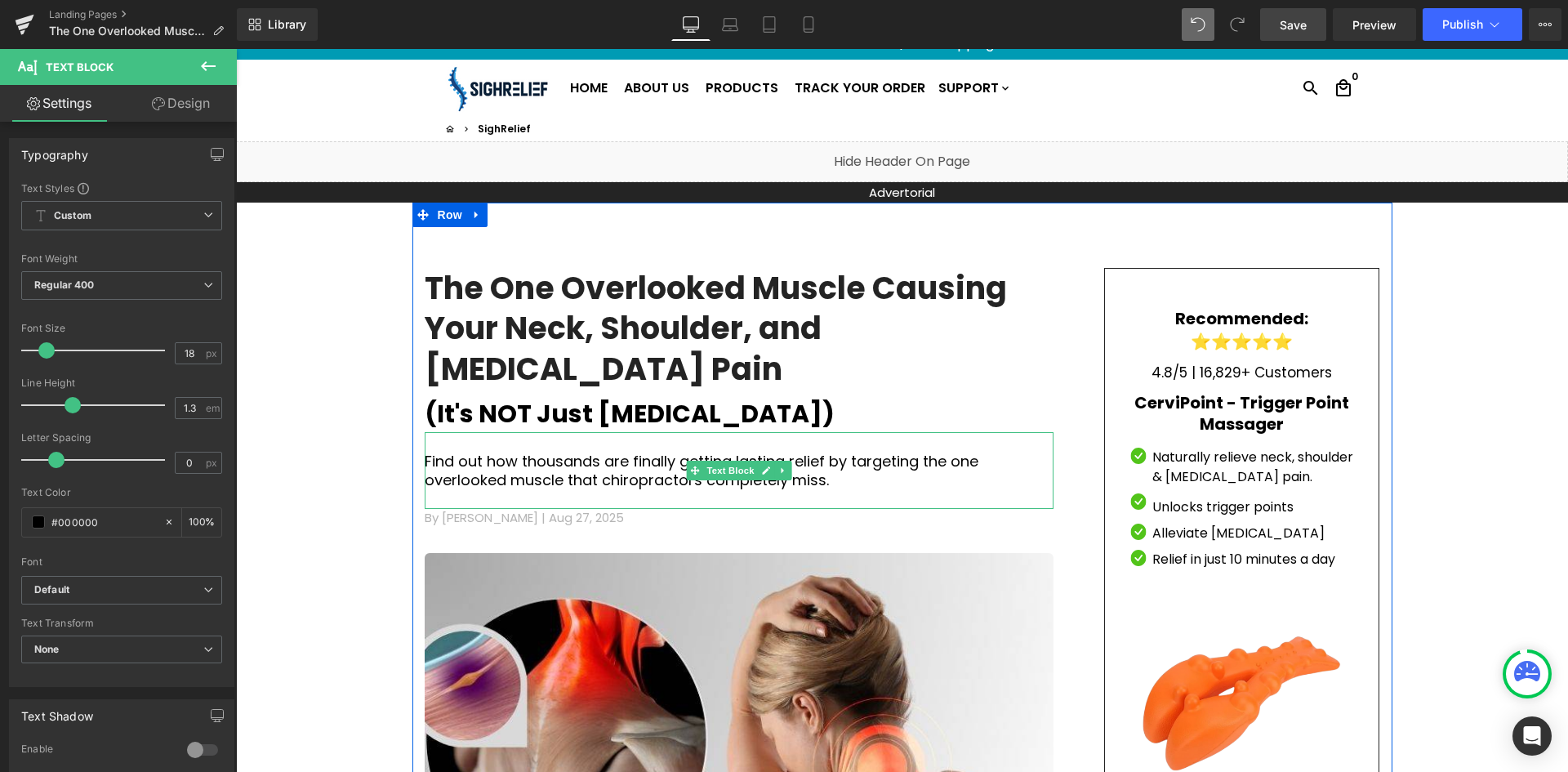
click at [862, 489] on p at bounding box center [739, 498] width 628 height 18
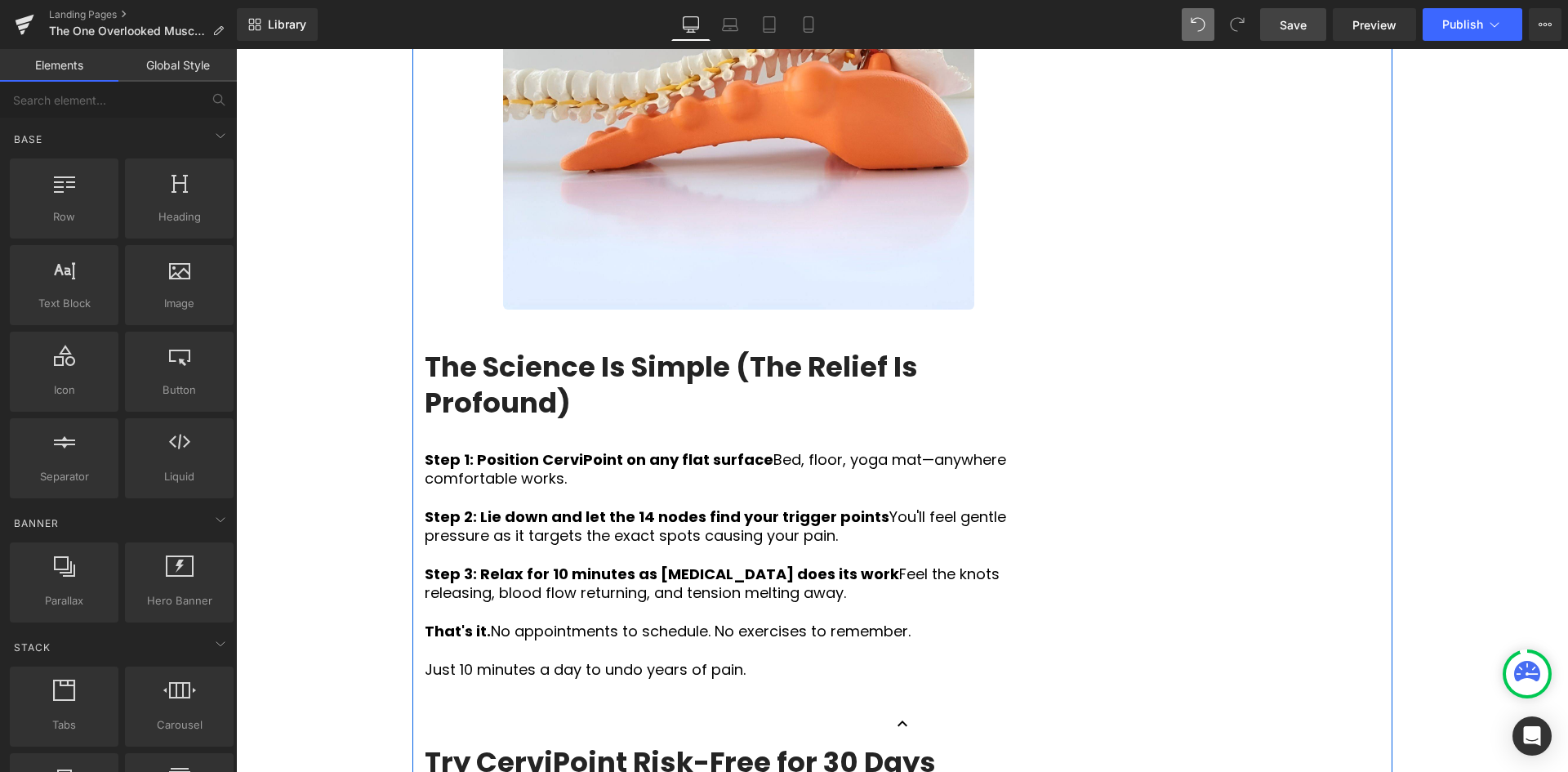
scroll to position [5247, 0]
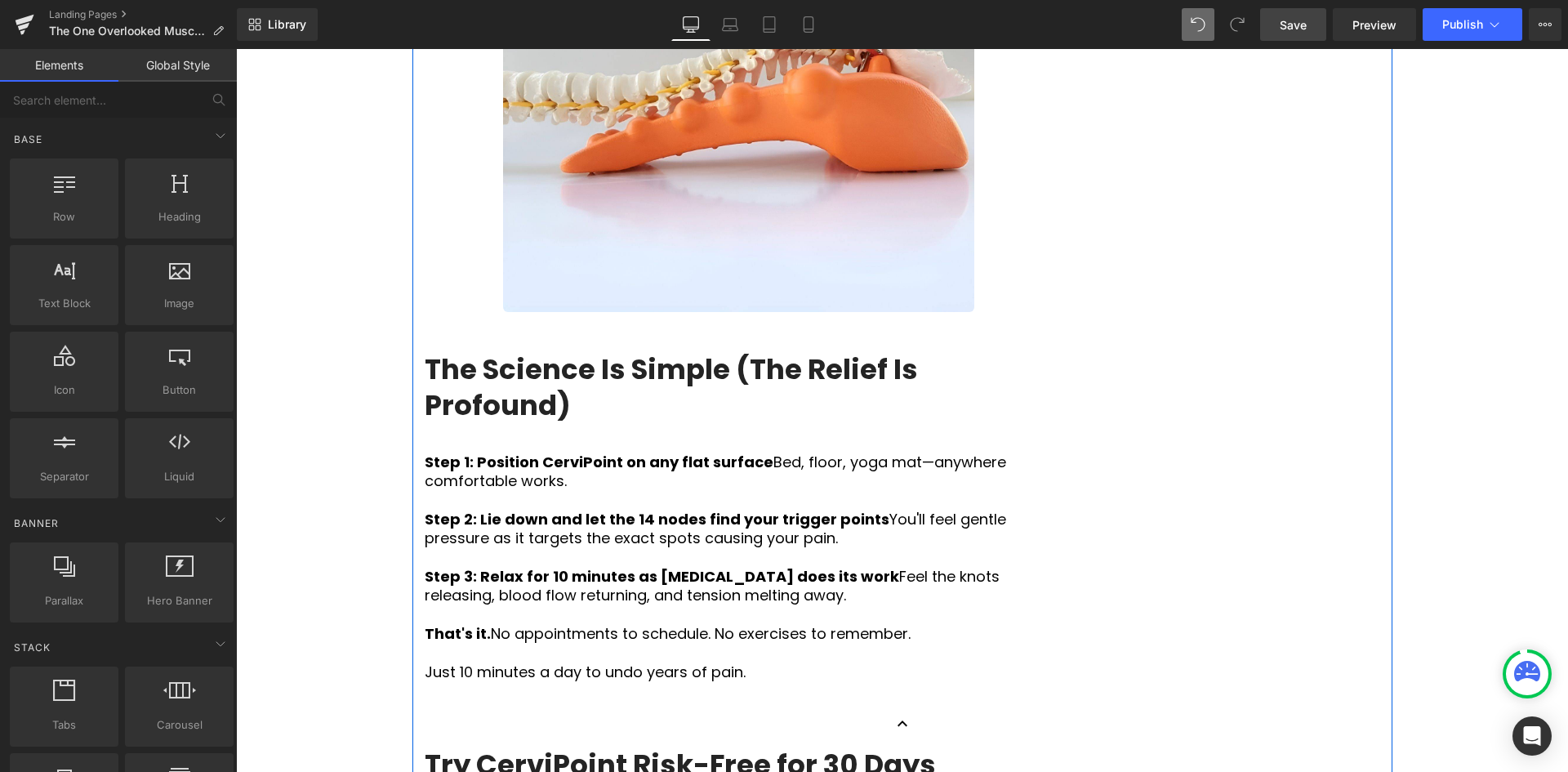
click at [760, 433] on div "Step 1: Position CerviPoint on any flat surface Bed, floor, yoga mat—anywhere c…" at bounding box center [739, 569] width 628 height 274
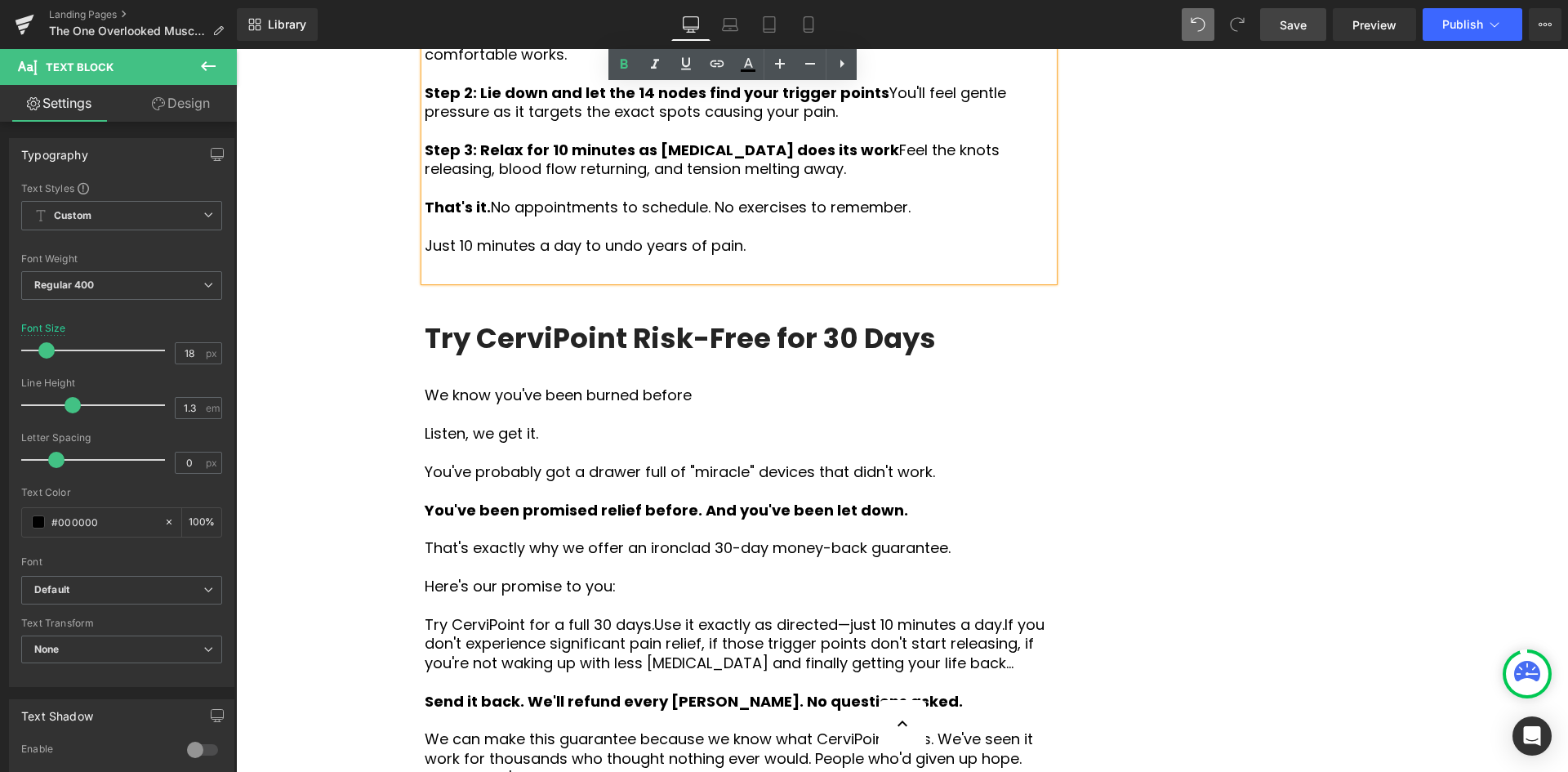
scroll to position [5737, 0]
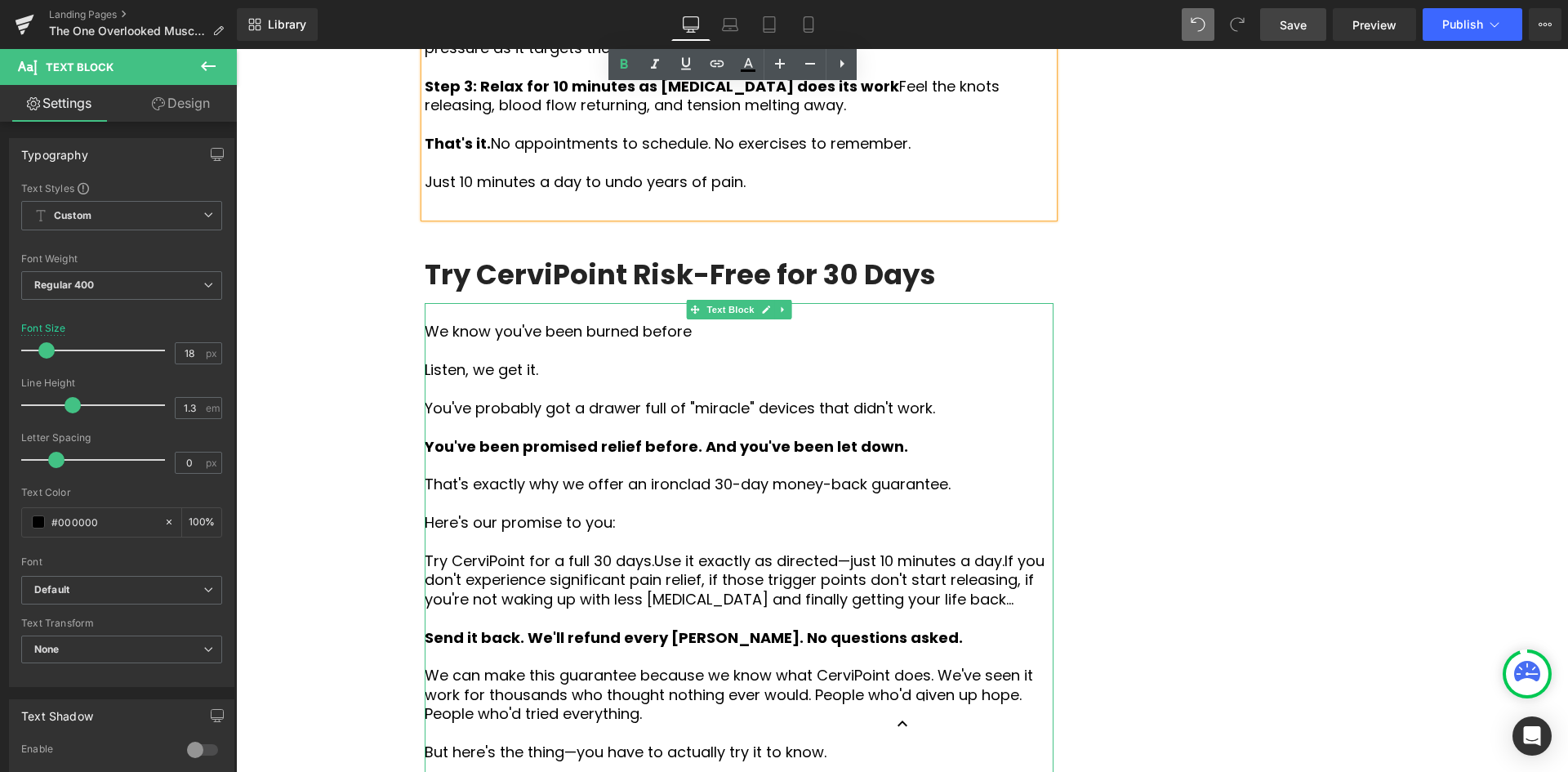
click at [605, 513] on p "Here's our promise to you:" at bounding box center [739, 522] width 628 height 18
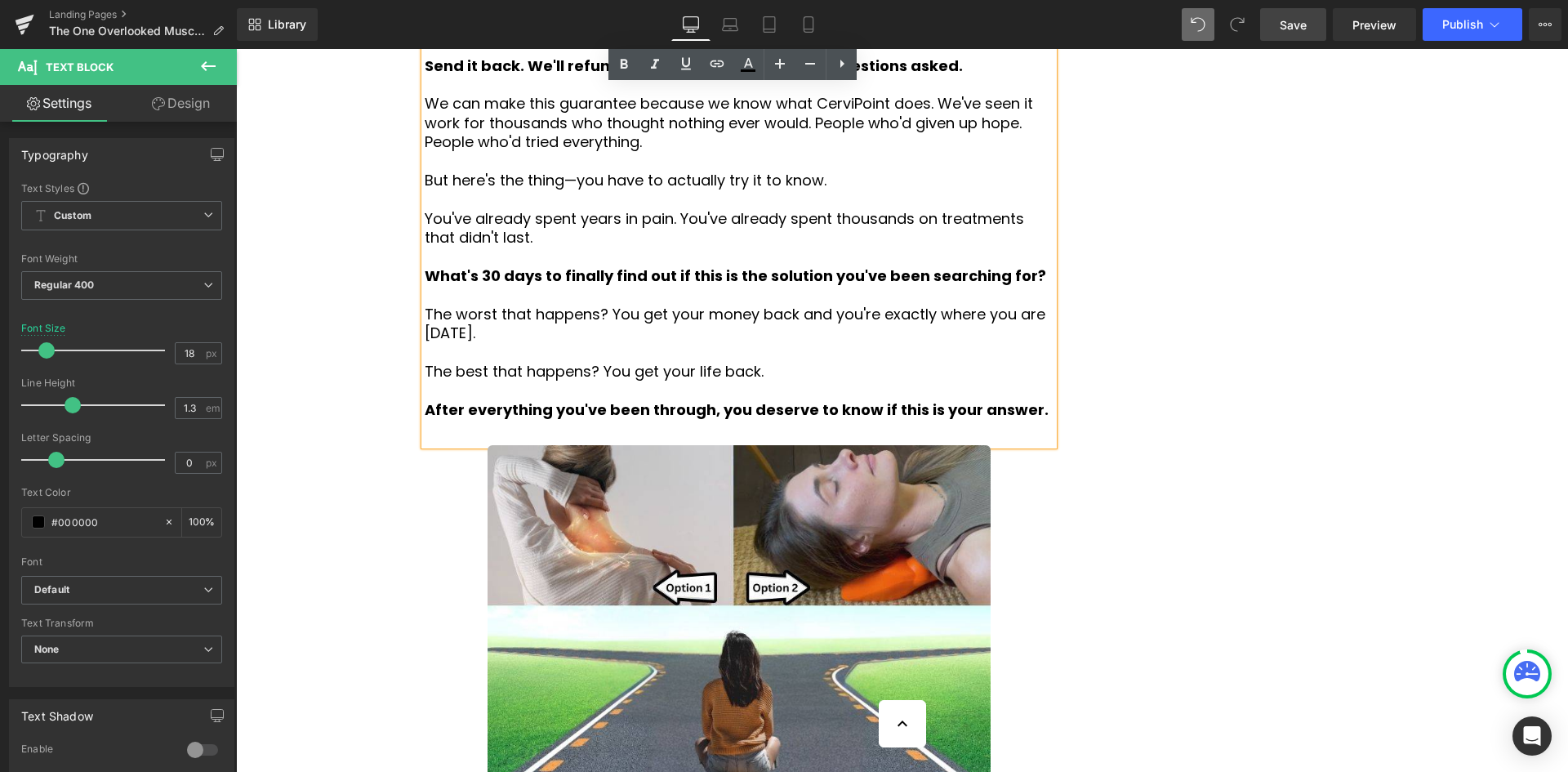
scroll to position [6716, 0]
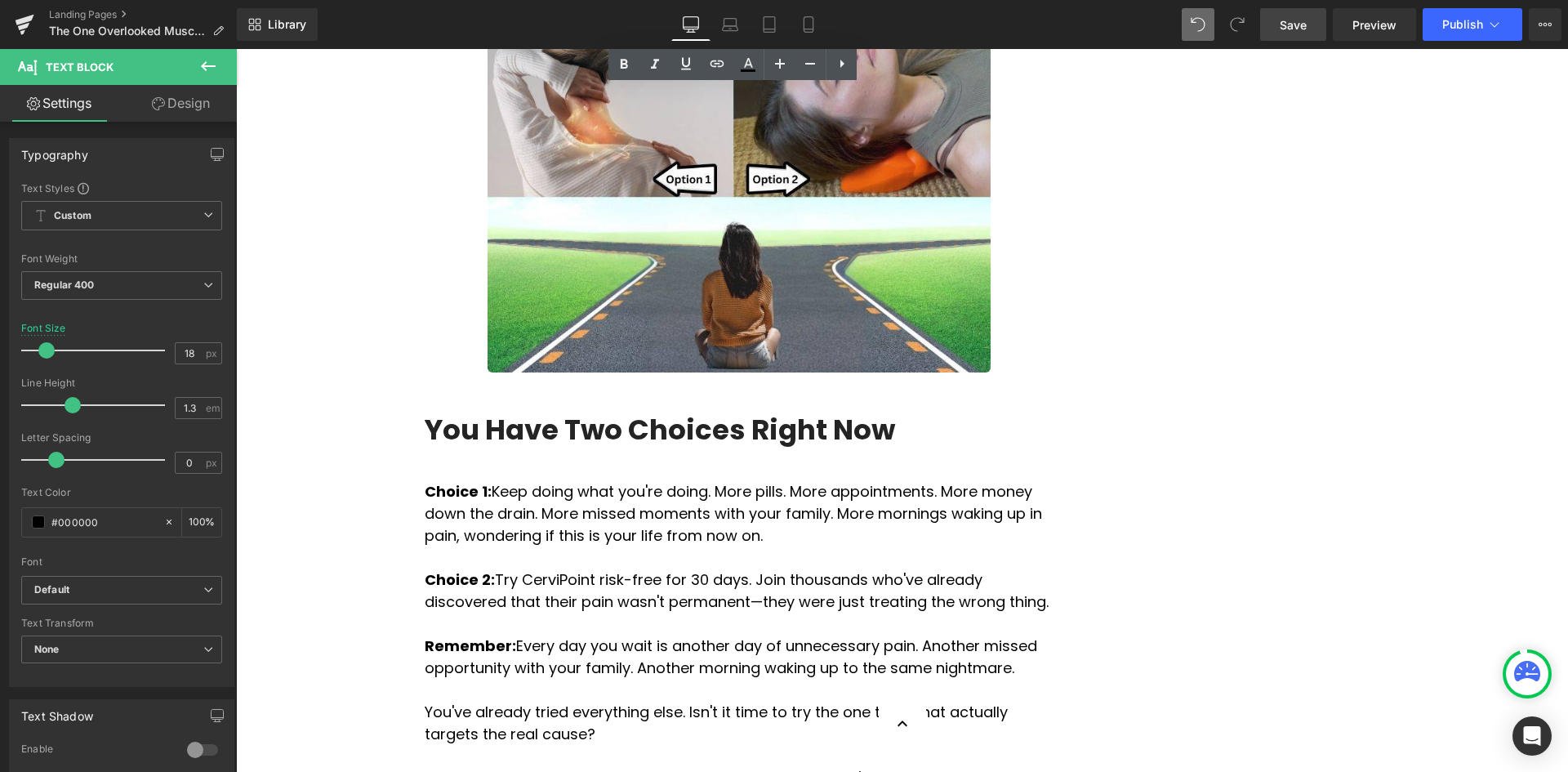
click at [612, 480] on p "Choice 1: Keep doing what you're doing. More pills. More appointments. More mon…" at bounding box center [739, 513] width 628 height 66
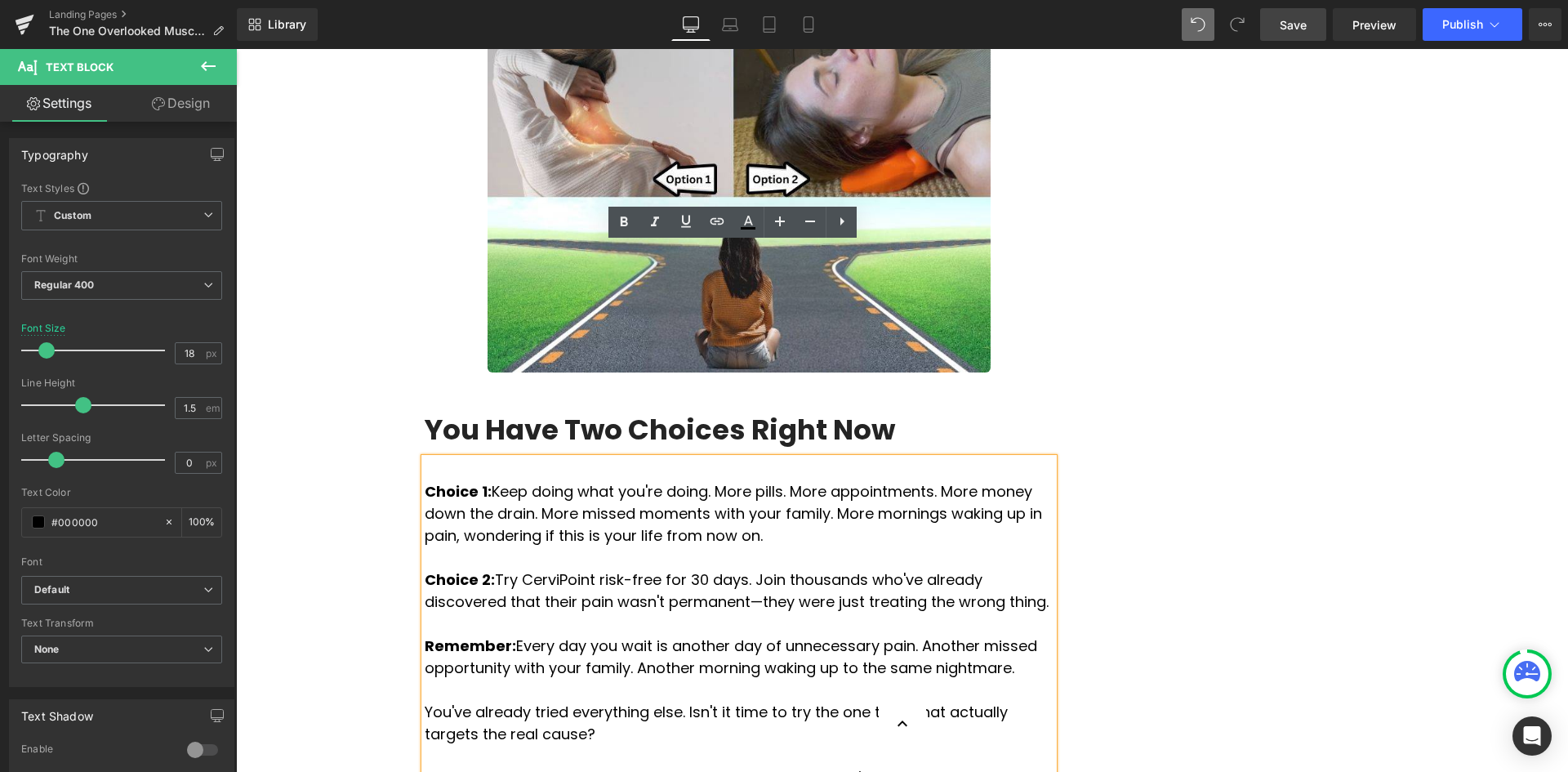
drag, startPoint x: 971, startPoint y: 584, endPoint x: 418, endPoint y: 278, distance: 632.0
click at [425, 458] on div "Choice 1: Keep doing what you're doing. More pills. More appointments. More mon…" at bounding box center [739, 658] width 628 height 401
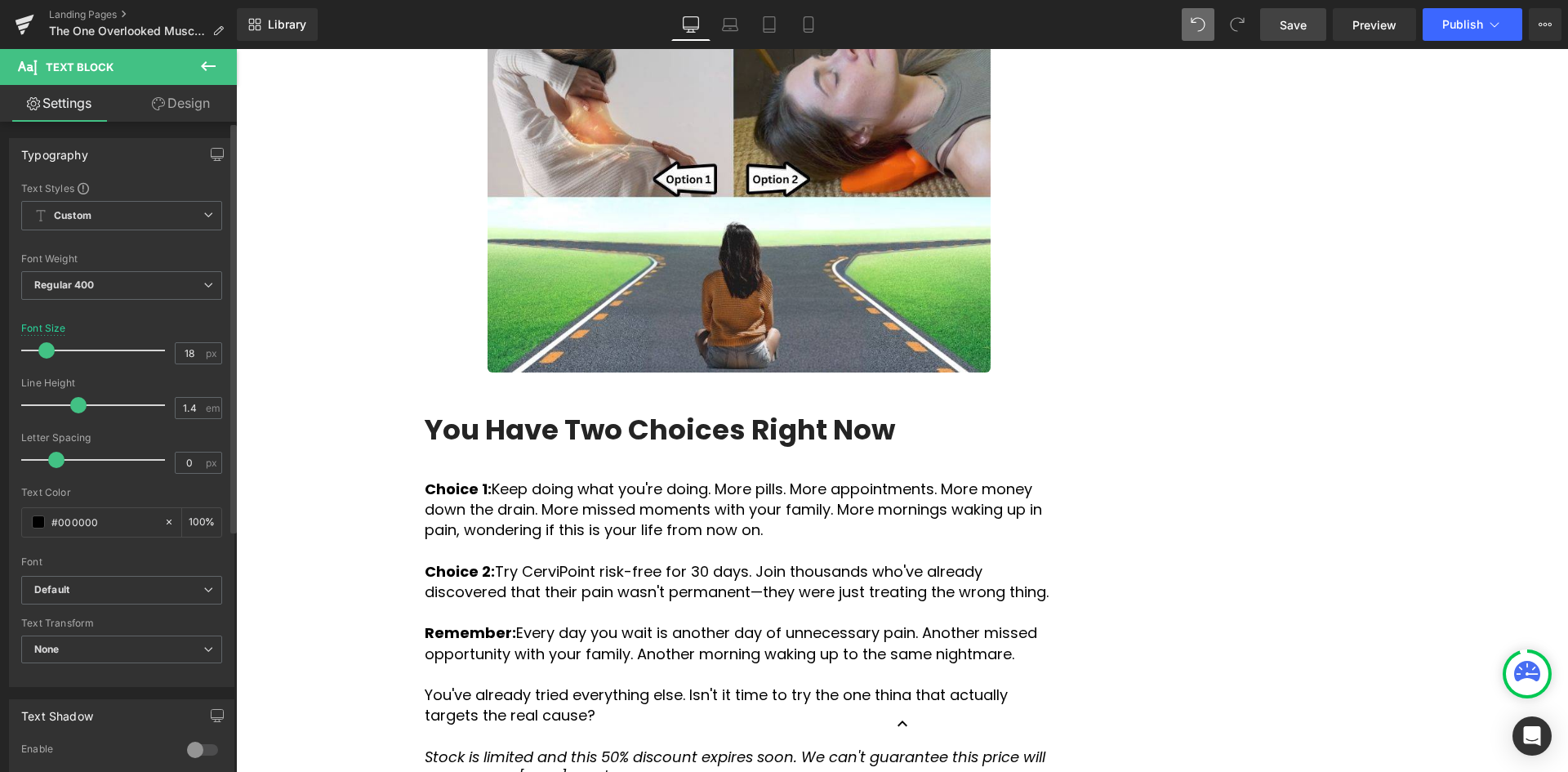
type input "1.3"
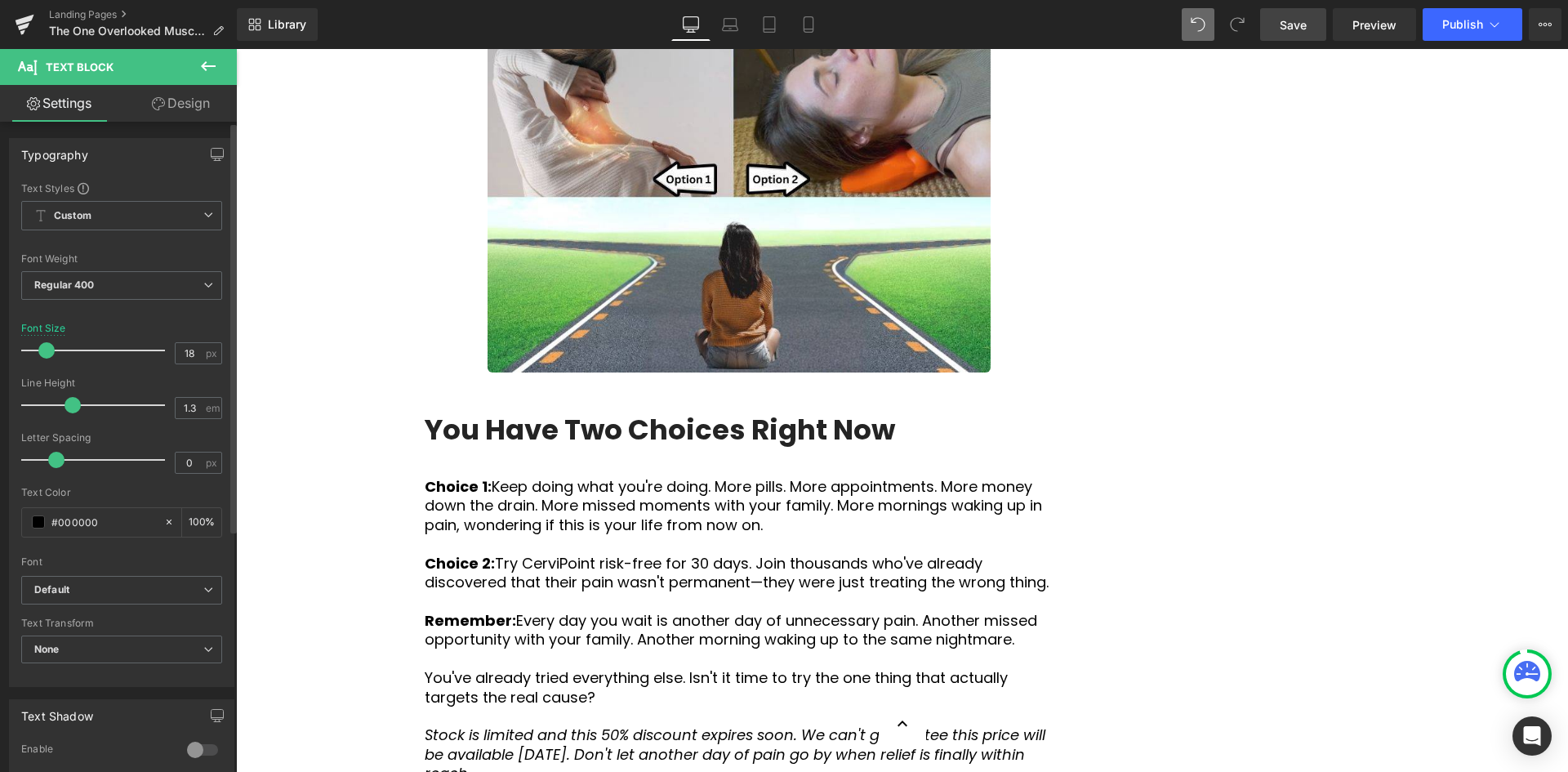
drag, startPoint x: 81, startPoint y: 407, endPoint x: 71, endPoint y: 407, distance: 10.0
click at [71, 407] on span at bounding box center [73, 404] width 16 height 16
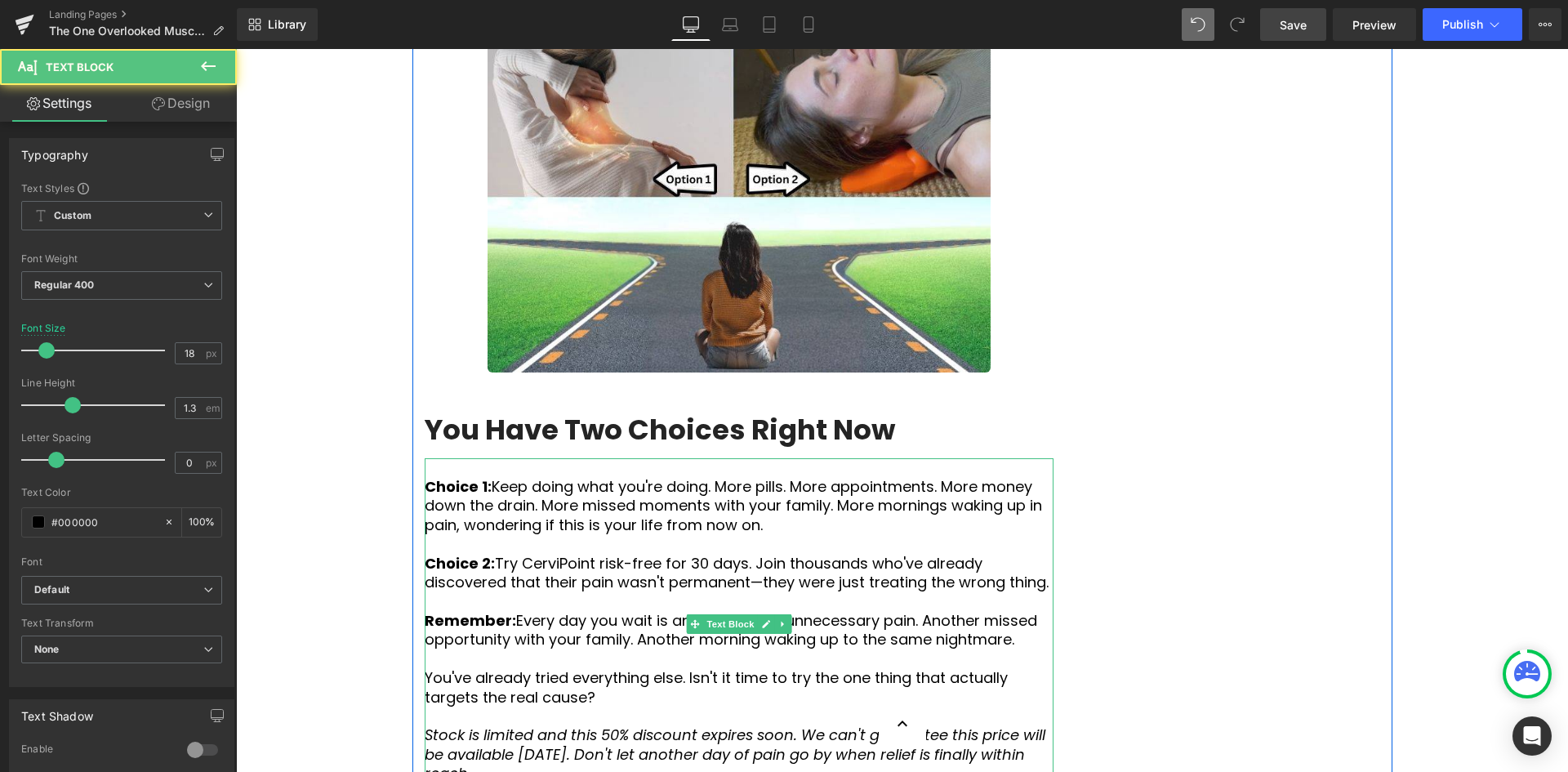
click at [754, 554] on p "Choice 2: Try CerviPoint risk-free for 30 days. Join thousands who've already d…" at bounding box center [739, 573] width 628 height 39
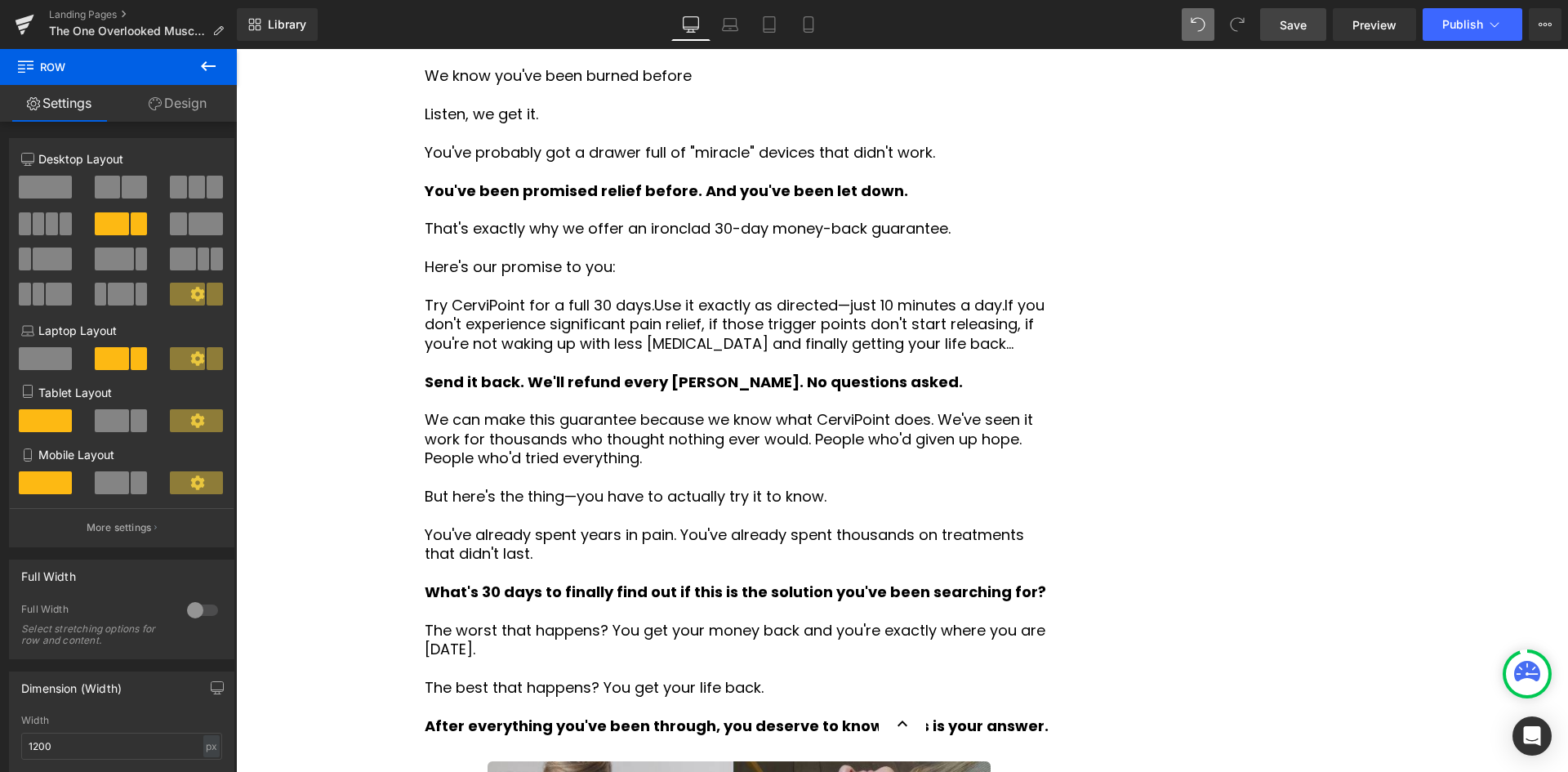
scroll to position [6226, 0]
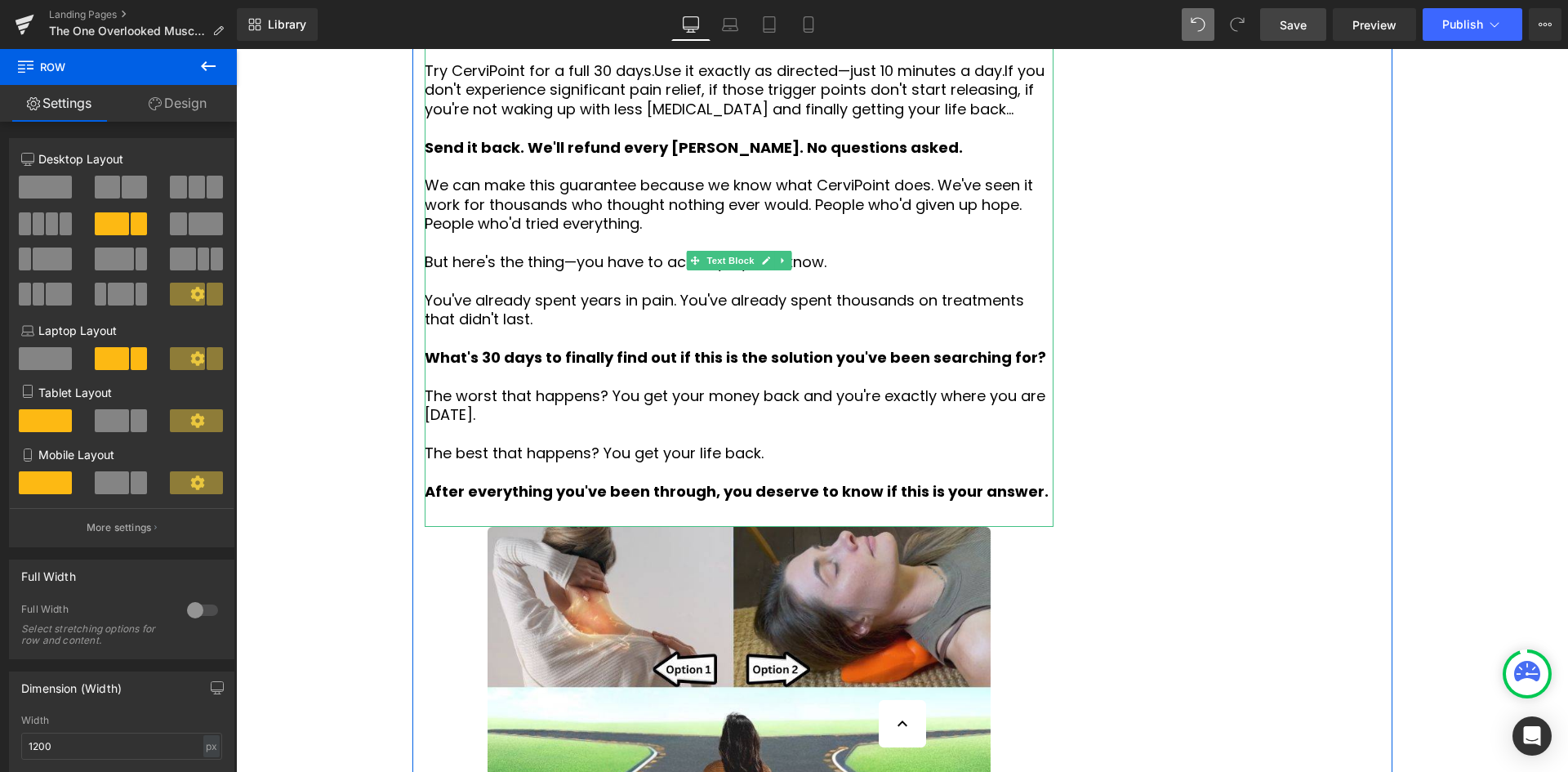
click at [989, 482] on p "After everything you've been through, you deserve to know if this is your answe…" at bounding box center [739, 491] width 628 height 18
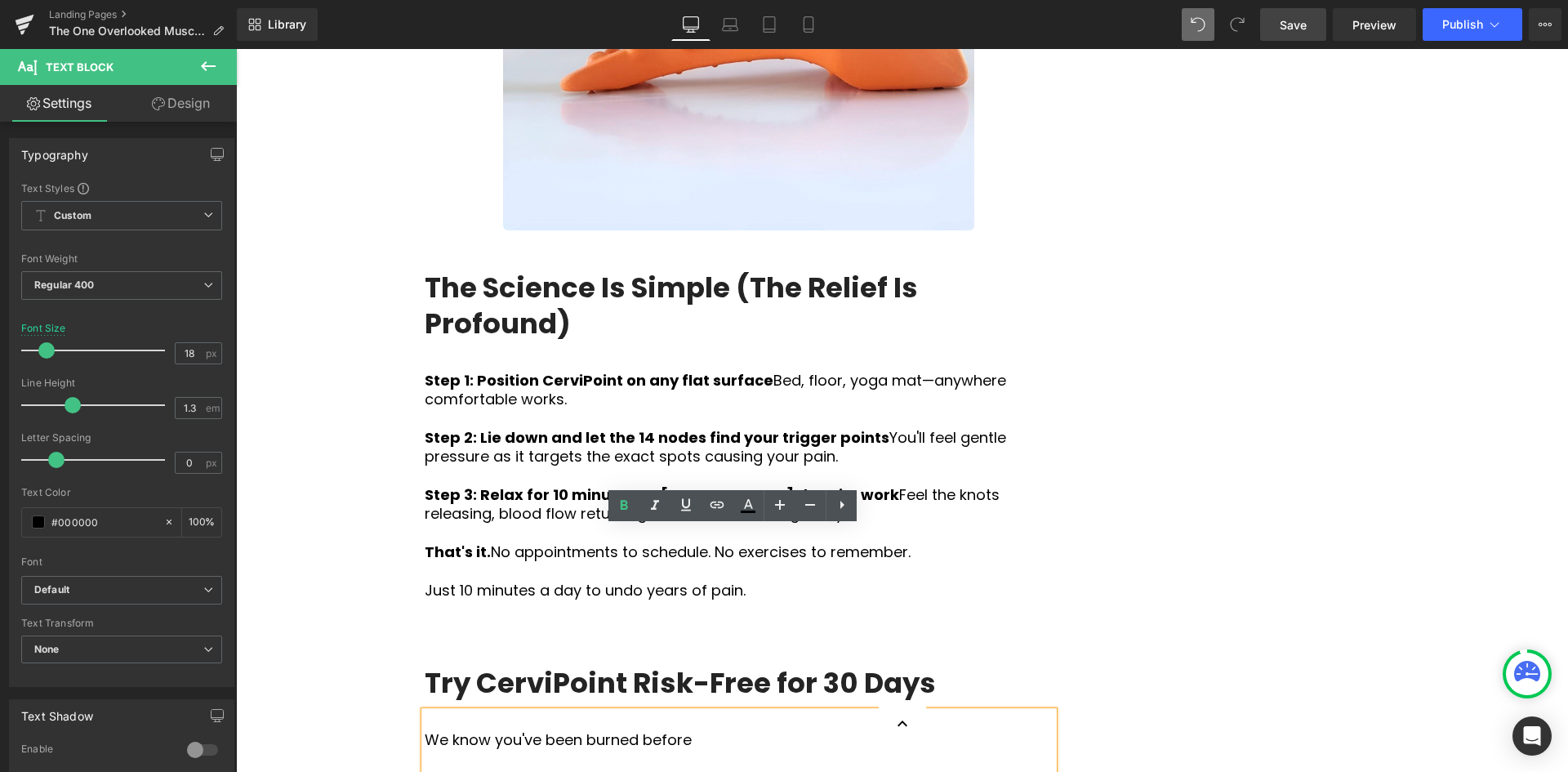
scroll to position [5002, 0]
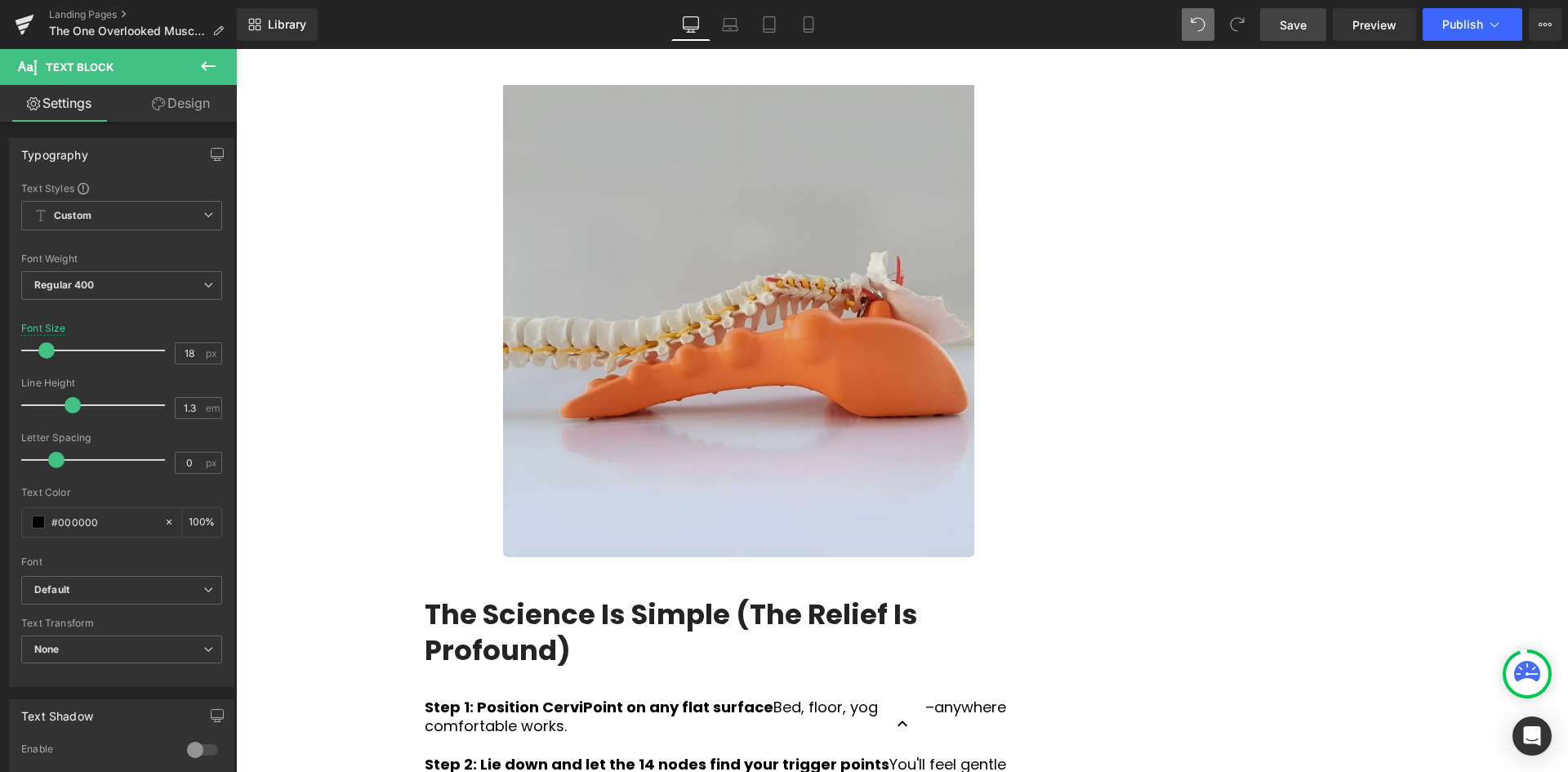
click at [802, 359] on img at bounding box center [739, 300] width 472 height 513
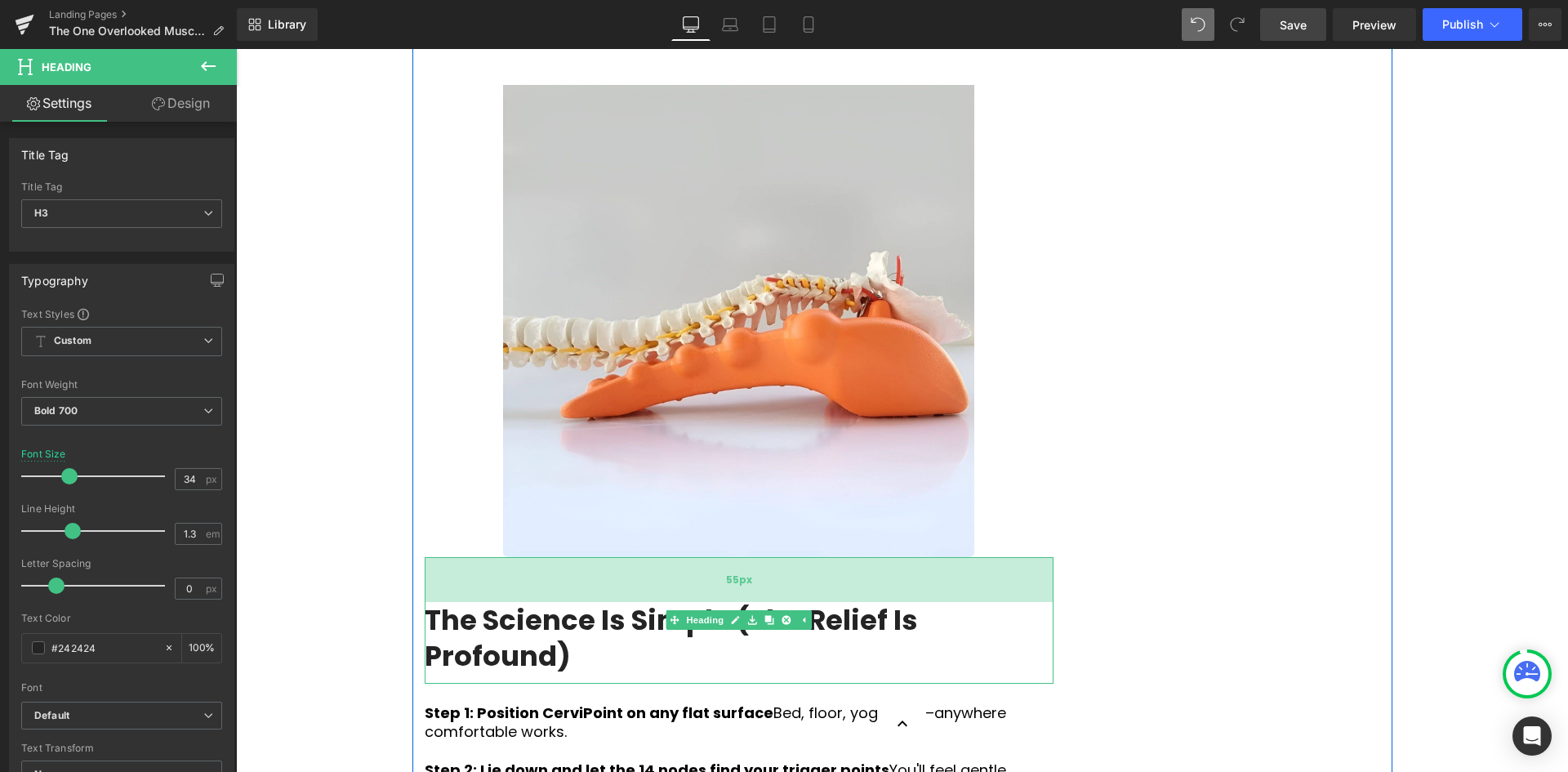
click at [767, 557] on div "55px" at bounding box center [739, 579] width 628 height 45
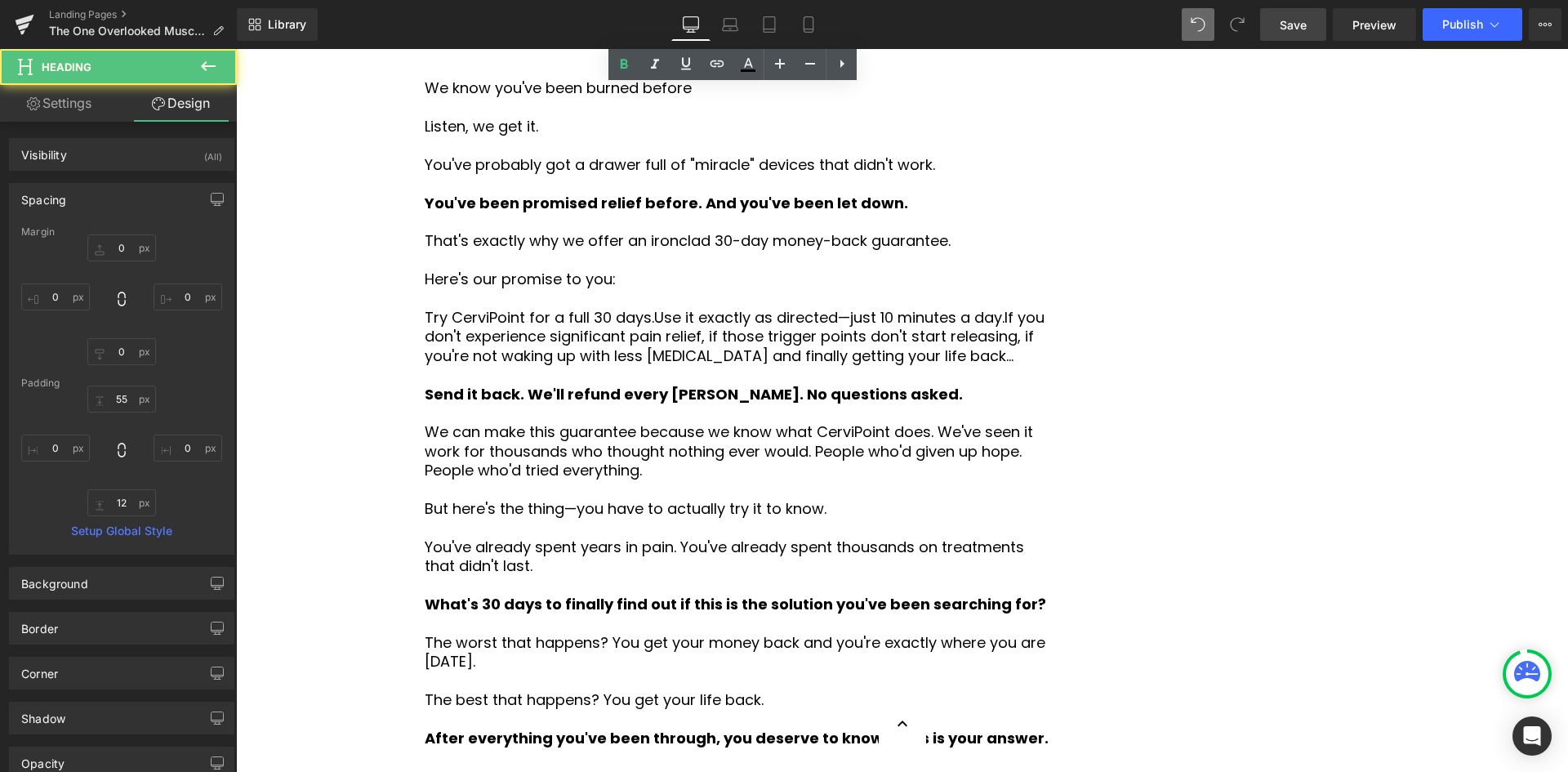
scroll to position [6145, 0]
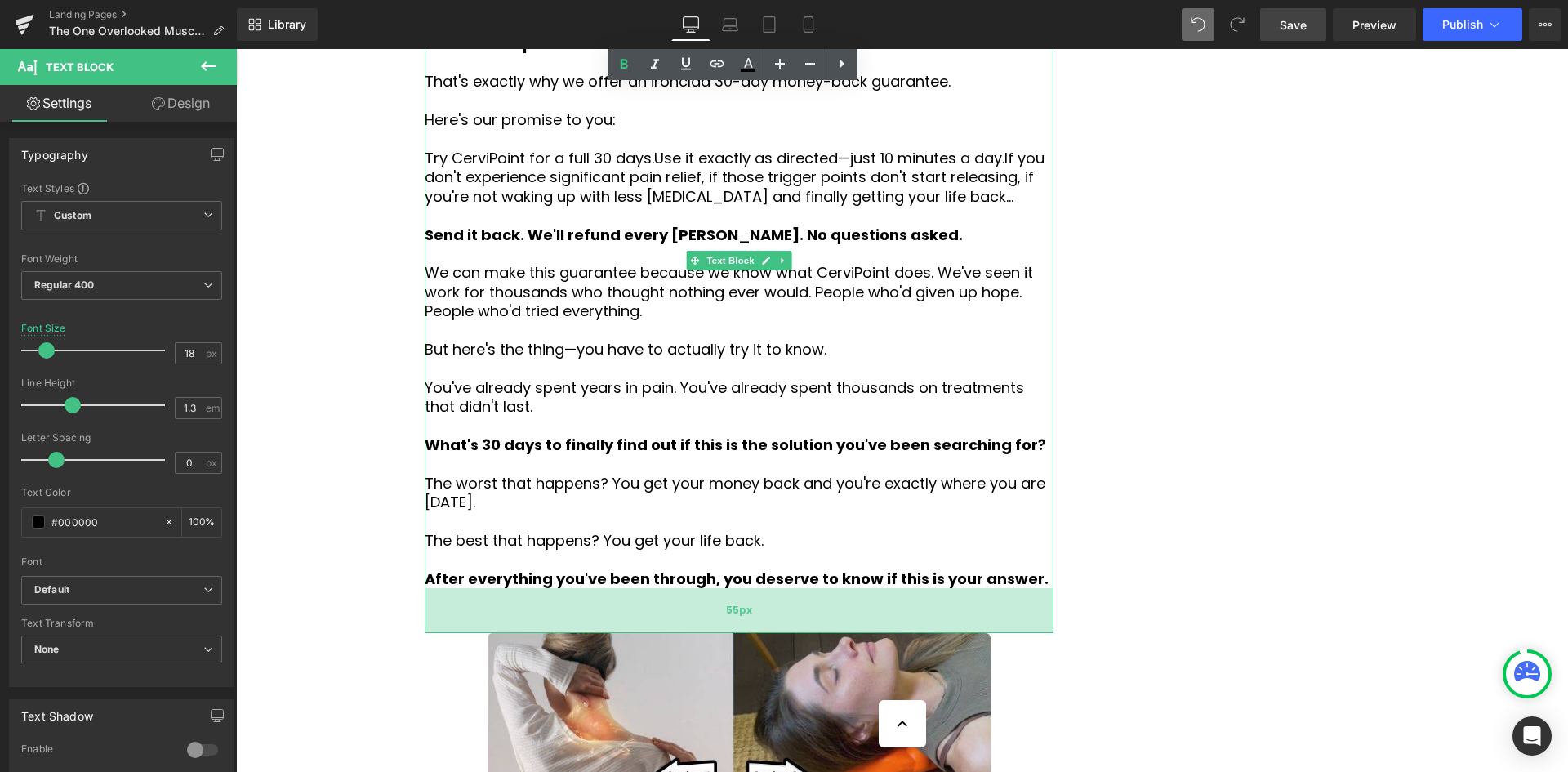
drag, startPoint x: 847, startPoint y: 398, endPoint x: 848, endPoint y: 416, distance: 18.0
click at [848, 588] on div "55px" at bounding box center [739, 610] width 628 height 45
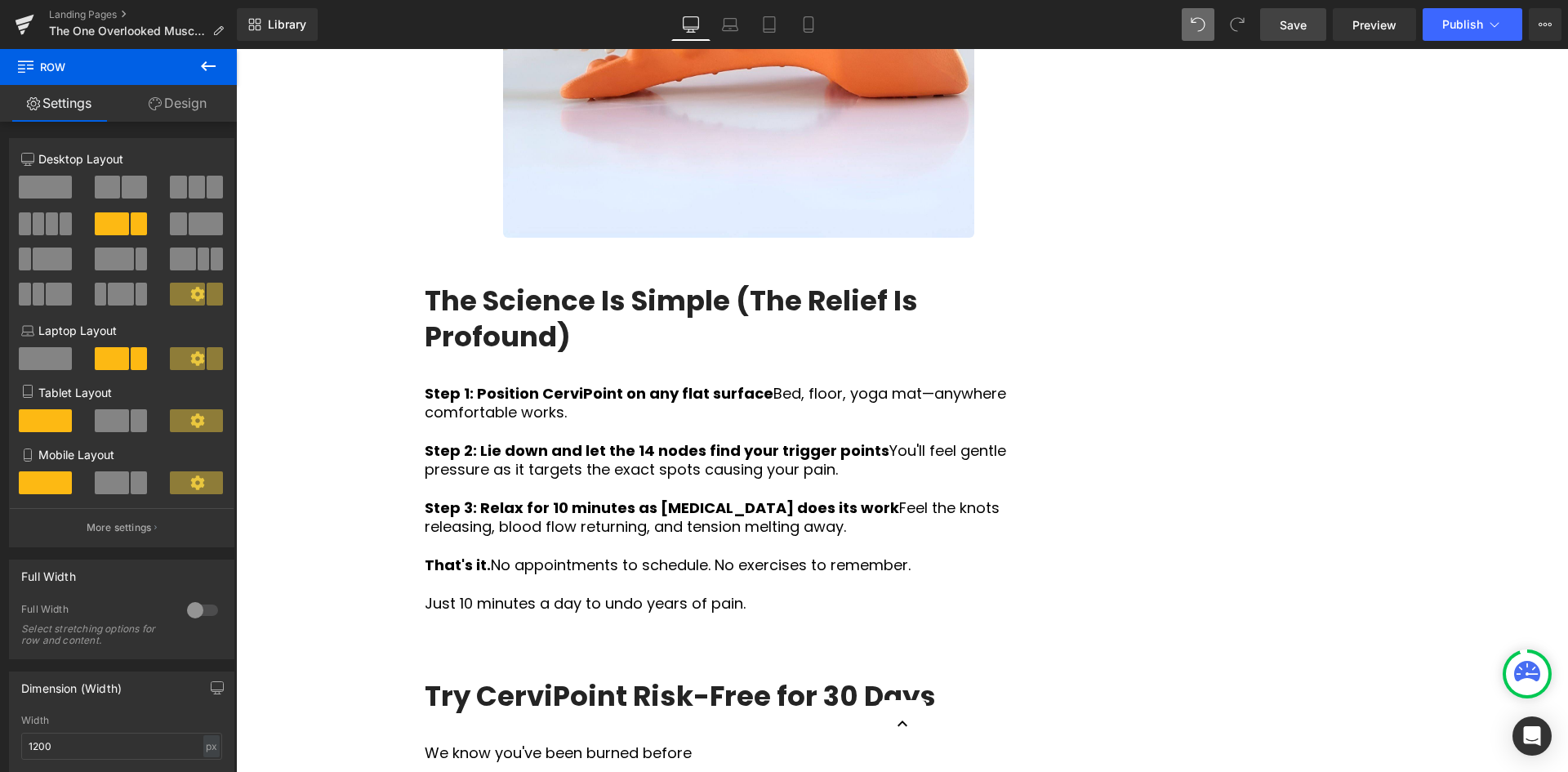
scroll to position [5491, 0]
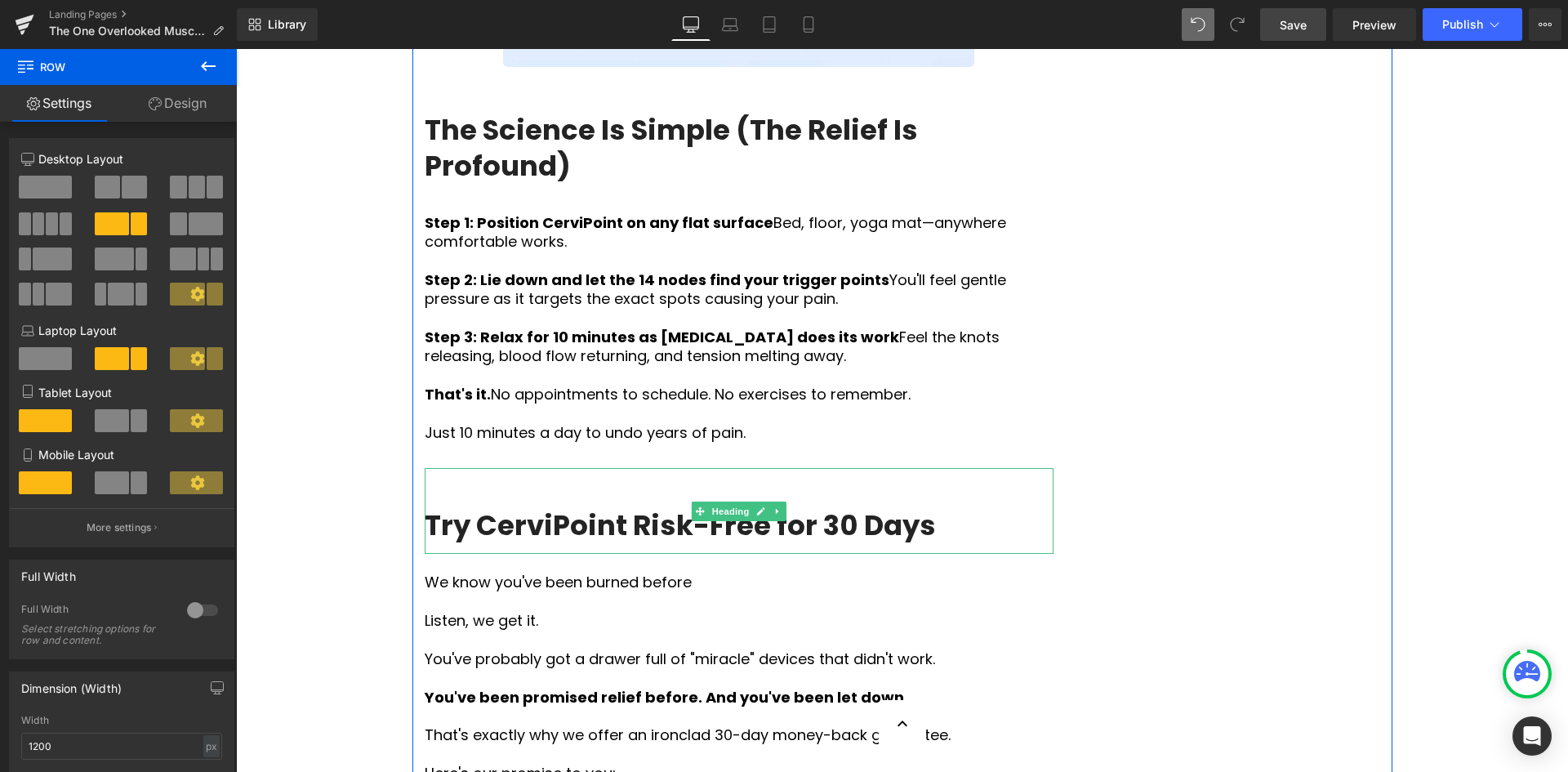
click at [474, 467] on div "Try CerviPoint Risk-Free for 30 Days" at bounding box center [739, 510] width 628 height 85
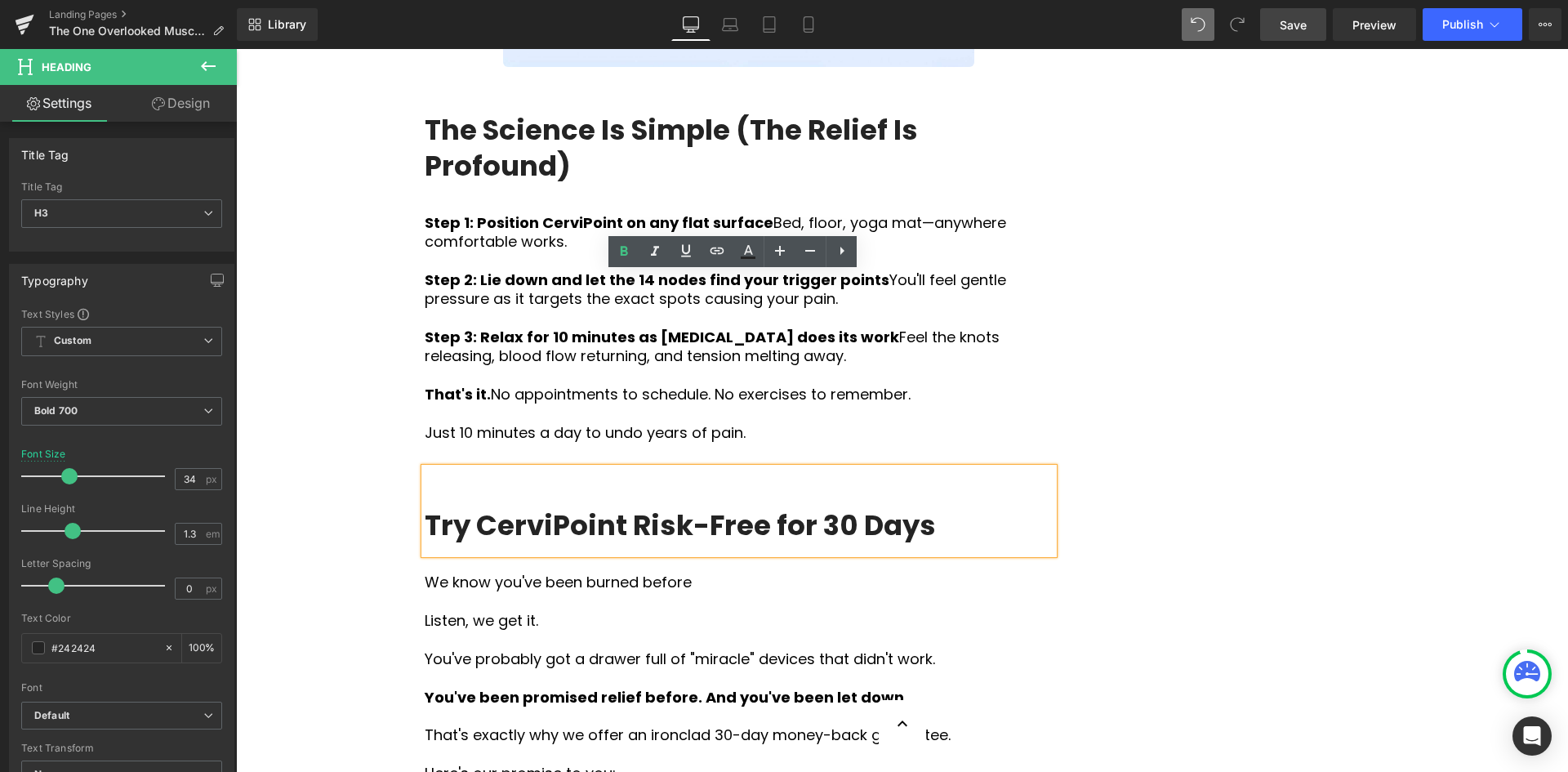
click at [425, 507] on h3 "Try CerviPoint Risk-Free for 30 Days" at bounding box center [739, 525] width 628 height 36
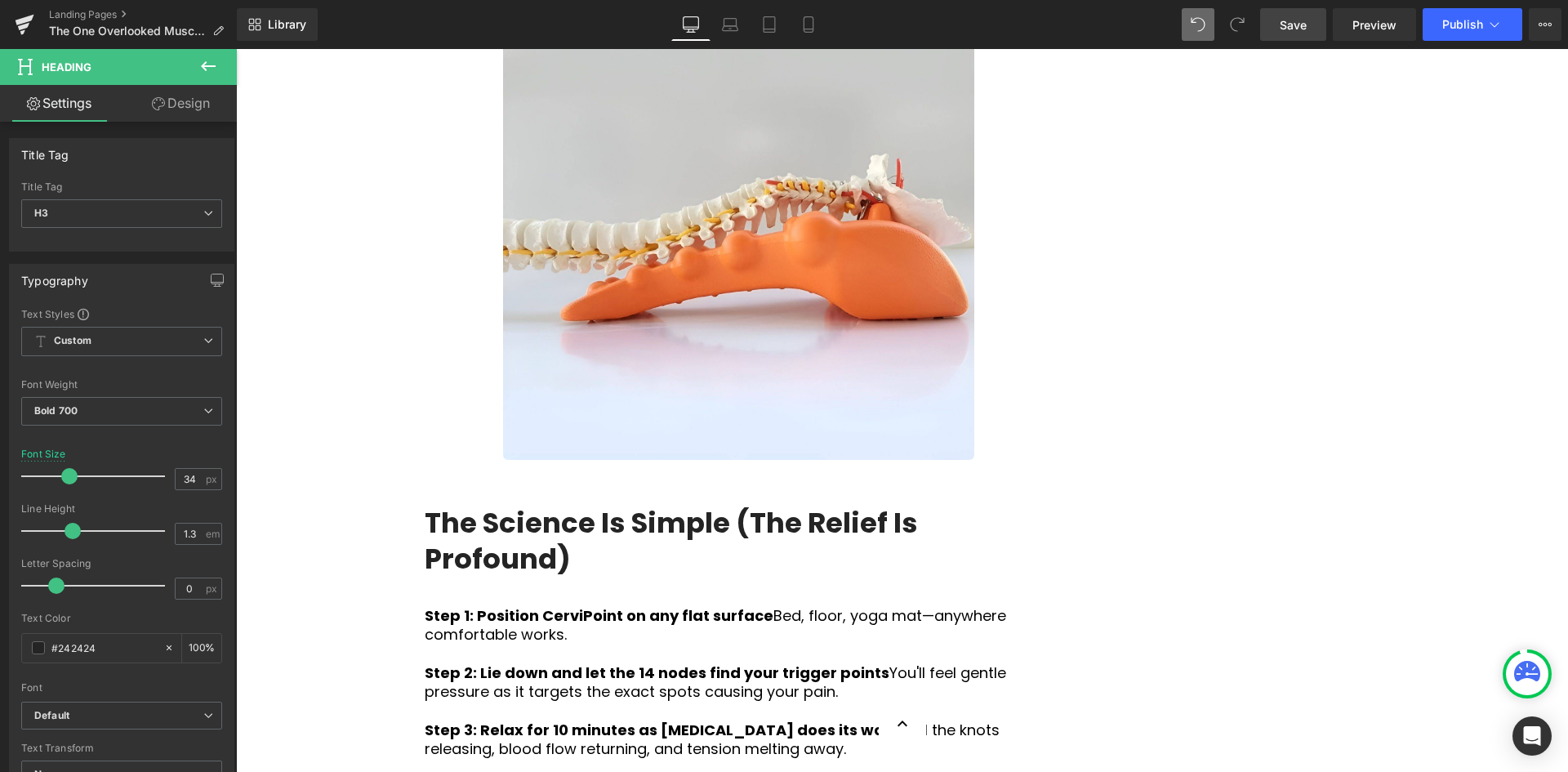
scroll to position [5083, 0]
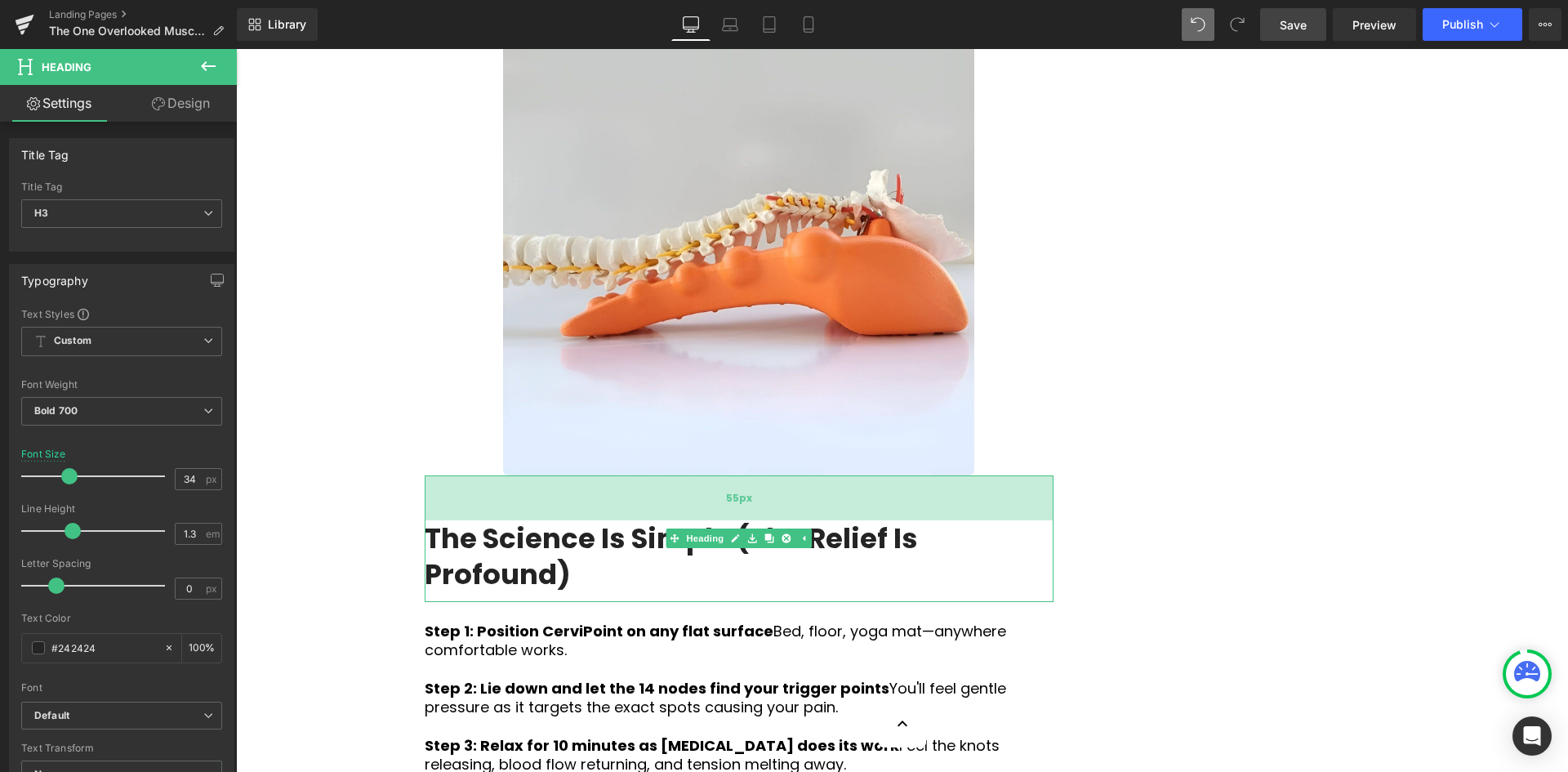
click at [439, 475] on div "55px" at bounding box center [739, 498] width 628 height 45
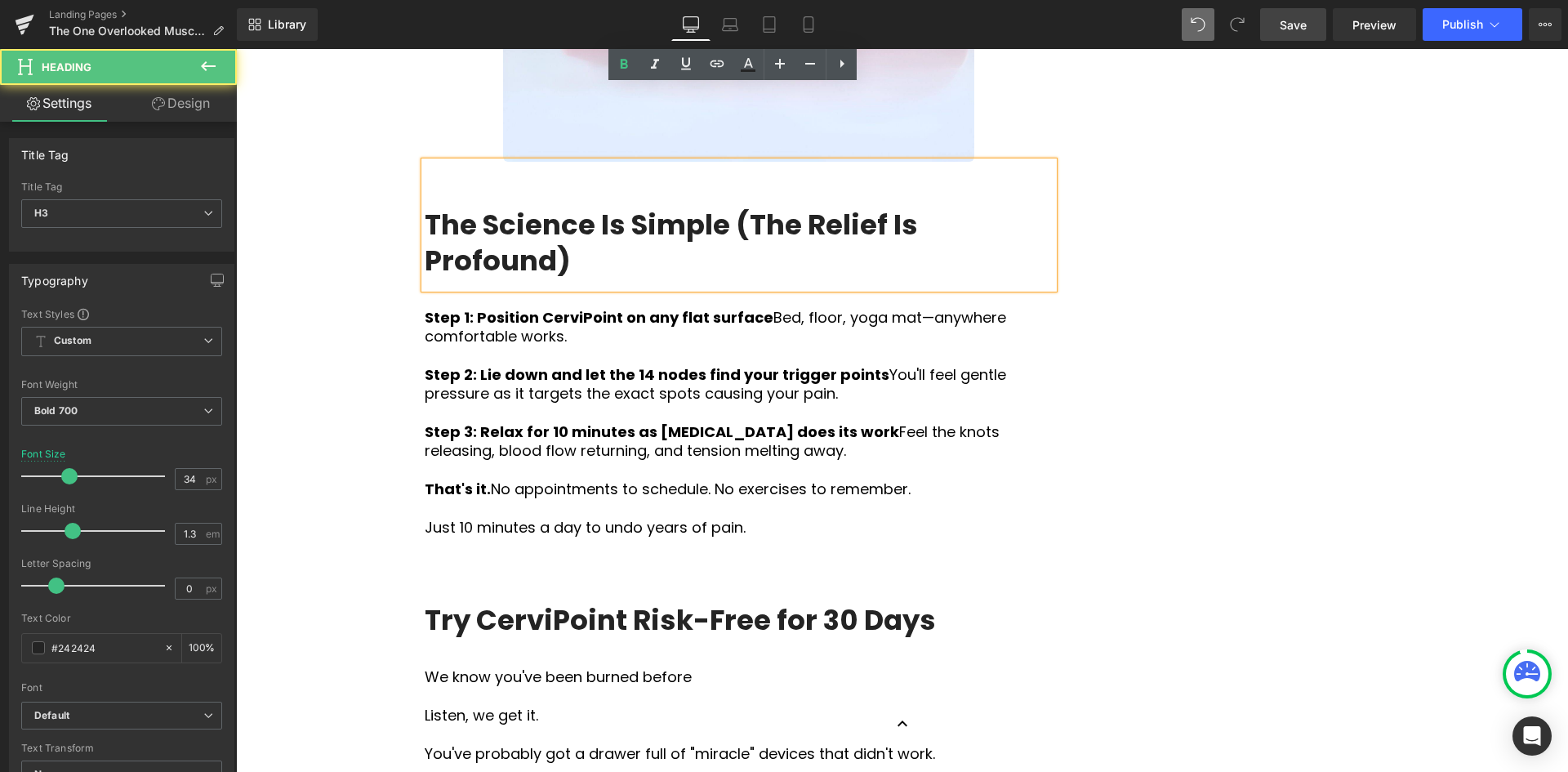
scroll to position [5410, 0]
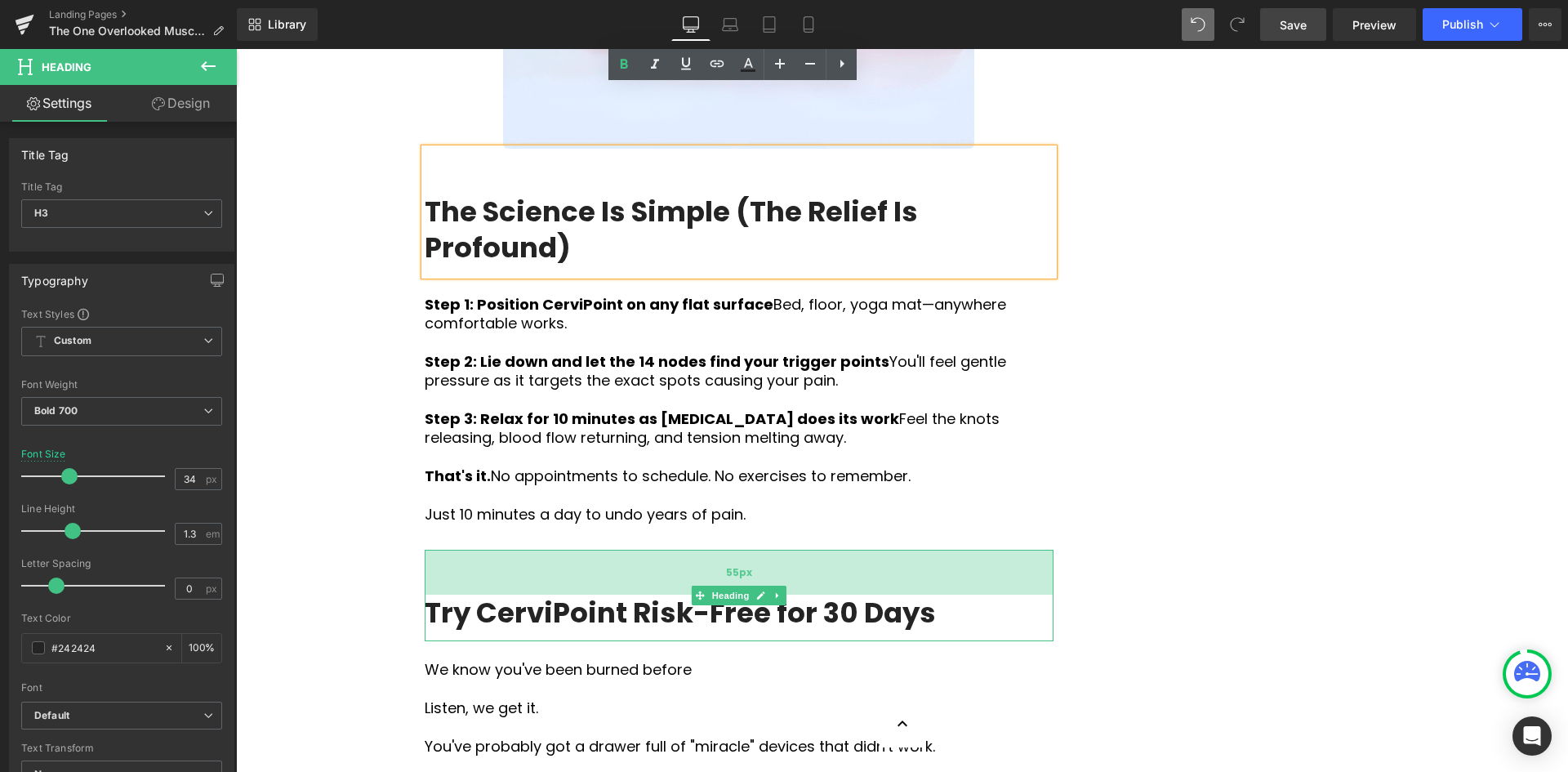
click at [676, 550] on div "55px" at bounding box center [739, 572] width 628 height 45
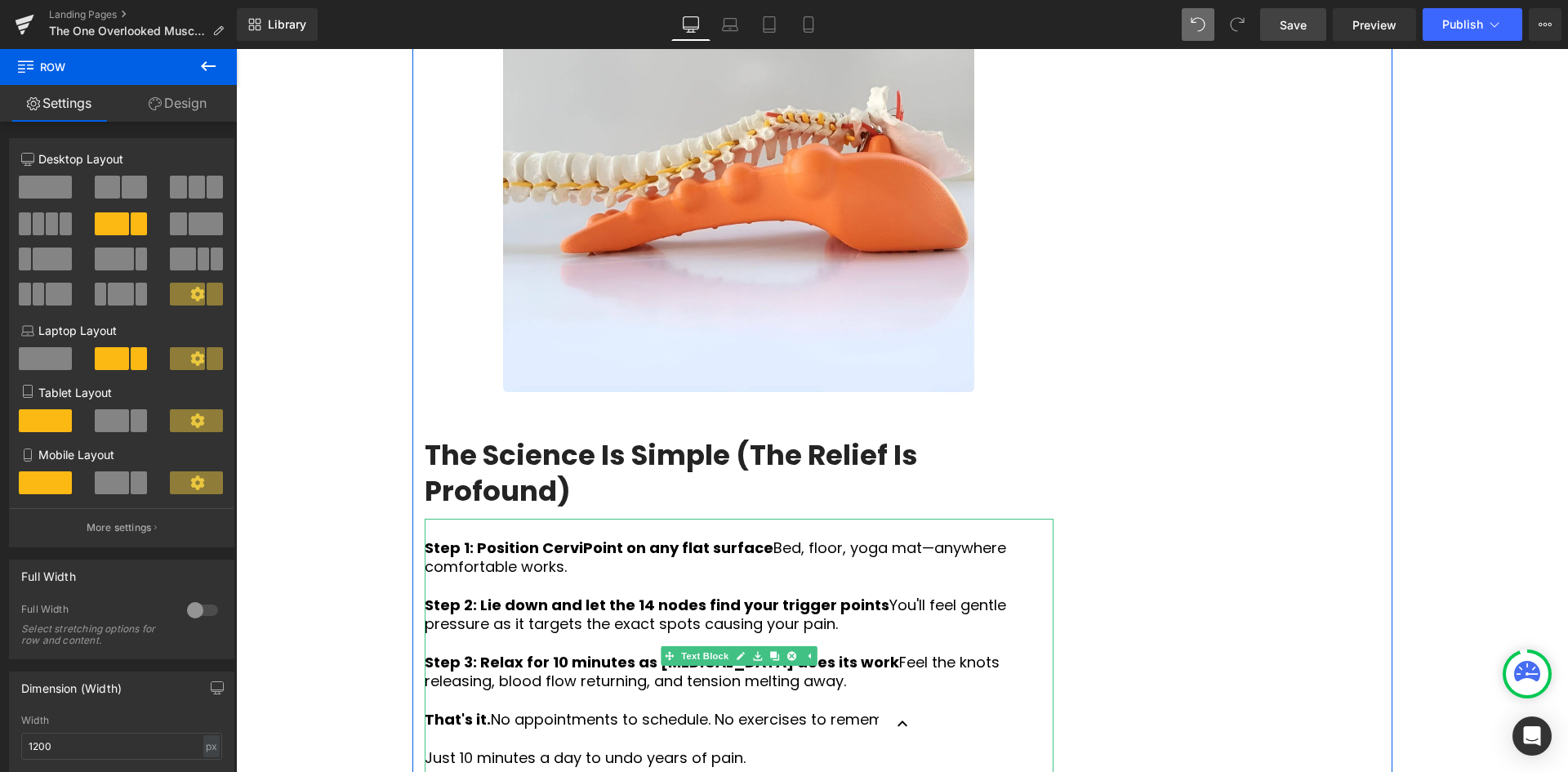
scroll to position [5247, 0]
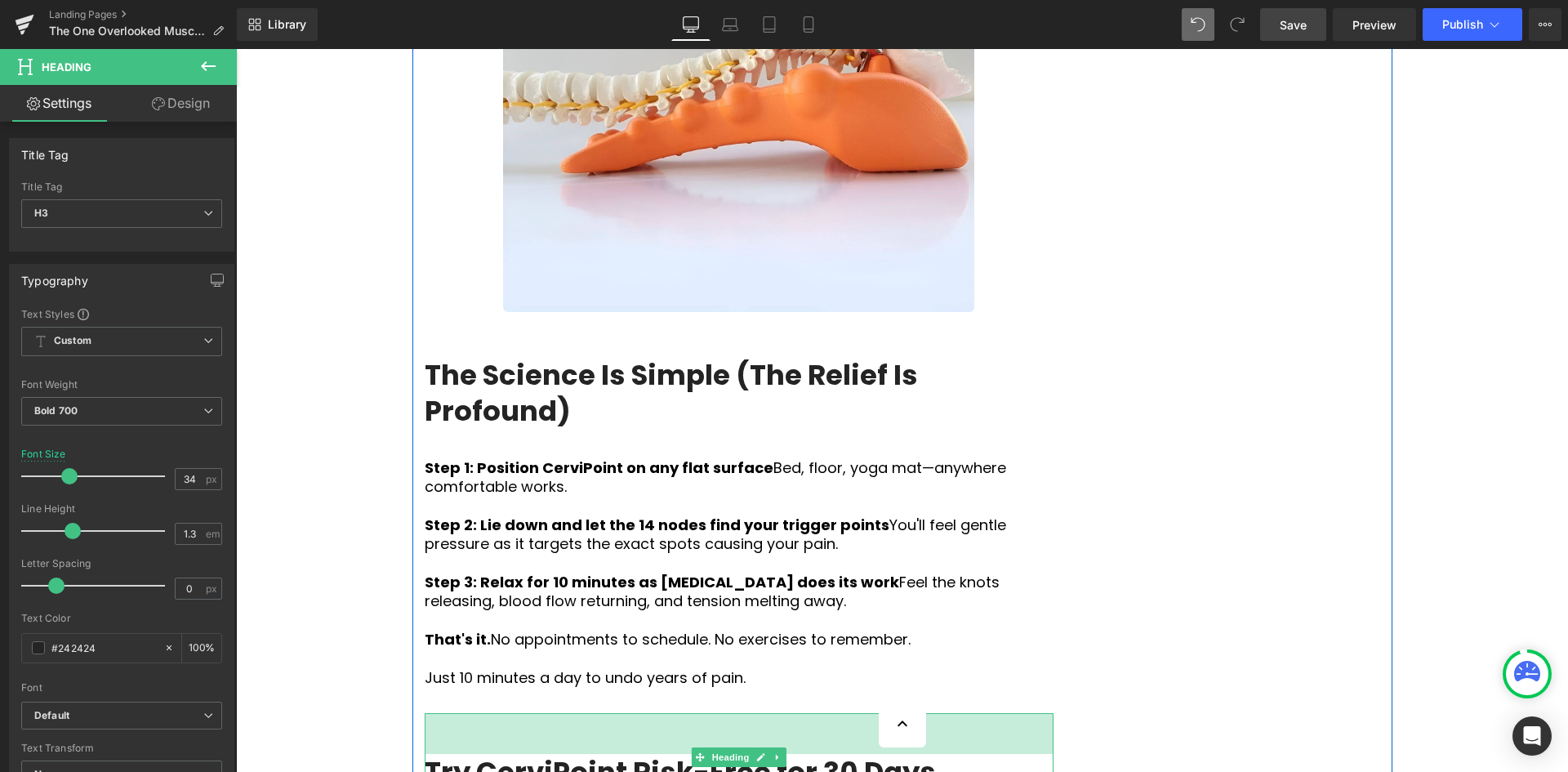
drag, startPoint x: 798, startPoint y: 550, endPoint x: 1138, endPoint y: 523, distance: 341.1
click at [801, 713] on div "50px" at bounding box center [739, 733] width 628 height 41
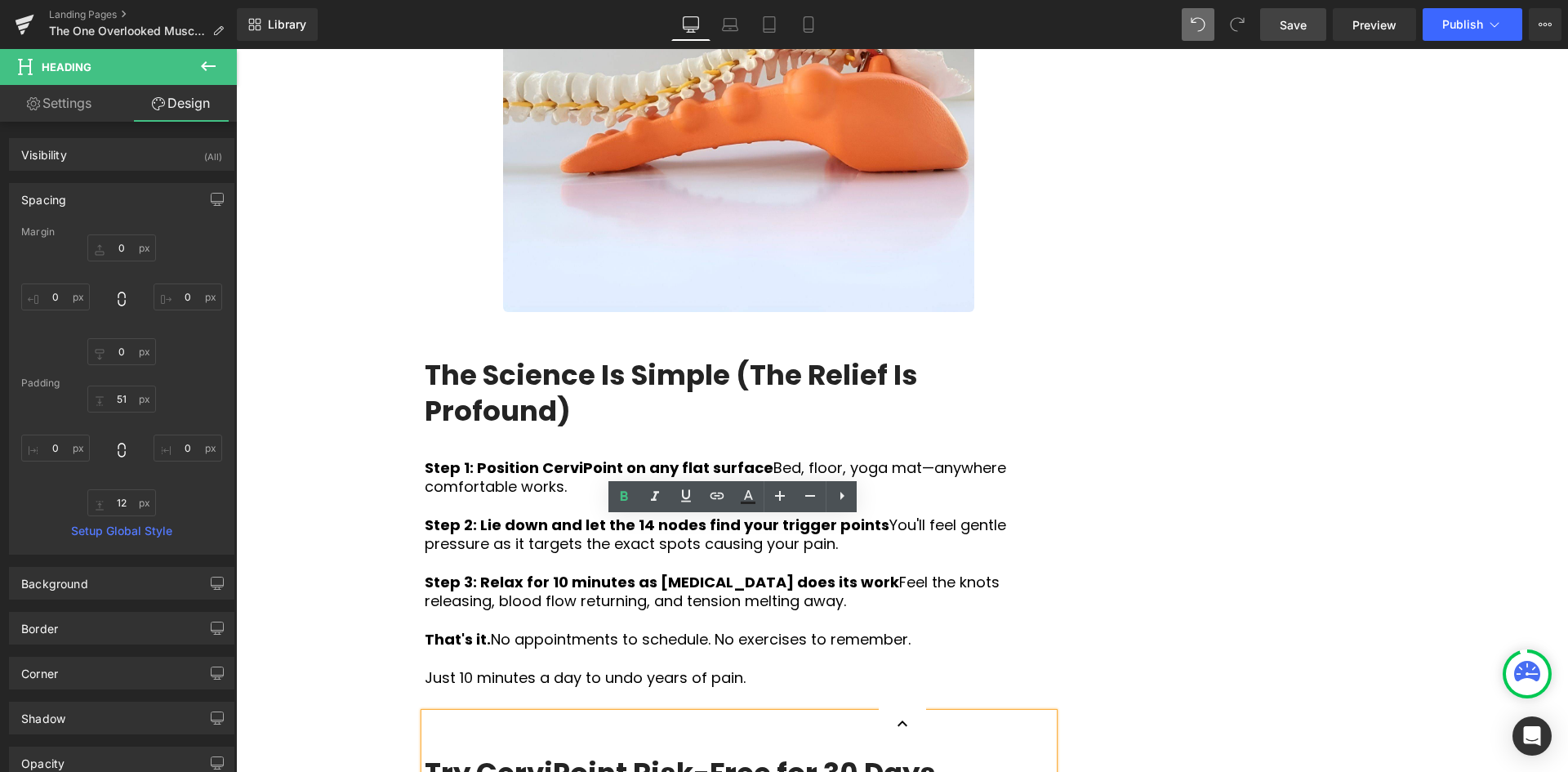
click at [979, 713] on div "Try CerviPoint Risk-Free for 30 Days" at bounding box center [739, 756] width 628 height 87
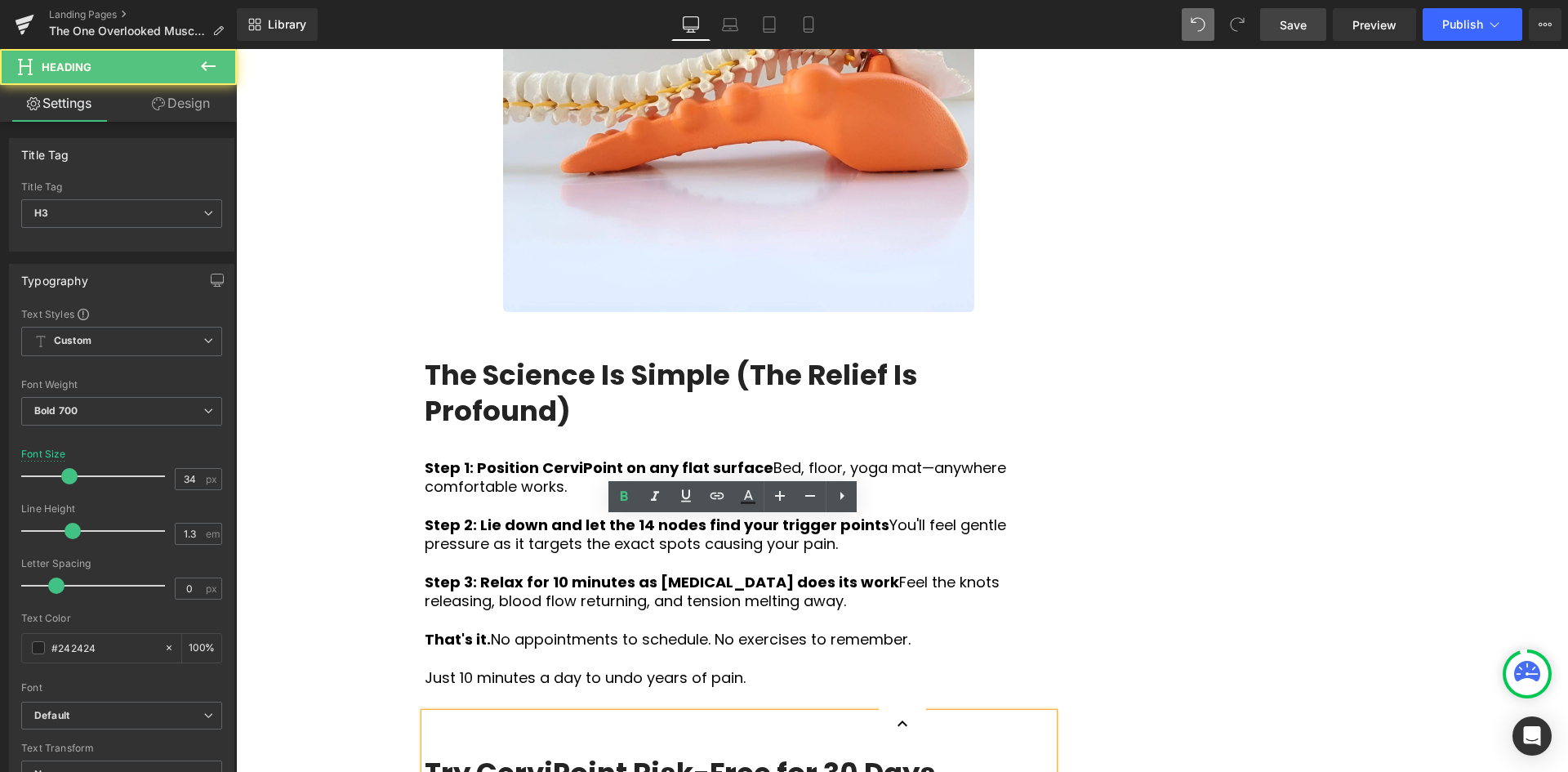
click at [964, 713] on div "Try CerviPoint Risk-Free for 30 Days" at bounding box center [739, 756] width 628 height 87
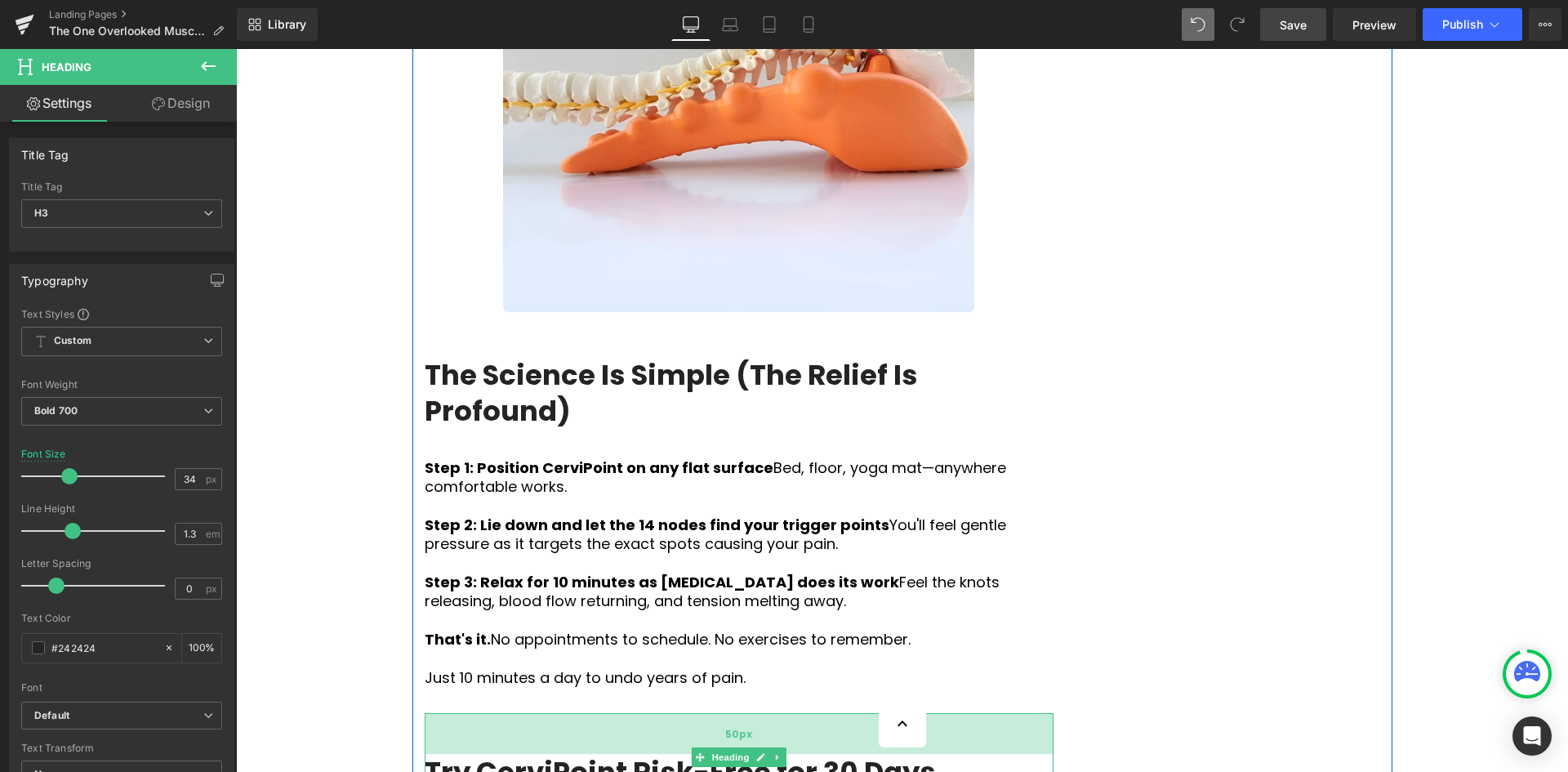
click at [860, 713] on div "50px" at bounding box center [739, 733] width 628 height 41
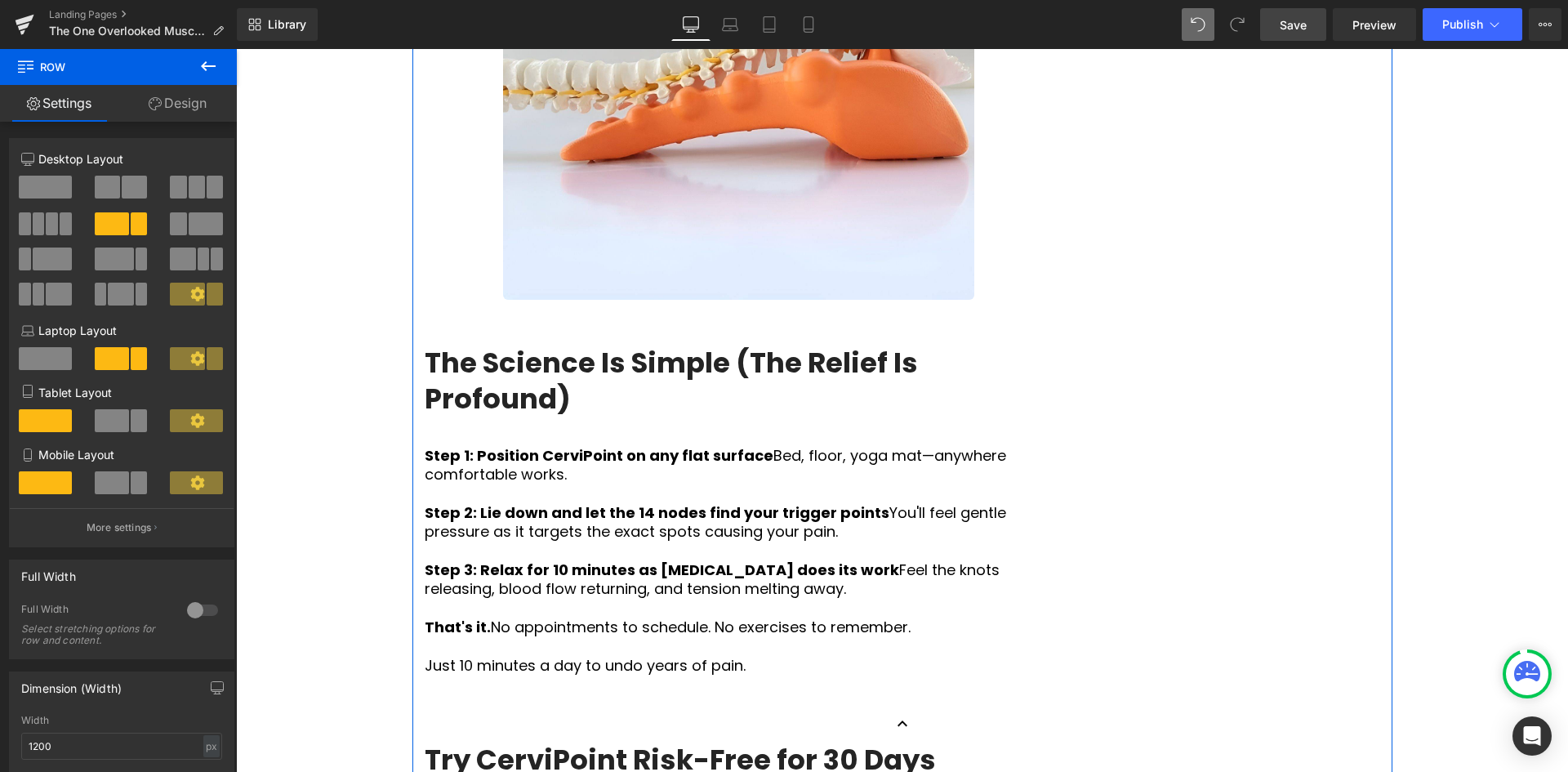
scroll to position [5002, 0]
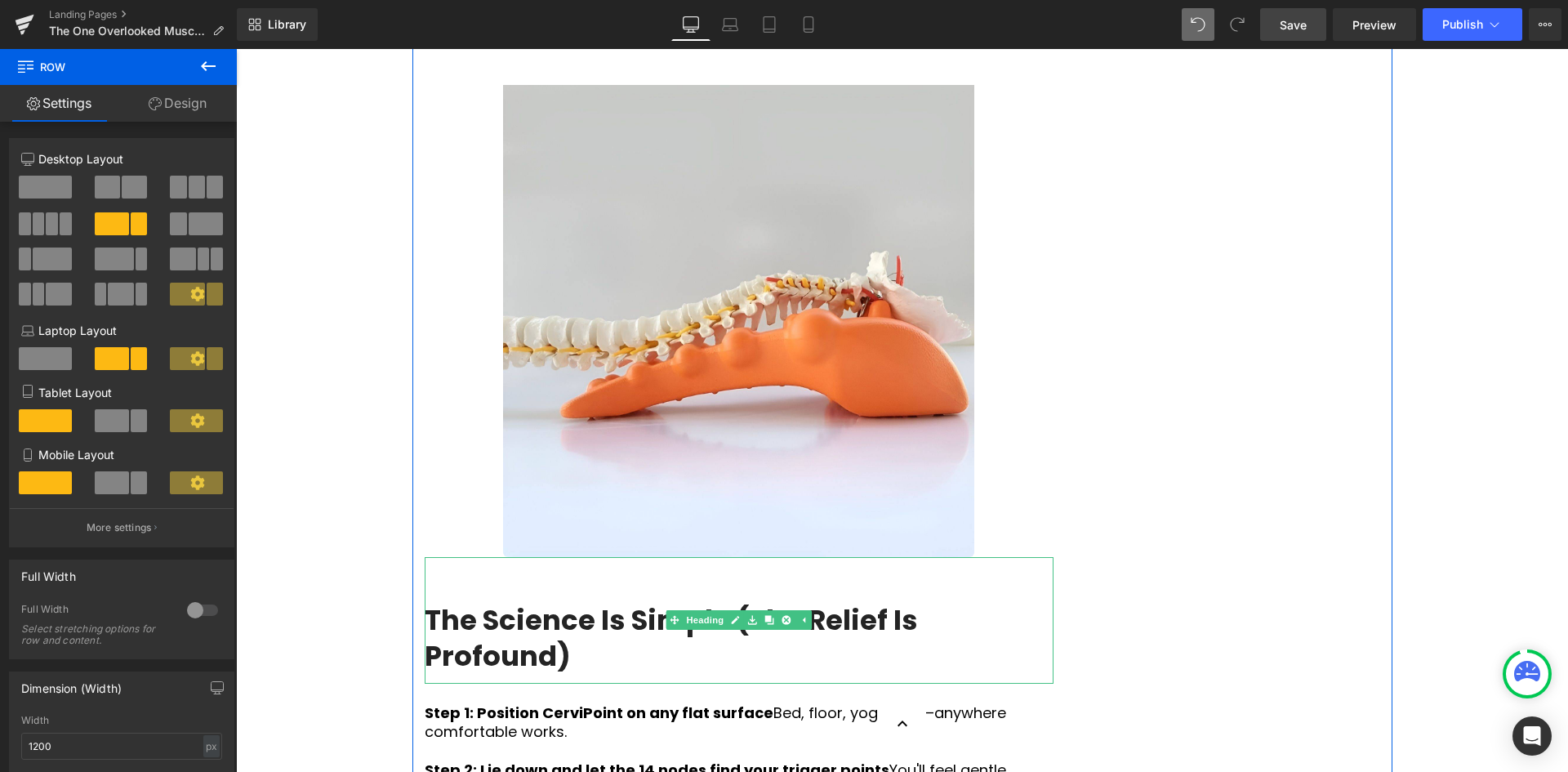
click at [839, 602] on h3 "The Science Is Simple (The Relief Is Profound)" at bounding box center [739, 638] width 628 height 72
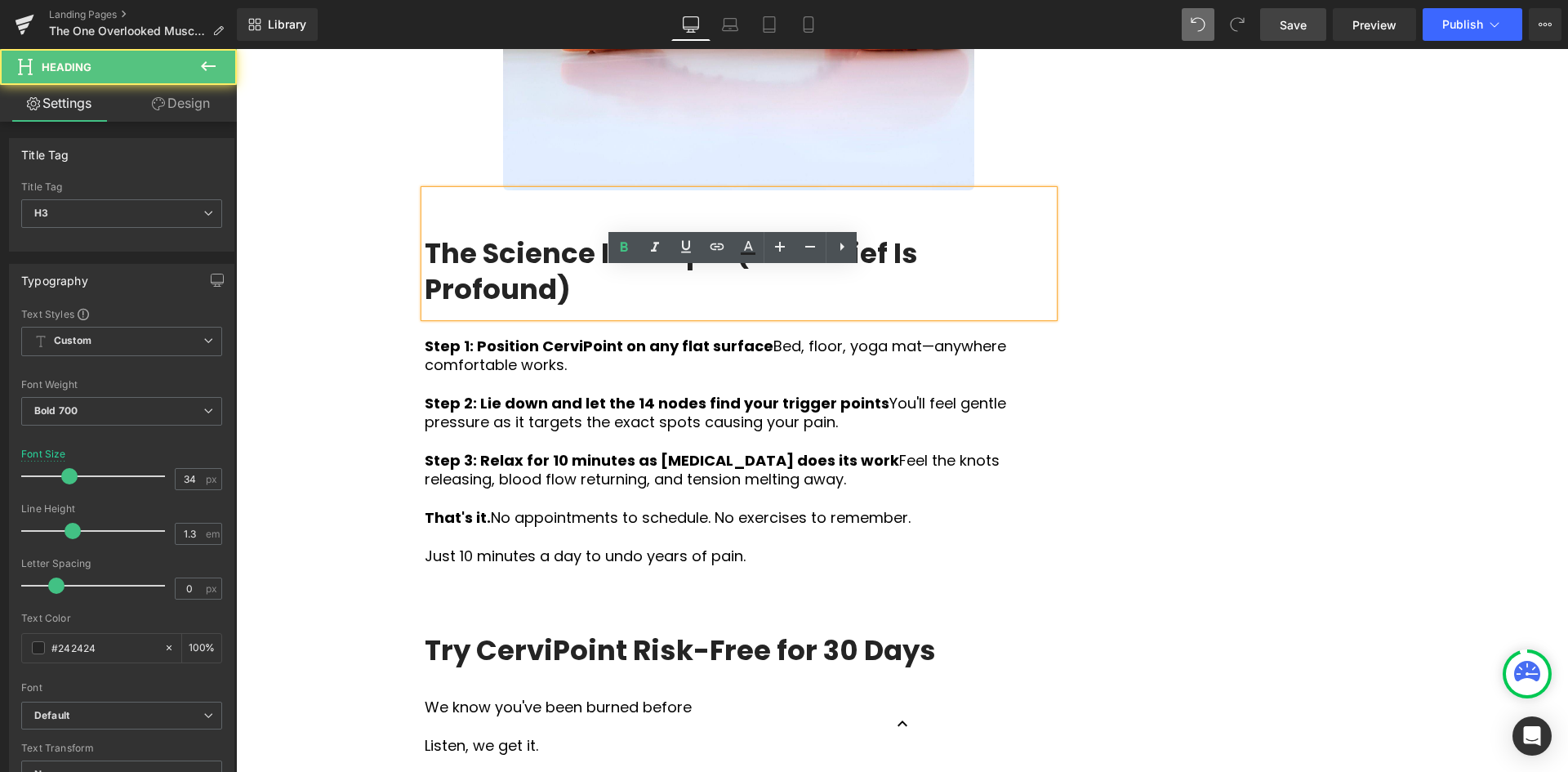
scroll to position [5410, 0]
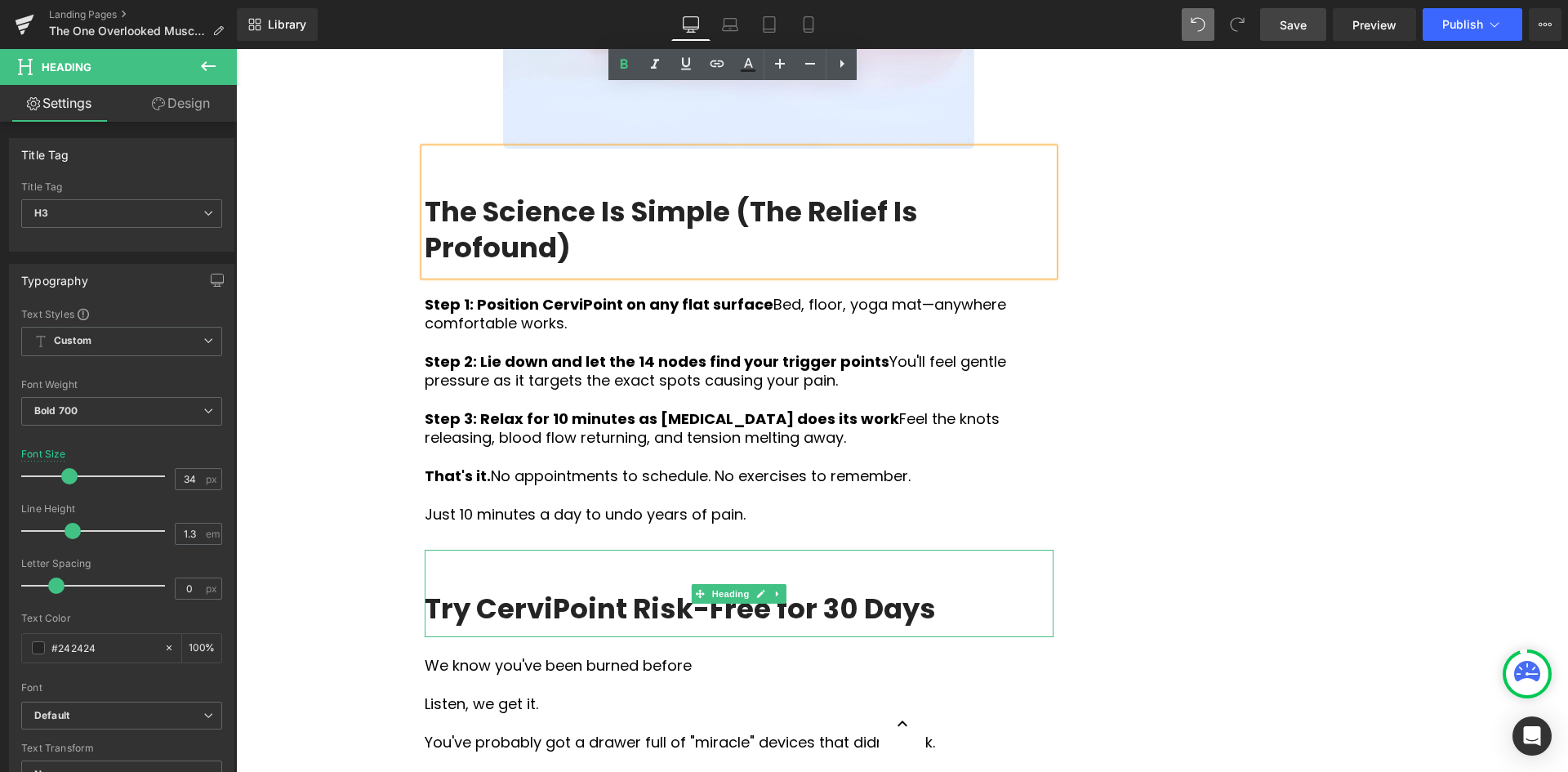
click at [802, 591] on h3 "Try CerviPoint Risk-Free for 30 Days" at bounding box center [739, 608] width 628 height 36
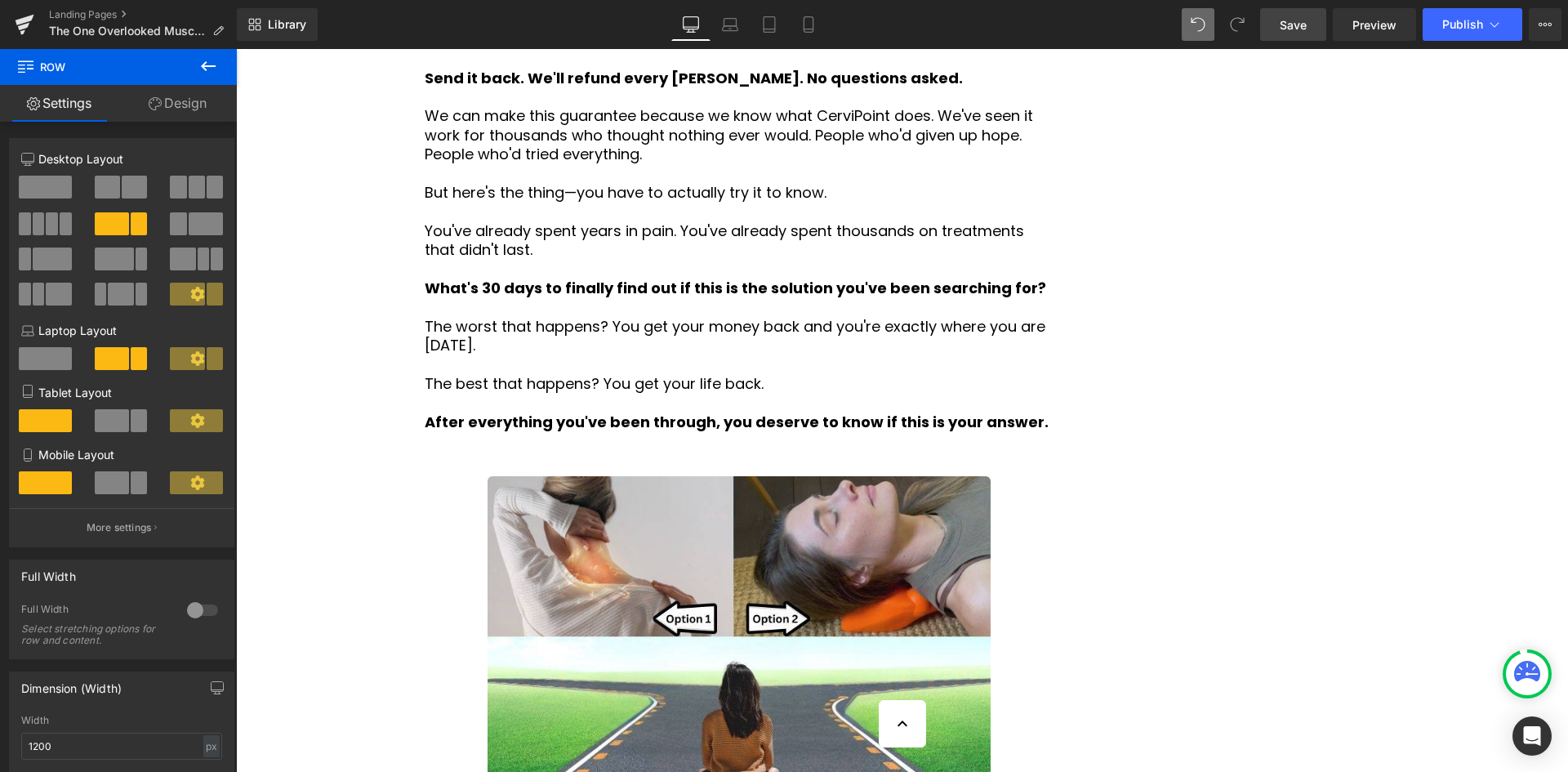
scroll to position [6308, 0]
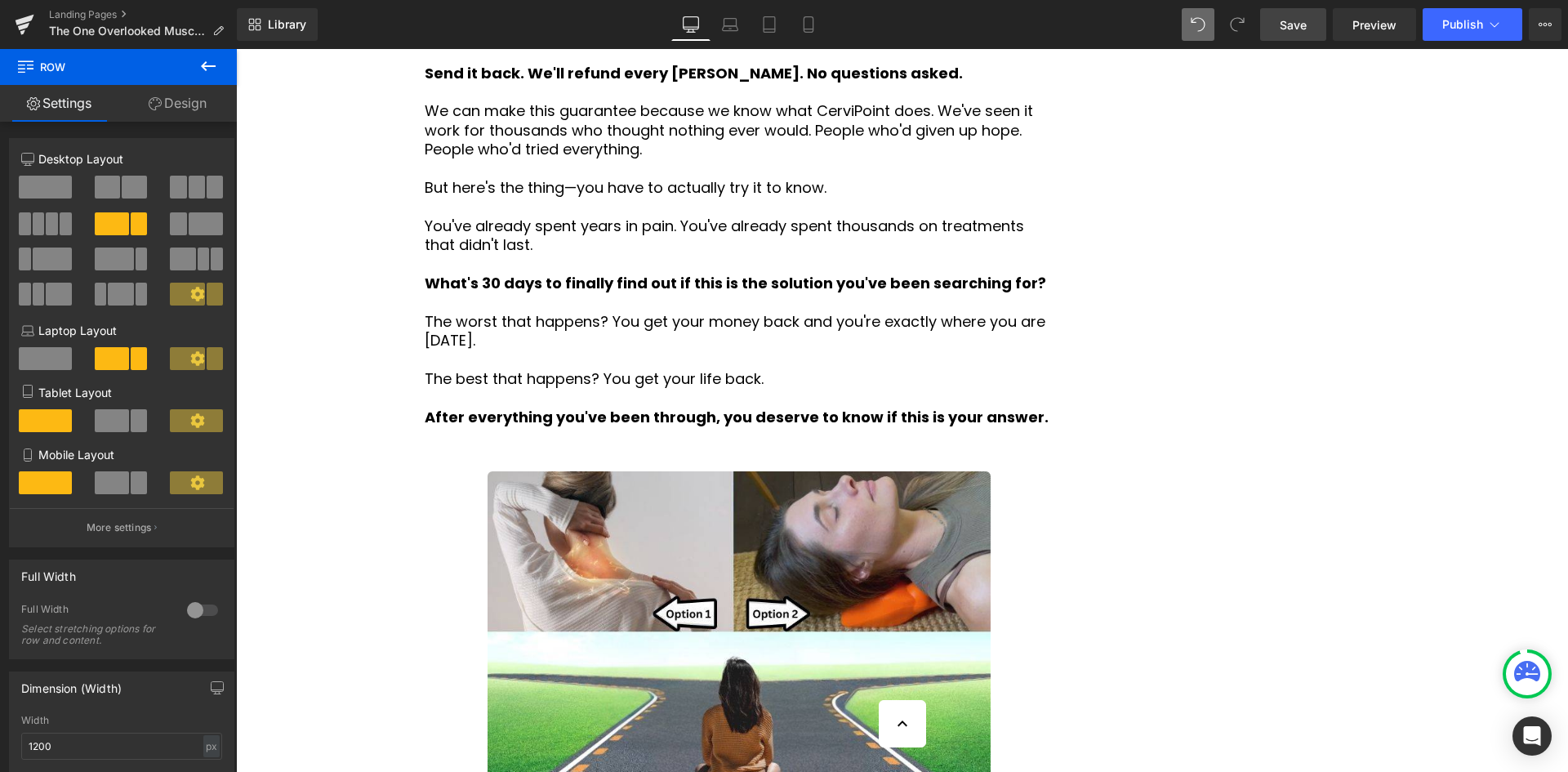
drag, startPoint x: 1279, startPoint y: 28, endPoint x: 358, endPoint y: 412, distance: 997.8
click at [1279, 28] on link "Save" at bounding box center [1293, 24] width 66 height 33
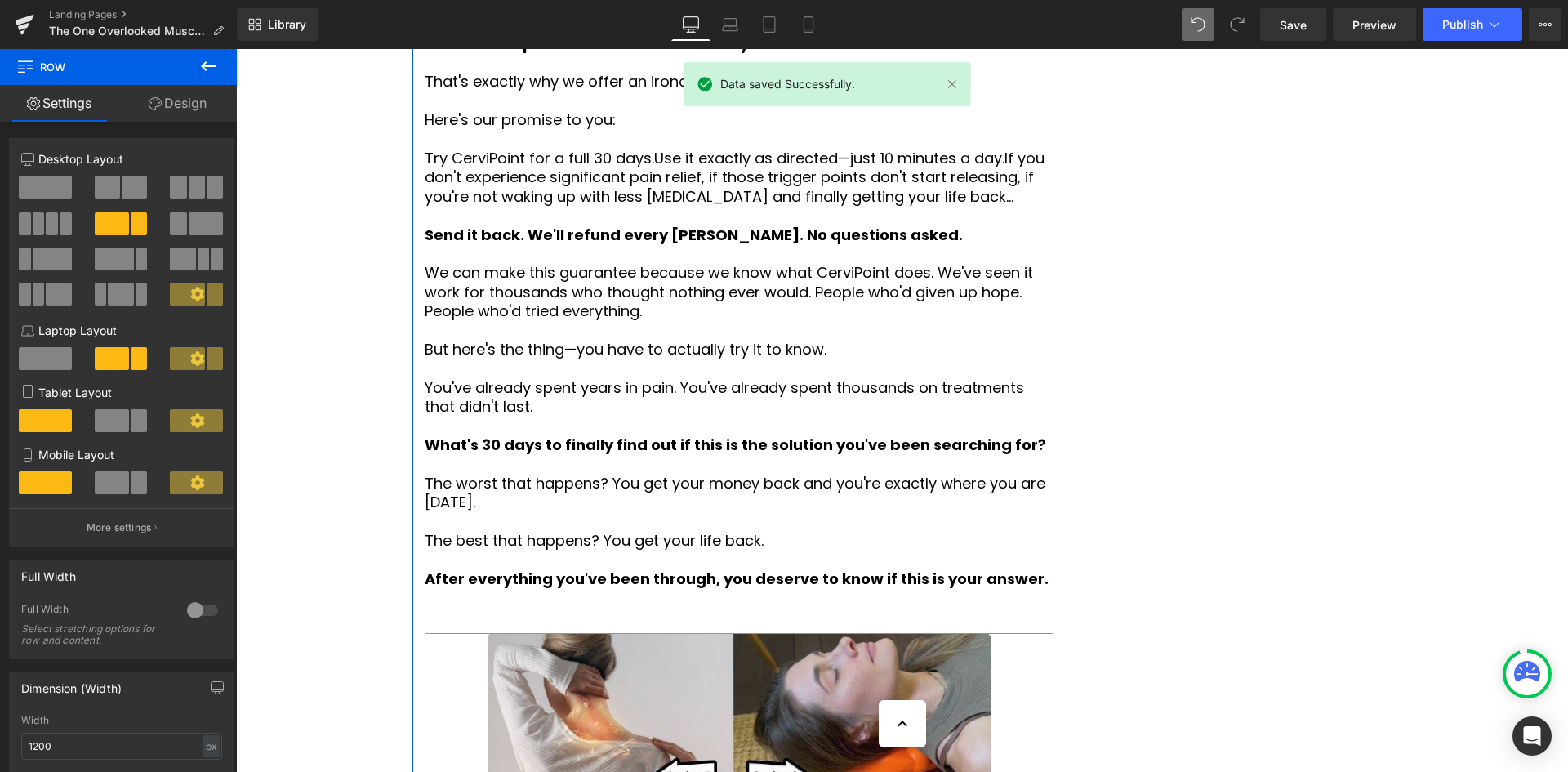
scroll to position [6145, 0]
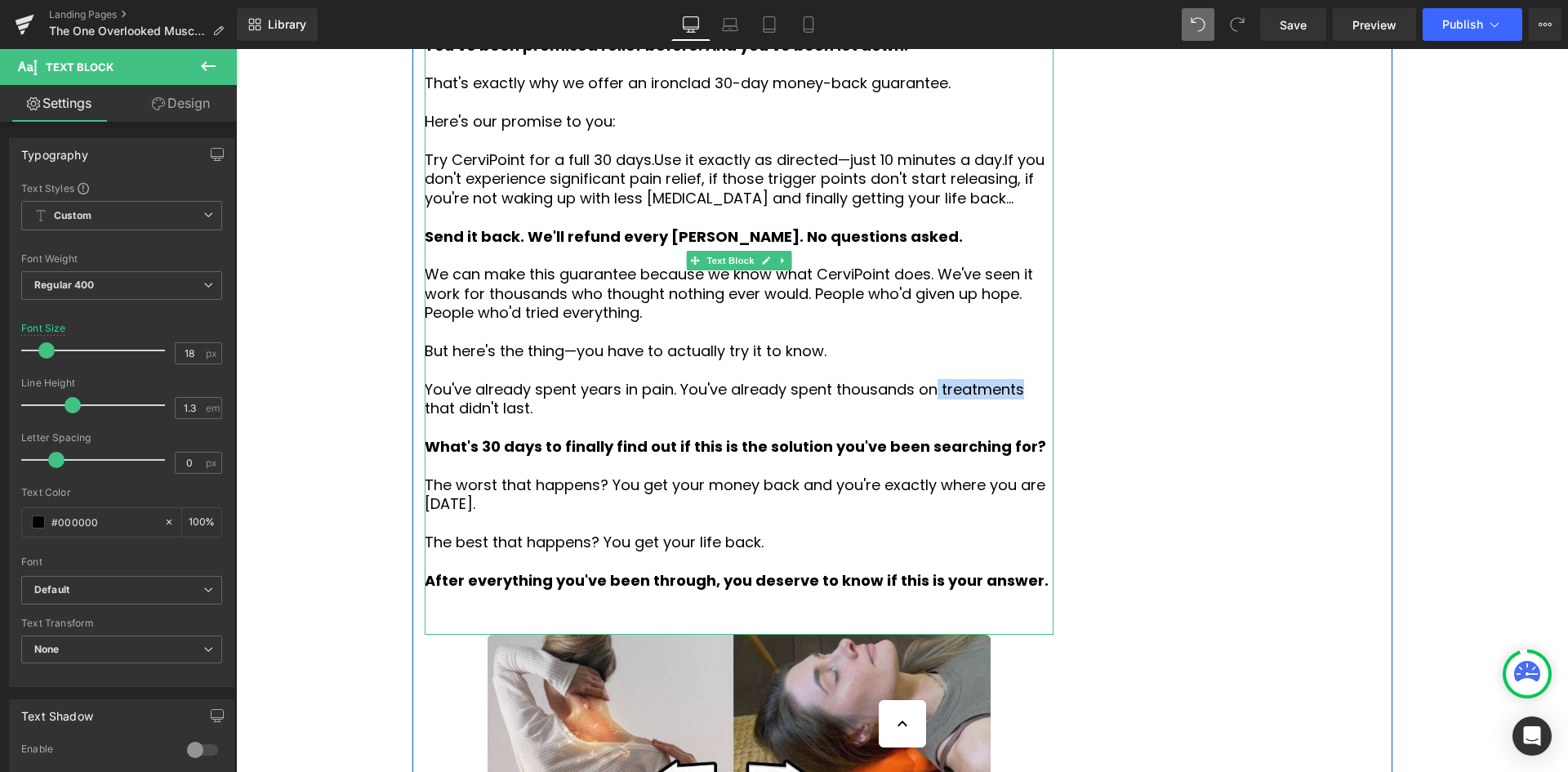
drag, startPoint x: 879, startPoint y: 196, endPoint x: 949, endPoint y: 194, distance: 70.0
click at [949, 380] on p "You've already spent years in pain. You've already spent thousands on treatment…" at bounding box center [739, 400] width 628 height 39
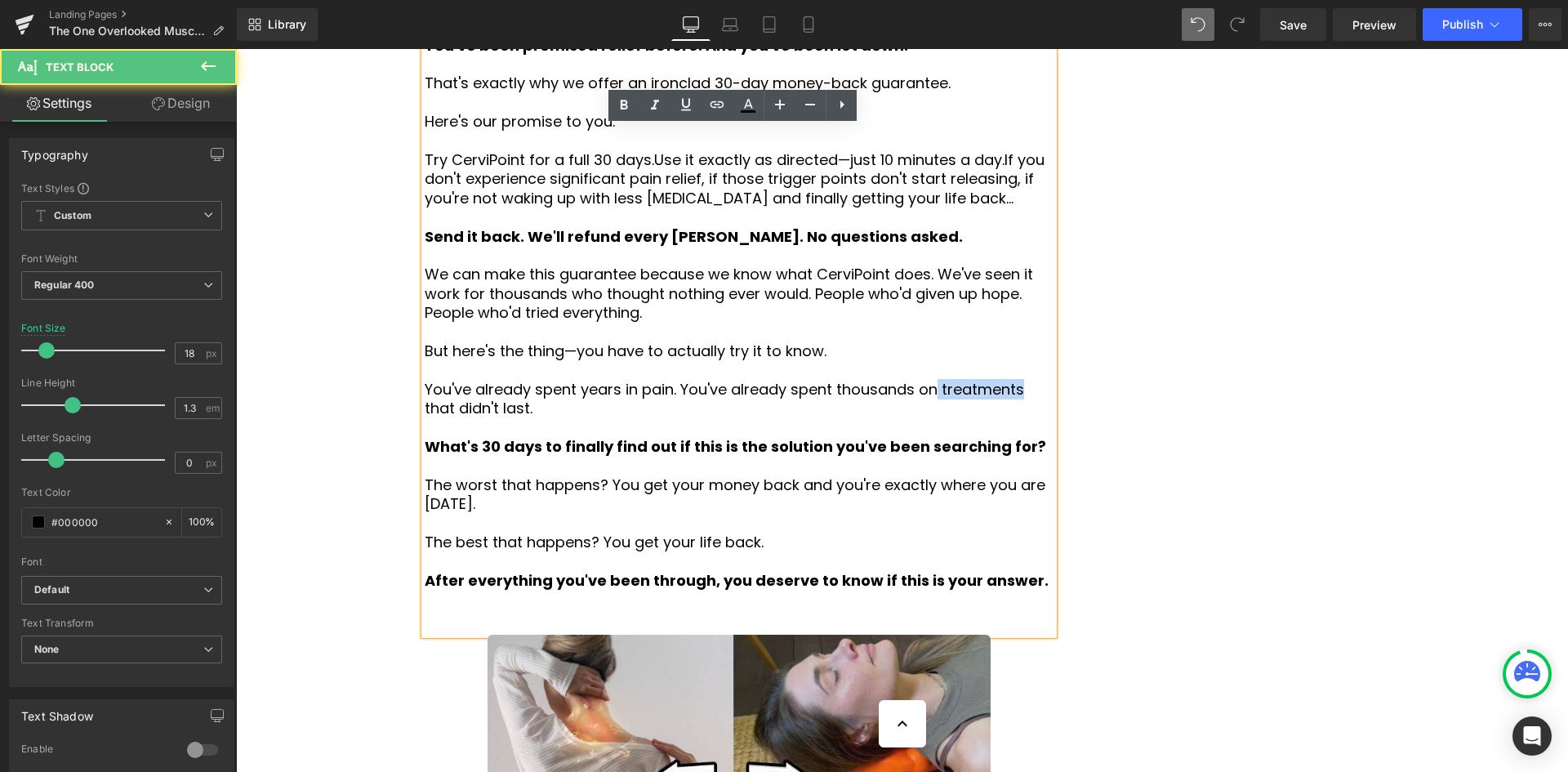
click at [949, 380] on p "You've already spent years in pain. You've already spent thousands on treatment…" at bounding box center [739, 400] width 628 height 39
click at [1296, 25] on span "Save" at bounding box center [1293, 25] width 27 height 17
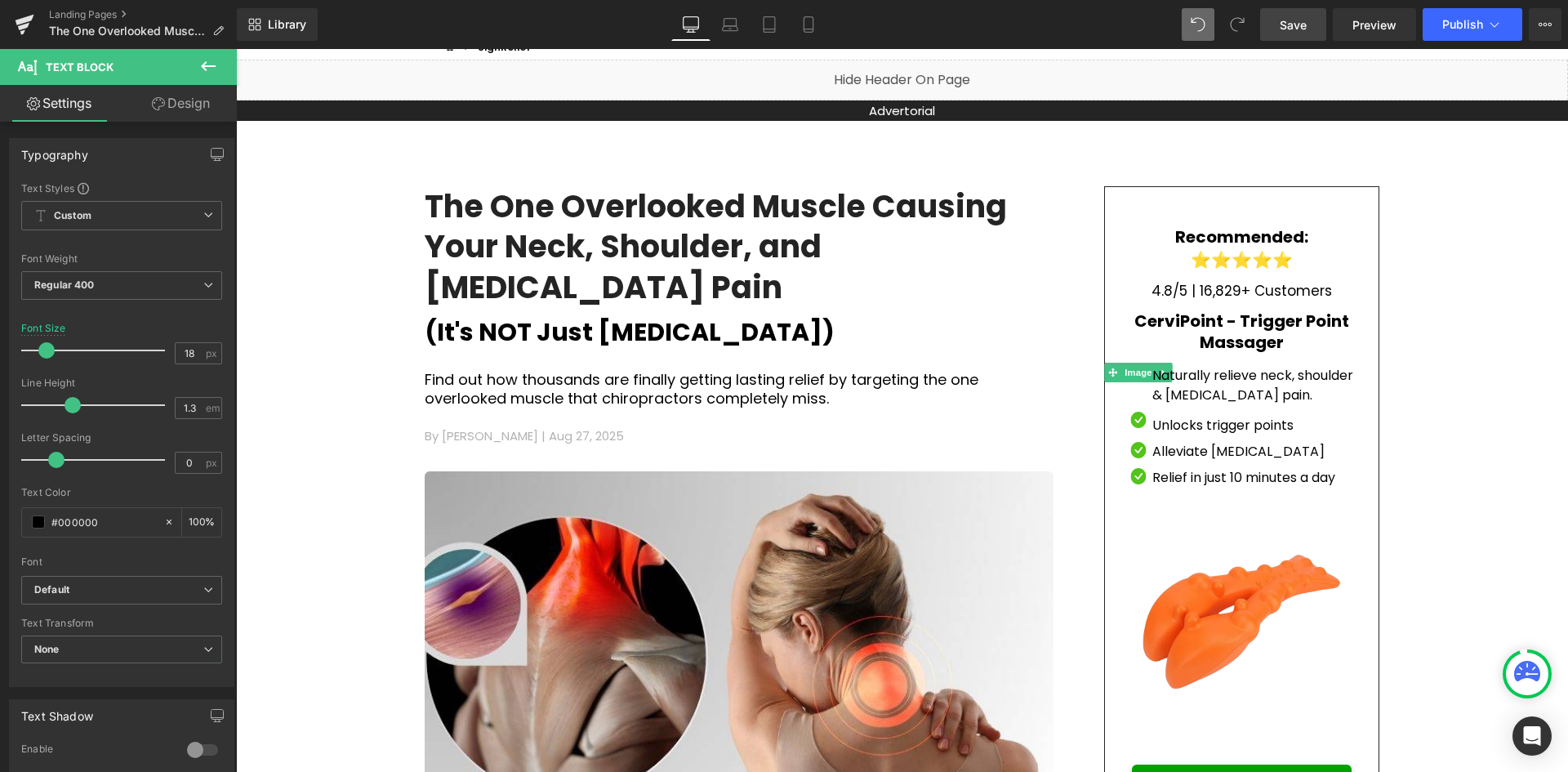
scroll to position [0, 0]
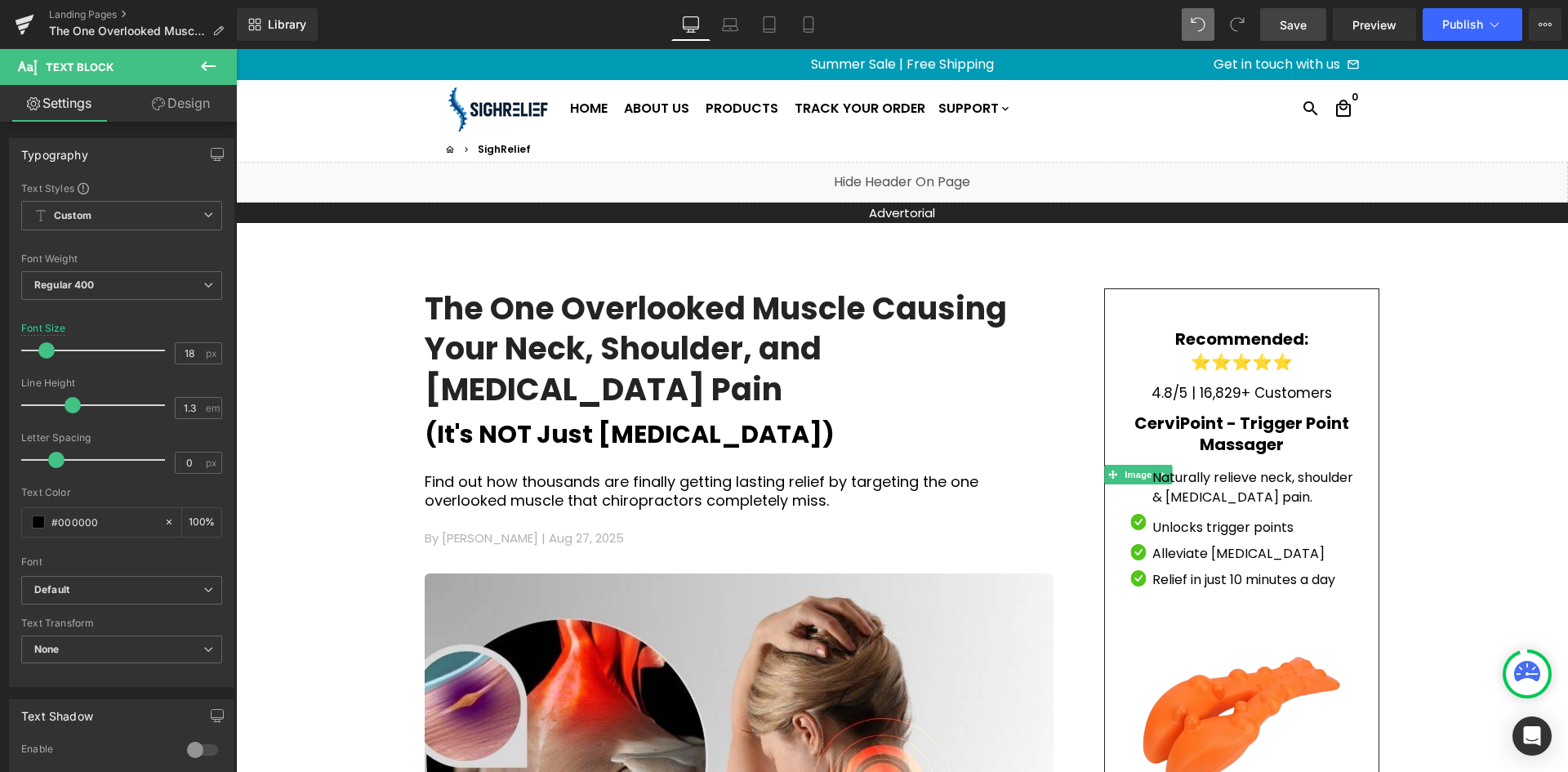
click at [1282, 21] on span "Save" at bounding box center [1293, 25] width 27 height 17
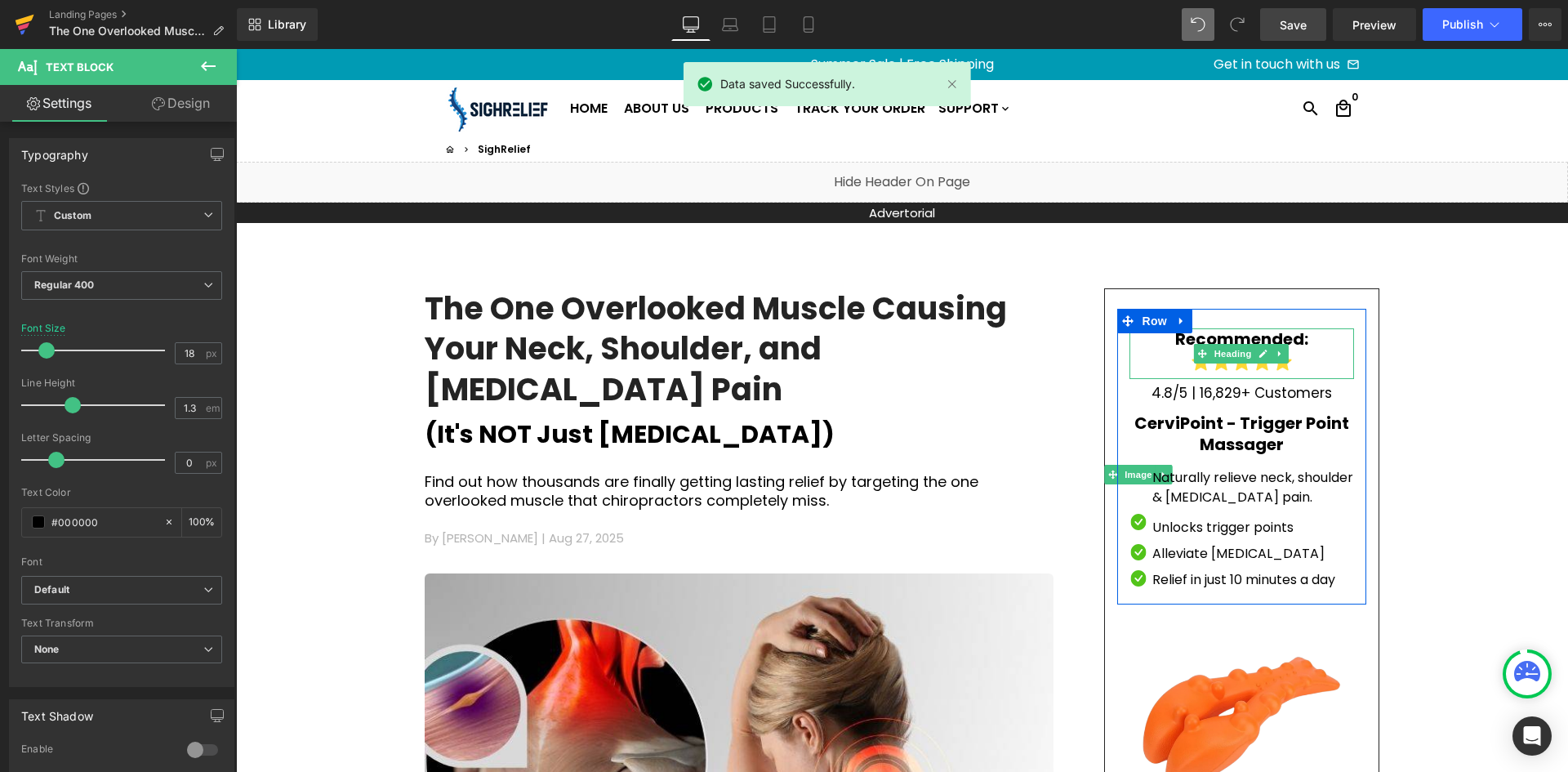
click at [17, 23] on icon at bounding box center [24, 19] width 18 height 11
